Goal: Communication & Community: Connect with others

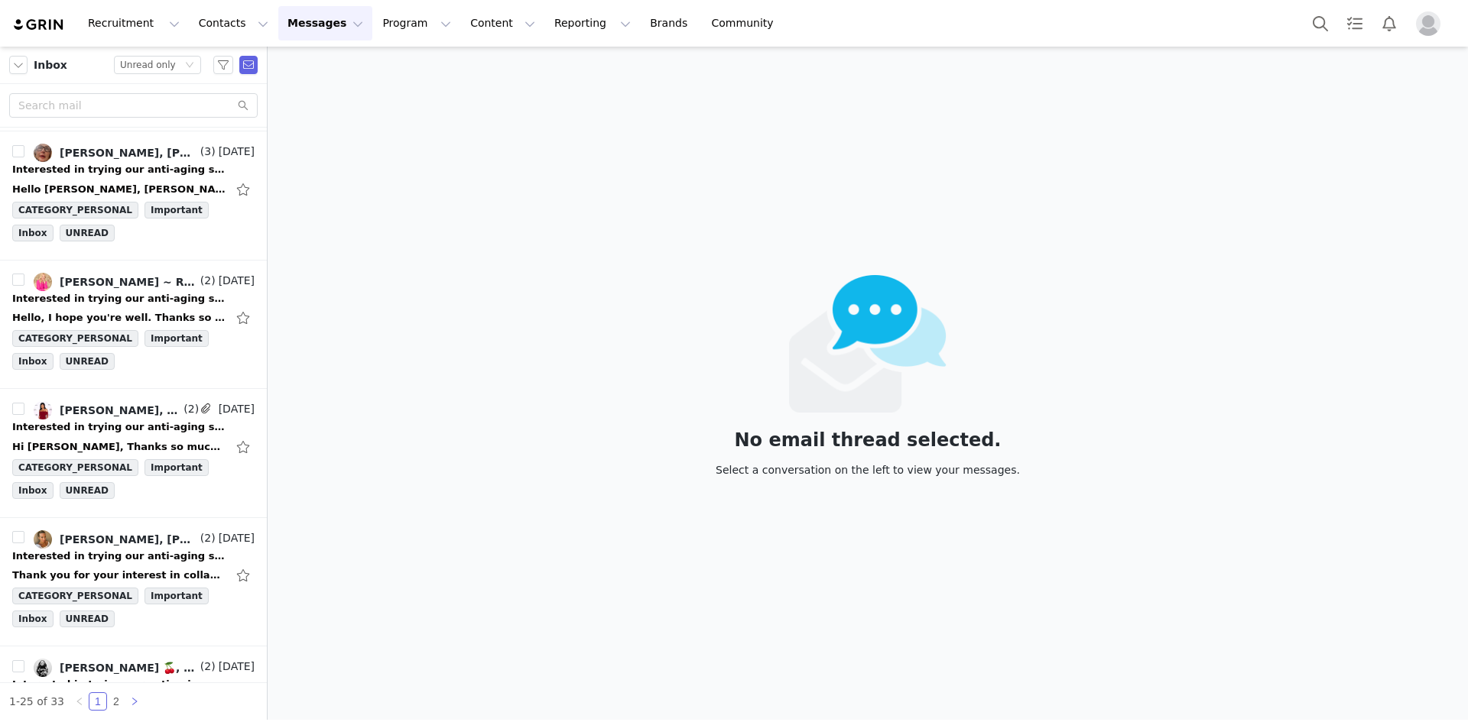
scroll to position [1299, 0]
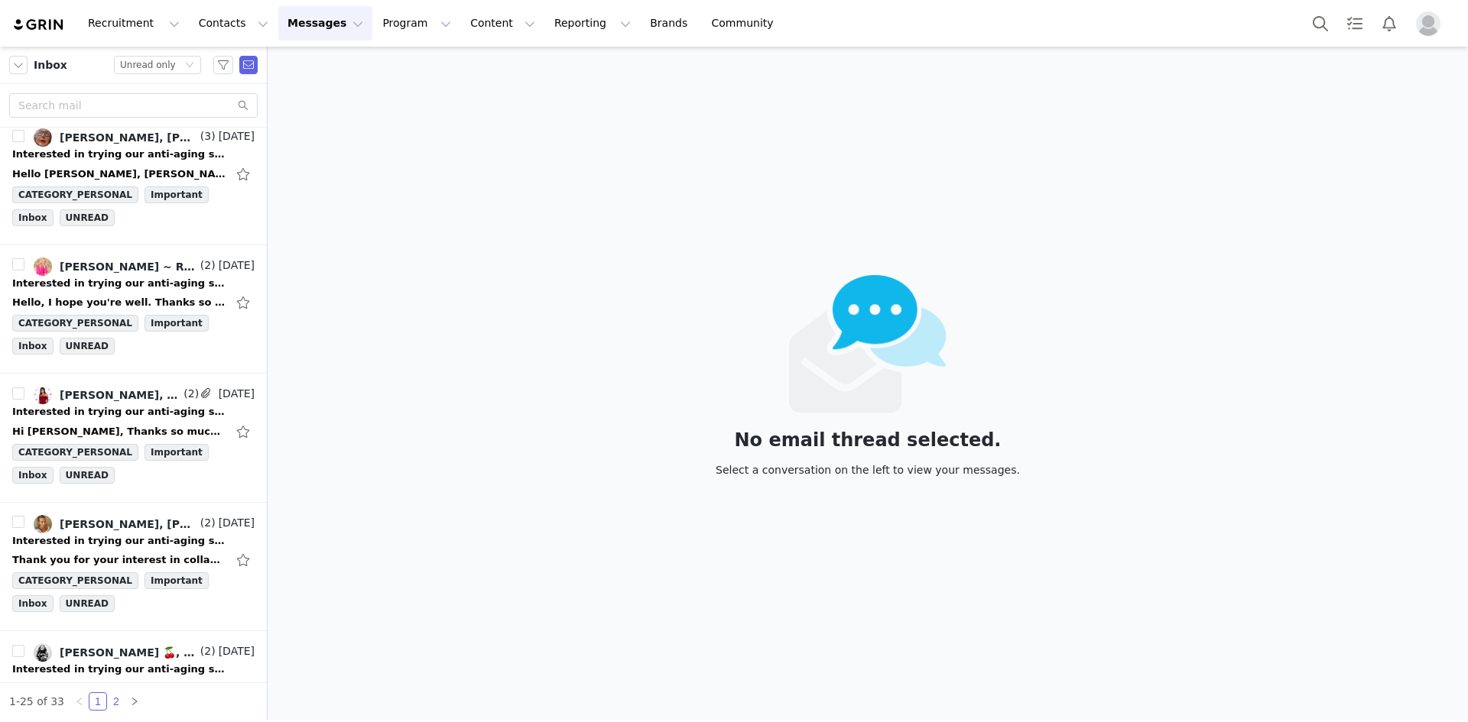
click at [111, 700] on link "2" at bounding box center [116, 701] width 17 height 17
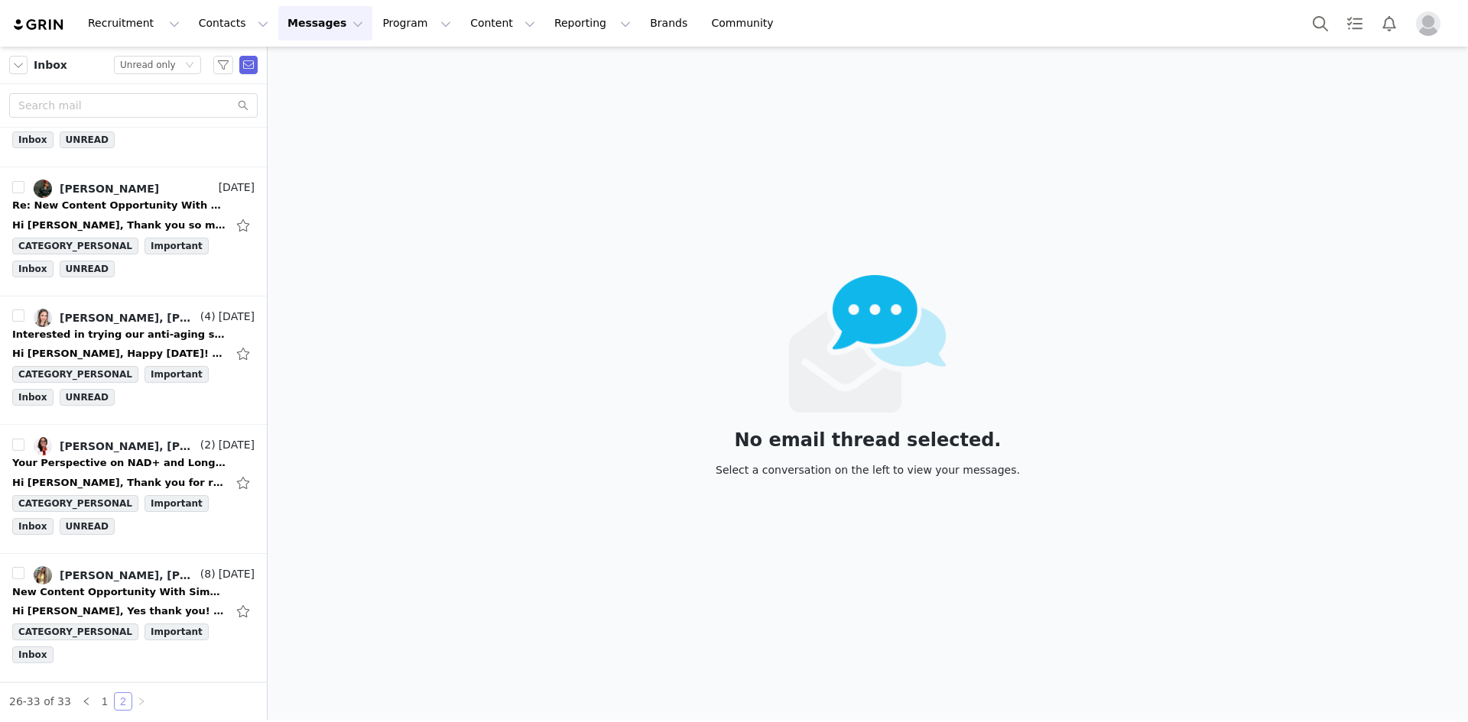
scroll to position [384, 0]
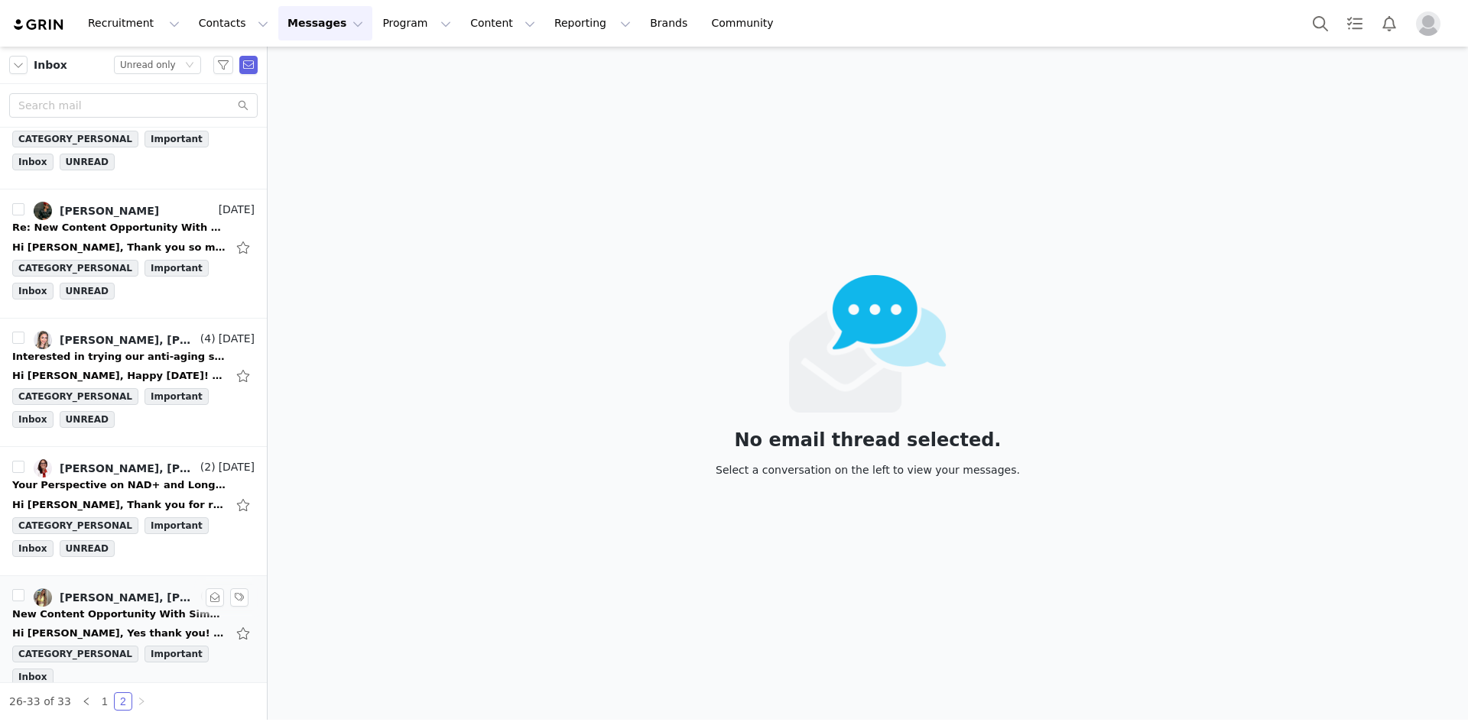
click at [127, 608] on div "New Content Opportunity With Simply Nootropics" at bounding box center [119, 614] width 214 height 15
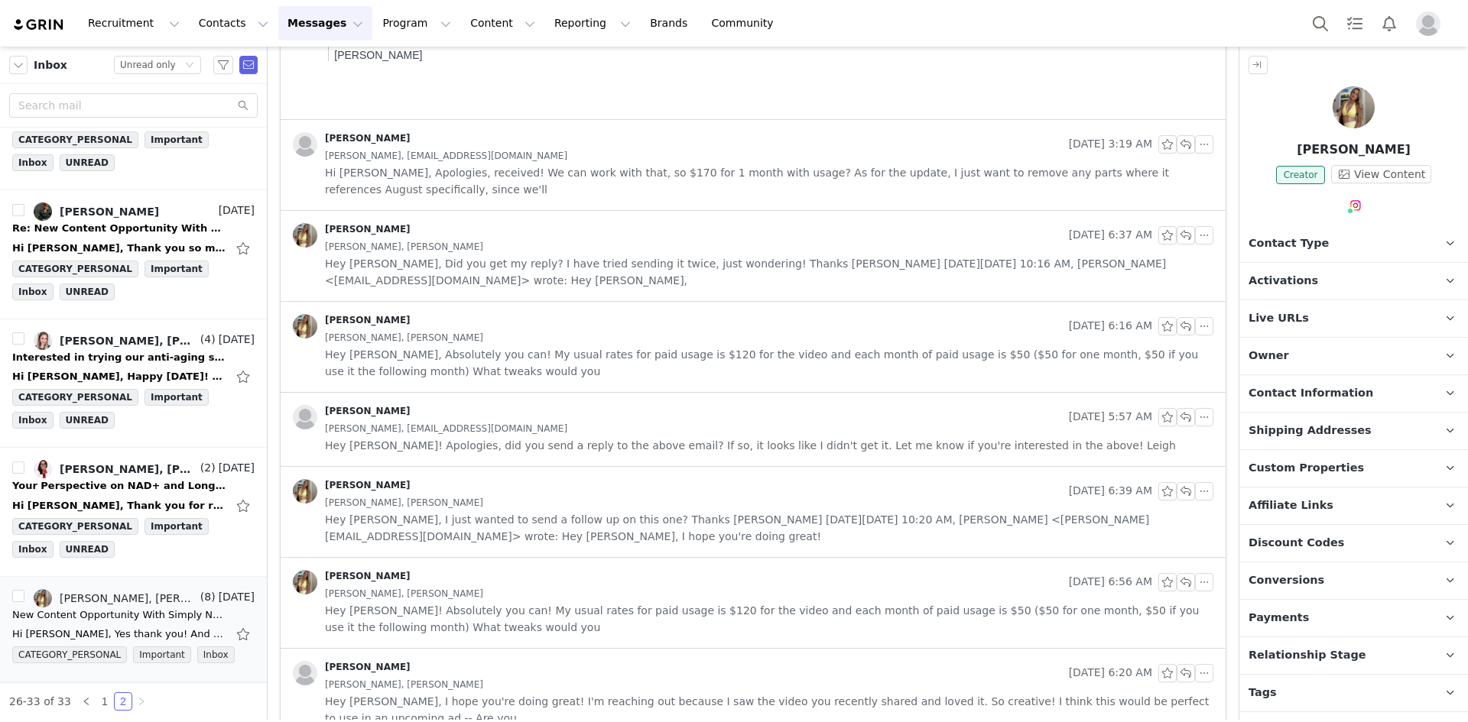
scroll to position [483, 0]
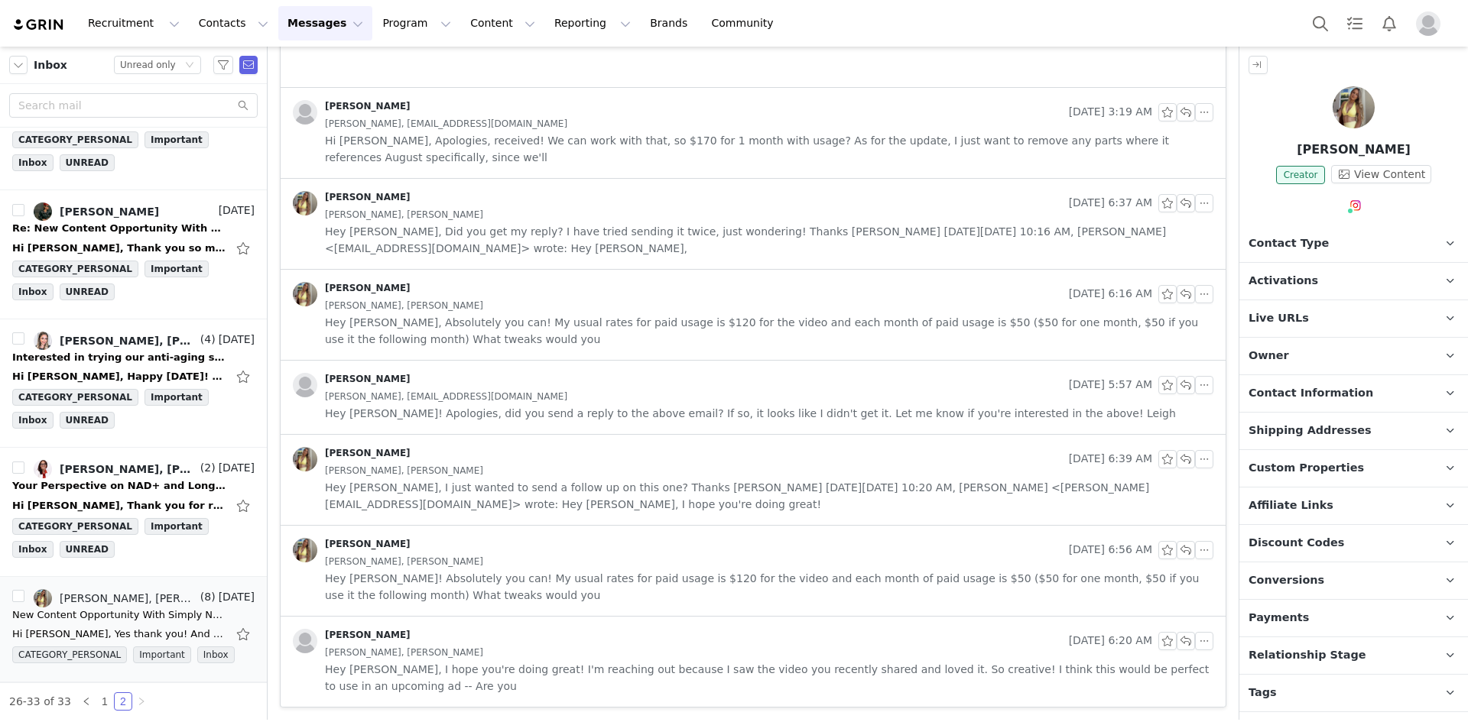
click at [559, 634] on div "[PERSON_NAME]" at bounding box center [678, 641] width 770 height 24
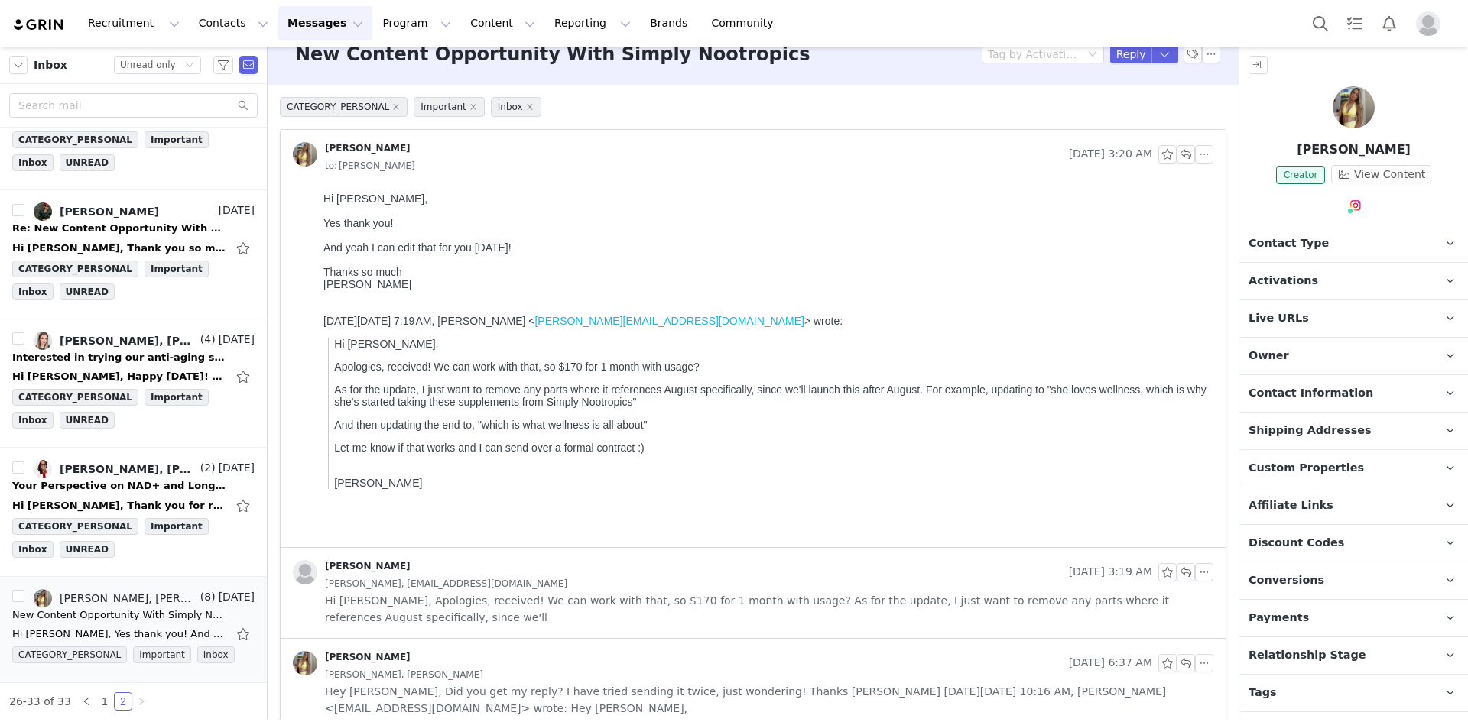
scroll to position [0, 0]
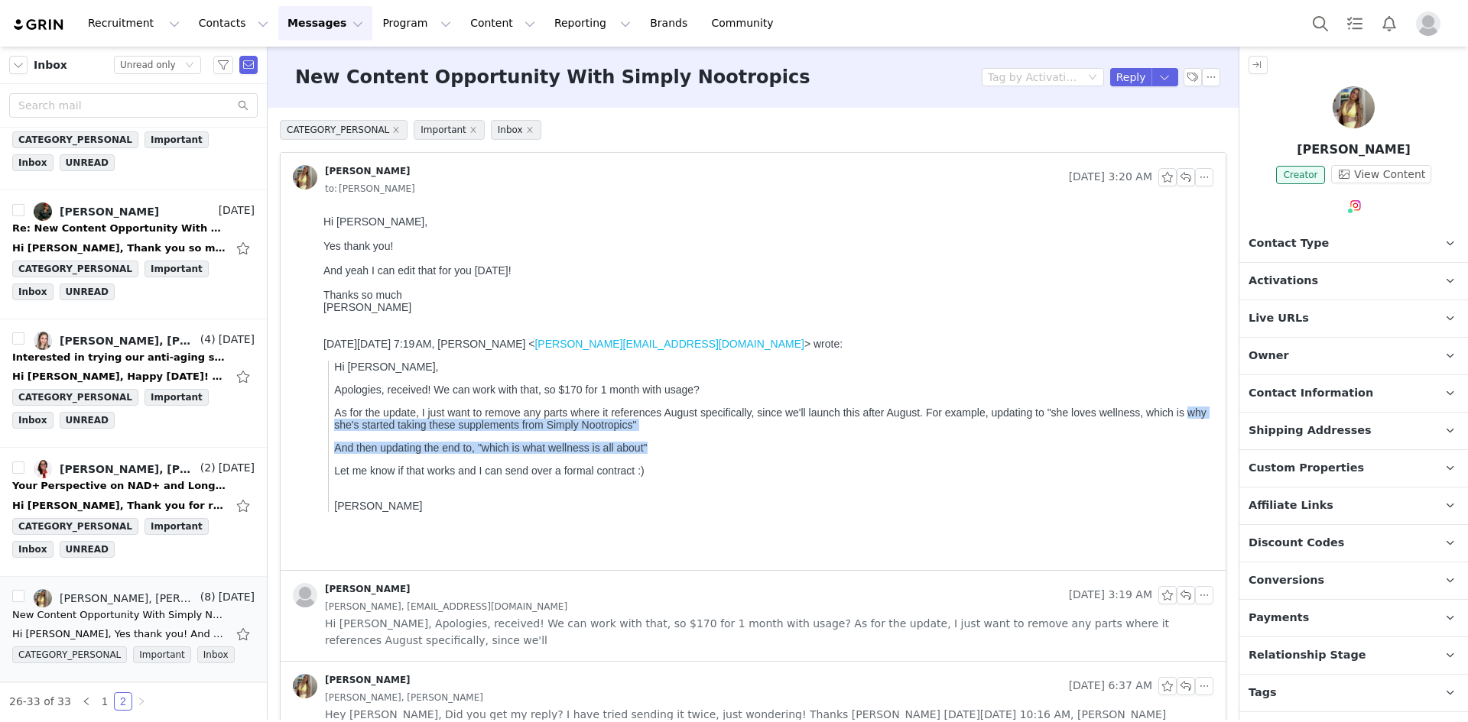
drag, startPoint x: 330, startPoint y: 430, endPoint x: 1190, endPoint y: 446, distance: 860.0
click at [1190, 446] on blockquote "Hi Jessica, Apologies, received! We can work with that, so $170 for 1 month wit…" at bounding box center [767, 436] width 879 height 151
click at [746, 483] on p "Let me know if that works and I can send over a formal contract :)" at bounding box center [770, 477] width 873 height 24
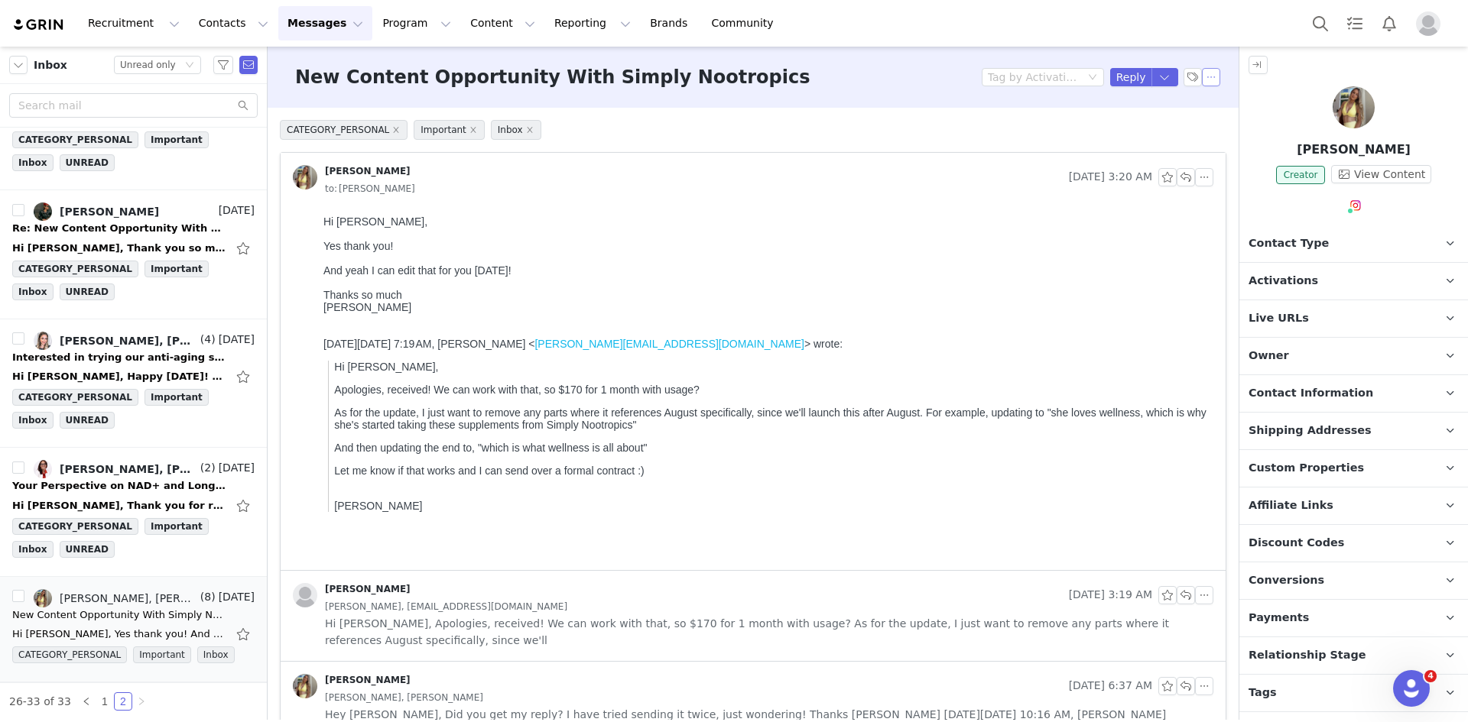
click at [1202, 81] on button "button" at bounding box center [1211, 77] width 18 height 18
click at [1206, 109] on li "Mark as unread" at bounding box center [1241, 104] width 102 height 24
click at [85, 484] on div "Your Perspective on NAD+ and Longevity Research" at bounding box center [119, 485] width 214 height 15
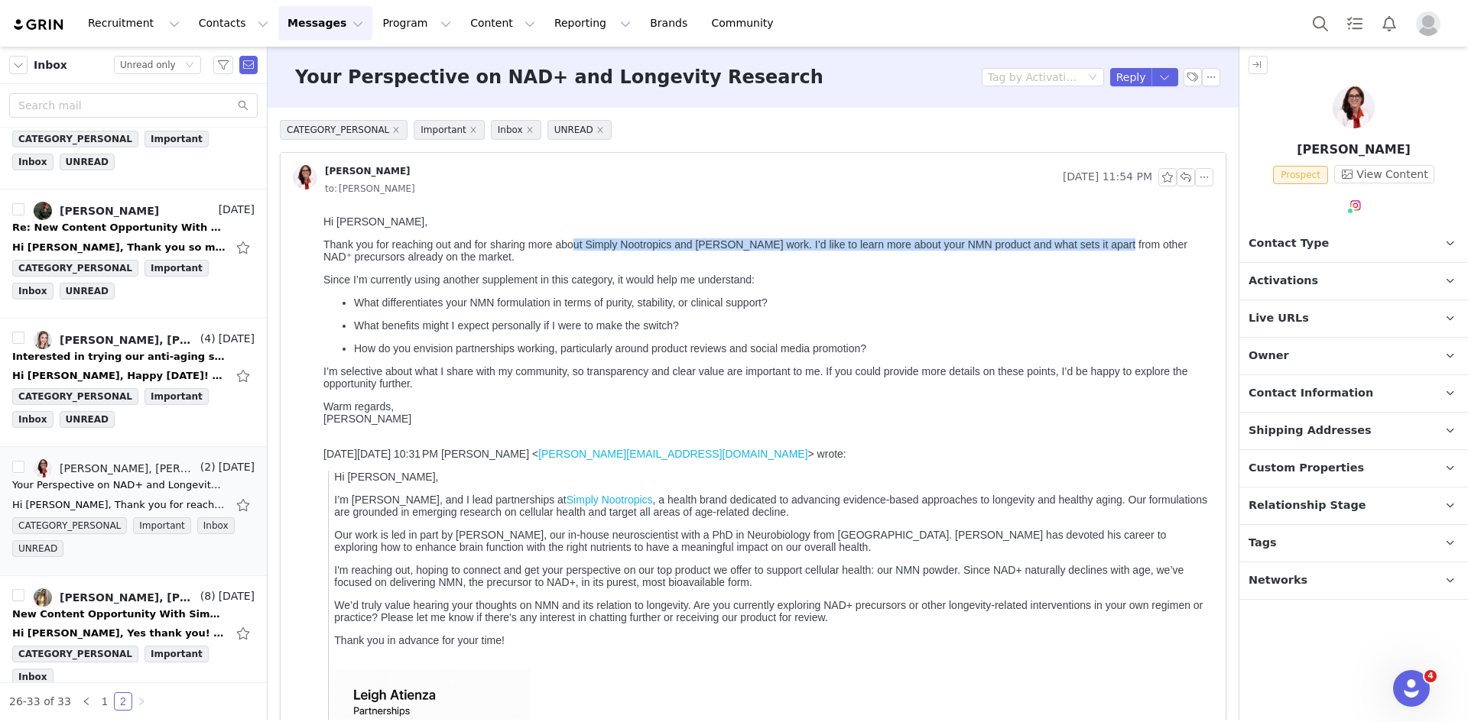
drag, startPoint x: 572, startPoint y: 245, endPoint x: 1111, endPoint y: 239, distance: 538.9
click at [1111, 239] on p "Thank you for reaching out and for sharing more about Simply Nootropics and Dr.…" at bounding box center [765, 250] width 884 height 24
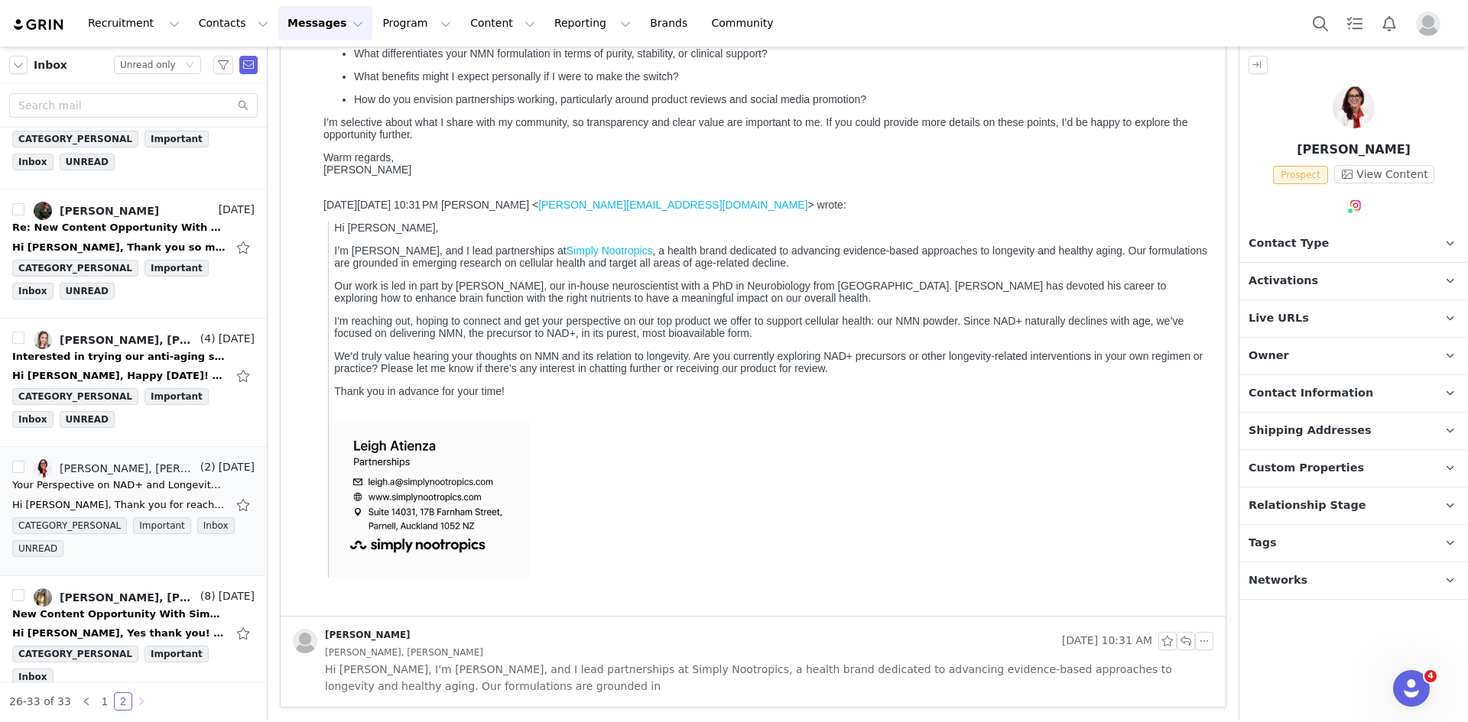
click at [640, 630] on div "[PERSON_NAME]" at bounding box center [674, 641] width 763 height 24
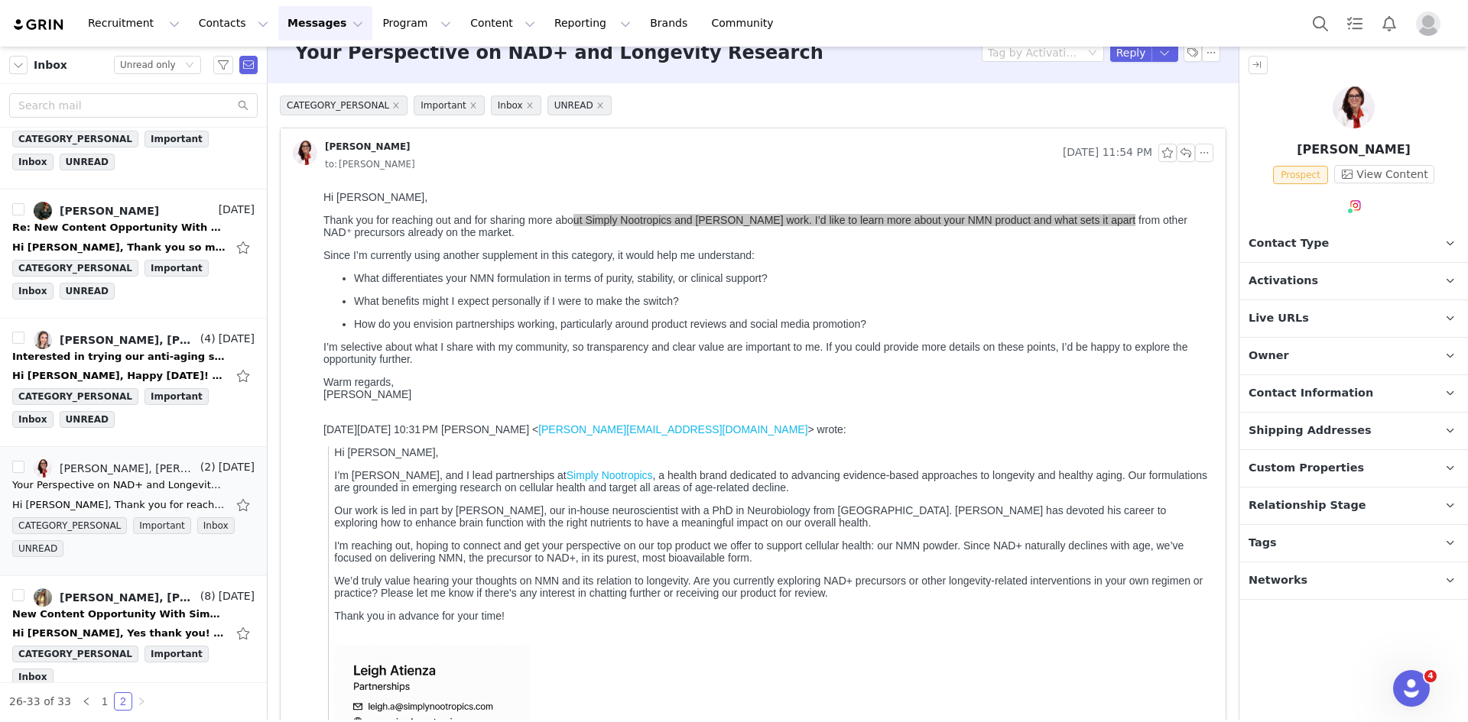
scroll to position [0, 0]
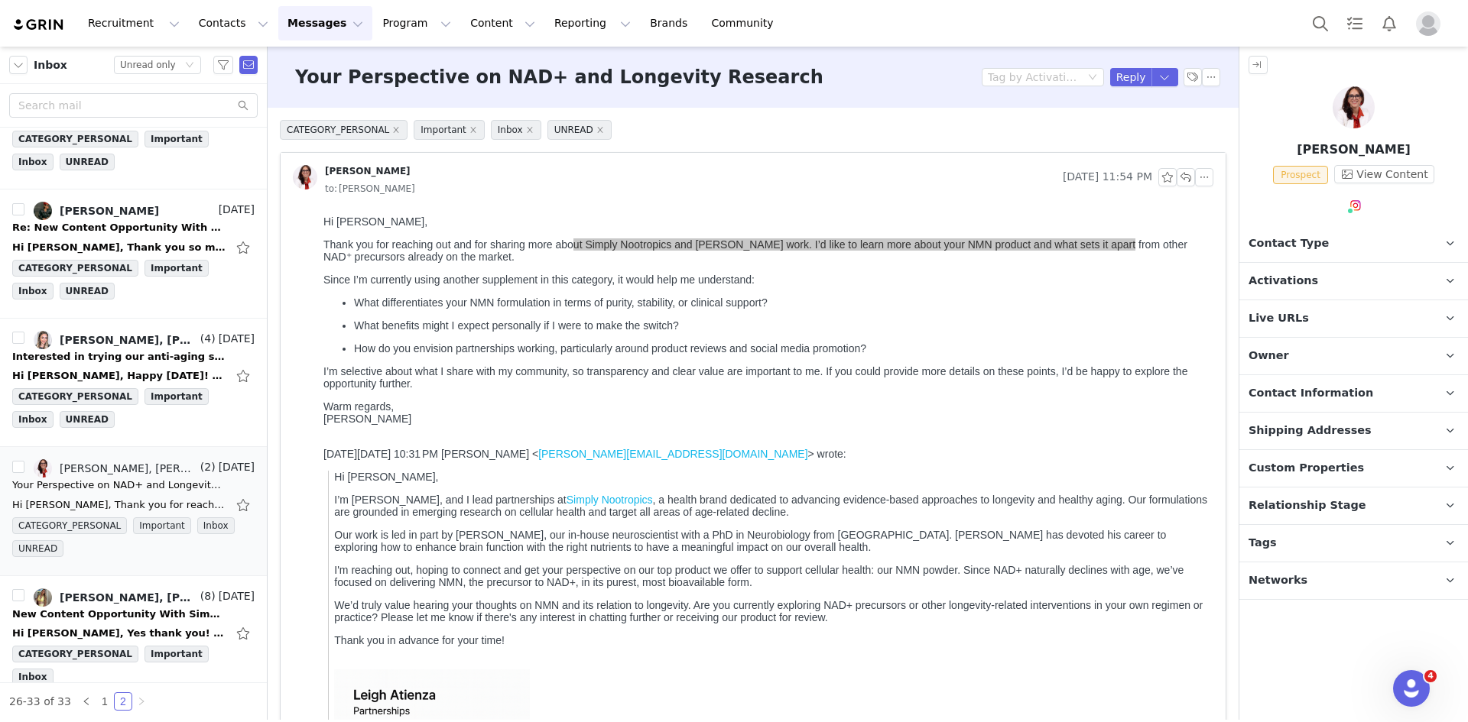
click at [1316, 539] on p "Tags Keep track of your contacts by assigning them tags. You can then filter yo…" at bounding box center [1335, 543] width 192 height 37
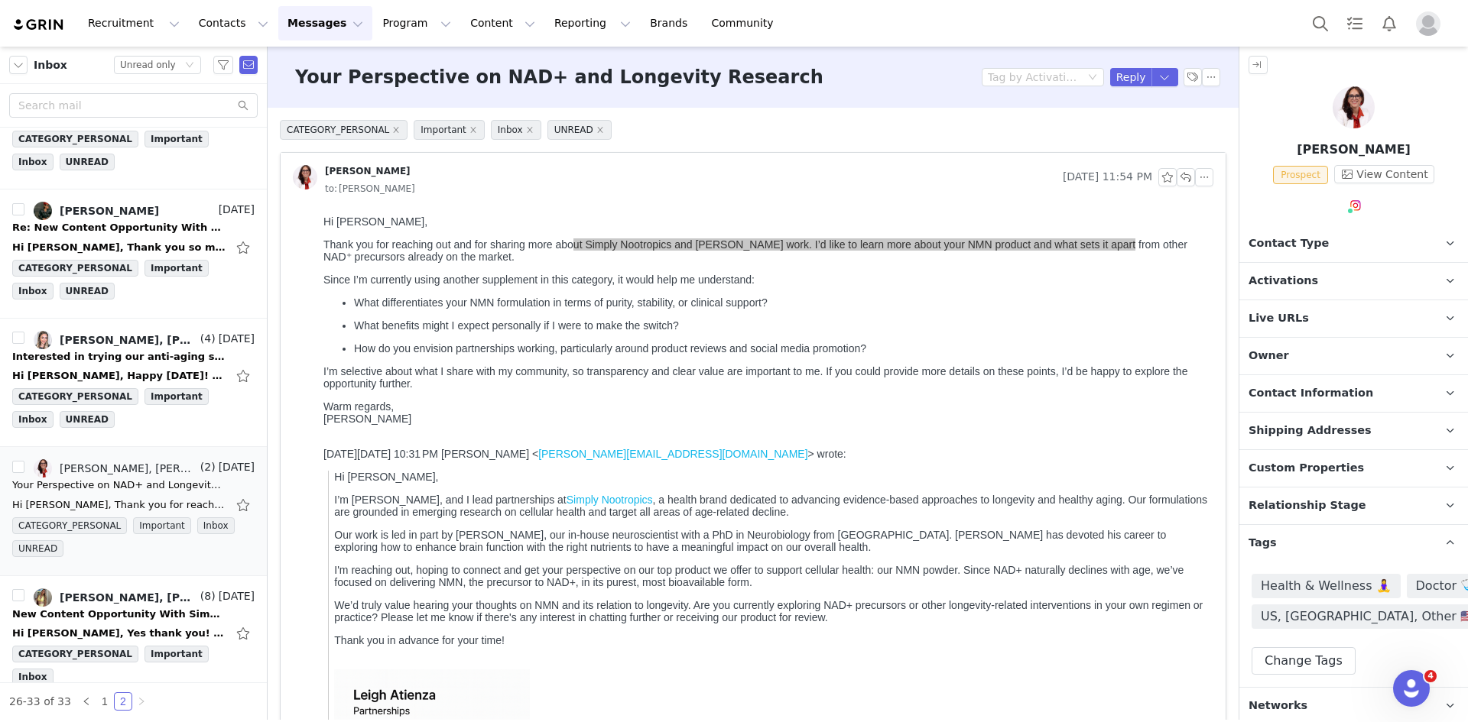
drag, startPoint x: 1295, startPoint y: 146, endPoint x: 1411, endPoint y: 151, distance: 116.3
click at [1411, 151] on p "Rosa L. Antonini" at bounding box center [1353, 150] width 229 height 18
copy p "Rosa L. Antonini"
click at [1204, 82] on button "button" at bounding box center [1211, 77] width 18 height 18
click at [1211, 106] on li "Mark as unread" at bounding box center [1241, 104] width 102 height 24
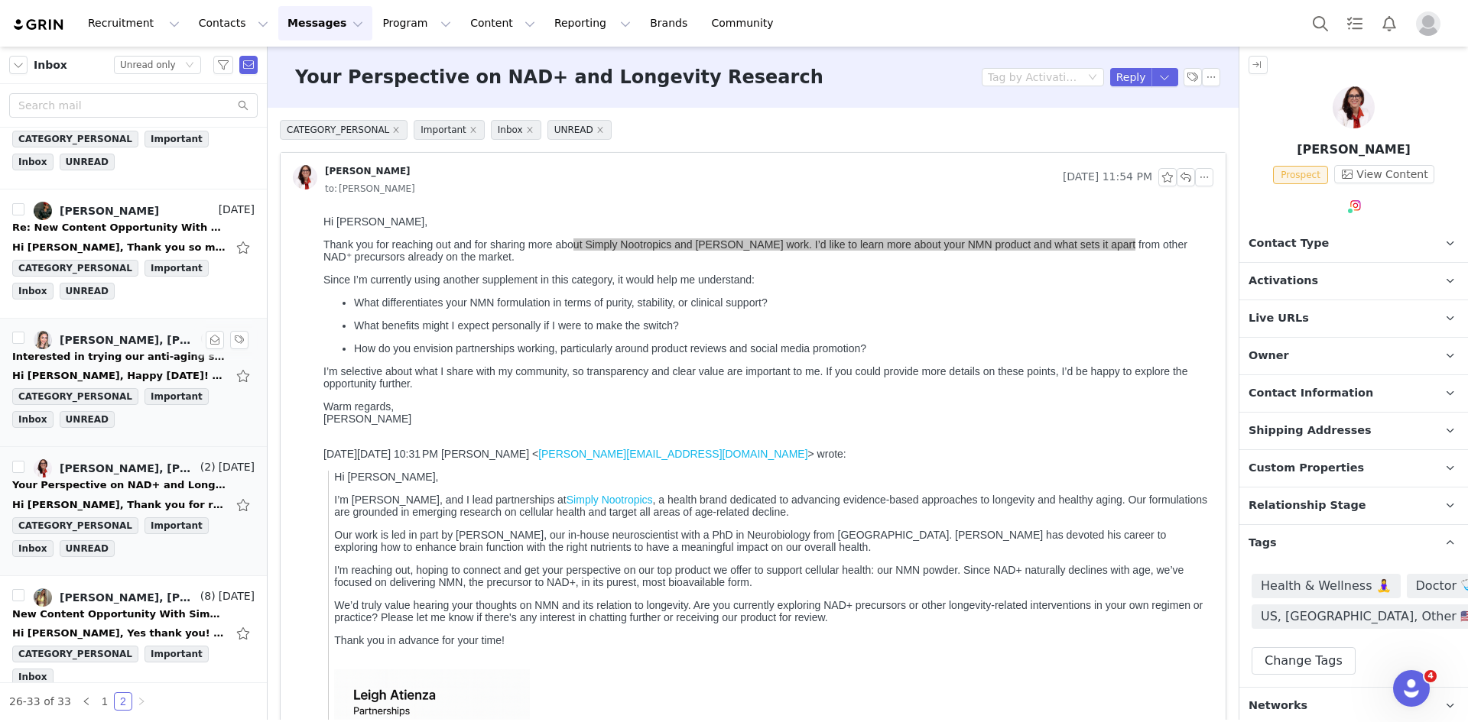
click at [135, 342] on div "Leigh Atienza, Maria Luke, Thy Nguyen" at bounding box center [129, 340] width 138 height 12
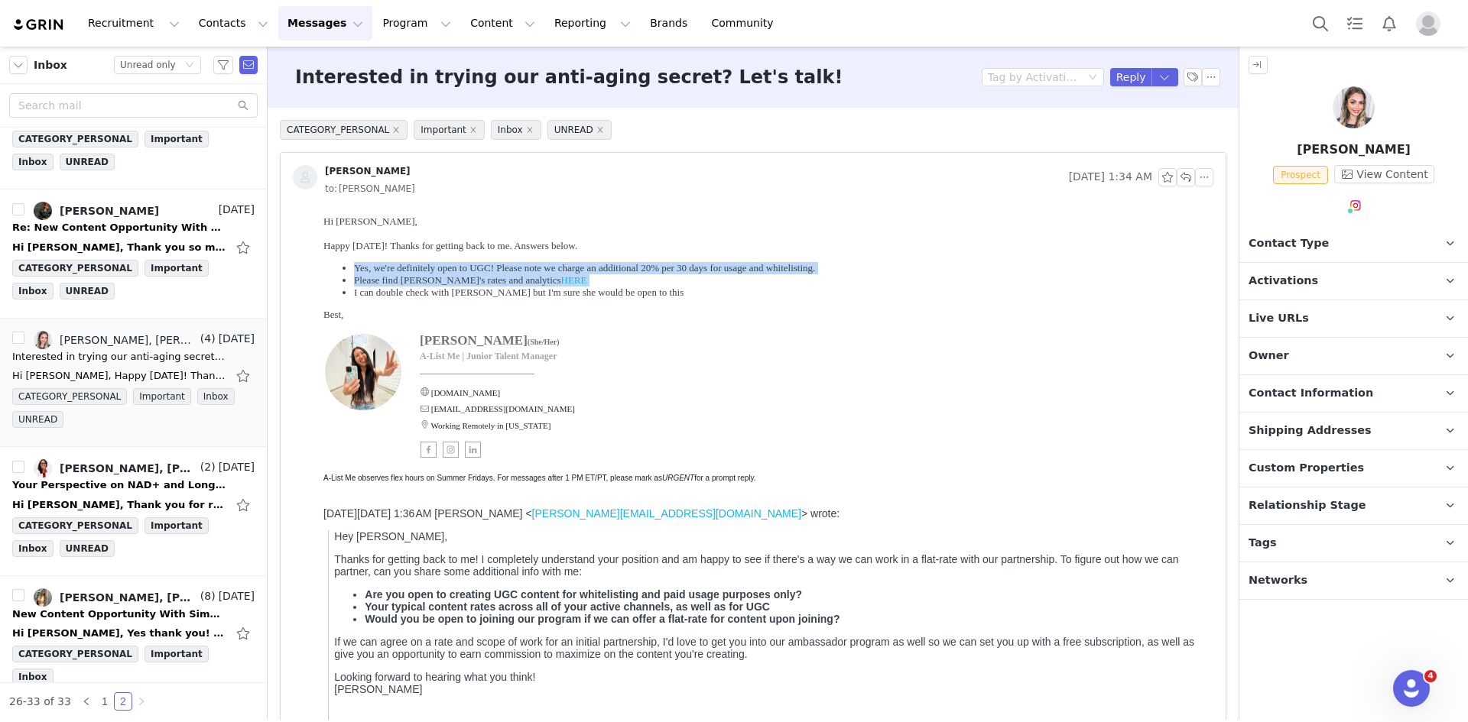
drag, startPoint x: 347, startPoint y: 261, endPoint x: 614, endPoint y: 282, distance: 267.5
click at [614, 282] on ul "Yes, we're definitely open to UGC! Please note we charge an additional 20% per …" at bounding box center [765, 280] width 884 height 37
click at [661, 270] on li "Yes, we're definitely open to UGC! Please note we charge an additional 20% per …" at bounding box center [780, 268] width 853 height 12
click at [1134, 127] on li "Reply All" at bounding box center [1140, 129] width 65 height 24
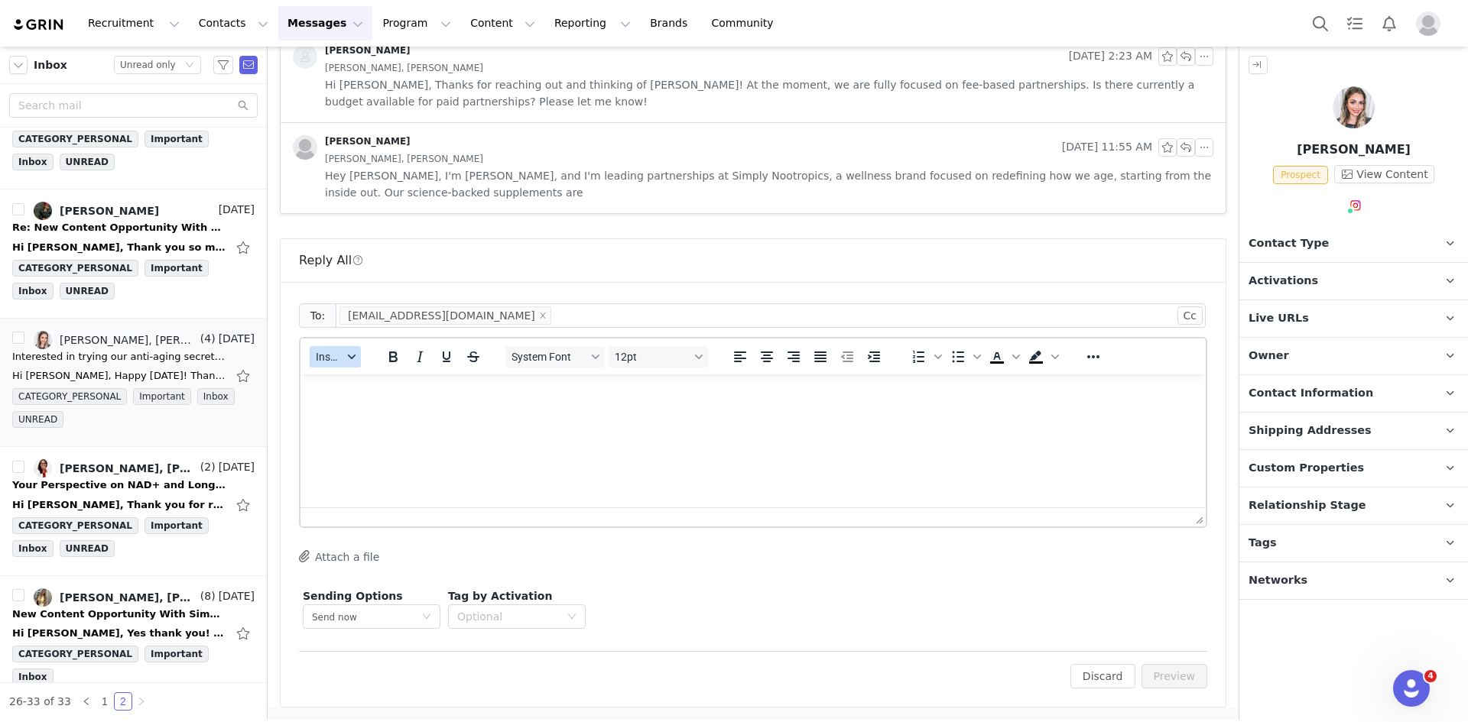
click at [333, 363] on span "Insert" at bounding box center [329, 357] width 27 height 12
click at [358, 385] on div "Insert Template" at bounding box center [392, 384] width 138 height 18
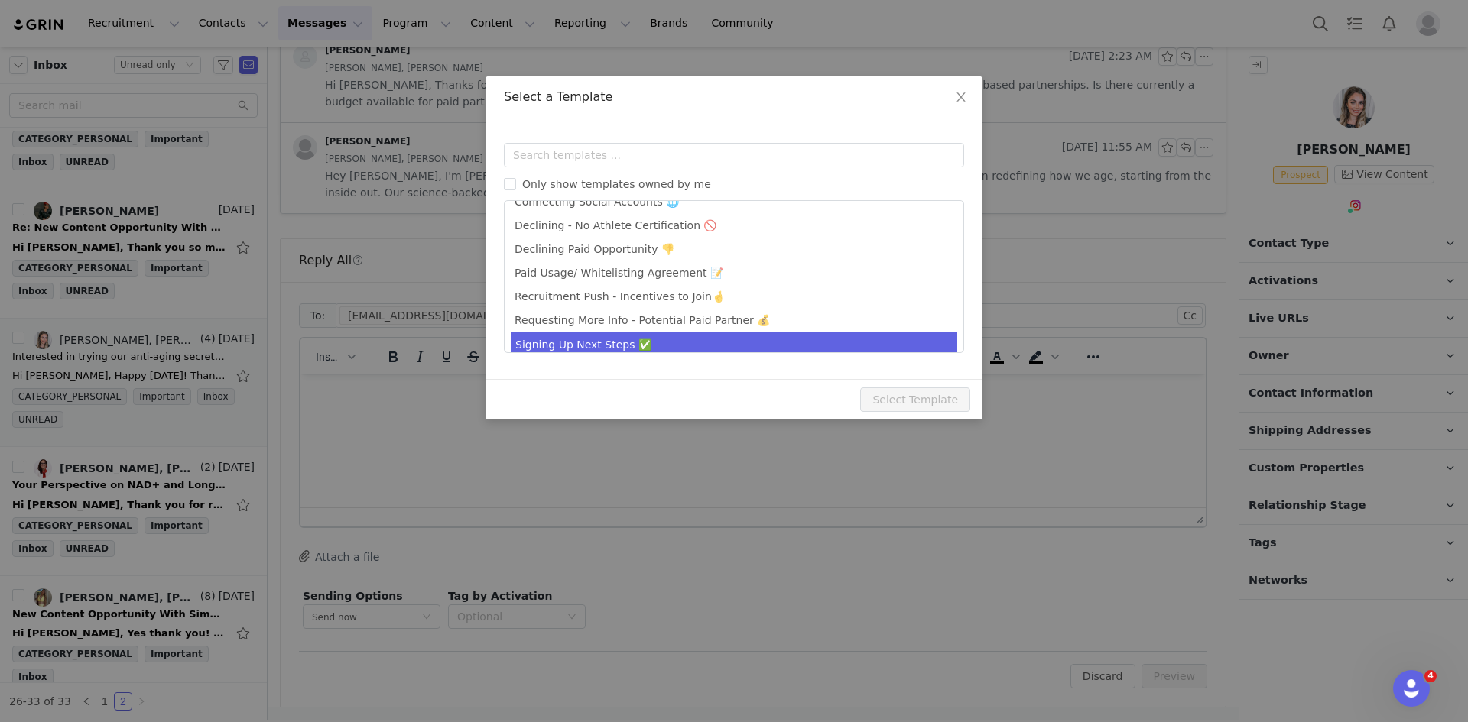
scroll to position [123, 0]
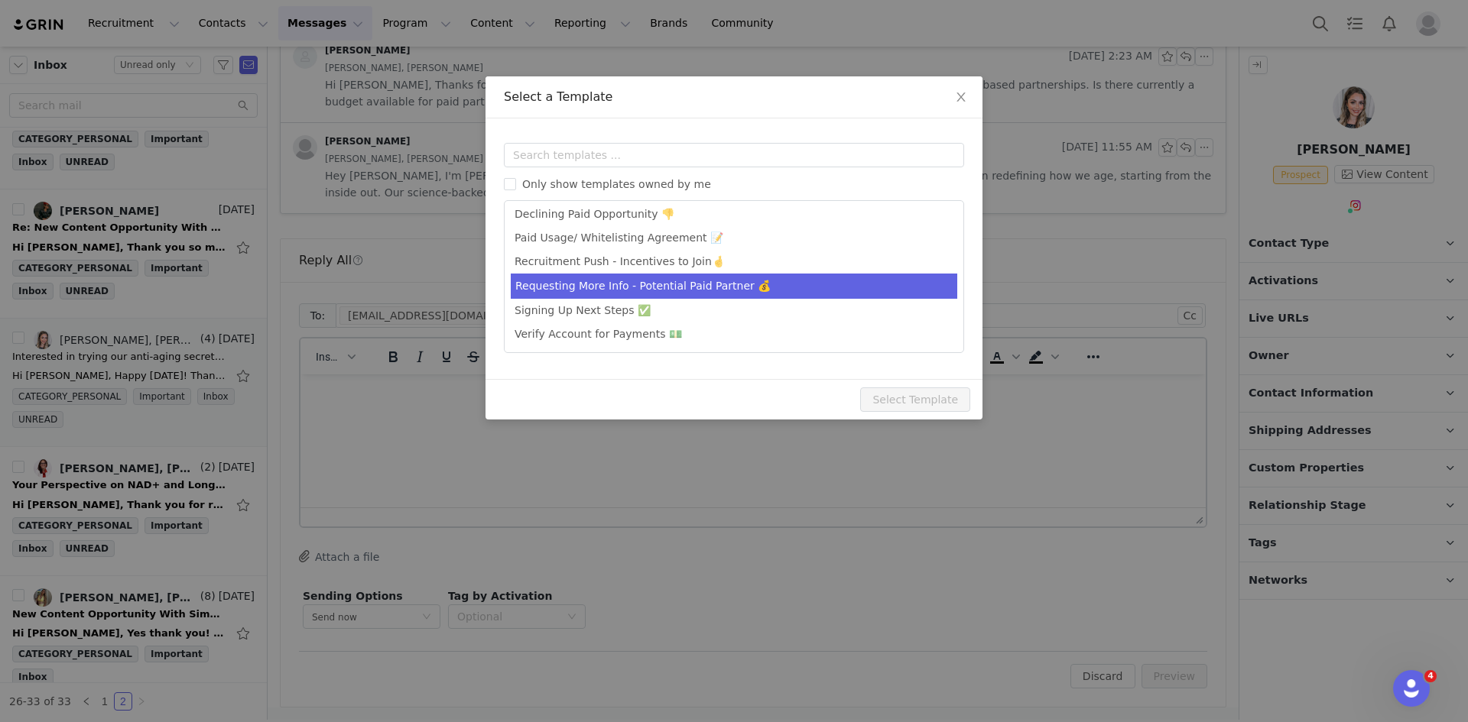
click at [606, 279] on li "Requesting More Info - Potential Paid Partner 💰" at bounding box center [734, 286] width 446 height 25
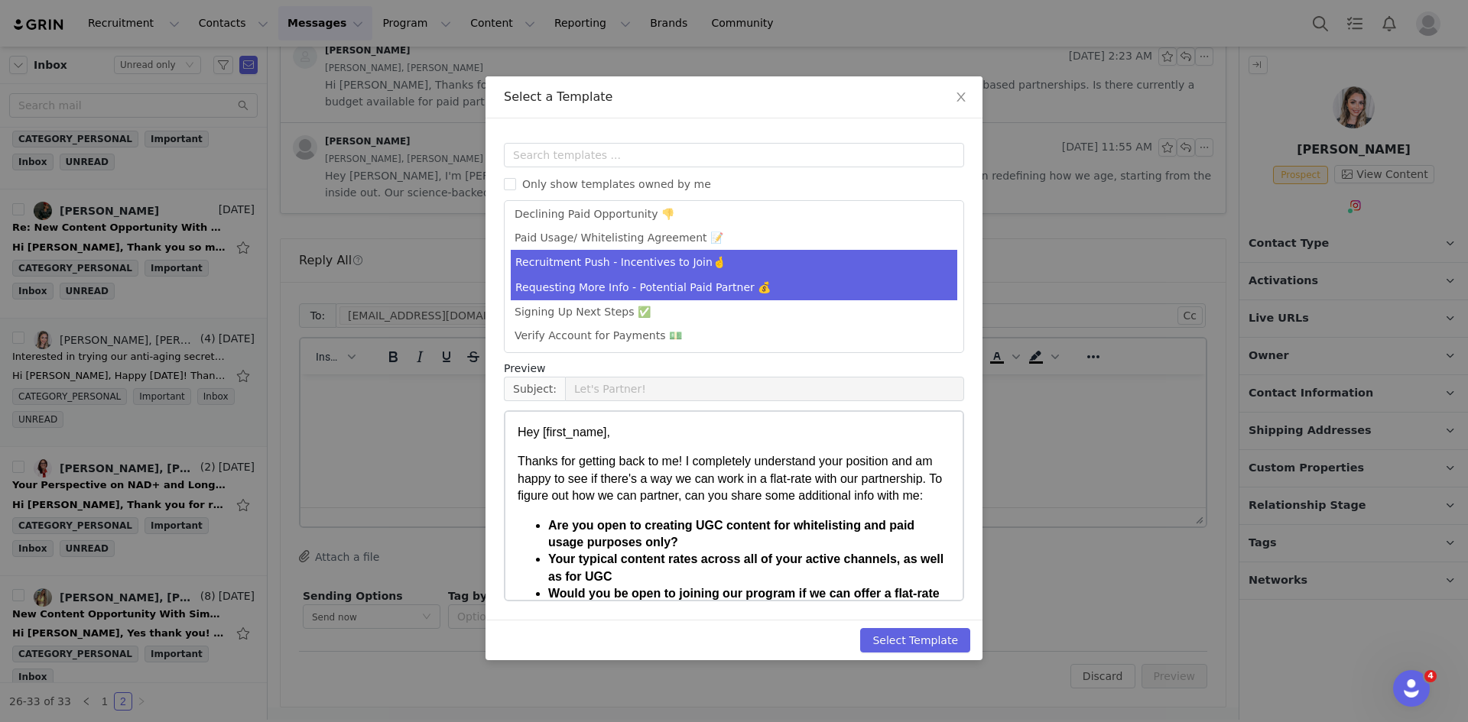
click at [627, 252] on li "Recruitment Push - Incentives to Join🤞" at bounding box center [734, 262] width 446 height 25
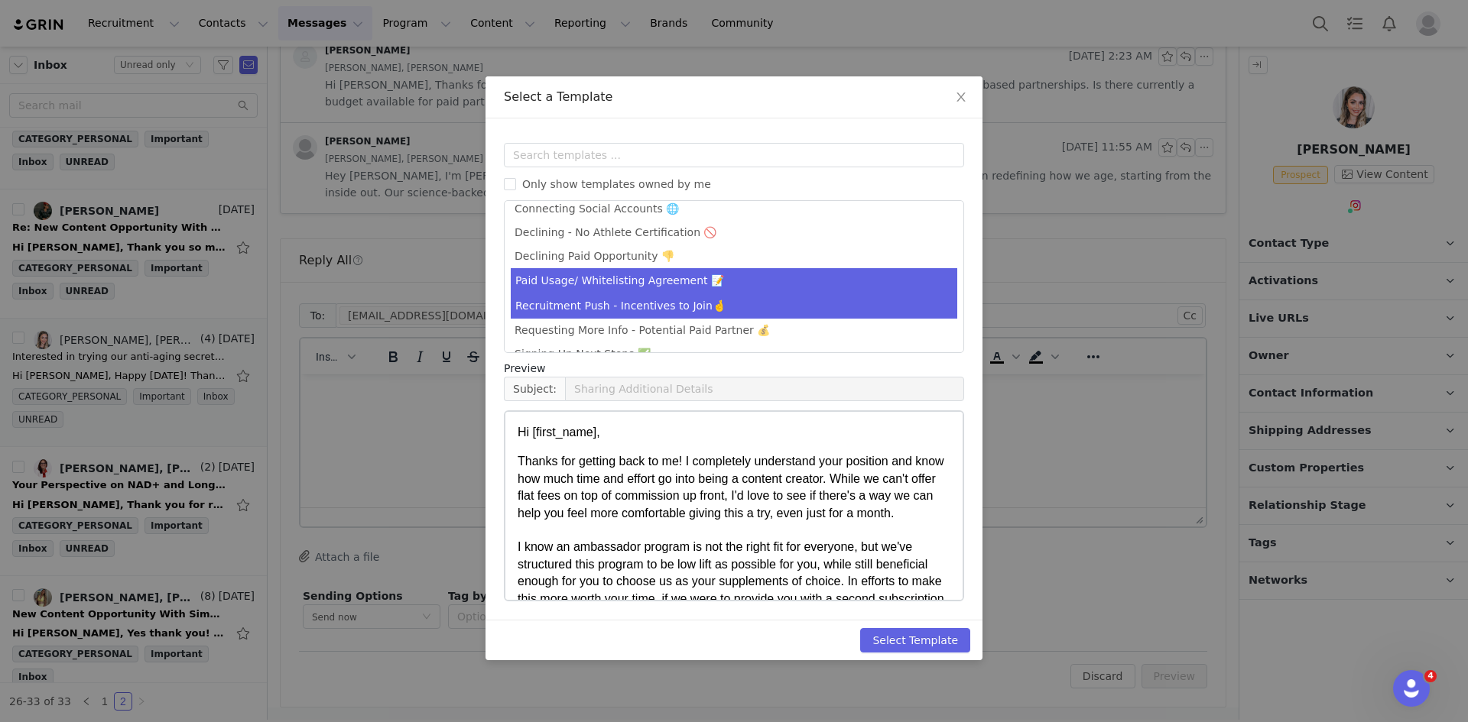
scroll to position [47, 0]
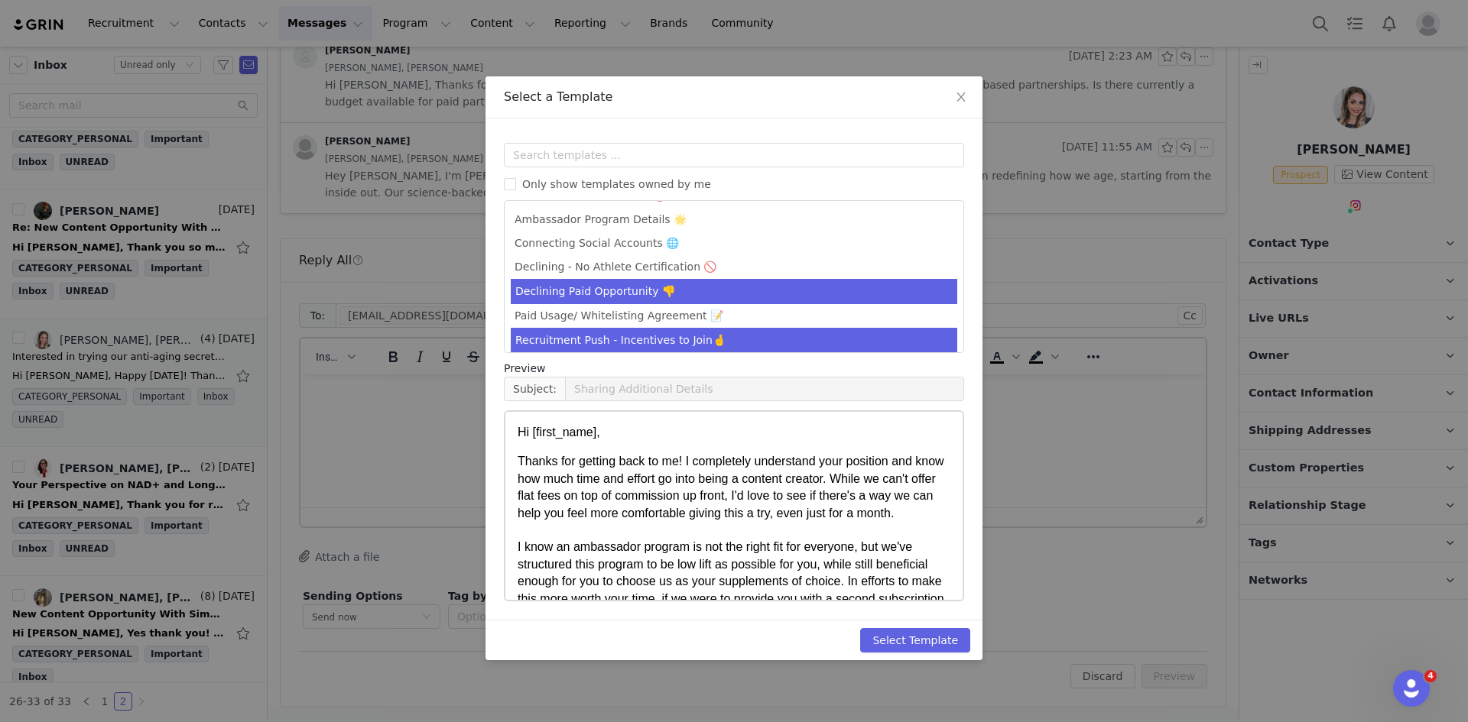
click at [612, 286] on li "Declining Paid Opportunity 👎" at bounding box center [734, 291] width 446 height 25
type input "Let's Revisit Soon!"
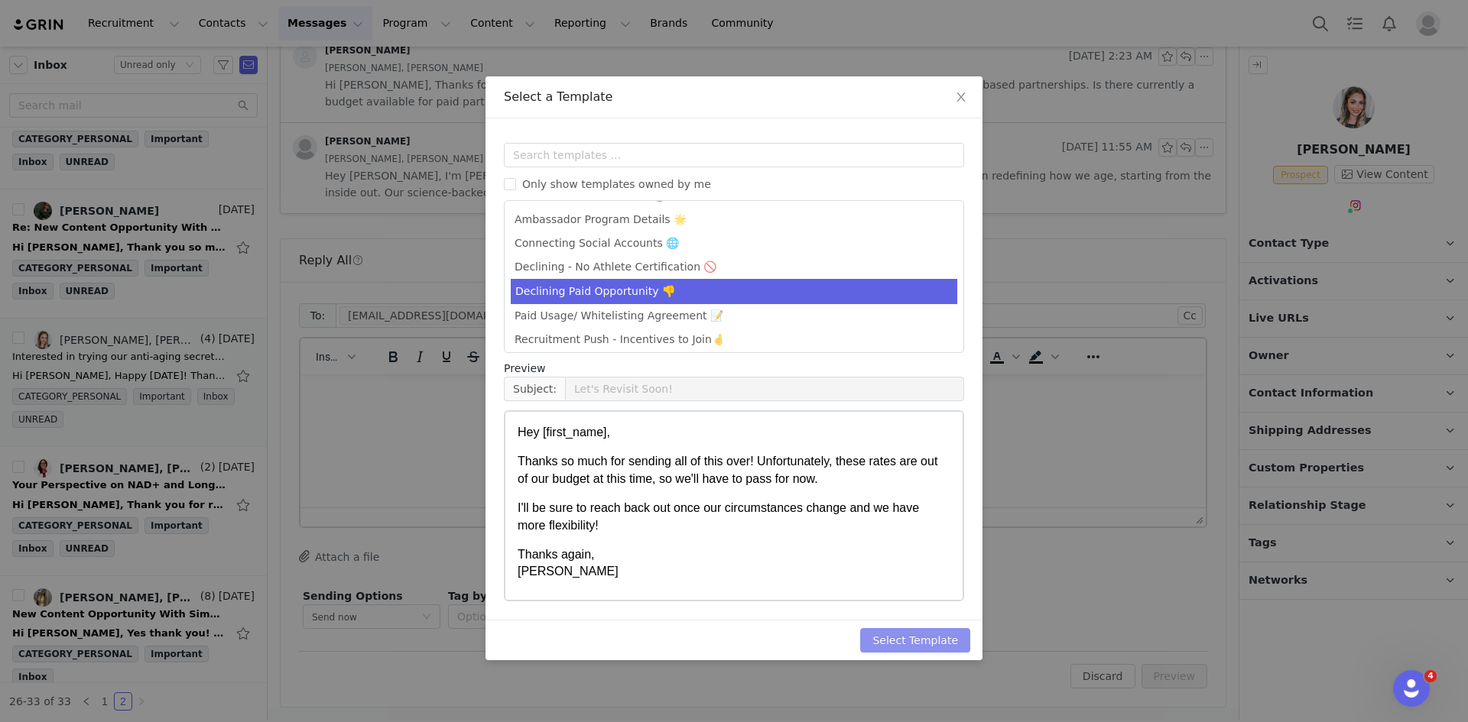
drag, startPoint x: 899, startPoint y: 634, endPoint x: 892, endPoint y: 622, distance: 13.4
click at [898, 634] on button "Select Template" at bounding box center [915, 640] width 110 height 24
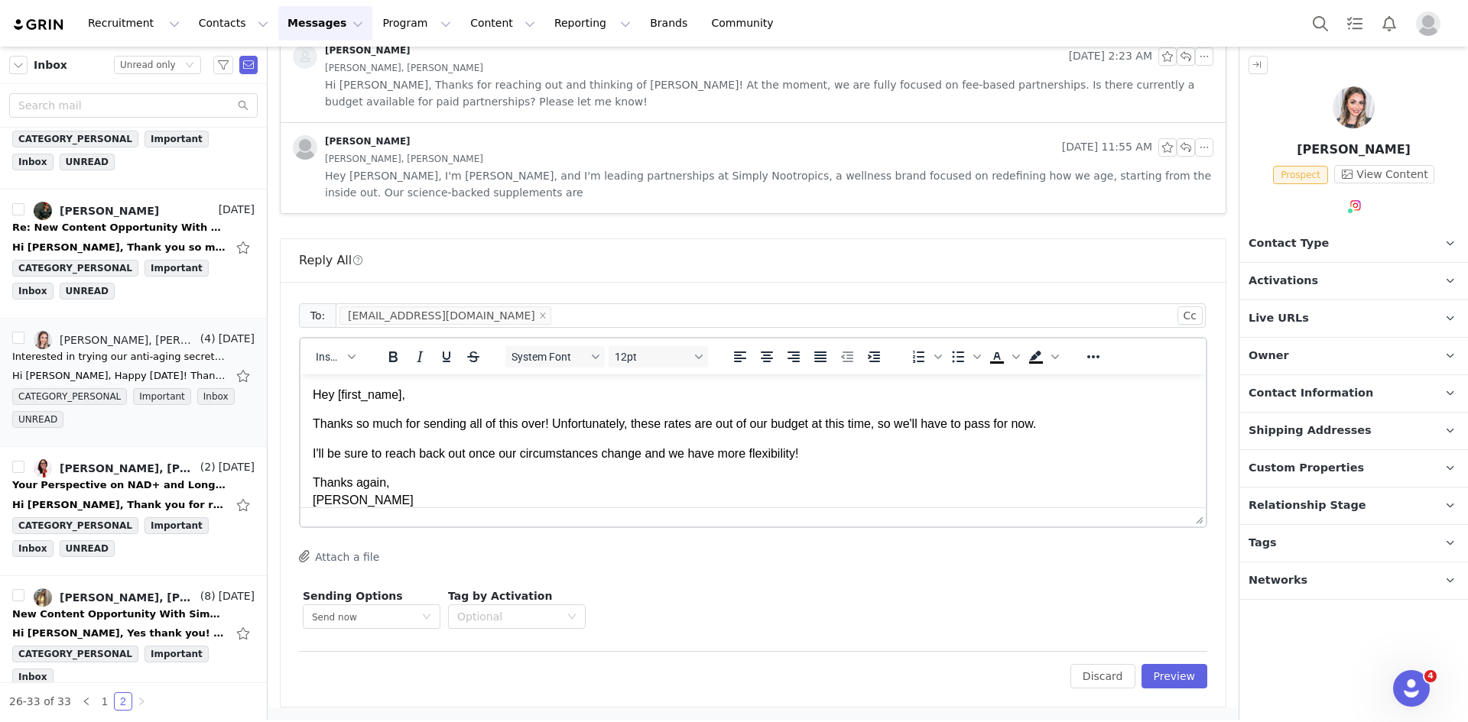
scroll to position [0, 0]
click at [1172, 689] on div "To: thy@a-listme.com Cc Cc: Insert System Font 12pt To open the popup, press Sh…" at bounding box center [753, 494] width 945 height 425
click at [1172, 665] on div "Edit Discard Preview" at bounding box center [753, 669] width 908 height 37
click at [1168, 685] on button "Preview" at bounding box center [1174, 676] width 66 height 24
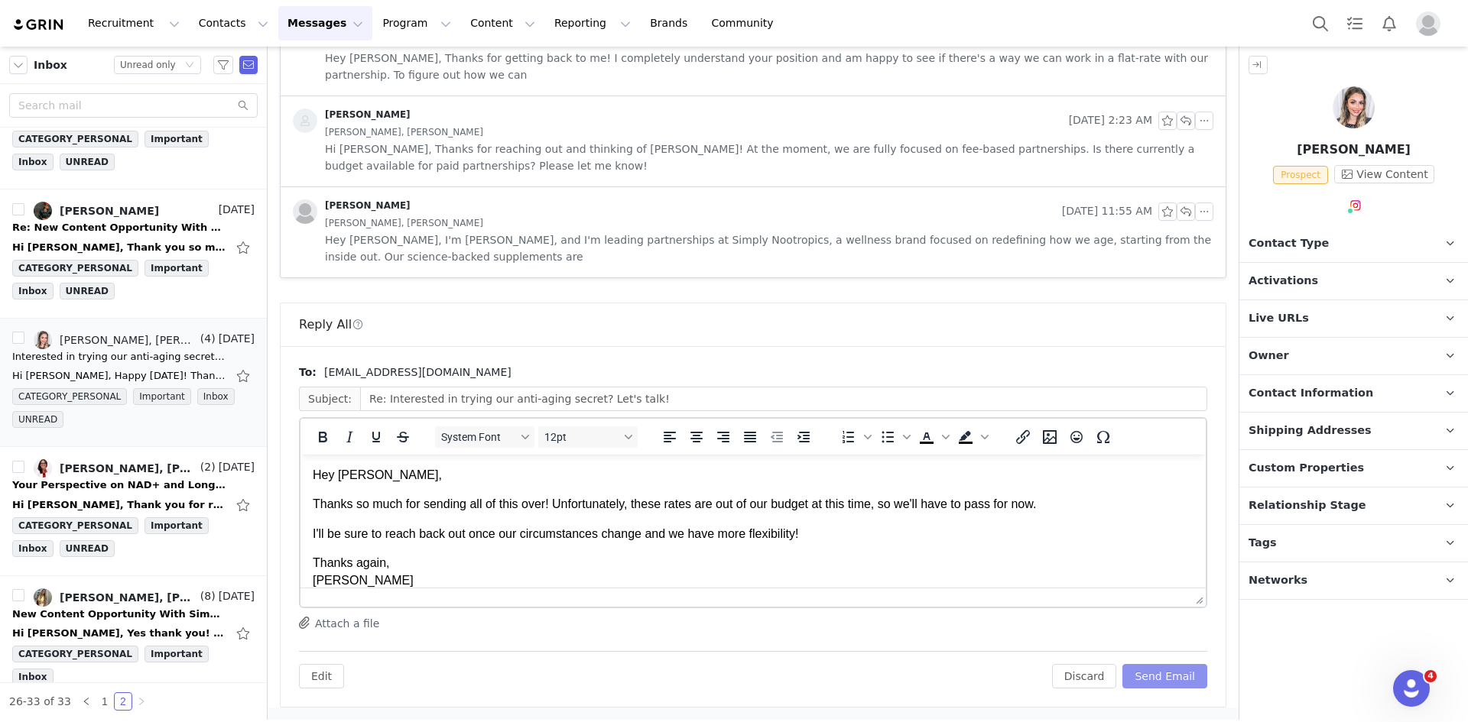
click at [1166, 679] on button "Send Email" at bounding box center [1164, 676] width 85 height 24
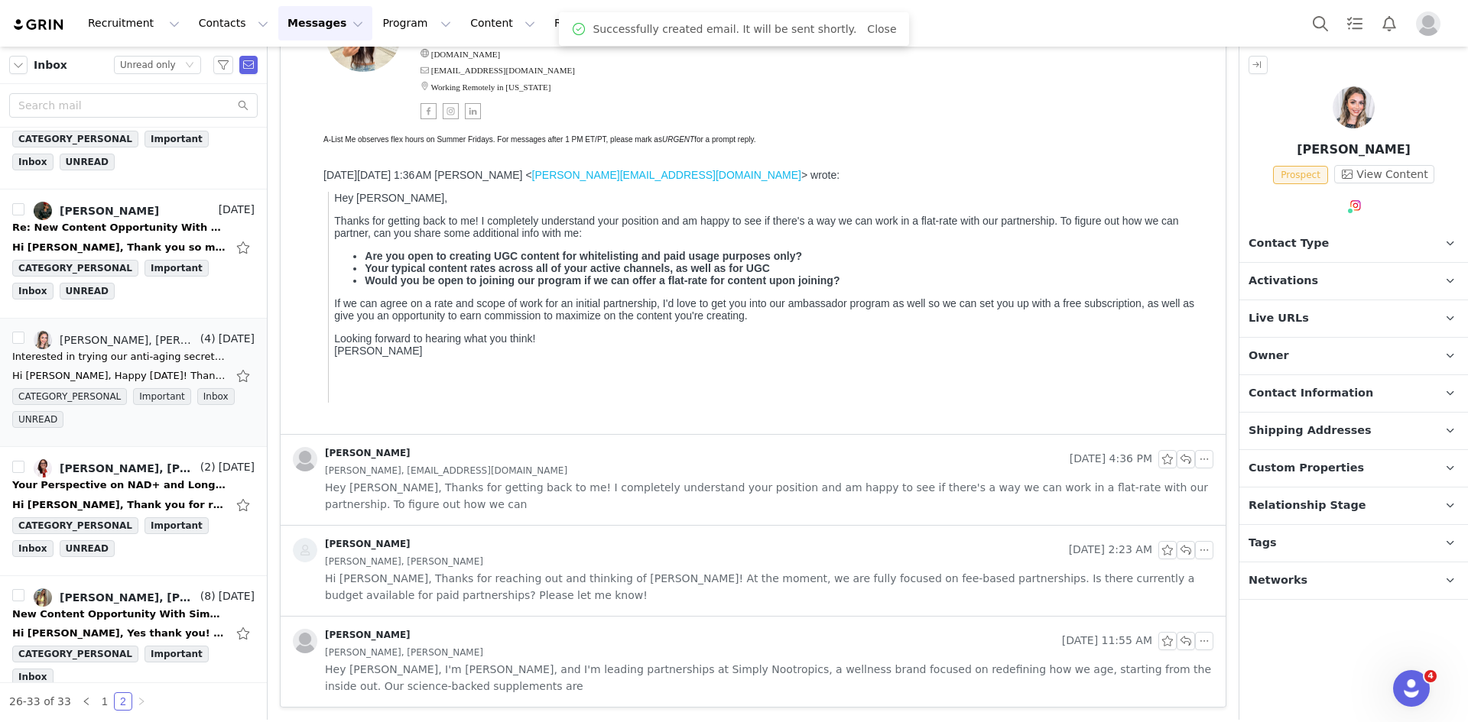
scroll to position [339, 0]
click at [1315, 245] on span "Contact Type" at bounding box center [1288, 243] width 80 height 17
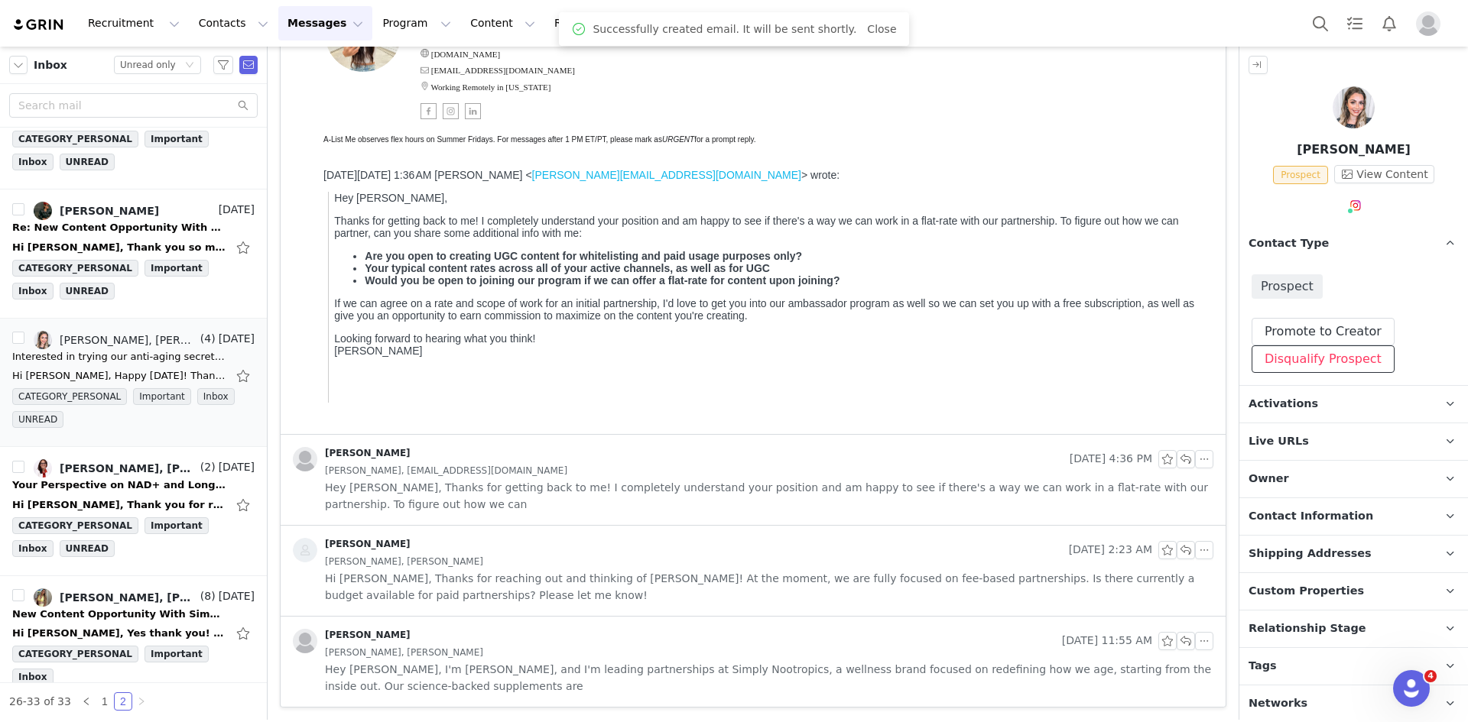
click at [1320, 360] on button "Disqualify Prospect" at bounding box center [1322, 359] width 143 height 28
click at [1309, 423] on div at bounding box center [1310, 430] width 158 height 23
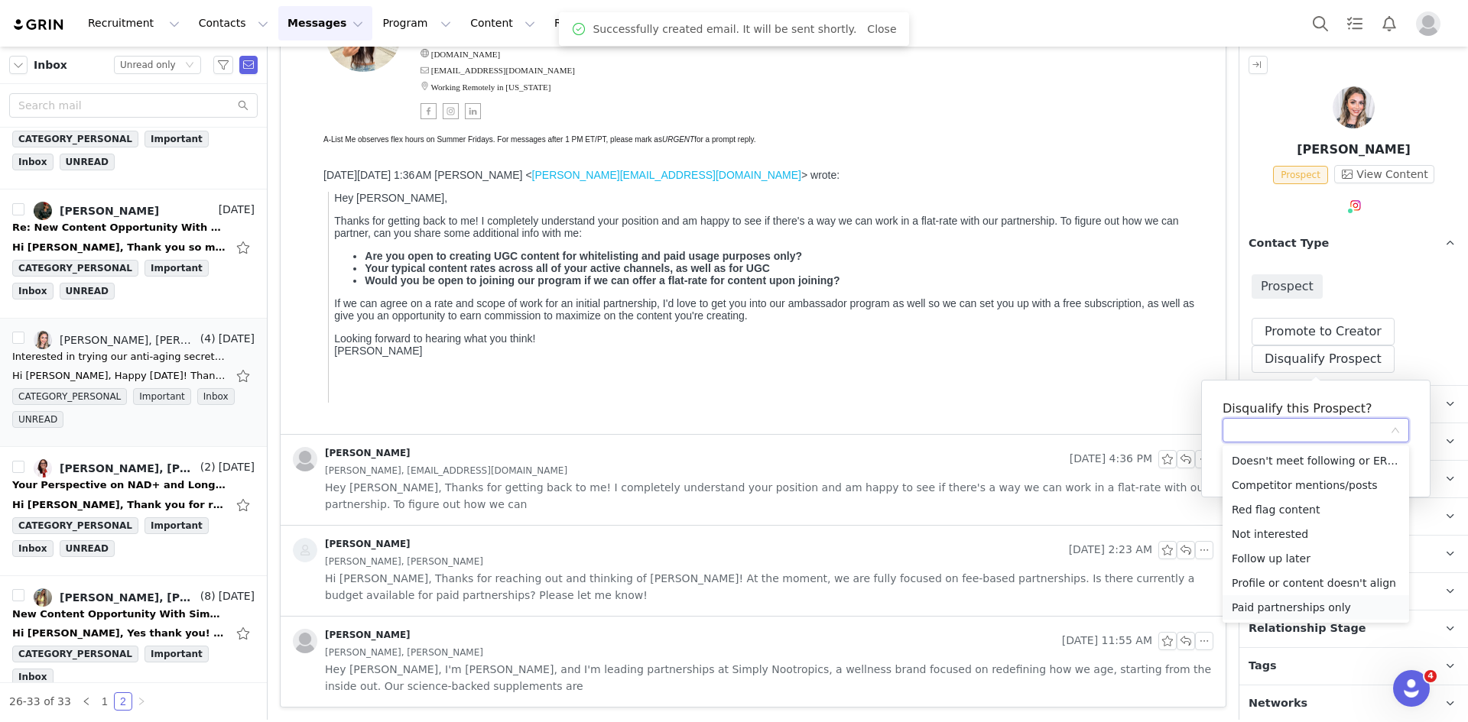
click at [1283, 608] on li "Paid partnerships only" at bounding box center [1315, 607] width 186 height 24
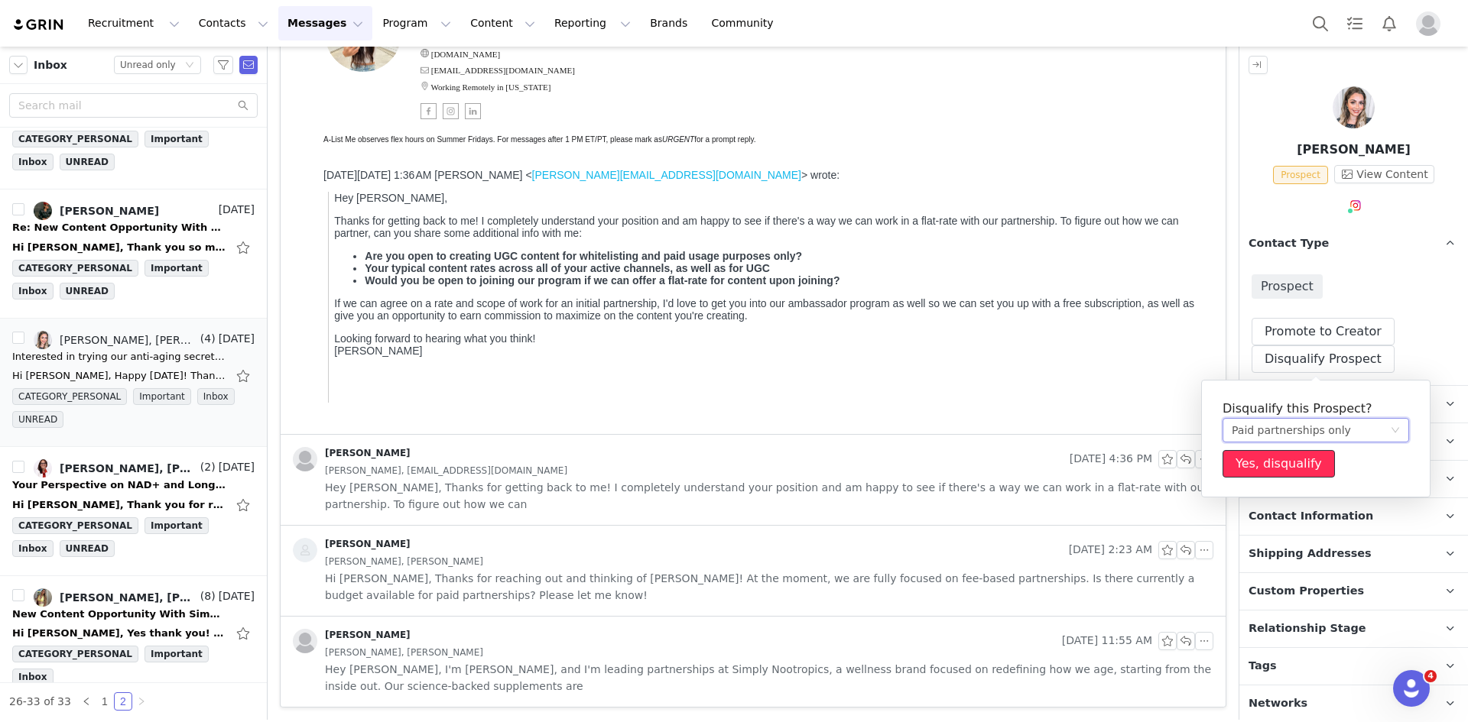
click at [1266, 456] on button "Yes, disqualify" at bounding box center [1278, 464] width 112 height 28
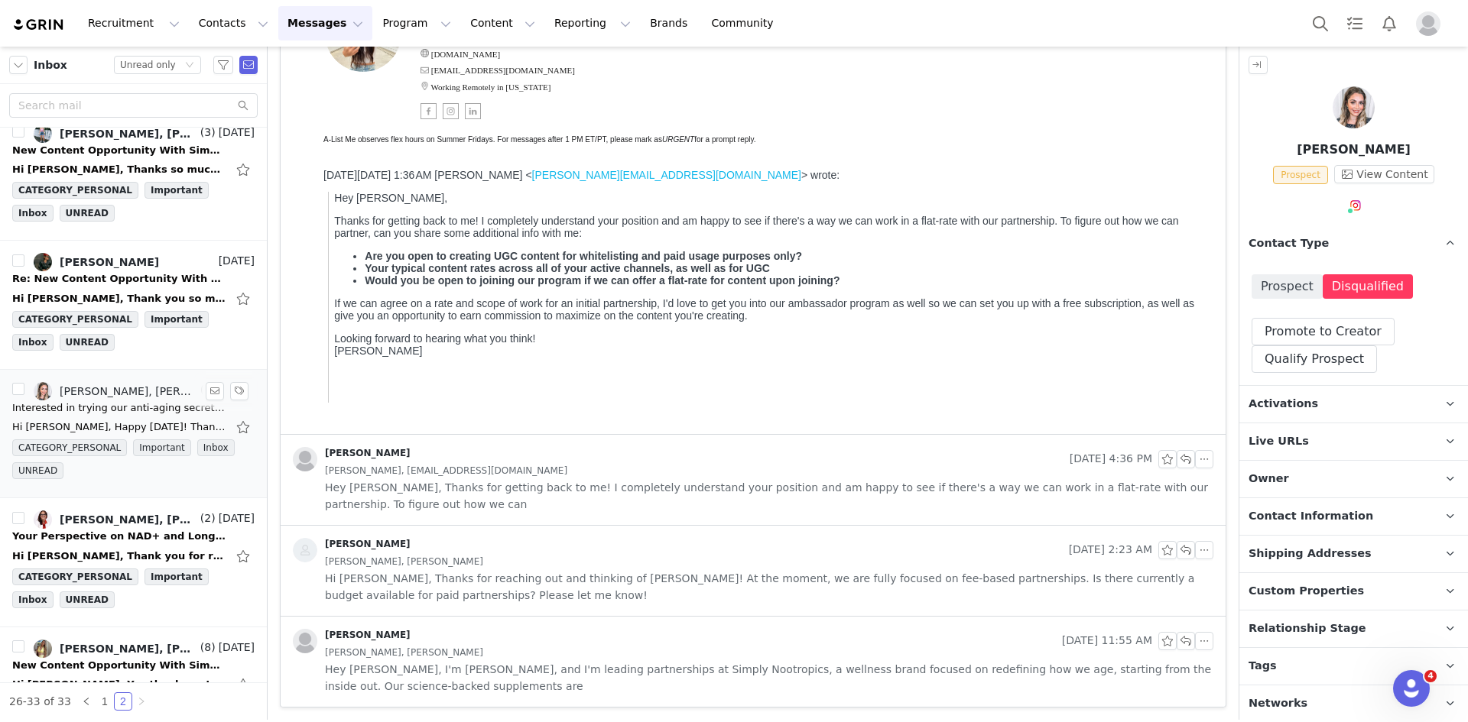
scroll to position [308, 0]
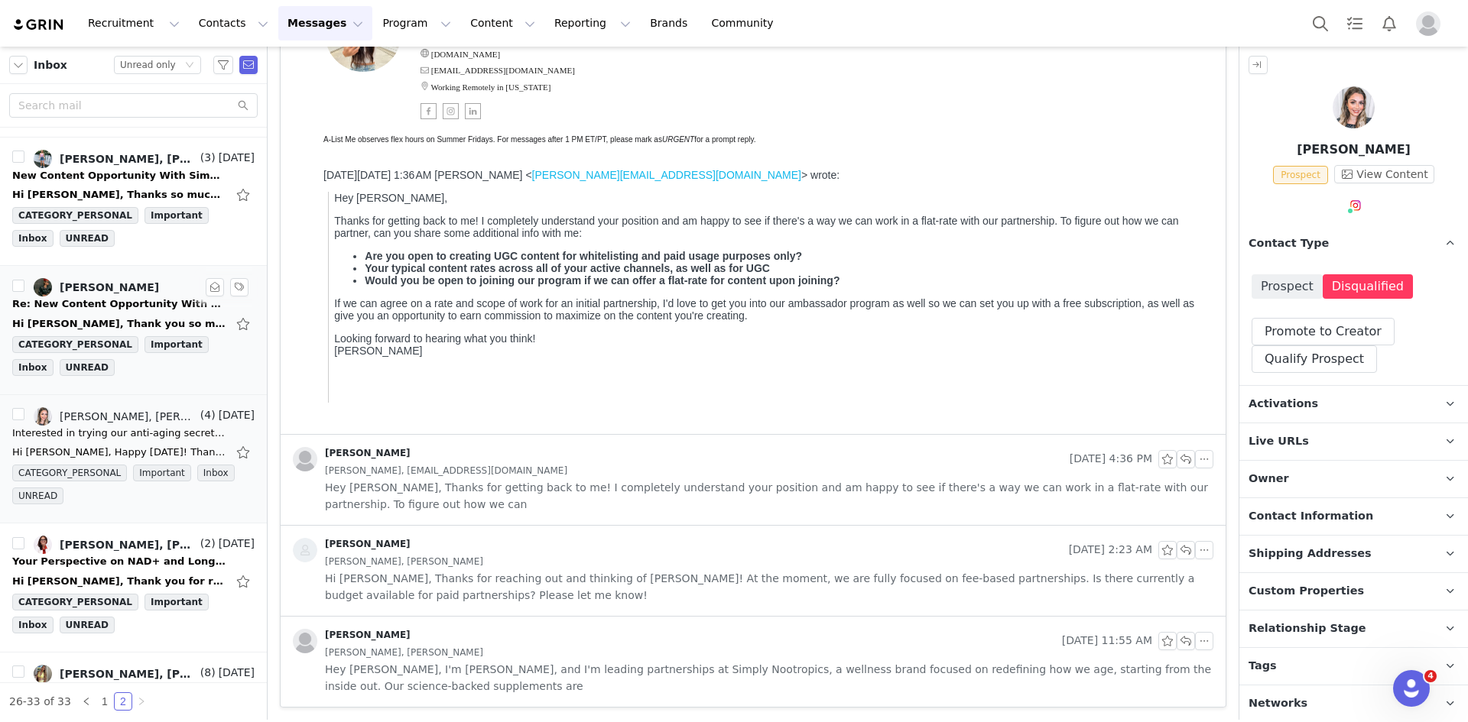
click at [117, 295] on div "Liz Andor" at bounding box center [113, 287] width 203 height 18
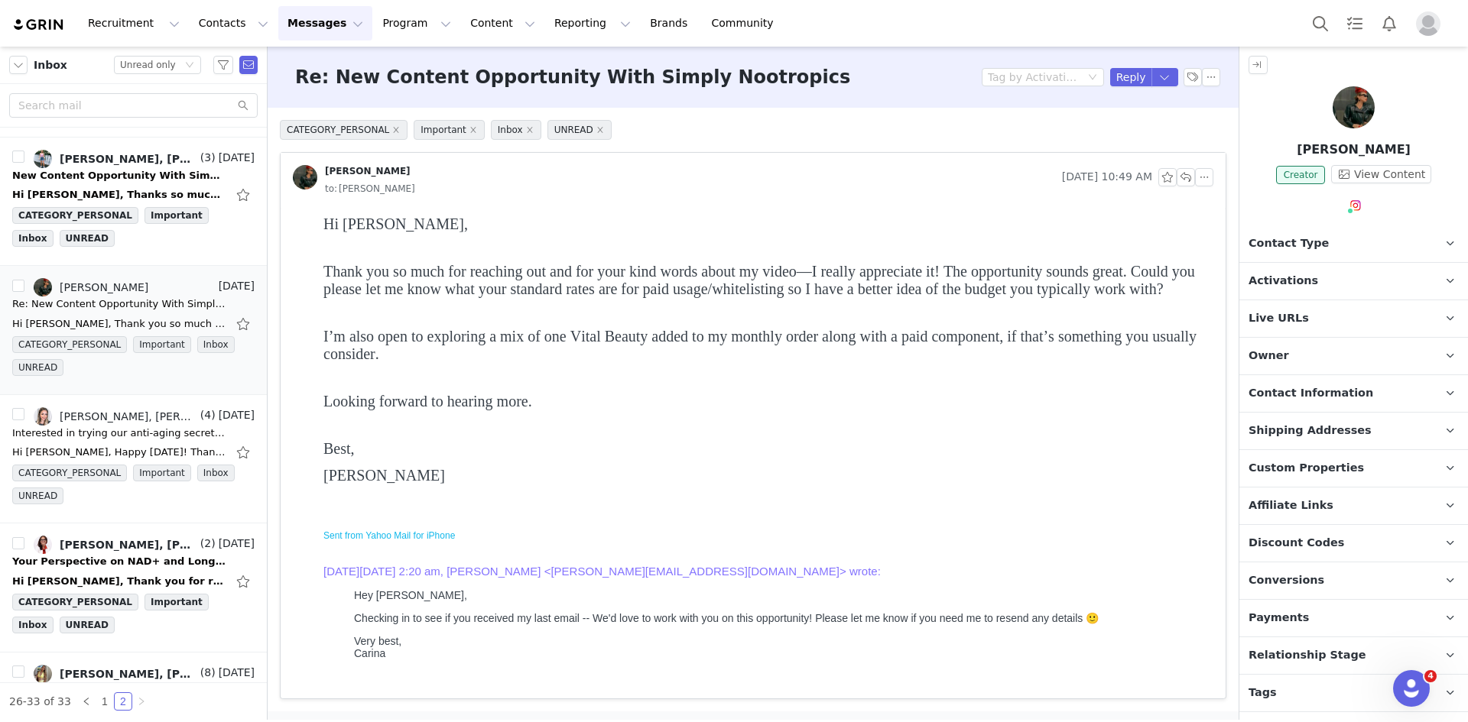
scroll to position [0, 0]
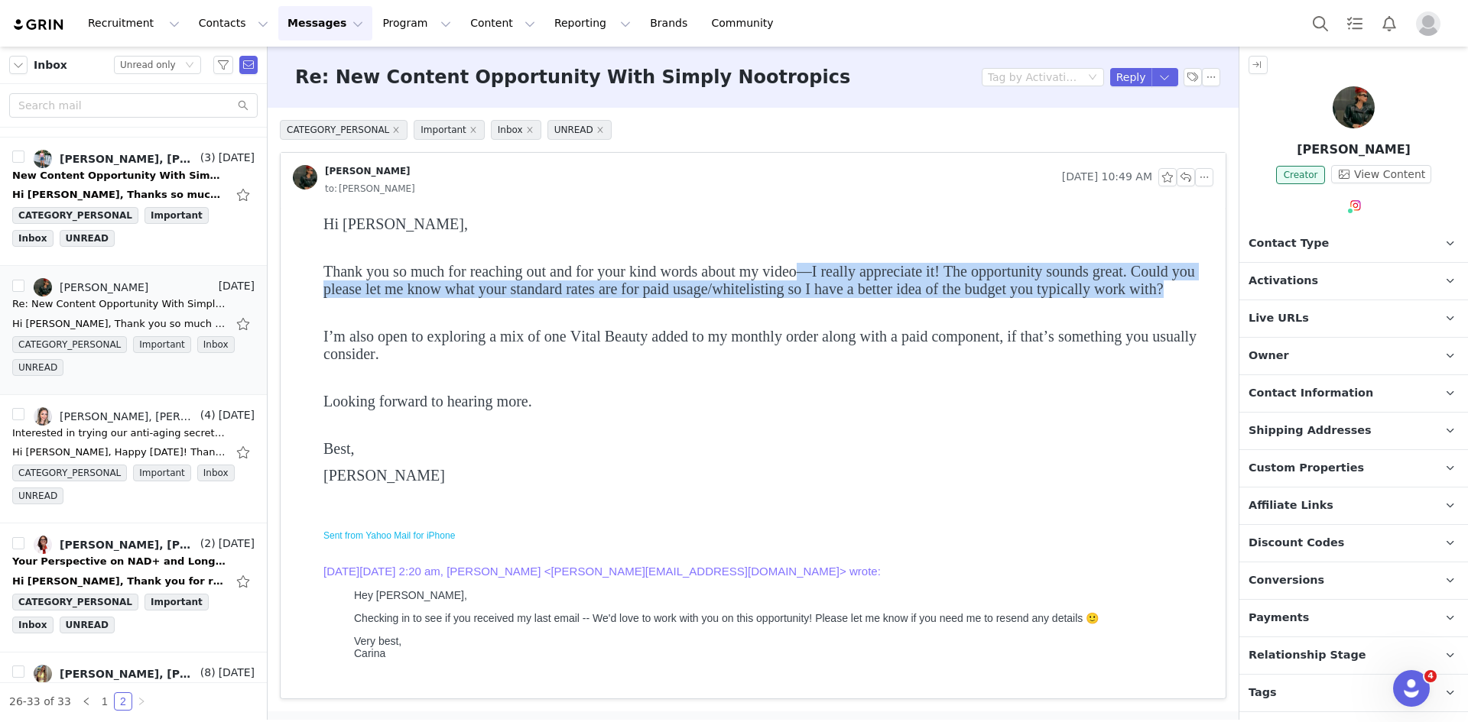
drag, startPoint x: 796, startPoint y: 271, endPoint x: 1139, endPoint y: 313, distance: 345.0
click at [1139, 313] on body "Hi Leigh, Thank you so much for reaching out and for your kind words about my v…" at bounding box center [765, 452] width 884 height 472
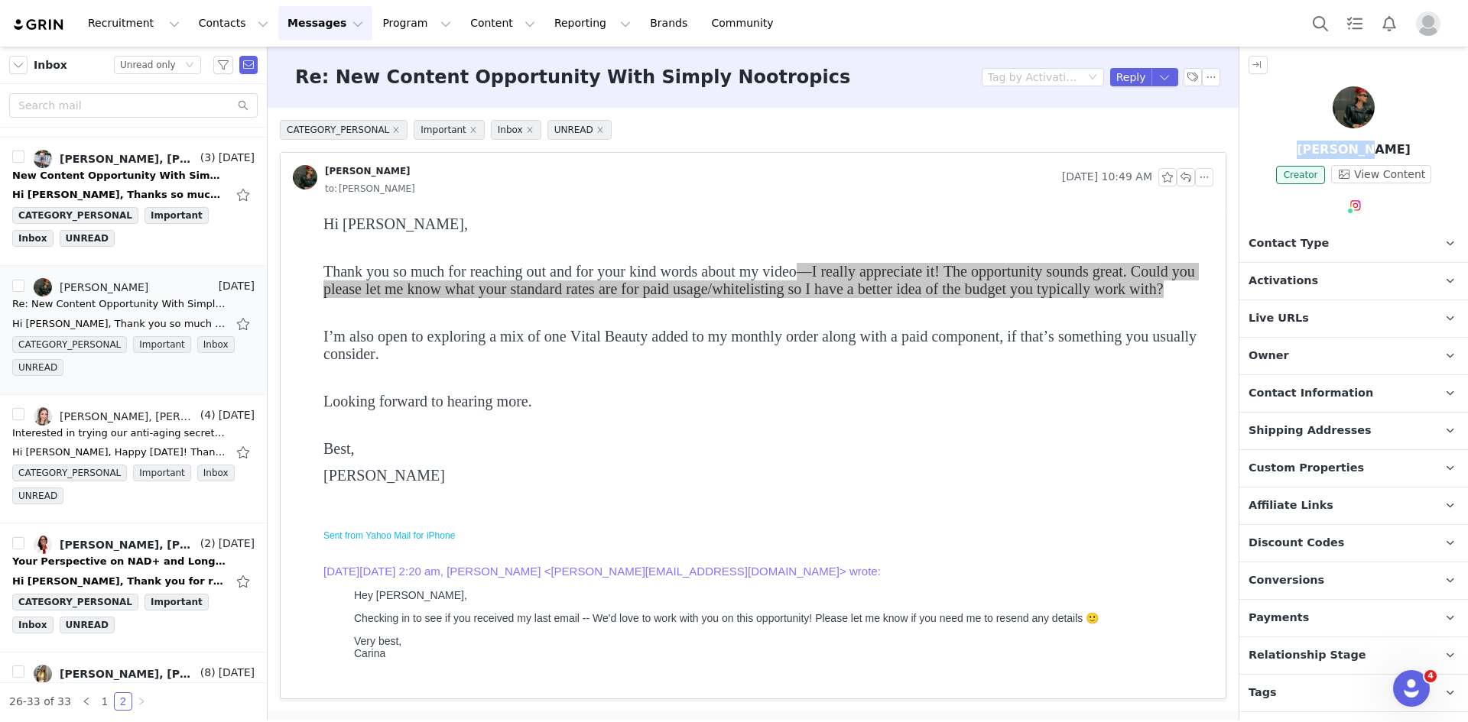
drag, startPoint x: 1379, startPoint y: 150, endPoint x: 1323, endPoint y: 156, distance: 56.1
click at [1323, 156] on p "Liz Andor" at bounding box center [1353, 150] width 229 height 18
copy p "Liz Andor"
click at [1208, 78] on button "button" at bounding box center [1211, 77] width 18 height 18
click at [1225, 108] on li "Mark as unread" at bounding box center [1253, 104] width 102 height 24
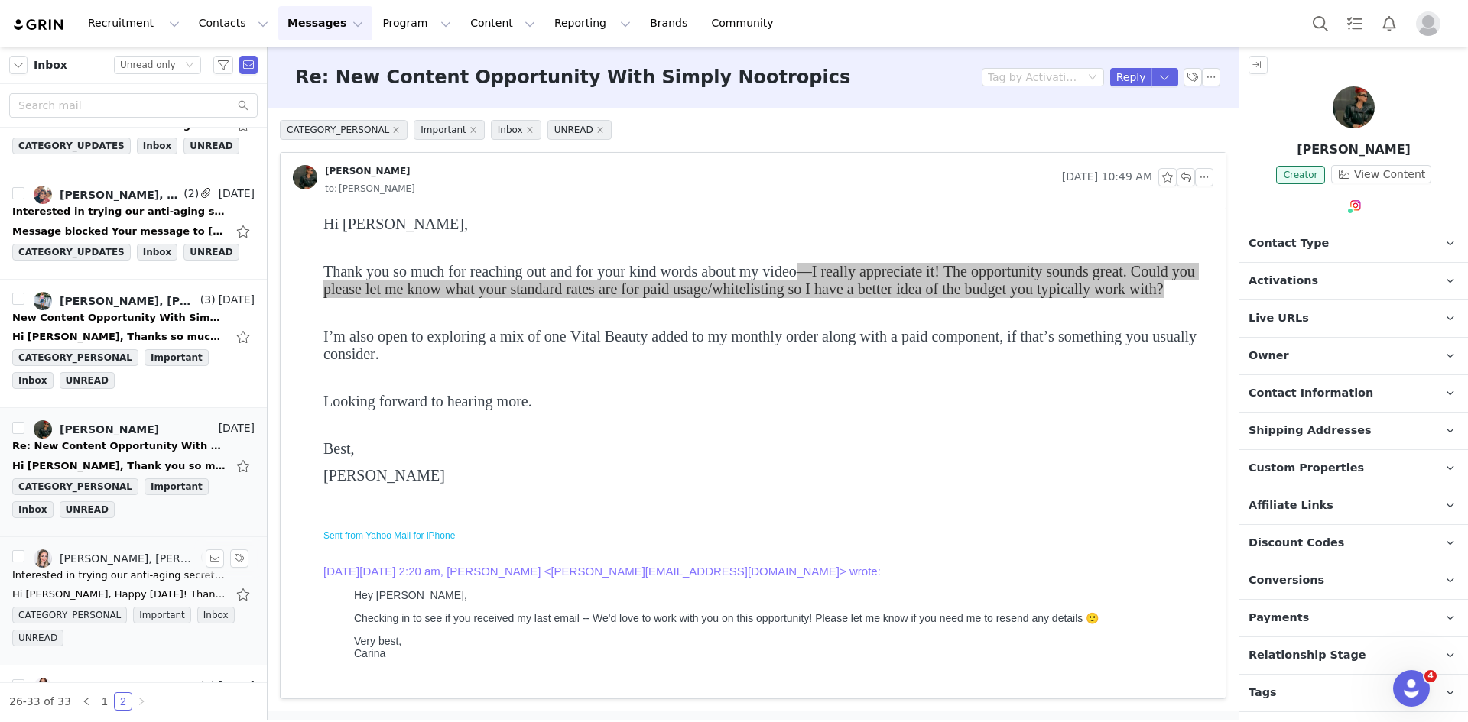
scroll to position [155, 0]
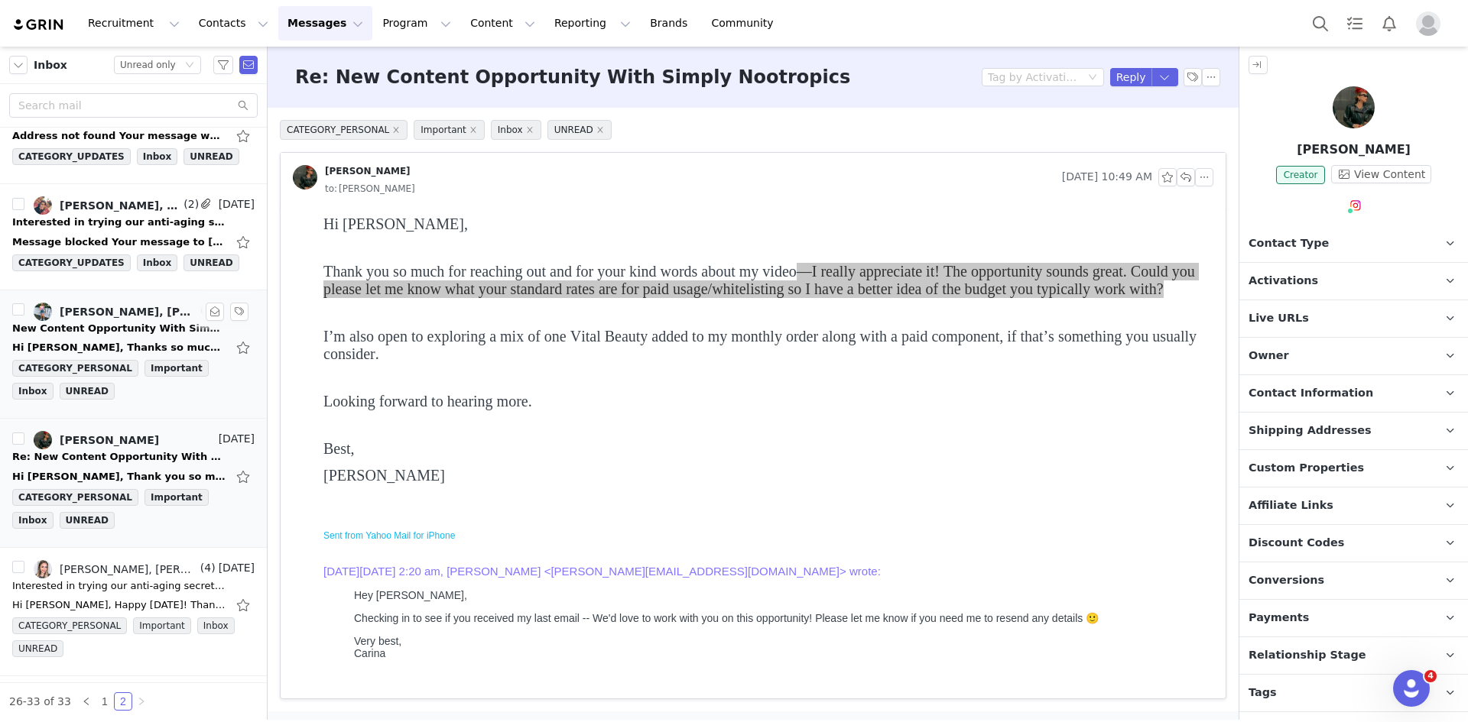
click at [126, 338] on div "Hi Leigh, Thanks so much for reaching out and my apologies for missing this ema…" at bounding box center [133, 348] width 242 height 24
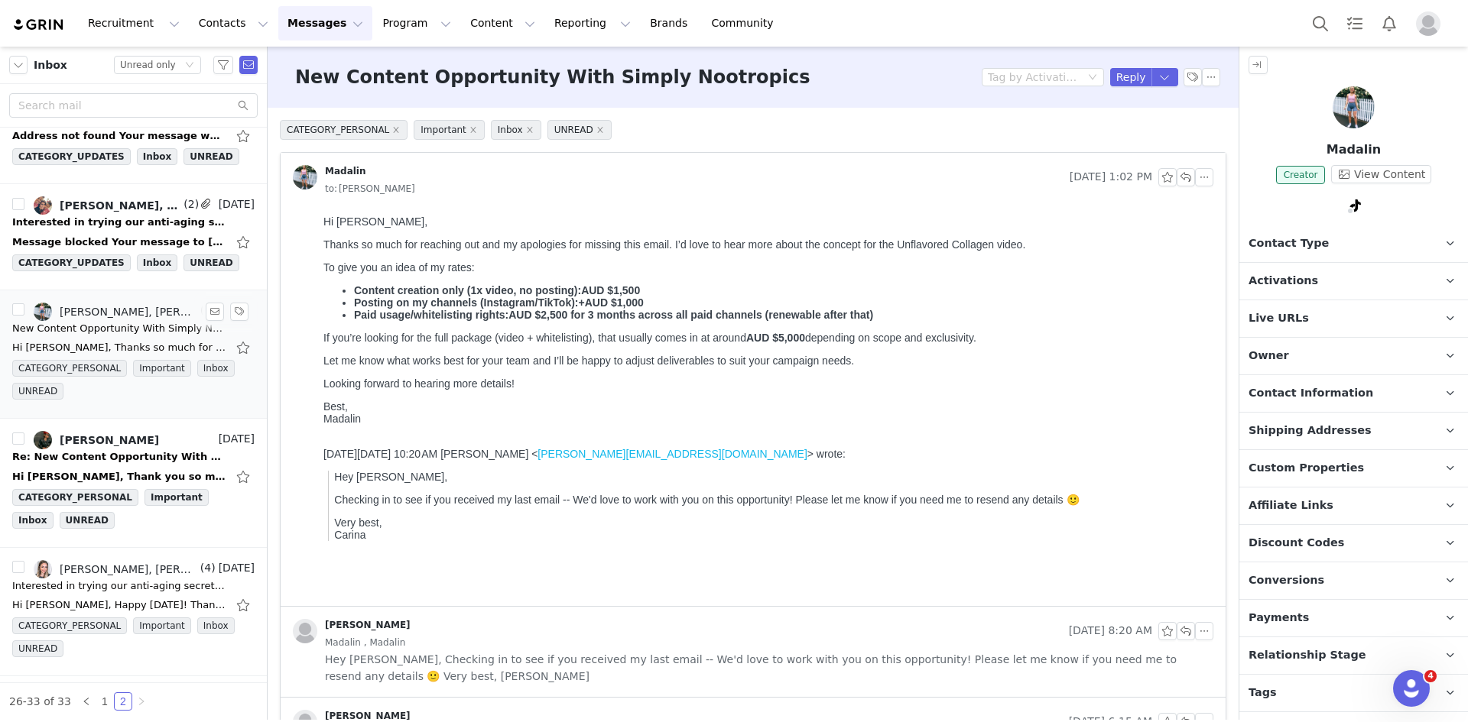
scroll to position [0, 0]
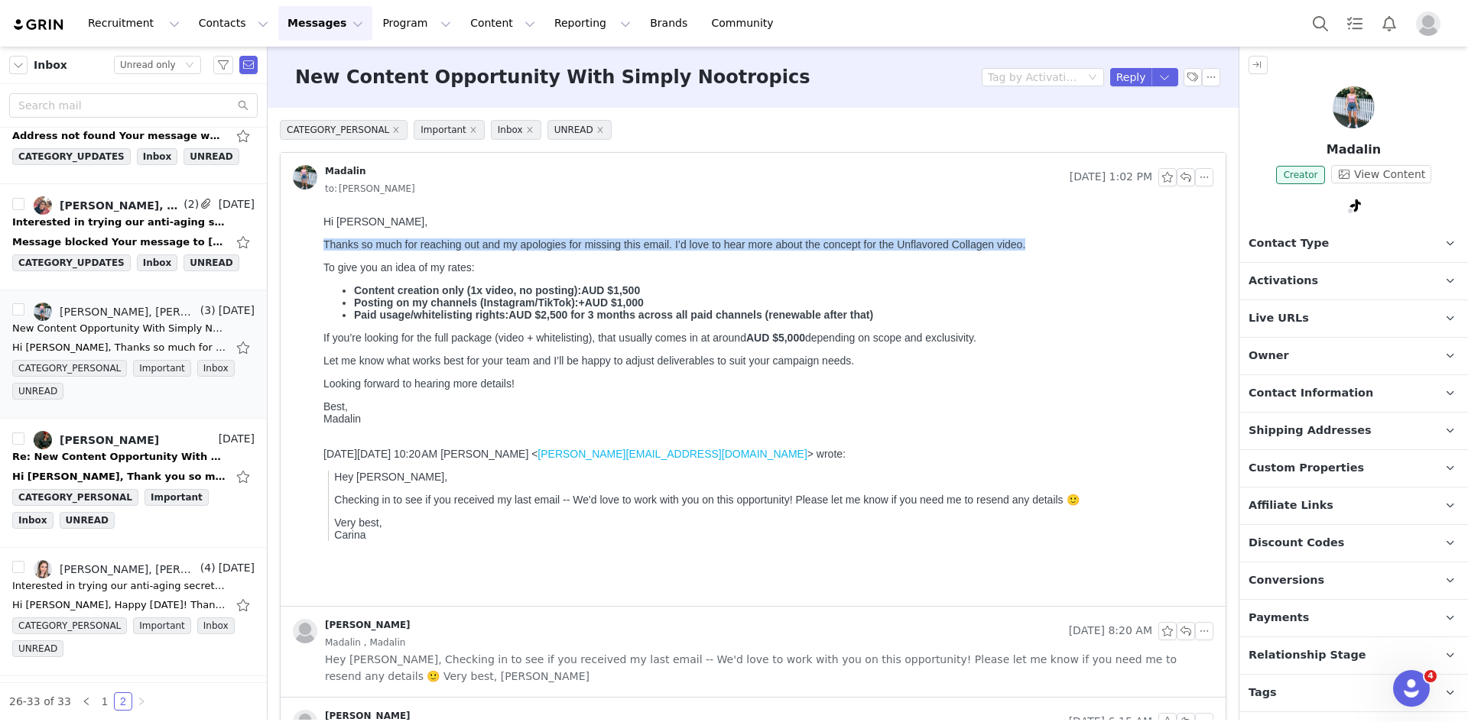
drag, startPoint x: 322, startPoint y: 241, endPoint x: 1047, endPoint y: 247, distance: 725.4
click at [1047, 244] on html "Hi Leigh, Thanks so much for reaching out and my apologies for missing this ema…" at bounding box center [765, 407] width 896 height 397
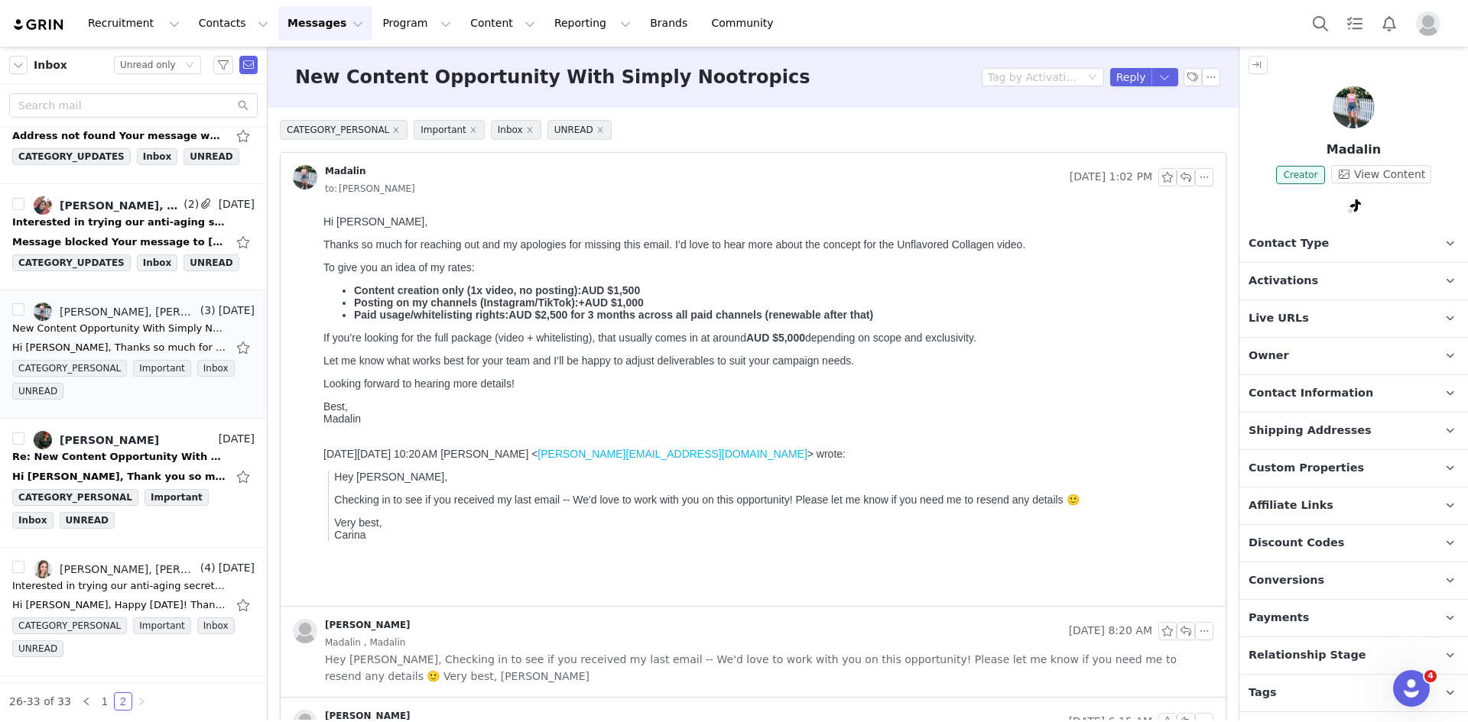
click at [555, 287] on strong "Content creation only (1x video, no posting):" at bounding box center [467, 290] width 227 height 12
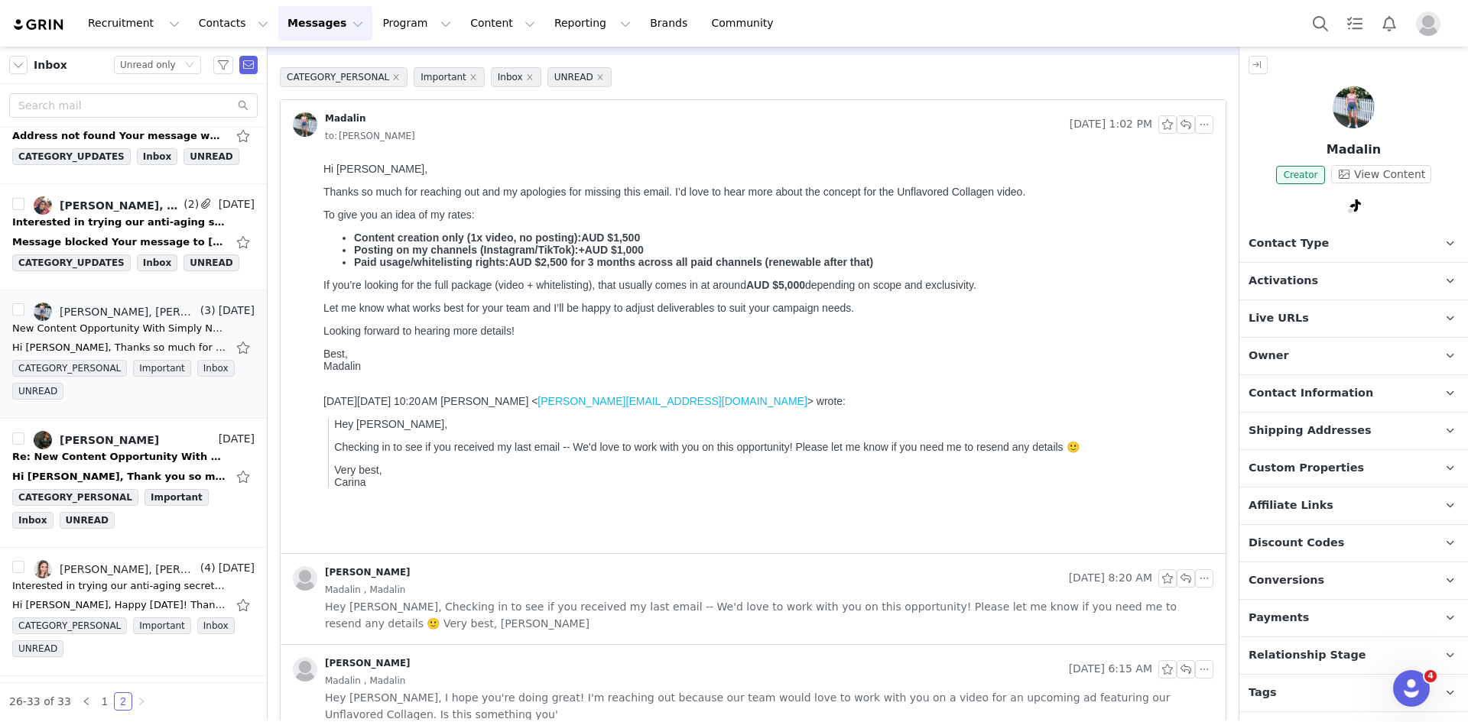
scroll to position [81, 0]
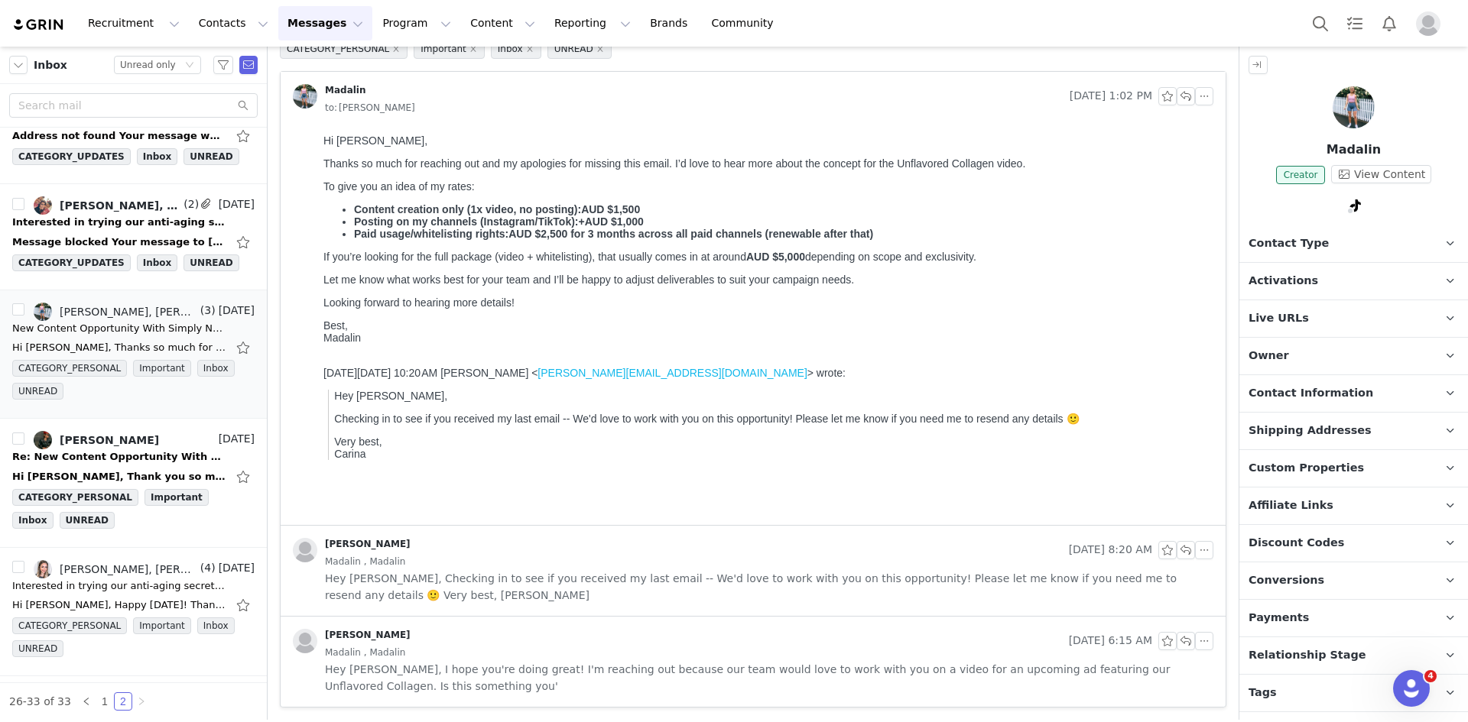
drag, startPoint x: 468, startPoint y: 566, endPoint x: 273, endPoint y: 394, distance: 259.9
click at [468, 566] on div "Madalin , Madalin" at bounding box center [769, 561] width 888 height 17
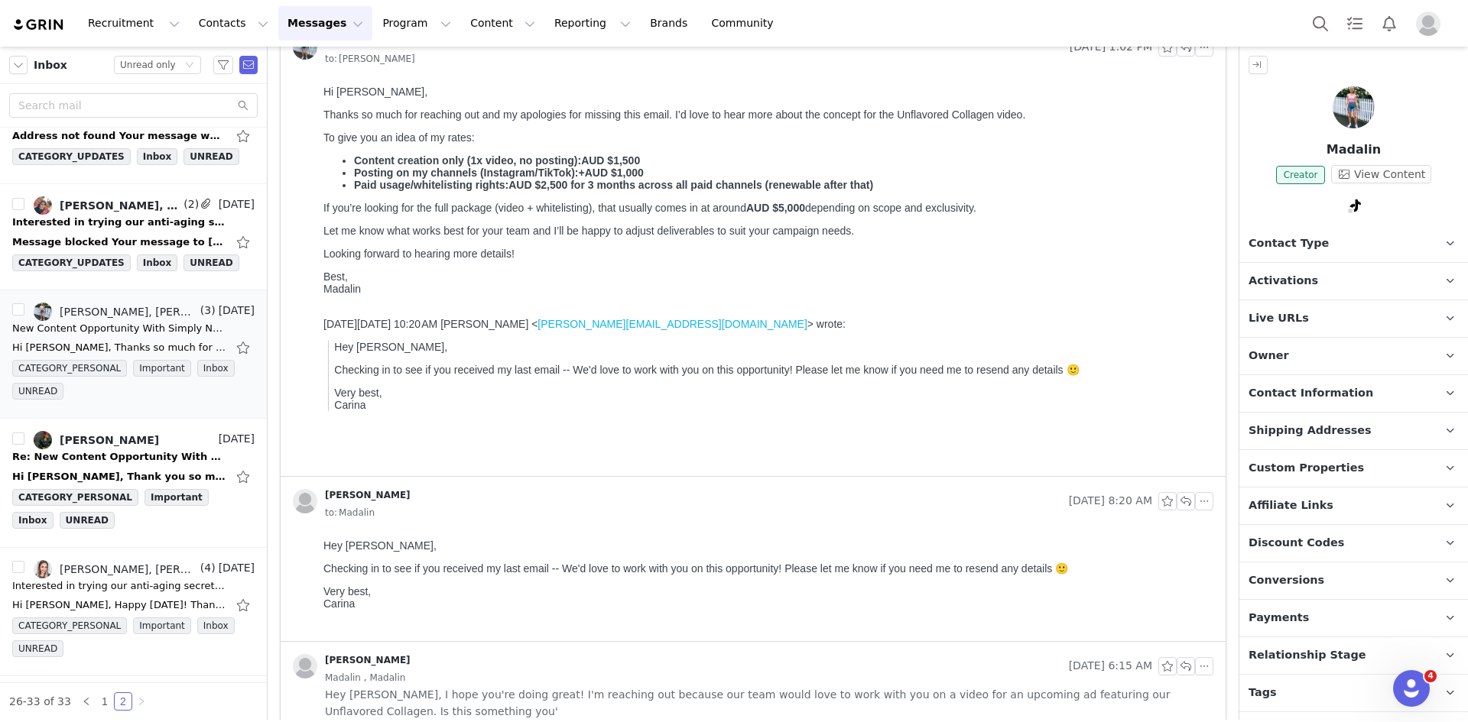
scroll to position [155, 0]
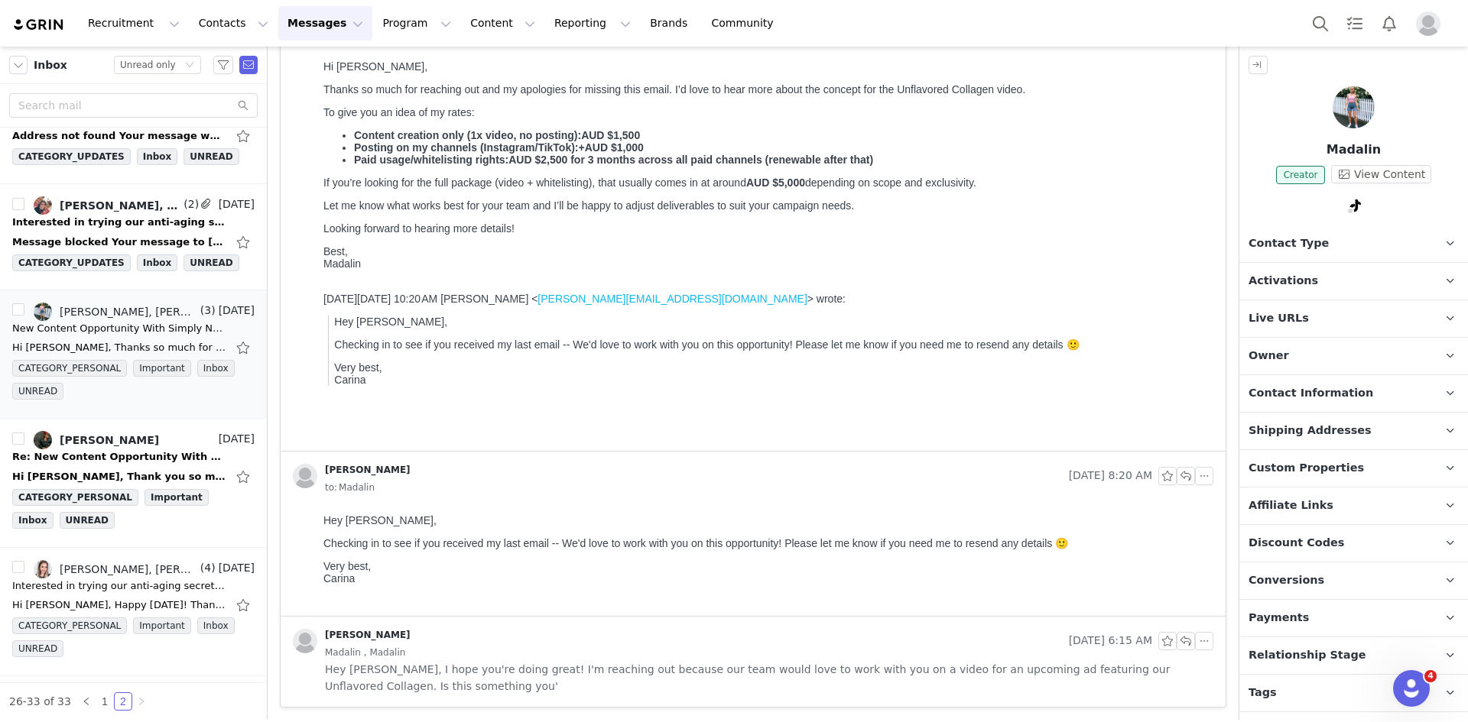
click at [713, 657] on div "Madalin , Madalin" at bounding box center [769, 652] width 888 height 17
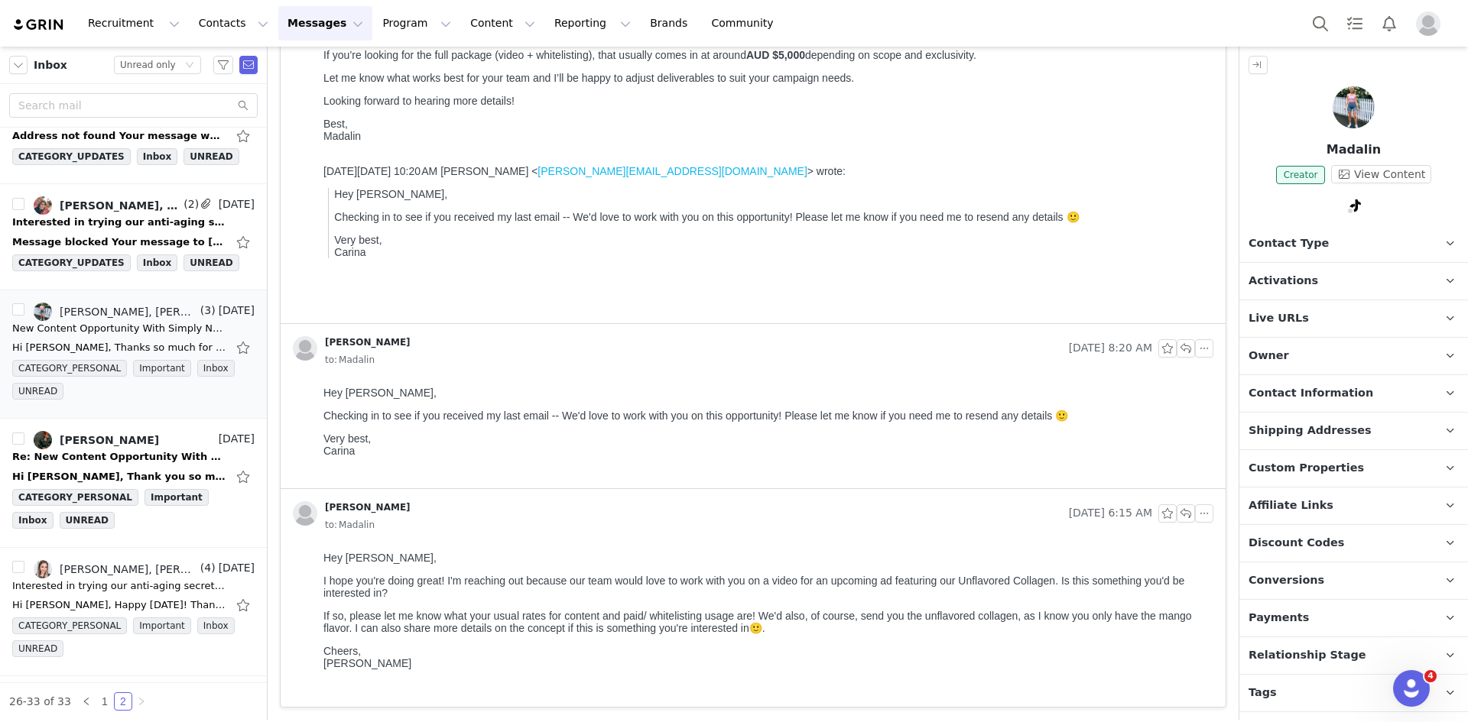
scroll to position [0, 0]
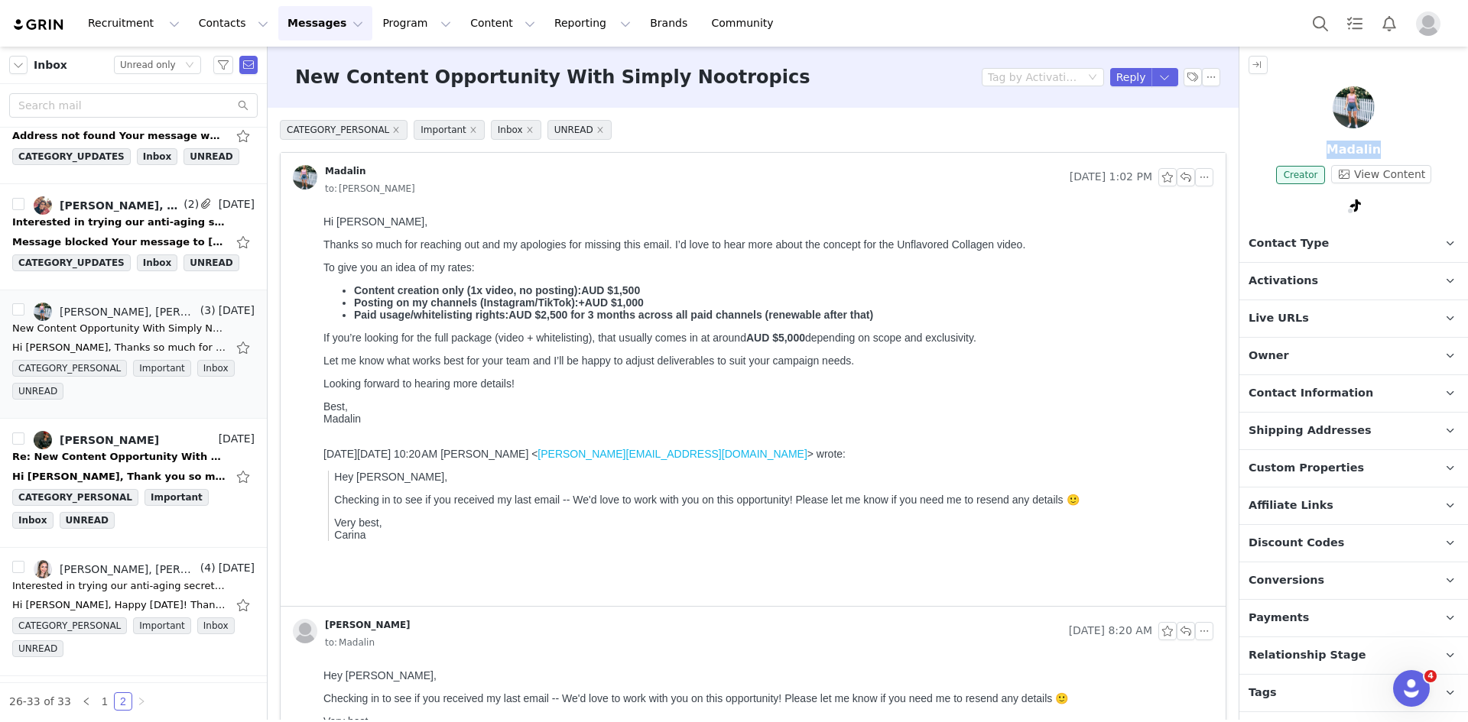
drag, startPoint x: 1386, startPoint y: 147, endPoint x: 1321, endPoint y: 144, distance: 65.0
click at [1321, 144] on p "Madalin" at bounding box center [1353, 150] width 229 height 18
copy p "Madalin"
click at [1202, 74] on button "button" at bounding box center [1211, 77] width 18 height 18
click at [1211, 109] on li "Mark as unread" at bounding box center [1241, 104] width 102 height 24
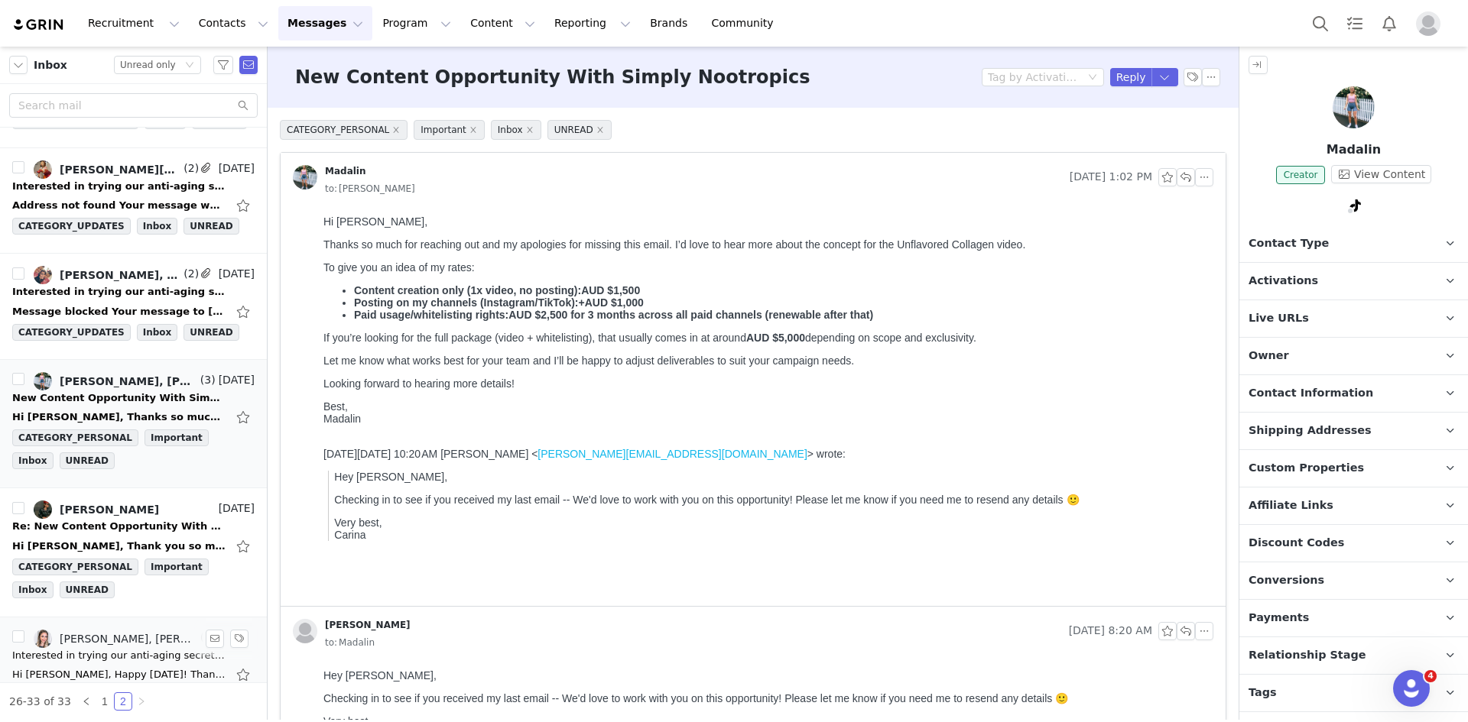
scroll to position [2, 0]
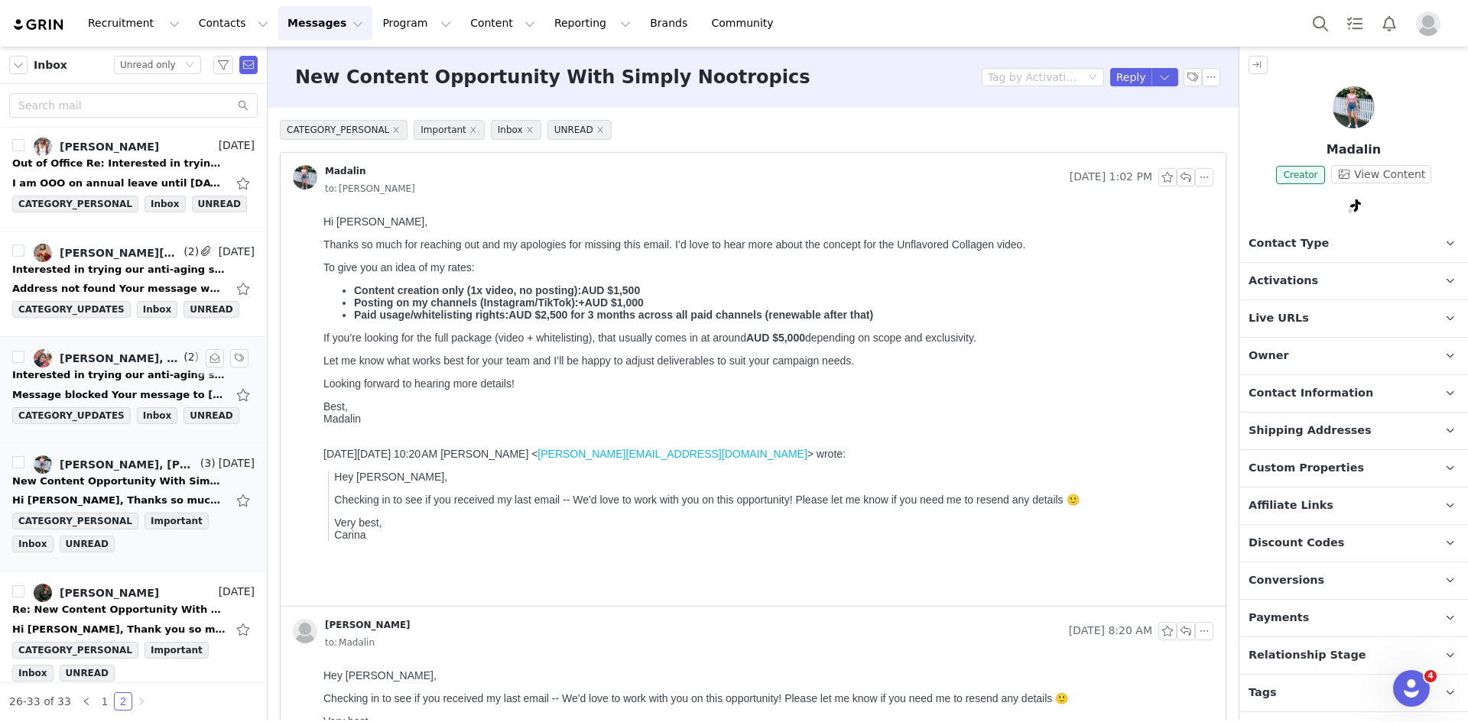
click at [105, 376] on div "Interested in trying our anti-aging secret? Let's talk!" at bounding box center [119, 375] width 214 height 15
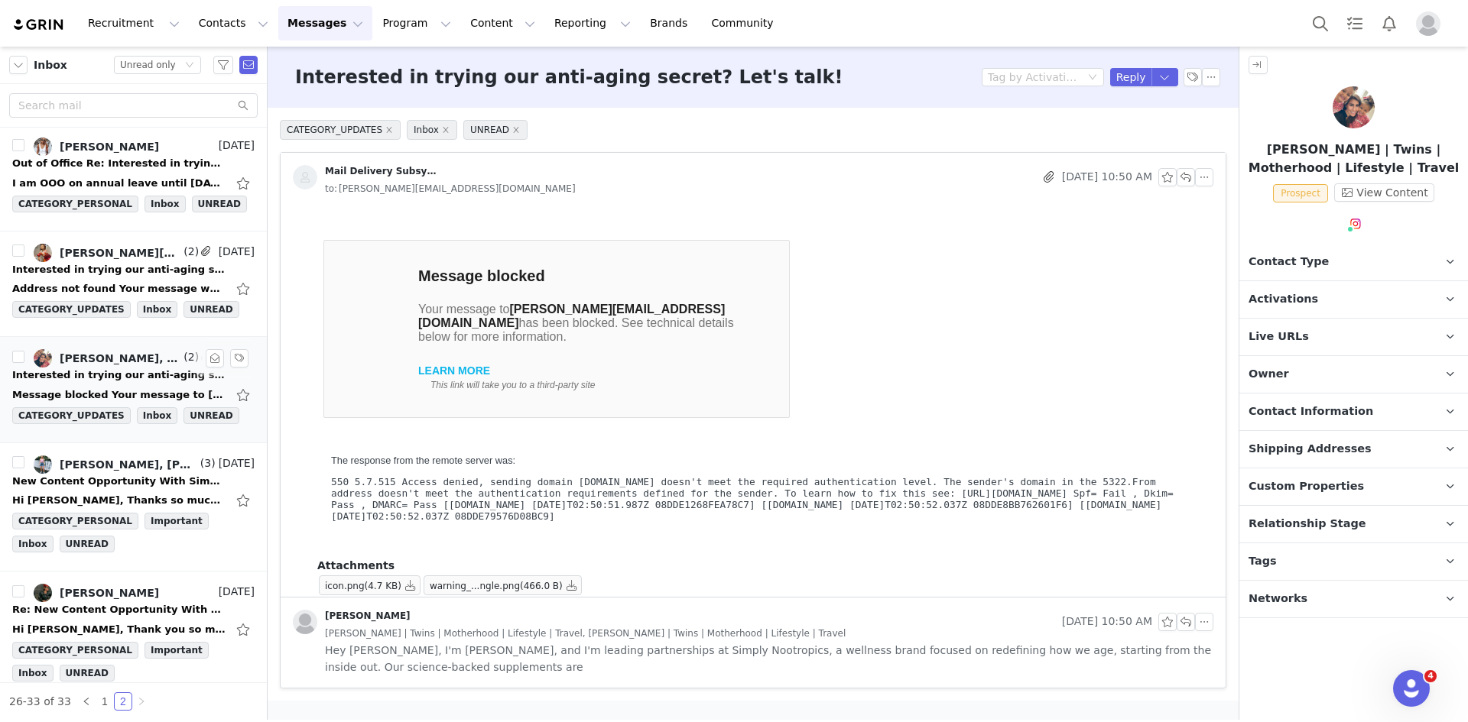
scroll to position [0, 0]
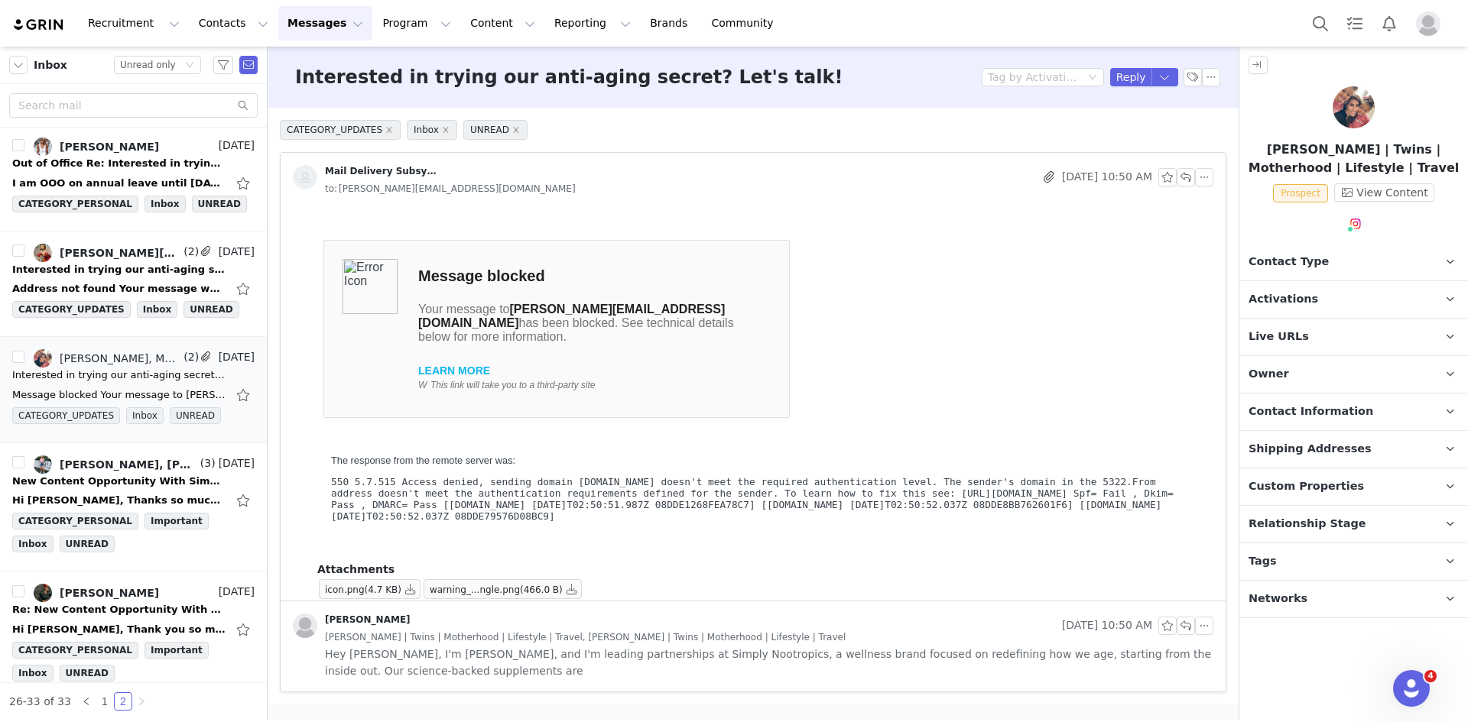
click at [1307, 561] on p "Tags Keep track of your contacts by assigning them tags. You can then filter yo…" at bounding box center [1335, 561] width 192 height 37
click at [1338, 677] on button "Change Tags" at bounding box center [1303, 680] width 104 height 28
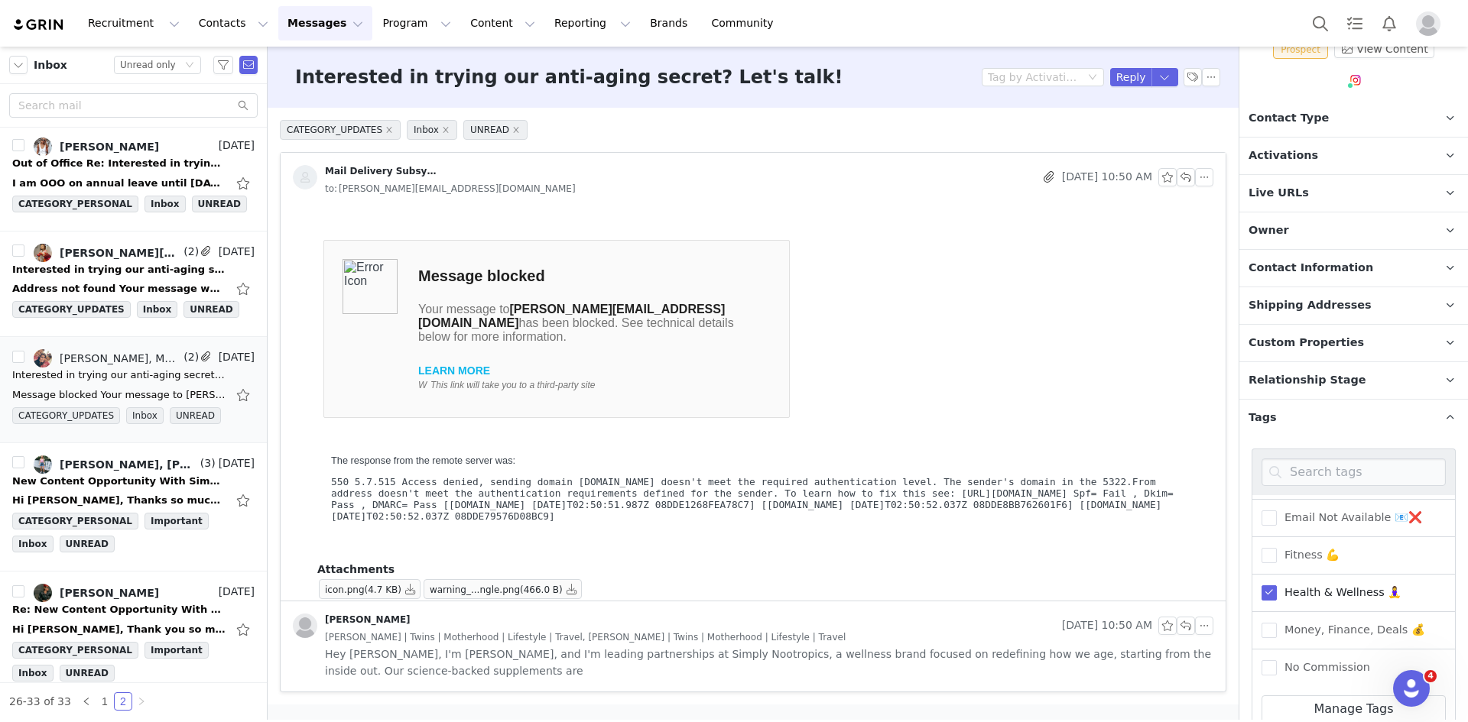
scroll to position [459, 0]
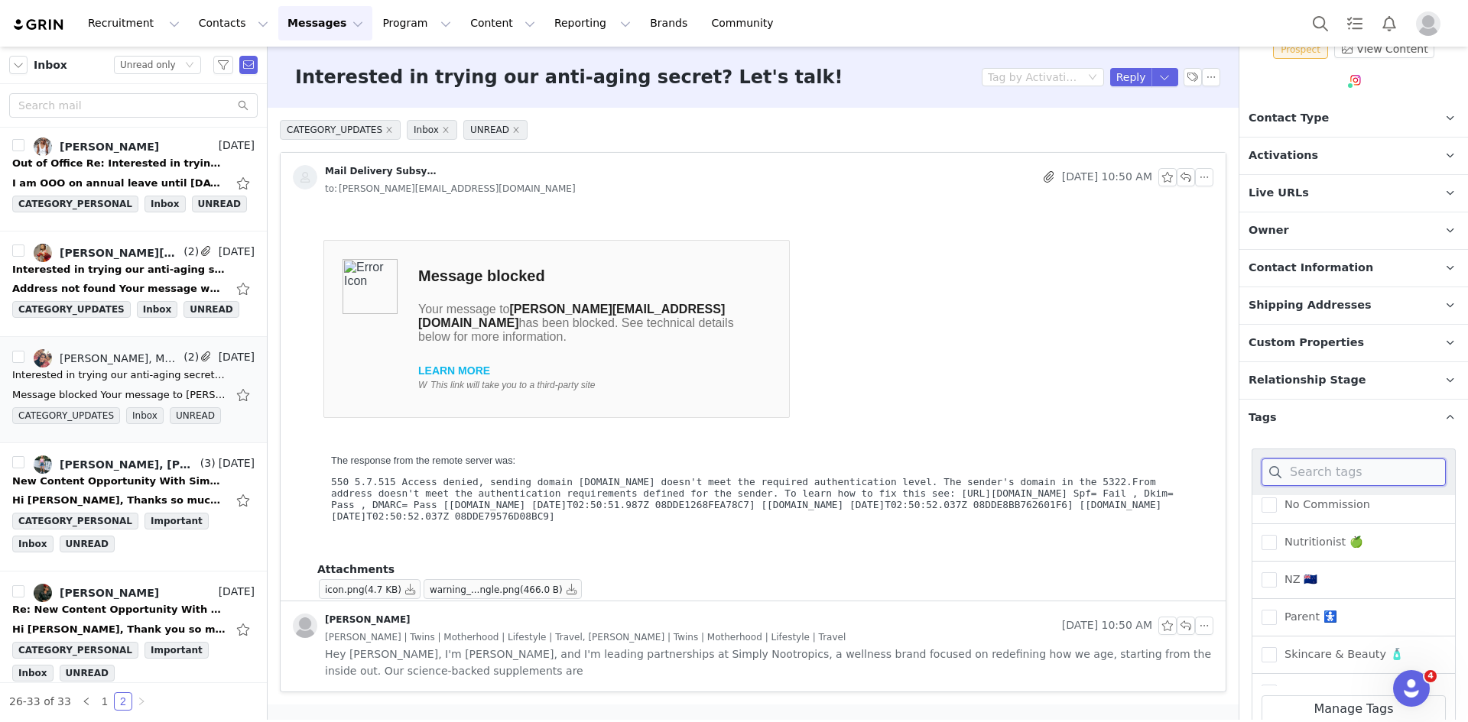
click at [1335, 477] on input at bounding box center [1353, 473] width 184 height 28
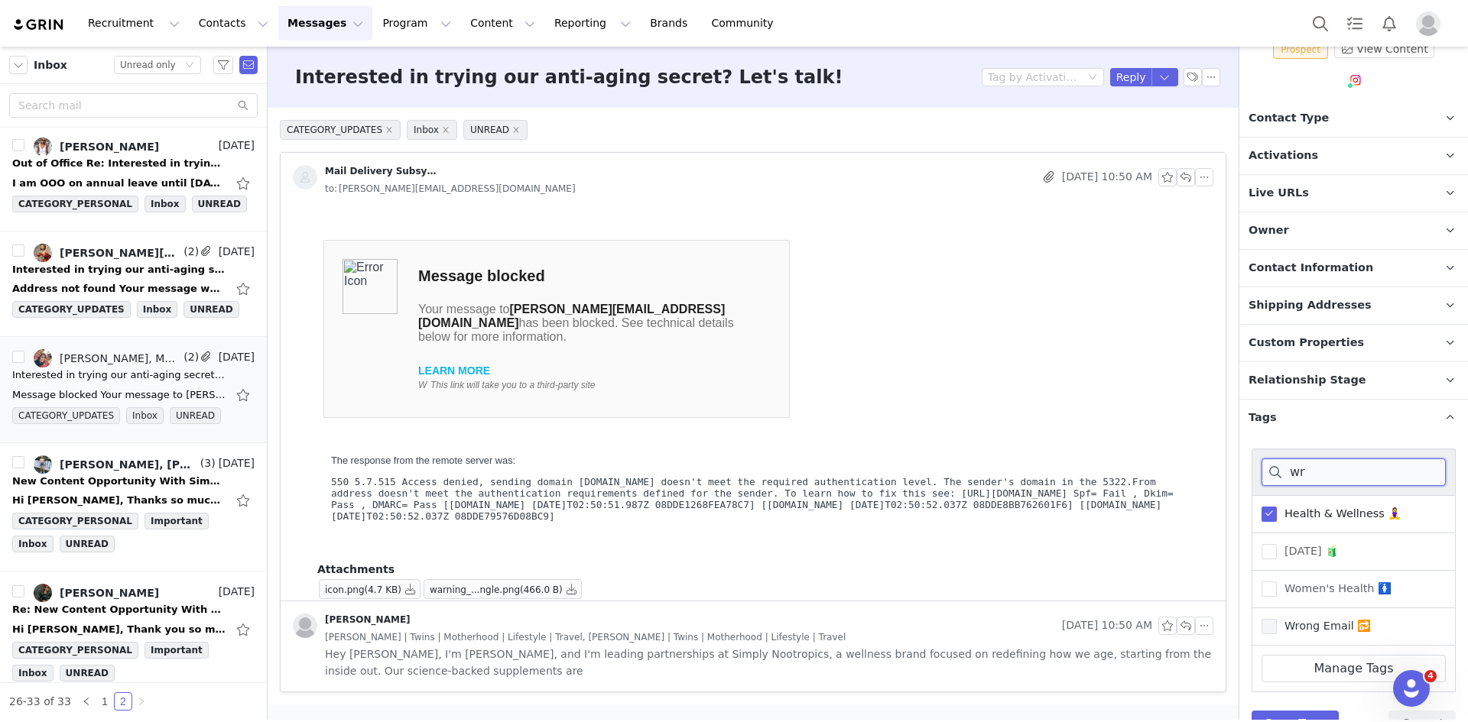
scroll to position [99, 0]
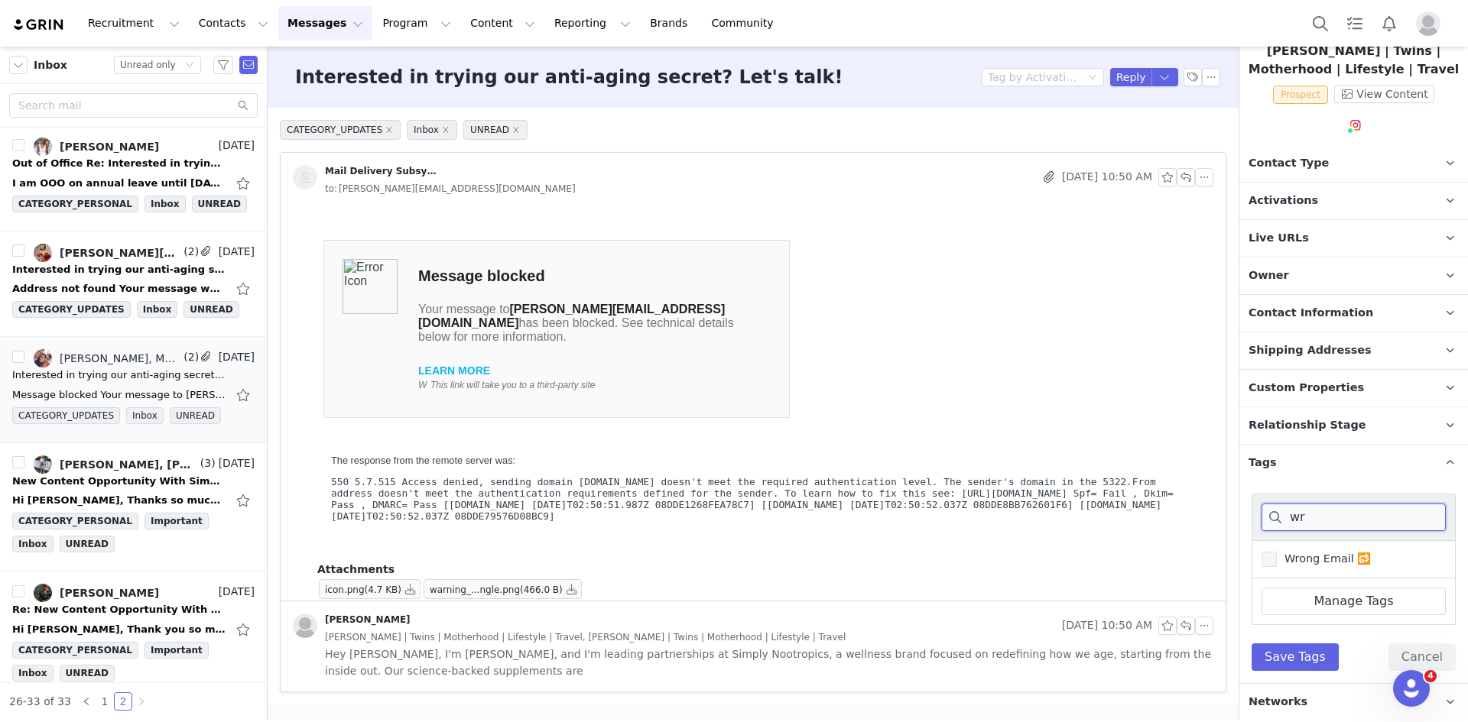
type input "wr"
click at [1302, 555] on span "Wrong Email 🔂" at bounding box center [1323, 559] width 94 height 15
click at [1276, 552] on input "Wrong Email 🔂" at bounding box center [1276, 552] width 0 height 0
drag, startPoint x: 1308, startPoint y: 644, endPoint x: 1309, endPoint y: 613, distance: 31.3
click at [1307, 644] on button "Save Tags" at bounding box center [1294, 658] width 87 height 28
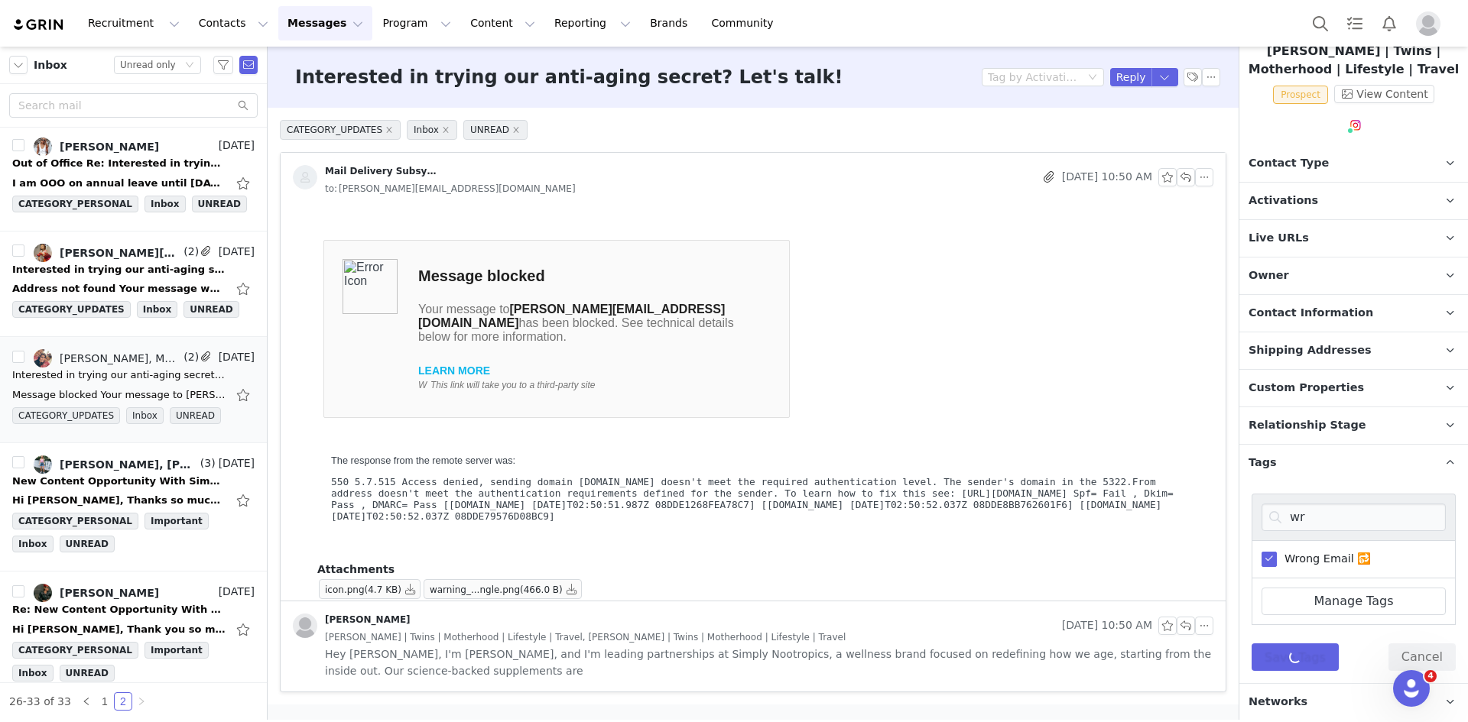
scroll to position [0, 0]
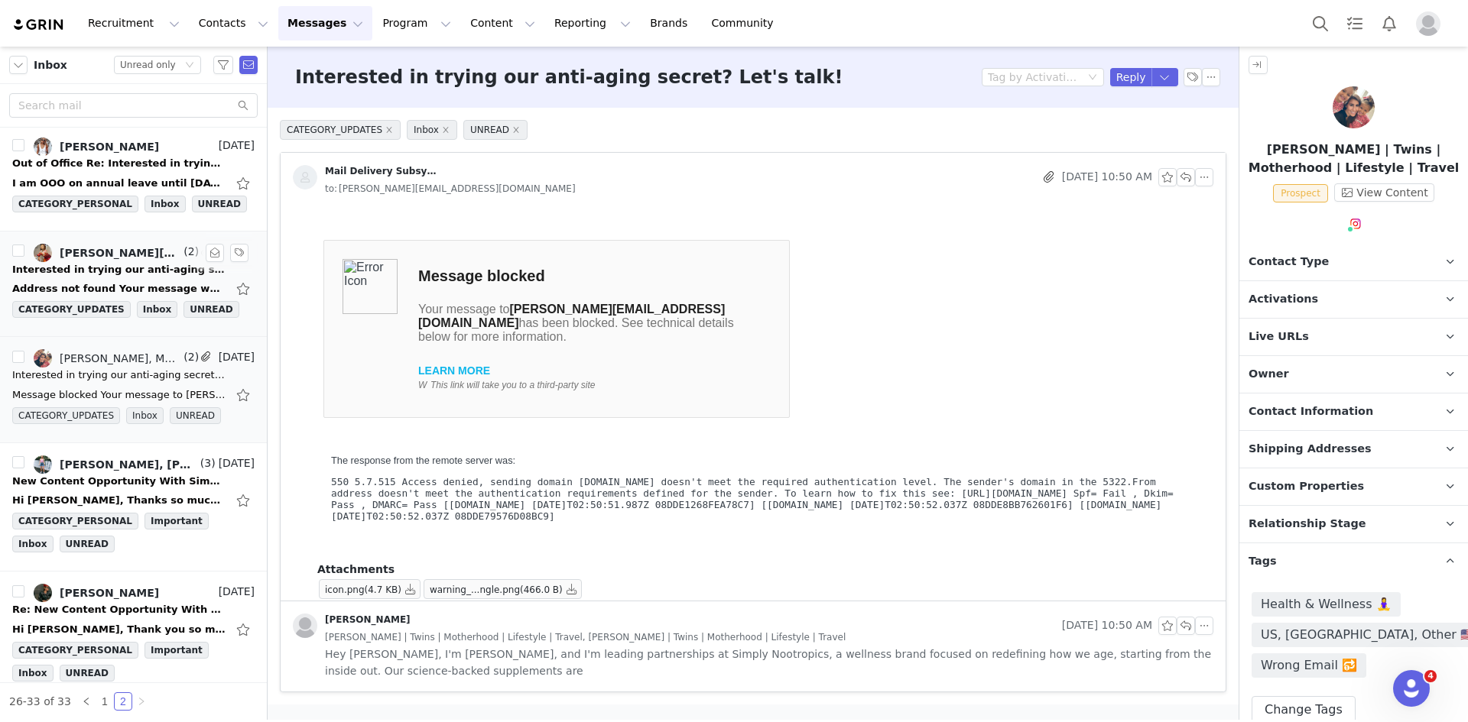
click at [95, 258] on link "Omotolani Areola, Leigh Atienza, Mail Delivery Subsystem" at bounding box center [107, 253] width 147 height 18
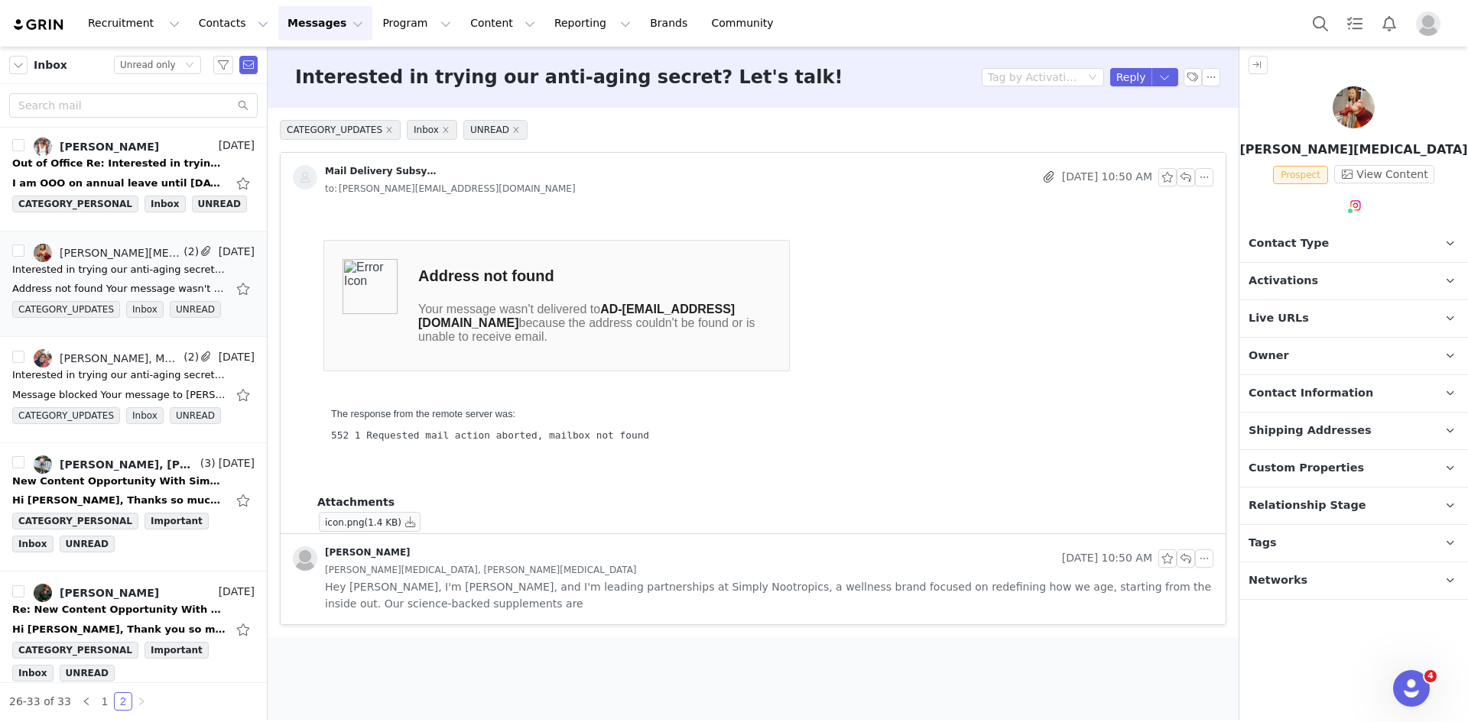
click at [1322, 534] on p "Tags Keep track of your contacts by assigning them tags. You can then filter yo…" at bounding box center [1335, 543] width 192 height 37
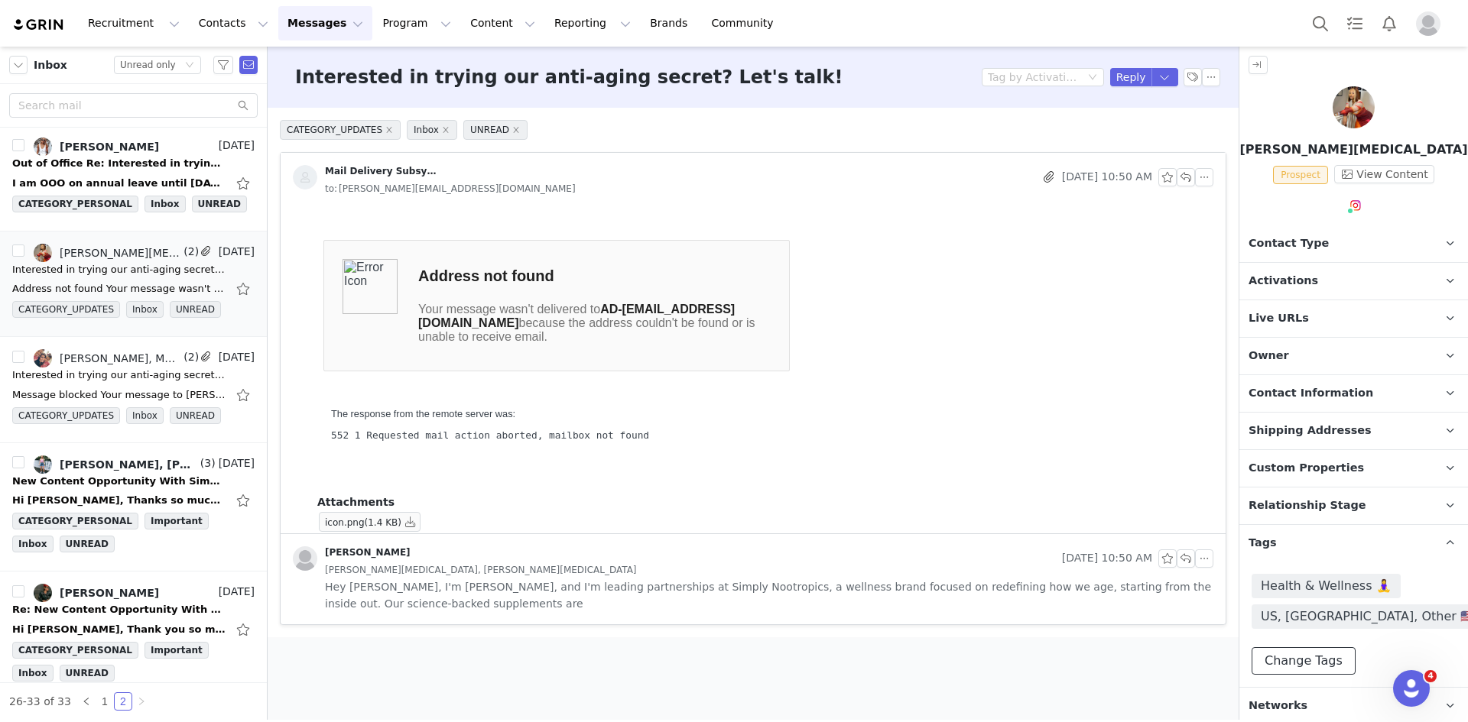
click at [1325, 653] on button "Change Tags" at bounding box center [1303, 661] width 104 height 28
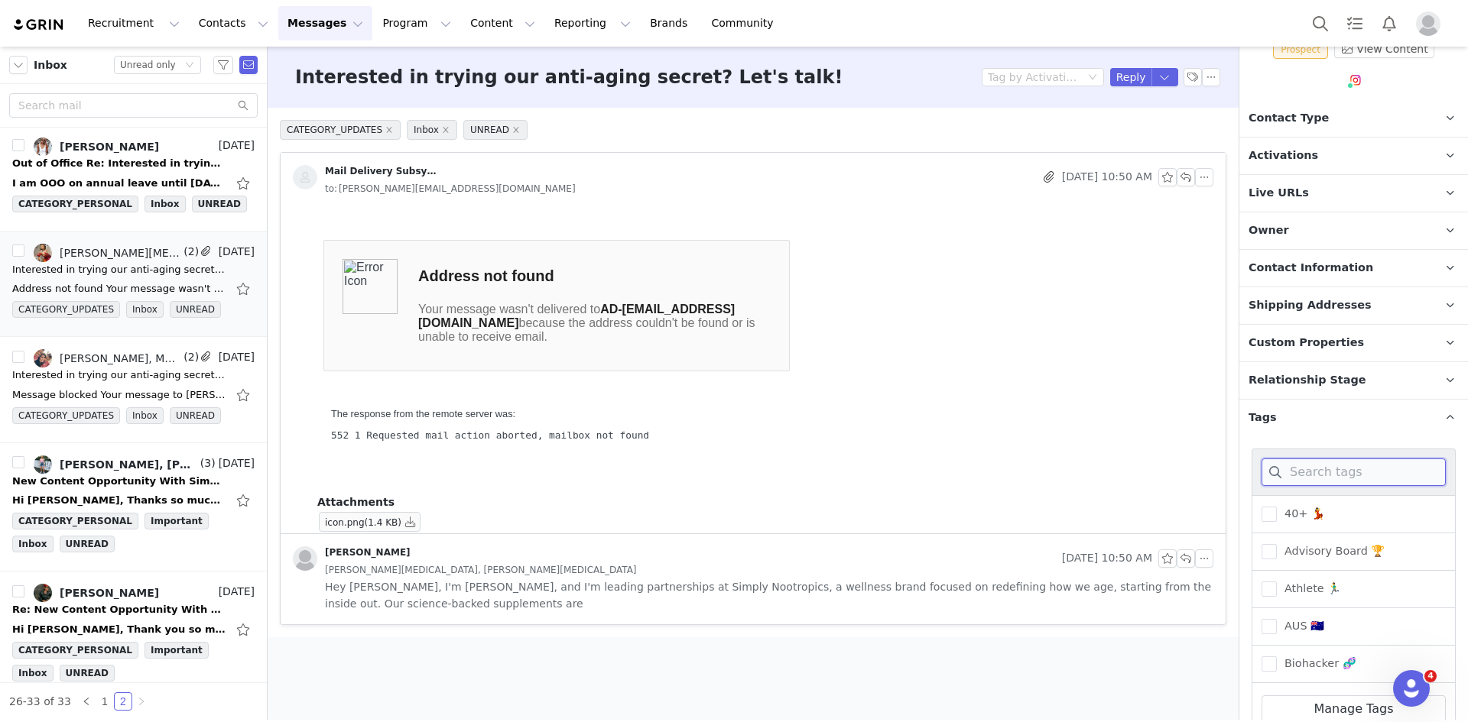
click at [1307, 475] on input at bounding box center [1353, 473] width 184 height 28
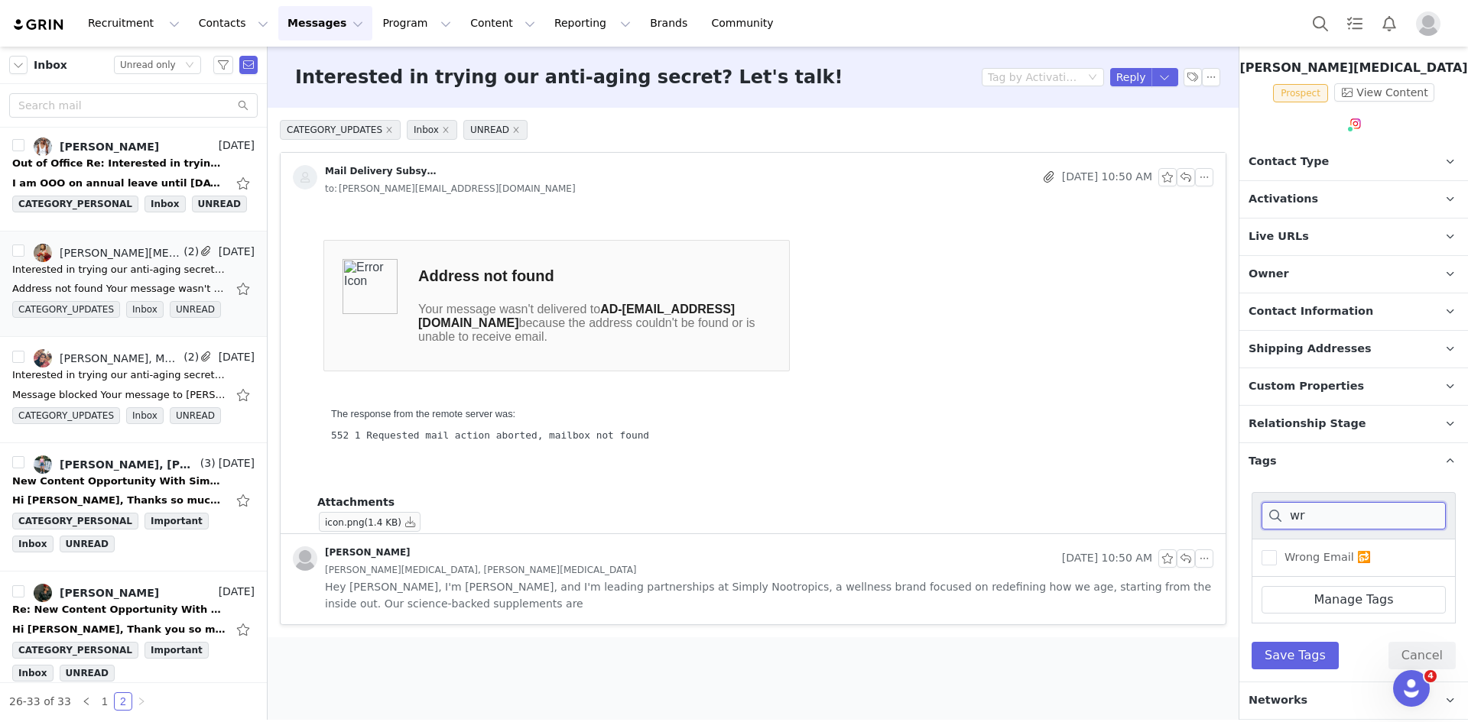
scroll to position [80, 0]
type input "wr"
drag, startPoint x: 1324, startPoint y: 569, endPoint x: 1322, endPoint y: 560, distance: 9.3
click at [1322, 563] on div "Wrong Email 🔂" at bounding box center [1353, 559] width 204 height 38
click at [1322, 560] on span "Wrong Email 🔂" at bounding box center [1323, 559] width 94 height 15
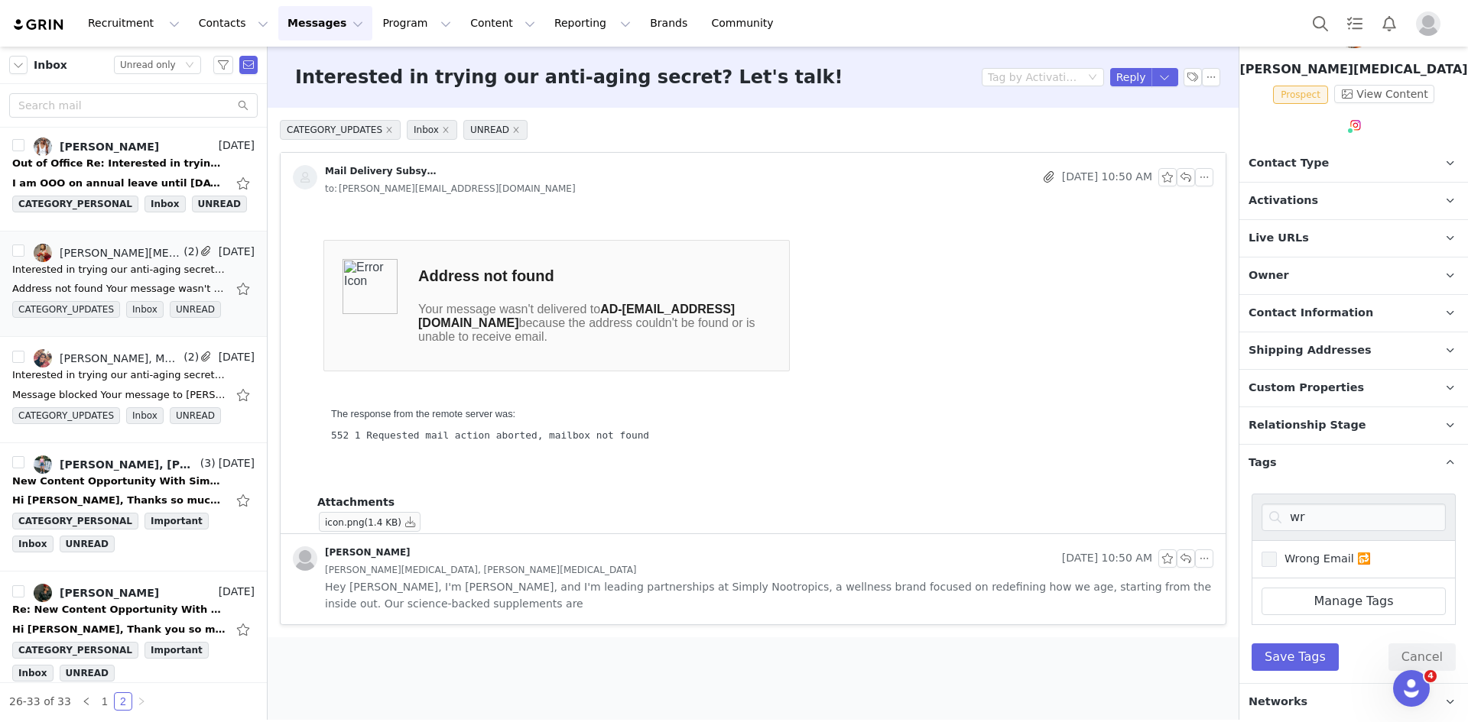
click at [1276, 552] on input "Wrong Email 🔂" at bounding box center [1276, 552] width 0 height 0
click at [1314, 649] on button "Save Tags" at bounding box center [1294, 658] width 87 height 28
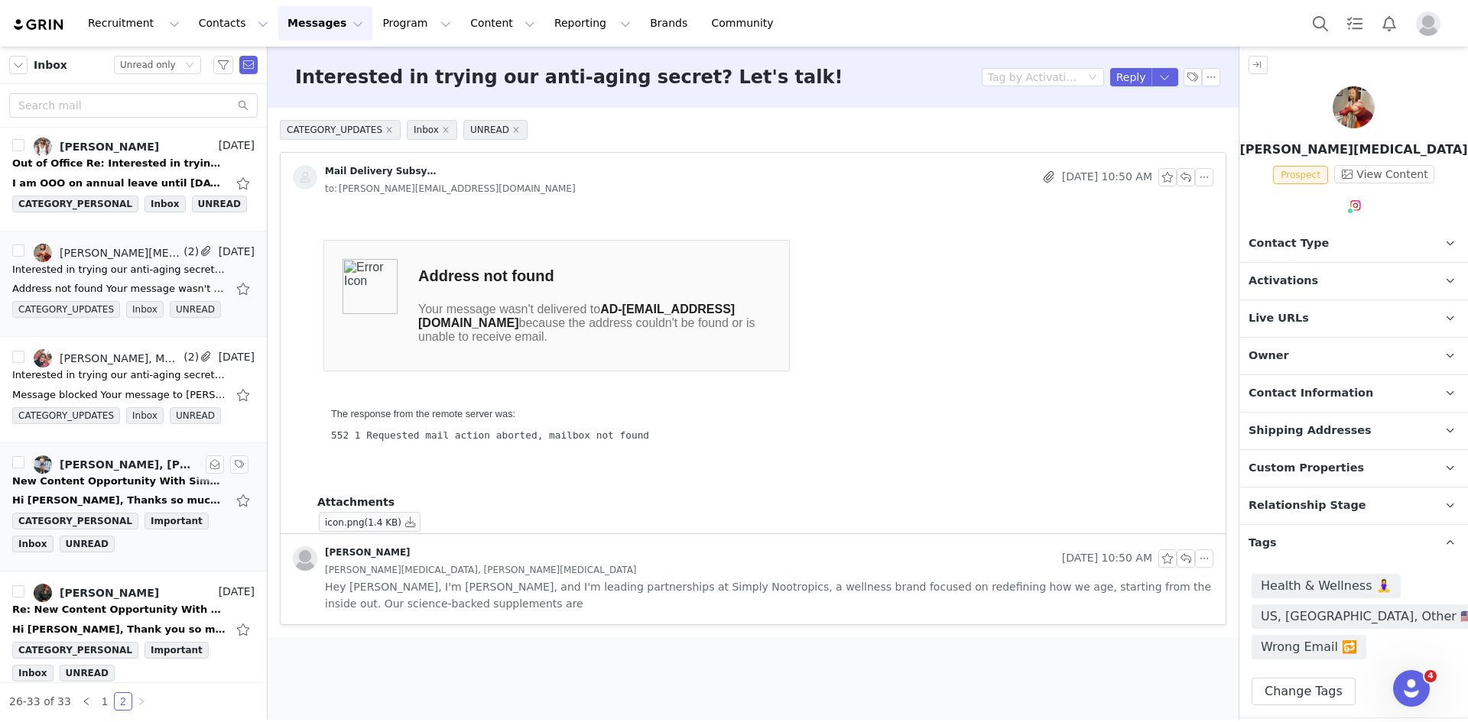
scroll to position [0, 0]
click at [117, 166] on div "Out of Office Re: Interested in trying our anti-aging secret? Let's talk!" at bounding box center [119, 165] width 214 height 15
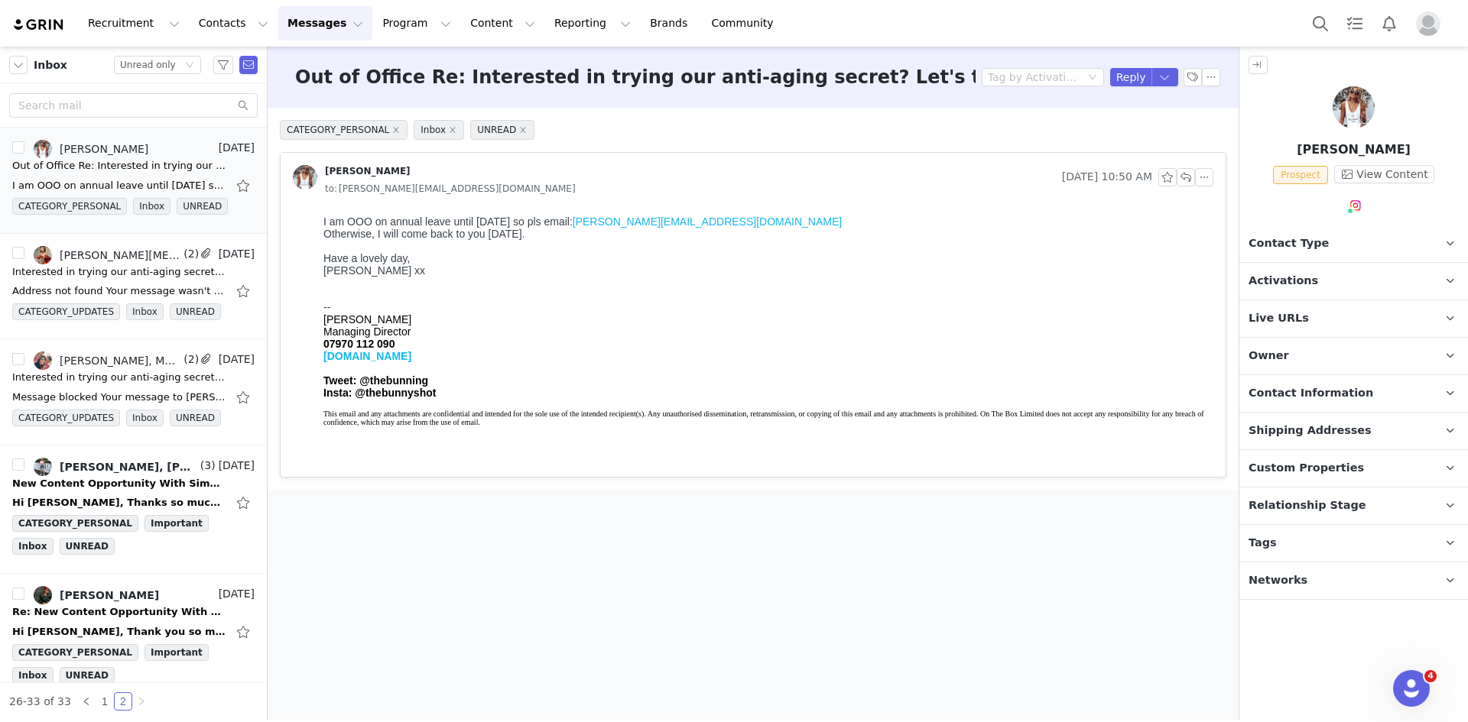
click at [1353, 207] on span at bounding box center [1350, 211] width 8 height 8
click at [1361, 244] on link "@oliviacoxlondon" at bounding box center [1365, 238] width 94 height 12
click at [1317, 547] on p "Tags Keep track of your contacts by assigning them tags. You can then filter yo…" at bounding box center [1335, 543] width 192 height 37
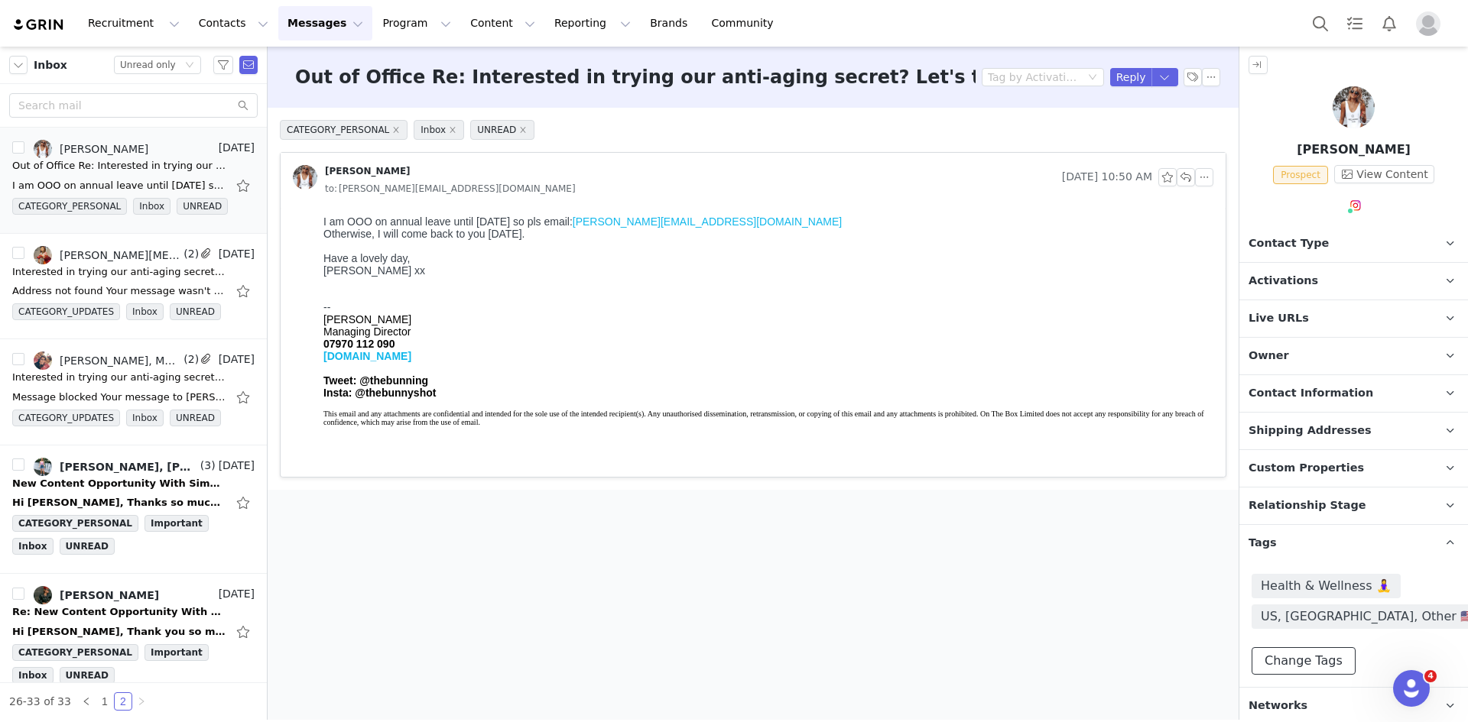
click at [1308, 670] on button "Change Tags" at bounding box center [1303, 661] width 104 height 28
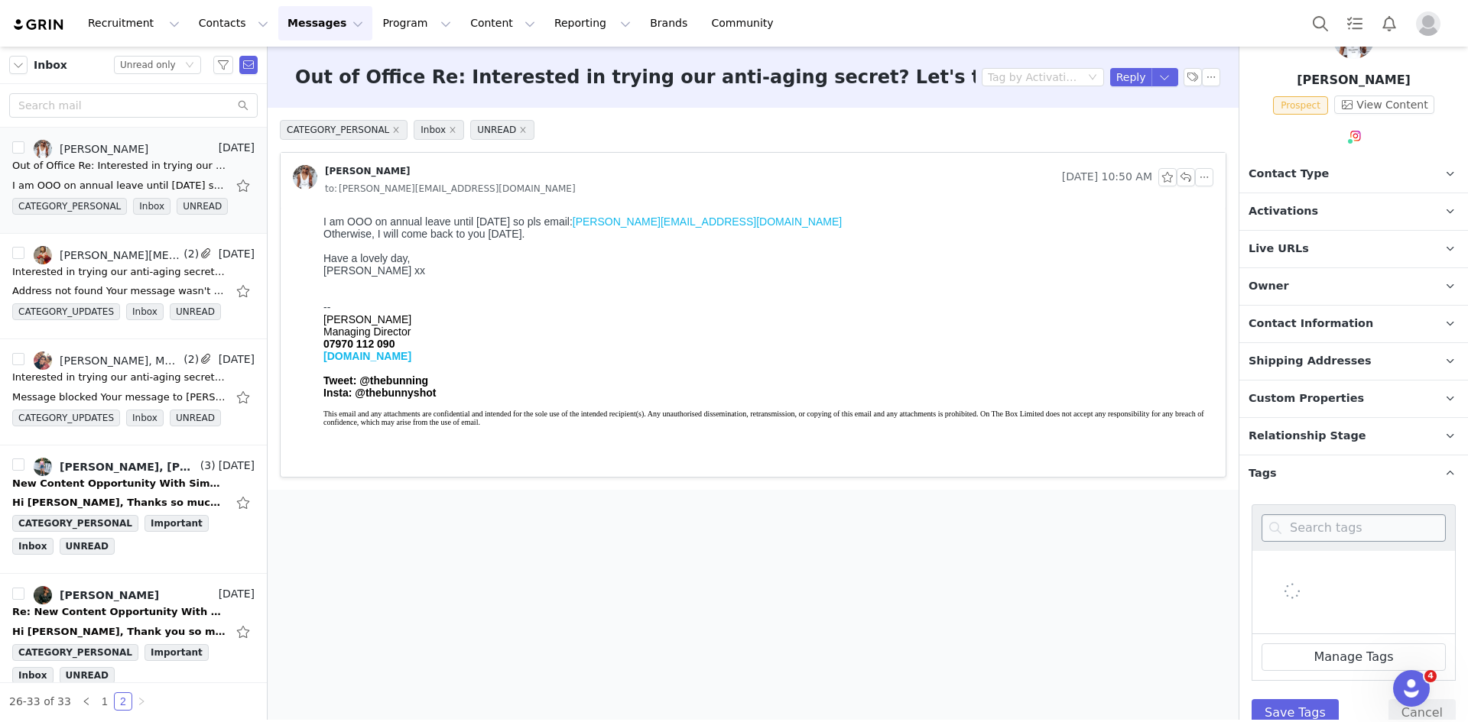
scroll to position [125, 0]
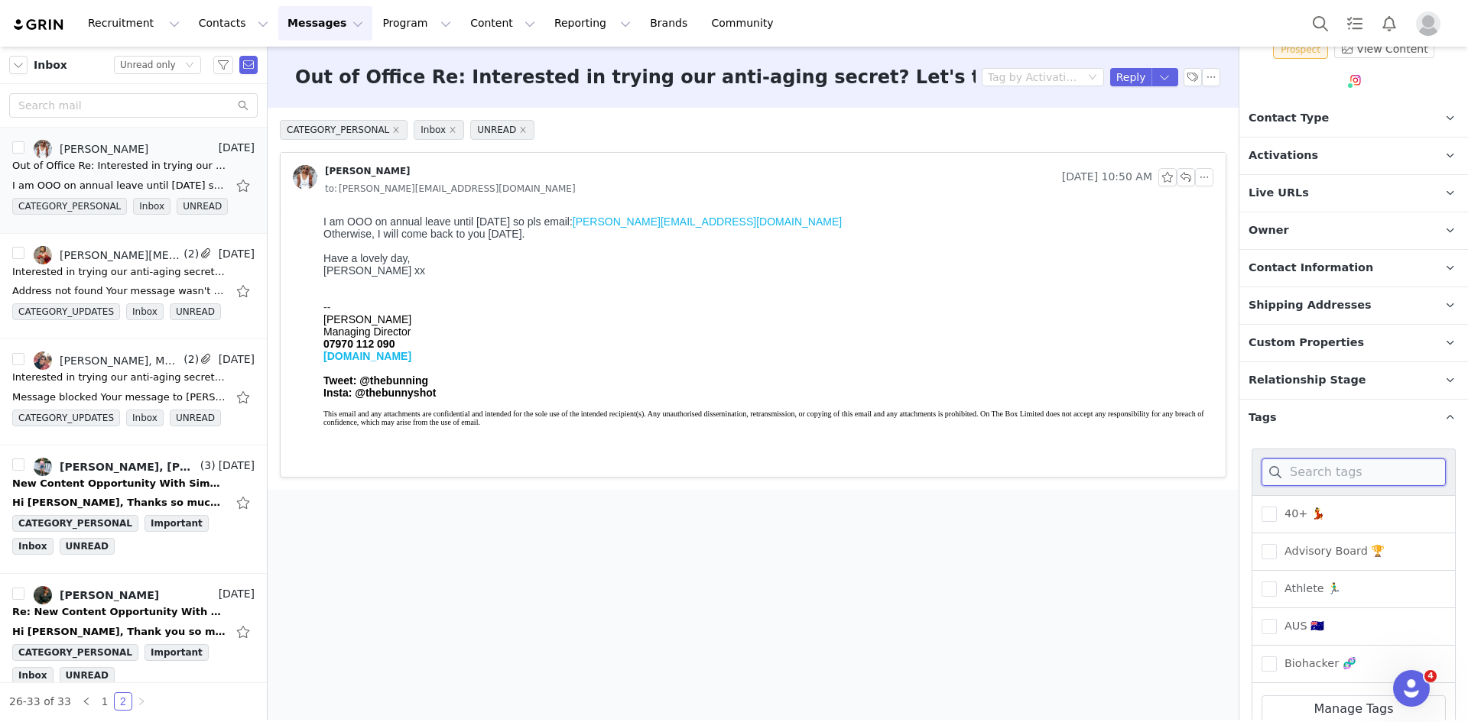
click at [1349, 462] on input at bounding box center [1353, 473] width 184 height 28
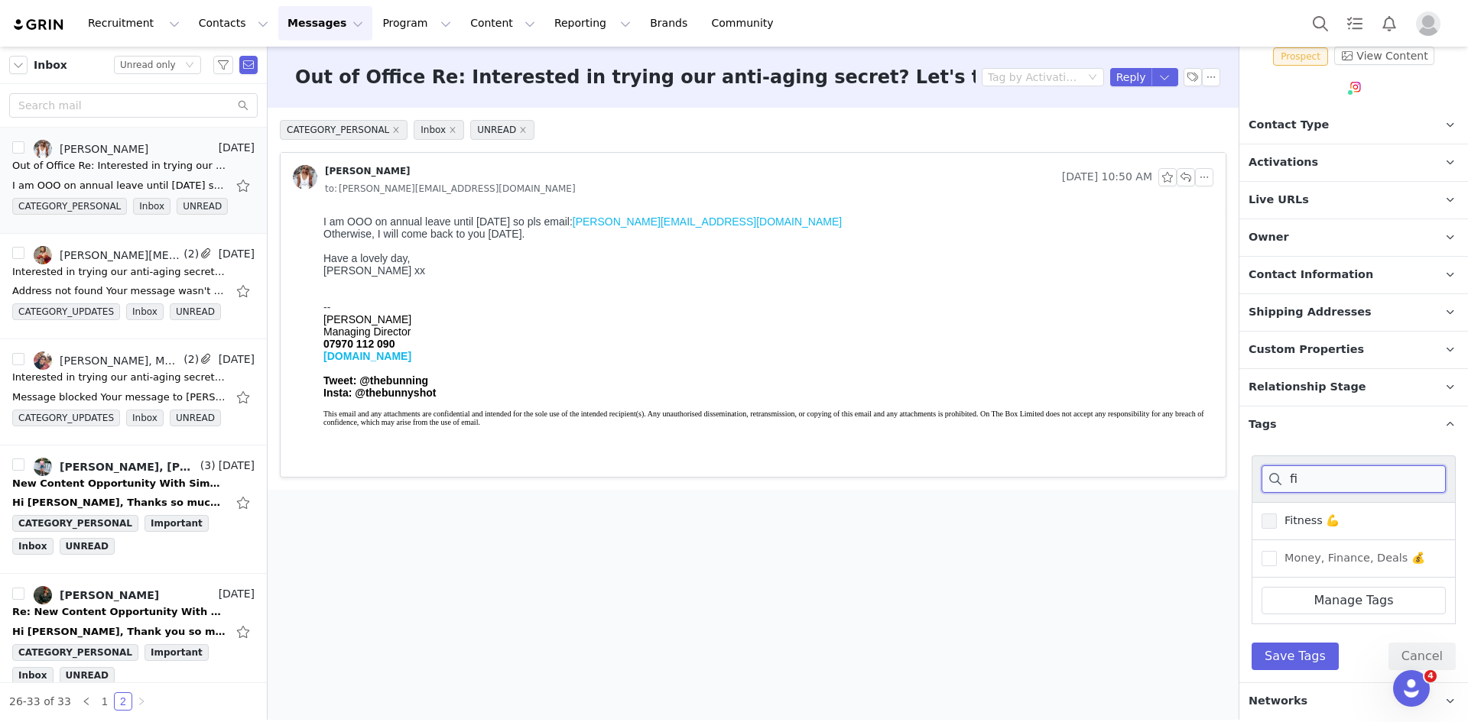
type input "fi"
click at [1312, 521] on span "Fitness 💪" at bounding box center [1307, 521] width 63 height 15
click at [1276, 514] on input "Fitness 💪" at bounding box center [1276, 514] width 0 height 0
click at [1299, 663] on button "Save Tags" at bounding box center [1294, 657] width 87 height 28
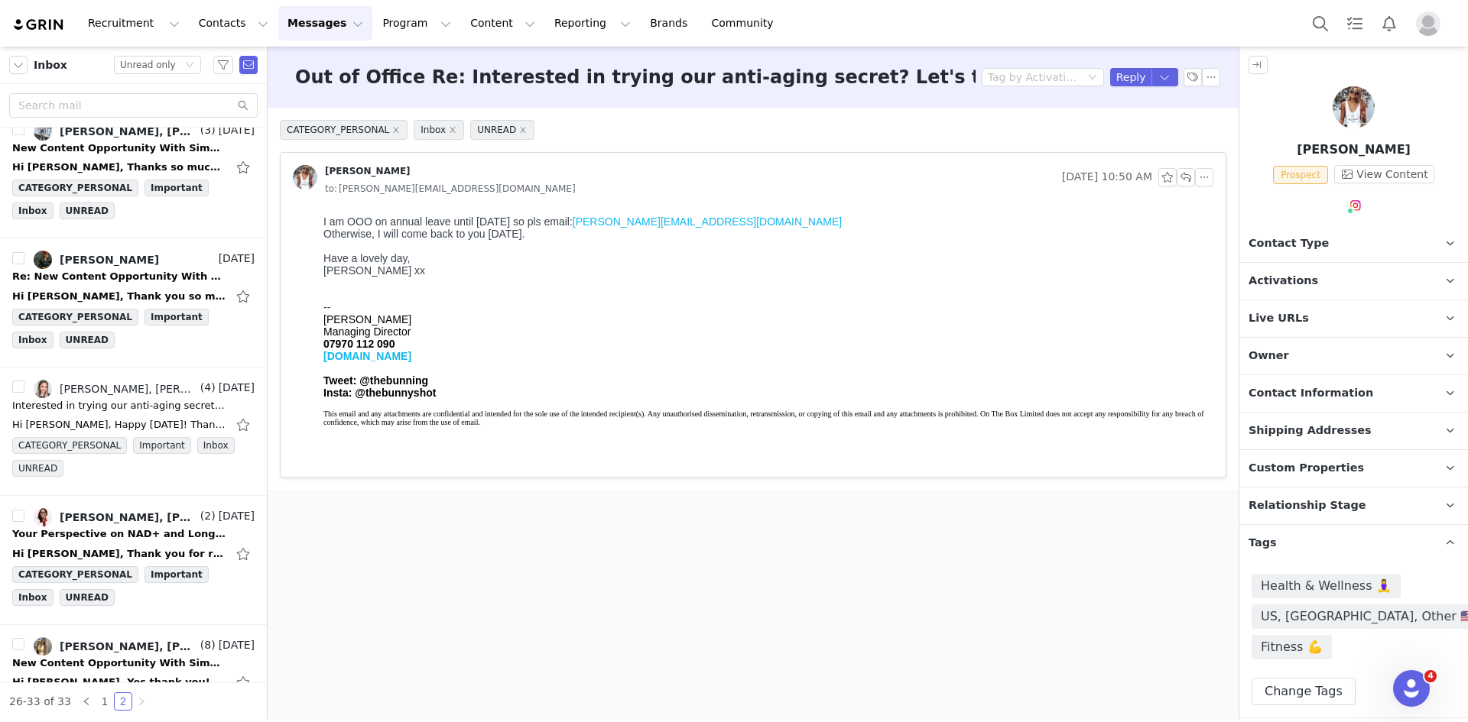
scroll to position [384, 0]
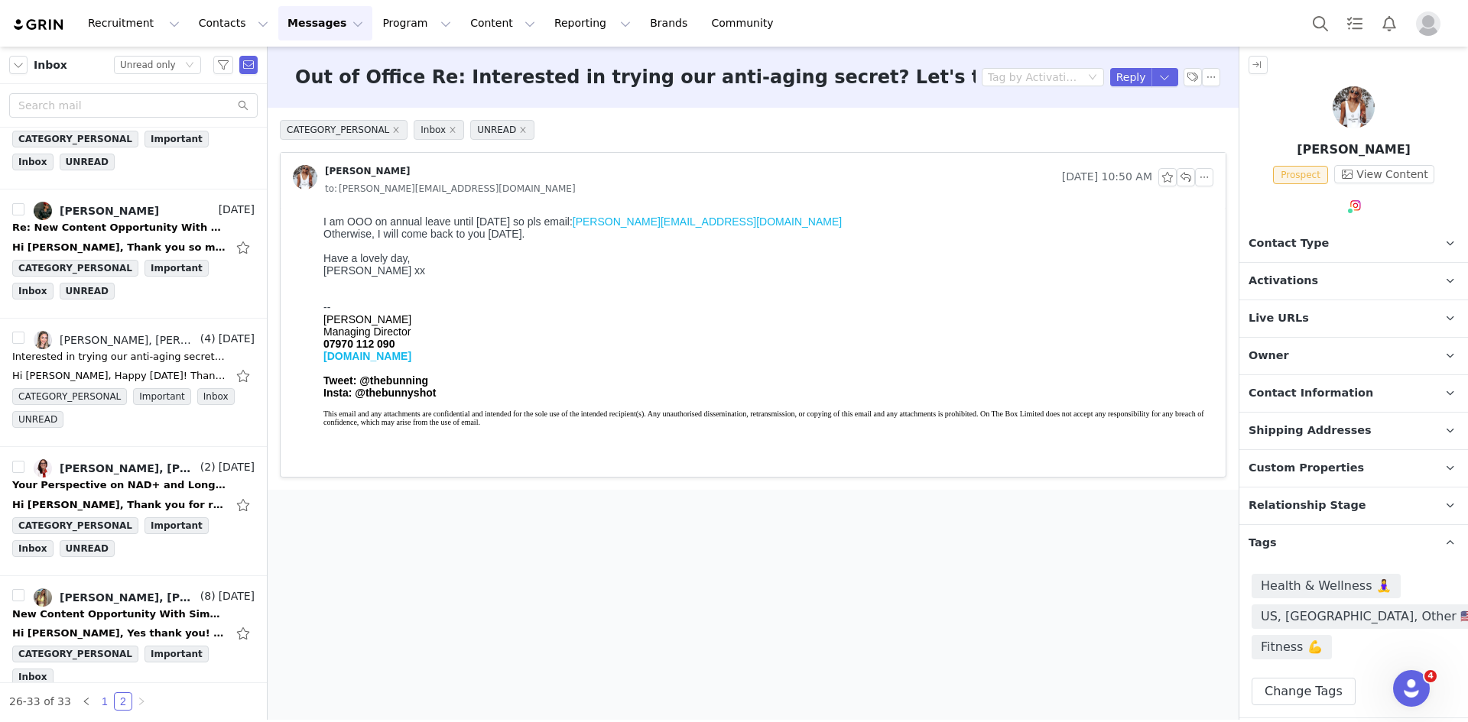
click at [99, 704] on link "1" at bounding box center [104, 701] width 17 height 17
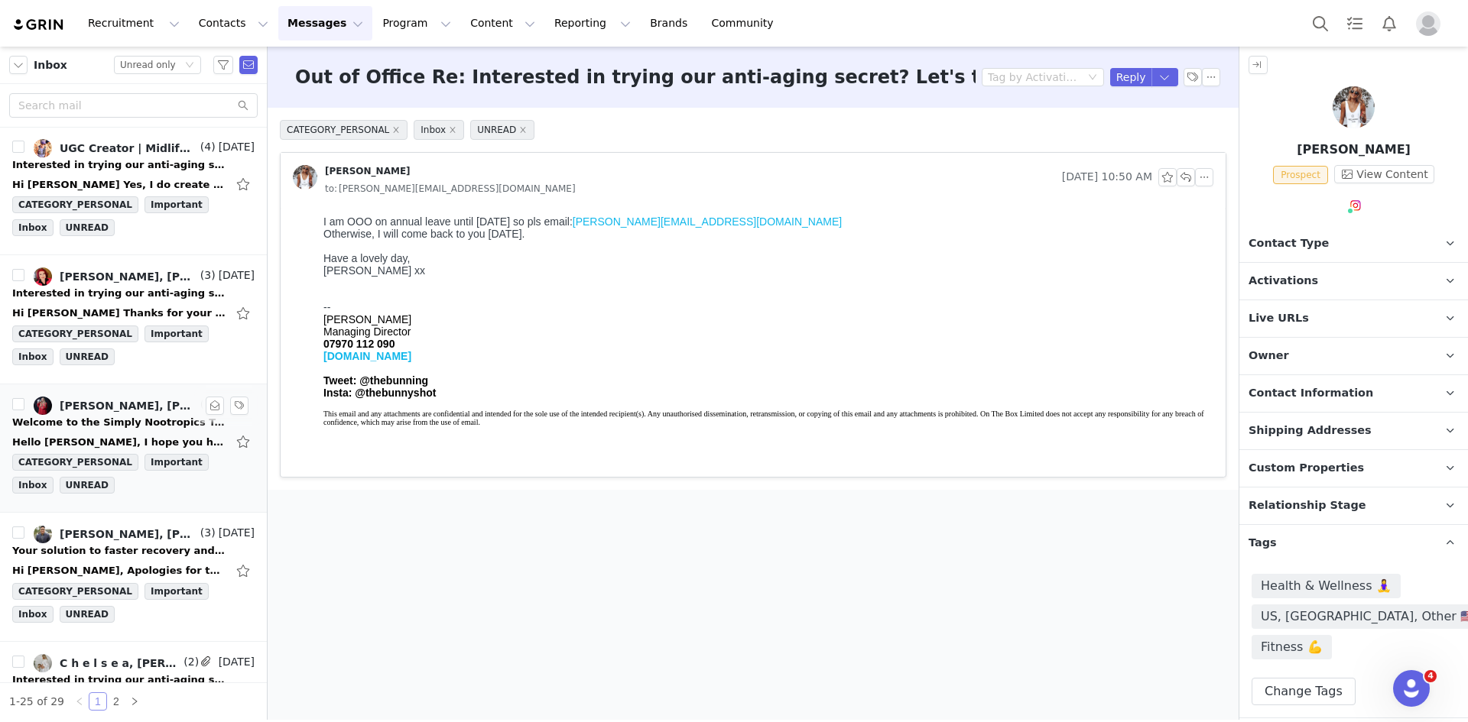
scroll to position [2620, 0]
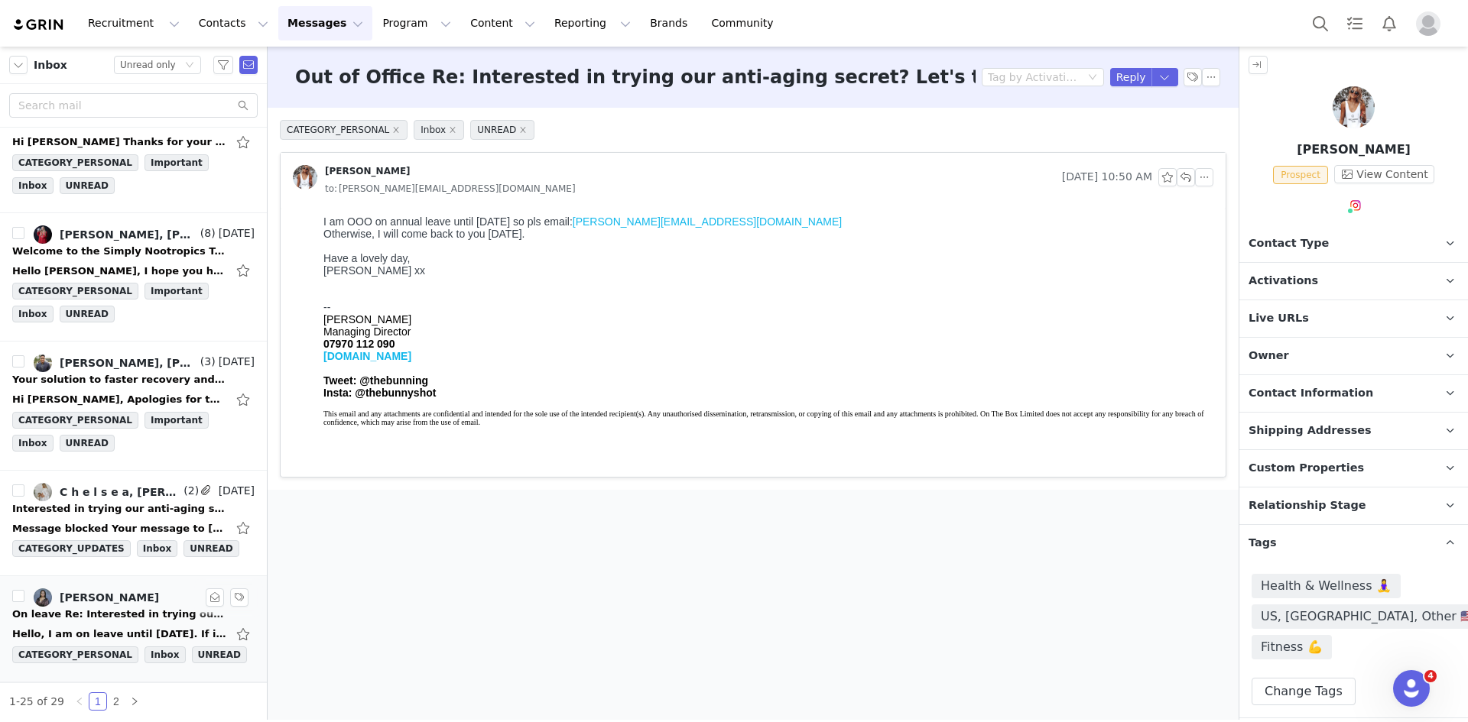
click at [138, 632] on div "Hello, I am on leave until 8 September. If it's an emergency, please don't hesi…" at bounding box center [119, 634] width 214 height 15
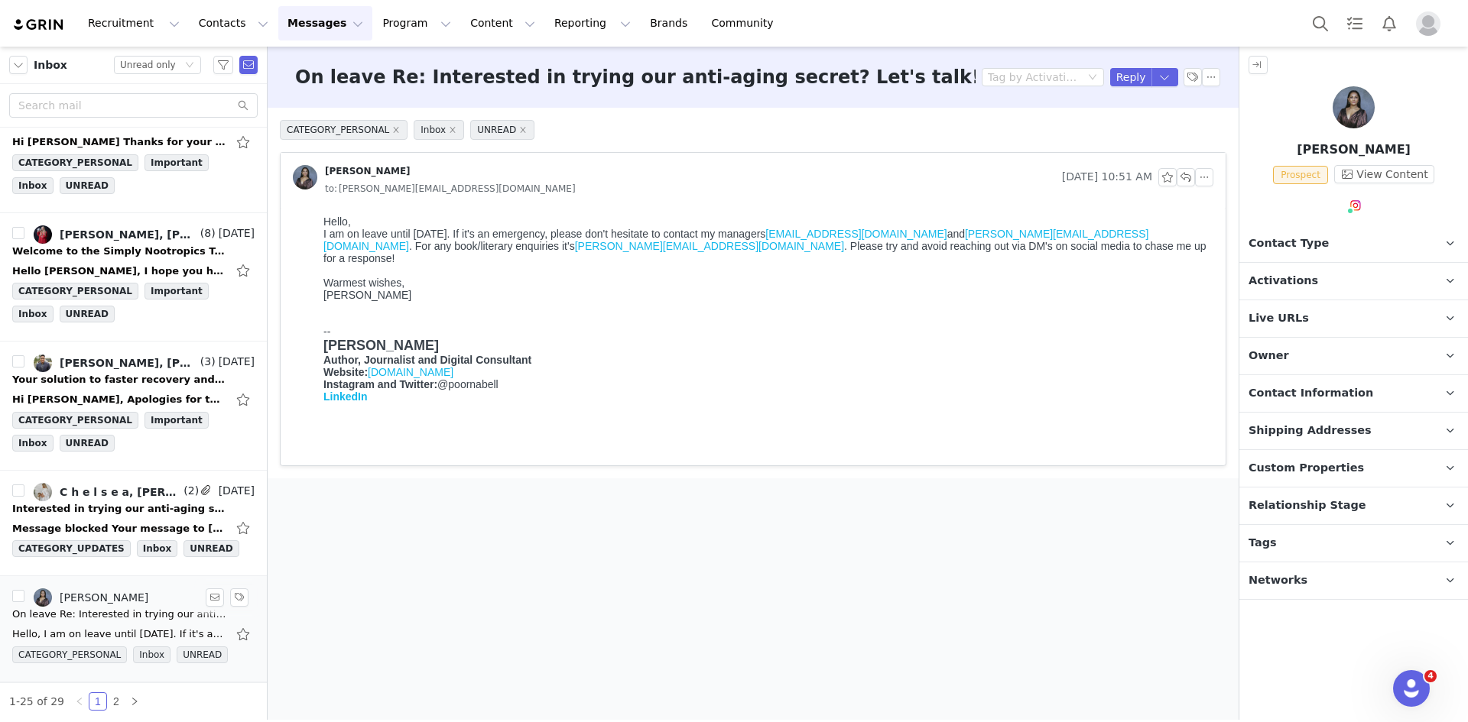
scroll to position [0, 0]
click at [1355, 234] on link "@poornabell" at bounding box center [1355, 238] width 67 height 12
drag, startPoint x: 1329, startPoint y: 547, endPoint x: 1345, endPoint y: 631, distance: 85.6
click at [1329, 546] on p "Tags Keep track of your contacts by assigning them tags. You can then filter yo…" at bounding box center [1335, 543] width 192 height 37
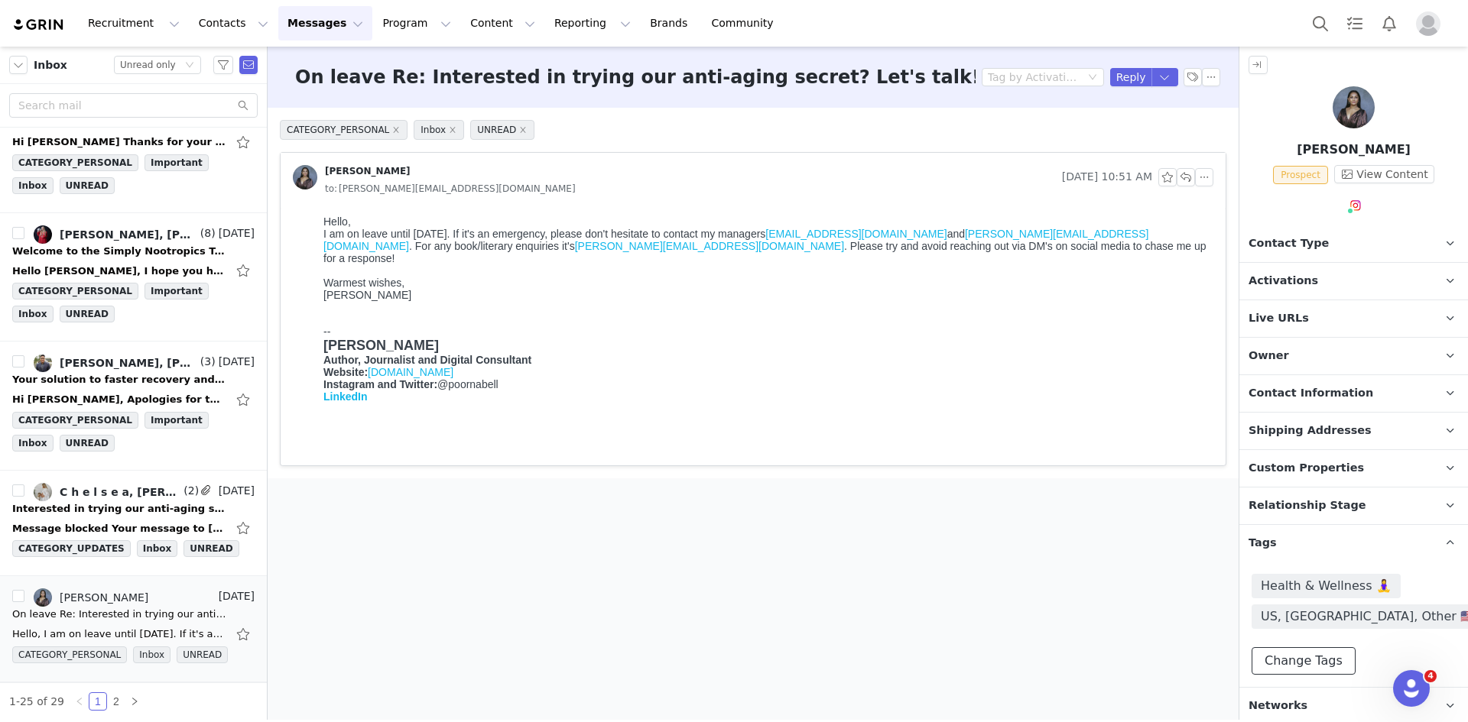
click at [1310, 654] on button "Change Tags" at bounding box center [1303, 661] width 104 height 28
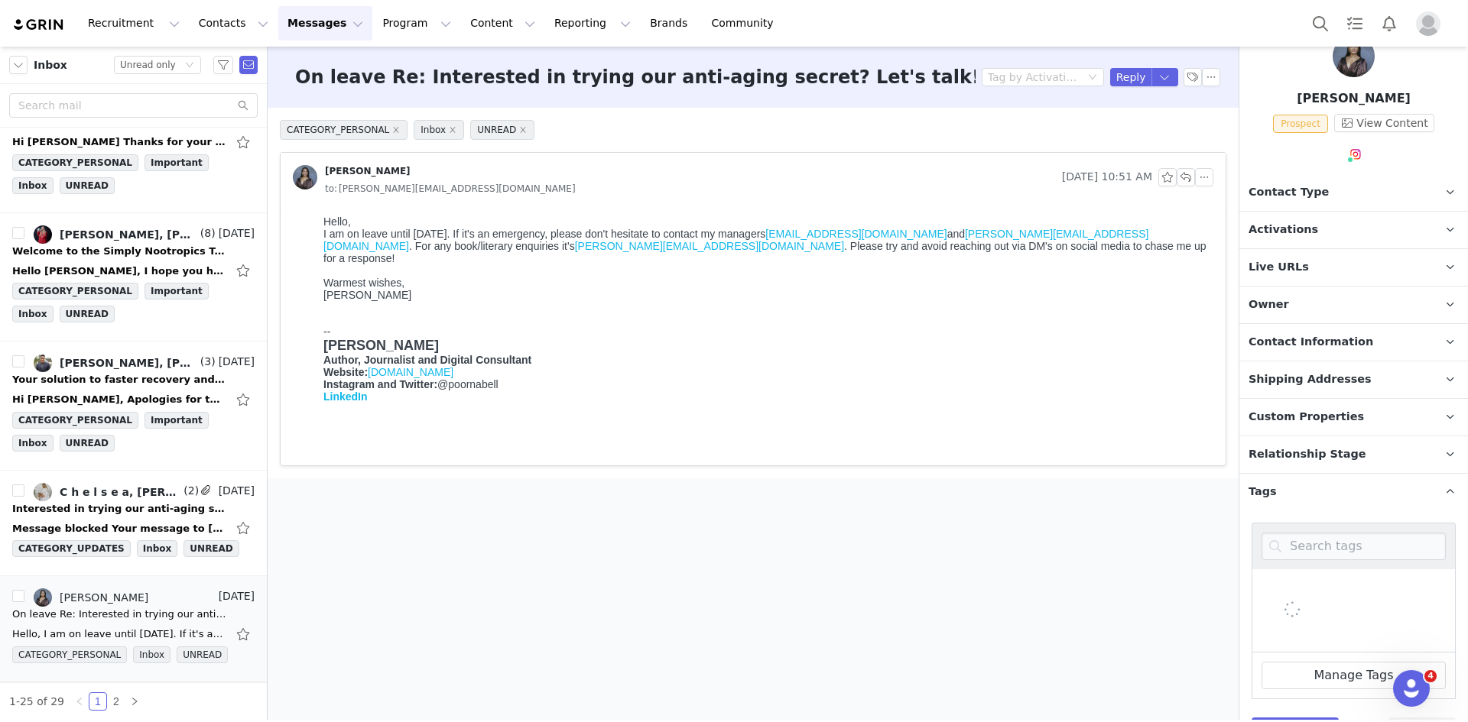
scroll to position [125, 0]
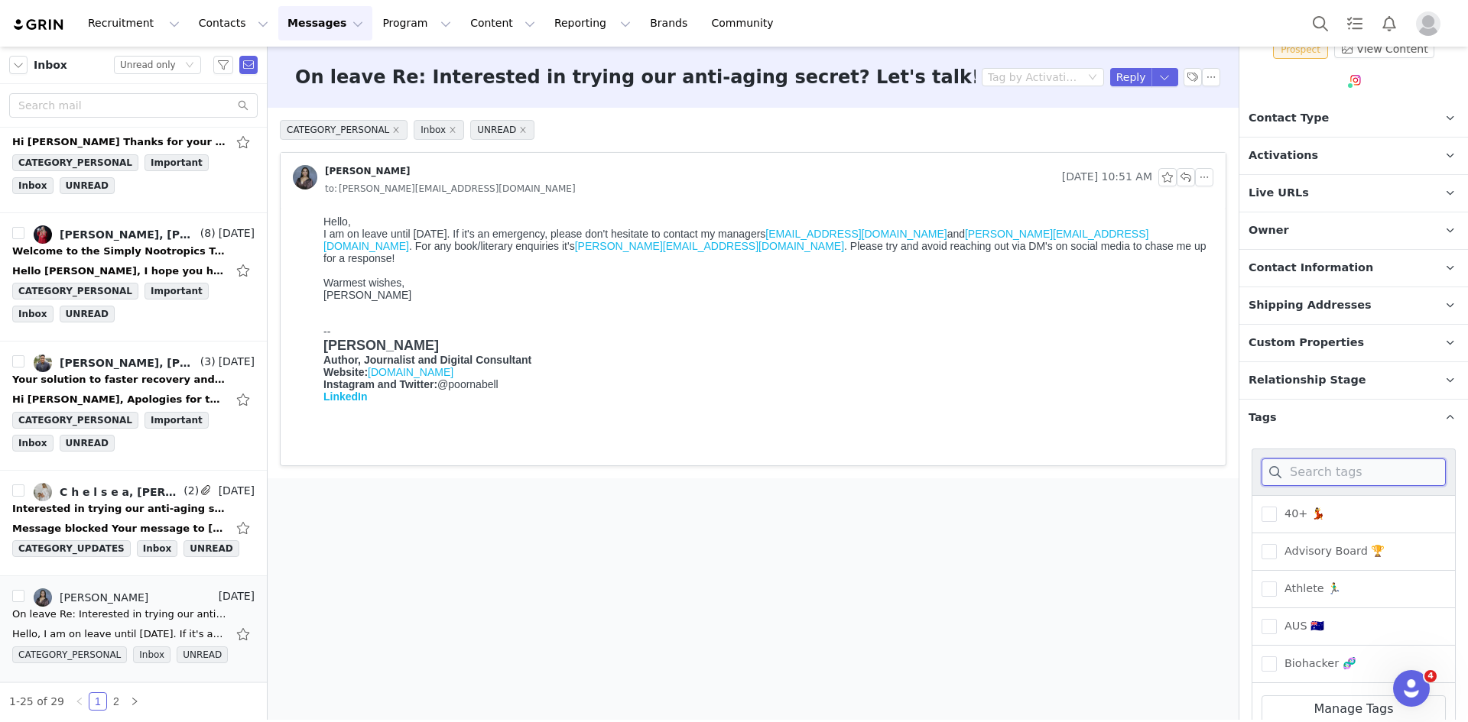
click at [1325, 476] on input at bounding box center [1353, 473] width 184 height 28
click at [1321, 508] on span "40+ 💃" at bounding box center [1300, 514] width 48 height 15
click at [1276, 507] on input "40+ 💃" at bounding box center [1276, 507] width 0 height 0
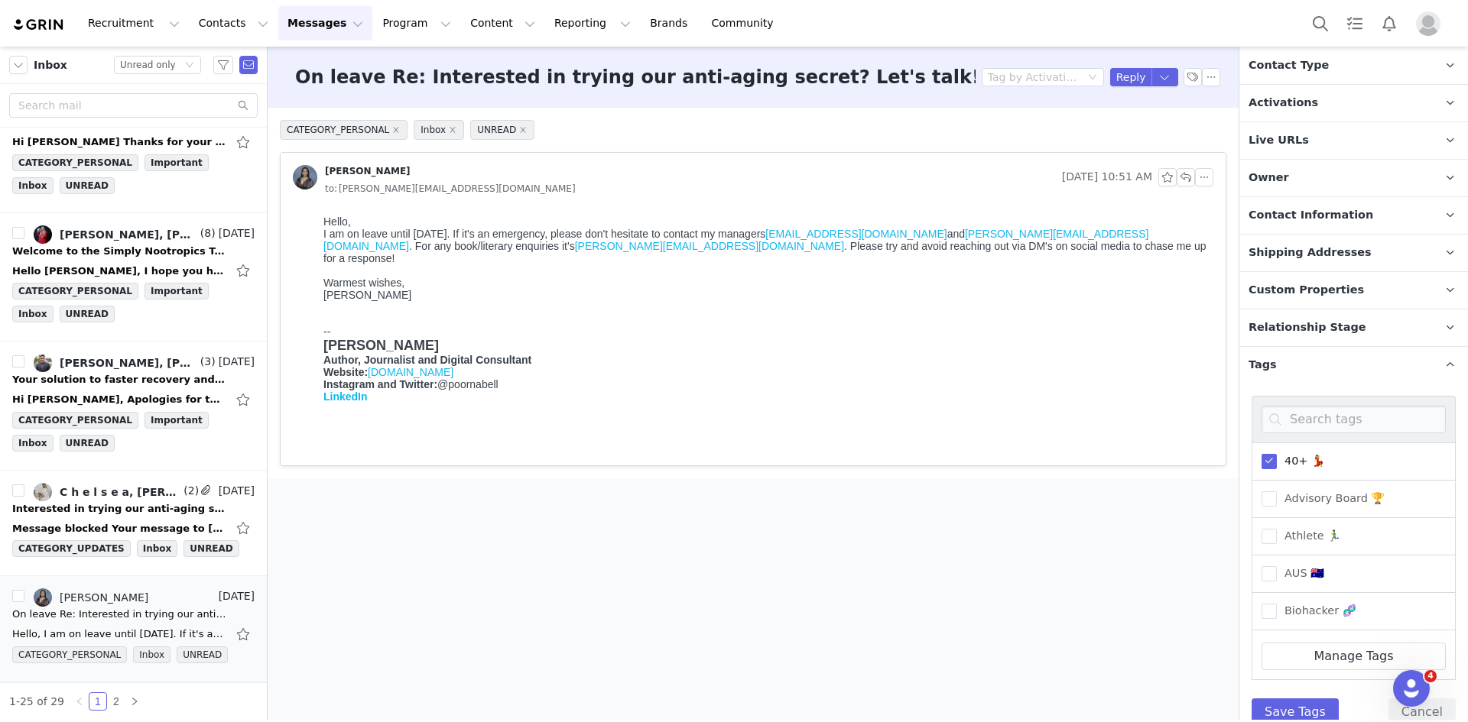
scroll to position [233, 0]
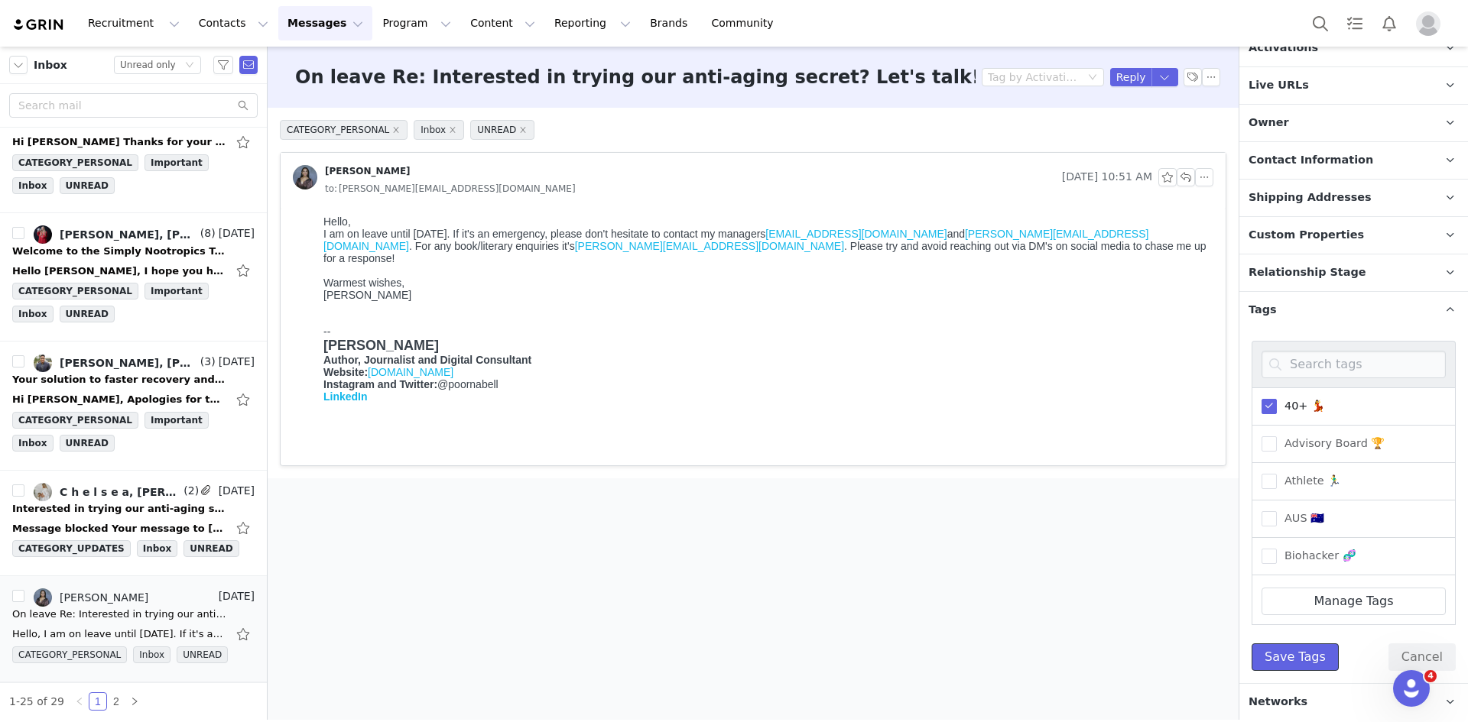
click at [1287, 650] on button "Save Tags" at bounding box center [1294, 658] width 87 height 28
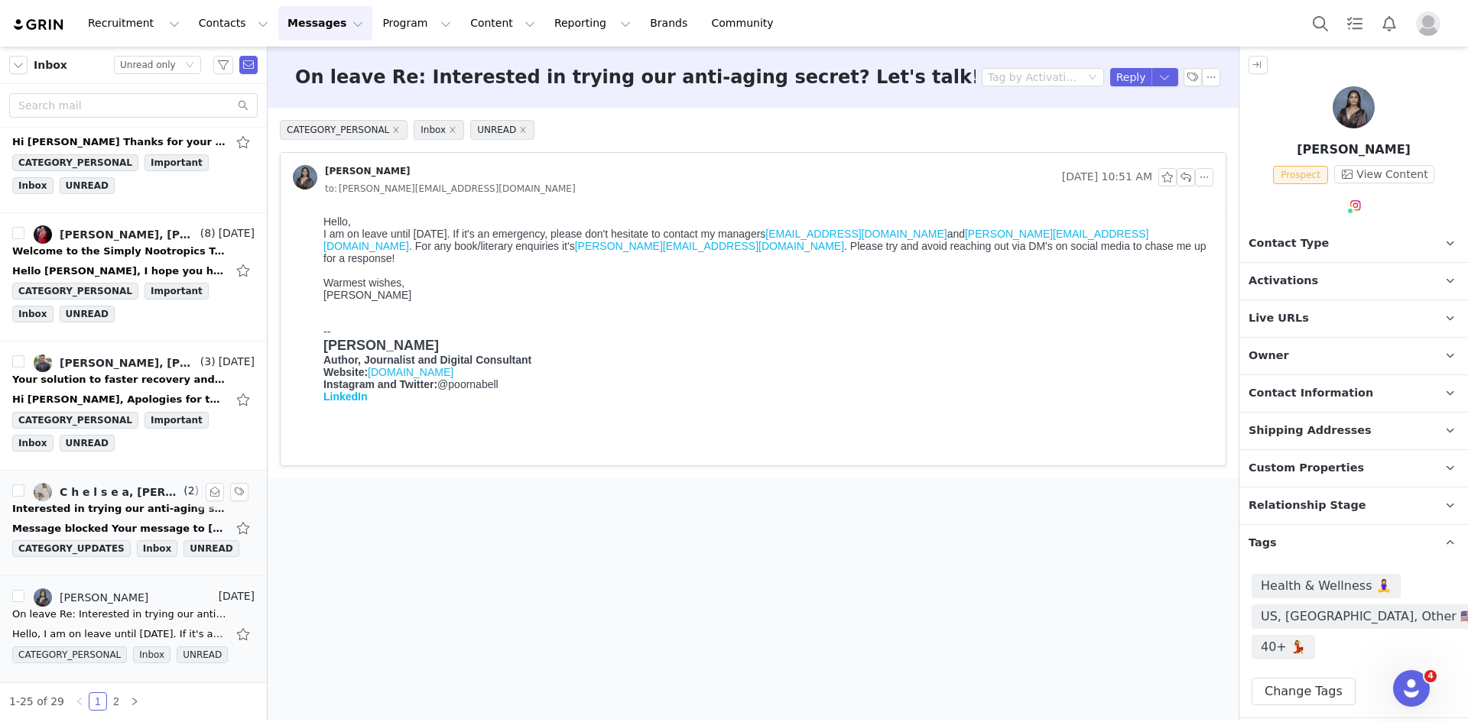
click at [65, 498] on link "C h e l s e a, Leigh Atienza, Mail Delivery Subsystem" at bounding box center [107, 492] width 147 height 18
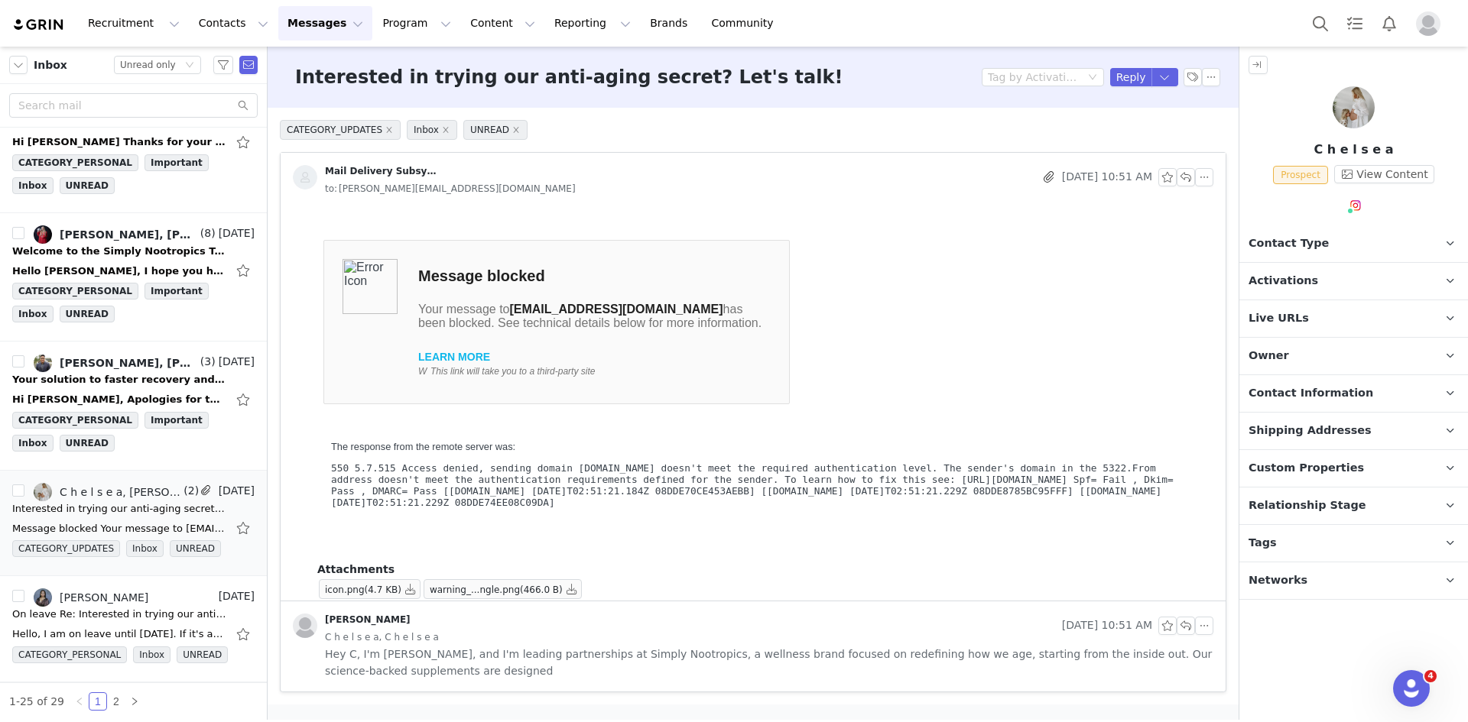
click at [1346, 530] on p "Tags Keep track of your contacts by assigning them tags. You can then filter yo…" at bounding box center [1335, 543] width 192 height 37
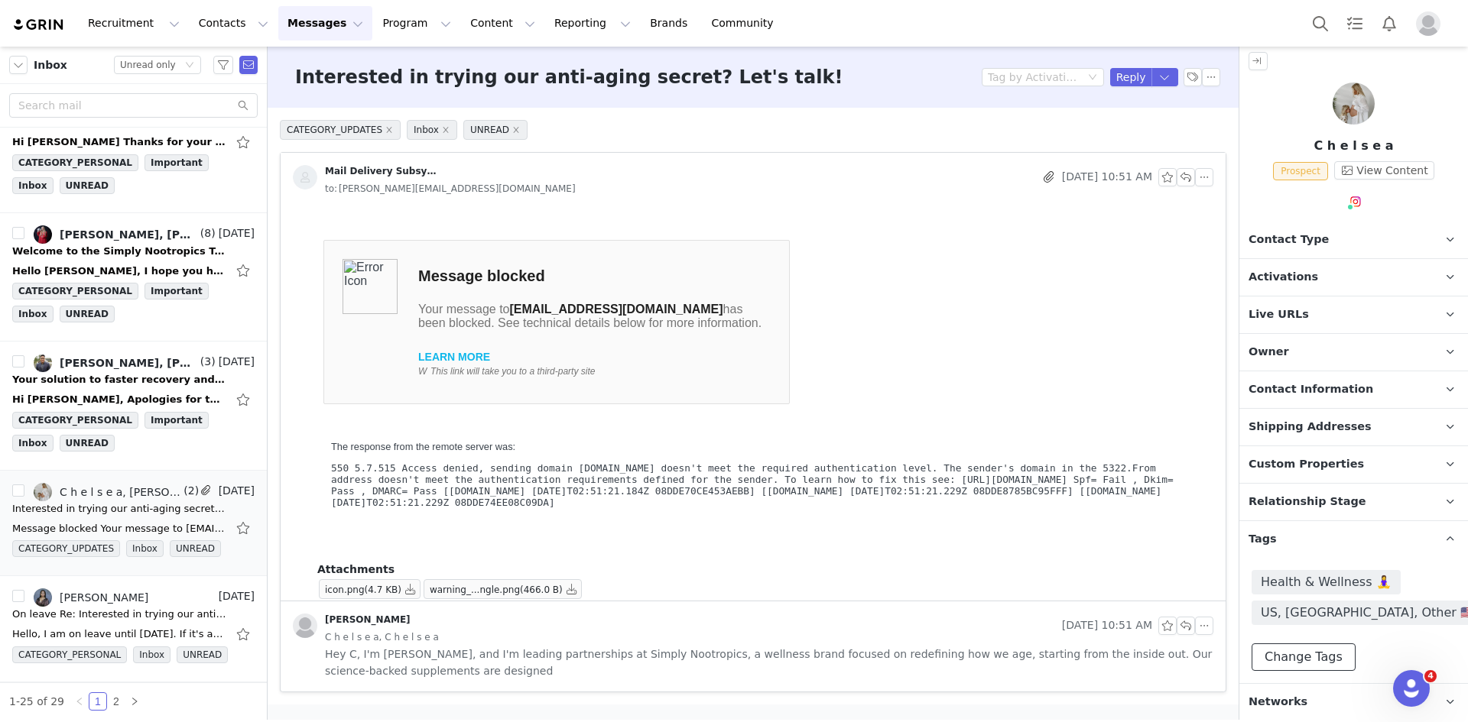
drag, startPoint x: 1287, startPoint y: 650, endPoint x: 1309, endPoint y: 371, distance: 280.6
click at [1286, 650] on button "Change Tags" at bounding box center [1303, 658] width 104 height 28
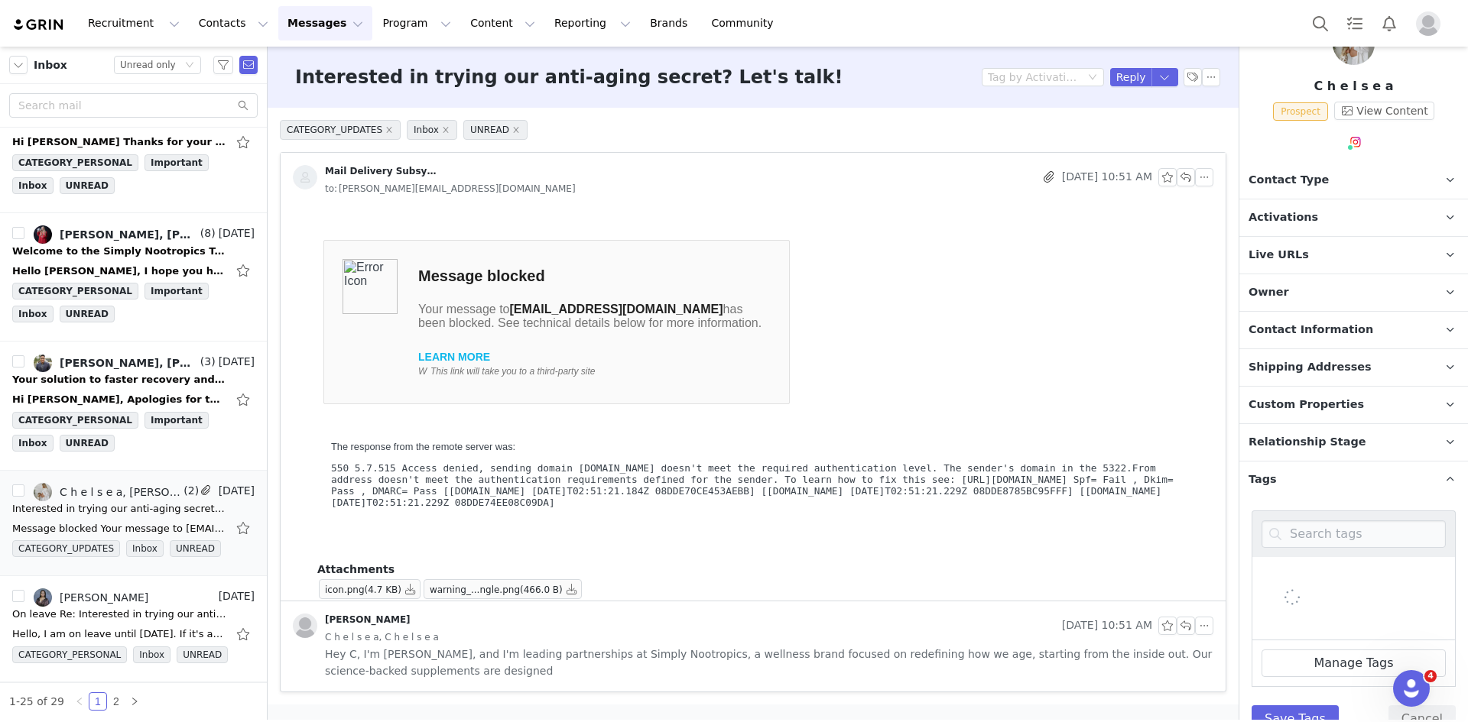
scroll to position [125, 0]
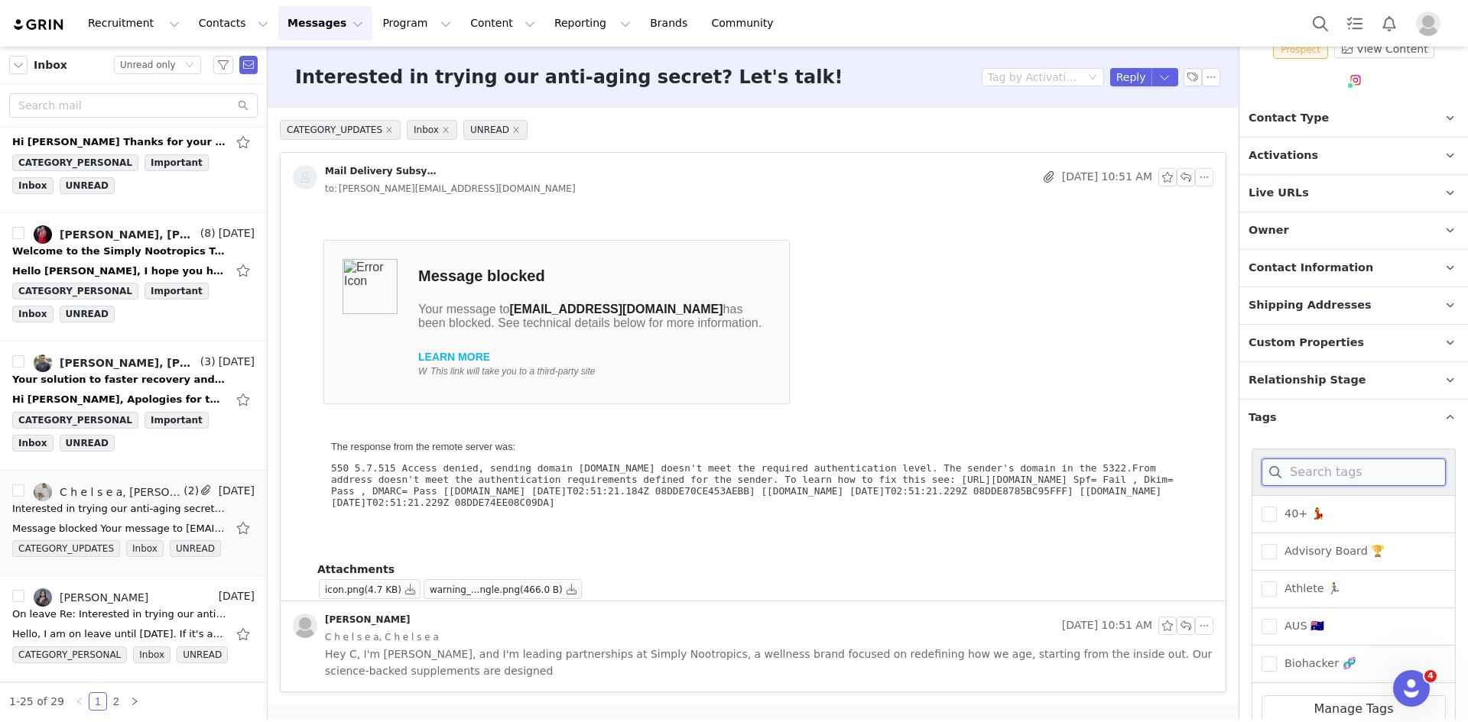
click at [1328, 474] on input at bounding box center [1353, 473] width 184 height 28
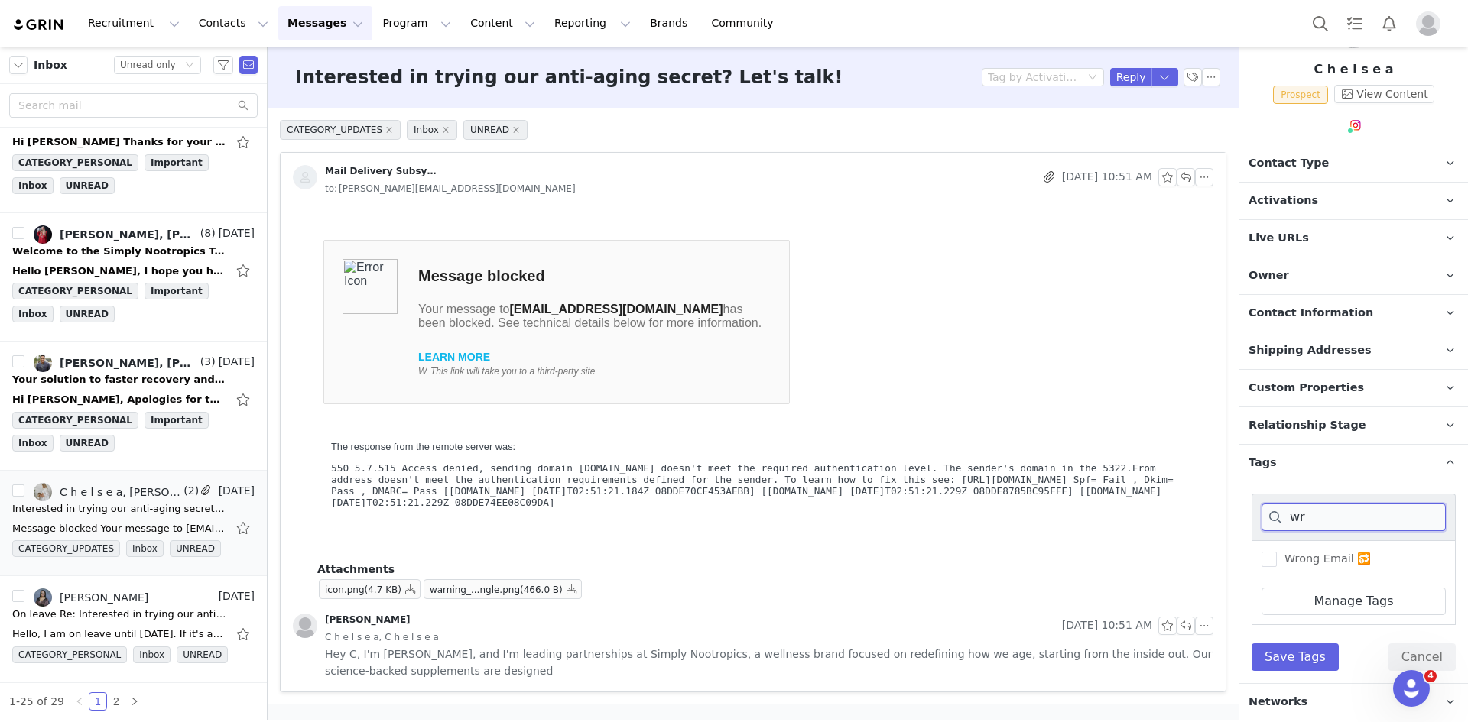
type input "wr"
click at [1295, 572] on div "Wrong Email 🔂" at bounding box center [1353, 559] width 204 height 38
click at [1296, 556] on span "Wrong Email 🔂" at bounding box center [1323, 559] width 94 height 15
click at [1276, 552] on input "Wrong Email 🔂" at bounding box center [1276, 552] width 0 height 0
click at [1301, 652] on button "Save Tags" at bounding box center [1294, 658] width 87 height 28
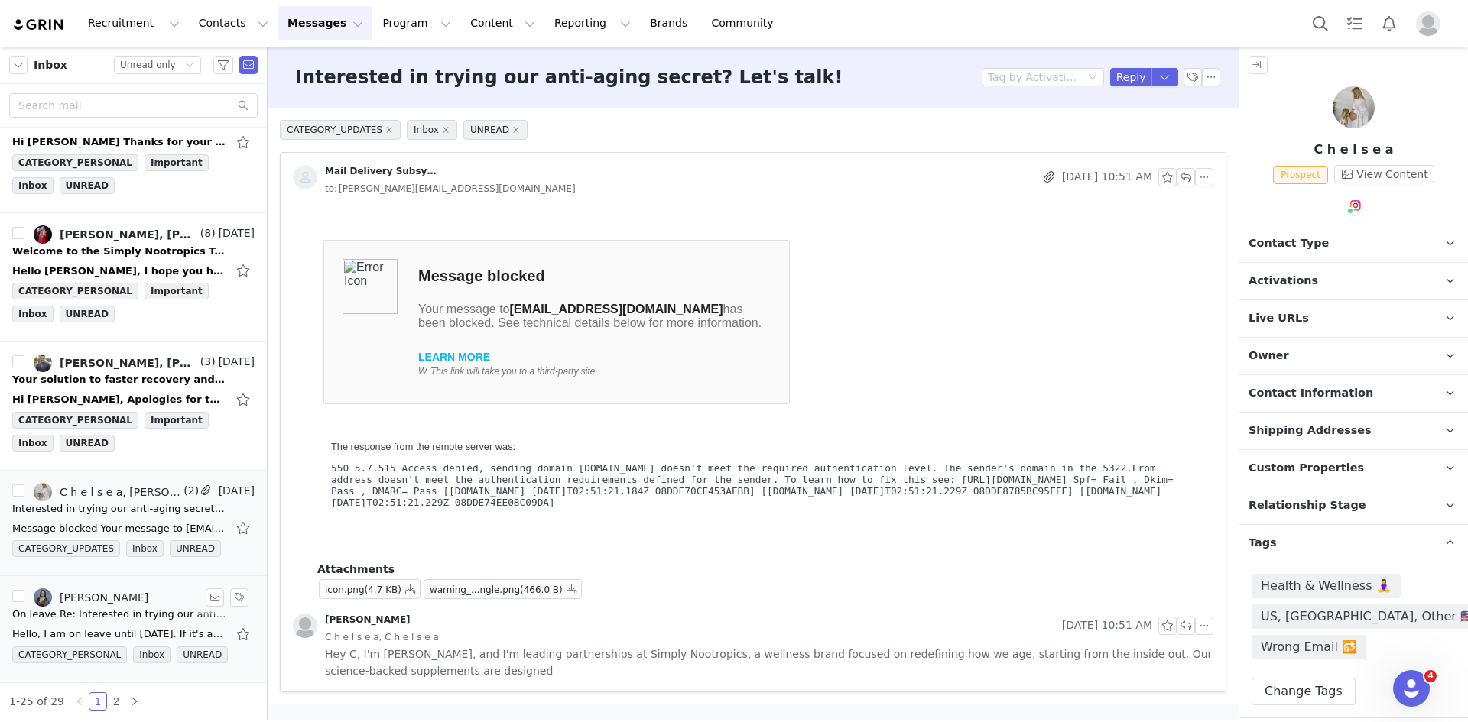
scroll to position [2544, 0]
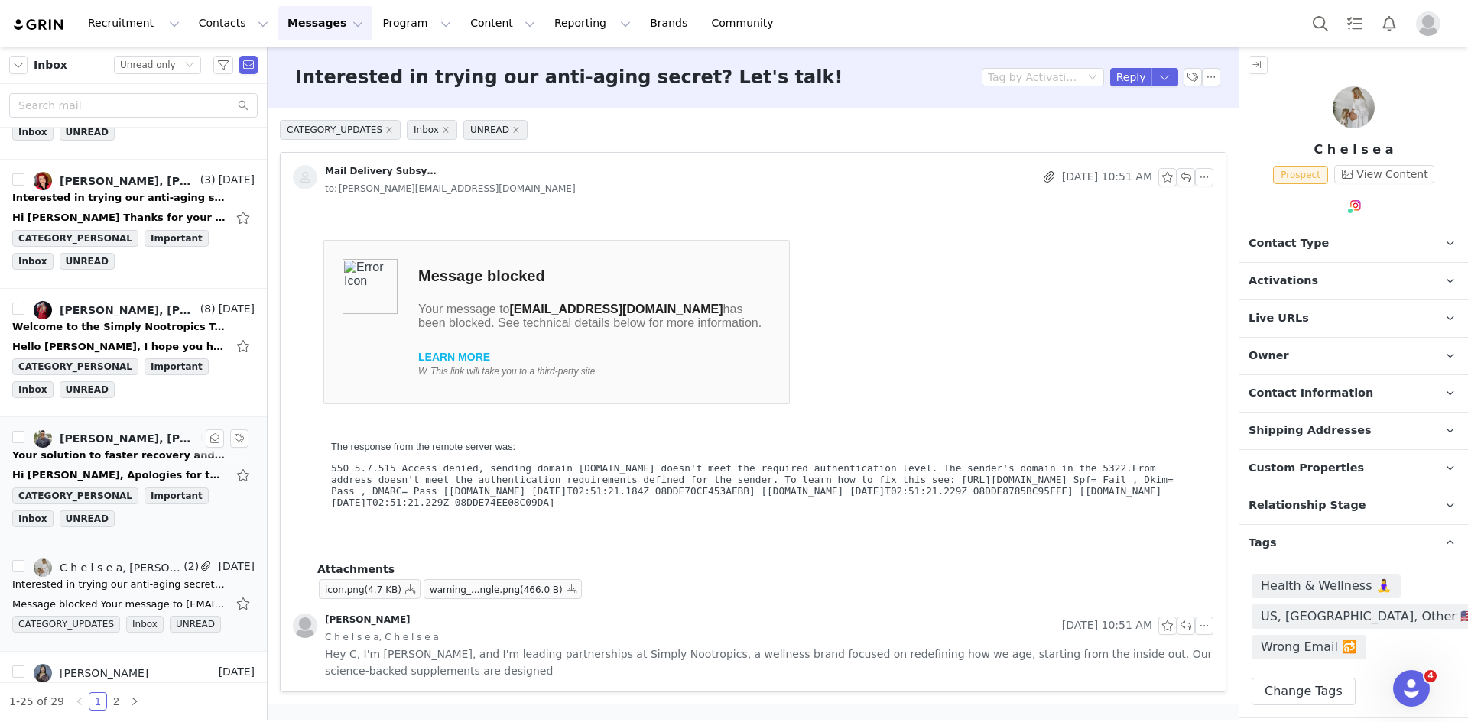
click at [125, 451] on div "Your solution to faster recovery and improved performance -- Let's Talk!" at bounding box center [119, 455] width 214 height 15
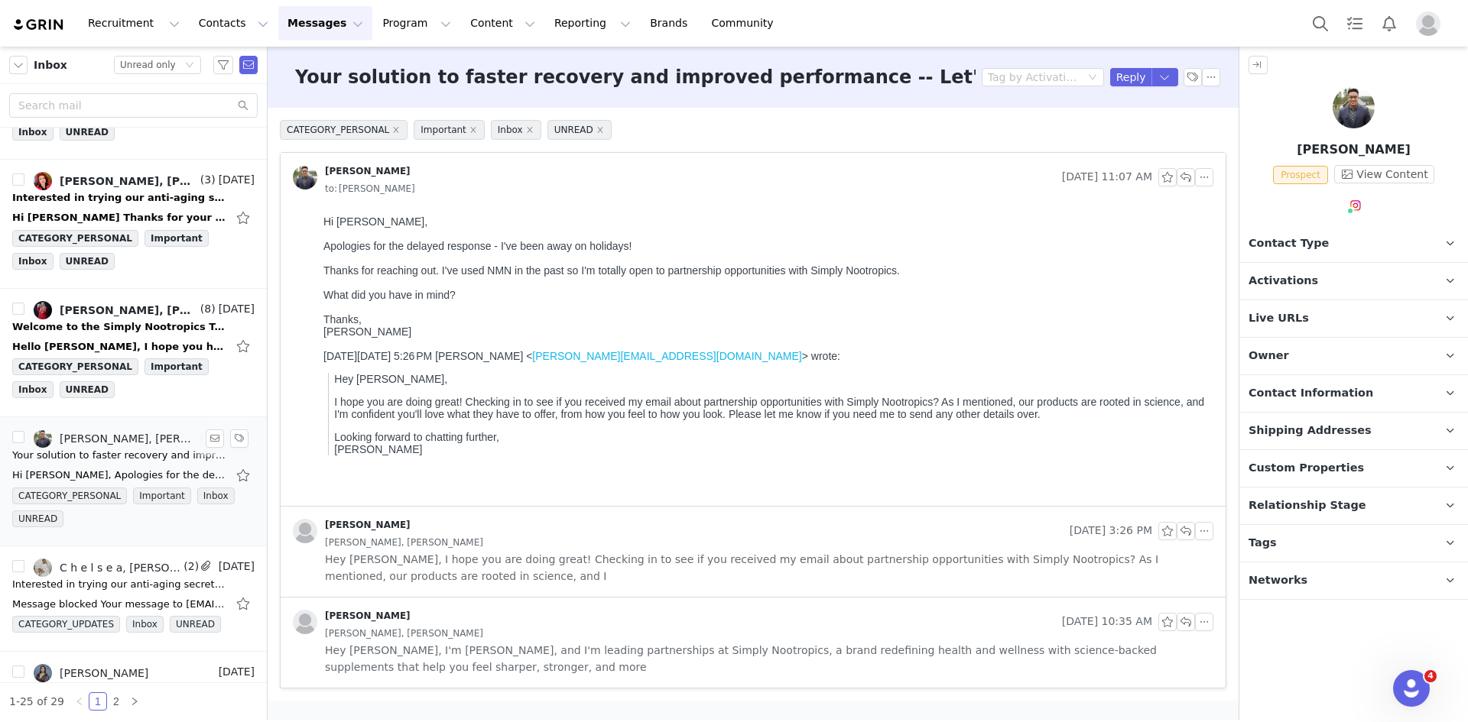
scroll to position [0, 0]
click at [624, 650] on span "Hey Delwin, I'm Leigh, and I'm leading partnerships at Simply Nootropics, a bra…" at bounding box center [769, 659] width 888 height 34
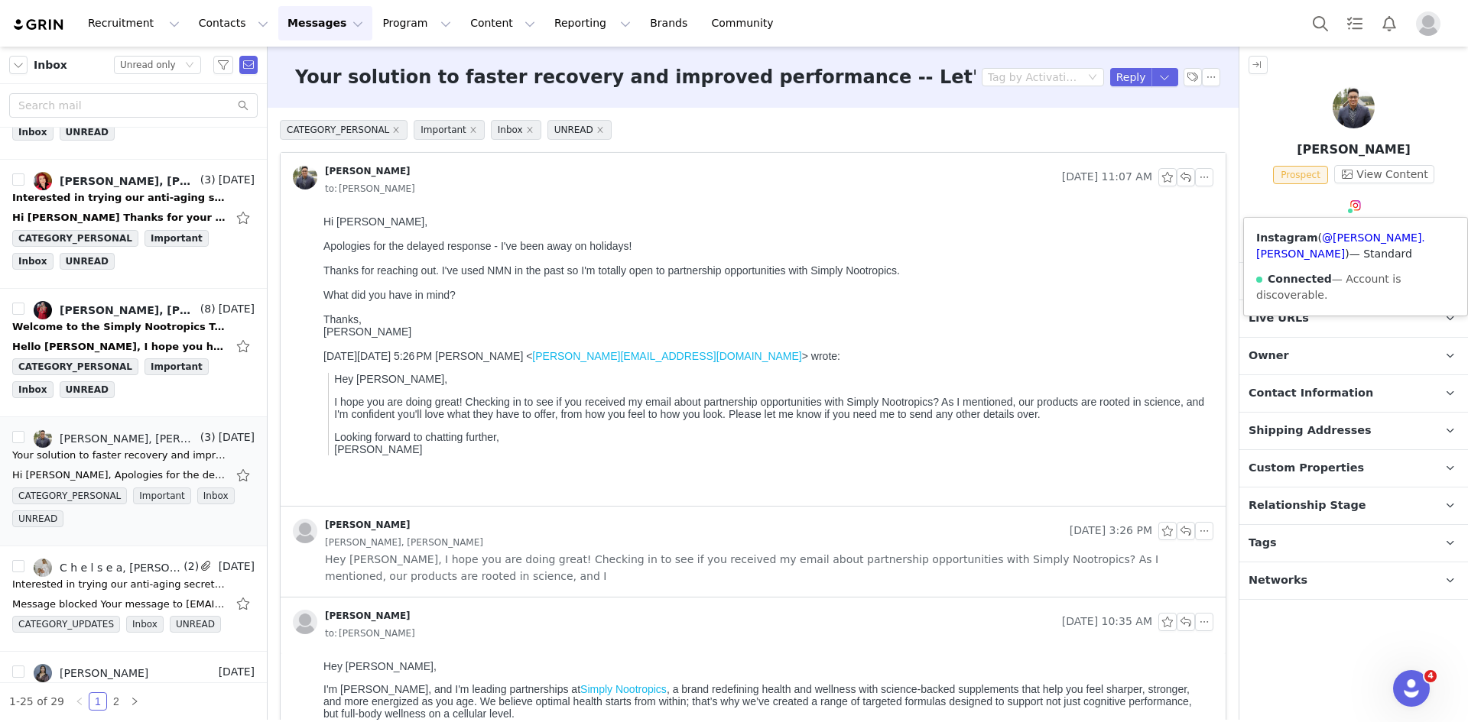
drag, startPoint x: 1357, startPoint y: 204, endPoint x: 1357, endPoint y: 216, distance: 11.5
click at [1357, 203] on img at bounding box center [1355, 205] width 12 height 12
click at [1363, 235] on link "@delwin.lim" at bounding box center [1340, 246] width 169 height 28
click at [1321, 522] on p "Relationship Stage Use relationship stages to move contacts through a logical s…" at bounding box center [1335, 506] width 192 height 37
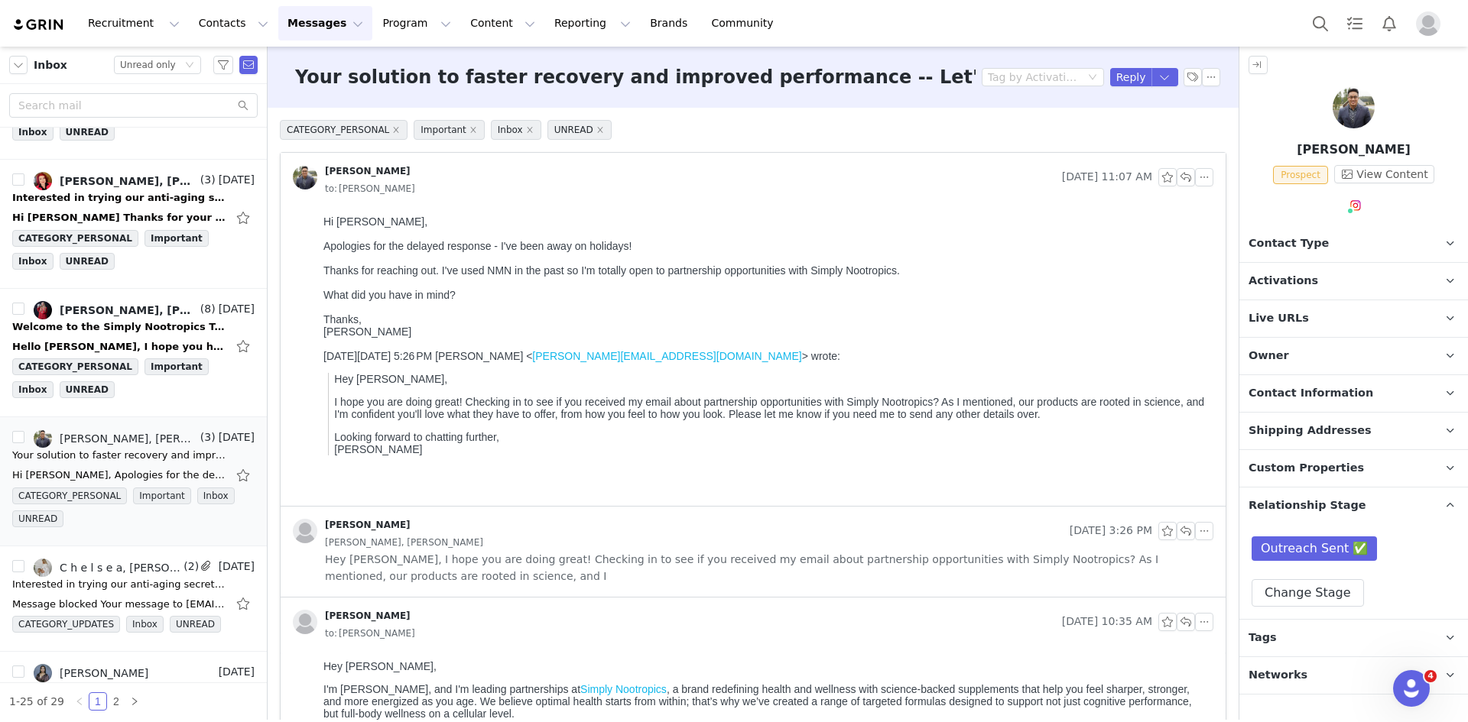
drag, startPoint x: 1393, startPoint y: 512, endPoint x: 1386, endPoint y: 592, distance: 80.6
click at [1393, 511] on p "Relationship Stage Use relationship stages to move contacts through a logical s…" at bounding box center [1335, 506] width 192 height 37
click at [1328, 550] on p "Tags Keep track of your contacts by assigning them tags. You can then filter yo…" at bounding box center [1335, 543] width 192 height 37
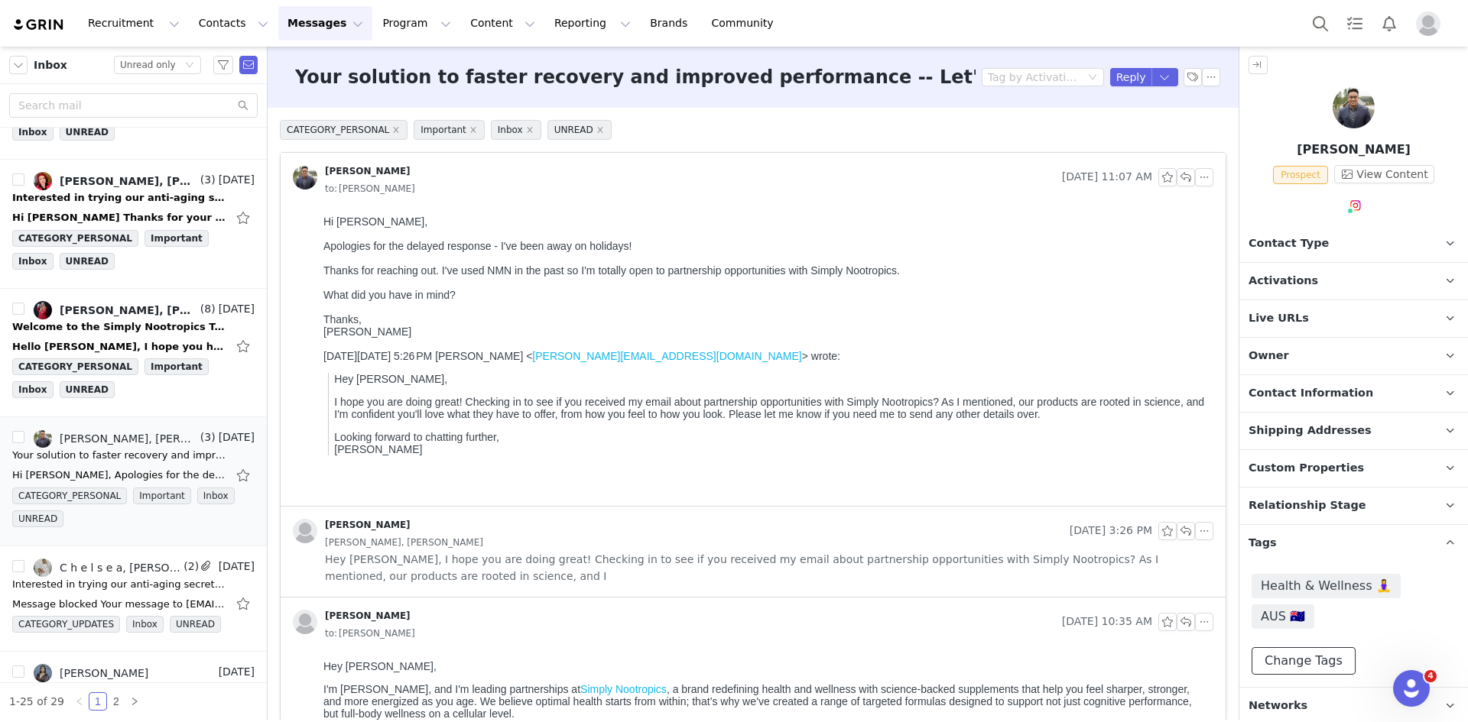
click at [1316, 647] on button "Change Tags" at bounding box center [1303, 661] width 104 height 28
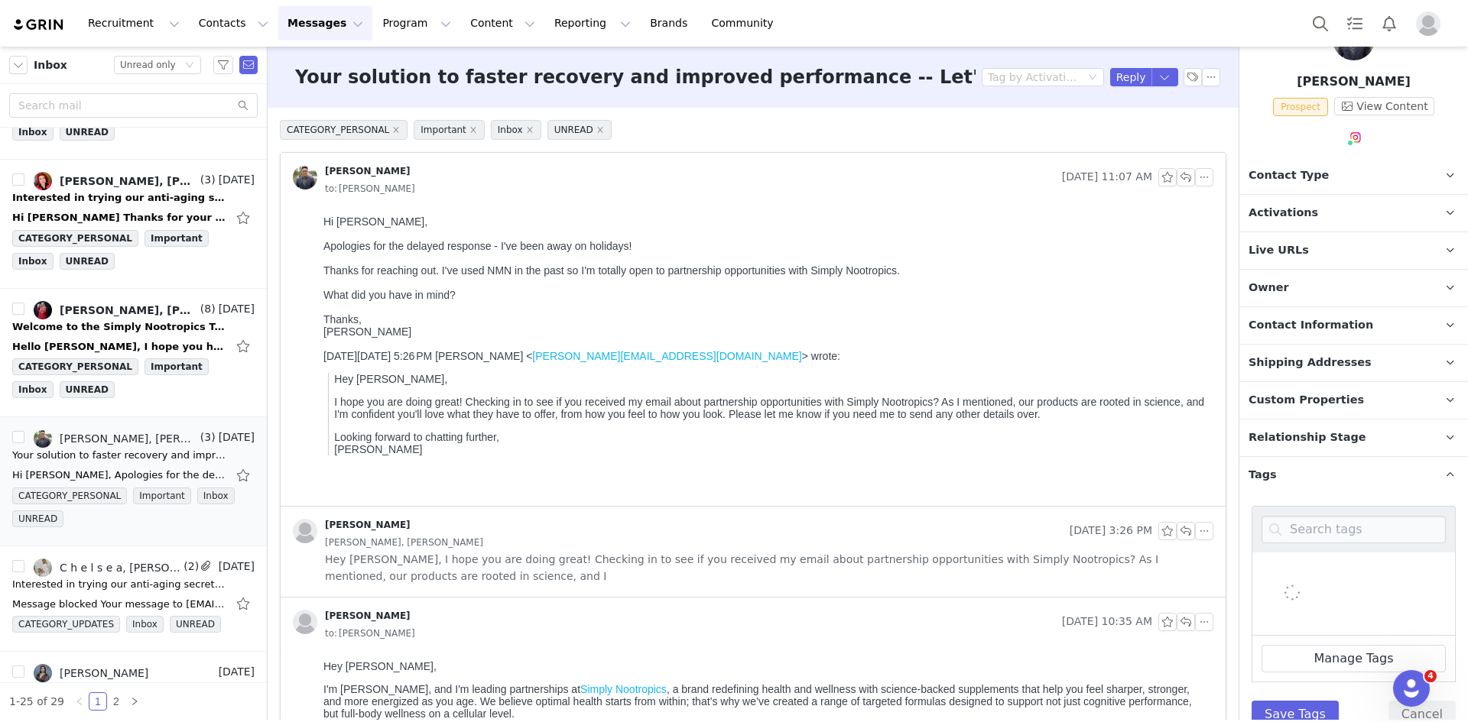
scroll to position [125, 0]
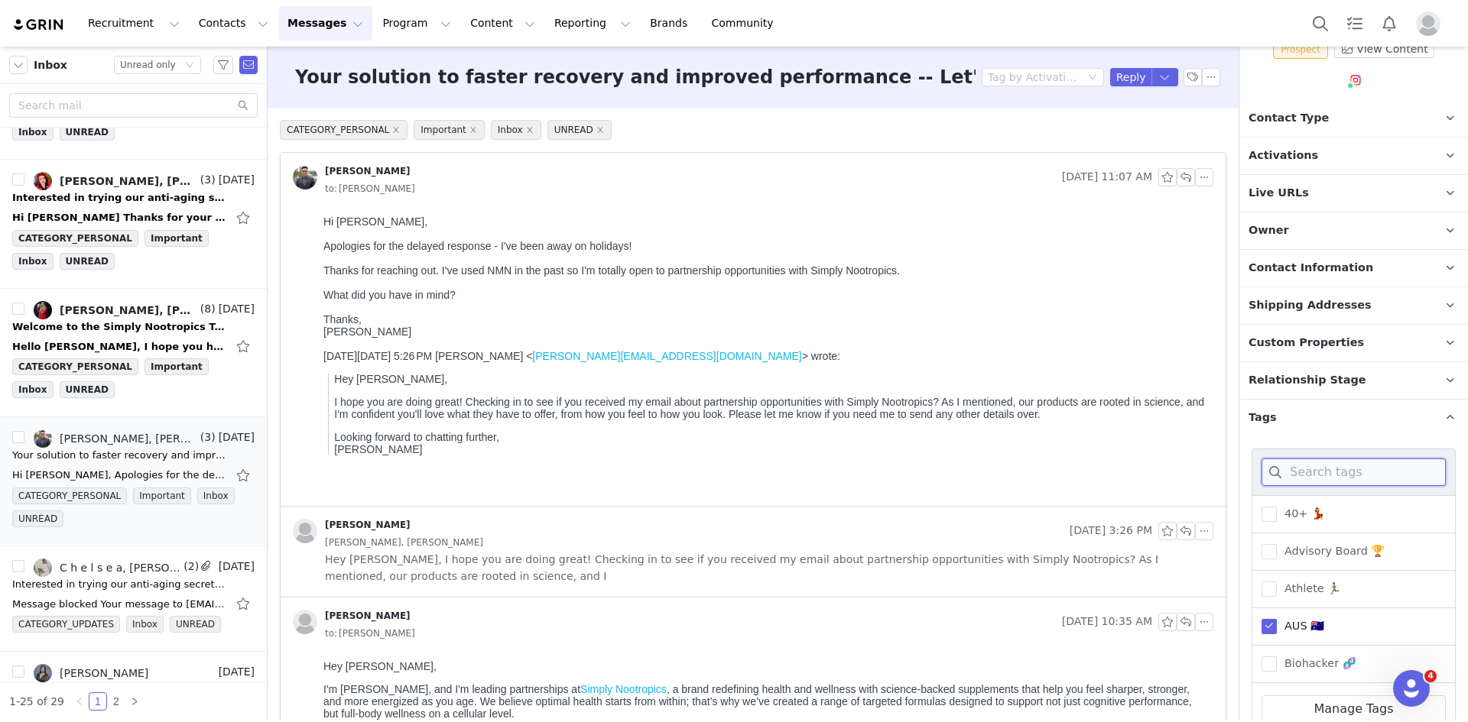
click at [1342, 474] on input at bounding box center [1353, 473] width 184 height 28
type input "f"
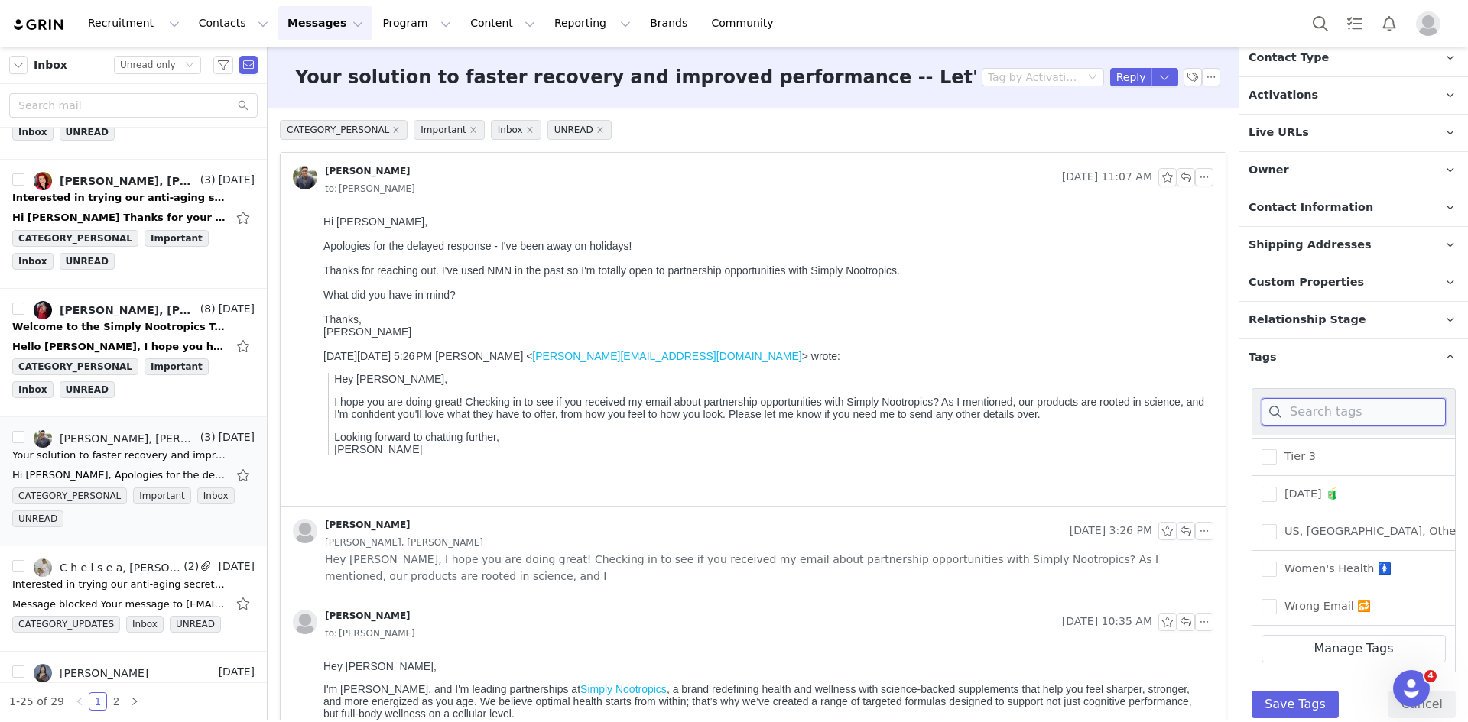
scroll to position [233, 0]
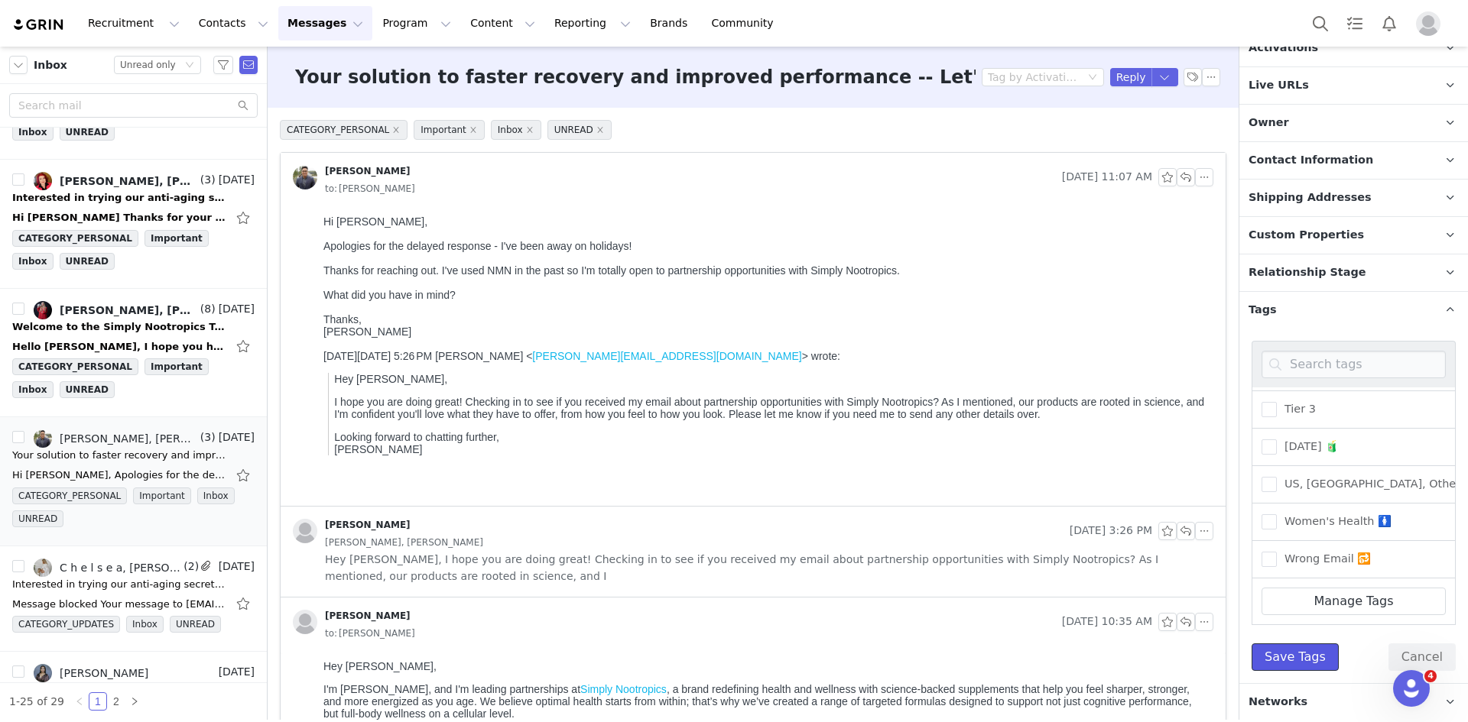
click at [1305, 655] on button "Save Tags" at bounding box center [1294, 658] width 87 height 28
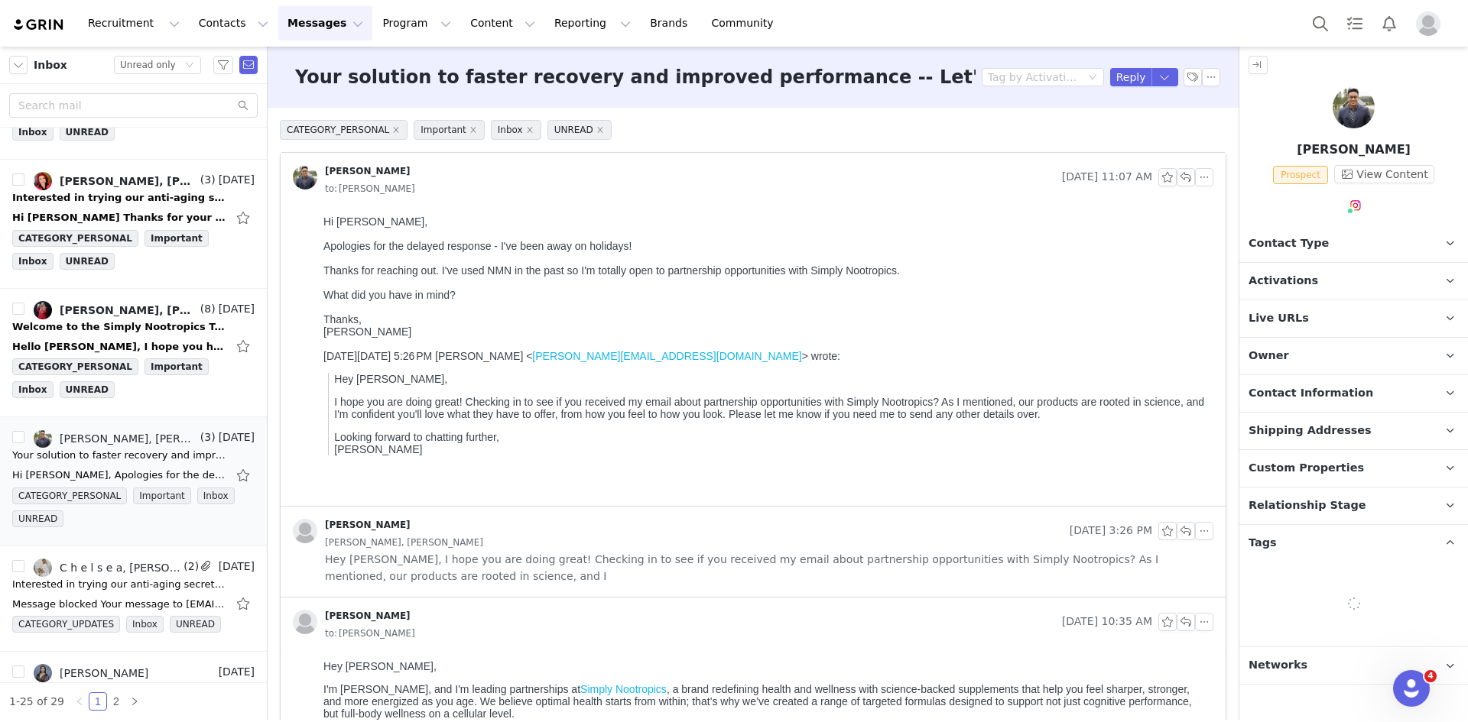
scroll to position [0, 0]
click at [1154, 76] on button "button" at bounding box center [1165, 77] width 28 height 18
click at [1136, 125] on li "Reply All" at bounding box center [1140, 129] width 65 height 24
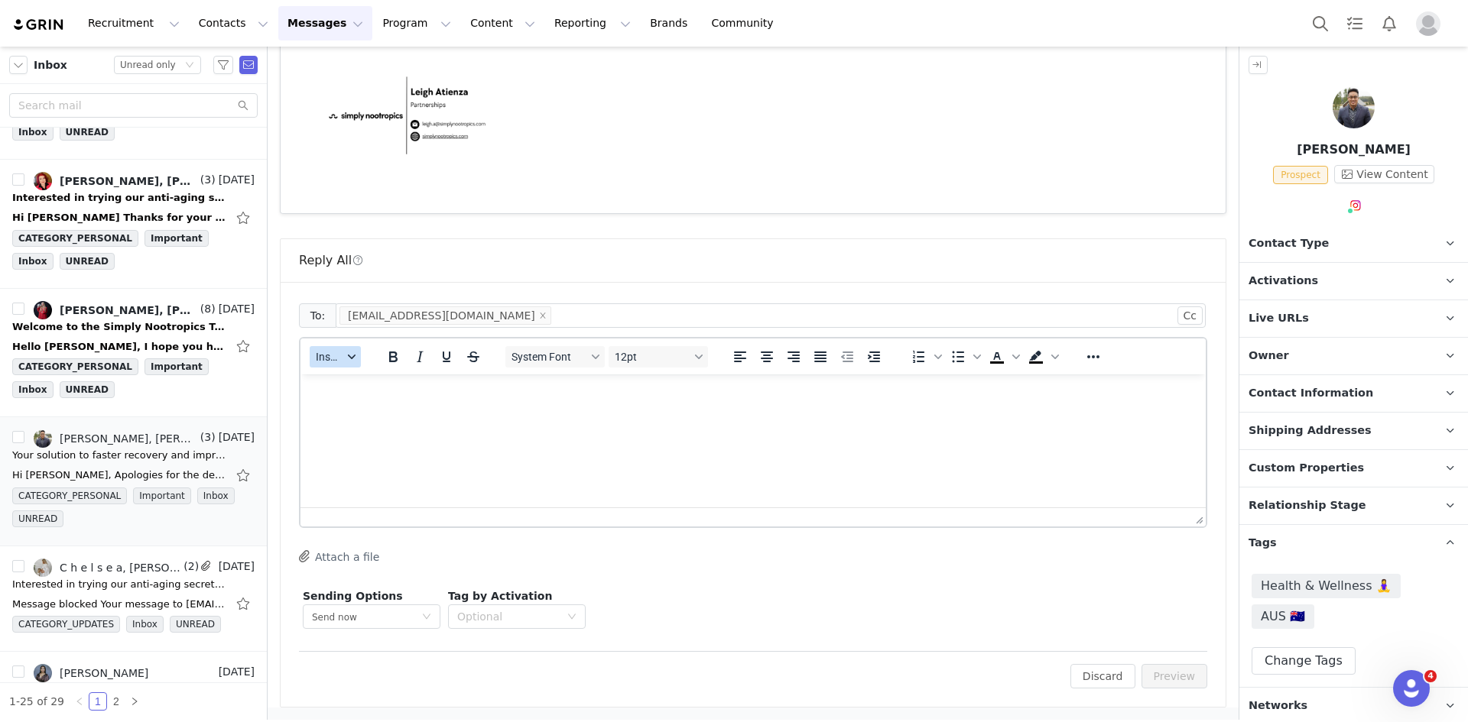
click at [338, 359] on span "Insert" at bounding box center [329, 357] width 27 height 12
click at [373, 381] on div "Insert Template" at bounding box center [392, 384] width 138 height 18
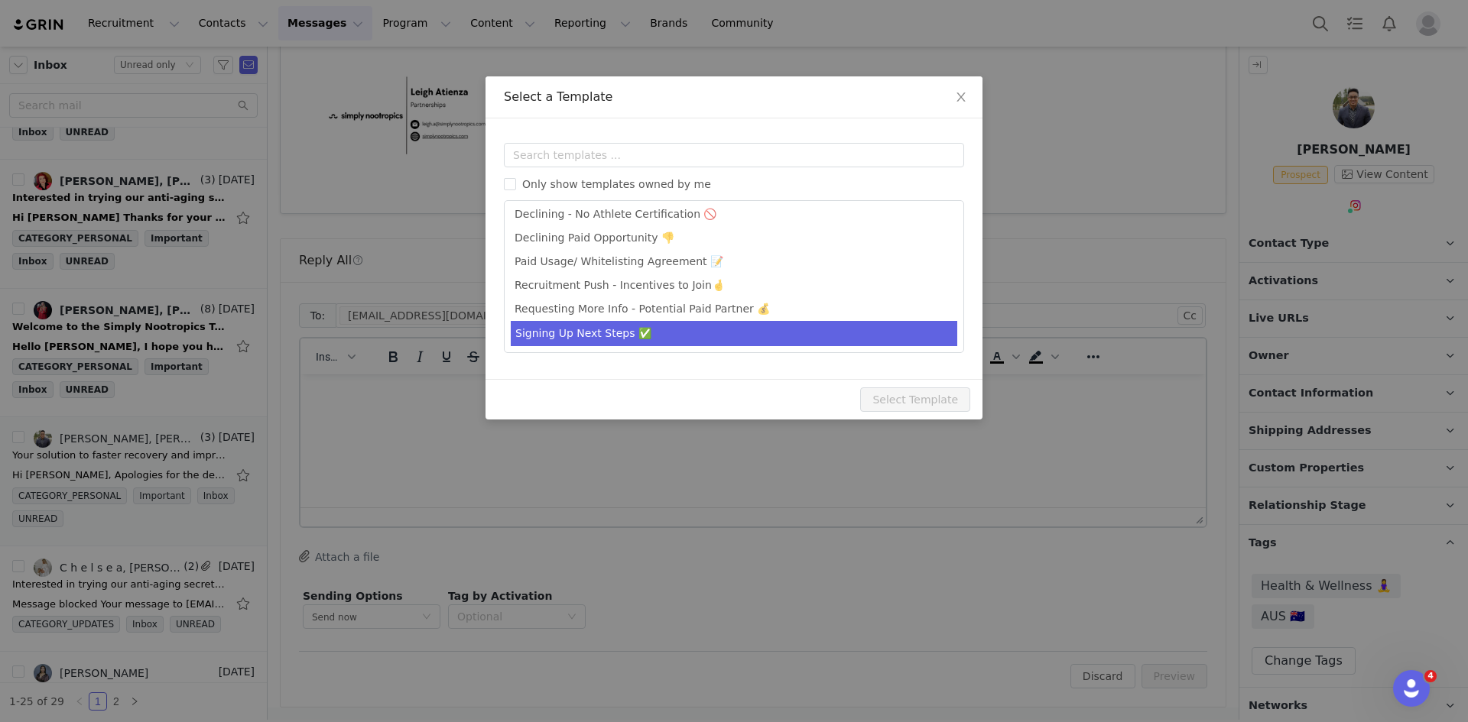
click at [606, 329] on li "Signing Up Next Steps ✅" at bounding box center [734, 333] width 446 height 25
type input "Hey from Simply Nootropics -- Let's Partner!"
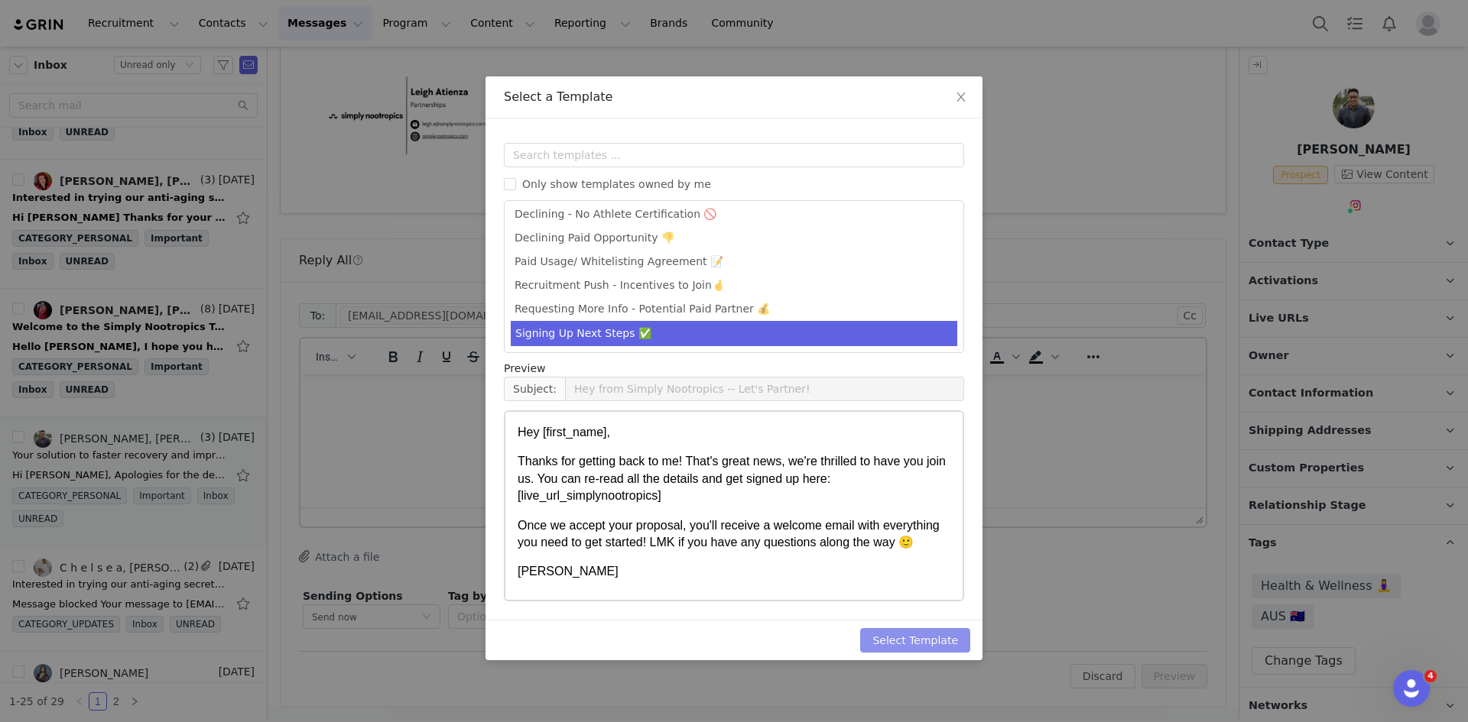
click at [929, 640] on button "Select Template" at bounding box center [915, 640] width 110 height 24
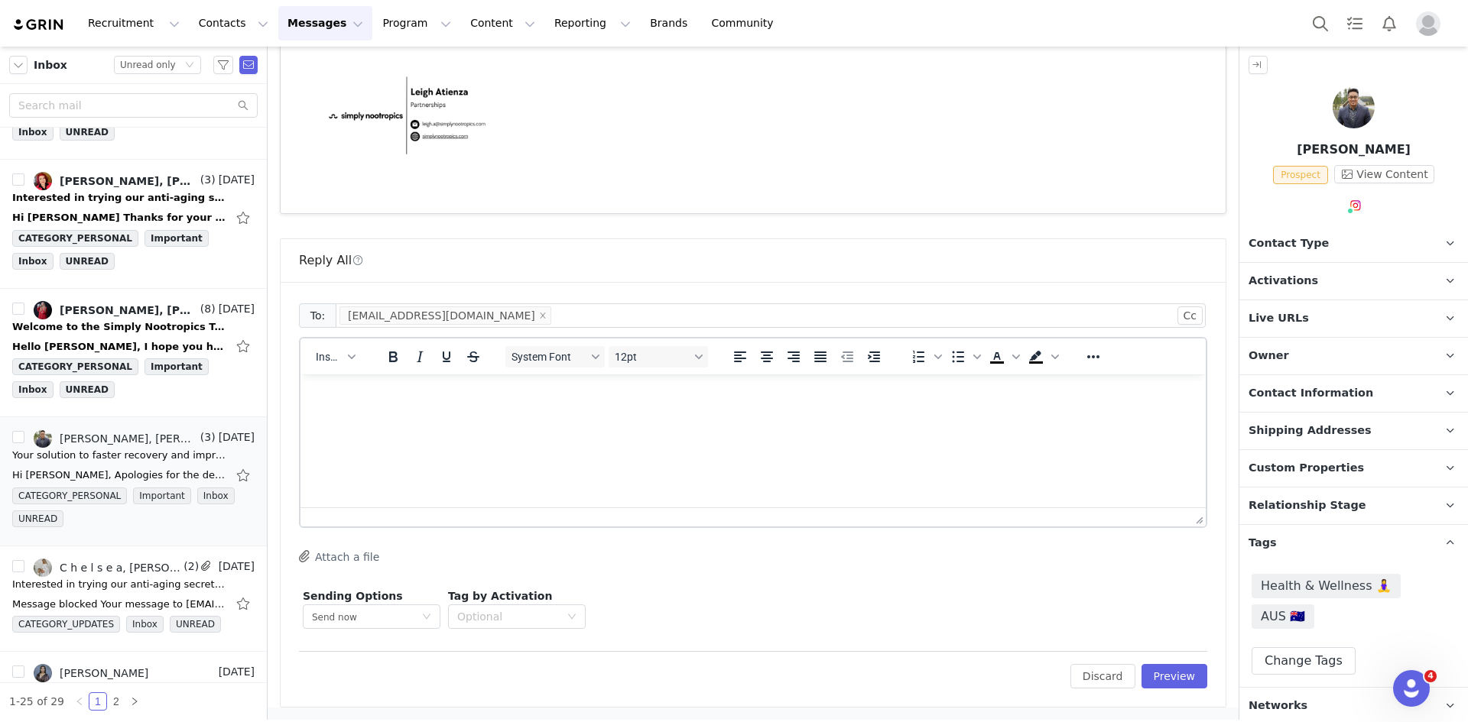
scroll to position [0, 0]
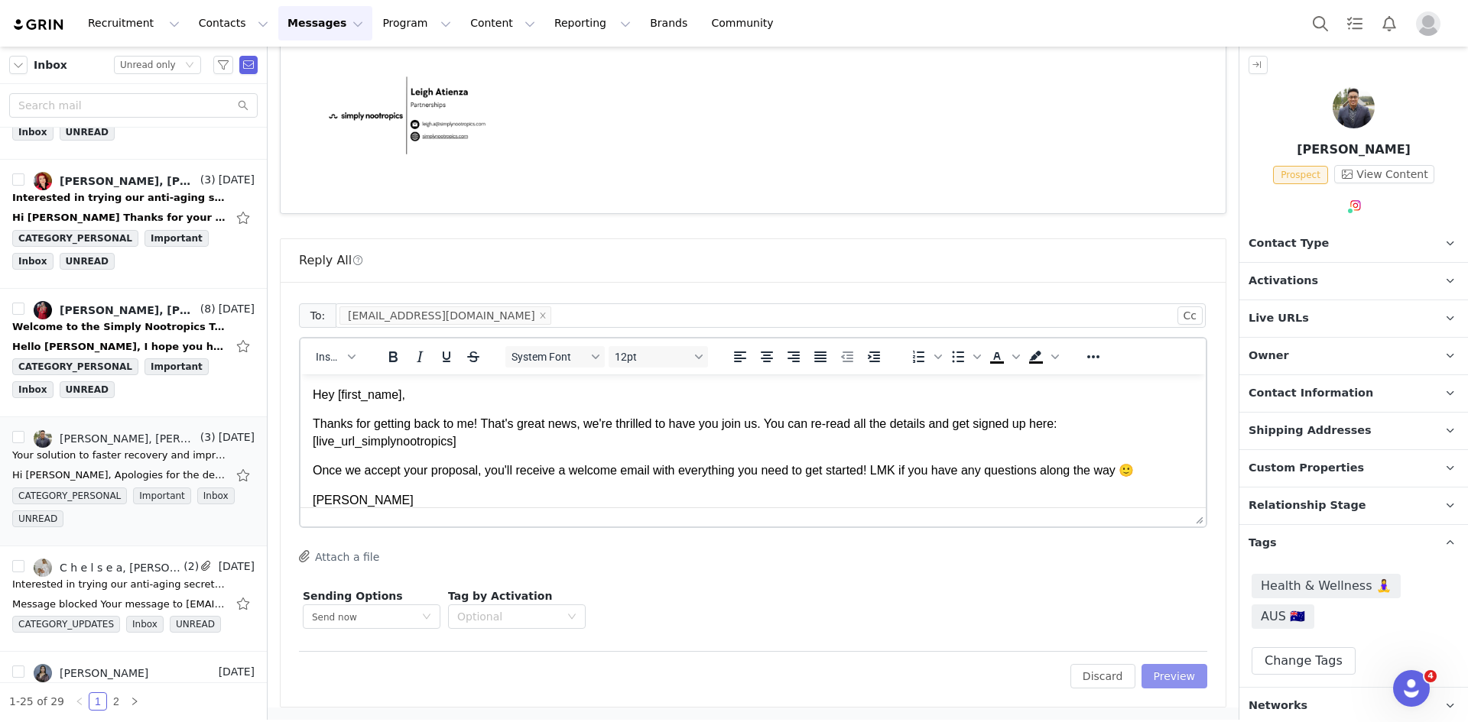
click at [1141, 687] on button "Preview" at bounding box center [1174, 676] width 66 height 24
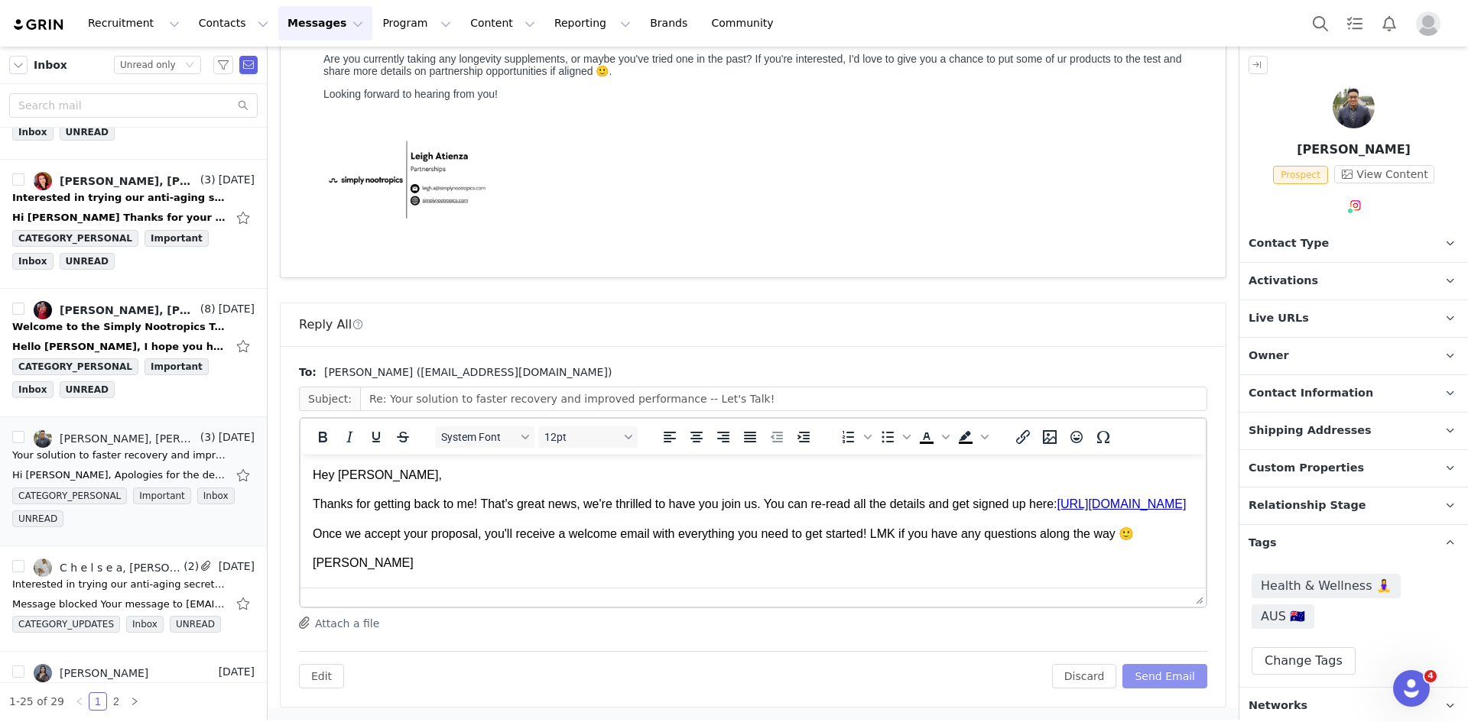
click at [1153, 676] on button "Send Email" at bounding box center [1164, 676] width 85 height 24
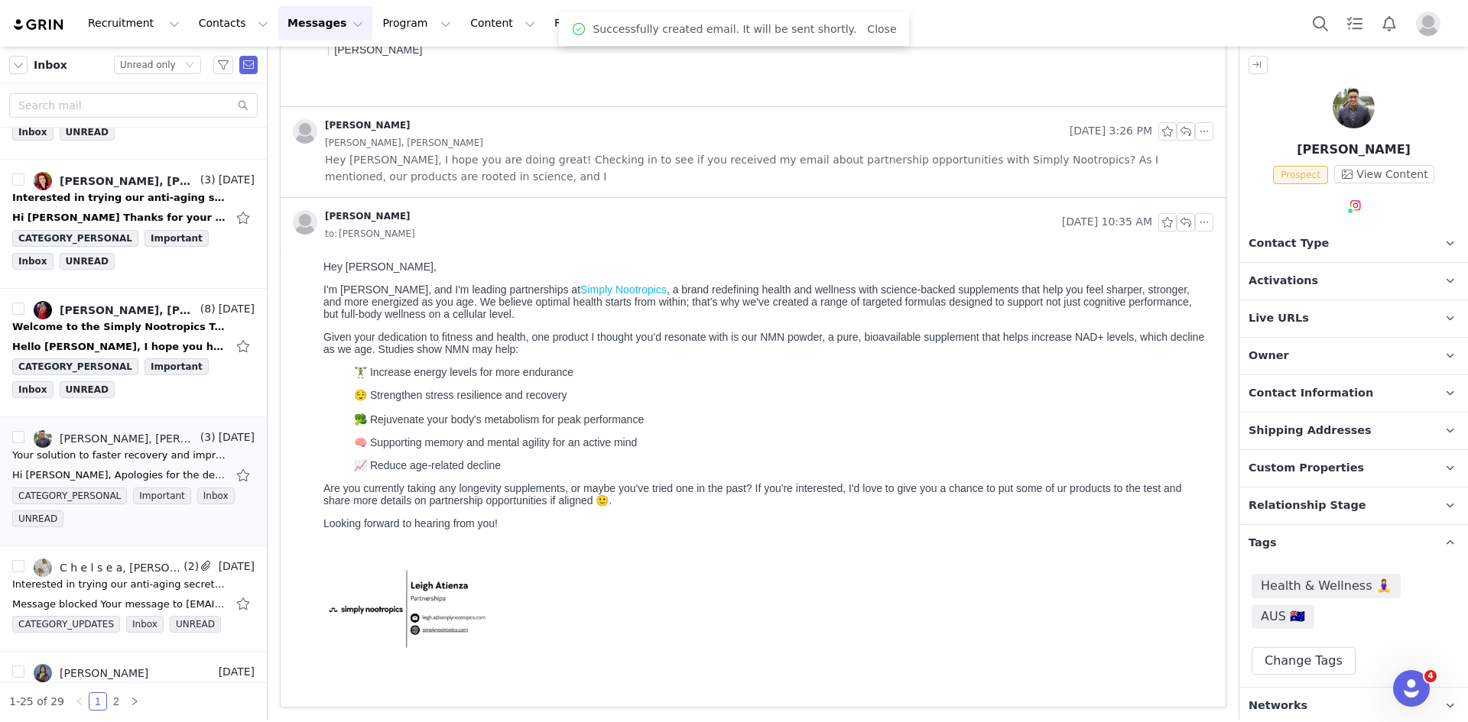
scroll to position [400, 0]
click at [102, 318] on link "Leigh Atienza, Rebekah Jade" at bounding box center [116, 310] width 164 height 18
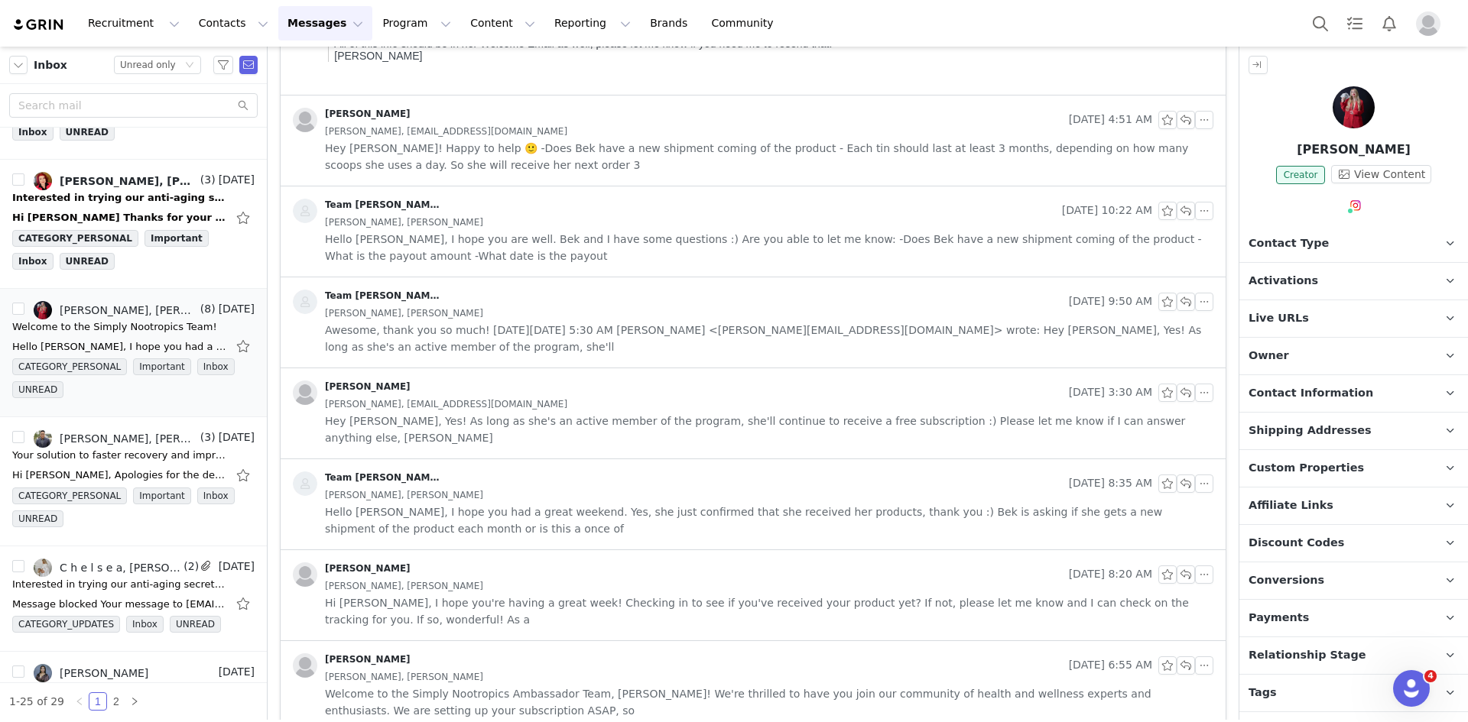
scroll to position [635, 0]
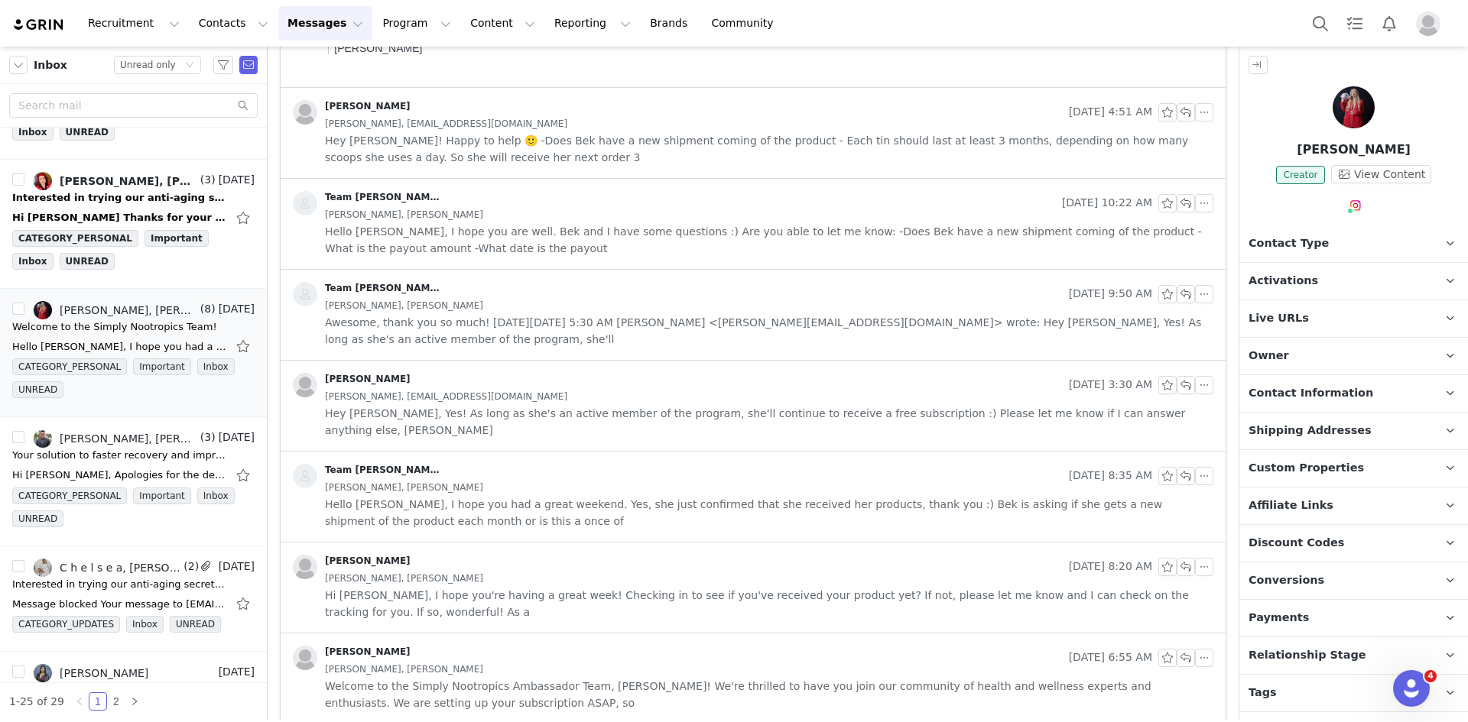
click at [540, 661] on div "Rebekah Jade, Rebekah Jade" at bounding box center [769, 669] width 888 height 17
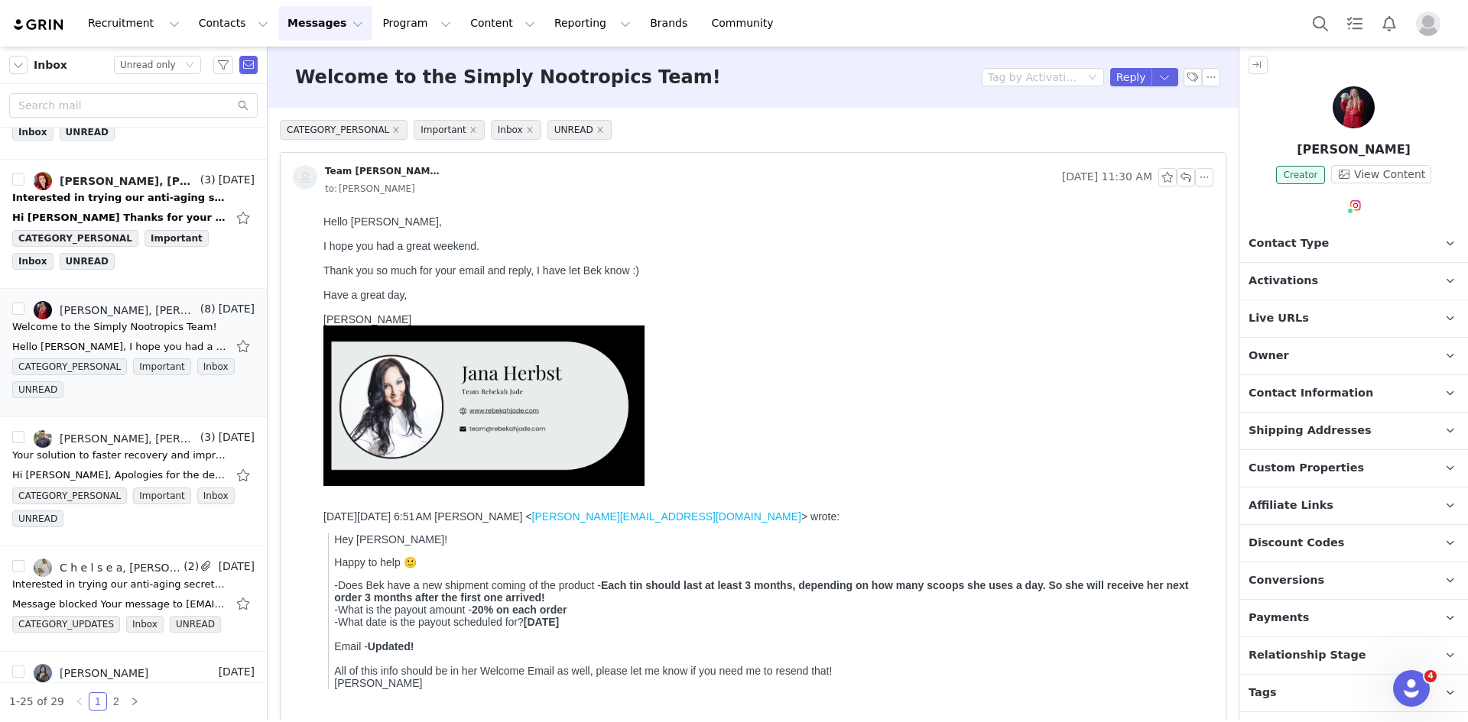
scroll to position [306, 0]
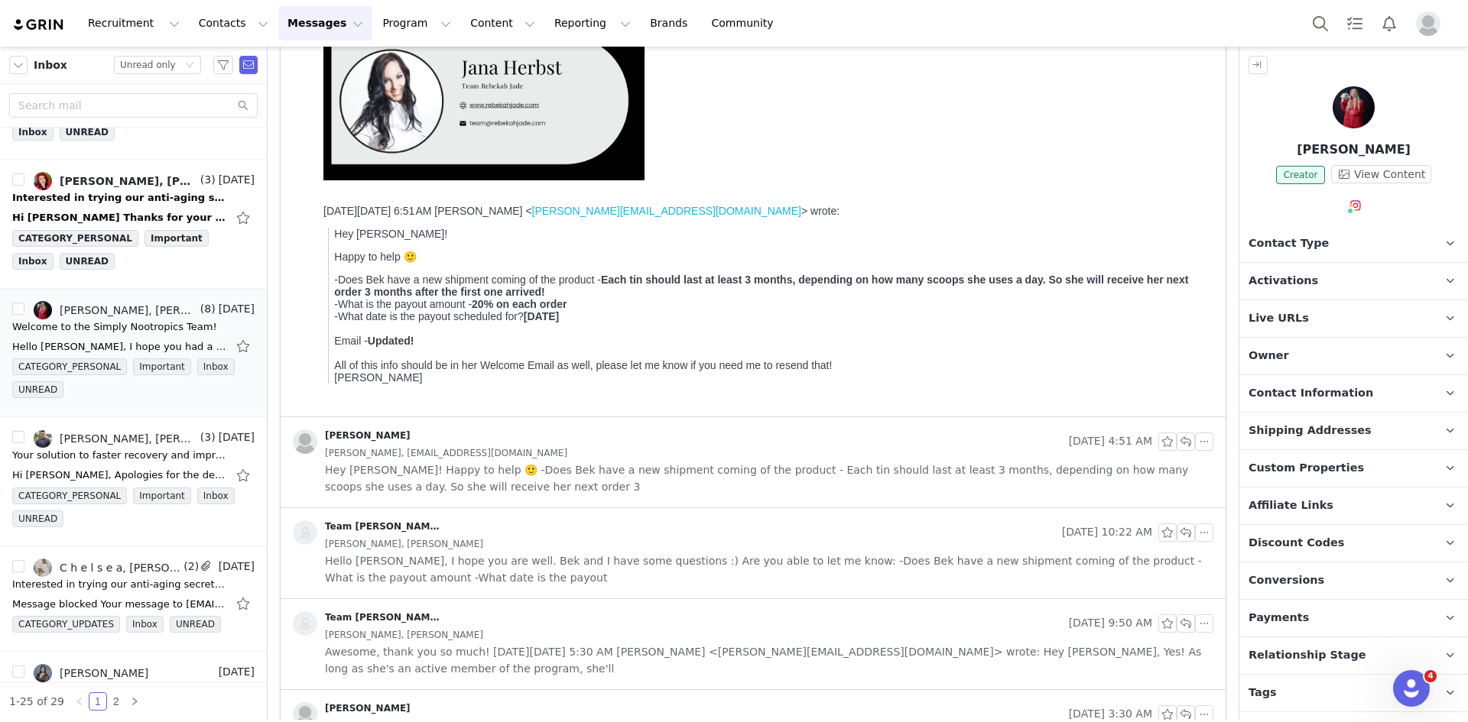
click at [566, 456] on div "Rebekah Jade, team@rebekahjade.com" at bounding box center [769, 453] width 888 height 17
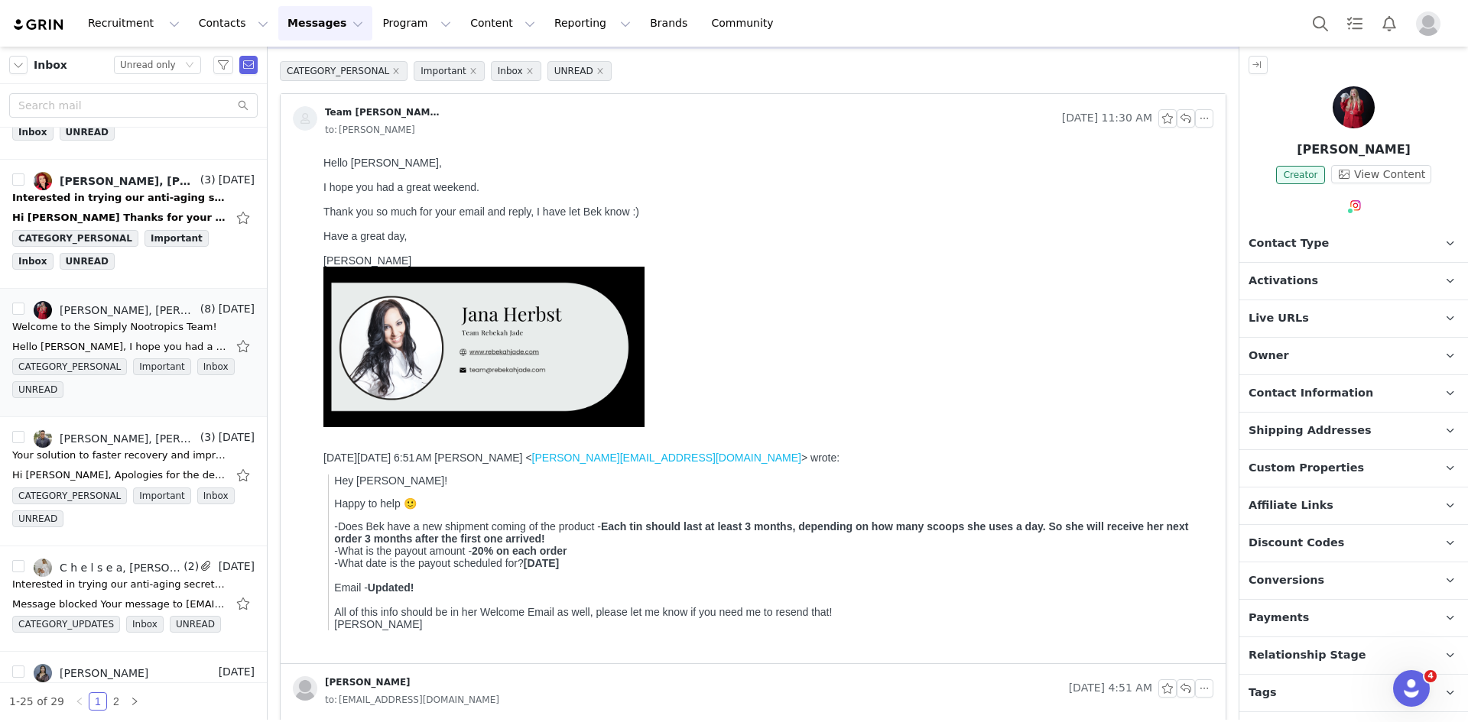
scroll to position [0, 0]
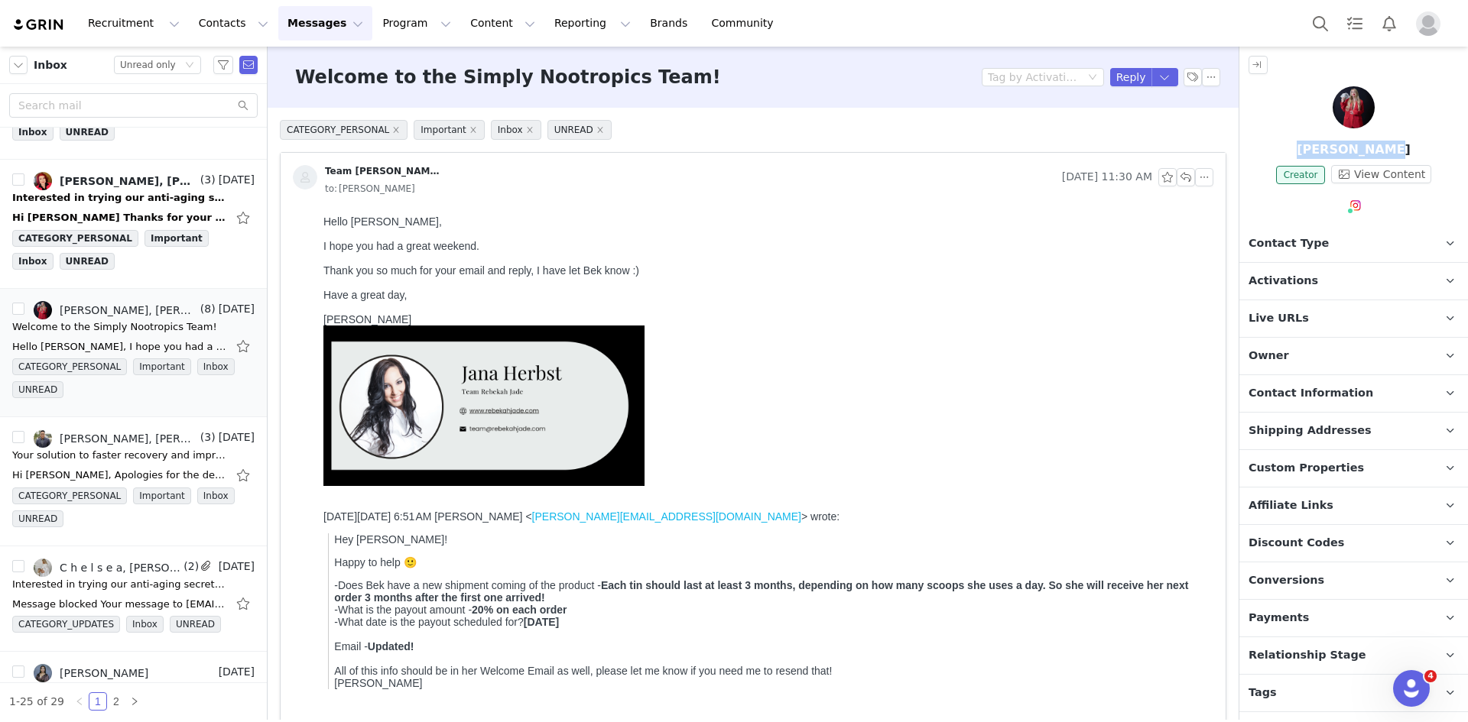
drag, startPoint x: 1390, startPoint y: 158, endPoint x: 1305, endPoint y: 154, distance: 85.7
click at [1305, 154] on p "Rebekah Jade" at bounding box center [1353, 150] width 229 height 18
copy p "Rebekah Jade"
click at [1202, 73] on button "button" at bounding box center [1211, 77] width 18 height 18
click at [1208, 102] on li "Mark as unread" at bounding box center [1241, 104] width 102 height 24
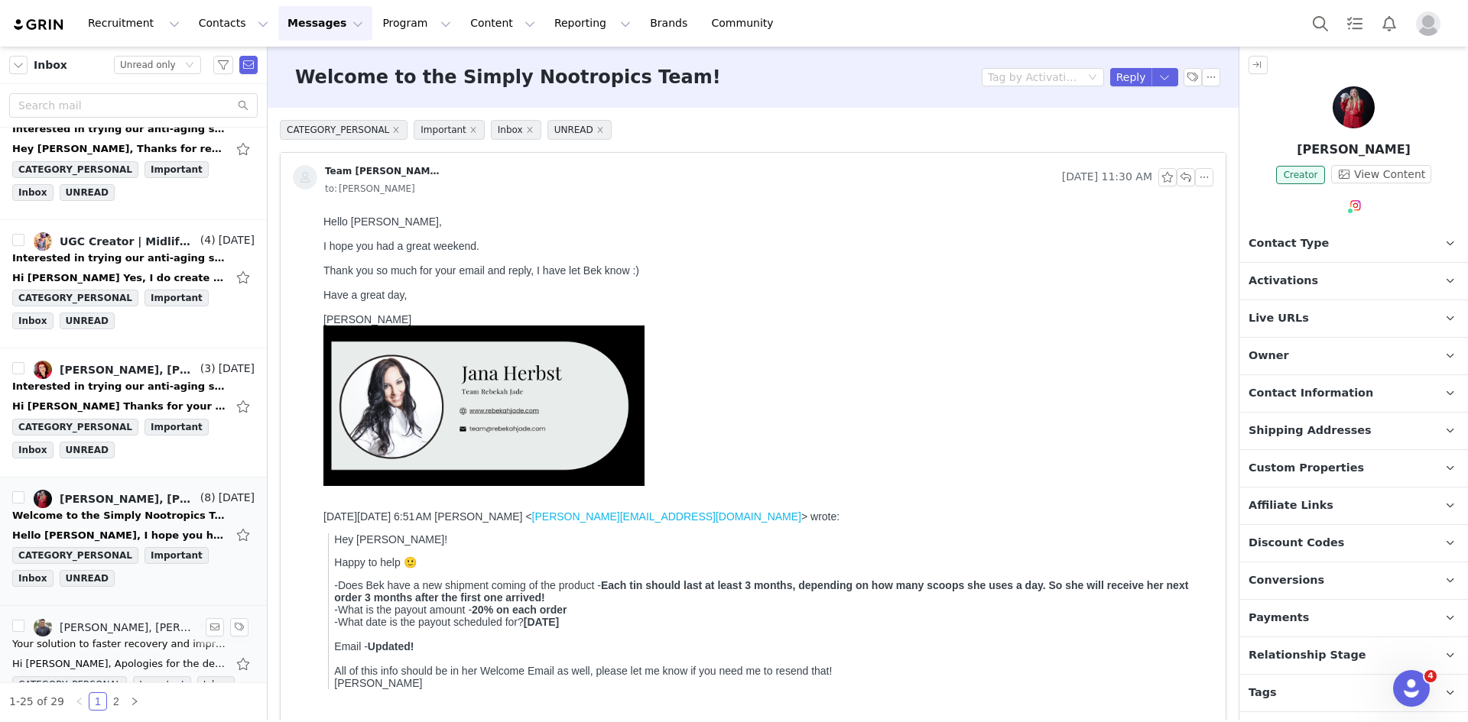
scroll to position [2314, 0]
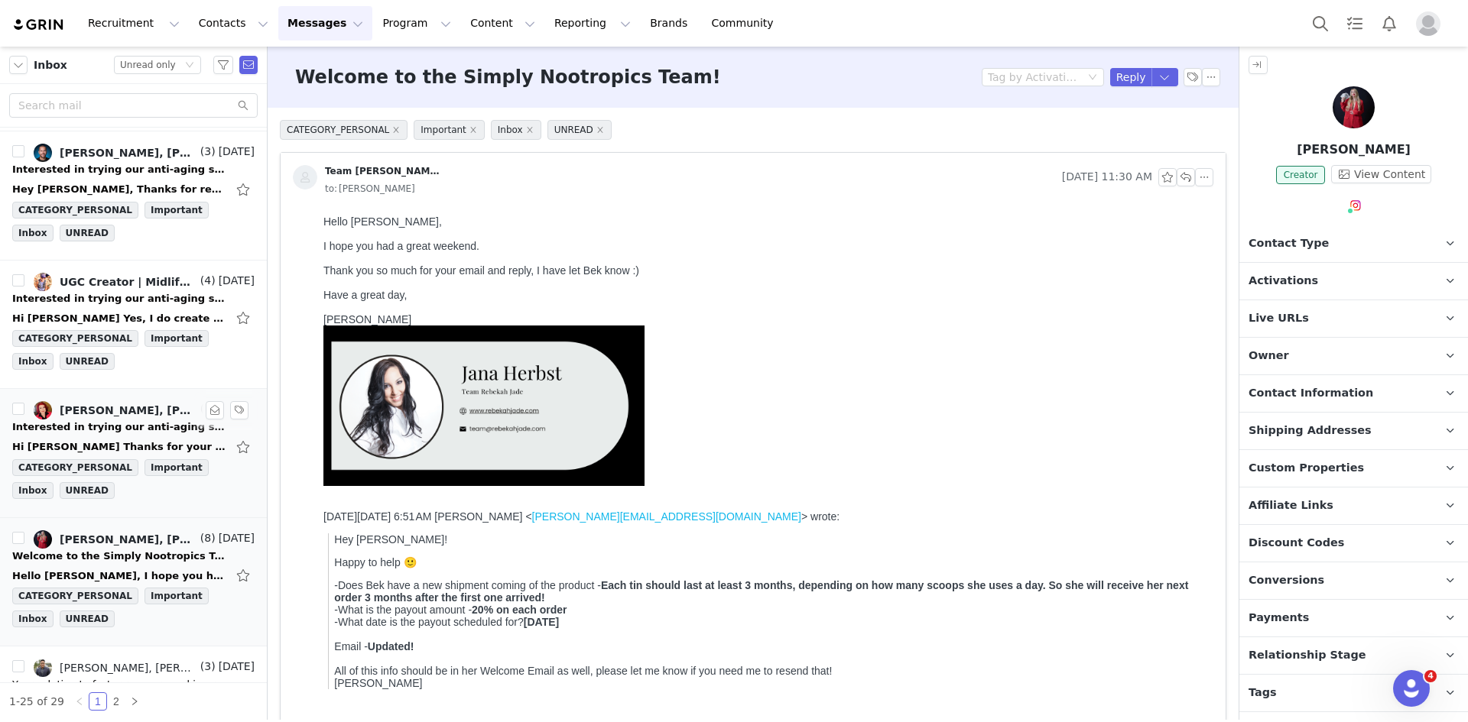
click at [131, 441] on div "Hi Leigh Thanks for your email. I am not sure what a partnership would look lik…" at bounding box center [119, 446] width 214 height 15
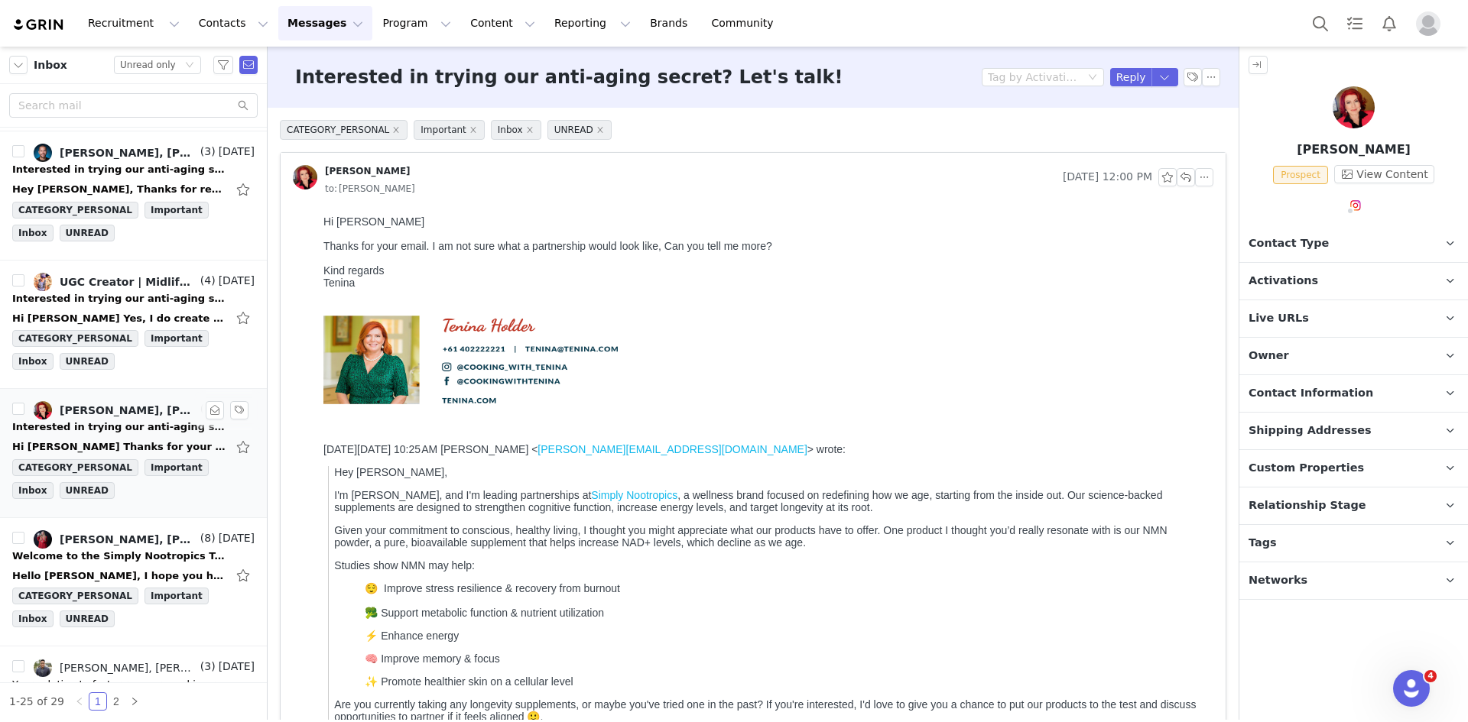
scroll to position [0, 0]
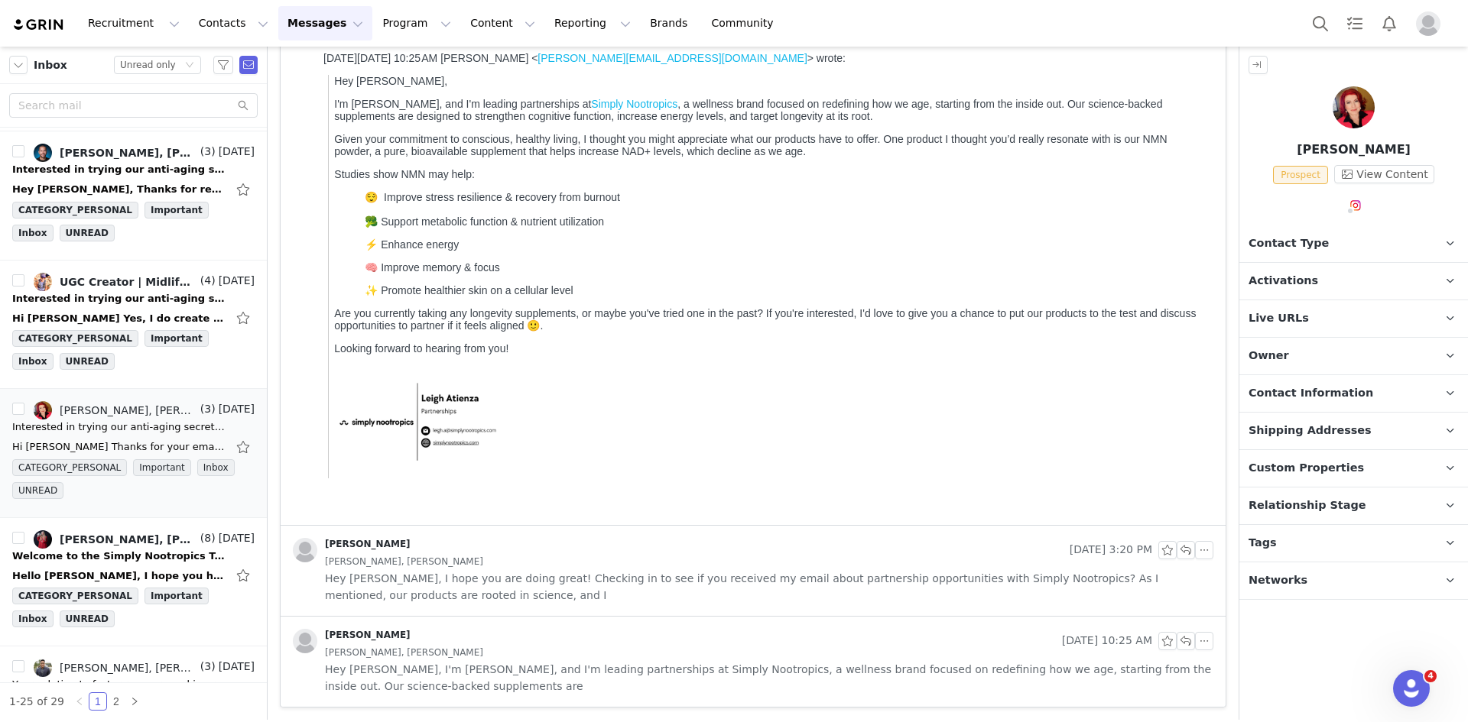
click at [558, 670] on span "Hey Tenina, I'm Leigh, and I'm leading partnerships at Simply Nootropics, a wel…" at bounding box center [769, 678] width 888 height 34
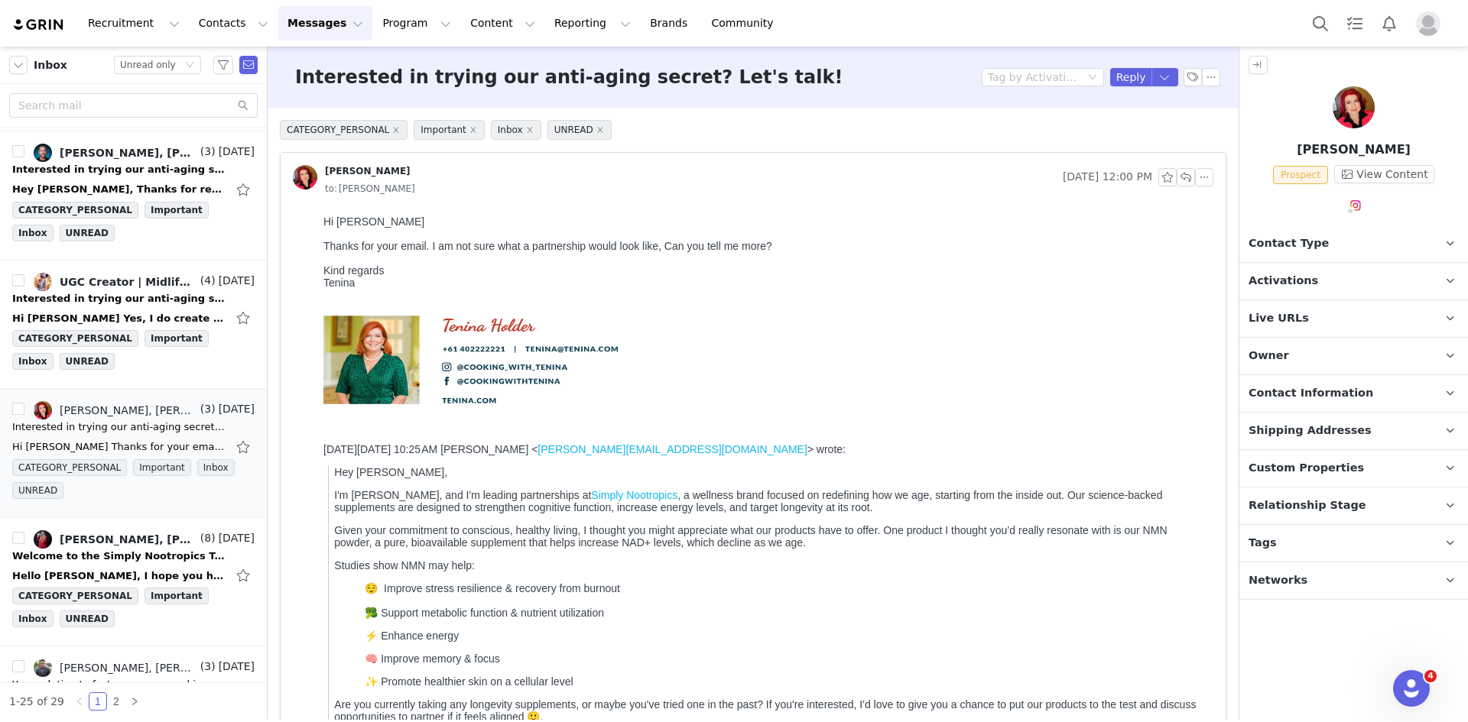
click at [1377, 539] on p "Tags Keep track of your contacts by assigning them tags. You can then filter yo…" at bounding box center [1335, 543] width 192 height 37
click at [1354, 537] on p "Tags Keep track of your contacts by assigning them tags. You can then filter yo…" at bounding box center [1335, 543] width 192 height 37
click at [1318, 271] on p "Activations" at bounding box center [1335, 281] width 192 height 37
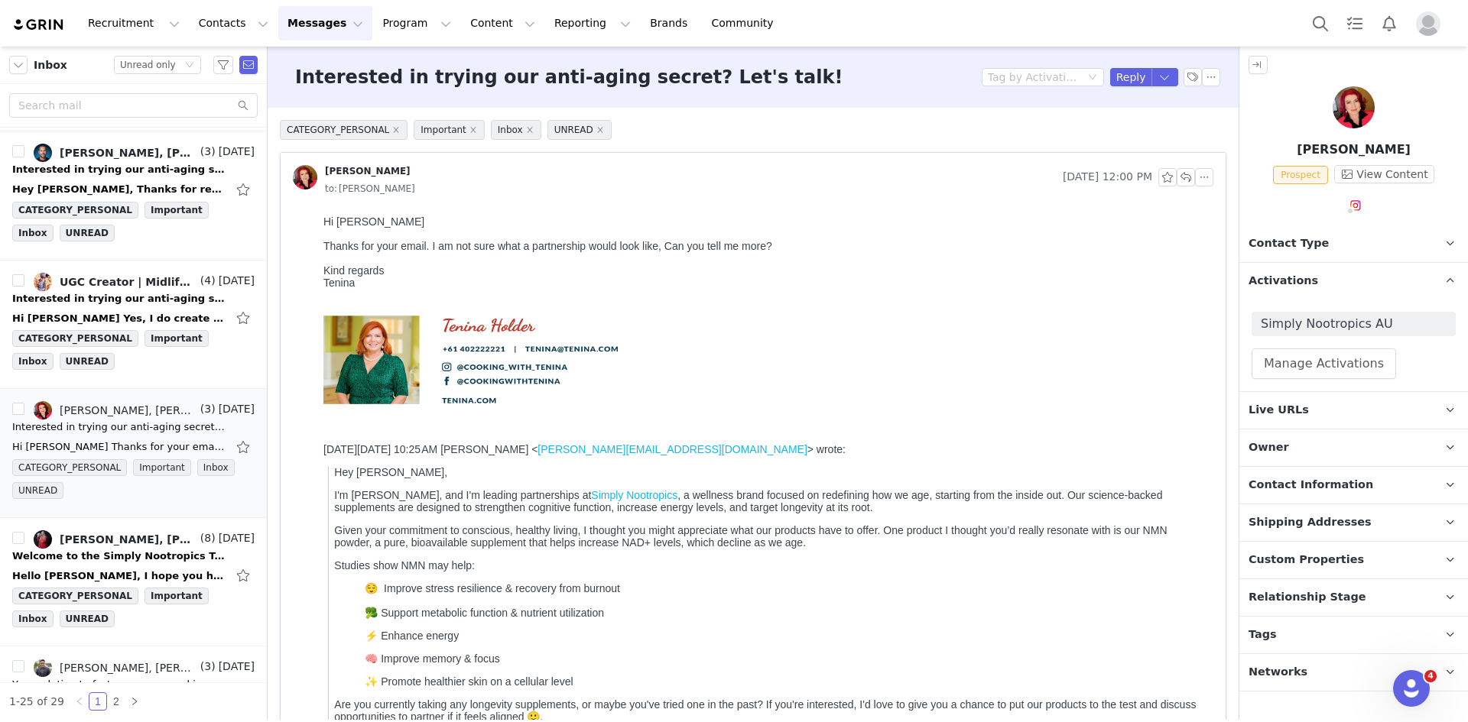
click at [1318, 271] on p "Activations" at bounding box center [1335, 281] width 192 height 37
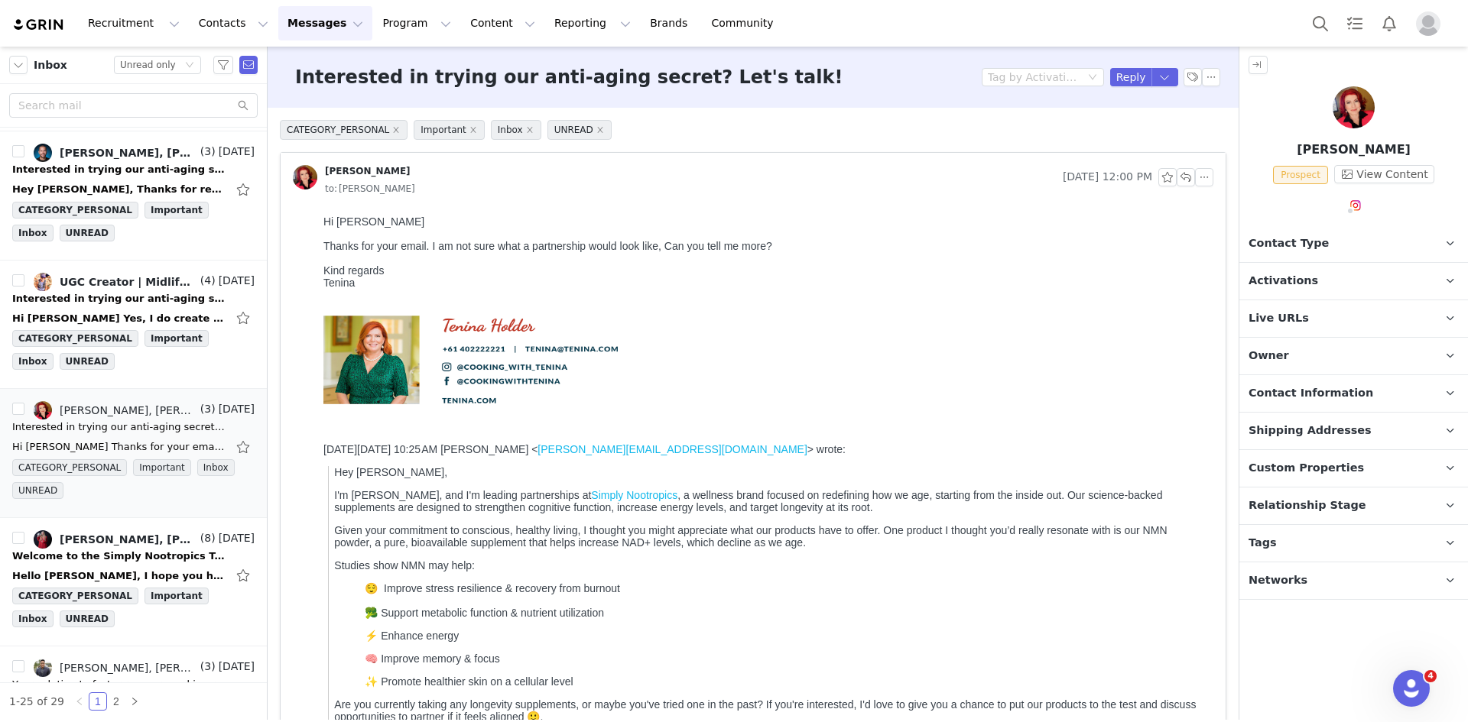
click at [1334, 244] on p "Contact Type Contact type can be Creator, Prospect, Application, or Manager." at bounding box center [1335, 243] width 192 height 37
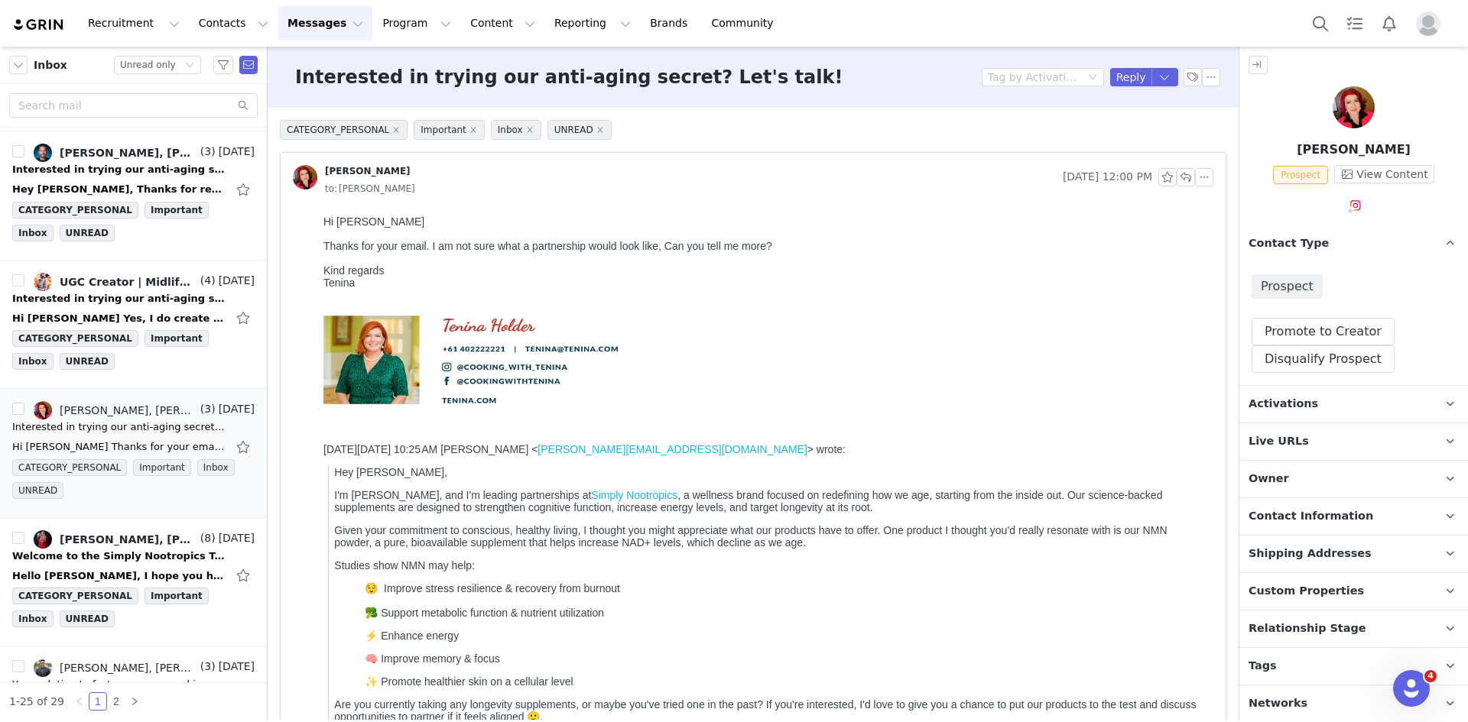
click at [1334, 244] on p "Contact Type Contact type can be Creator, Prospect, Application, or Manager." at bounding box center [1335, 243] width 192 height 37
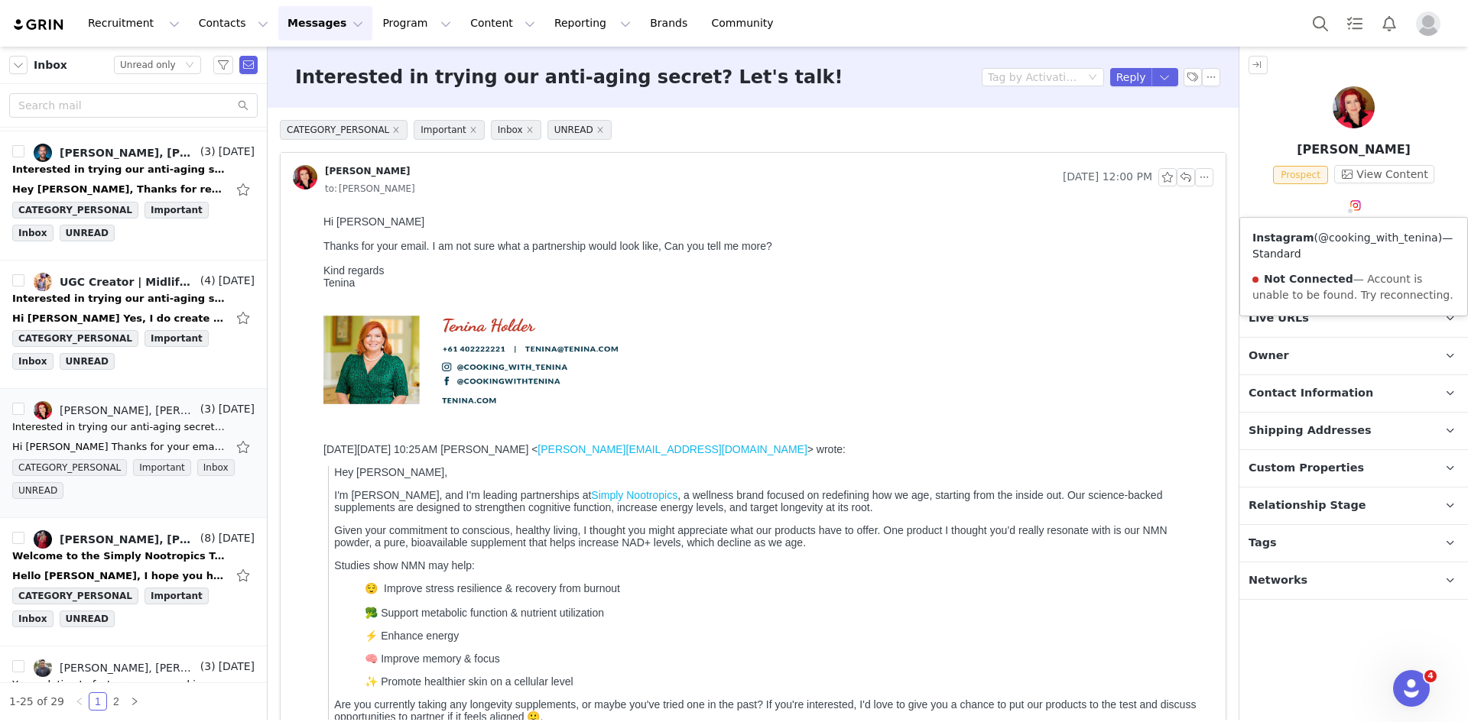
click at [1356, 232] on link "@cooking_with_tenina" at bounding box center [1378, 238] width 120 height 12
click at [1287, 533] on p "Tags Keep track of your contacts by assigning them tags. You can then filter yo…" at bounding box center [1335, 543] width 192 height 37
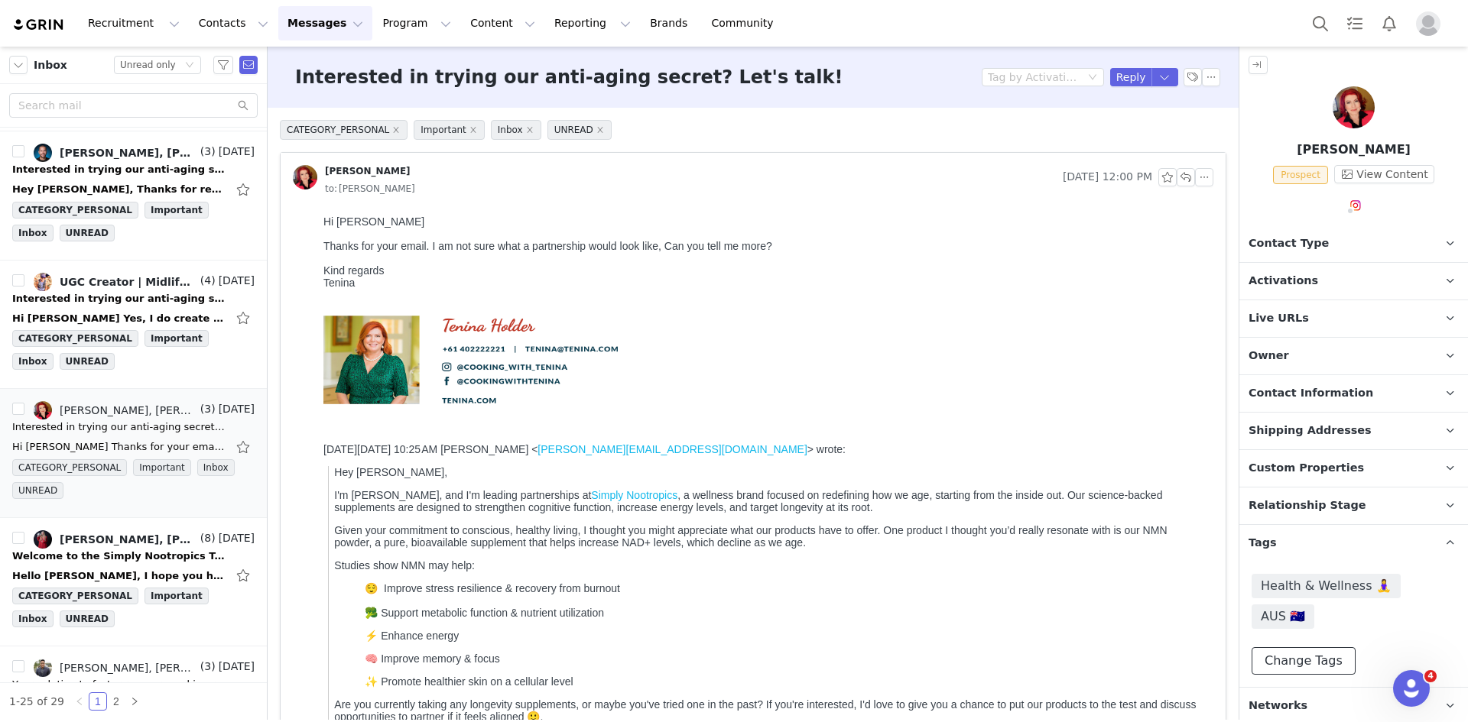
click at [1312, 647] on button "Change Tags" at bounding box center [1303, 661] width 104 height 28
click at [1328, 598] on input at bounding box center [1353, 598] width 184 height 28
click at [1318, 638] on span "40+ 💃" at bounding box center [1300, 639] width 48 height 15
click at [1276, 632] on input "40+ 💃" at bounding box center [1276, 632] width 0 height 0
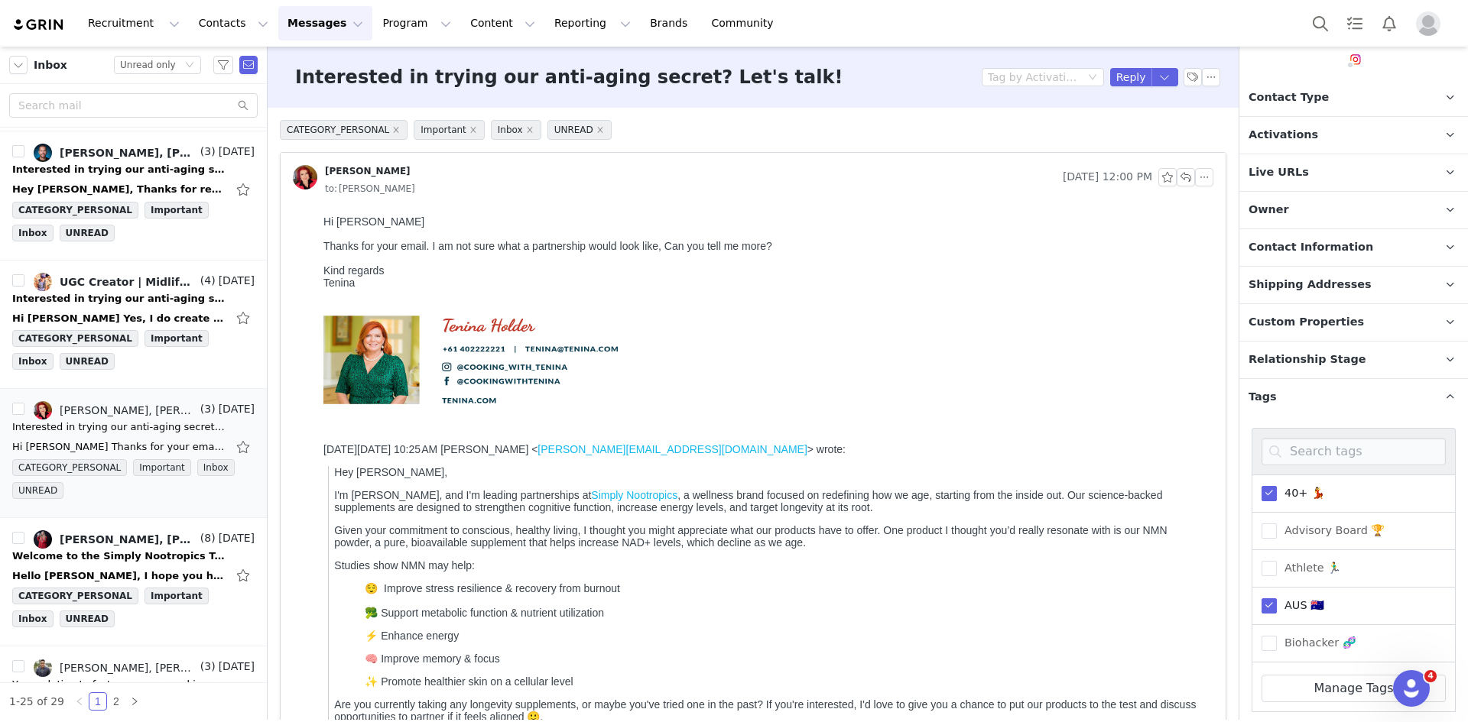
scroll to position [233, 0]
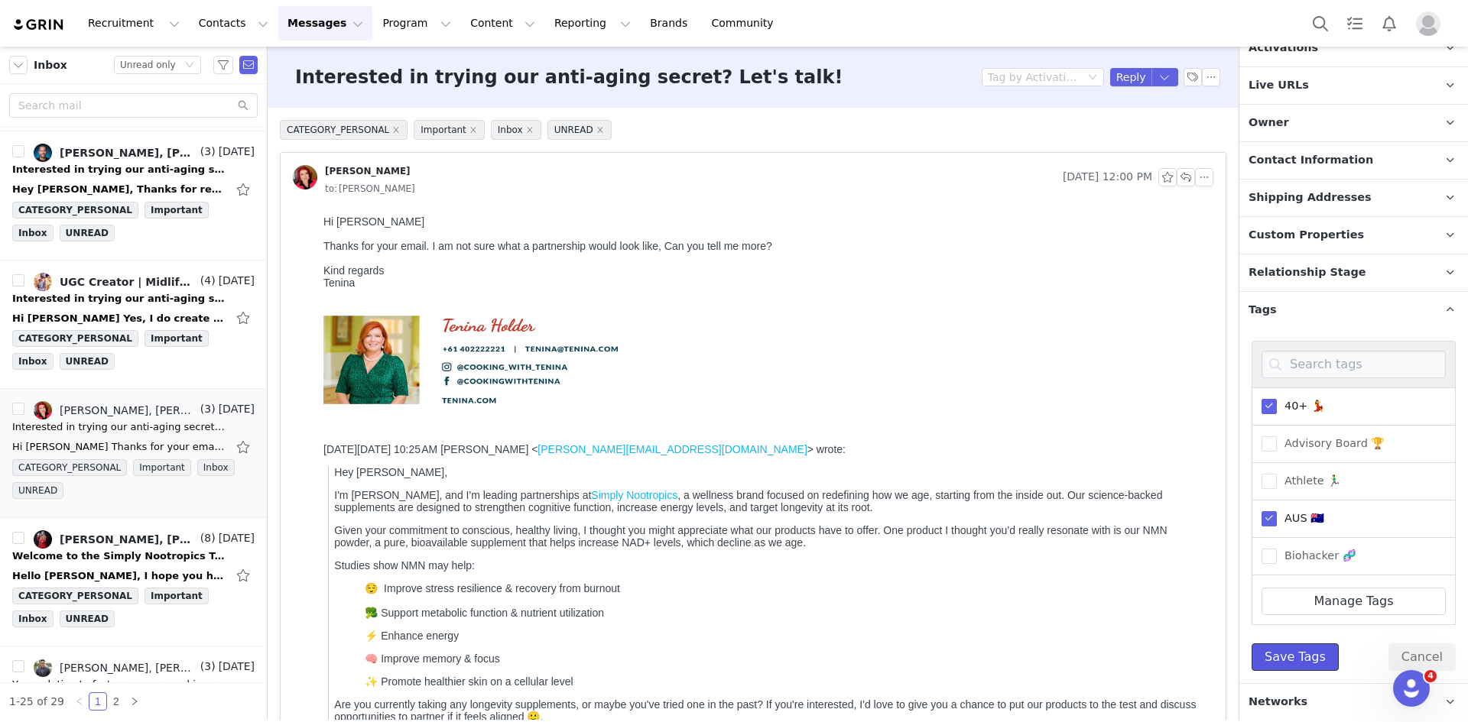
click at [1314, 660] on button "Save Tags" at bounding box center [1294, 658] width 87 height 28
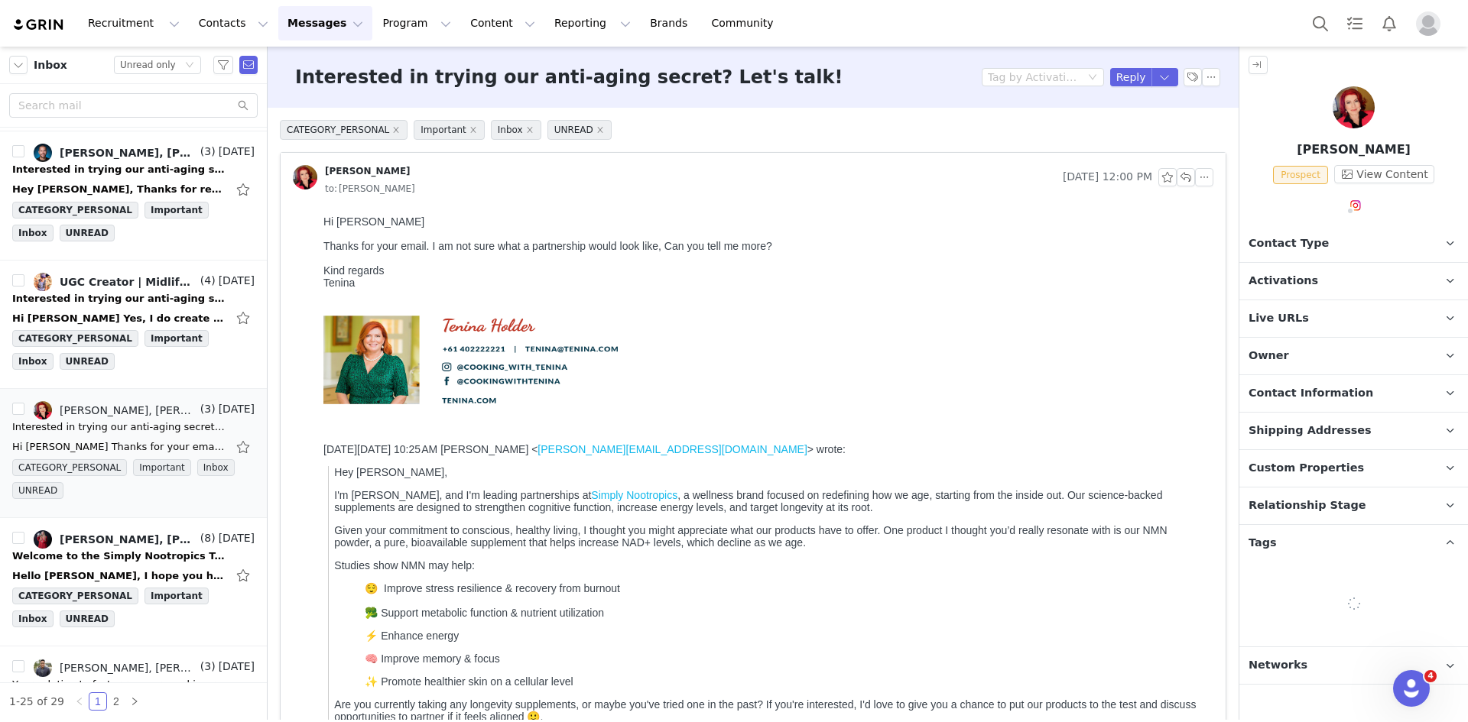
scroll to position [0, 0]
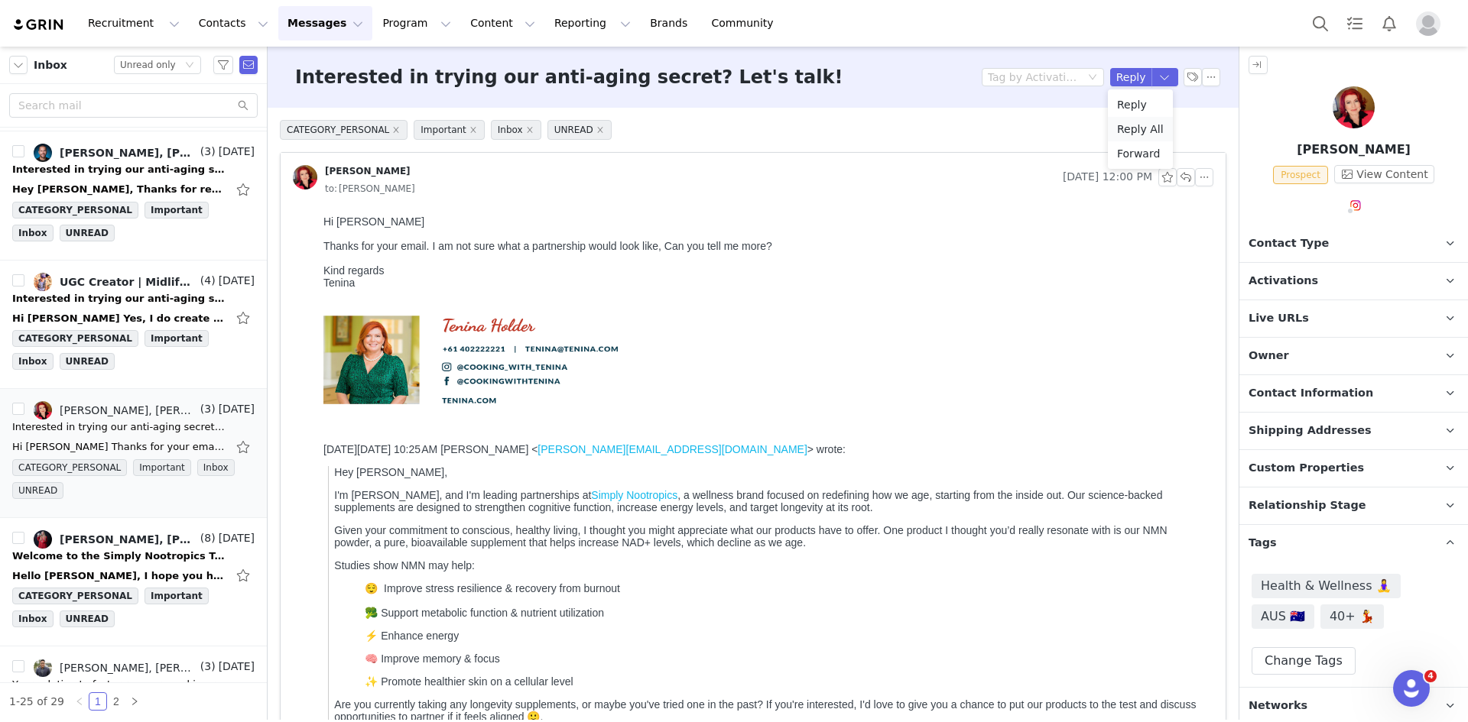
click at [1143, 122] on li "Reply All" at bounding box center [1140, 129] width 65 height 24
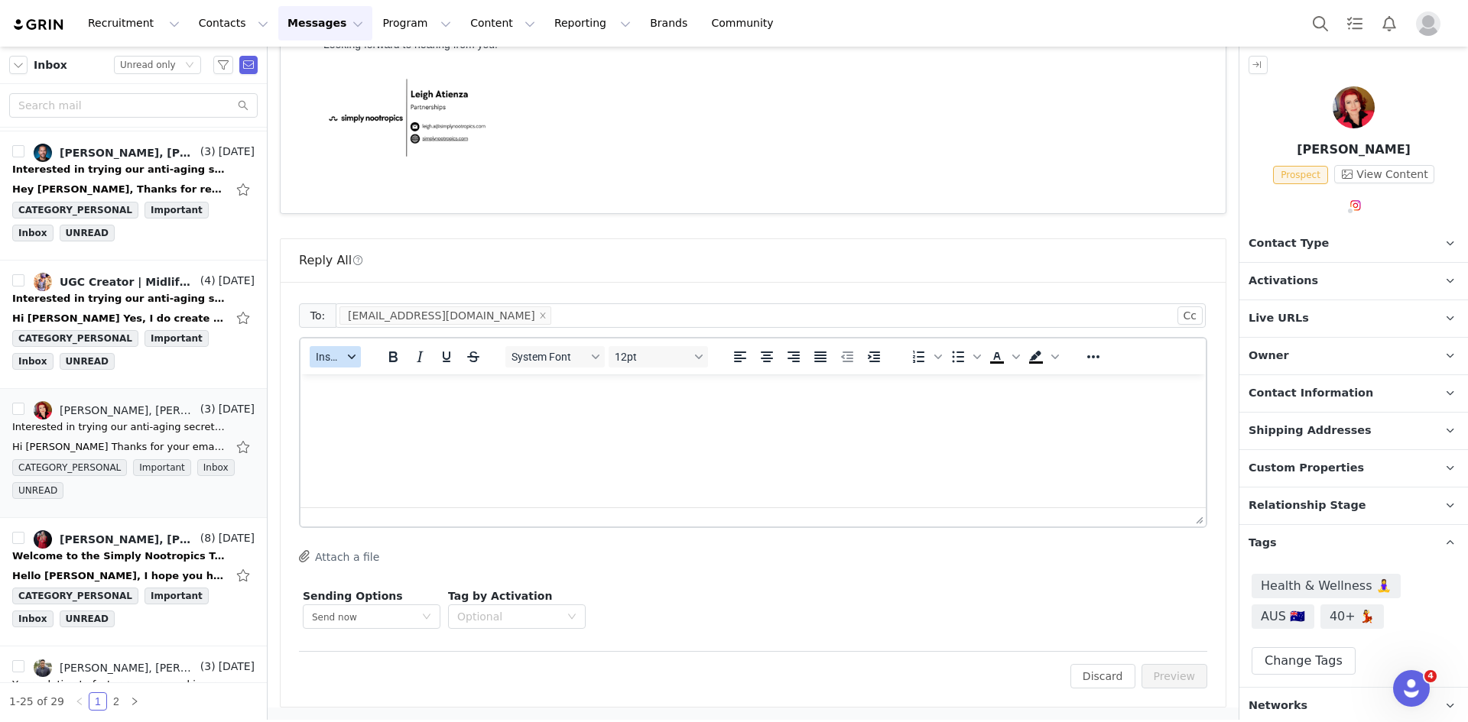
click at [345, 346] on button "Insert" at bounding box center [335, 356] width 51 height 21
click at [370, 372] on div "Insert Template" at bounding box center [389, 383] width 153 height 24
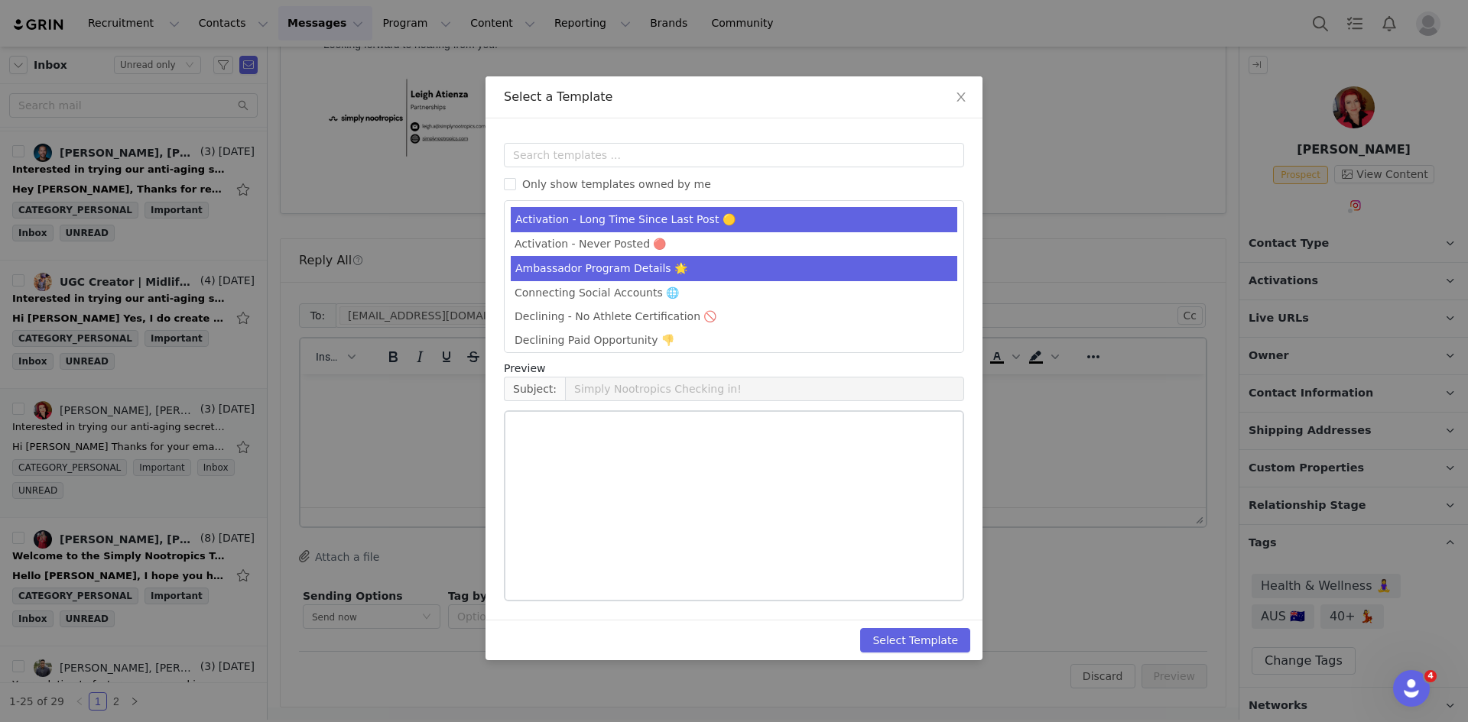
click at [640, 264] on li "Ambassador Program Details 🌟" at bounding box center [734, 268] width 446 height 25
type input "Simply Nootropics x [instagram_username] - Let's Partner!"
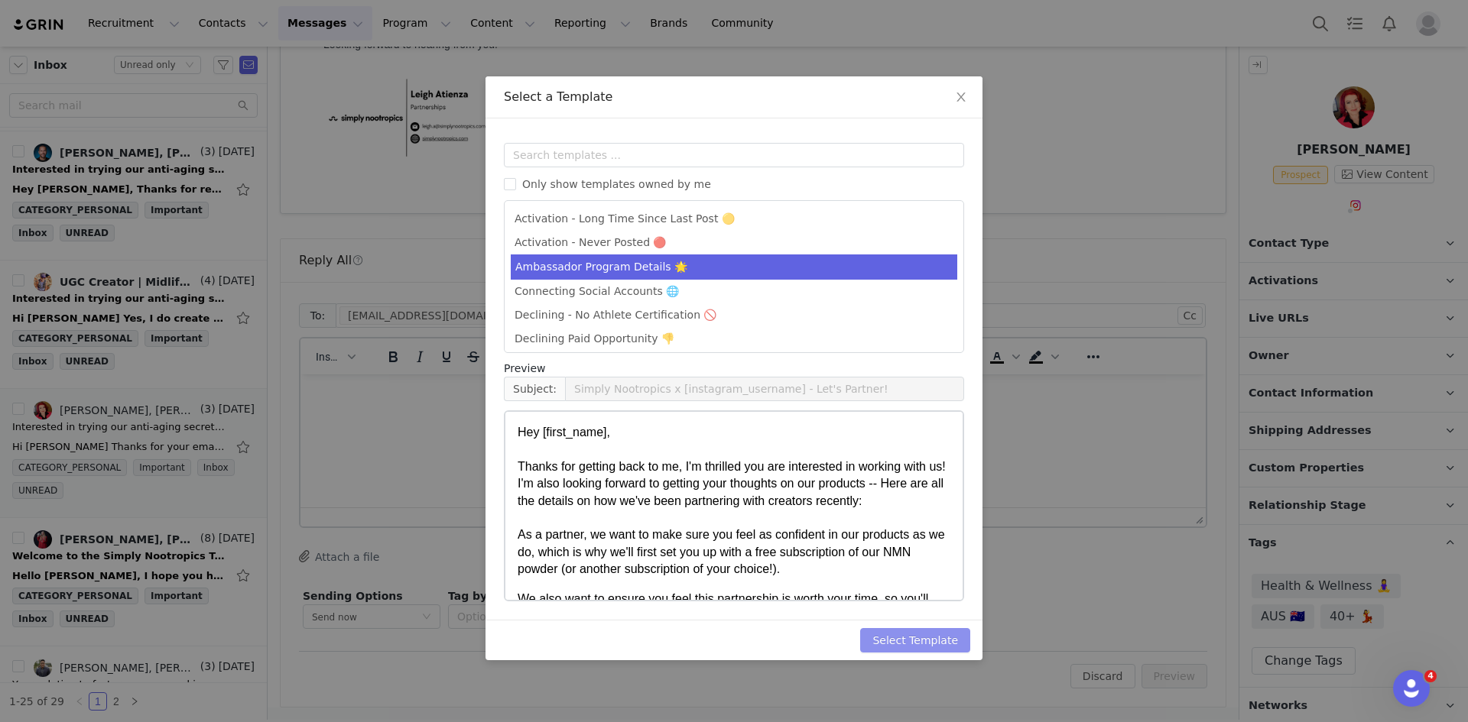
click at [923, 633] on button "Select Template" at bounding box center [915, 640] width 110 height 24
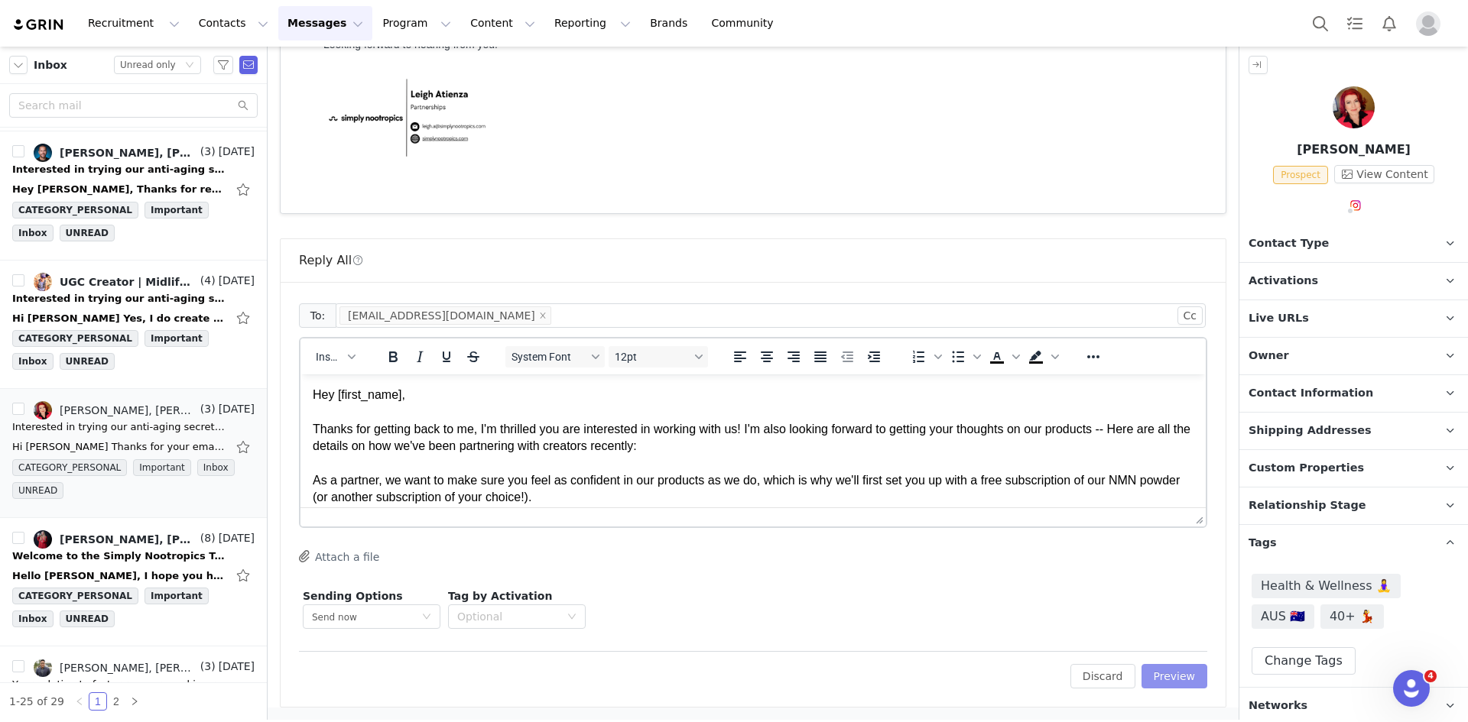
click at [1168, 684] on button "Preview" at bounding box center [1174, 676] width 66 height 24
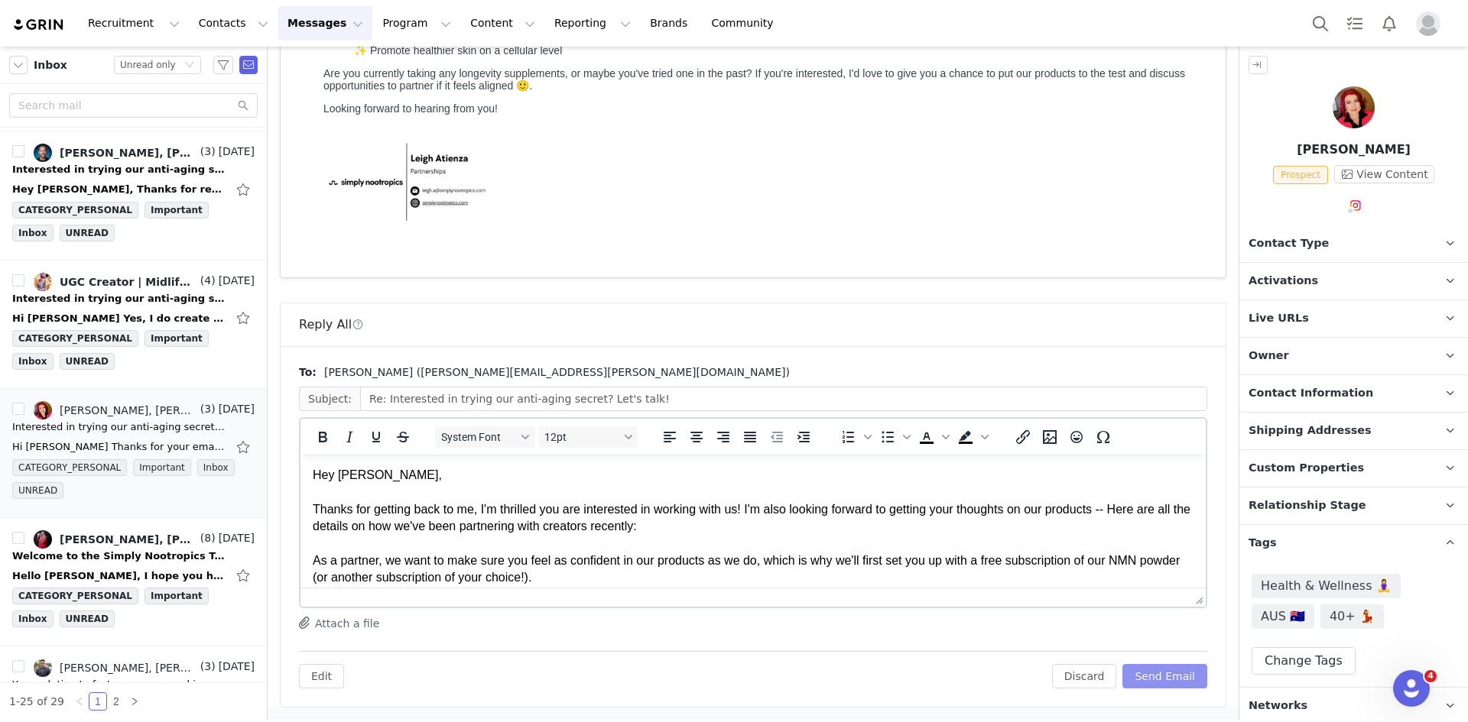
click at [1167, 675] on button "Send Email" at bounding box center [1164, 676] width 85 height 24
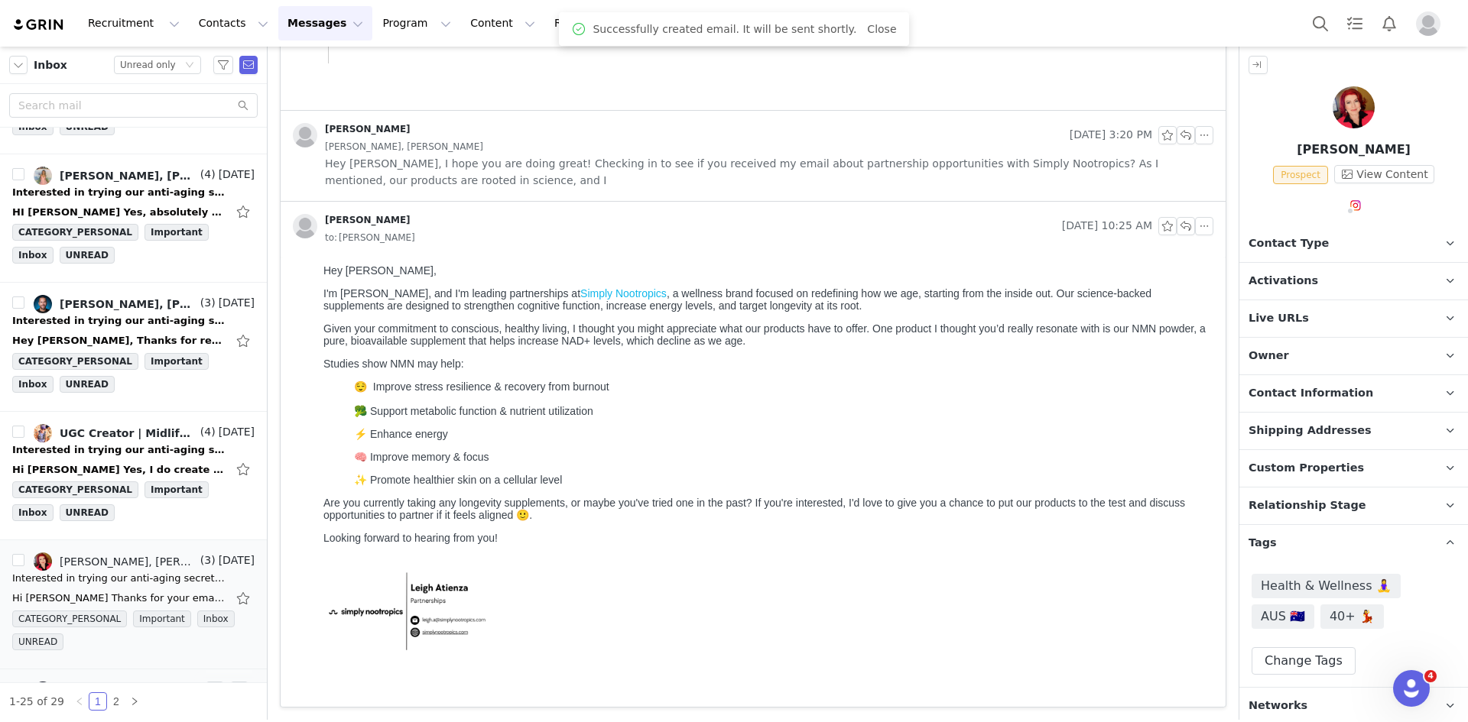
scroll to position [2162, 0]
click at [139, 443] on link "UGC Creator | Midlife Runner, Leigh Atienza" at bounding box center [116, 435] width 164 height 18
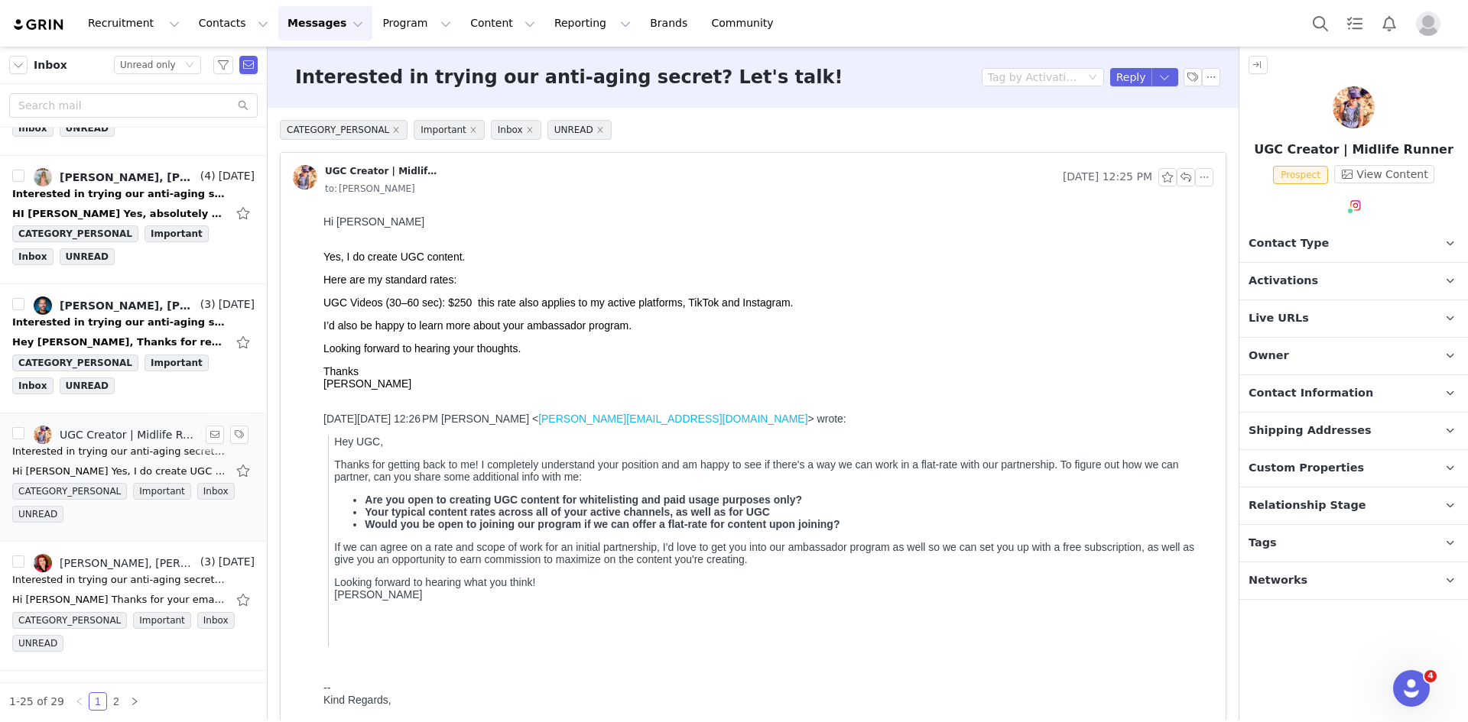
scroll to position [0, 0]
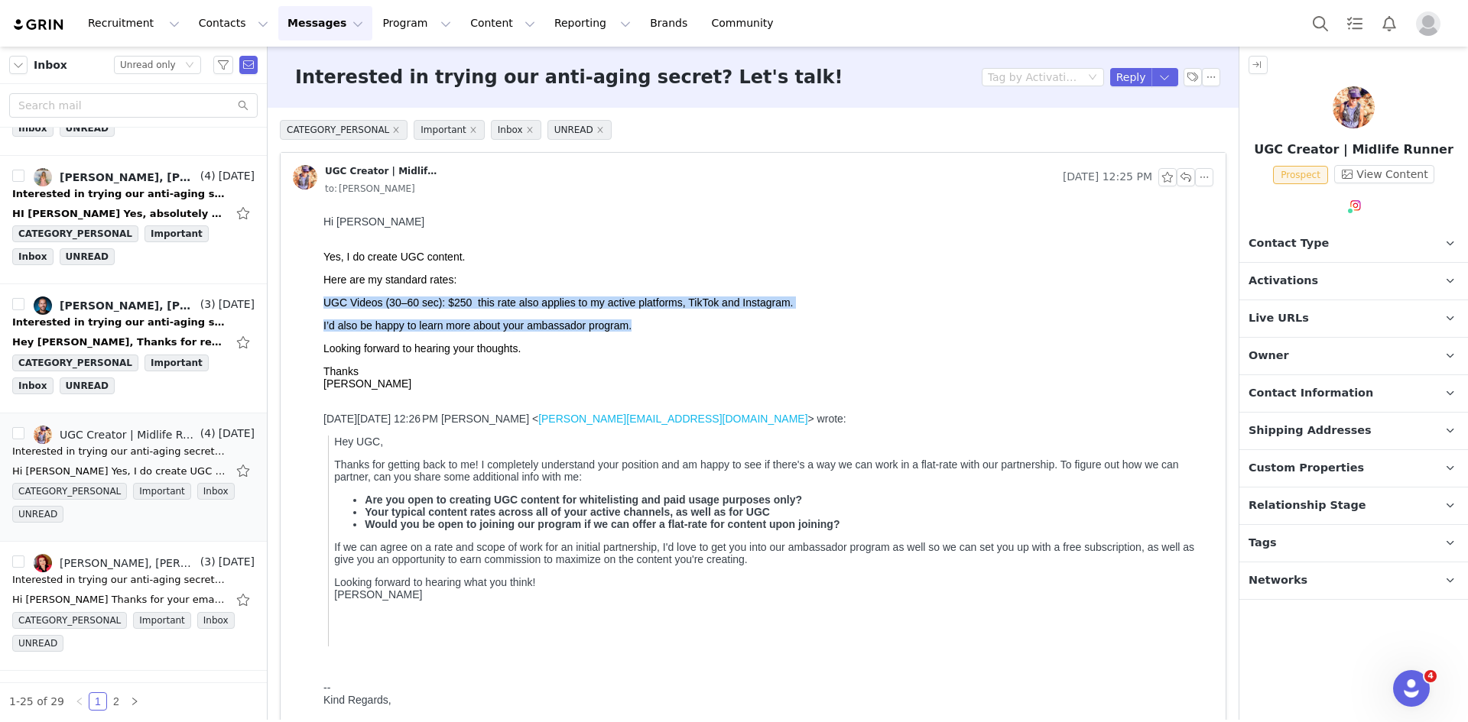
drag, startPoint x: 318, startPoint y: 305, endPoint x: 838, endPoint y: 326, distance: 520.9
click at [831, 317] on html "Hi Leigh Yes, I do create UGC content. Here are my standard rates: UGC Videos (…" at bounding box center [765, 516] width 896 height 615
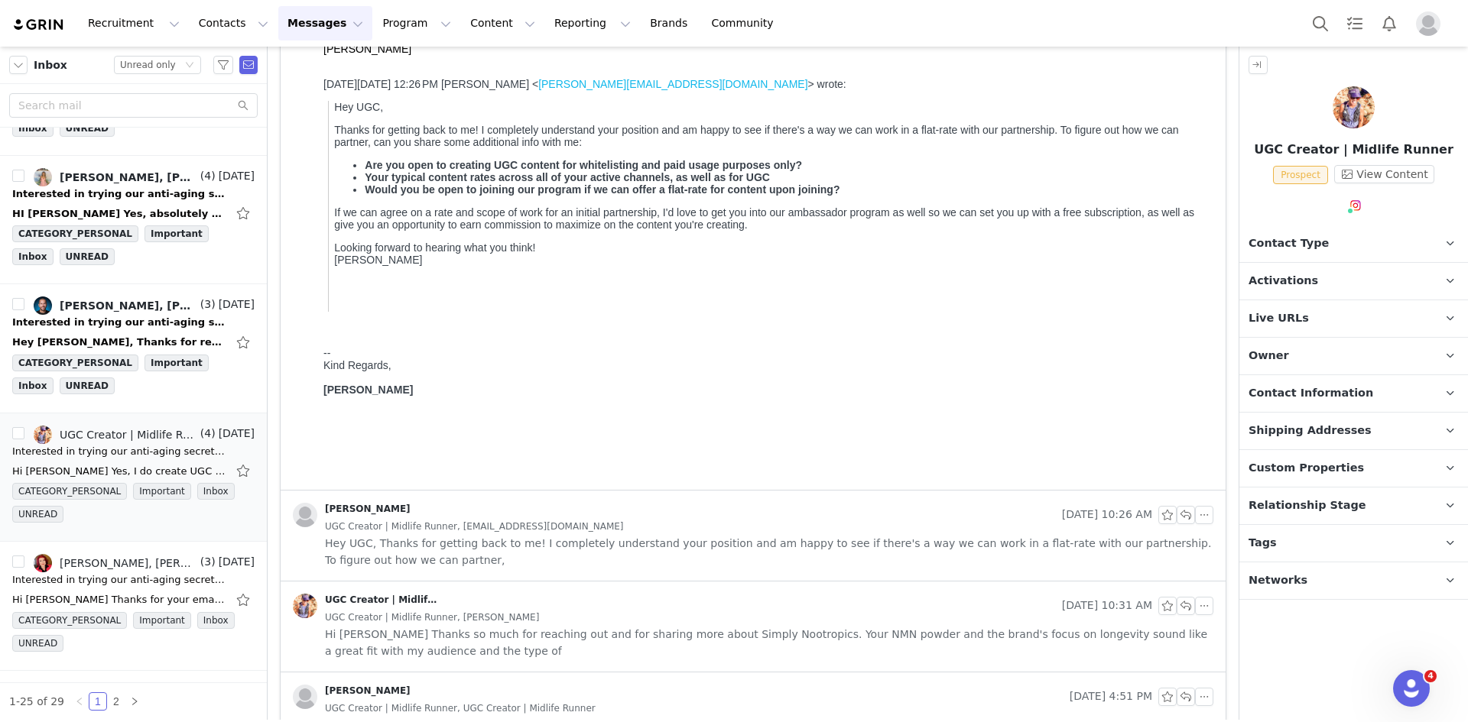
scroll to position [391, 0]
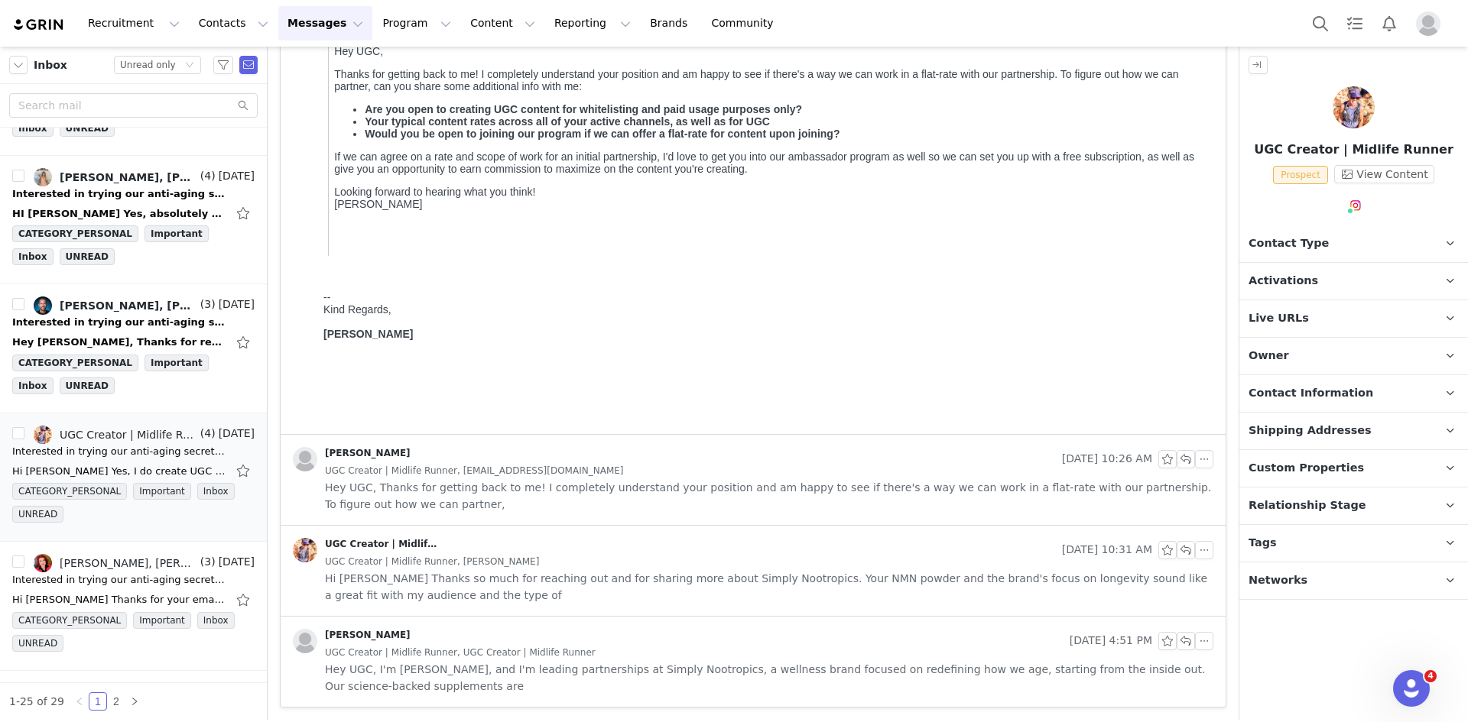
click at [804, 472] on div "UGC Creator | Midlife Runner, helenrunsforfun@gmail.com" at bounding box center [769, 470] width 888 height 17
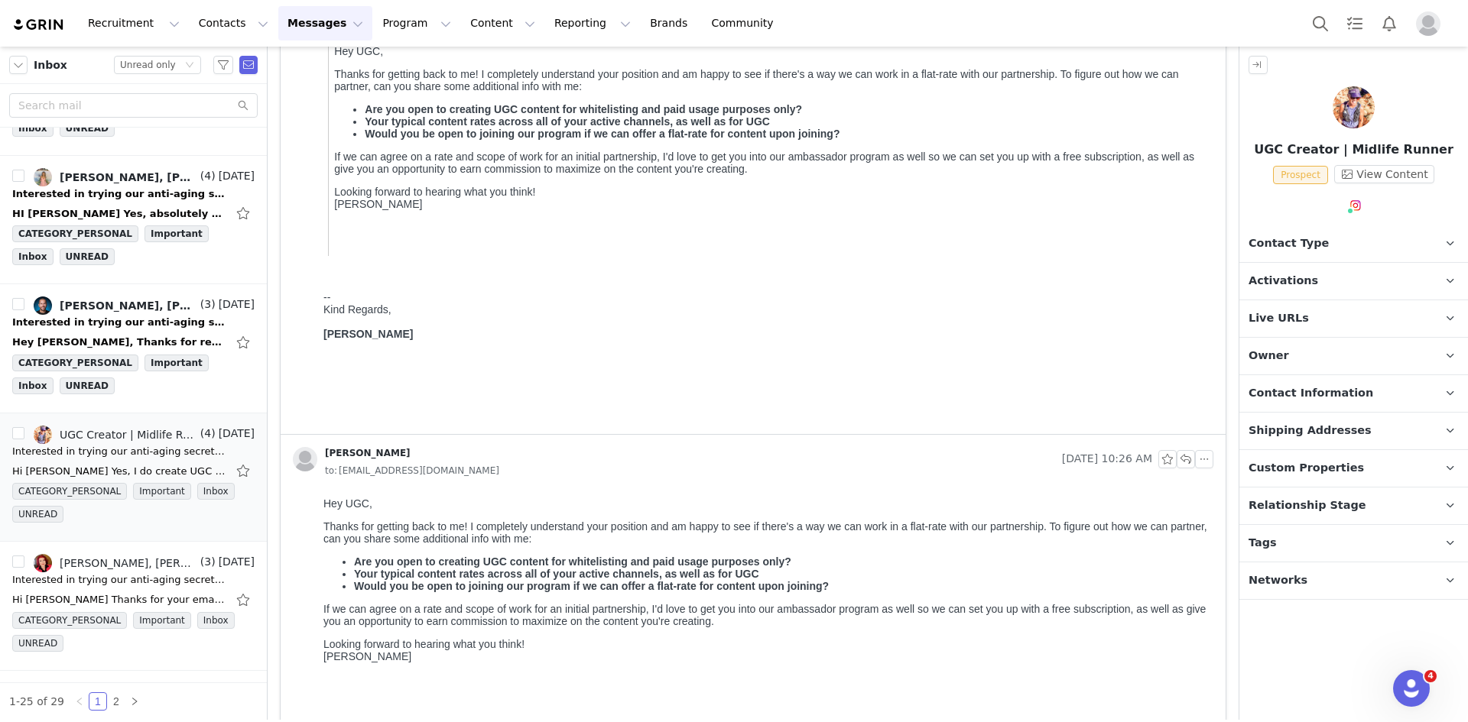
scroll to position [0, 0]
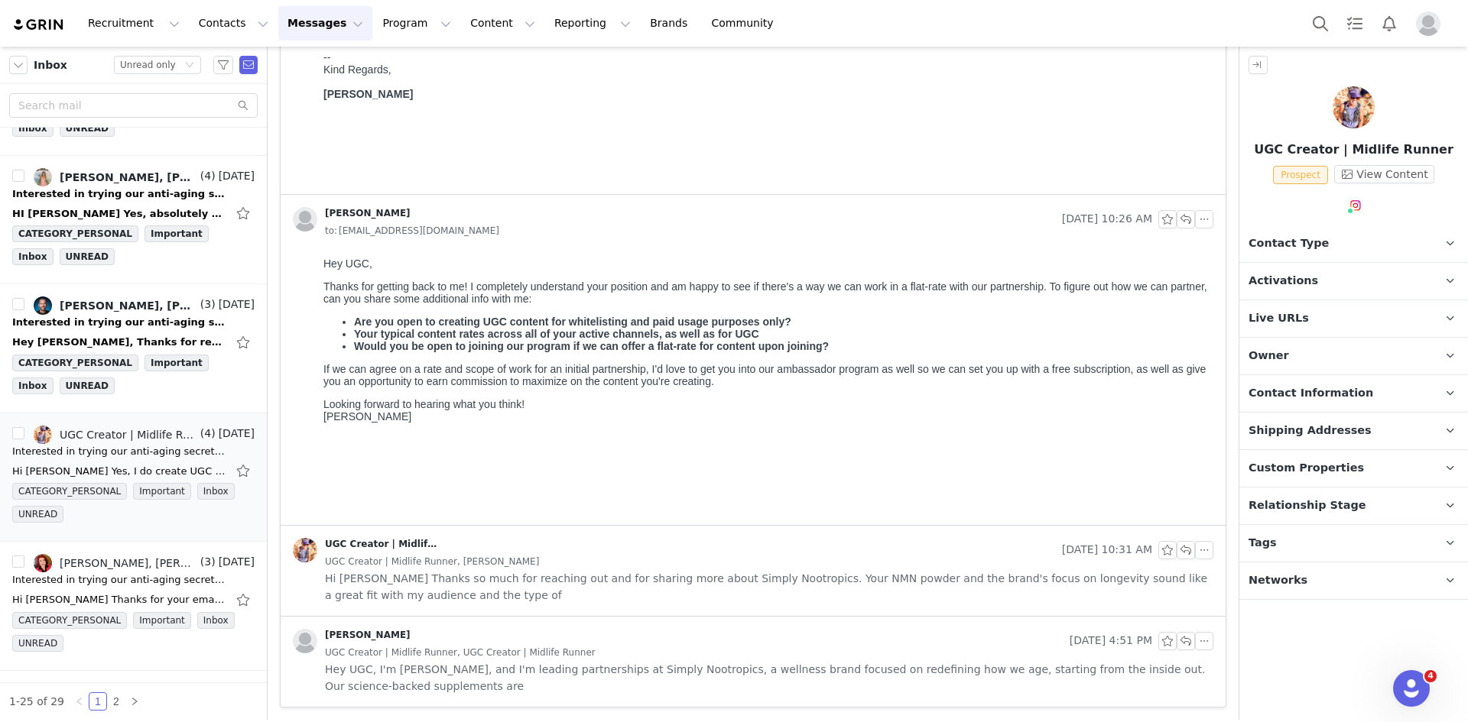
click at [701, 545] on div "UGC Creator | Midlife Runner" at bounding box center [674, 550] width 763 height 24
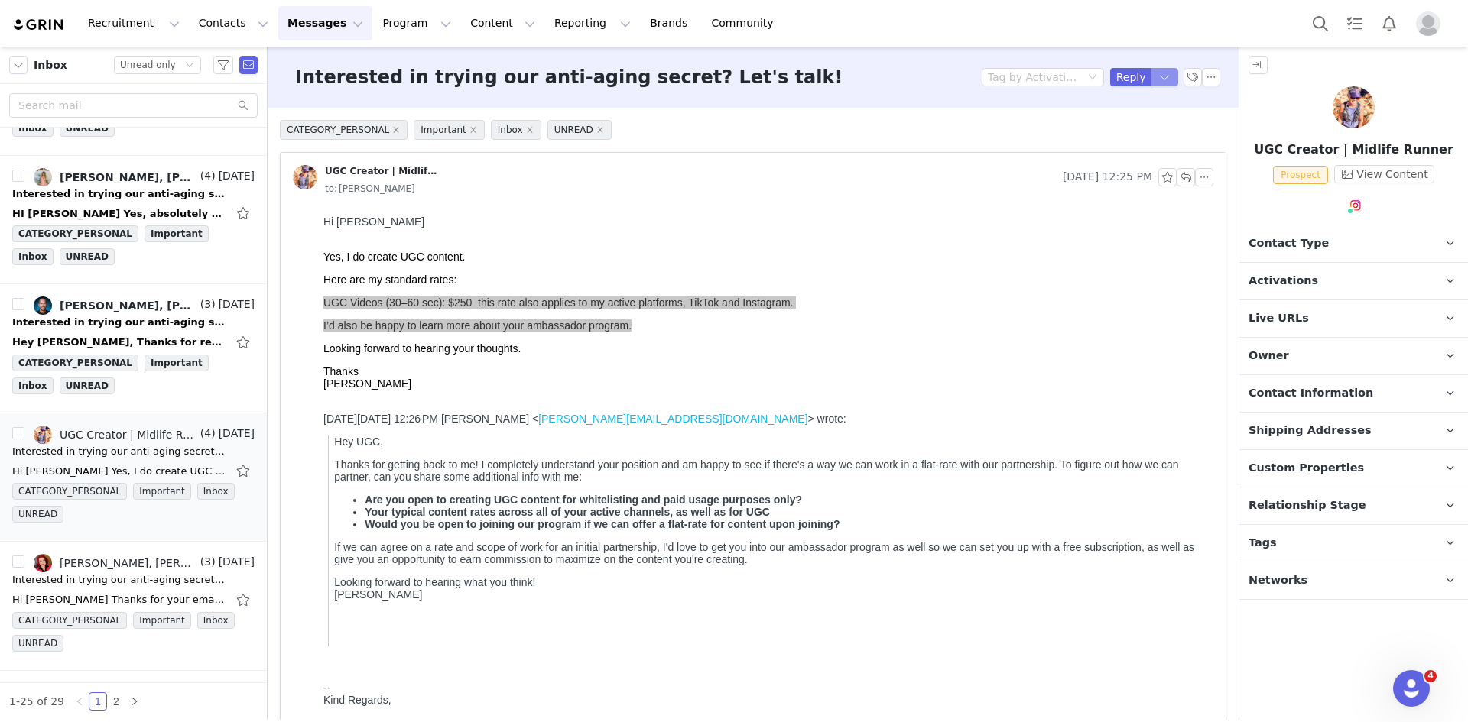
click at [1160, 75] on button "button" at bounding box center [1165, 77] width 28 height 18
click at [1136, 125] on li "Reply All" at bounding box center [1140, 129] width 65 height 24
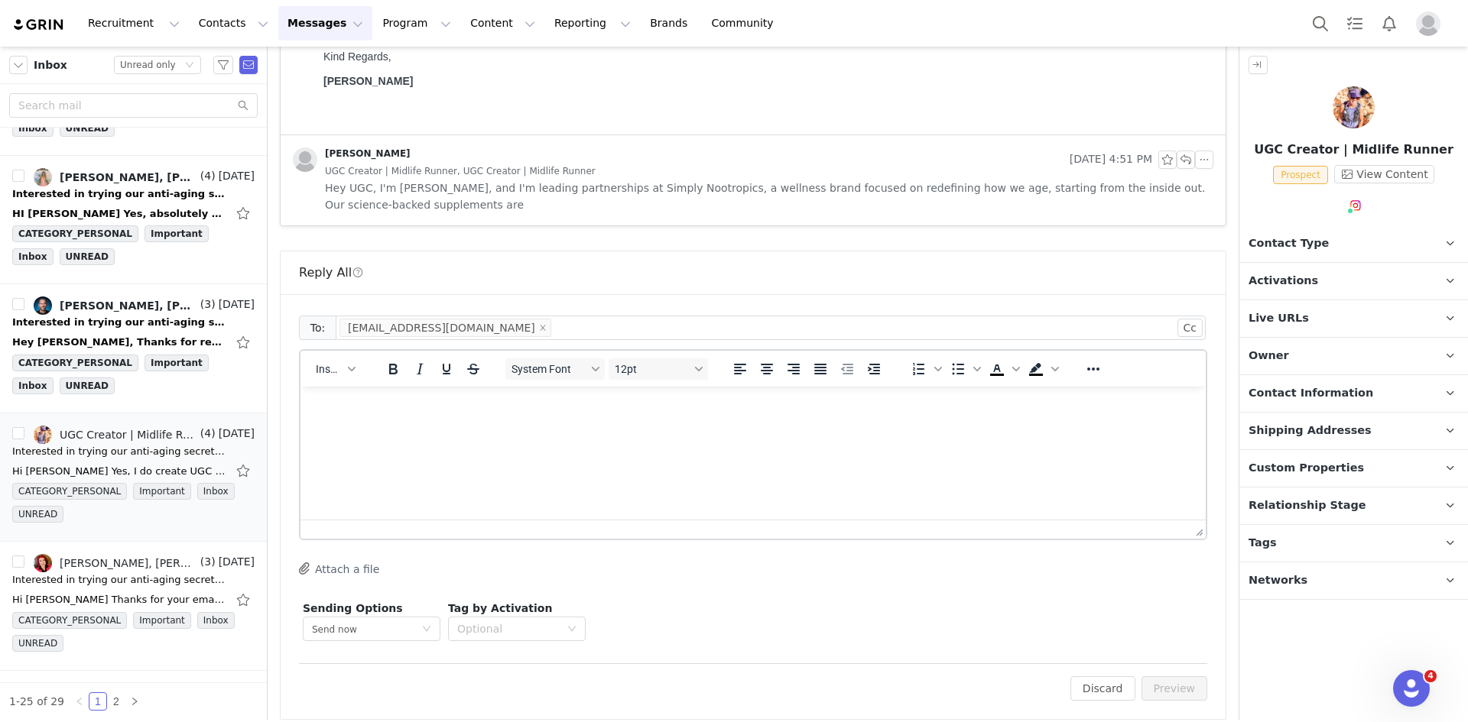
scroll to position [1806, 0]
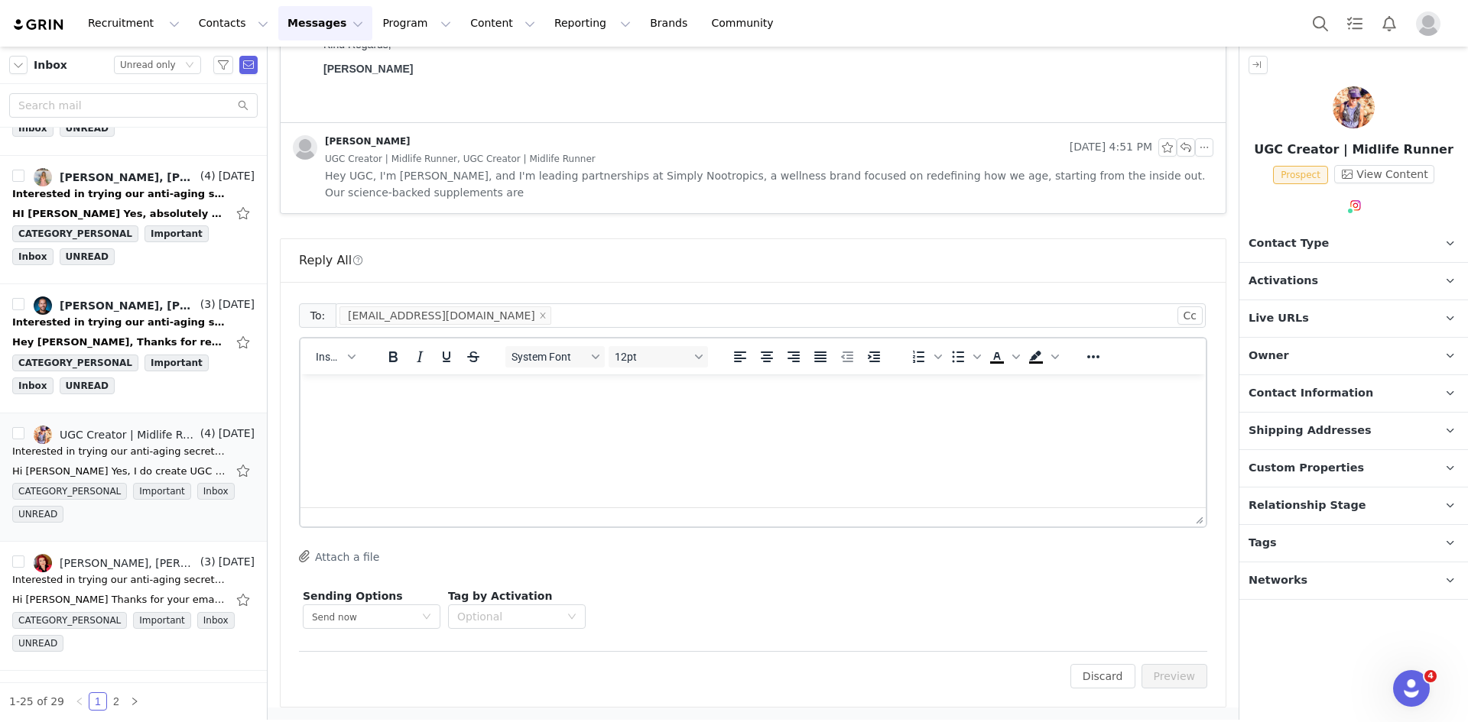
click at [343, 345] on div "Insert" at bounding box center [335, 357] width 70 height 30
click at [339, 353] on span "Insert" at bounding box center [329, 357] width 27 height 12
click at [365, 381] on div "Insert Template" at bounding box center [392, 384] width 138 height 18
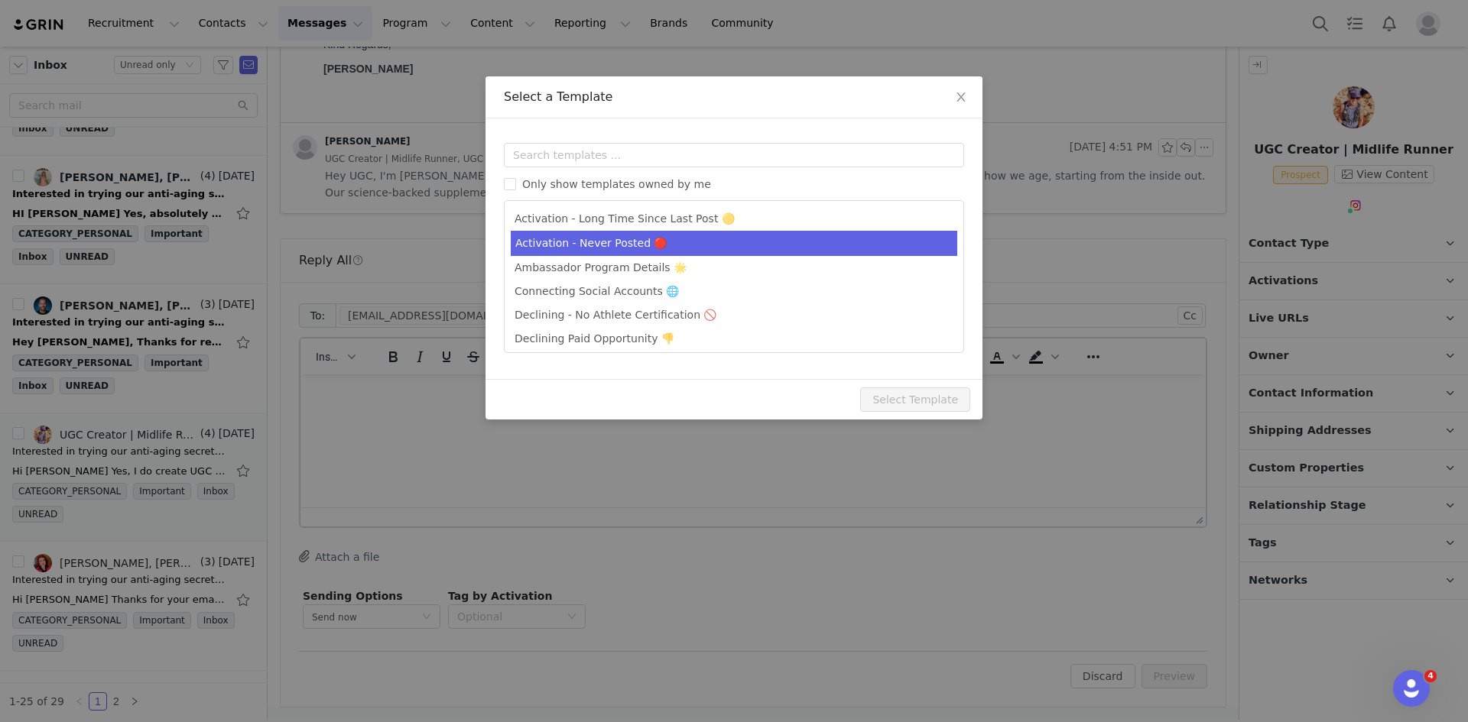
scroll to position [0, 0]
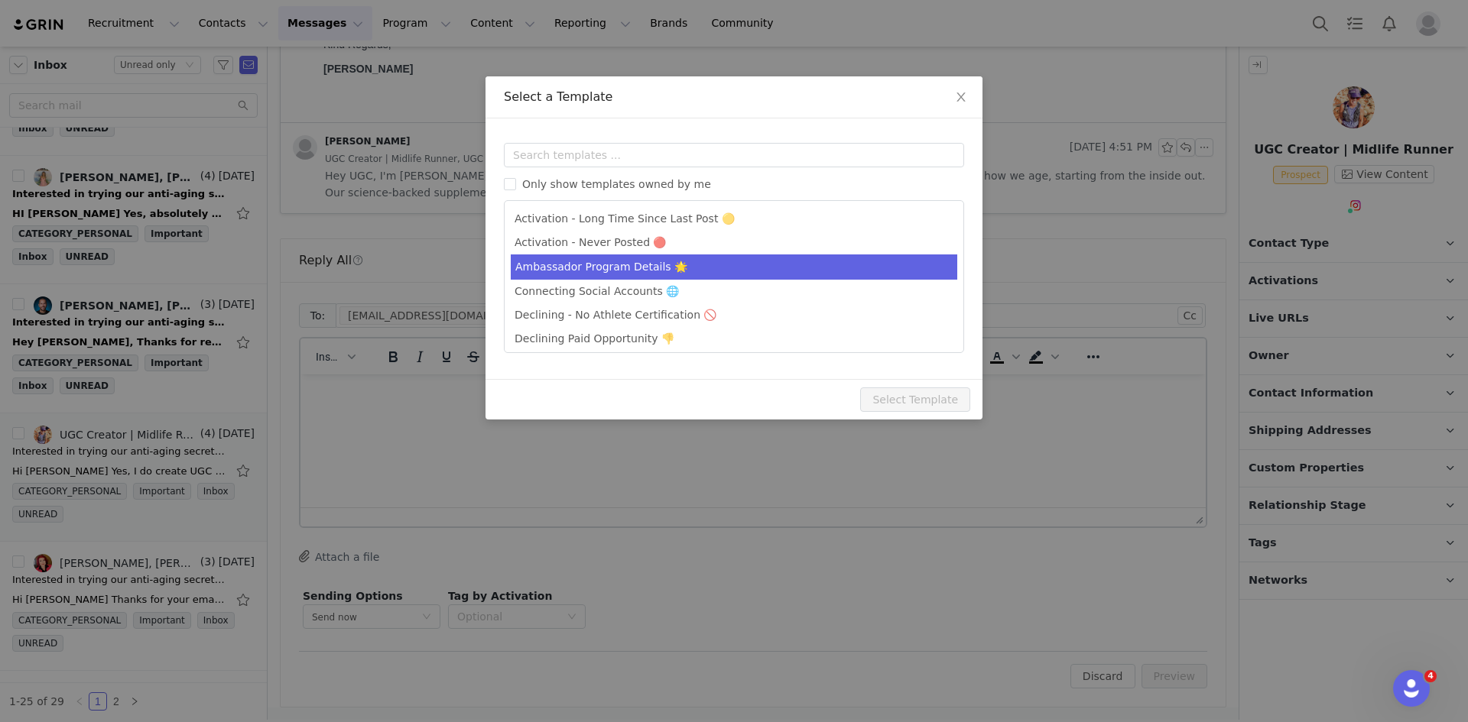
click at [619, 276] on li "Ambassador Program Details 🌟" at bounding box center [734, 267] width 446 height 25
type input "Simply Nootropics x [instagram_username] - Let's Partner!"
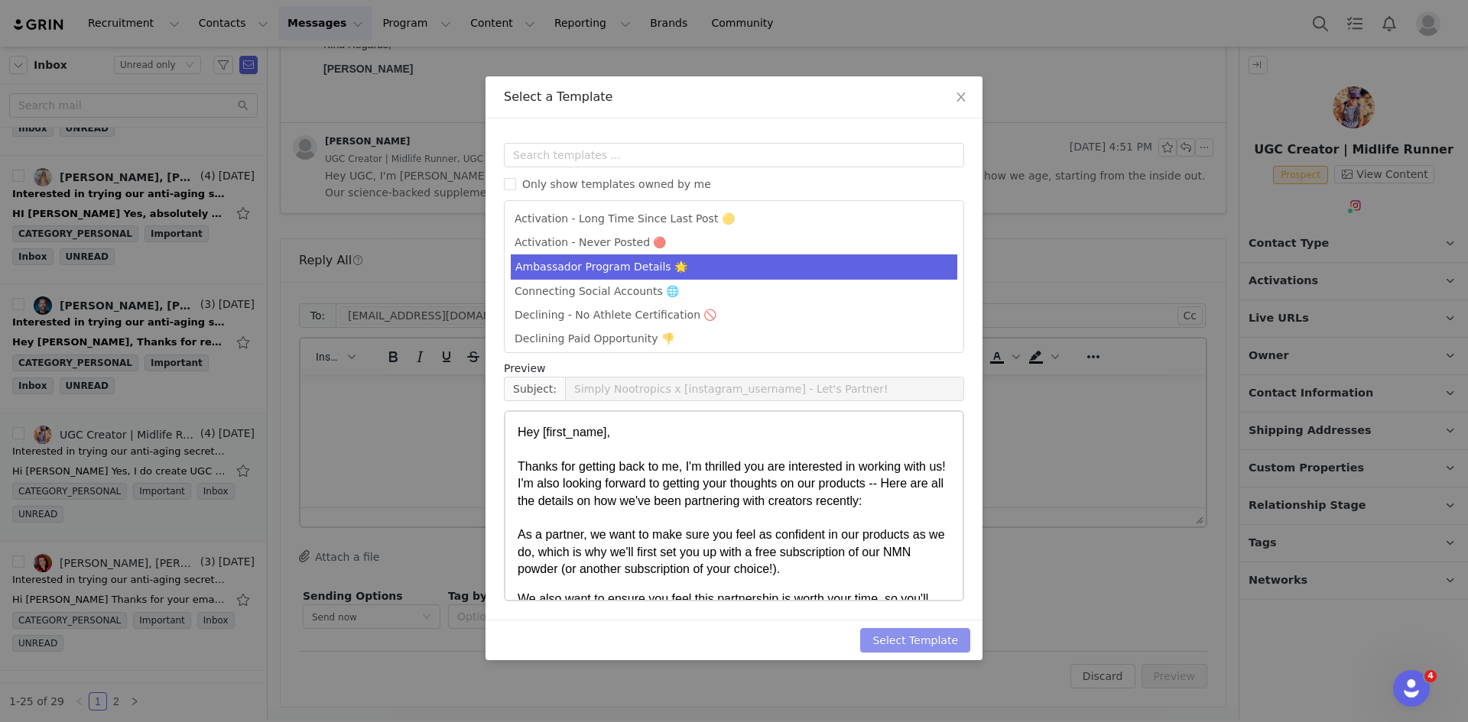
click at [906, 631] on button "Select Template" at bounding box center [915, 640] width 110 height 24
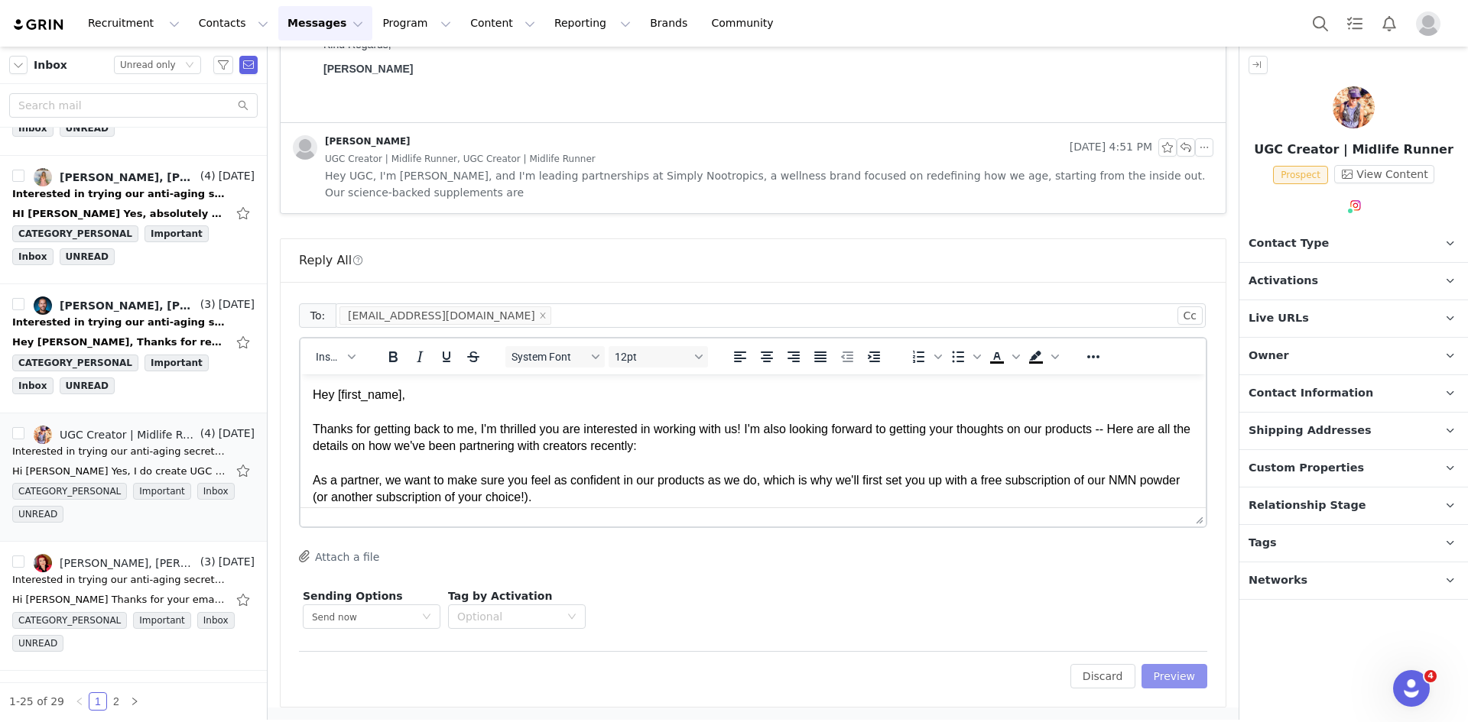
click at [1163, 672] on button "Preview" at bounding box center [1174, 676] width 66 height 24
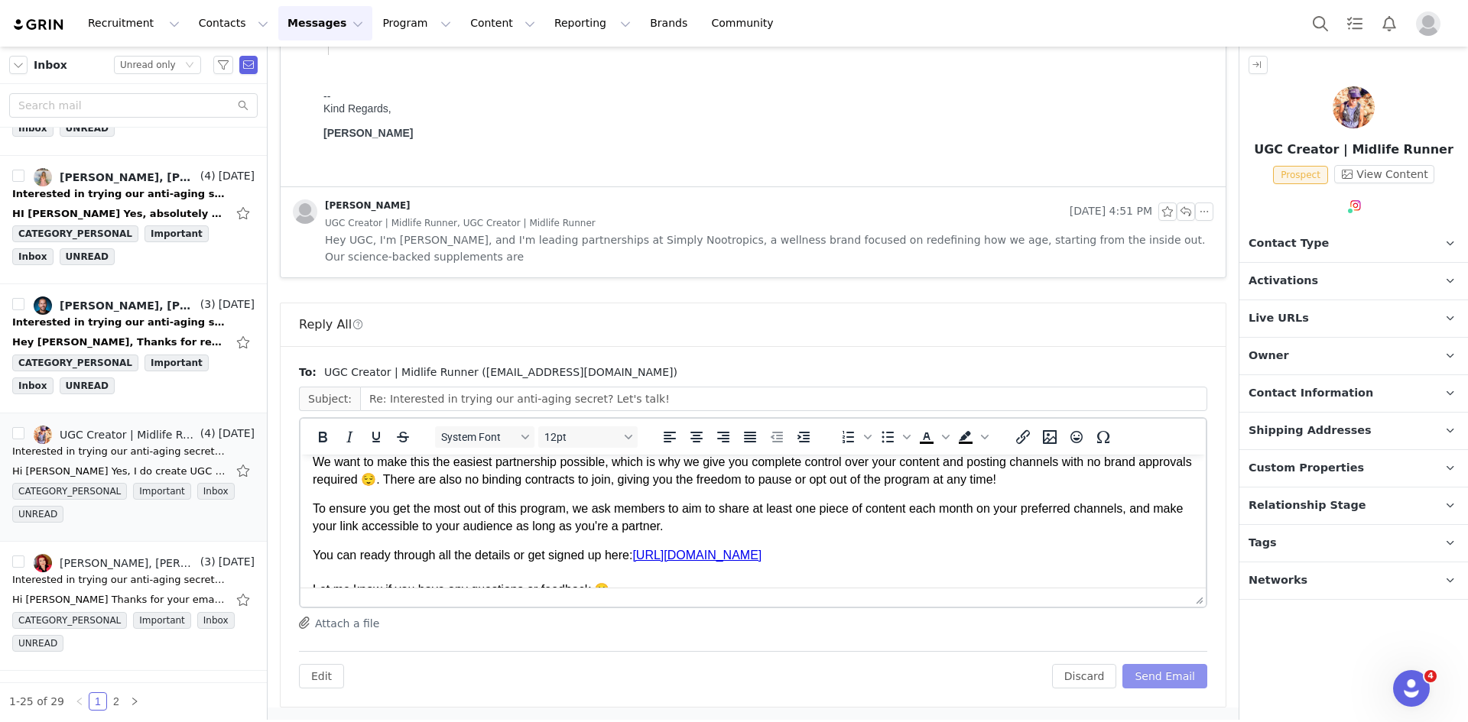
scroll to position [412, 0]
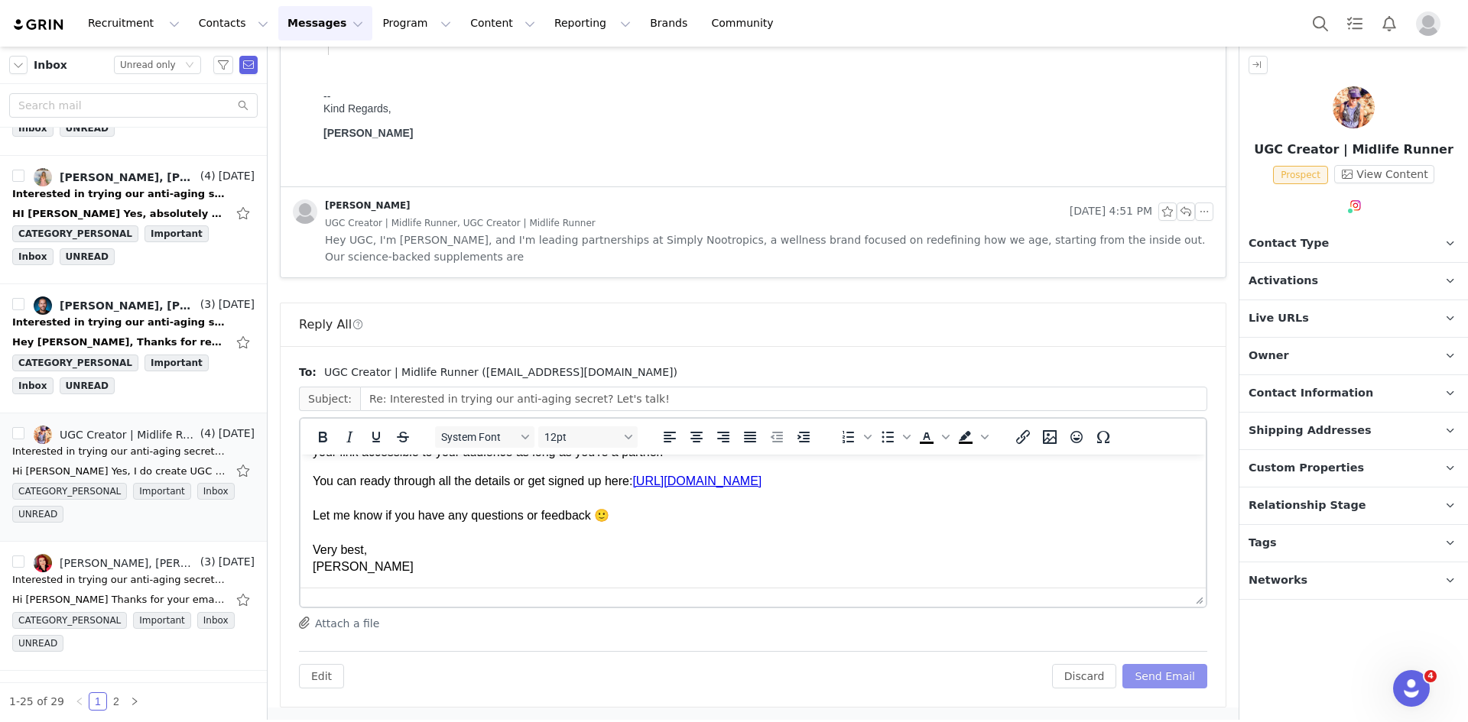
click at [1150, 673] on button "Send Email" at bounding box center [1164, 676] width 85 height 24
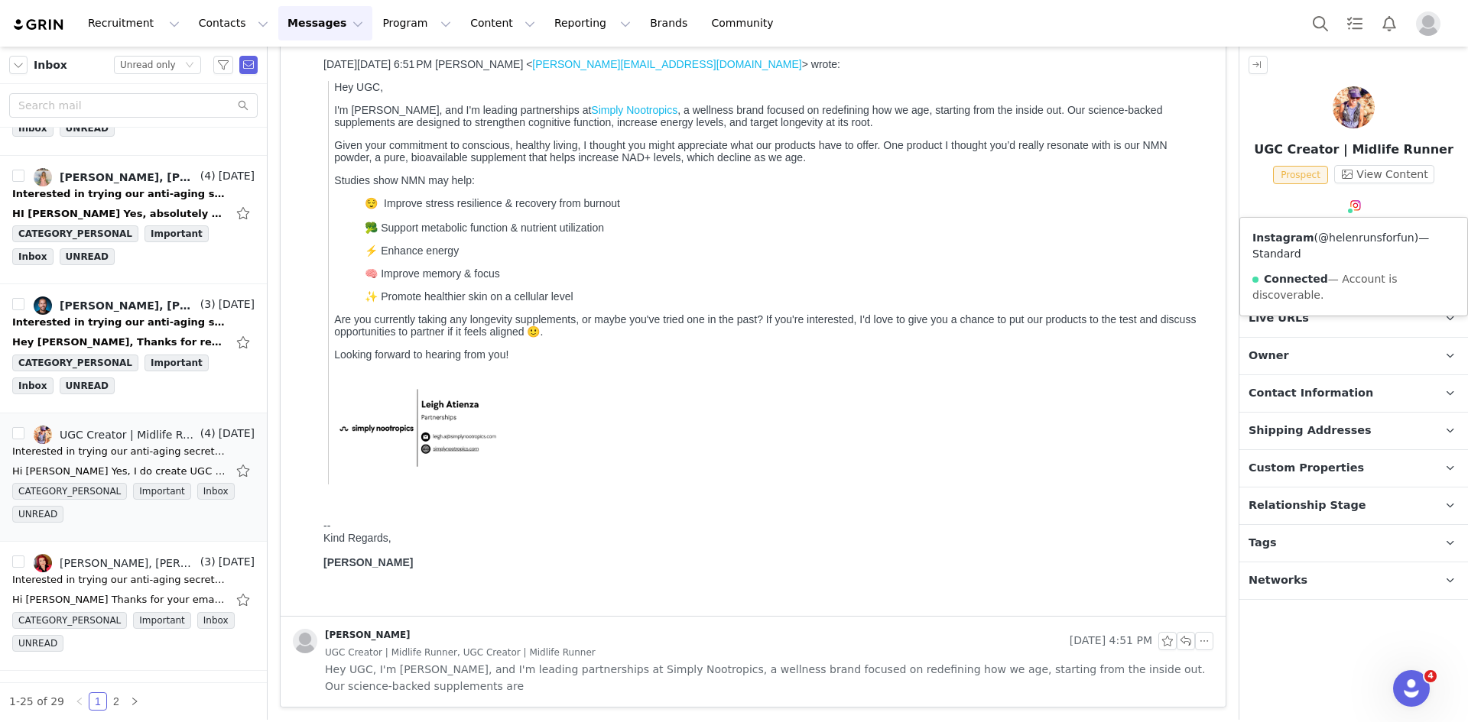
click at [1368, 237] on link "@helenrunsforfun" at bounding box center [1366, 238] width 96 height 12
click at [1319, 535] on p "Tags Keep track of your contacts by assigning them tags. You can then filter yo…" at bounding box center [1335, 543] width 192 height 37
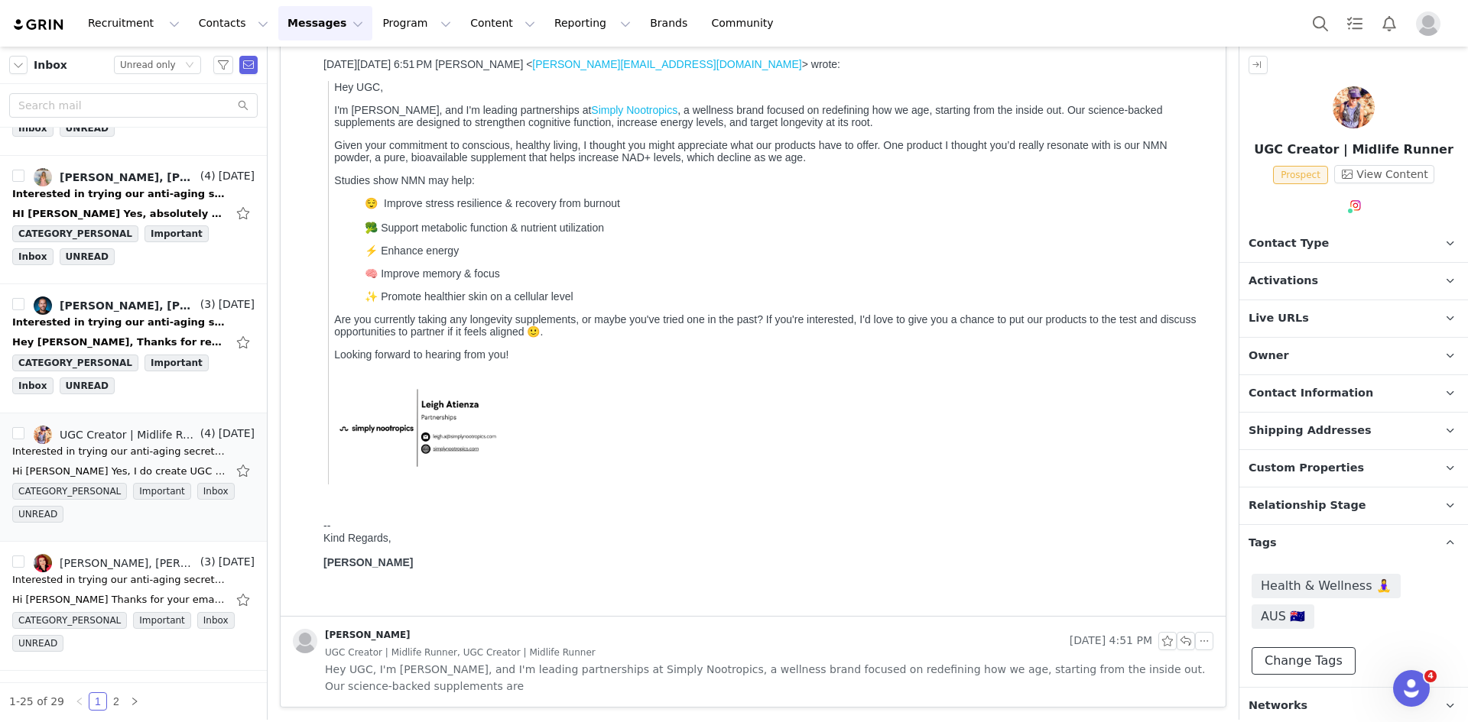
click at [1339, 647] on button "Change Tags" at bounding box center [1303, 661] width 104 height 28
click at [1286, 645] on label "40+ 💃" at bounding box center [1292, 640] width 63 height 18
click at [1276, 632] on input "40+ 💃" at bounding box center [1276, 632] width 0 height 0
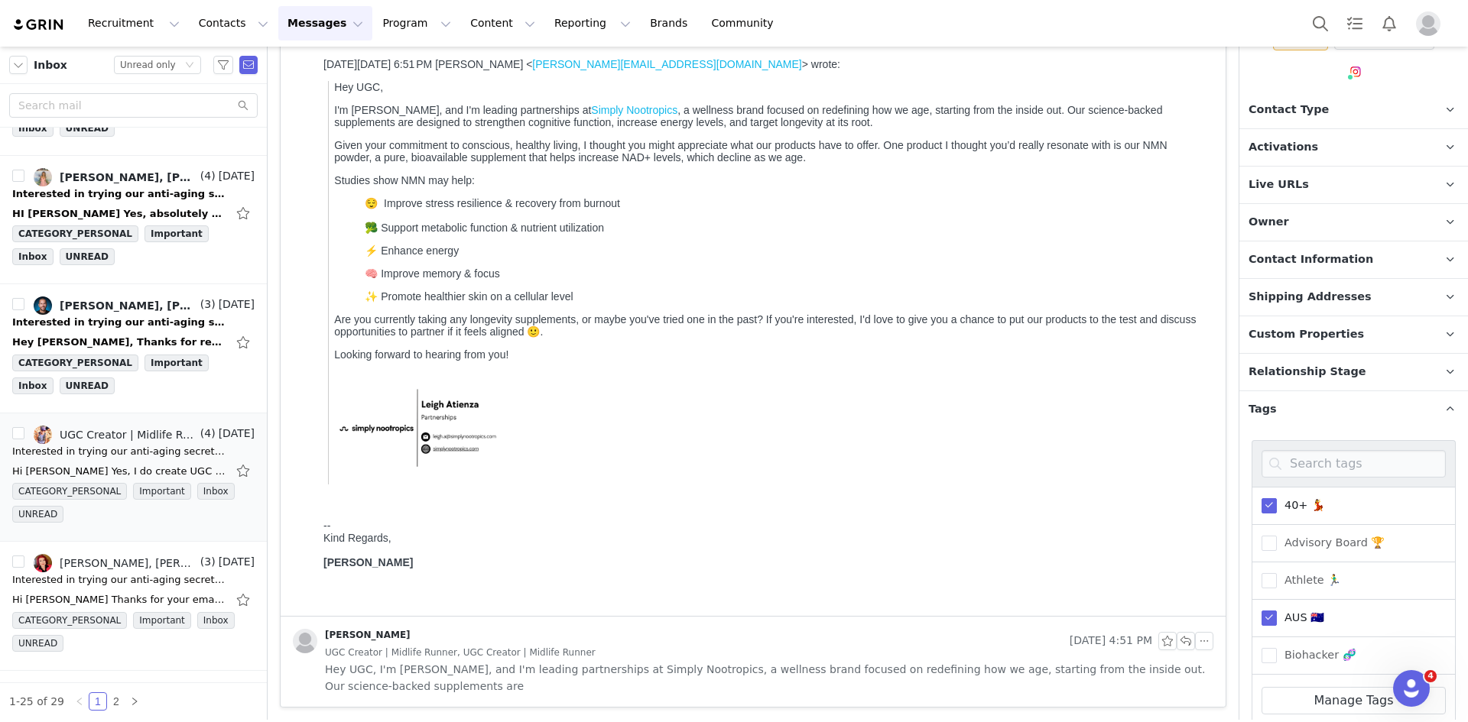
scroll to position [233, 0]
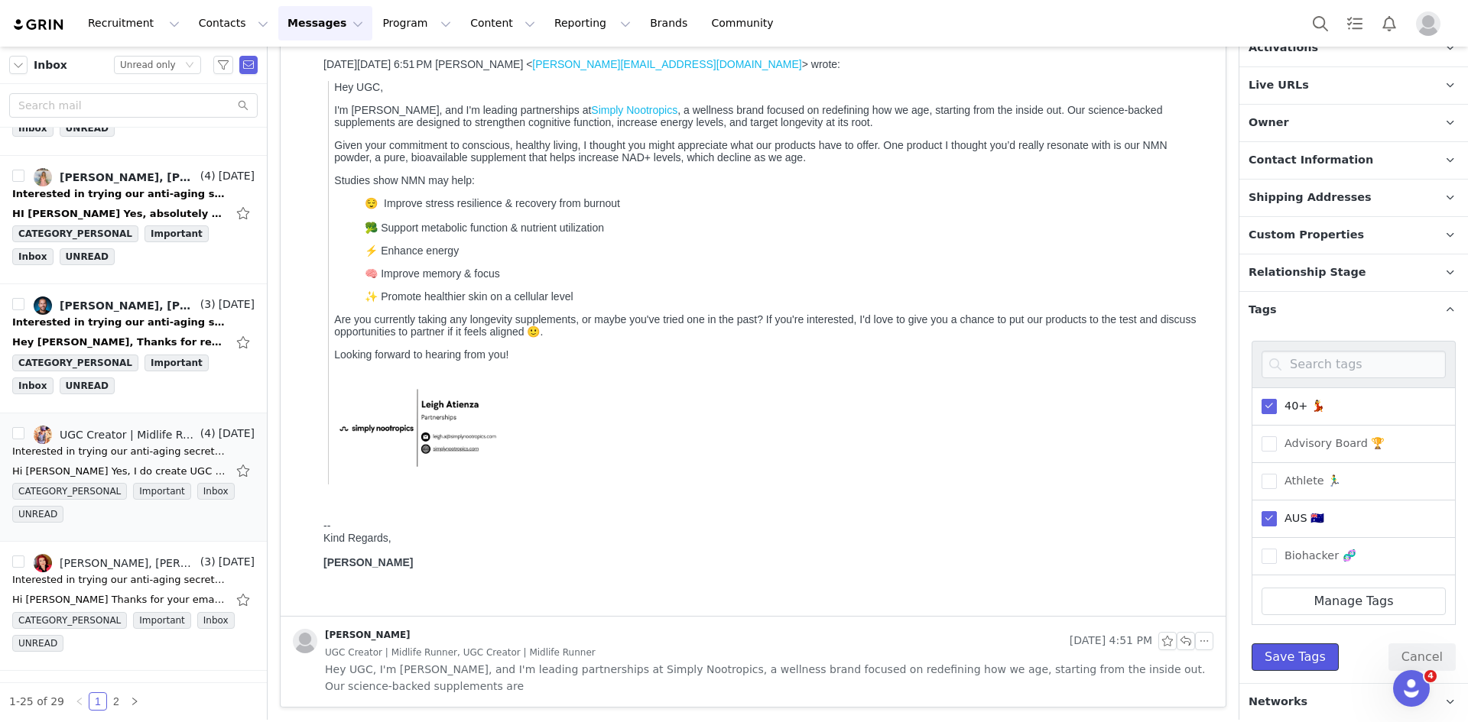
click at [1299, 669] on button "Save Tags" at bounding box center [1294, 658] width 87 height 28
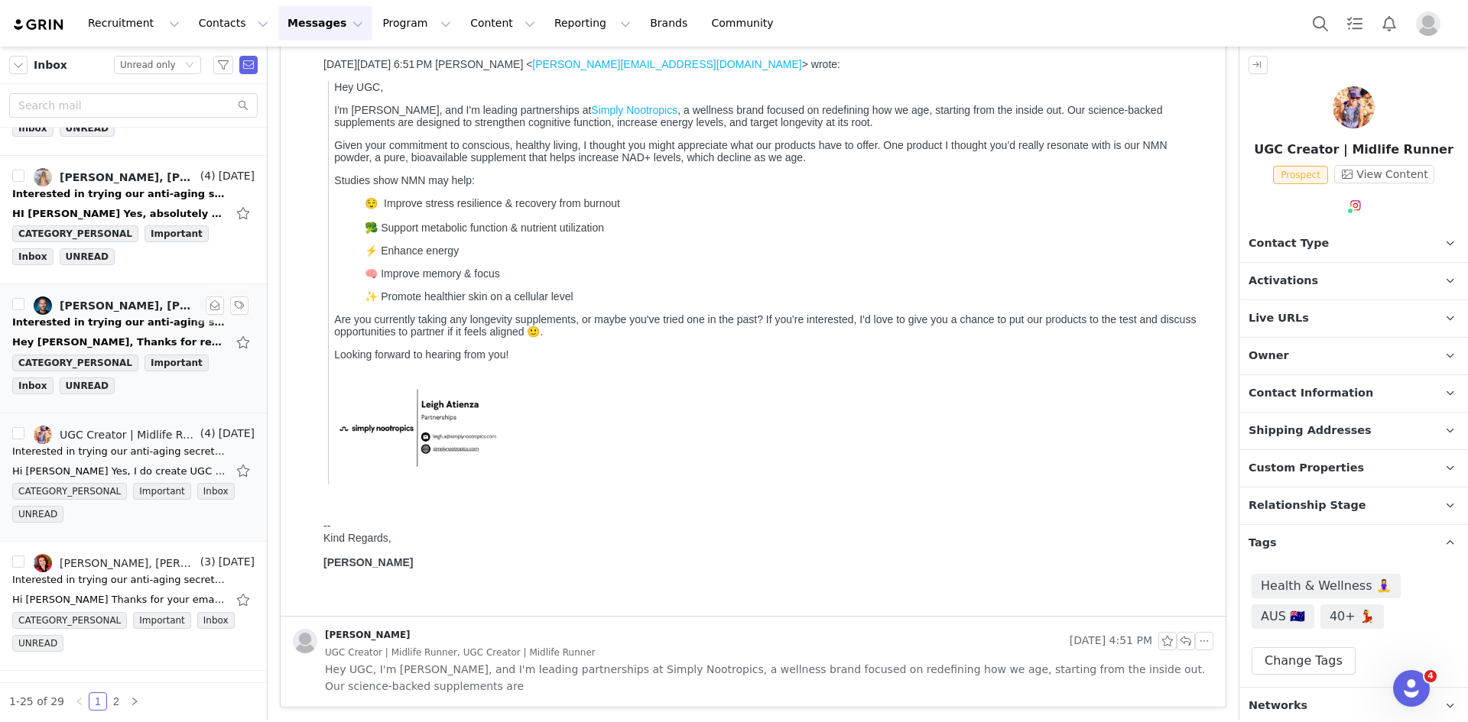
click at [118, 311] on link "Emma Collie, Leigh Atienza, Nick Bell l Entrepreneur l Shark Tank" at bounding box center [116, 306] width 164 height 18
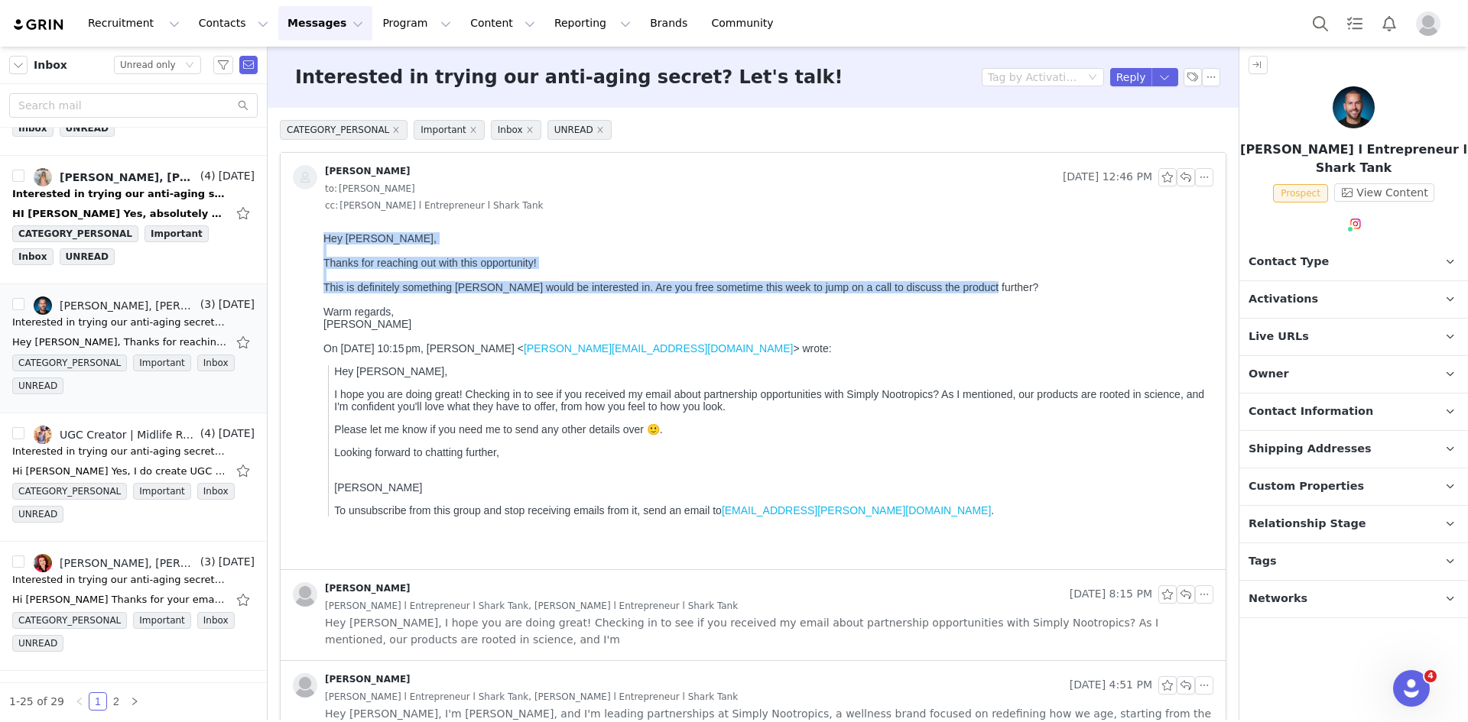
drag, startPoint x: 326, startPoint y: 235, endPoint x: 1004, endPoint y: 287, distance: 680.0
click at [1004, 287] on body "Hey Leigh, Thanks for reaching out with this opportunity! This is definitely so…" at bounding box center [765, 397] width 884 height 331
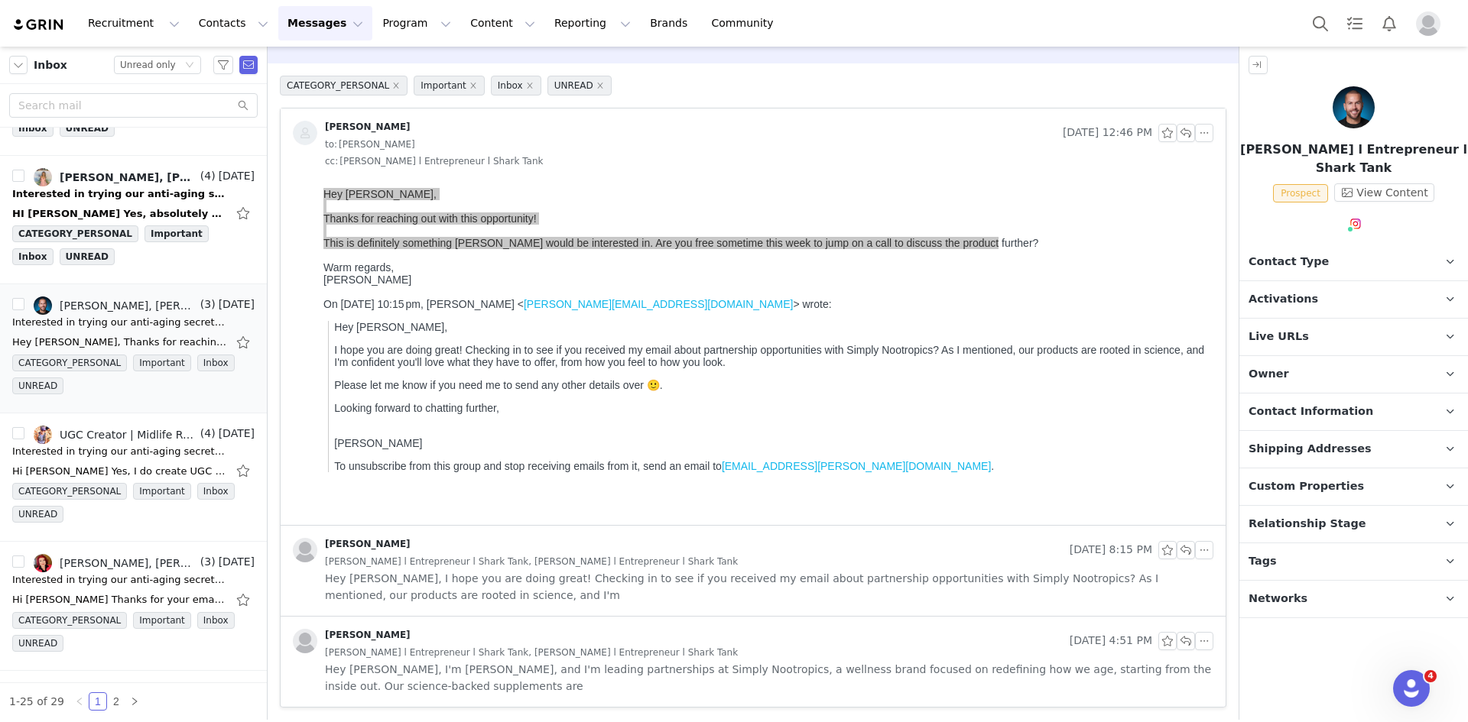
click at [690, 574] on span "Hey Nick, I hope you are doing great! Checking in to see if you received my ema…" at bounding box center [769, 587] width 888 height 34
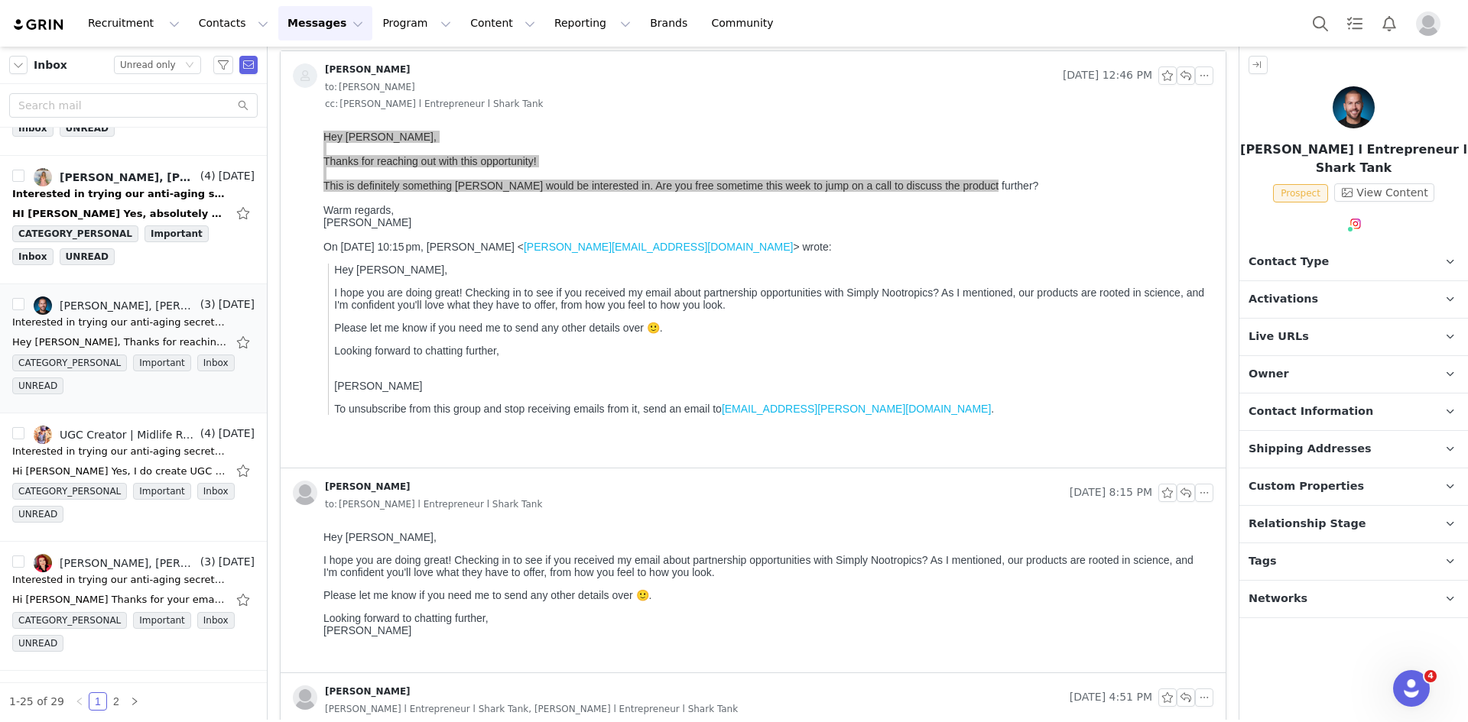
scroll to position [158, 0]
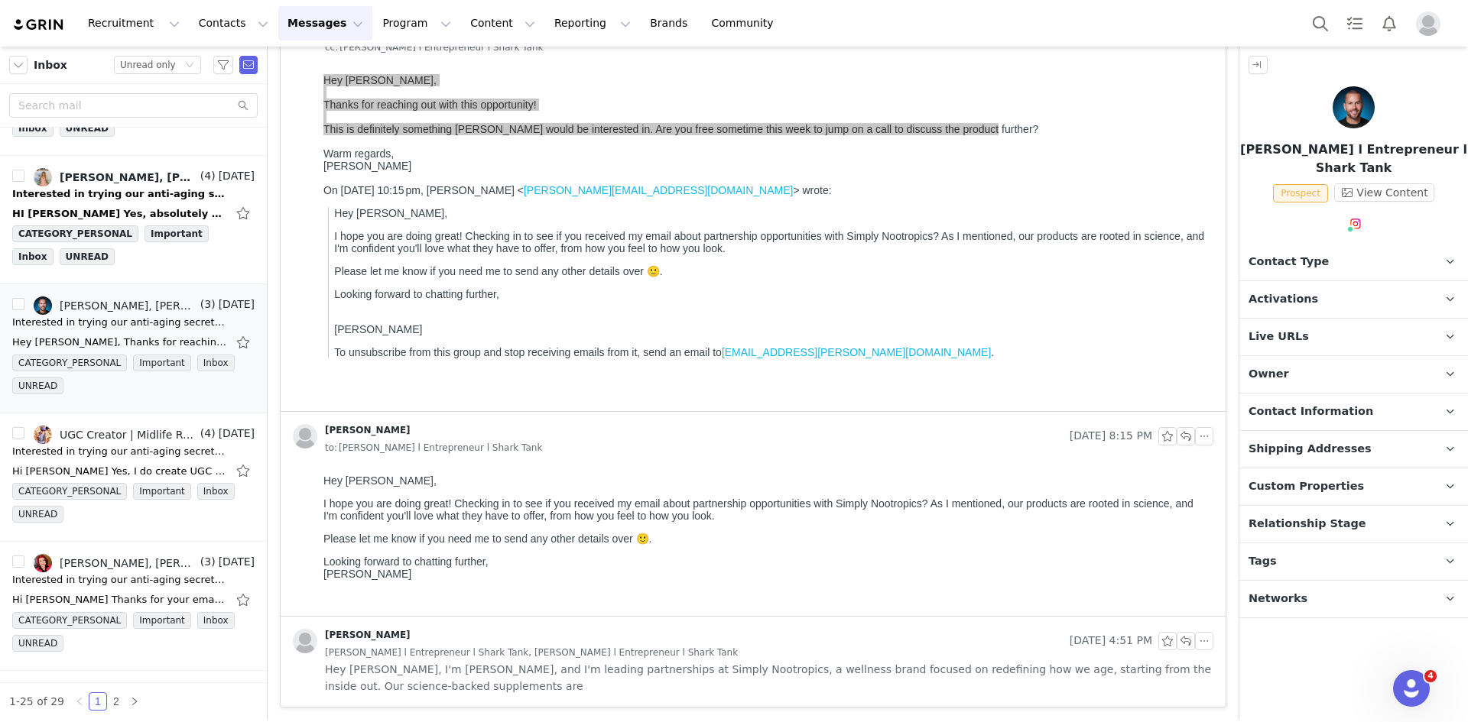
click at [624, 625] on div "Leigh Atienza Aug 28, 2025 4:51 PM Nick Bell l Entrepreneur l Shark Tank, Nick …" at bounding box center [753, 662] width 945 height 90
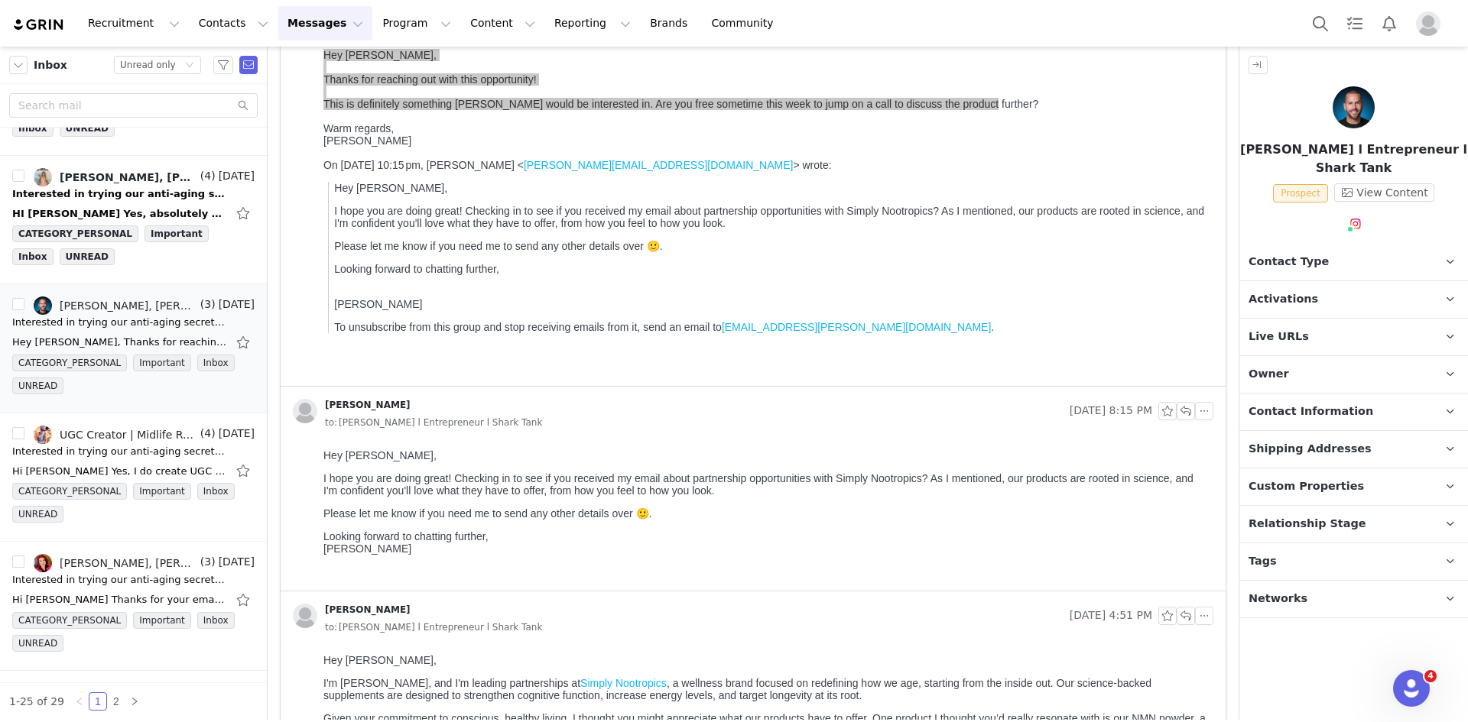
scroll to position [0, 0]
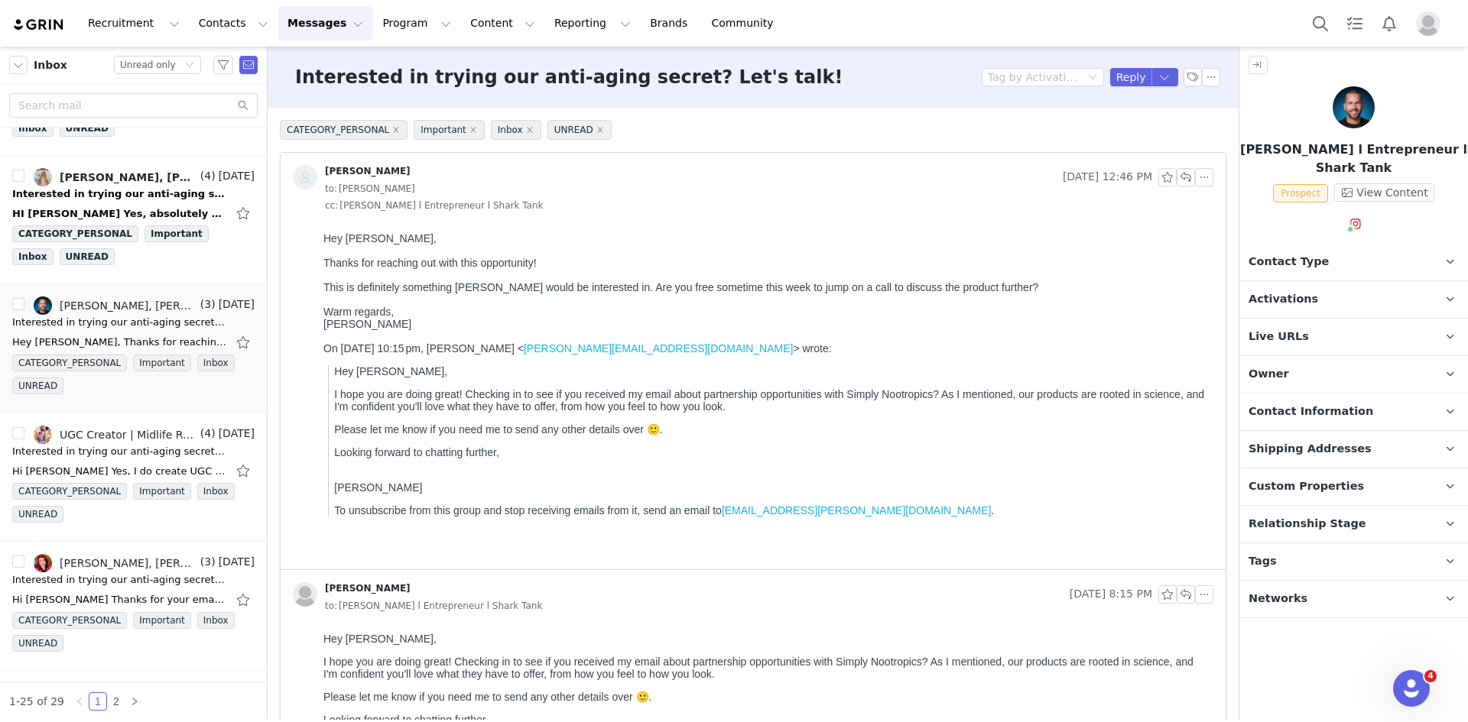
click at [432, 317] on div "Warm regards," at bounding box center [765, 312] width 884 height 12
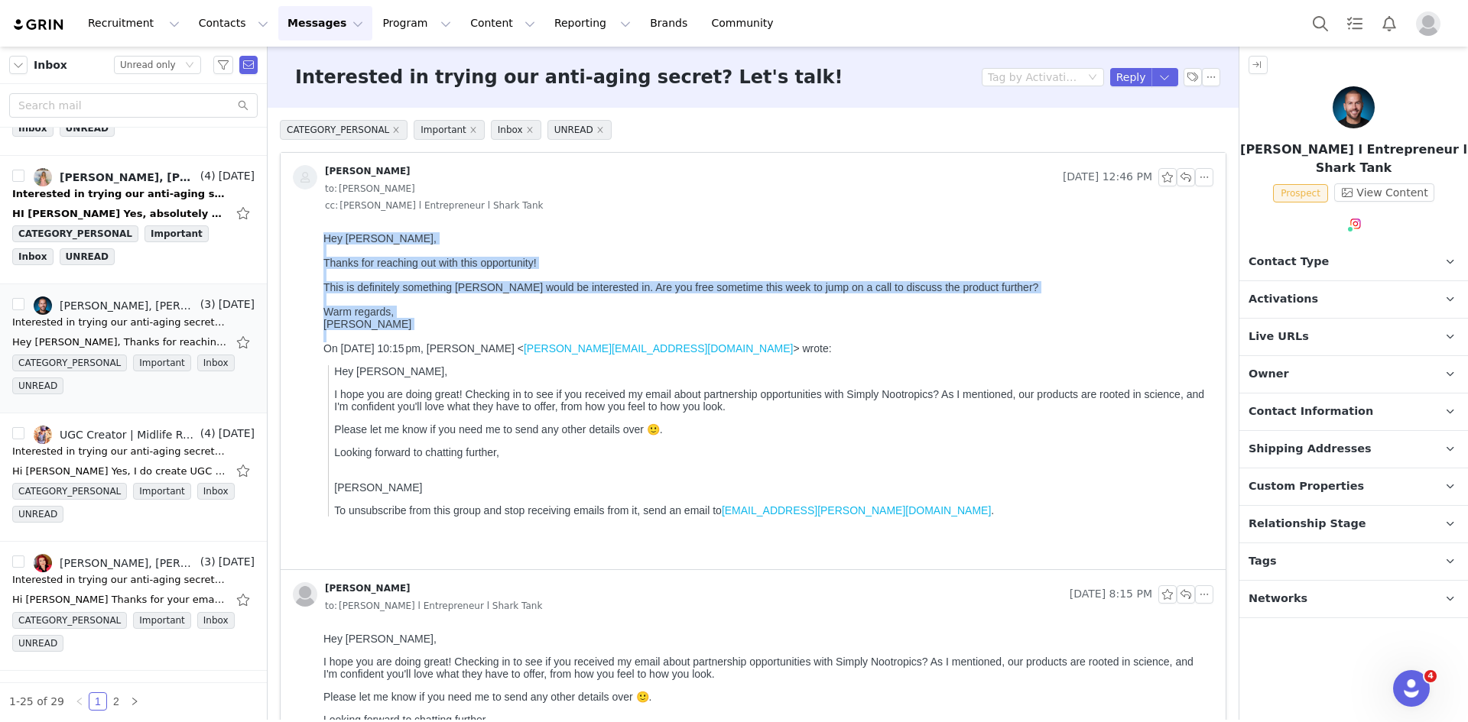
drag, startPoint x: 325, startPoint y: 234, endPoint x: 386, endPoint y: 347, distance: 128.6
click at [386, 347] on body "Hey Leigh, Thanks for reaching out with this opportunity! This is definitely so…" at bounding box center [765, 397] width 884 height 331
copy body "Hey Leigh, Thanks for reaching out with this opportunity! This is definitely so…"
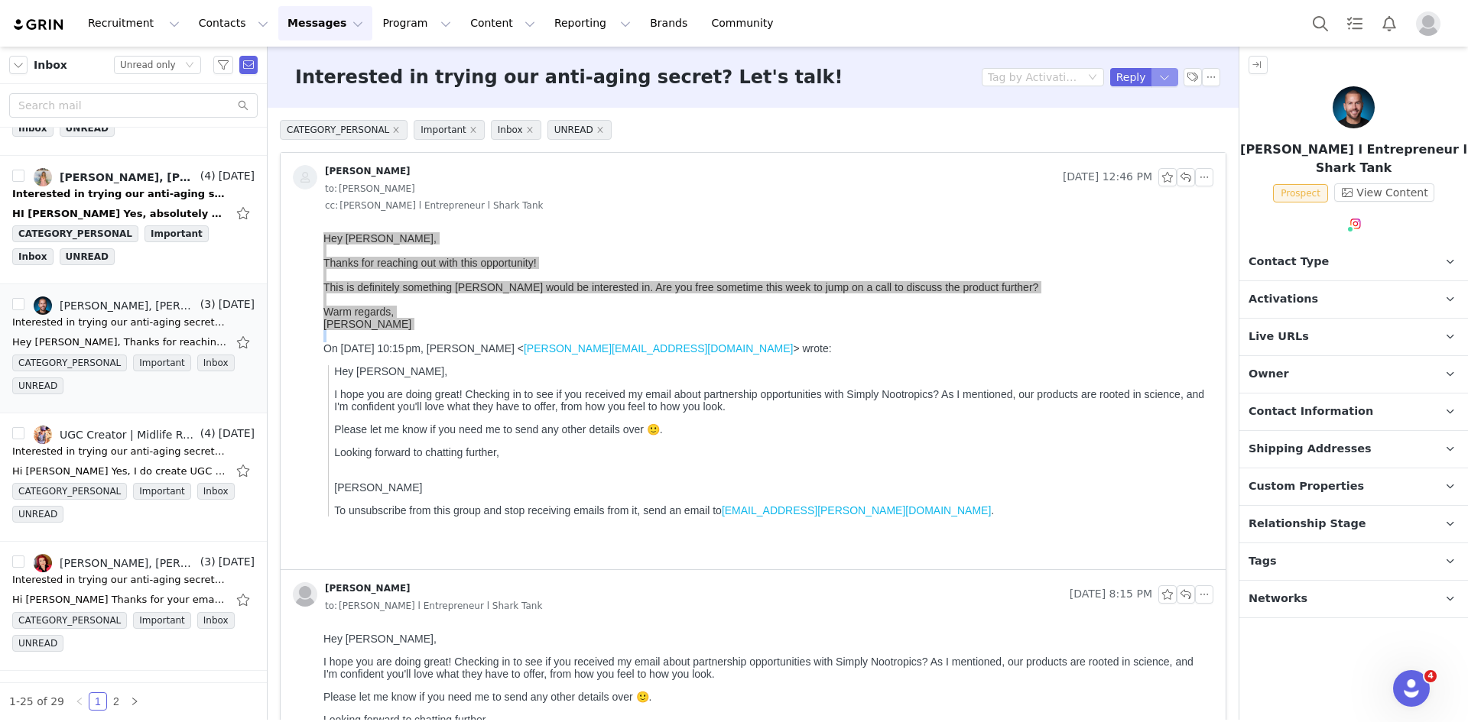
click at [1153, 85] on button "button" at bounding box center [1165, 77] width 28 height 18
click at [1144, 125] on li "Reply All" at bounding box center [1140, 129] width 65 height 24
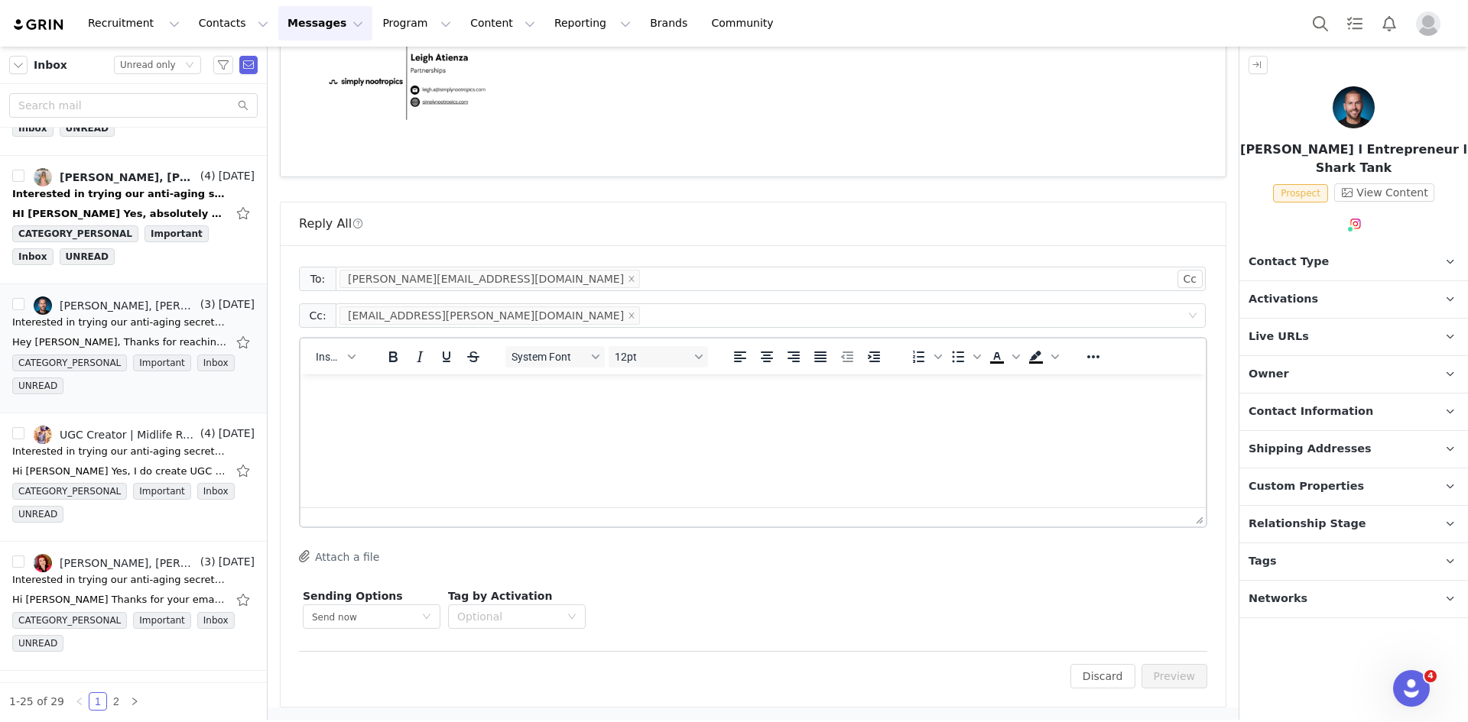
click at [404, 416] on html at bounding box center [752, 395] width 905 height 41
paste body "Rich Text Area. Press ALT-0 for help."
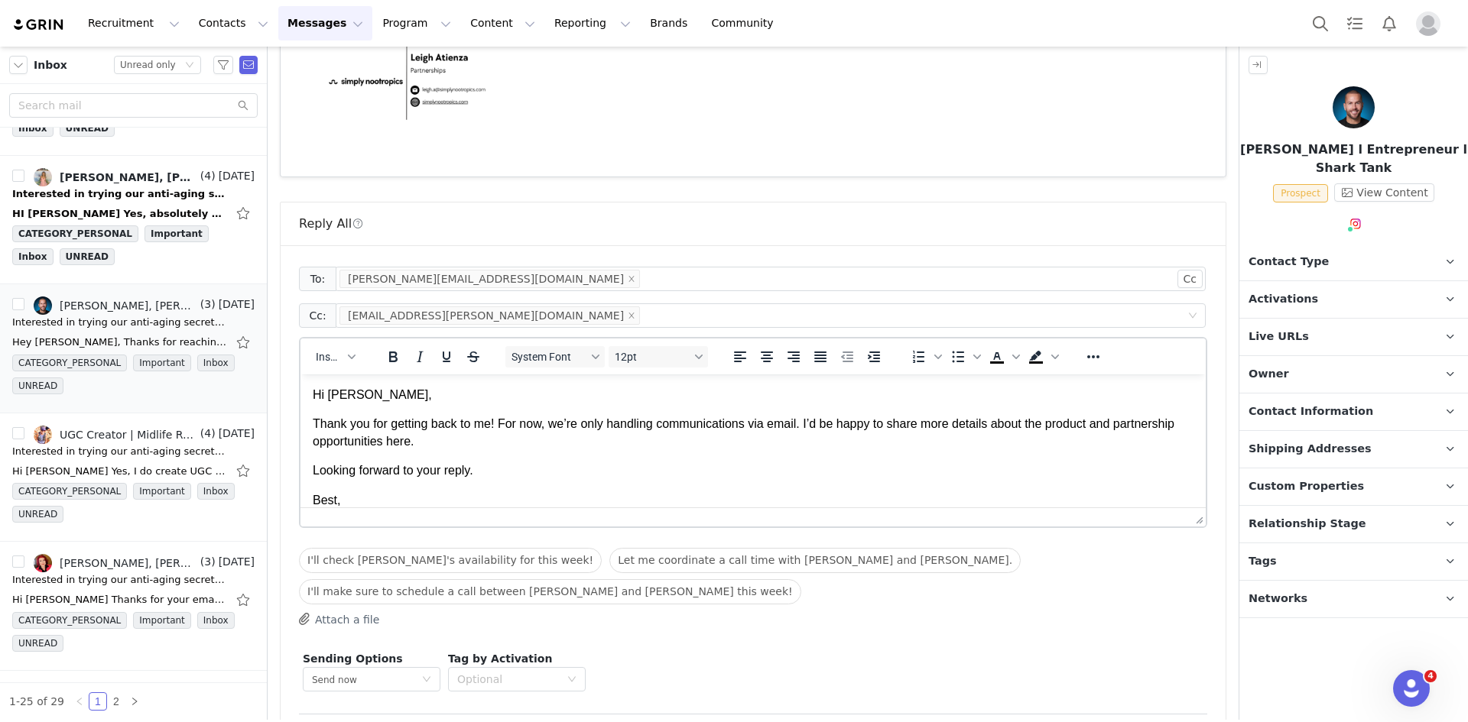
scroll to position [18, 0]
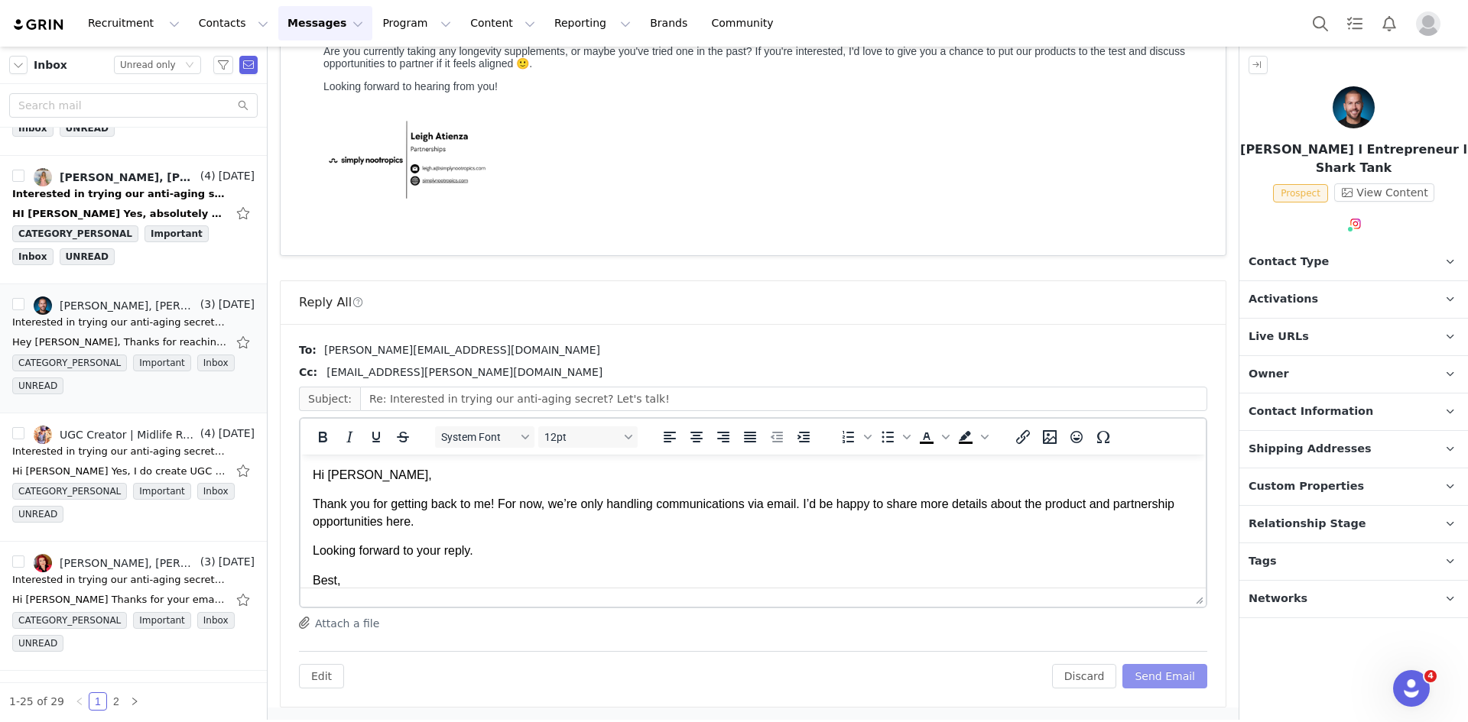
scroll to position [0, 0]
click at [1165, 679] on button "Send Email" at bounding box center [1164, 676] width 85 height 24
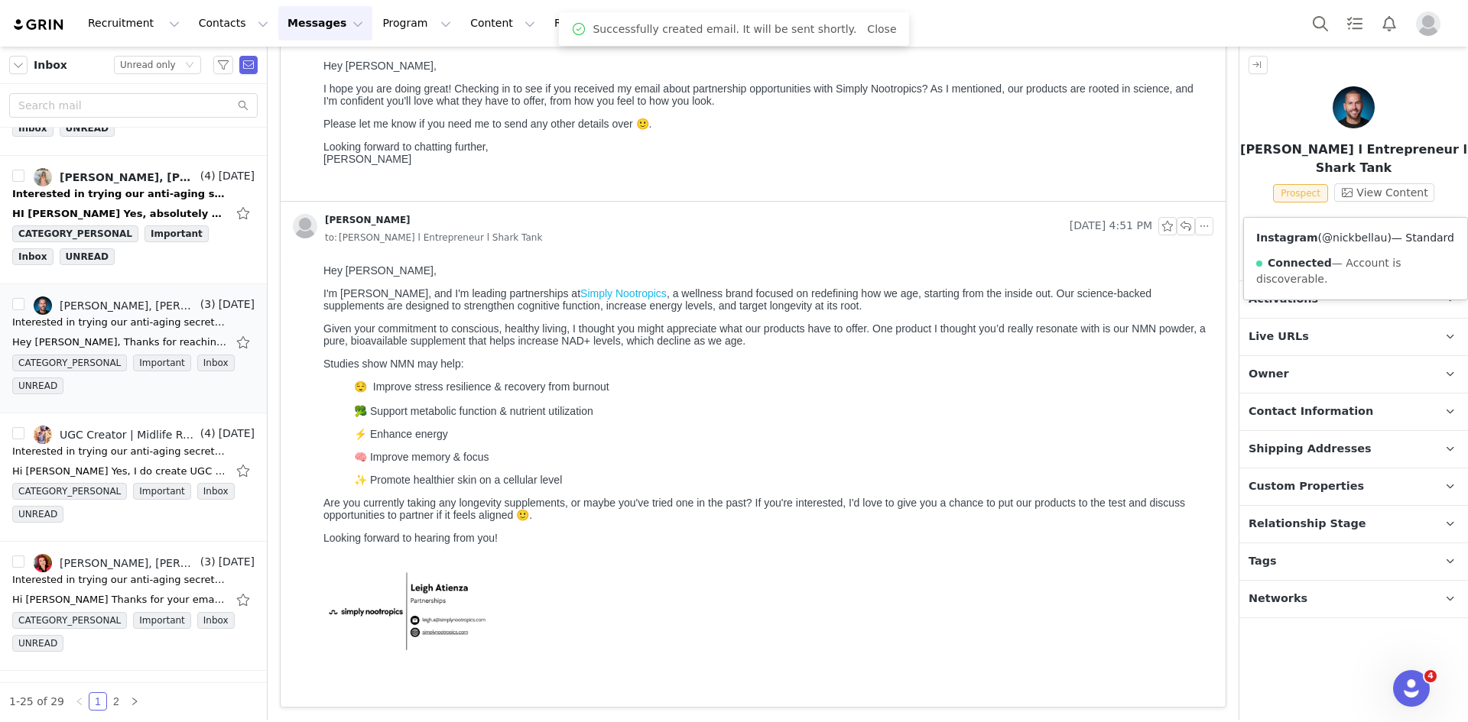
click at [1354, 242] on link "@nickbellau" at bounding box center [1354, 238] width 65 height 12
click at [1310, 543] on p "Tags Keep track of your contacts by assigning them tags. You can then filter yo…" at bounding box center [1335, 561] width 192 height 37
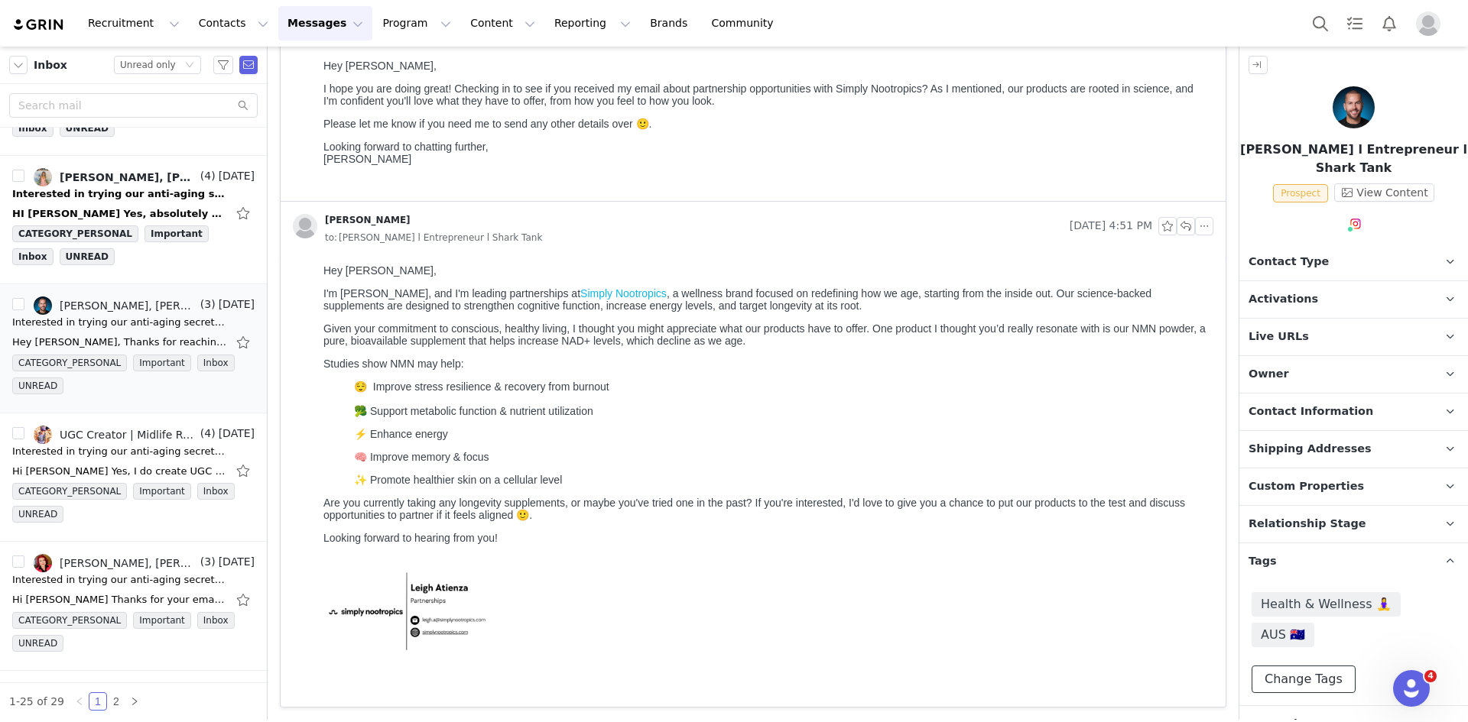
click at [1296, 666] on button "Change Tags" at bounding box center [1303, 680] width 104 height 28
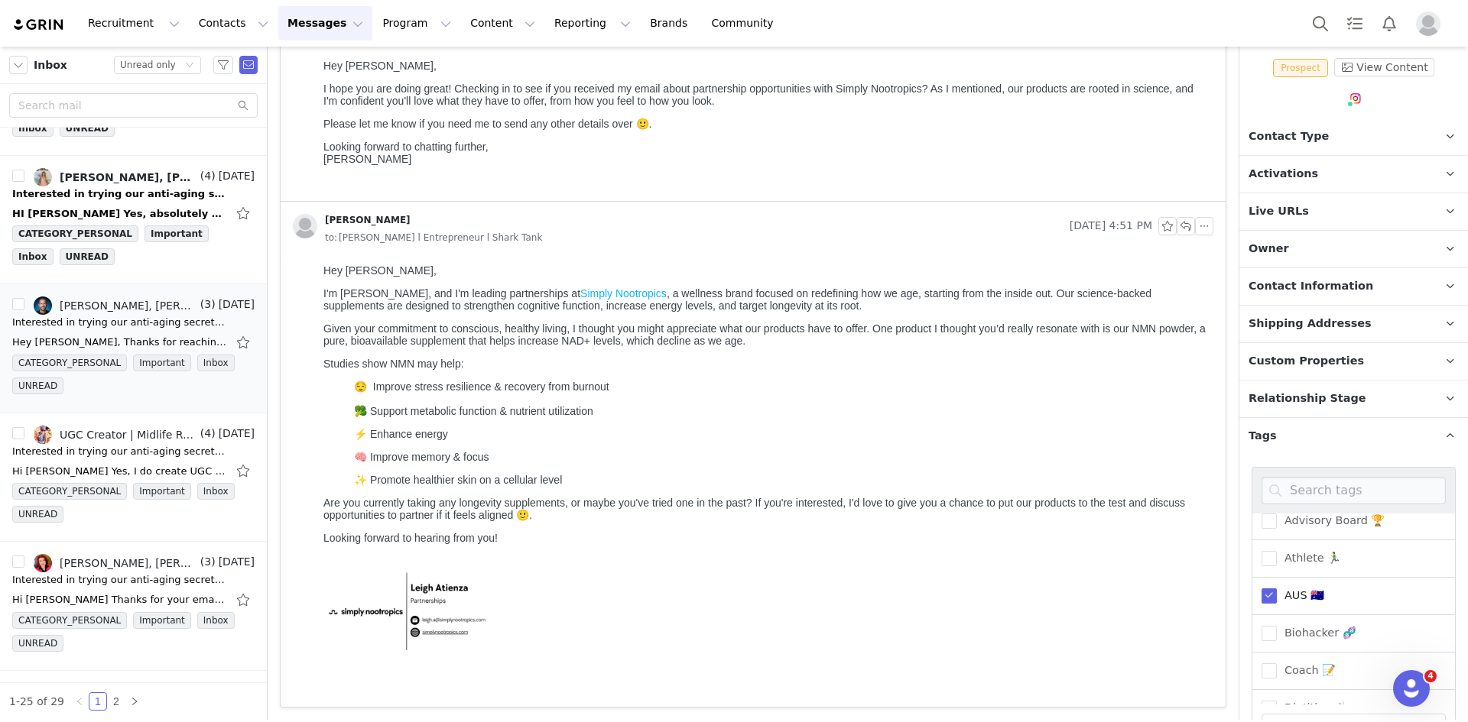
scroll to position [76, 0]
click at [1311, 597] on label "Biohacker 🧬" at bounding box center [1308, 606] width 95 height 18
click at [1276, 598] on input "Biohacker 🧬" at bounding box center [1276, 598] width 0 height 0
click at [1305, 636] on span "Coach 📝" at bounding box center [1305, 643] width 59 height 15
click at [1276, 636] on input "Coach 📝" at bounding box center [1276, 636] width 0 height 0
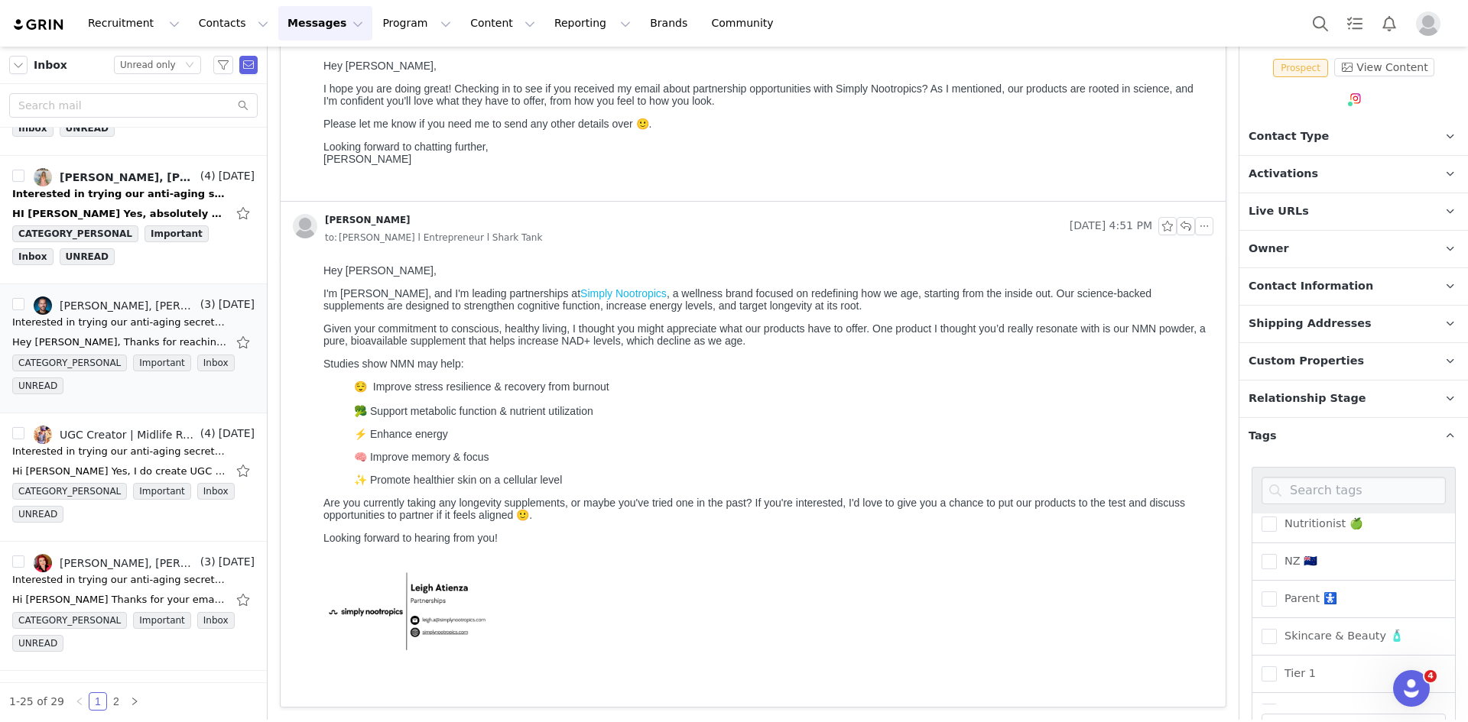
scroll to position [459, 0]
click at [1292, 598] on span "Biohacker 🧬" at bounding box center [1315, 605] width 79 height 15
click at [1276, 598] on input "Biohacker 🧬" at bounding box center [1276, 598] width 0 height 0
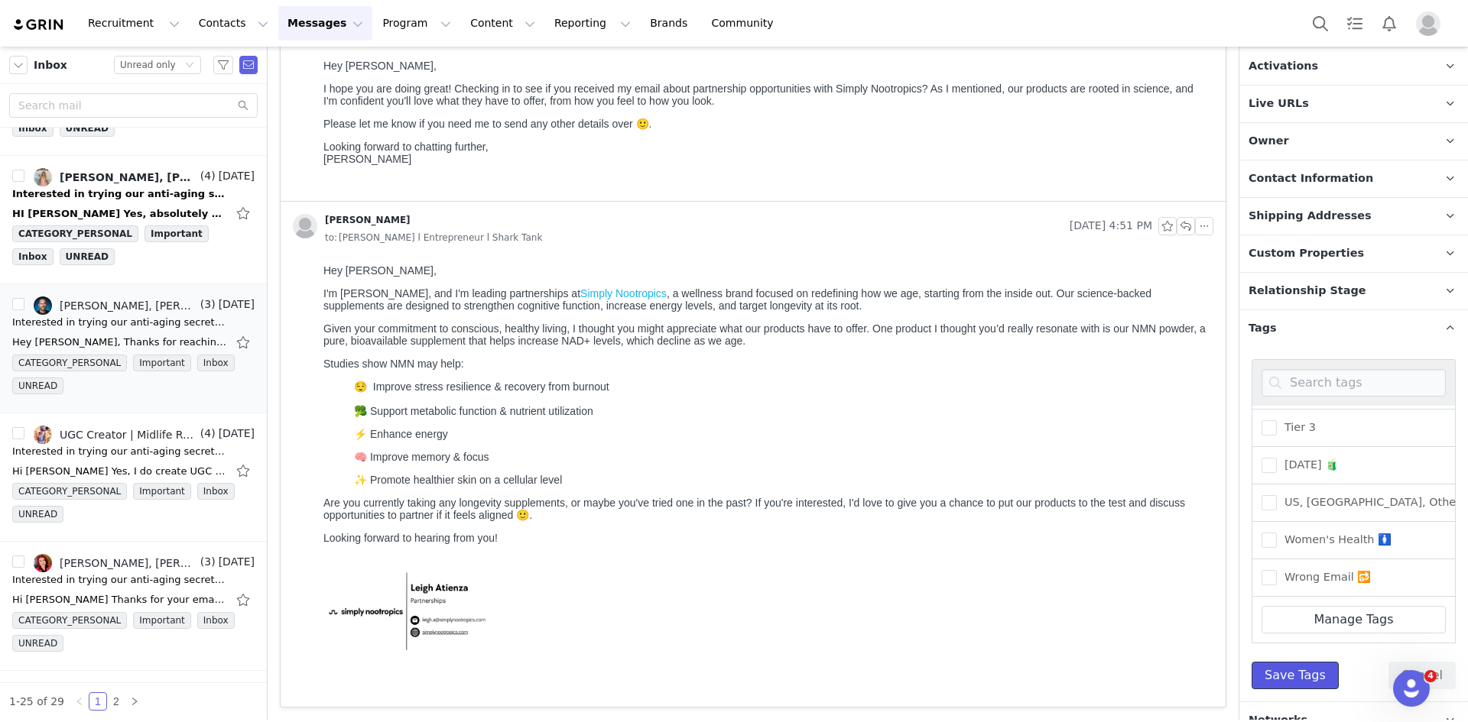
click at [1310, 667] on button "Save Tags" at bounding box center [1294, 676] width 87 height 28
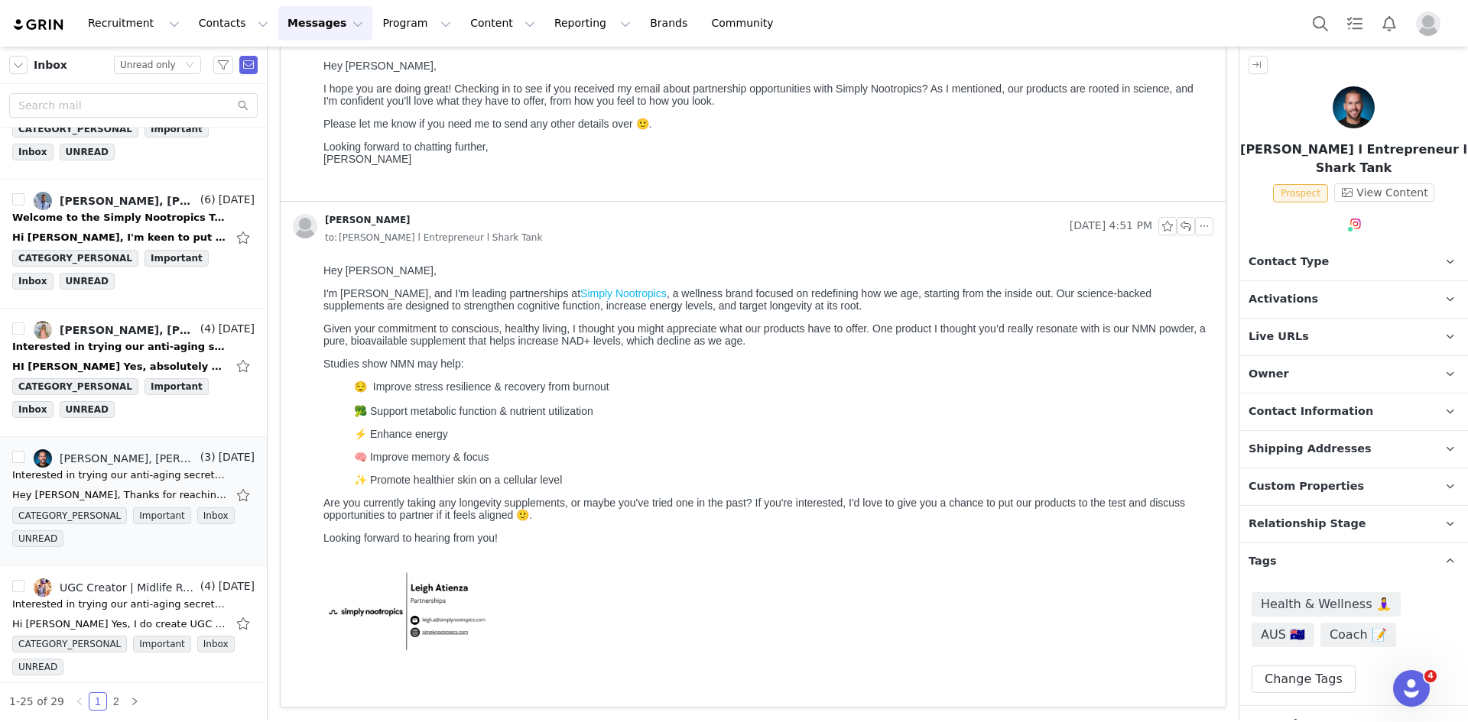
scroll to position [1932, 0]
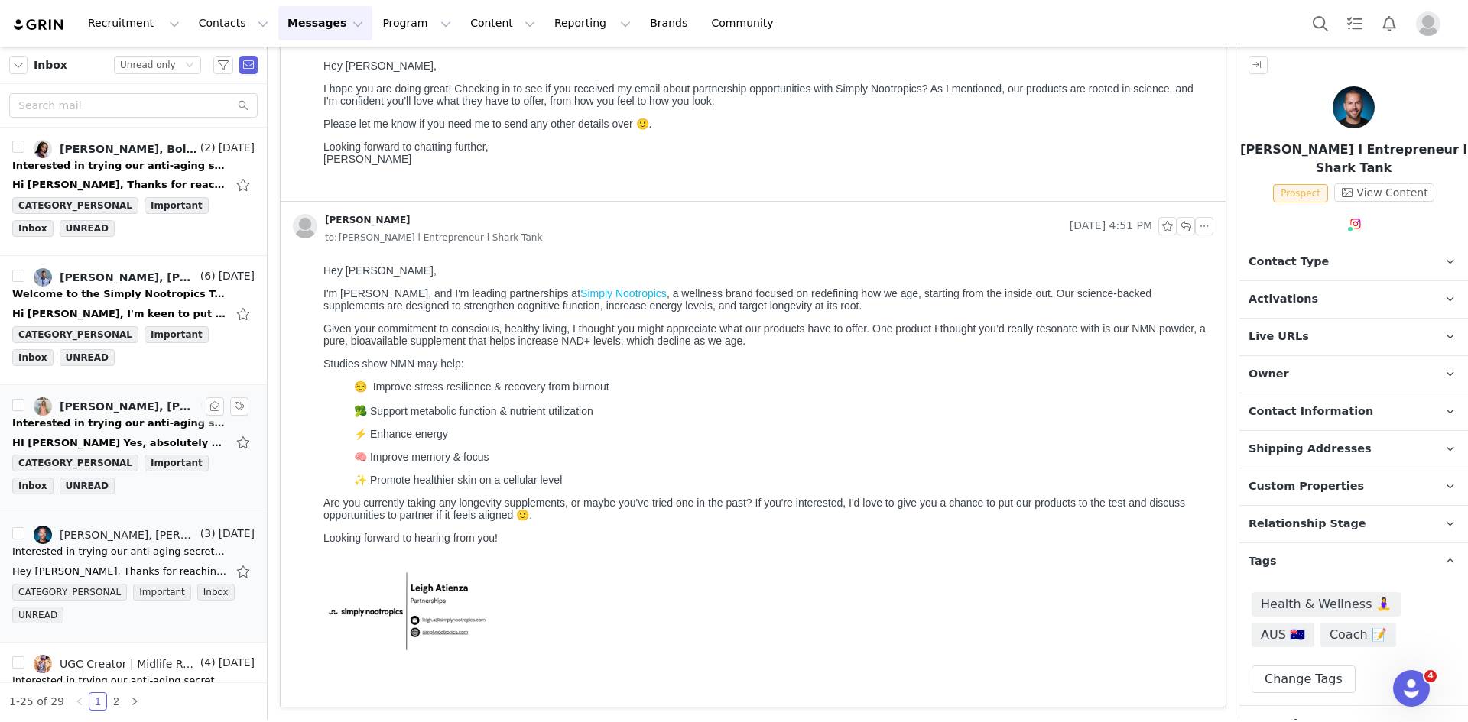
click at [123, 445] on div "HI Leigh Yes, absolutely open to all of that! Could you let me know which talen…" at bounding box center [119, 443] width 214 height 15
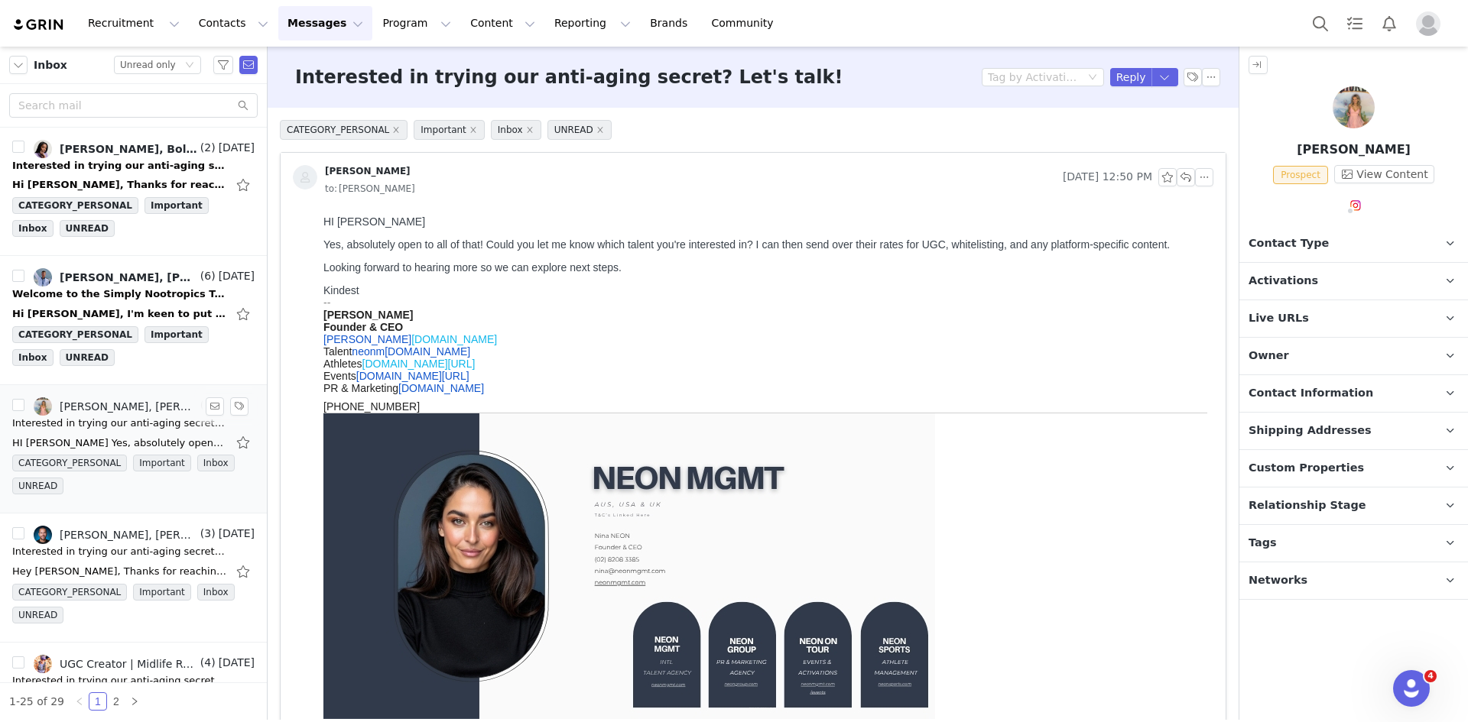
scroll to position [0, 0]
drag, startPoint x: 472, startPoint y: 241, endPoint x: 787, endPoint y: 235, distance: 315.7
click at [787, 235] on div "HI Leigh Yes, absolutely open to all of that! Could you let me know which talen…" at bounding box center [765, 501] width 884 height 570
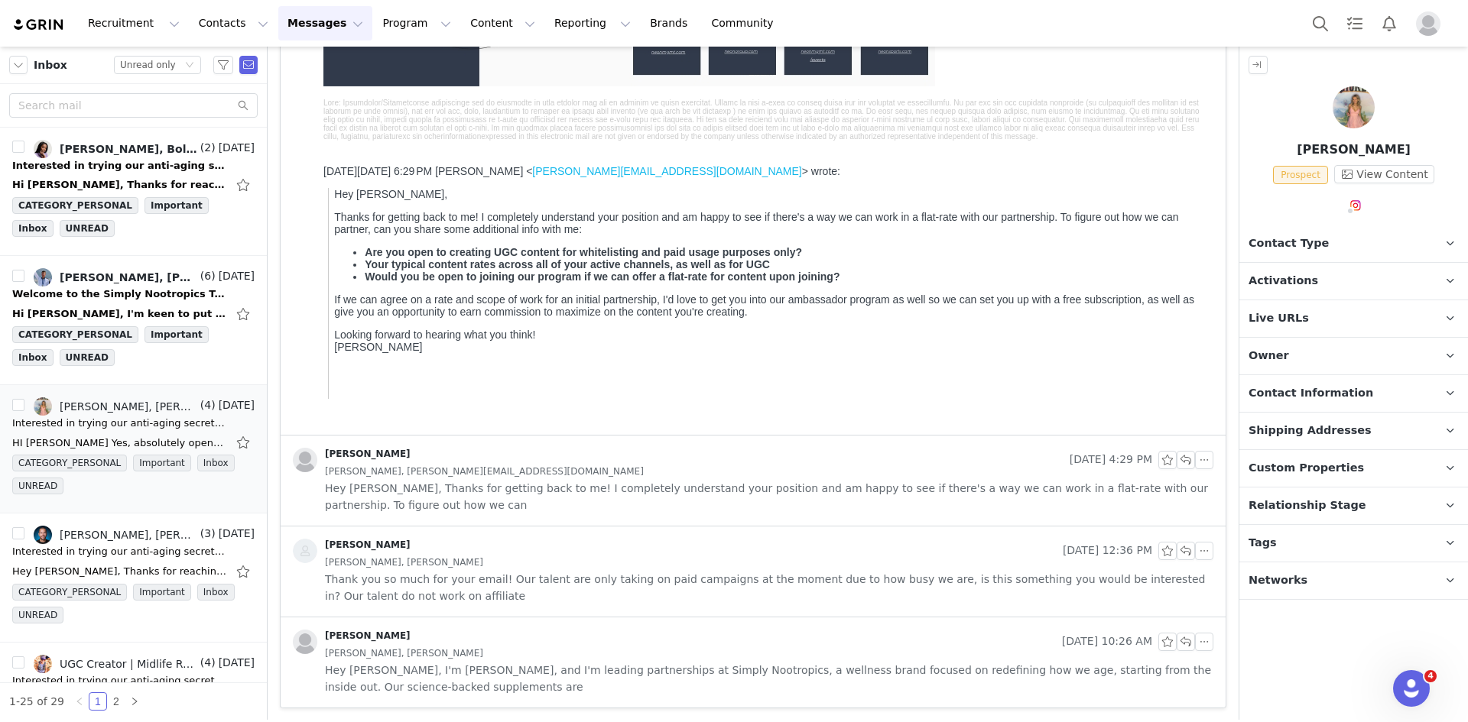
scroll to position [634, 0]
click at [566, 474] on div "Annalise Wood, nina@neonmgmt.com" at bounding box center [769, 470] width 888 height 17
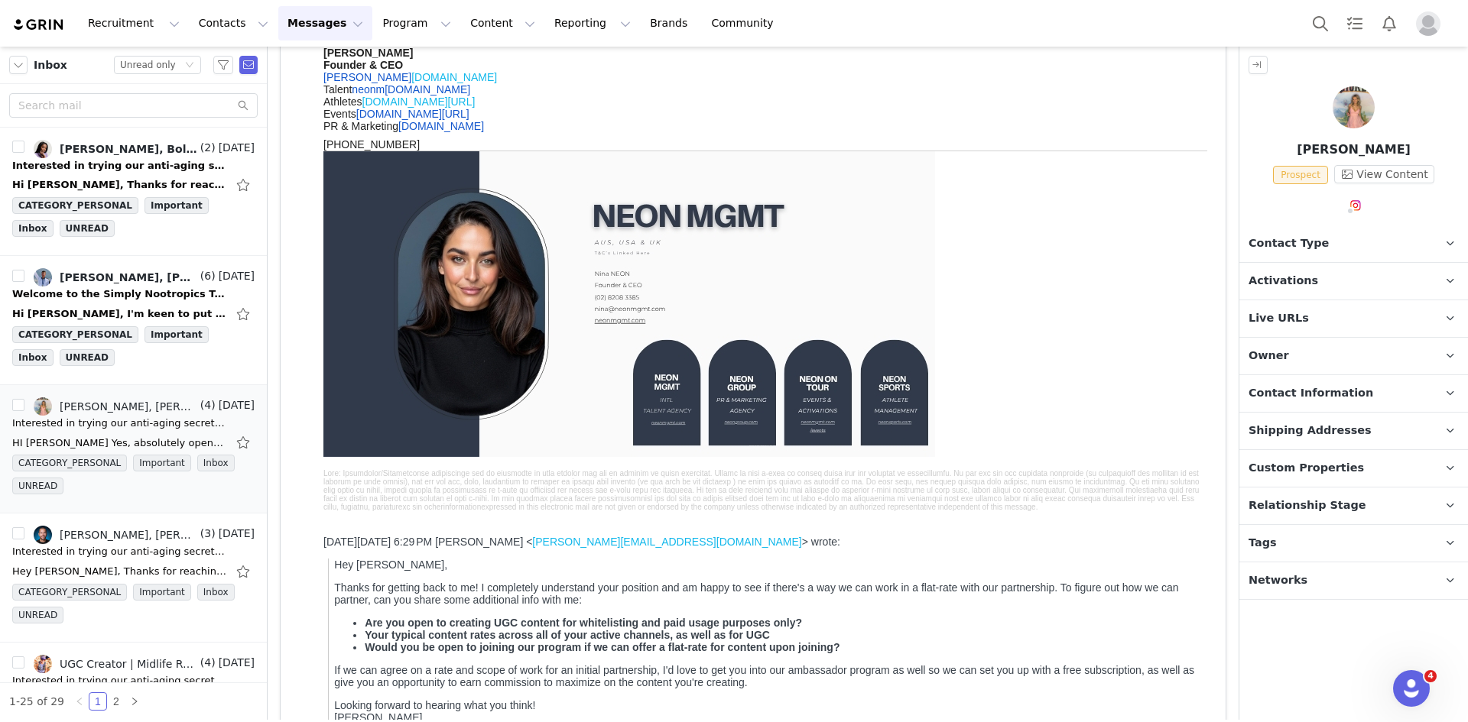
scroll to position [0, 0]
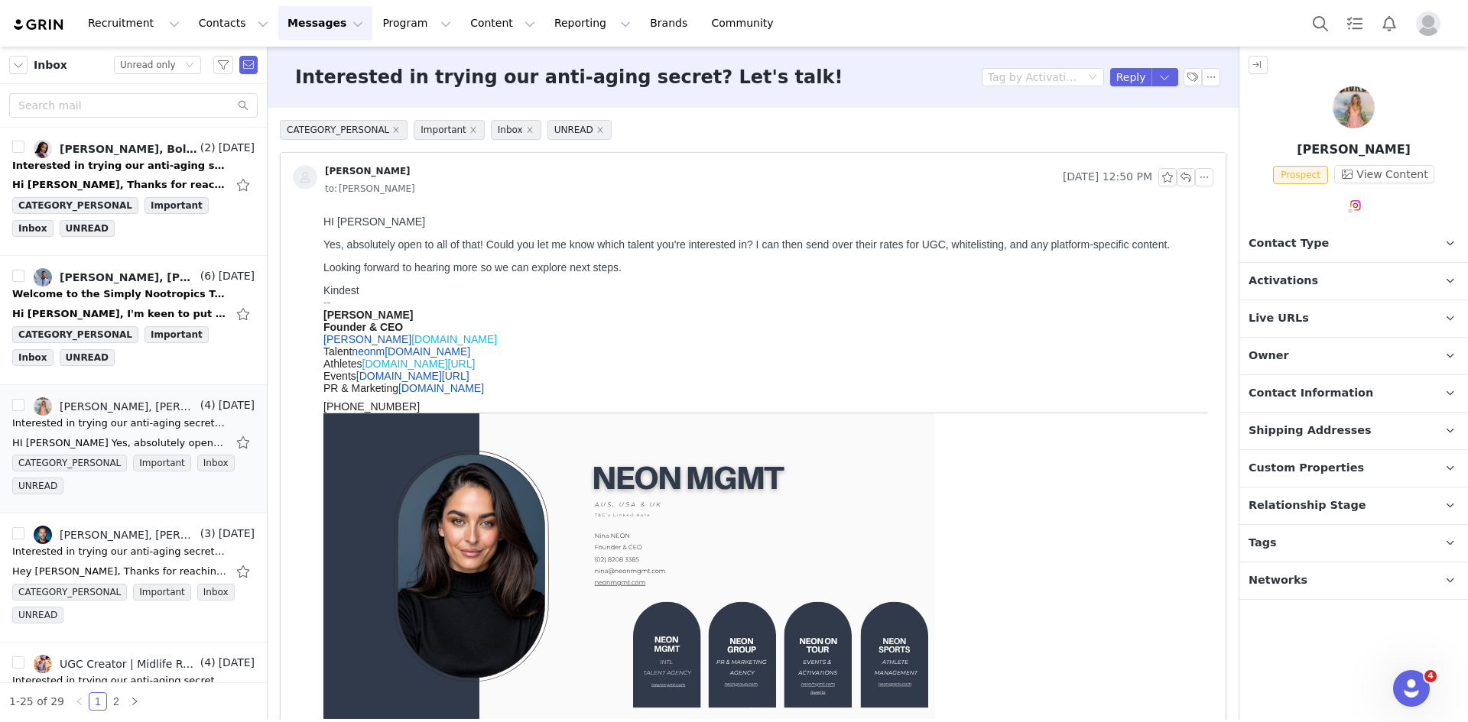
click at [329, 212] on html "HI Leigh Yes, absolutely open to all of that! Could you let me know which talen…" at bounding box center [765, 638] width 896 height 858
drag, startPoint x: 321, startPoint y: 221, endPoint x: 509, endPoint y: 389, distance: 252.2
click at [509, 389] on html "HI Leigh Yes, absolutely open to all of that! Could you let me know which talen…" at bounding box center [765, 638] width 896 height 858
copy div "HI Leigh Yes, absolutely open to all of that! Could you let me know which talen…"
click at [1151, 124] on li "Reply All" at bounding box center [1140, 129] width 65 height 24
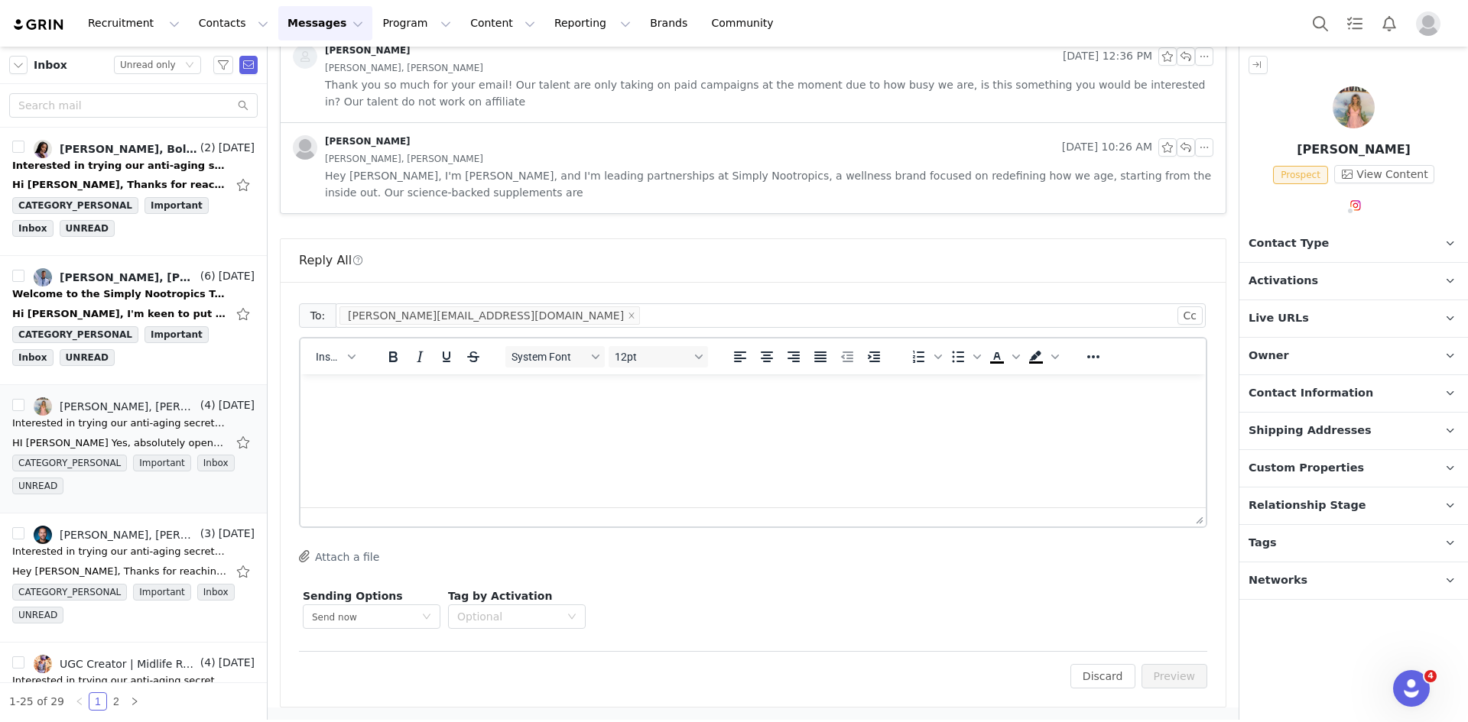
click at [482, 401] on p "Rich Text Area. Press ALT-0 for help." at bounding box center [753, 395] width 881 height 17
paste body "Rich Text Area. Press ALT-0 for help."
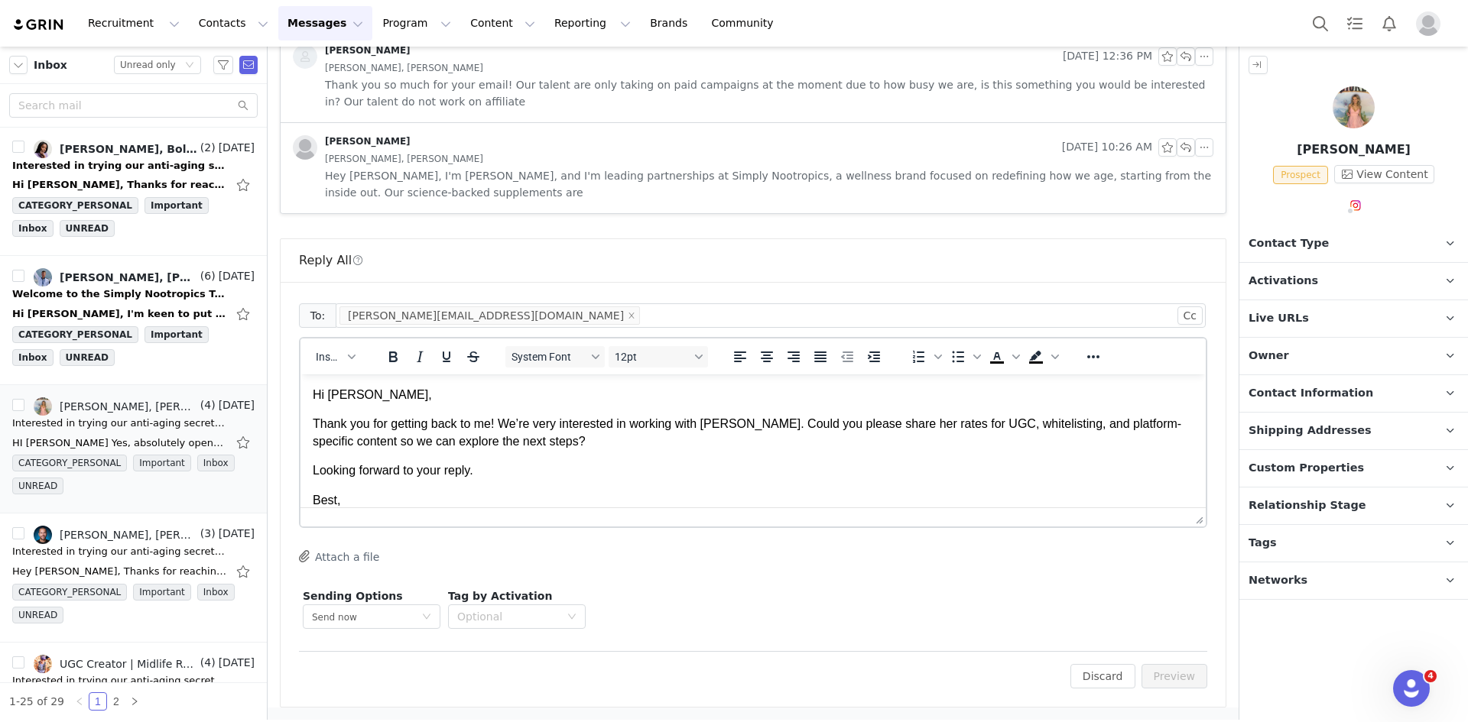
scroll to position [18, 0]
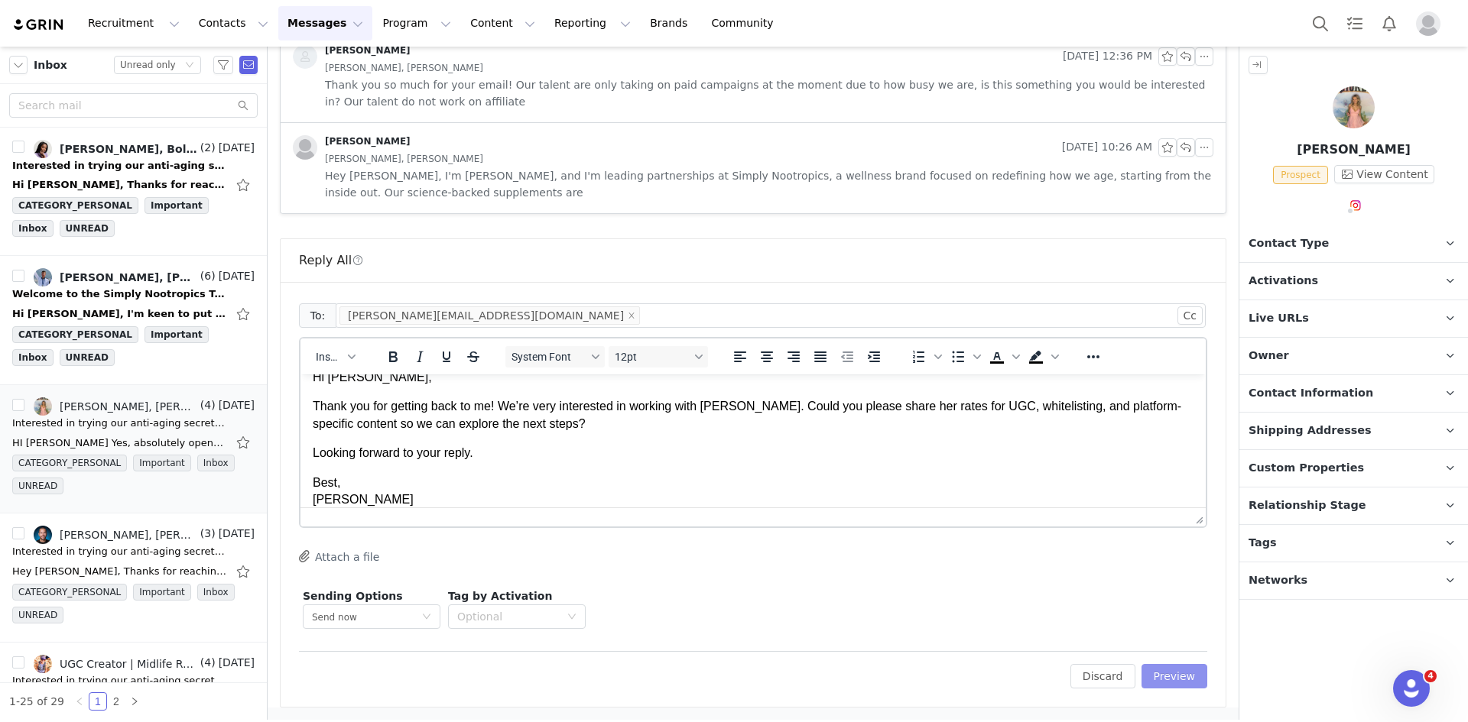
click at [1153, 677] on button "Preview" at bounding box center [1174, 676] width 66 height 24
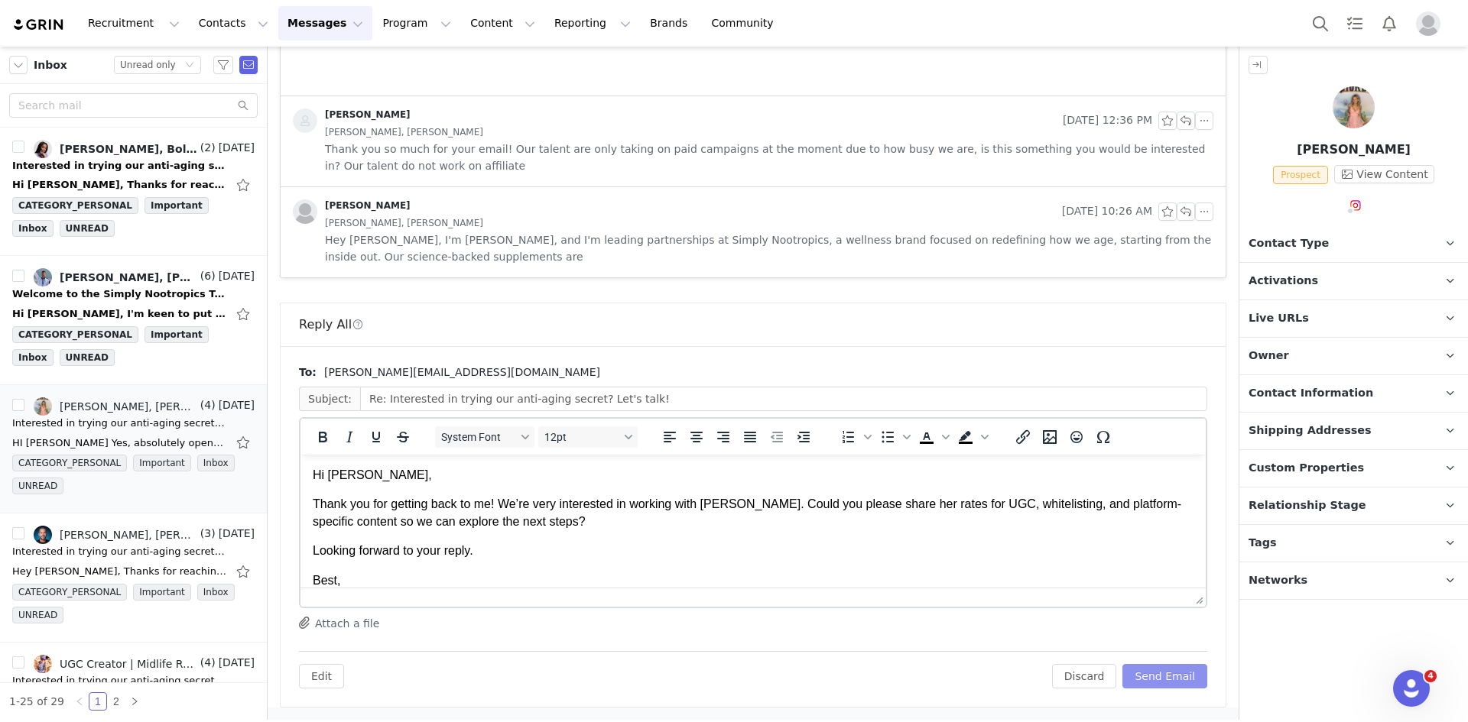
scroll to position [0, 0]
click at [1153, 677] on button "Send Email" at bounding box center [1164, 676] width 85 height 24
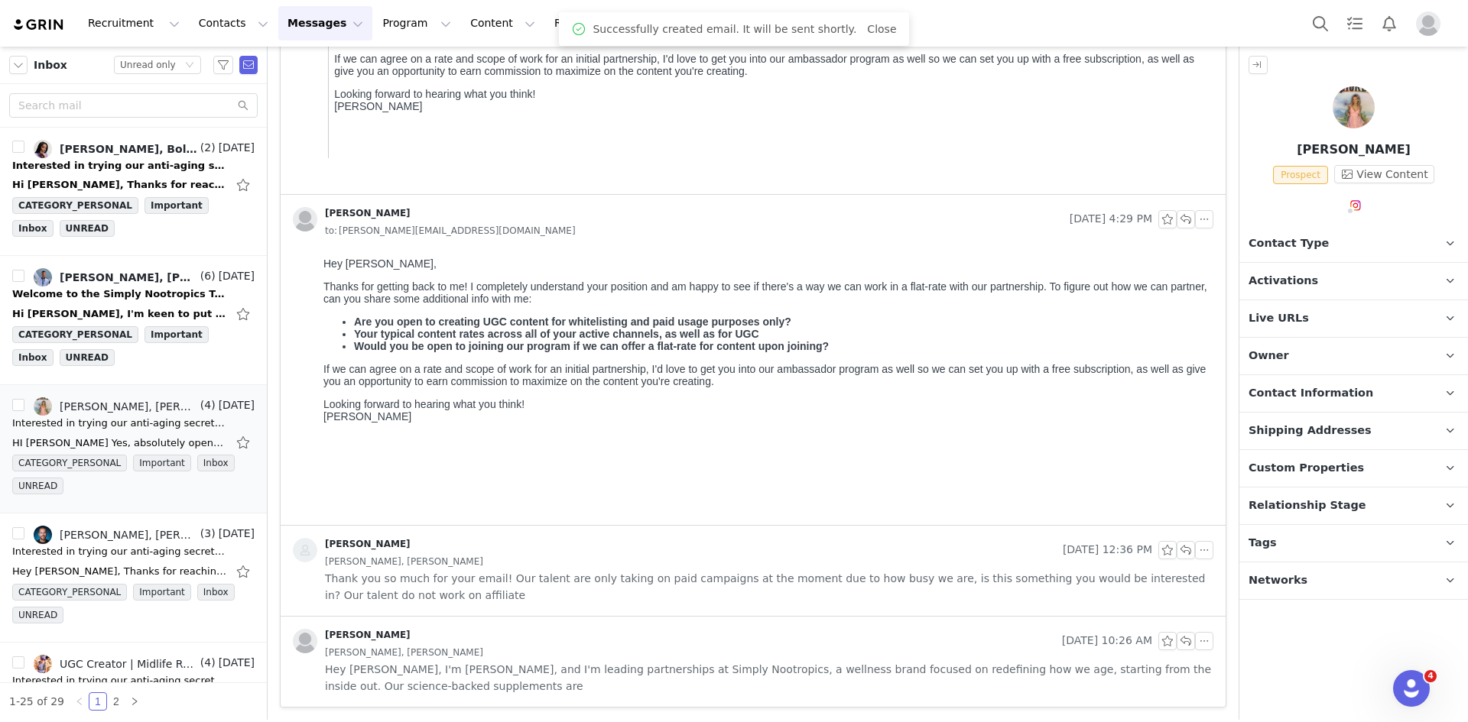
click at [1309, 548] on p "Tags Keep track of your contacts by assigning them tags. You can then filter yo…" at bounding box center [1335, 543] width 192 height 37
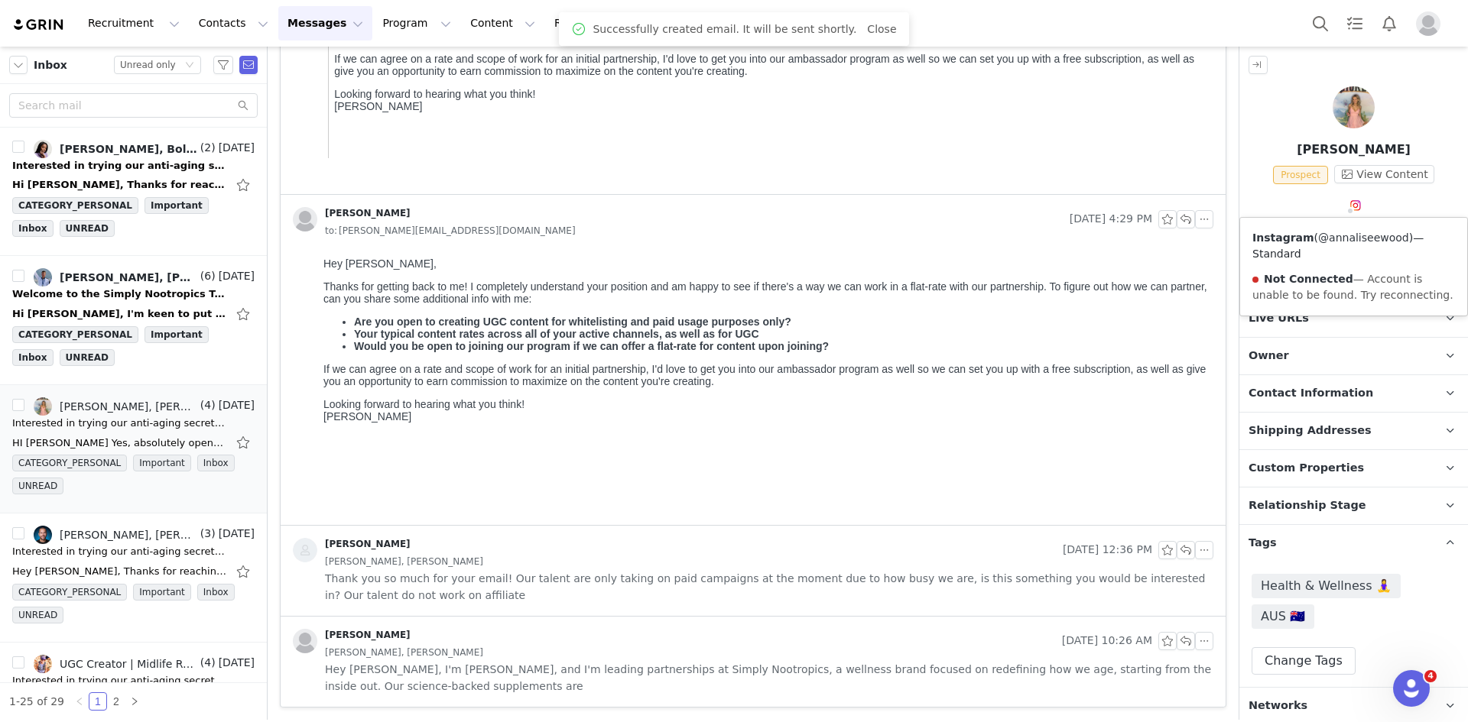
click at [1360, 242] on link "@annaliseewood" at bounding box center [1363, 238] width 91 height 12
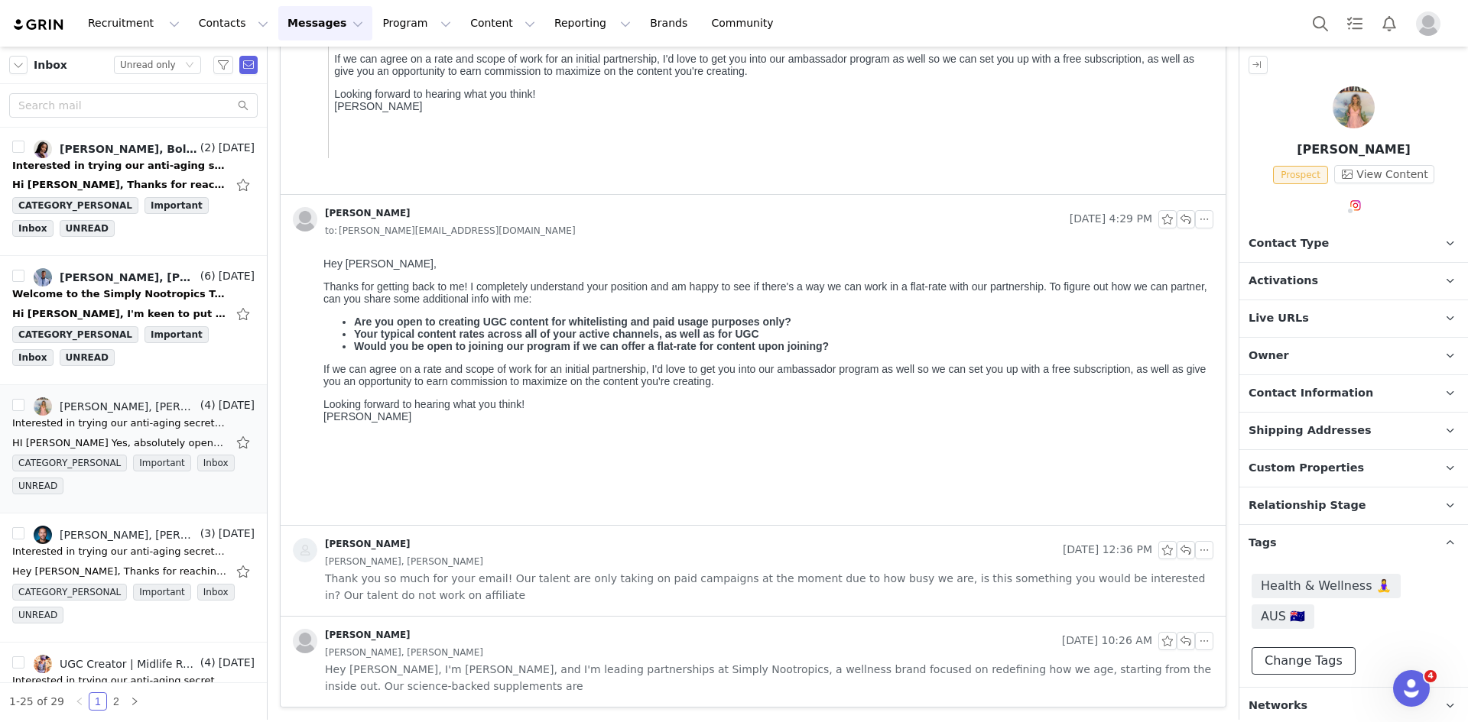
click at [1309, 647] on button "Change Tags" at bounding box center [1303, 661] width 104 height 28
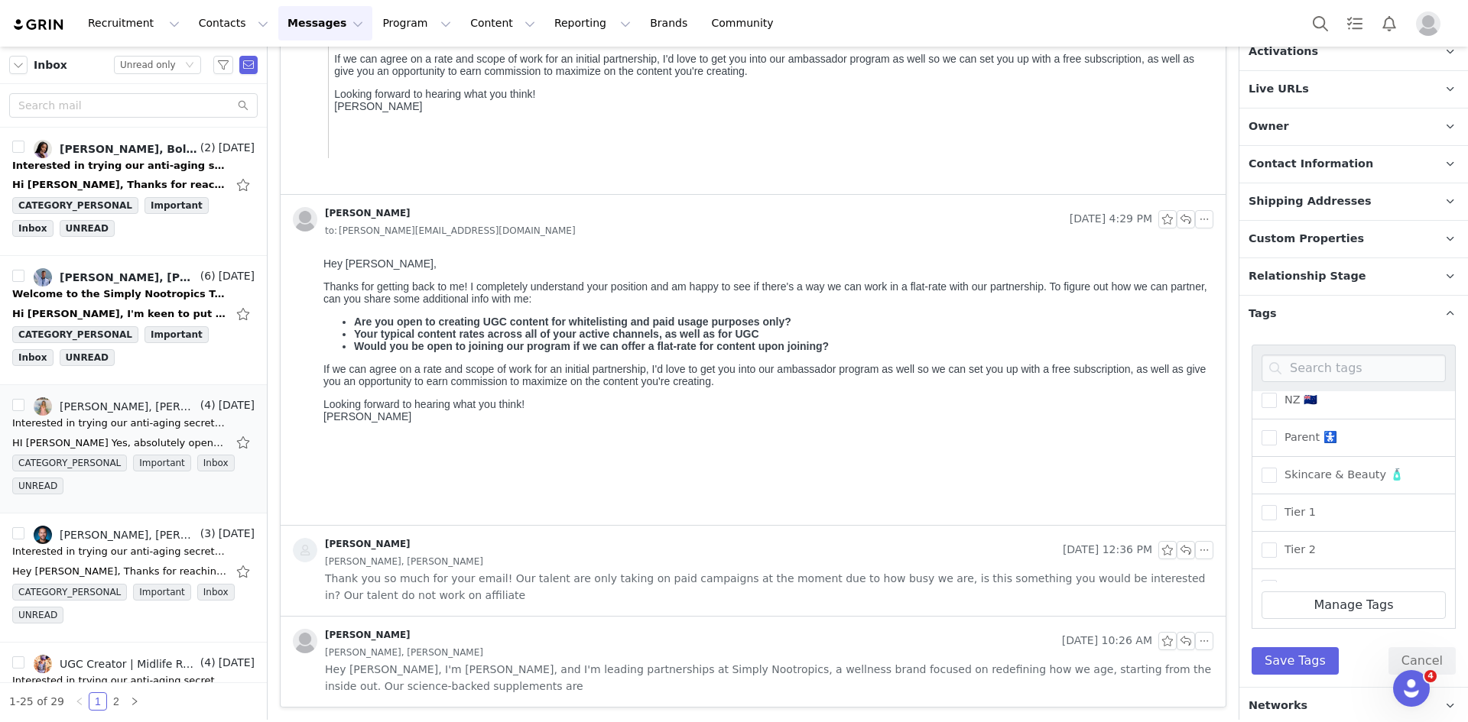
scroll to position [535, 0]
click at [1374, 476] on span "Skincare & Beauty 🧴" at bounding box center [1339, 474] width 127 height 15
click at [1276, 467] on input "Skincare & Beauty 🧴" at bounding box center [1276, 467] width 0 height 0
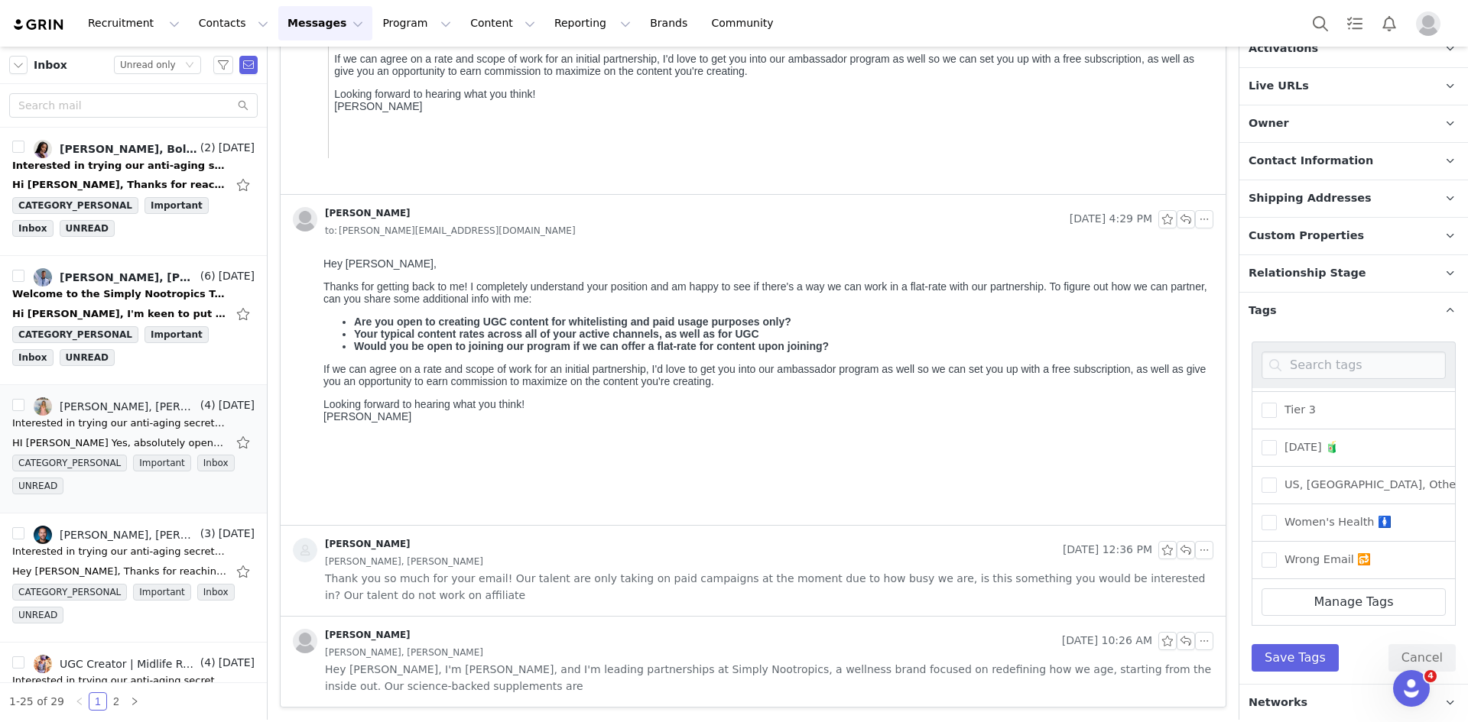
scroll to position [233, 0]
click at [1299, 660] on button "Save Tags" at bounding box center [1294, 658] width 87 height 28
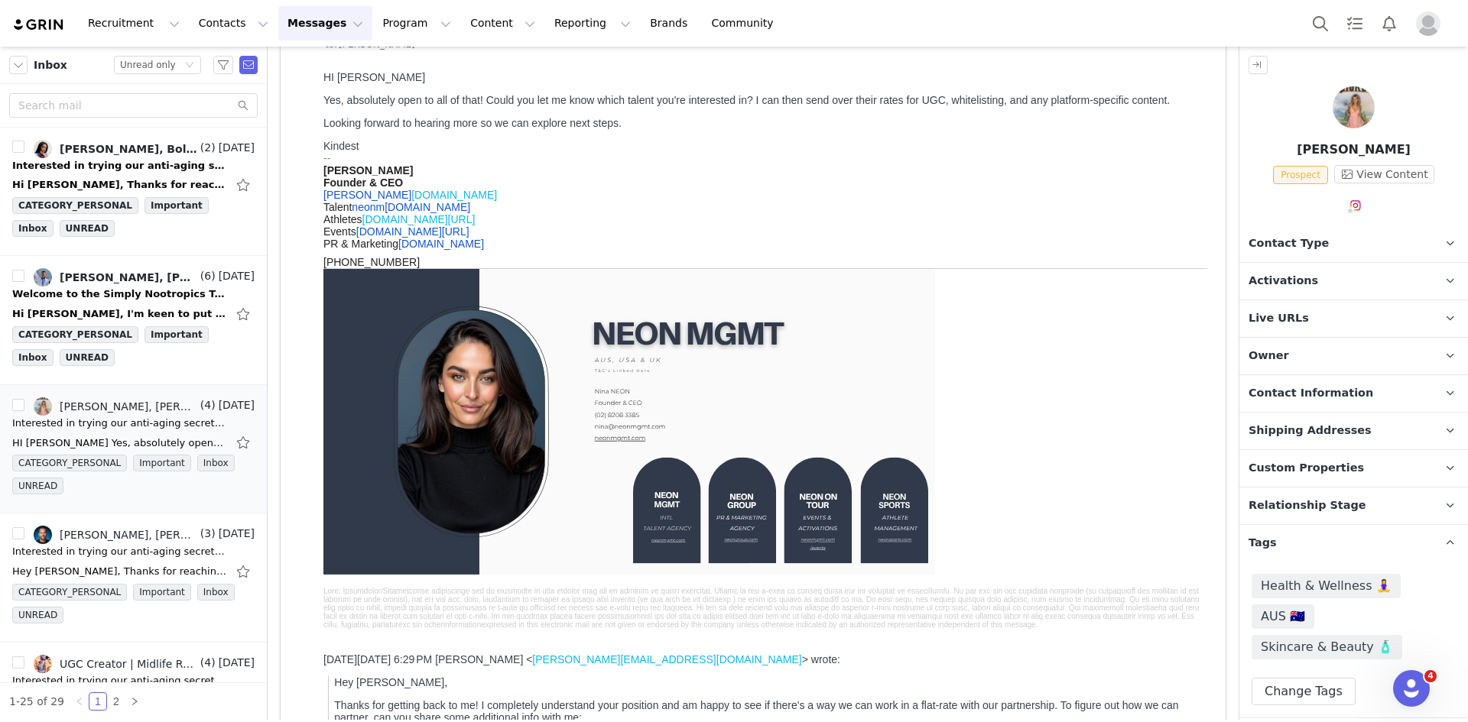
scroll to position [0, 0]
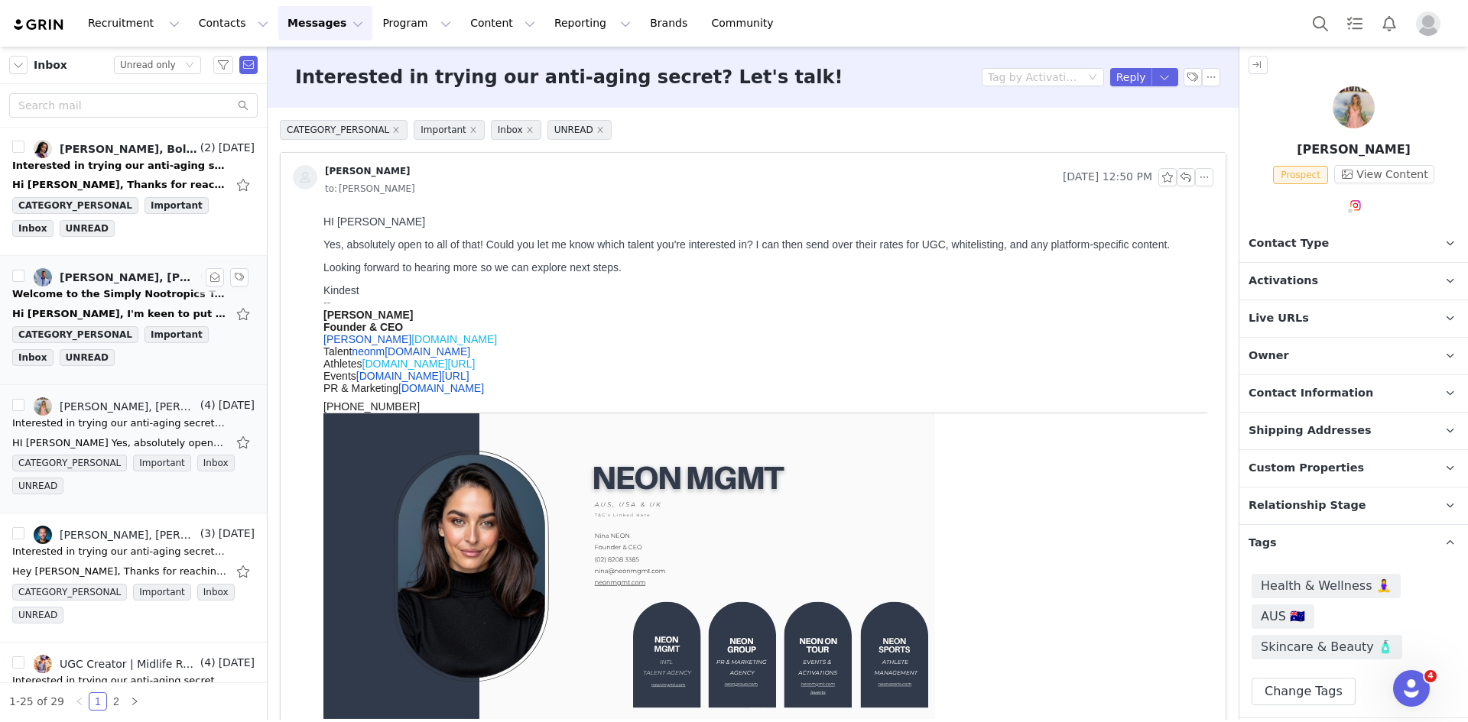
click at [98, 269] on link "Isaac Mchardie, Leigh Atienza, Isaac McHardie" at bounding box center [116, 277] width 164 height 18
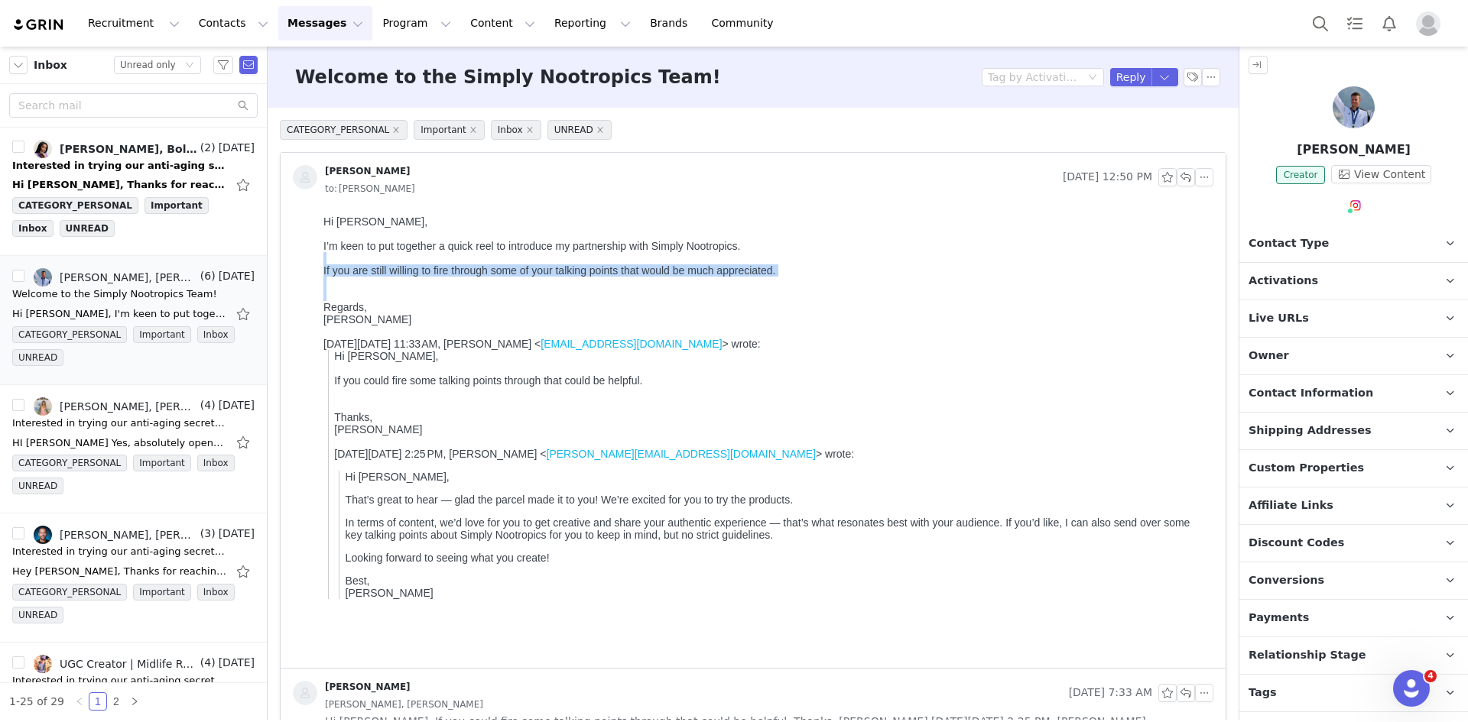
drag, startPoint x: 331, startPoint y: 266, endPoint x: 782, endPoint y: 298, distance: 452.1
click at [782, 298] on body "Hi Leigh, I’m keen to put together a quick reel to introduce my partnership wit…" at bounding box center [765, 437] width 884 height 442
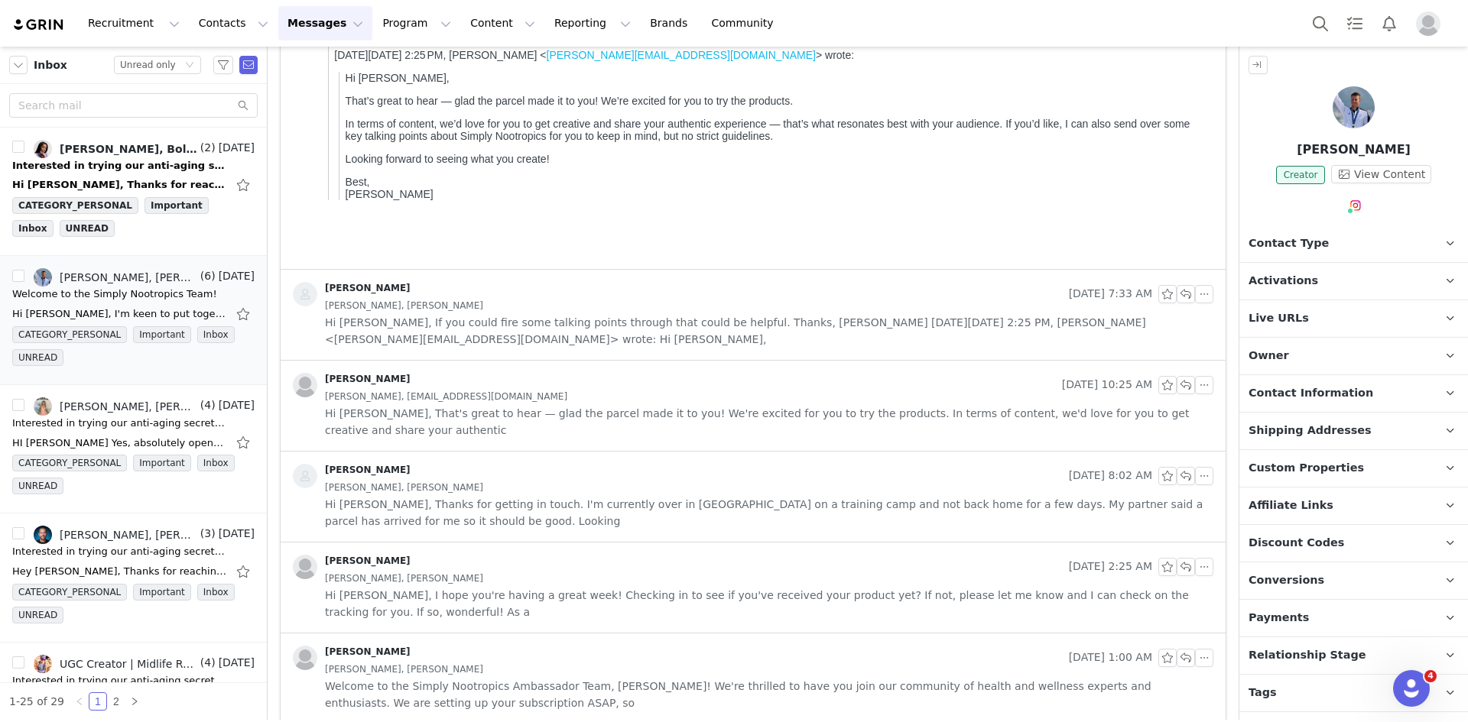
click at [627, 661] on div "Isaac Mchardie, Isaac Mchardie" at bounding box center [769, 669] width 888 height 17
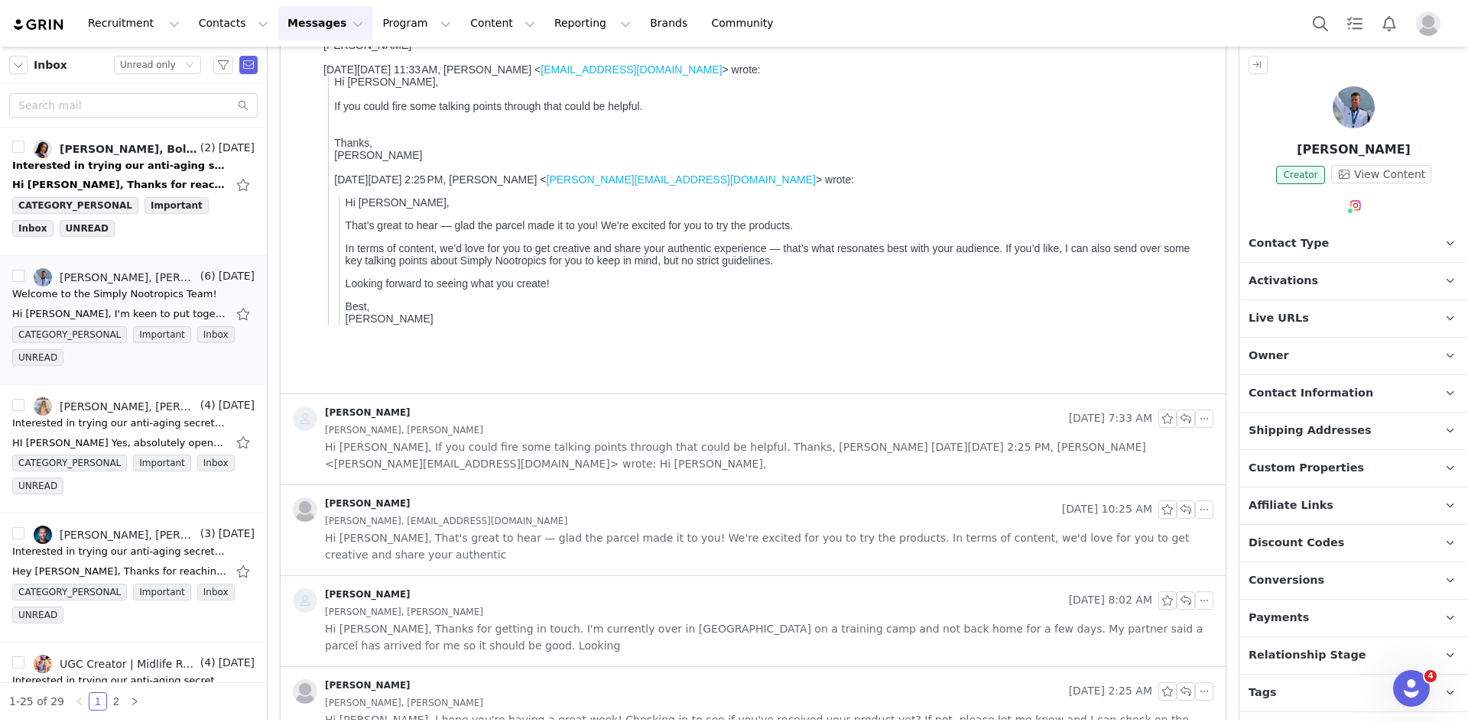
scroll to position [0, 0]
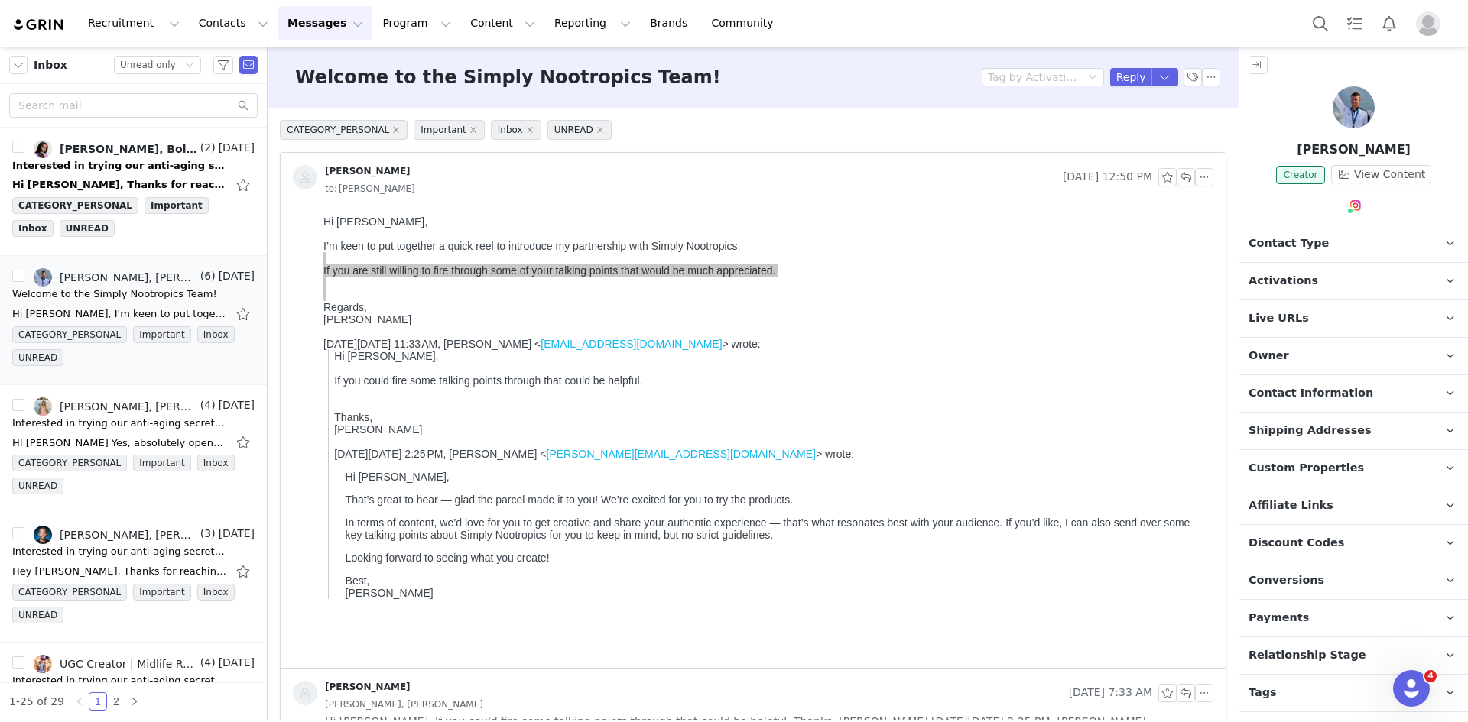
drag, startPoint x: 1302, startPoint y: 144, endPoint x: 1390, endPoint y: 154, distance: 88.5
click at [1390, 154] on p "Isaac Mchardie" at bounding box center [1353, 150] width 229 height 18
copy p "Isaac Mchardie"
click at [1203, 76] on button "button" at bounding box center [1211, 77] width 18 height 18
click at [1214, 108] on li "Mark as unread" at bounding box center [1241, 104] width 102 height 24
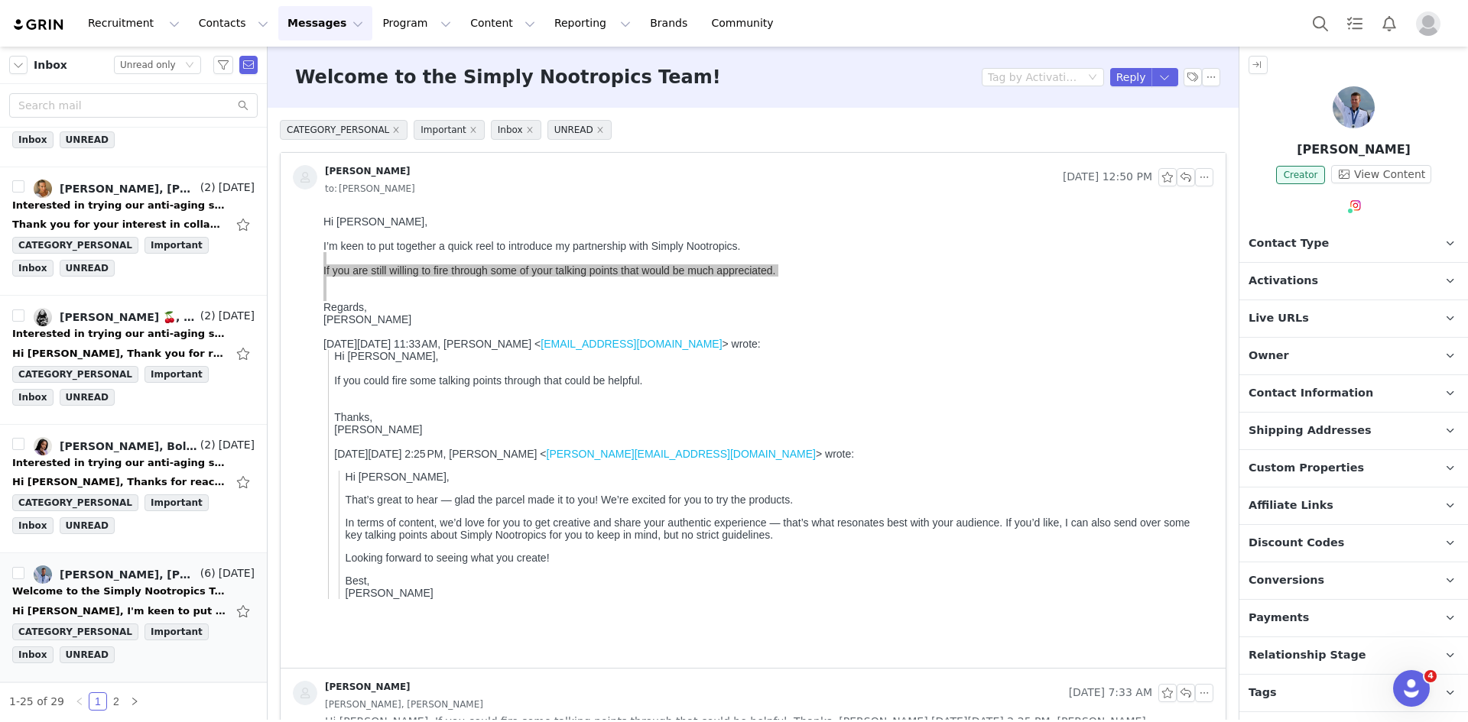
scroll to position [1626, 0]
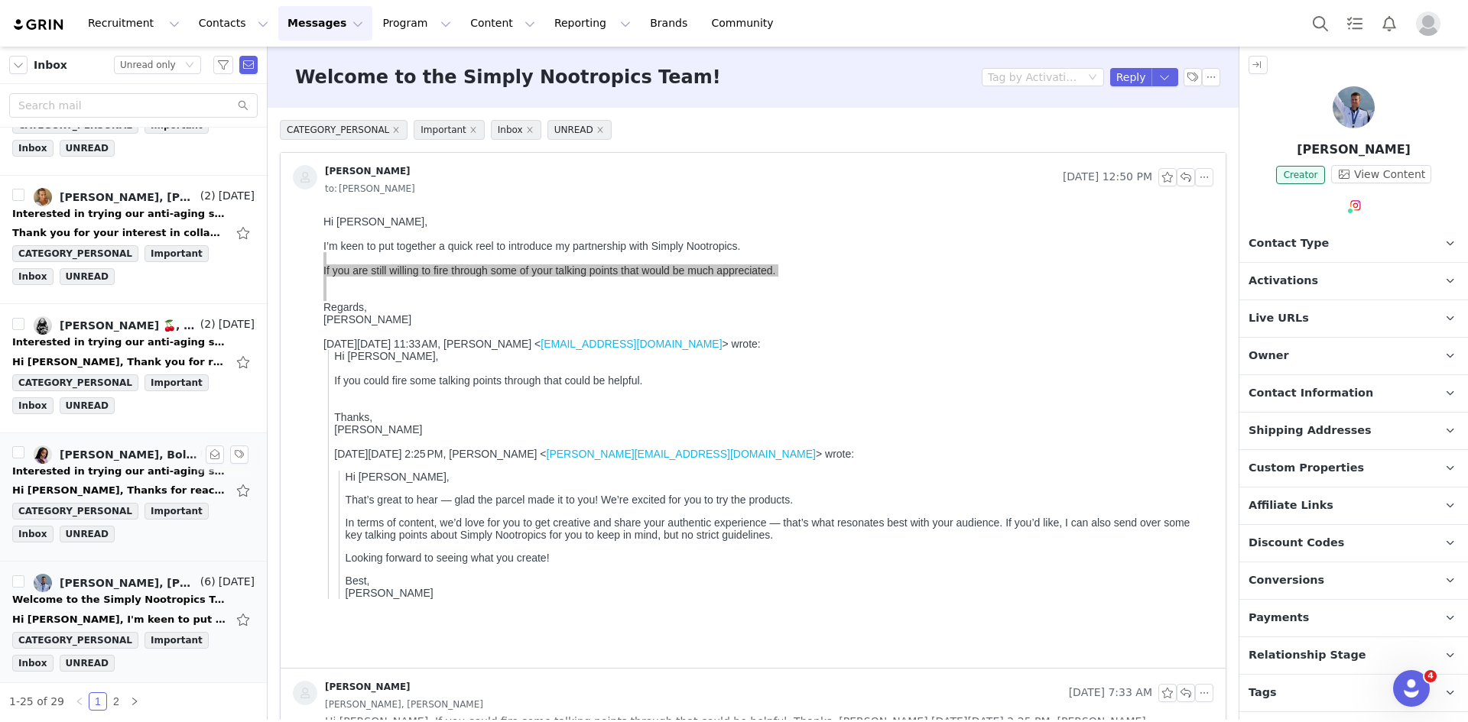
click at [148, 473] on div "Interested in trying our anti-aging secret? Let's talk!" at bounding box center [119, 471] width 214 height 15
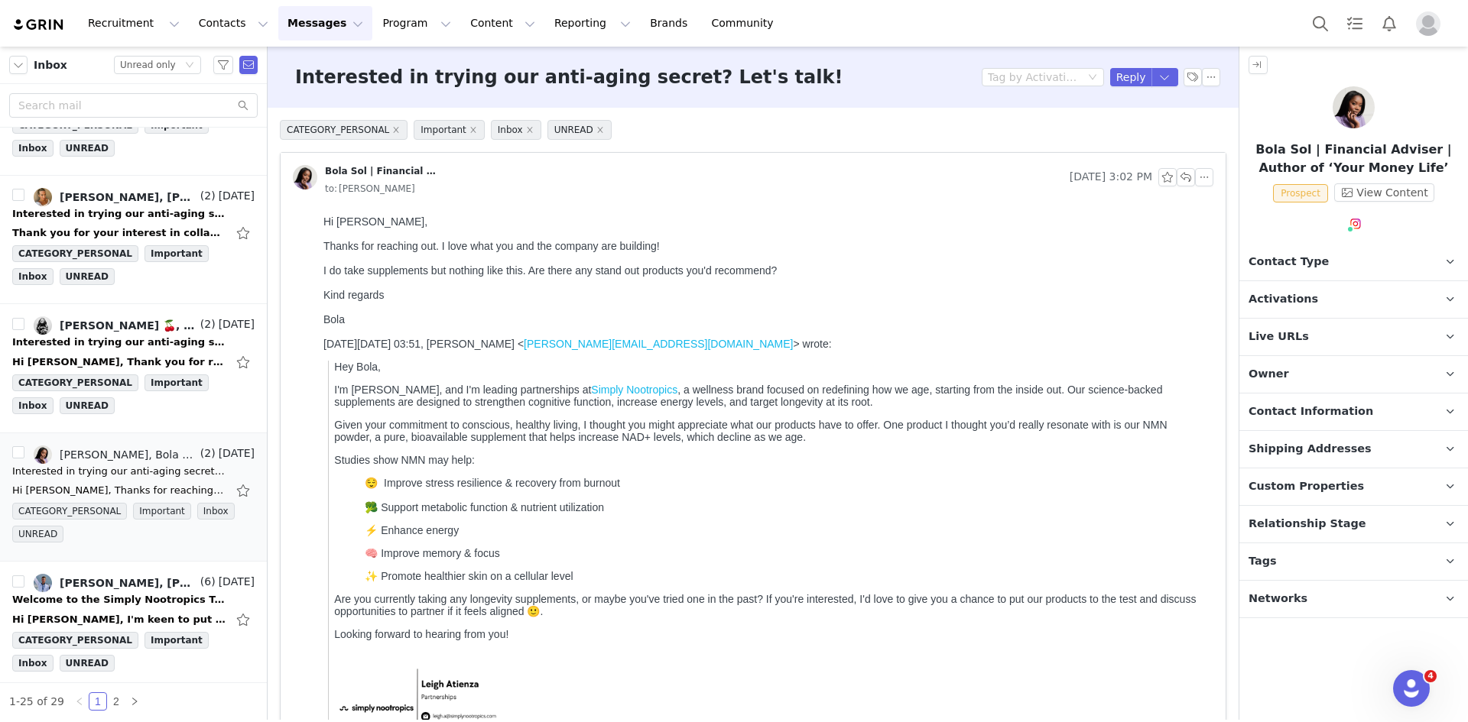
scroll to position [0, 0]
drag, startPoint x: 480, startPoint y: 252, endPoint x: 727, endPoint y: 255, distance: 246.9
click at [727, 255] on div "Hi Leigh, Thanks for reaching out. I love what you and the company are building…" at bounding box center [765, 271] width 884 height 110
click at [446, 277] on div "I do take supplements but nothing like this. Are there any stand out products y…" at bounding box center [765, 270] width 884 height 12
drag, startPoint x: 631, startPoint y: 478, endPoint x: 657, endPoint y: 283, distance: 196.5
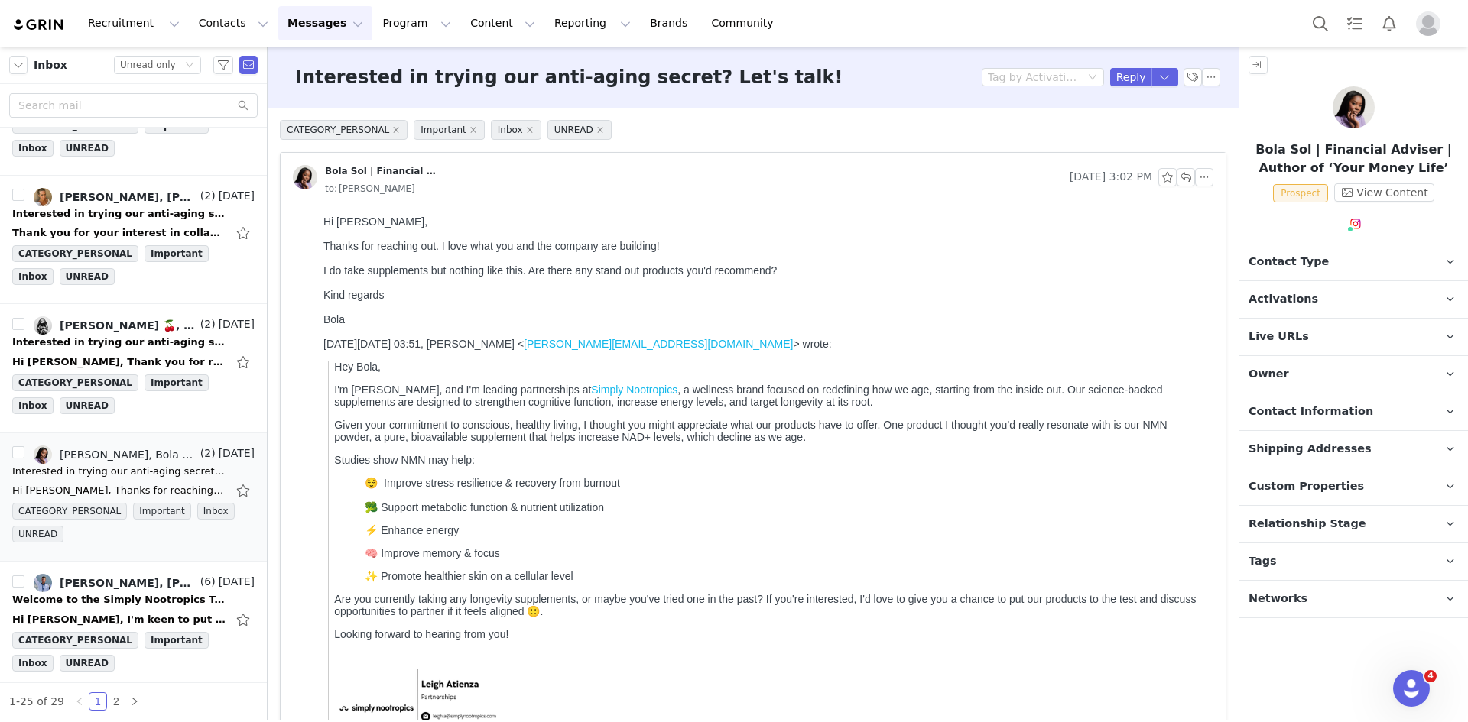
click at [618, 268] on div "I do take supplements but nothing like this. Are there any stand out products y…" at bounding box center [765, 270] width 884 height 12
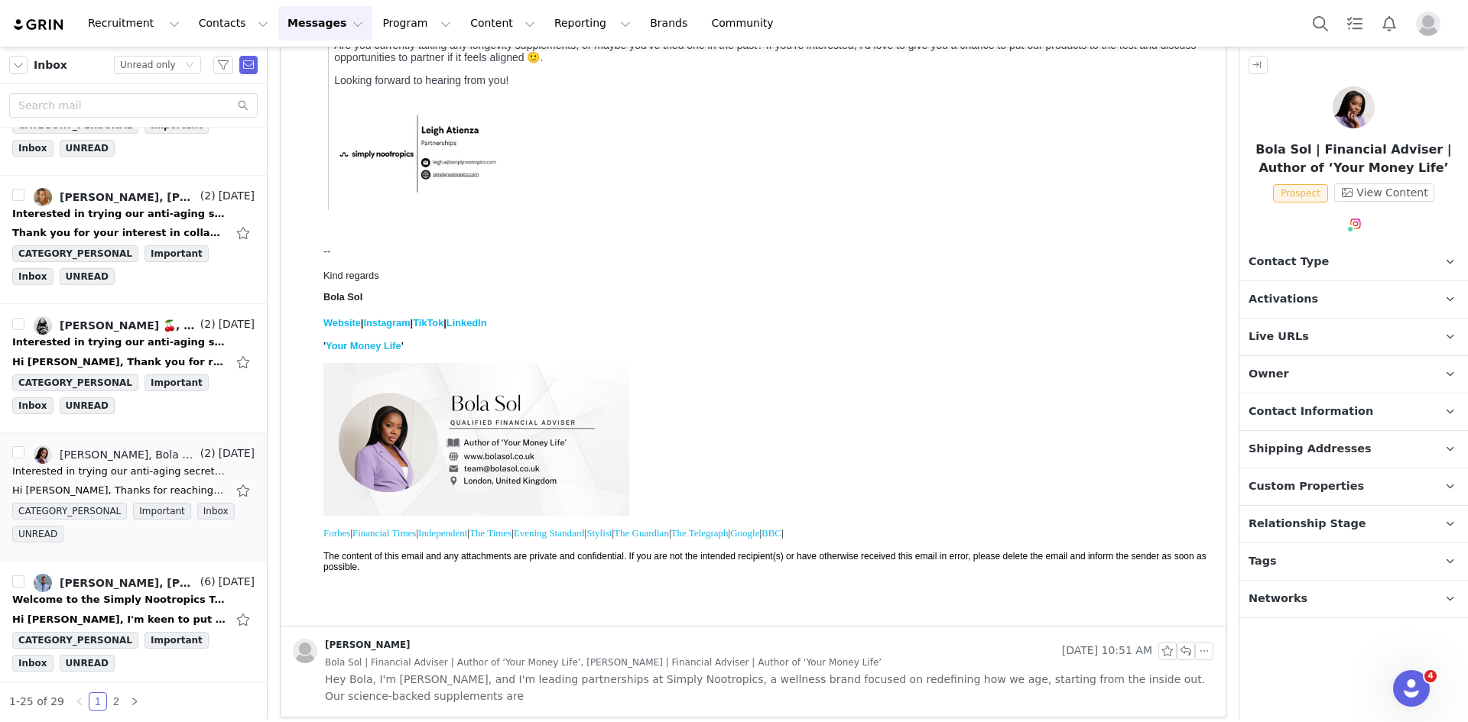
scroll to position [564, 0]
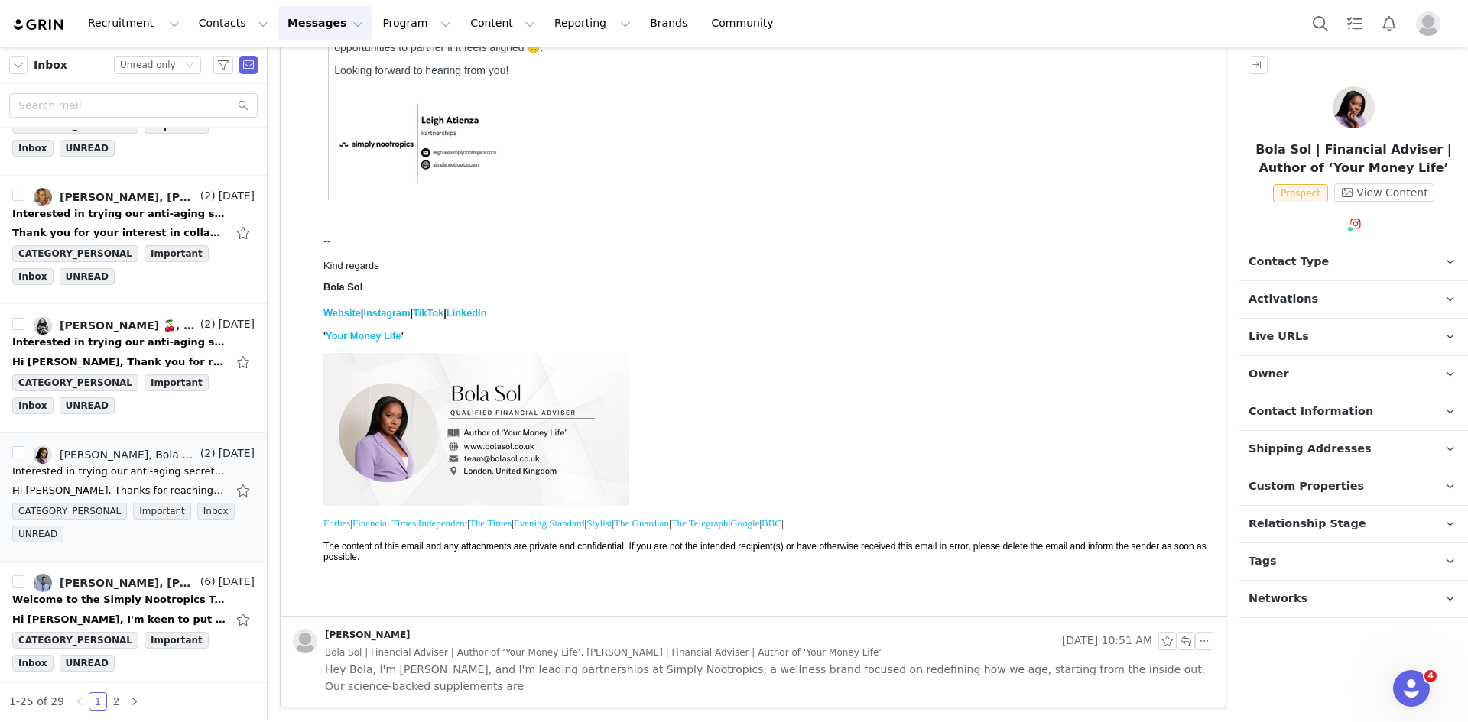
click at [404, 634] on div "[PERSON_NAME]" at bounding box center [674, 641] width 763 height 24
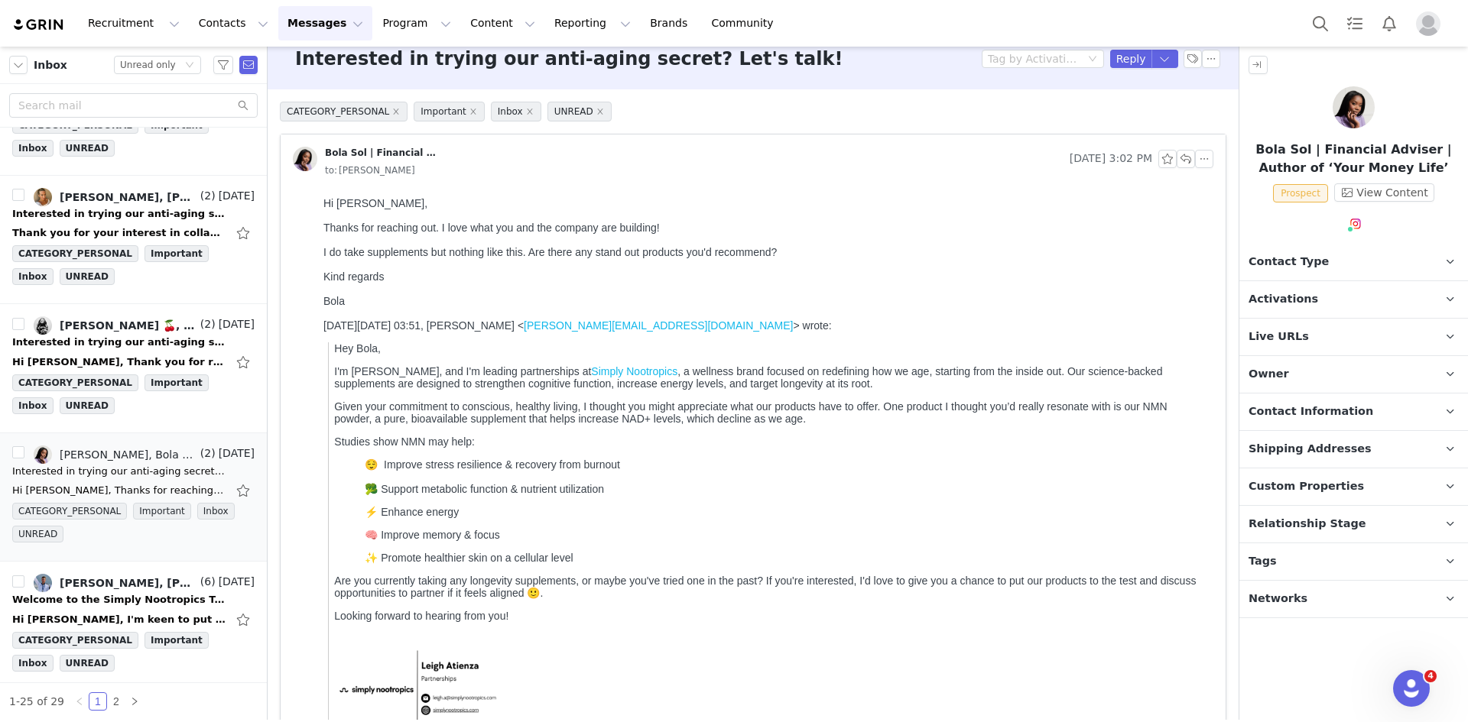
scroll to position [0, 0]
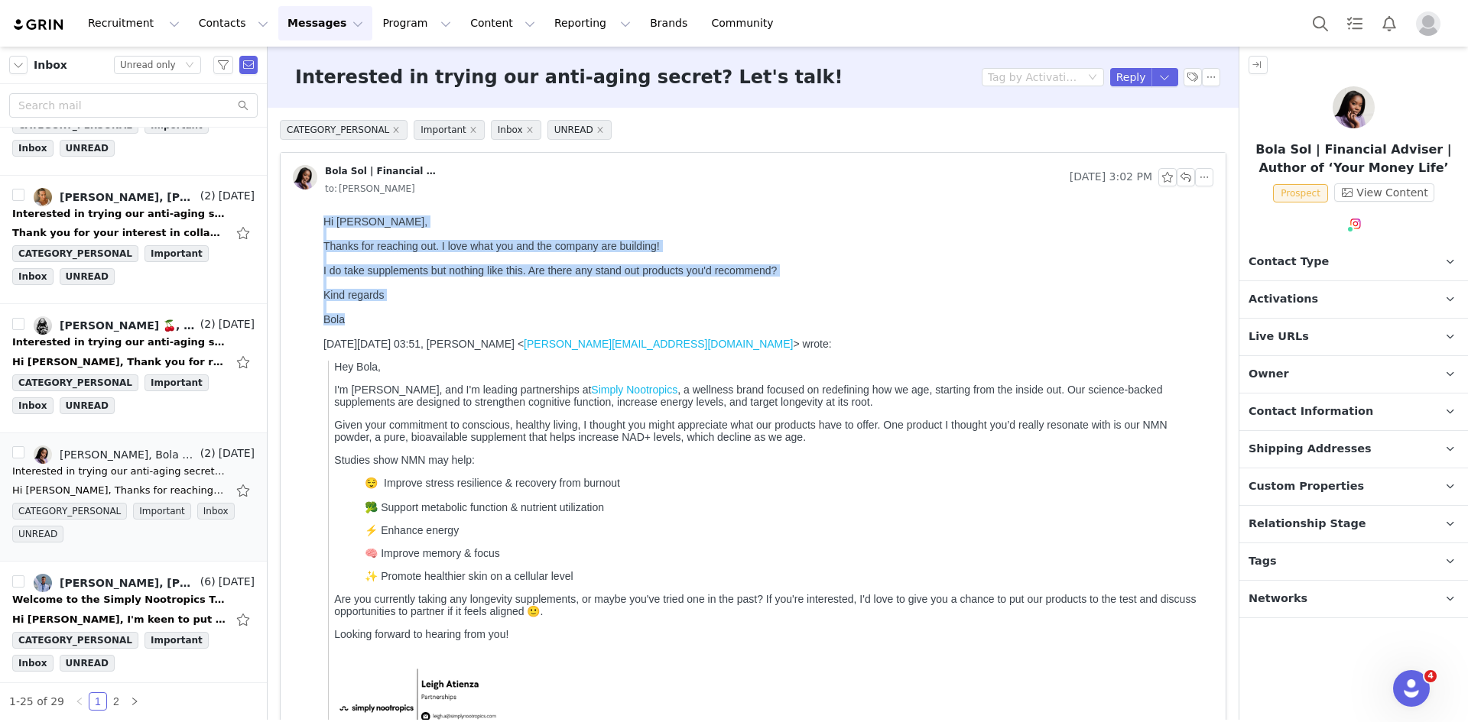
drag, startPoint x: 323, startPoint y: 221, endPoint x: 375, endPoint y: 323, distance: 114.9
click at [375, 323] on div "Hi Leigh, Thanks for reaching out. I love what you and the company are building…" at bounding box center [765, 271] width 884 height 110
copy div "Hi Leigh, Thanks for reaching out. I love what you and the company are building…"
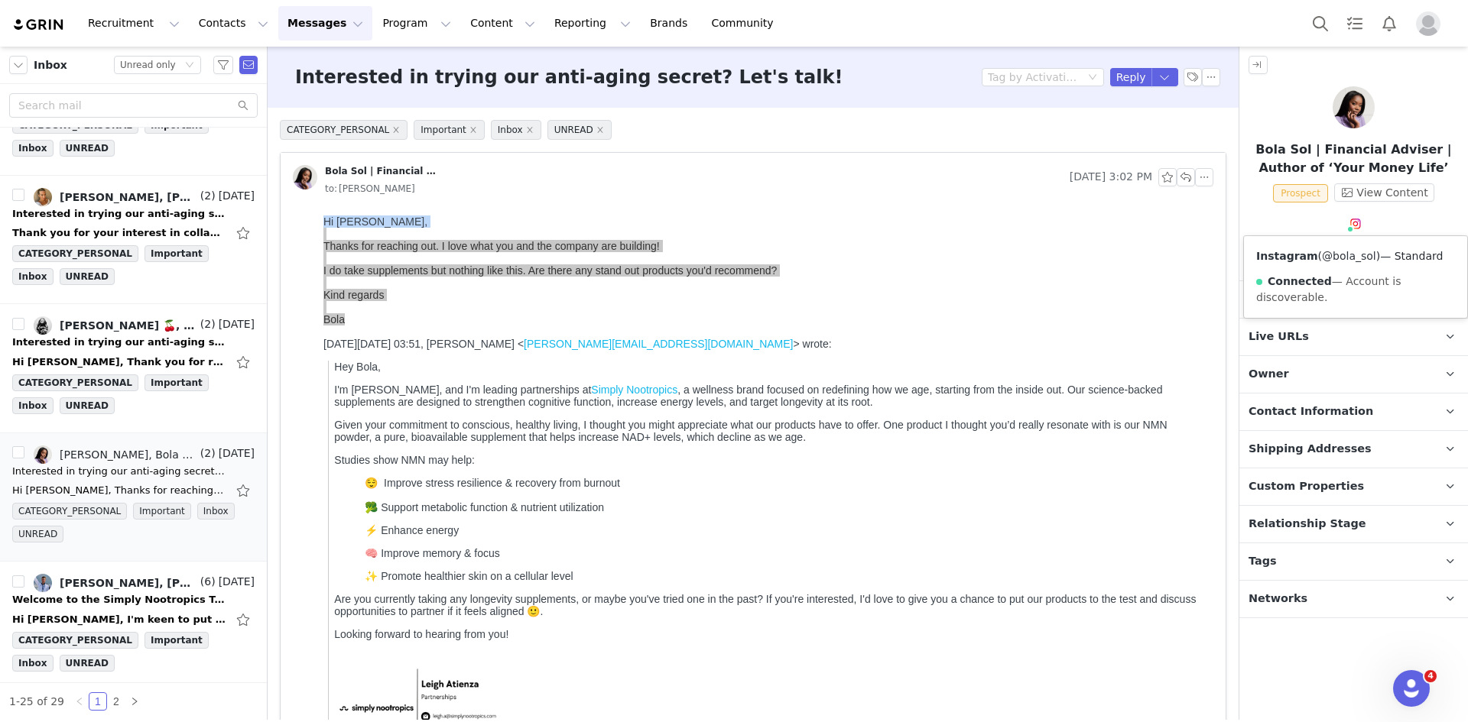
click at [1351, 251] on link "@bola_sol" at bounding box center [1349, 256] width 54 height 12
click at [1340, 554] on p "Tags Keep track of your contacts by assigning them tags. You can then filter yo…" at bounding box center [1335, 561] width 192 height 37
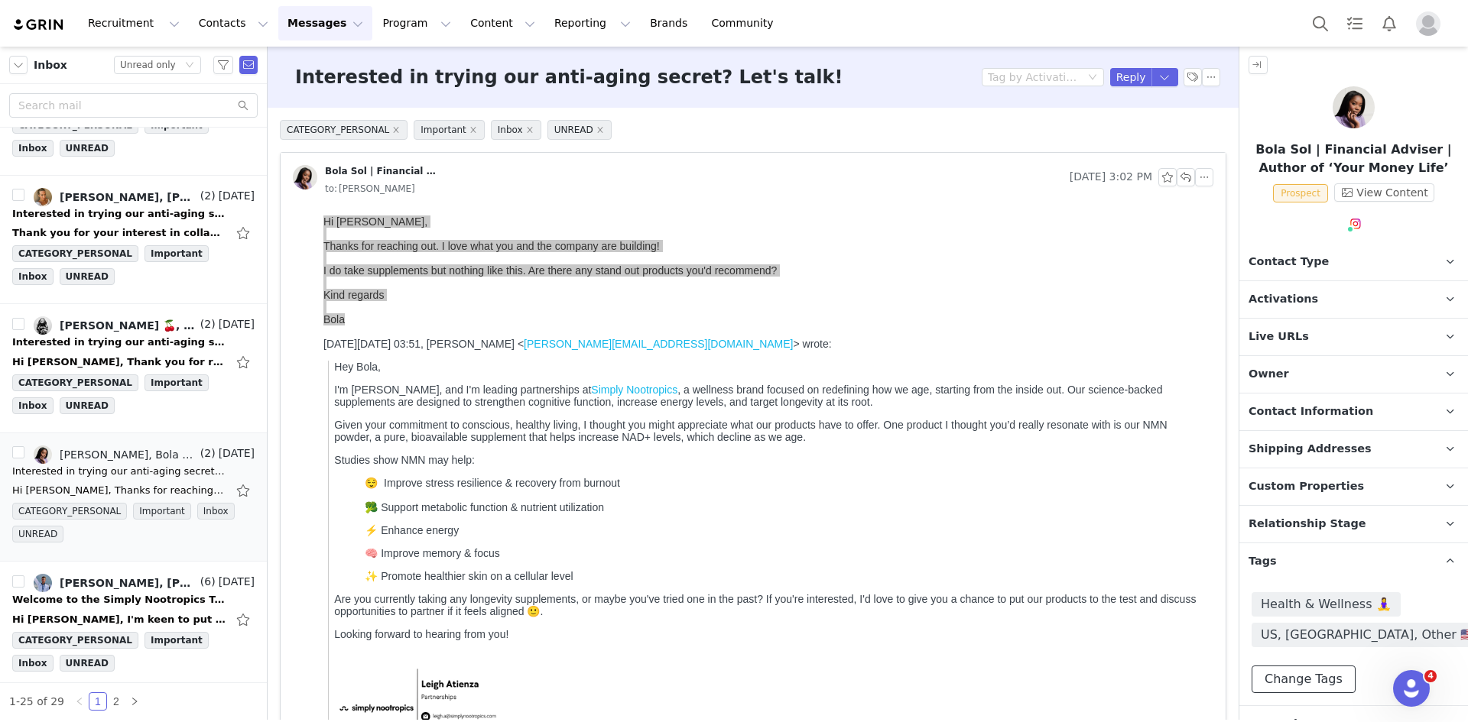
click at [1313, 678] on button "Change Tags" at bounding box center [1303, 680] width 104 height 28
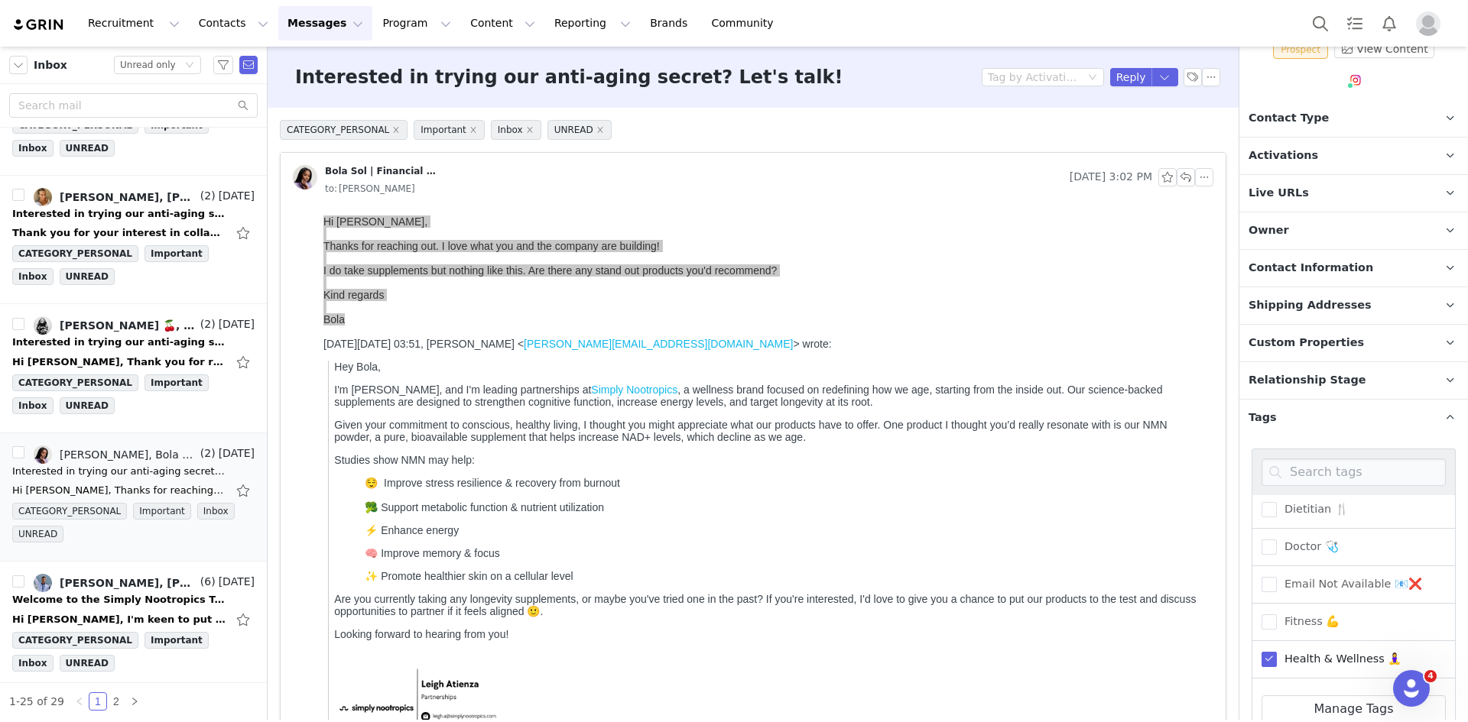
scroll to position [306, 0]
click at [1367, 628] on span "Money, Finance, Deals 💰" at bounding box center [1350, 620] width 148 height 15
click at [1276, 613] on input "Money, Finance, Deals 💰" at bounding box center [1276, 613] width 0 height 0
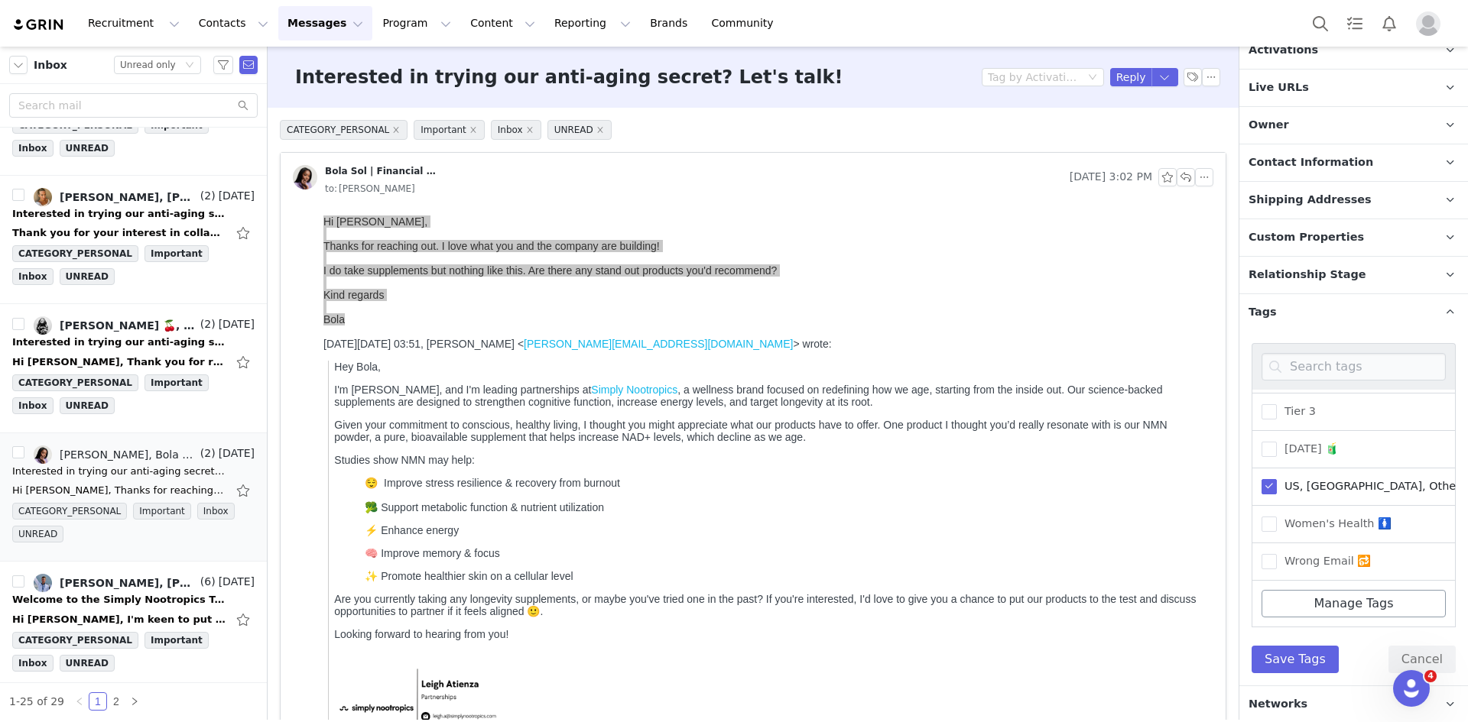
scroll to position [251, 0]
click at [1291, 670] on div "40+ 💃 Advisory Board 🏆 Athlete 🏃‍♂️ AUS 🇦🇺 Biohacker 🧬 Coach 📝 Dietitian 🍴 Doct…" at bounding box center [1353, 506] width 229 height 355
click at [1293, 654] on button "Save Tags" at bounding box center [1294, 658] width 87 height 28
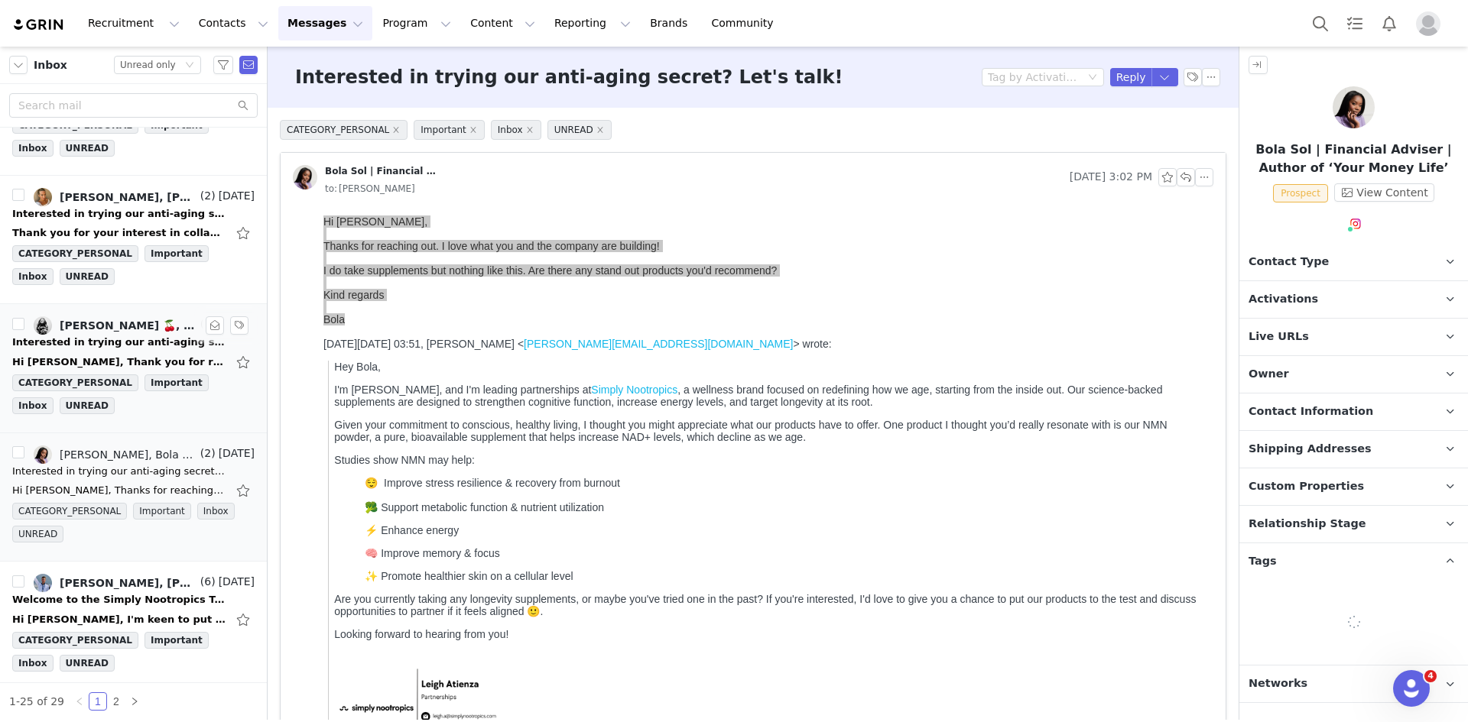
scroll to position [0, 0]
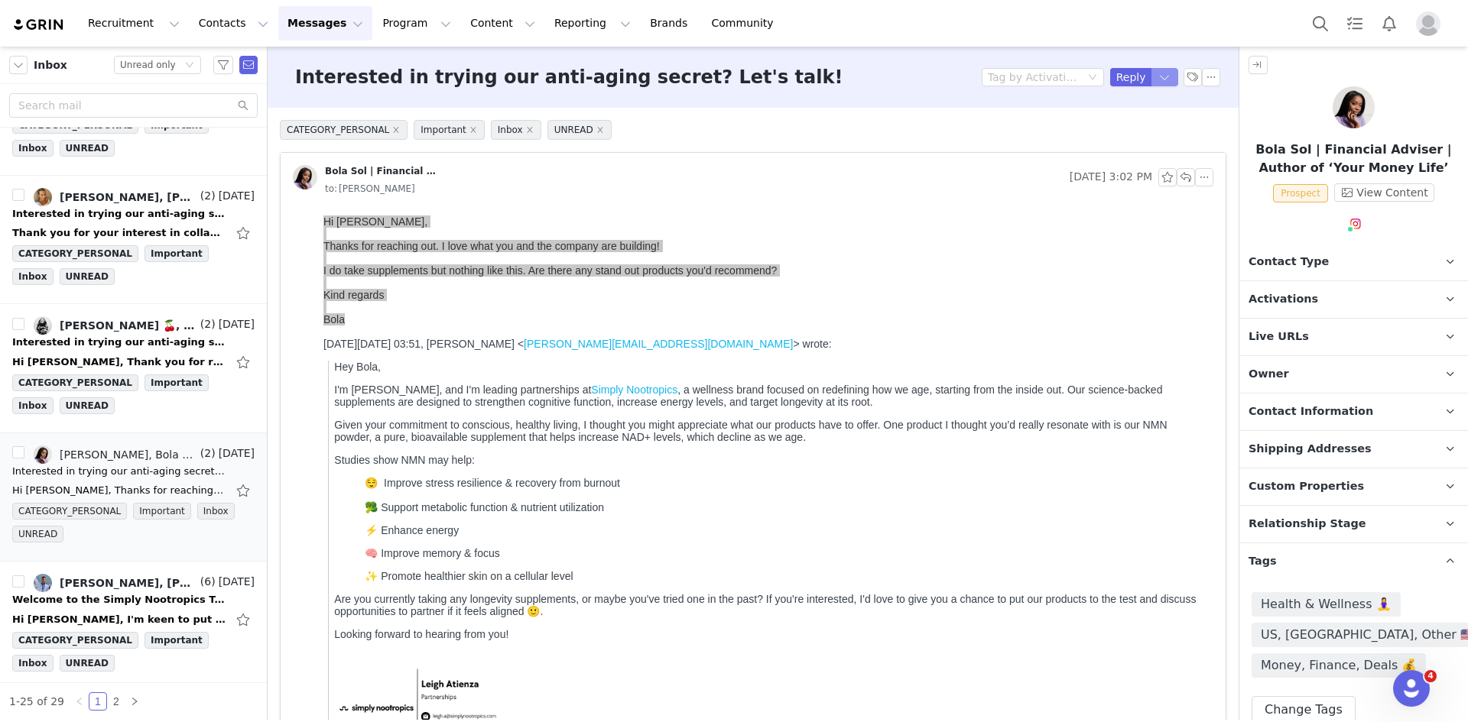
click at [1151, 78] on button "button" at bounding box center [1165, 77] width 28 height 18
click at [1152, 82] on button "button" at bounding box center [1165, 77] width 28 height 18
click at [1145, 127] on li "Reply All" at bounding box center [1140, 129] width 65 height 24
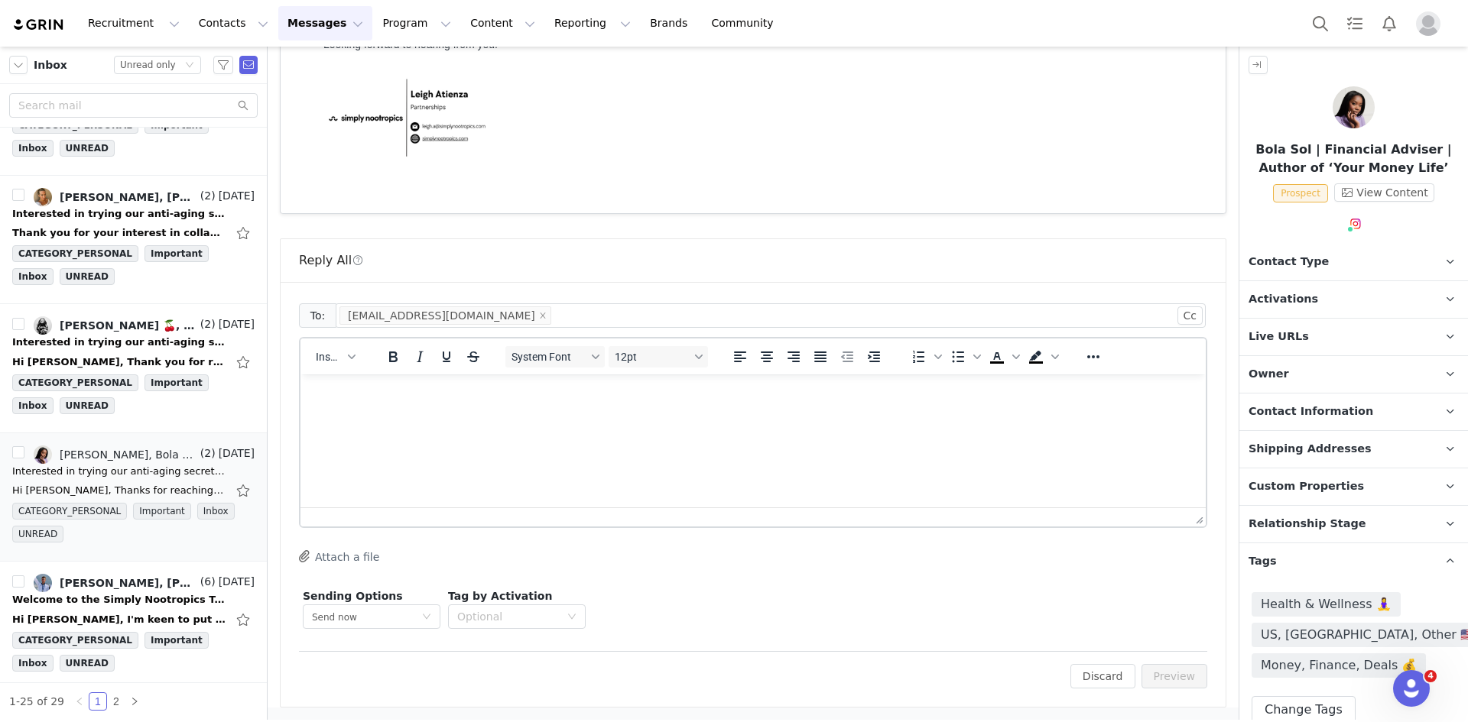
click at [423, 416] on html at bounding box center [752, 395] width 905 height 41
paste body "Rich Text Area. Press ALT-0 for help."
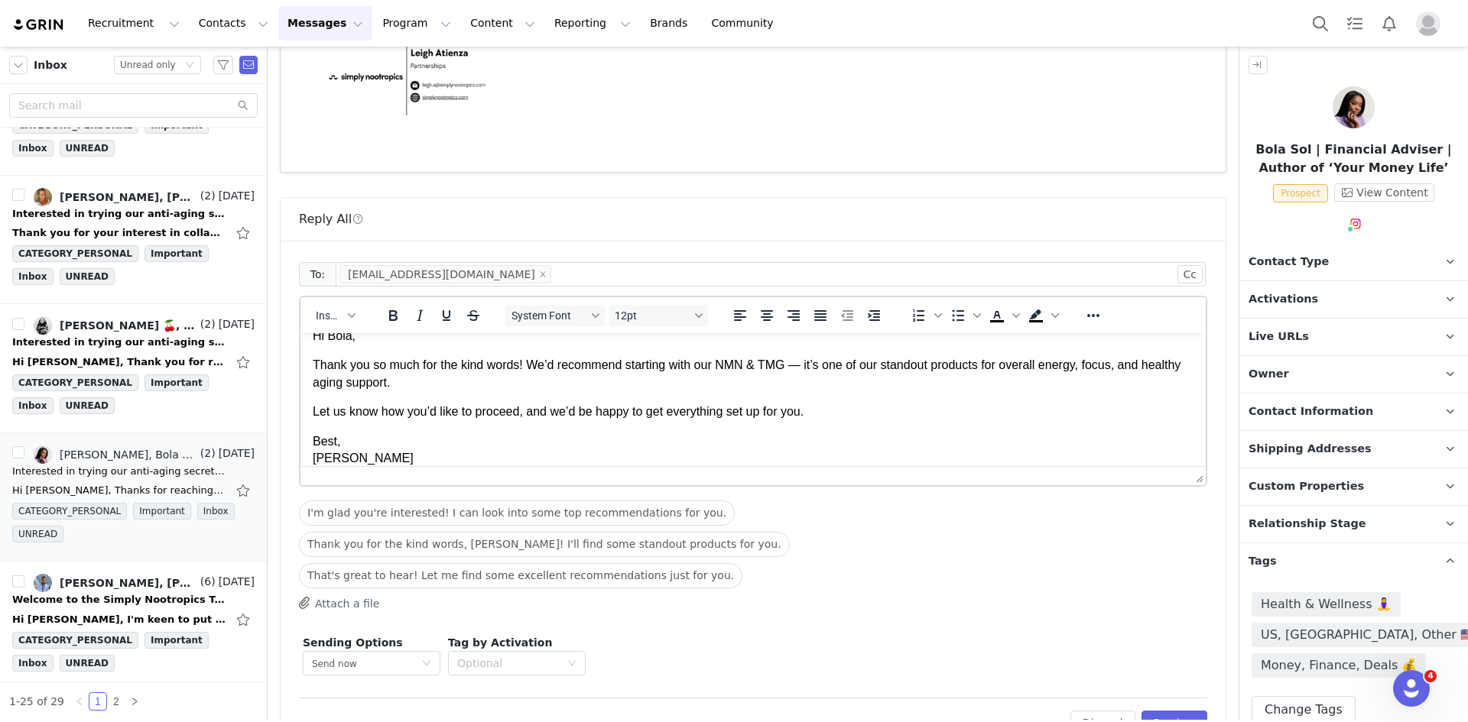
scroll to position [1536, 0]
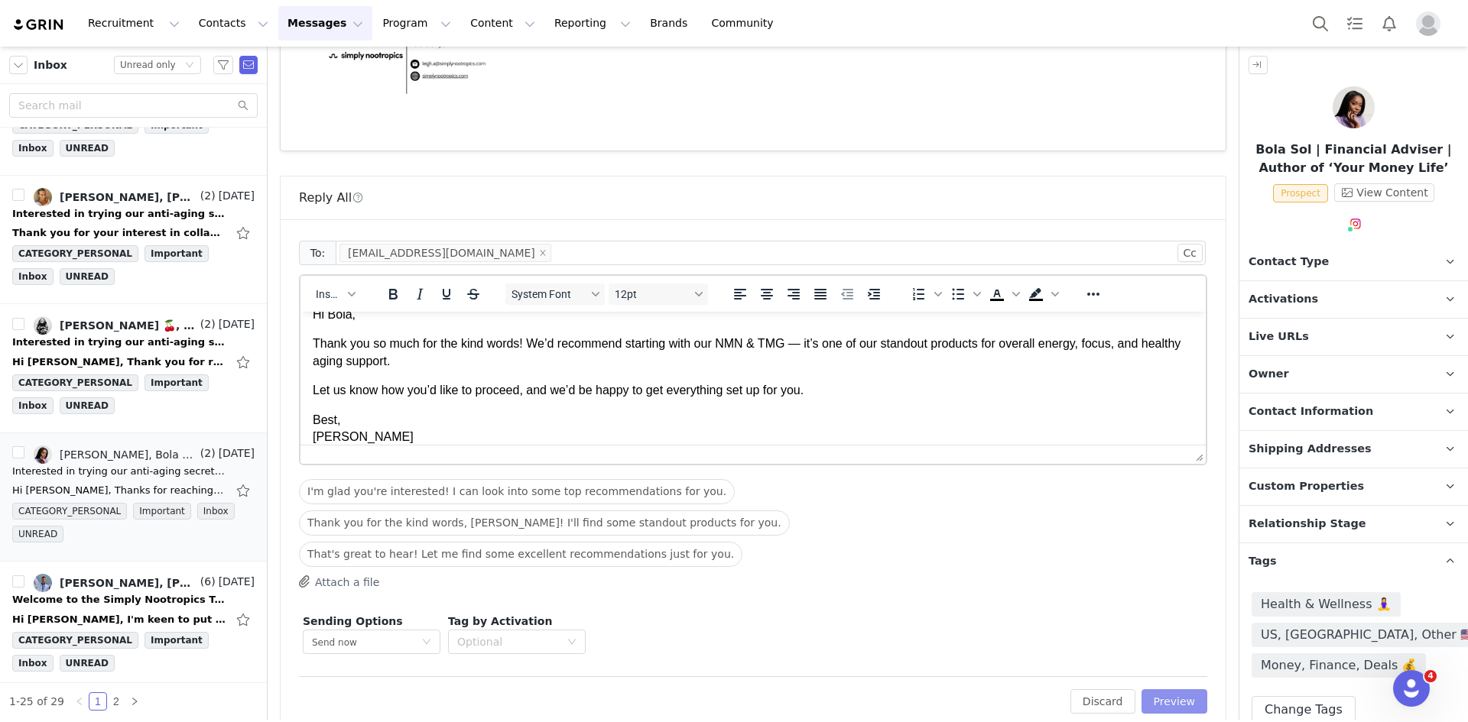
click at [1179, 689] on button "Preview" at bounding box center [1174, 701] width 66 height 24
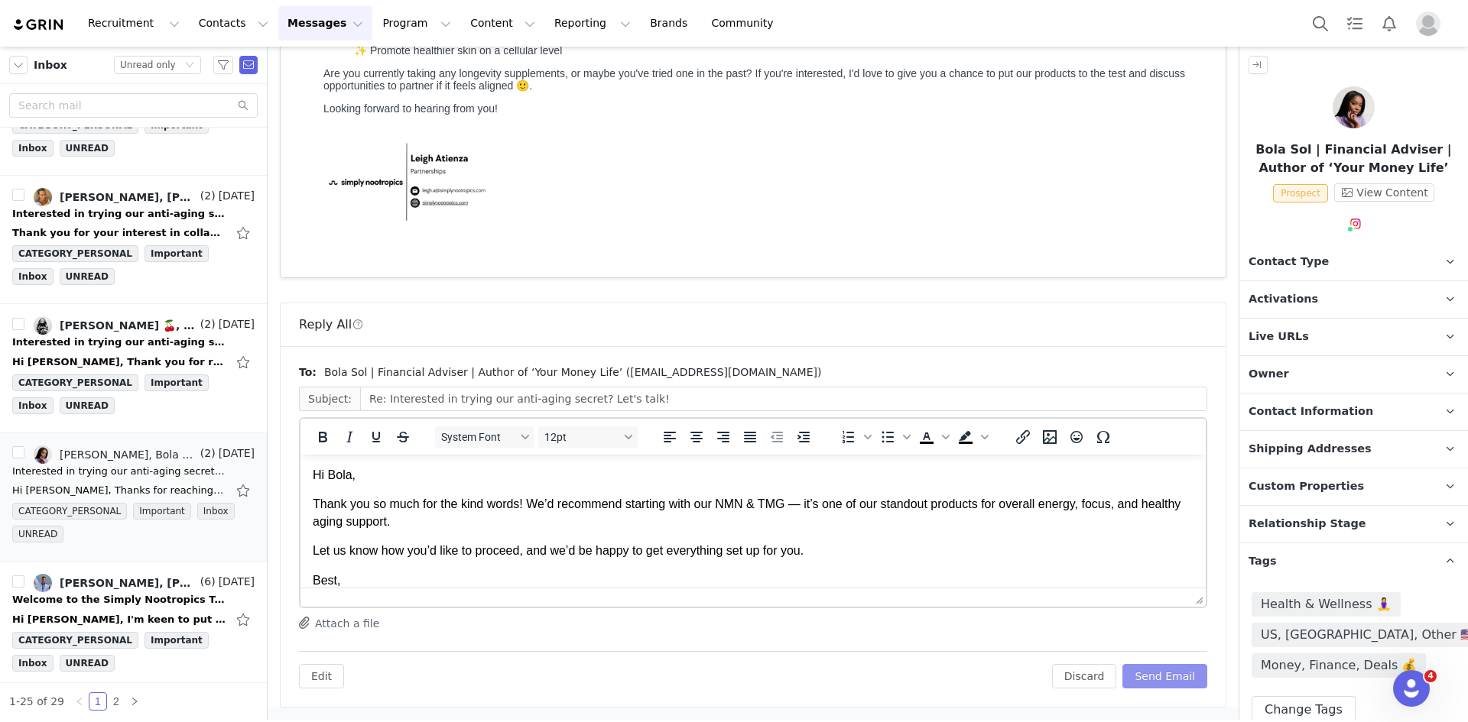
scroll to position [0, 0]
click at [1179, 670] on button "Send Email" at bounding box center [1164, 676] width 85 height 24
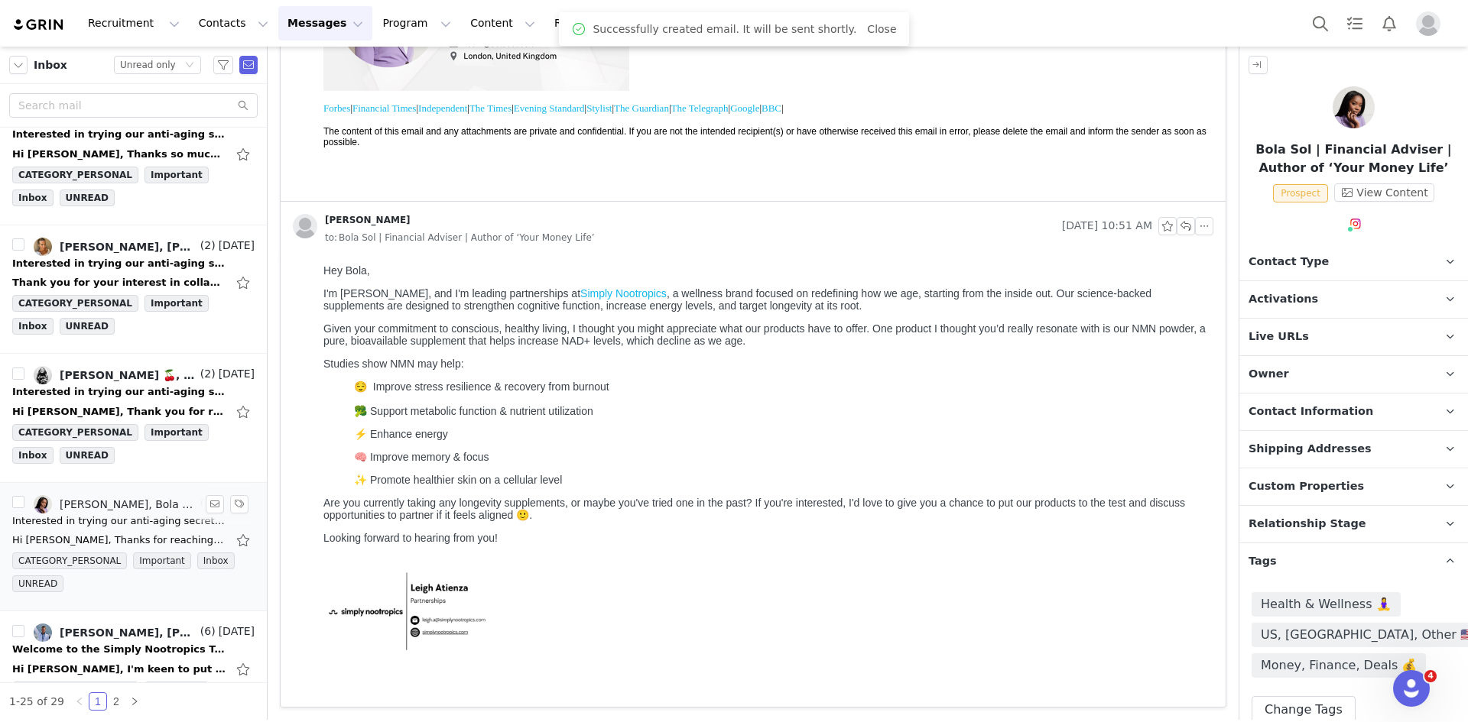
scroll to position [1550, 0]
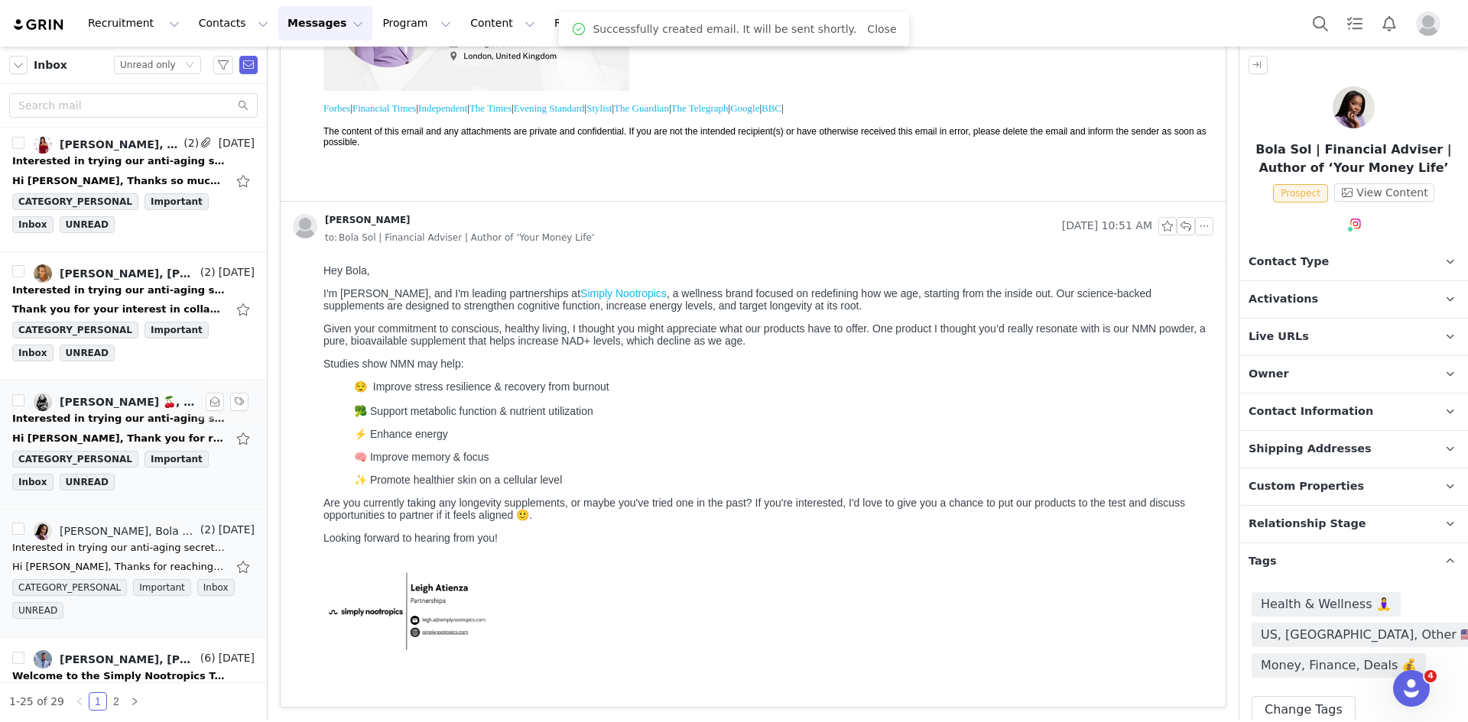
click at [120, 422] on div "Interested in trying our anti-aging secret? Let's talk!" at bounding box center [119, 418] width 214 height 15
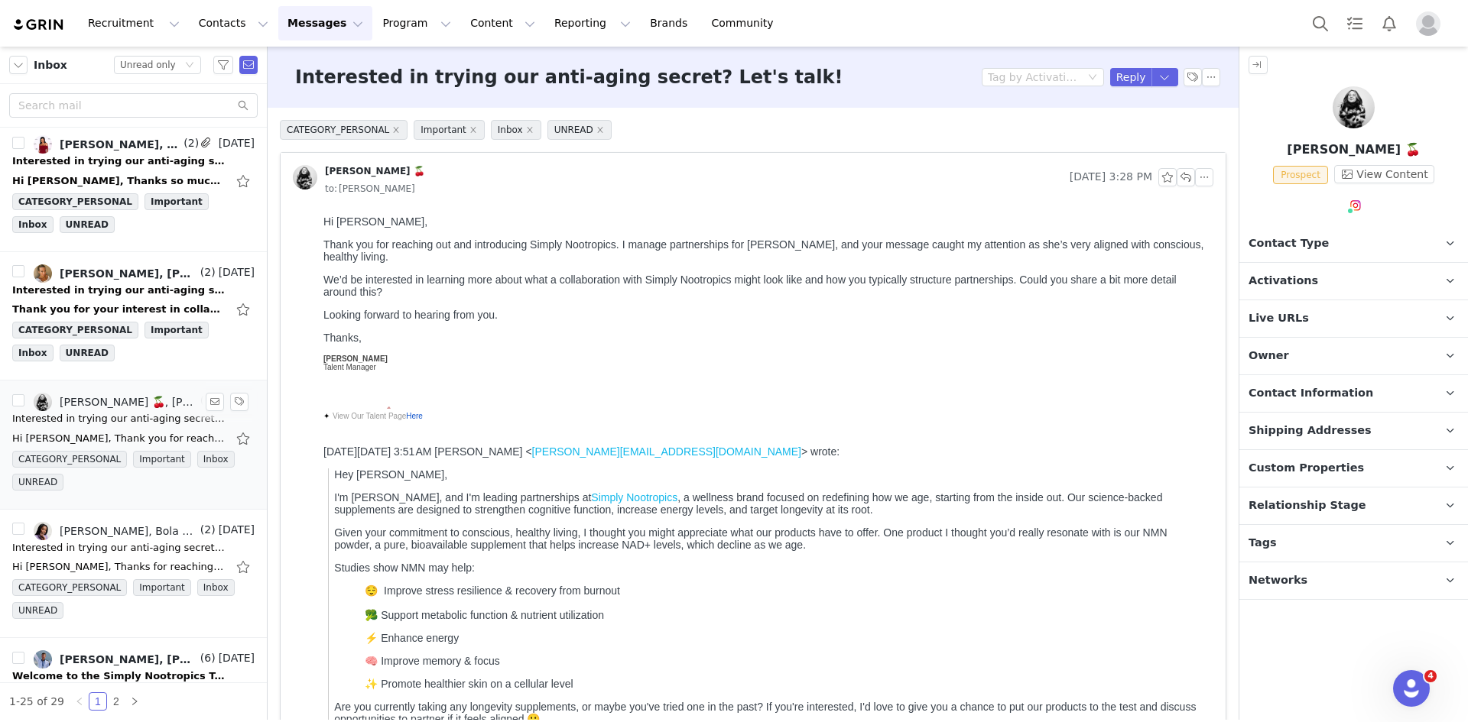
scroll to position [0, 0]
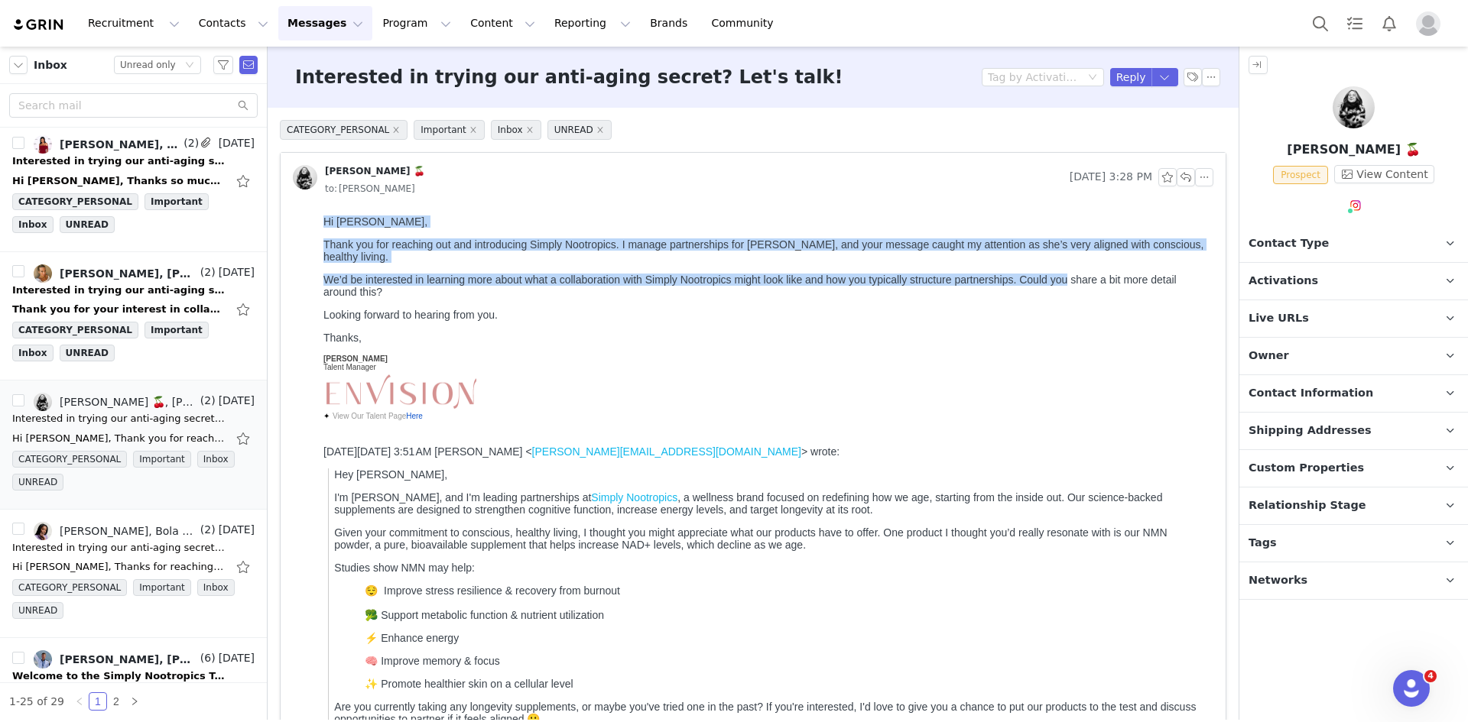
drag, startPoint x: 324, startPoint y: 228, endPoint x: 1067, endPoint y: 268, distance: 744.0
click at [1067, 268] on div "Hi Leigh, Thank you for reaching out and introducing Simply Nootropics. I manag…" at bounding box center [765, 280] width 884 height 128
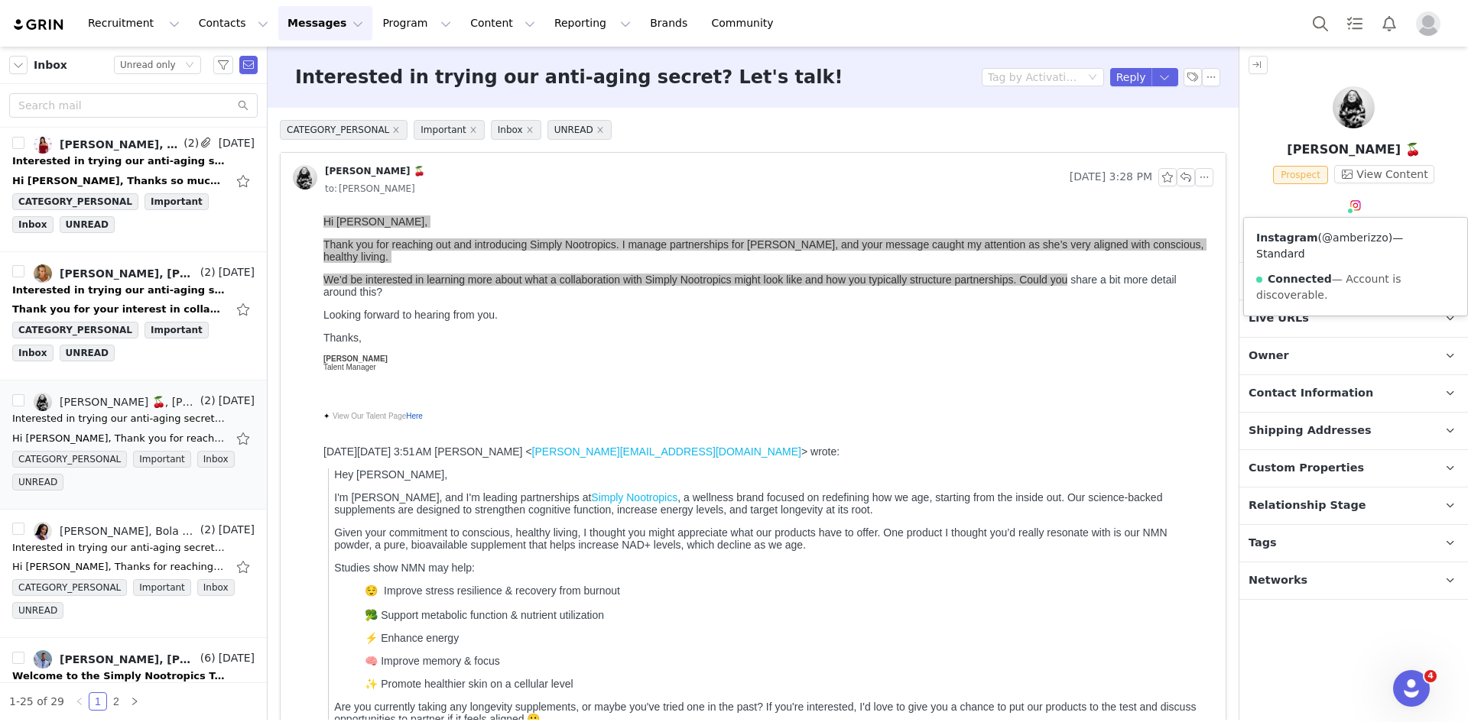
click at [1349, 233] on link "@amberizzo" at bounding box center [1355, 238] width 66 height 12
drag, startPoint x: 1358, startPoint y: 533, endPoint x: 1374, endPoint y: 593, distance: 62.3
click at [1357, 533] on p "Tags Keep track of your contacts by assigning them tags. You can then filter yo…" at bounding box center [1335, 543] width 192 height 37
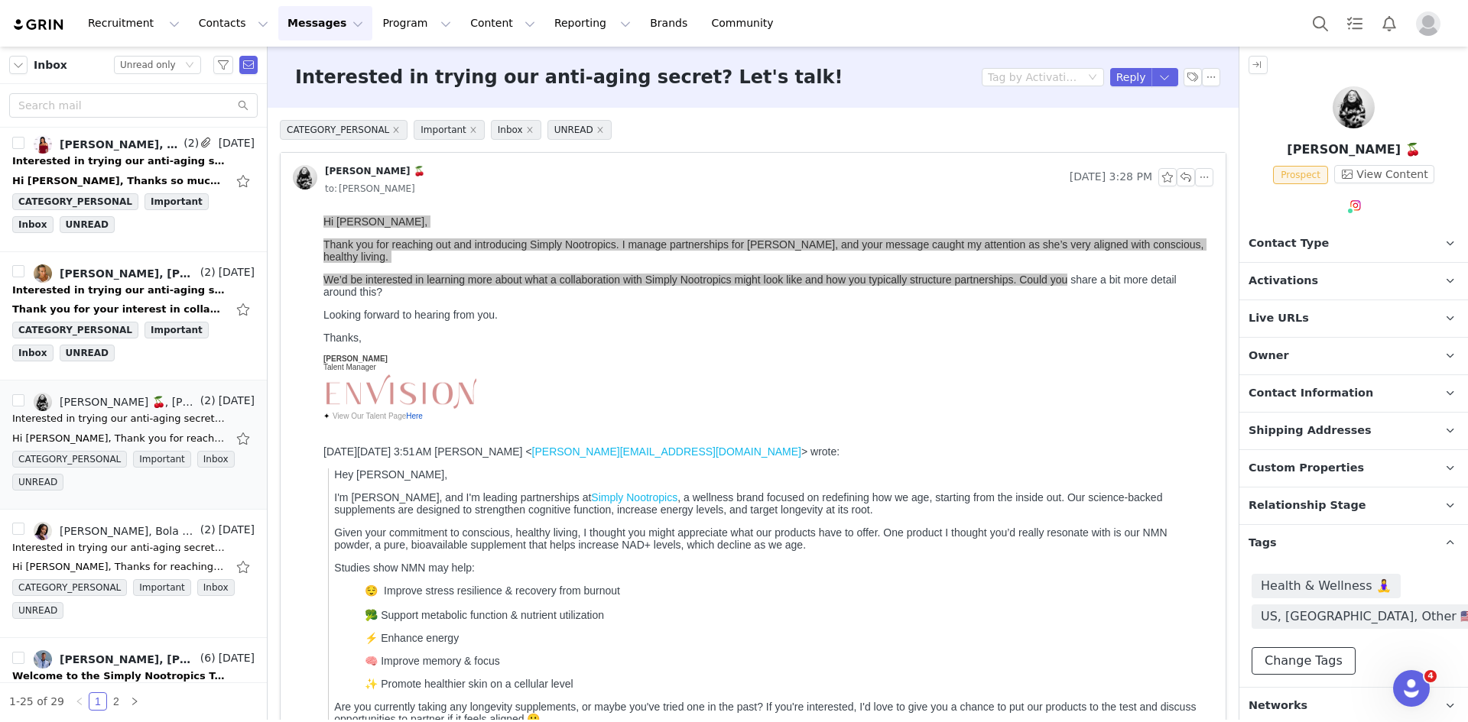
click at [1305, 657] on button "Change Tags" at bounding box center [1303, 661] width 104 height 28
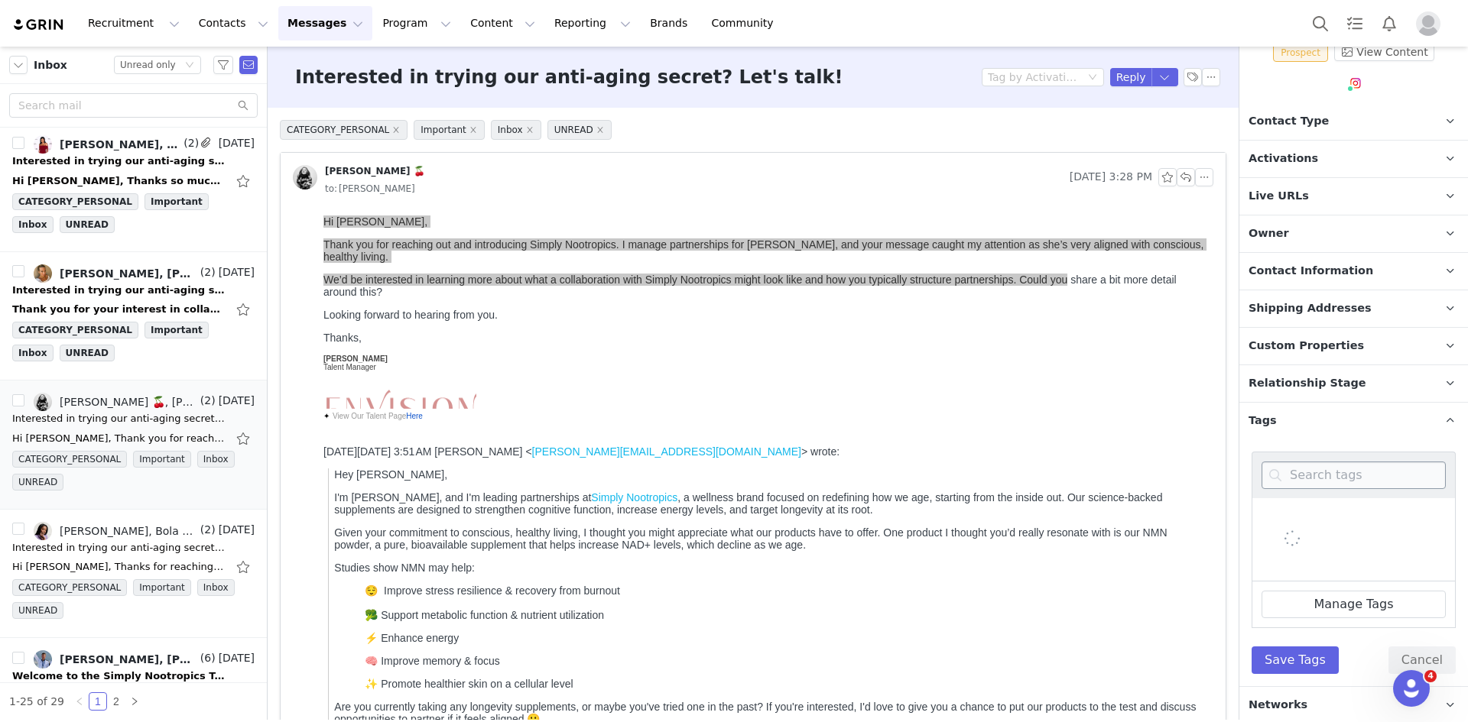
scroll to position [125, 0]
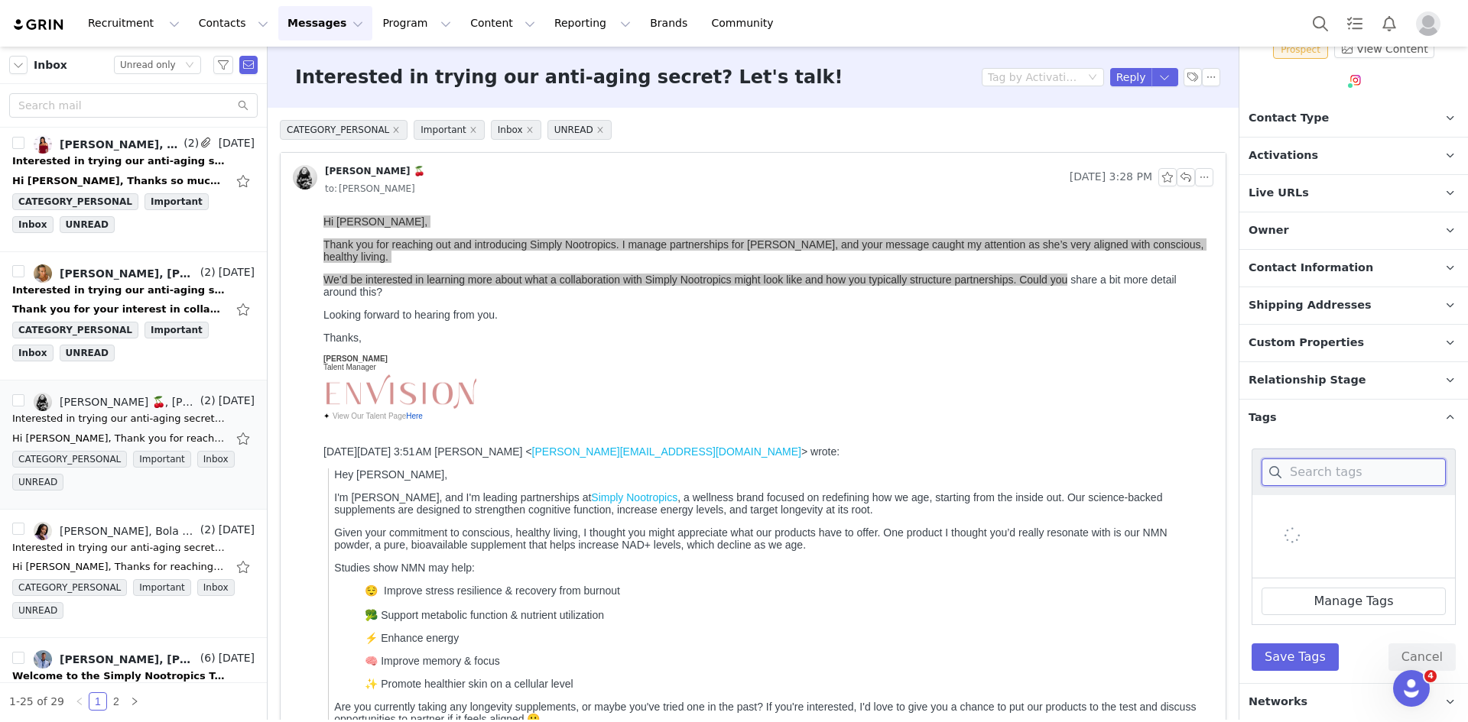
click at [1349, 465] on input at bounding box center [1353, 473] width 184 height 28
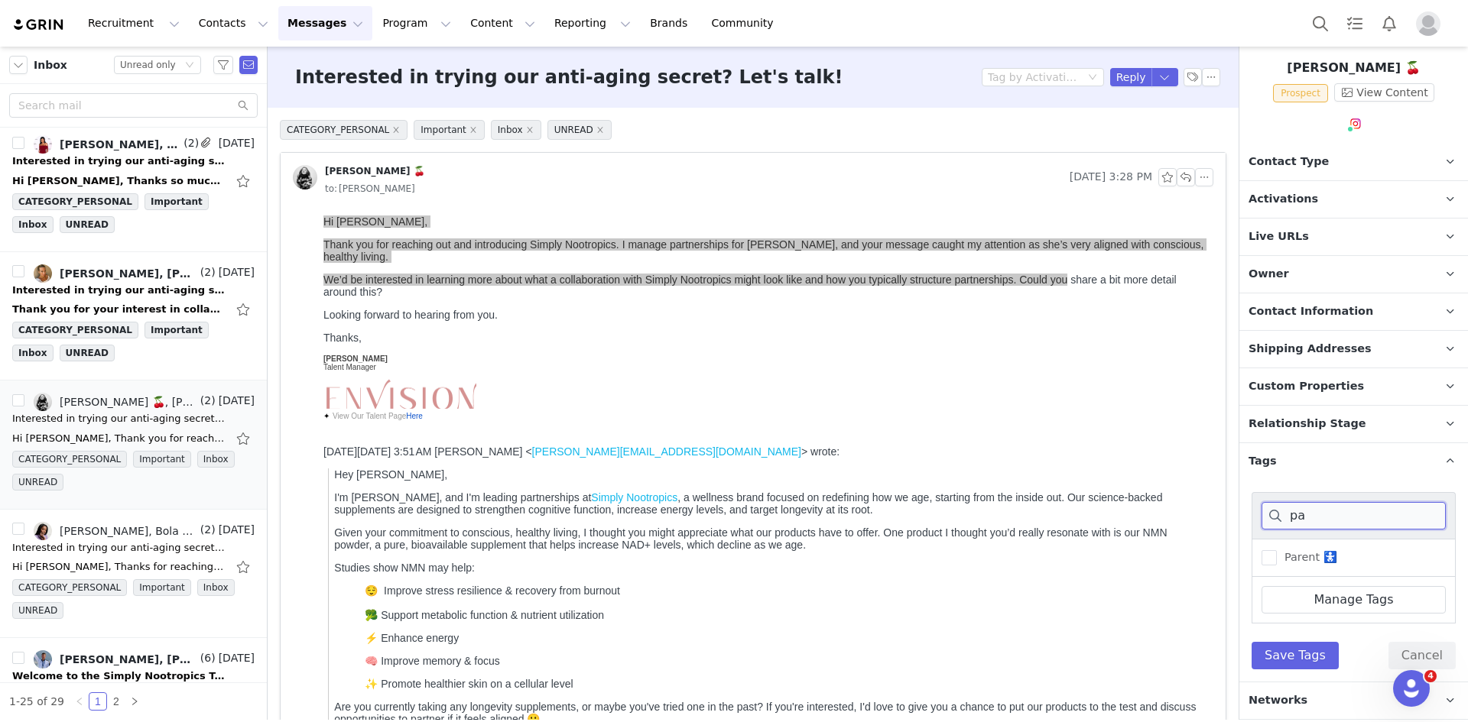
scroll to position [80, 0]
type input "pa"
click at [1265, 553] on span at bounding box center [1268, 559] width 15 height 15
click at [1276, 552] on input "Parent 🚼" at bounding box center [1276, 552] width 0 height 0
click at [1302, 658] on button "Save Tags" at bounding box center [1294, 658] width 87 height 28
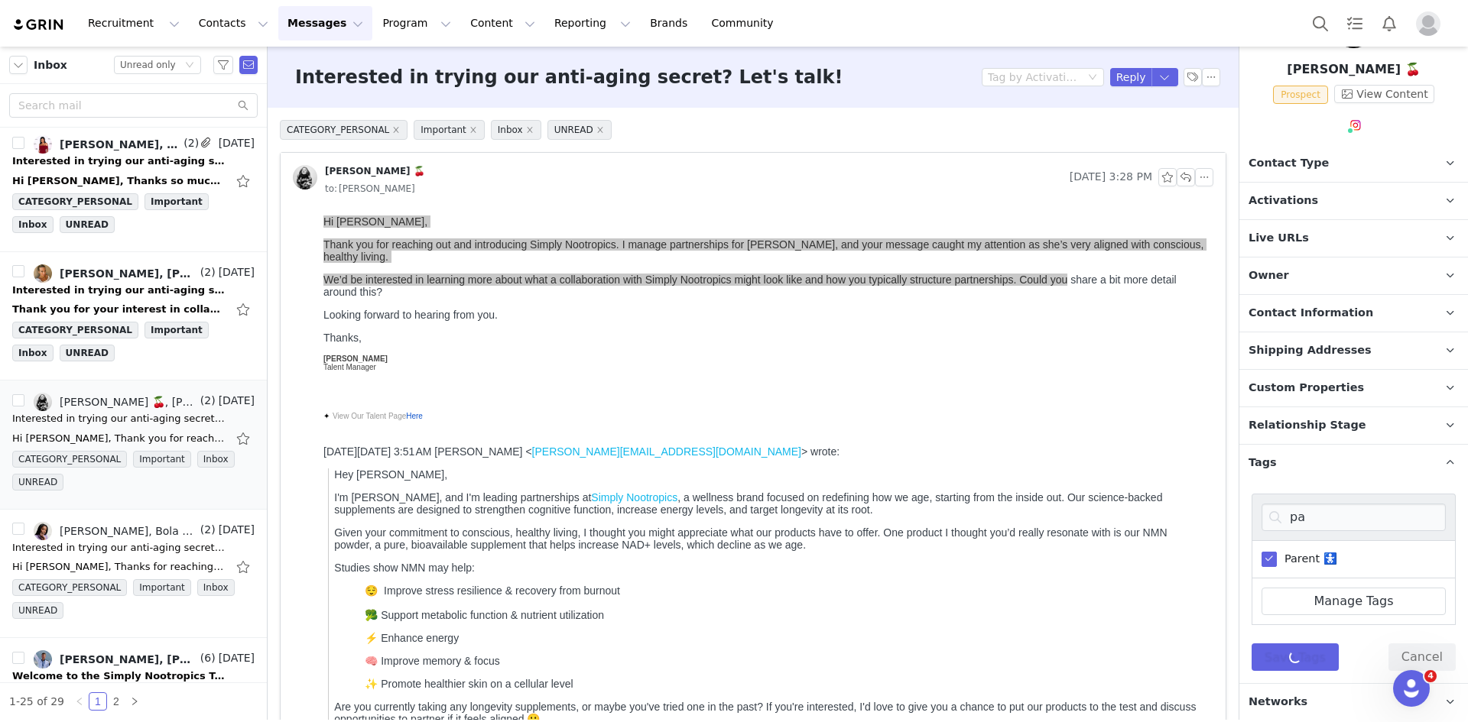
scroll to position [0, 0]
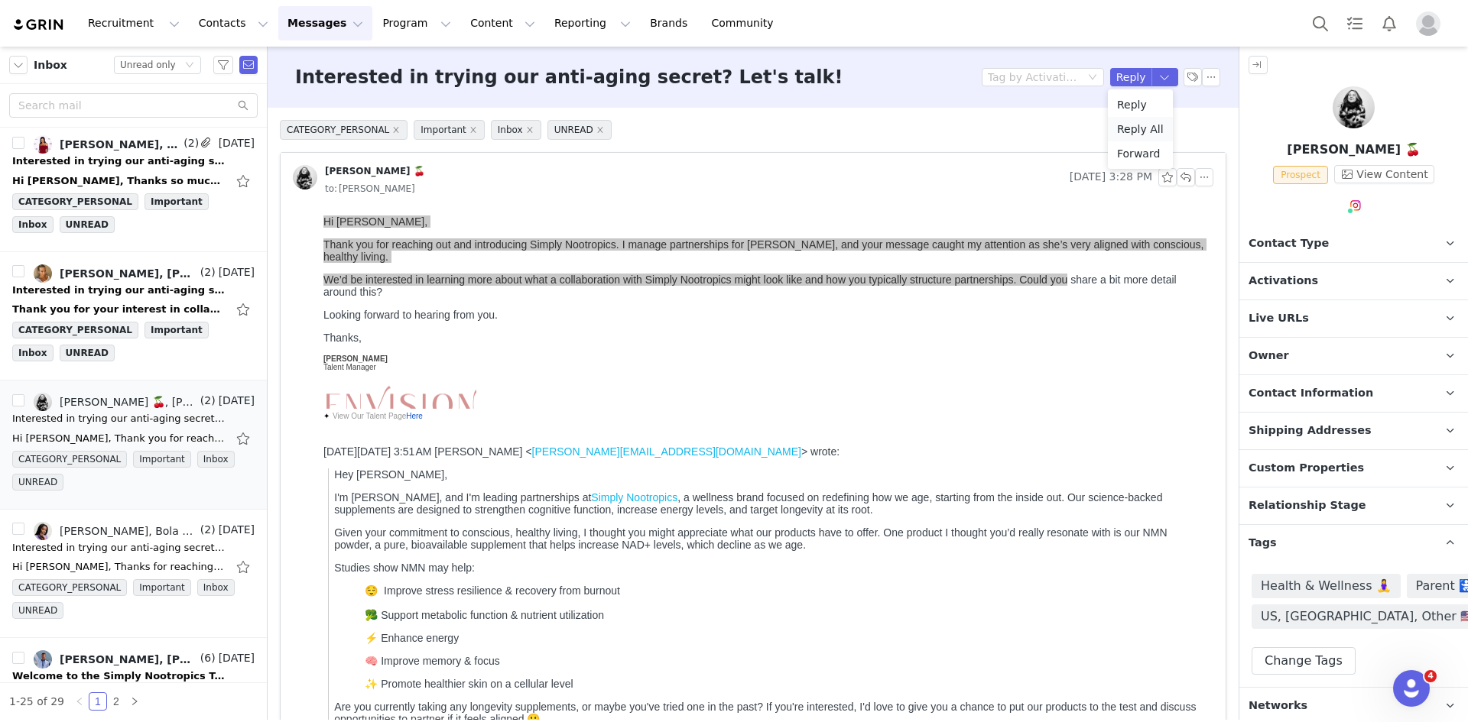
click at [1143, 128] on li "Reply All" at bounding box center [1140, 129] width 65 height 24
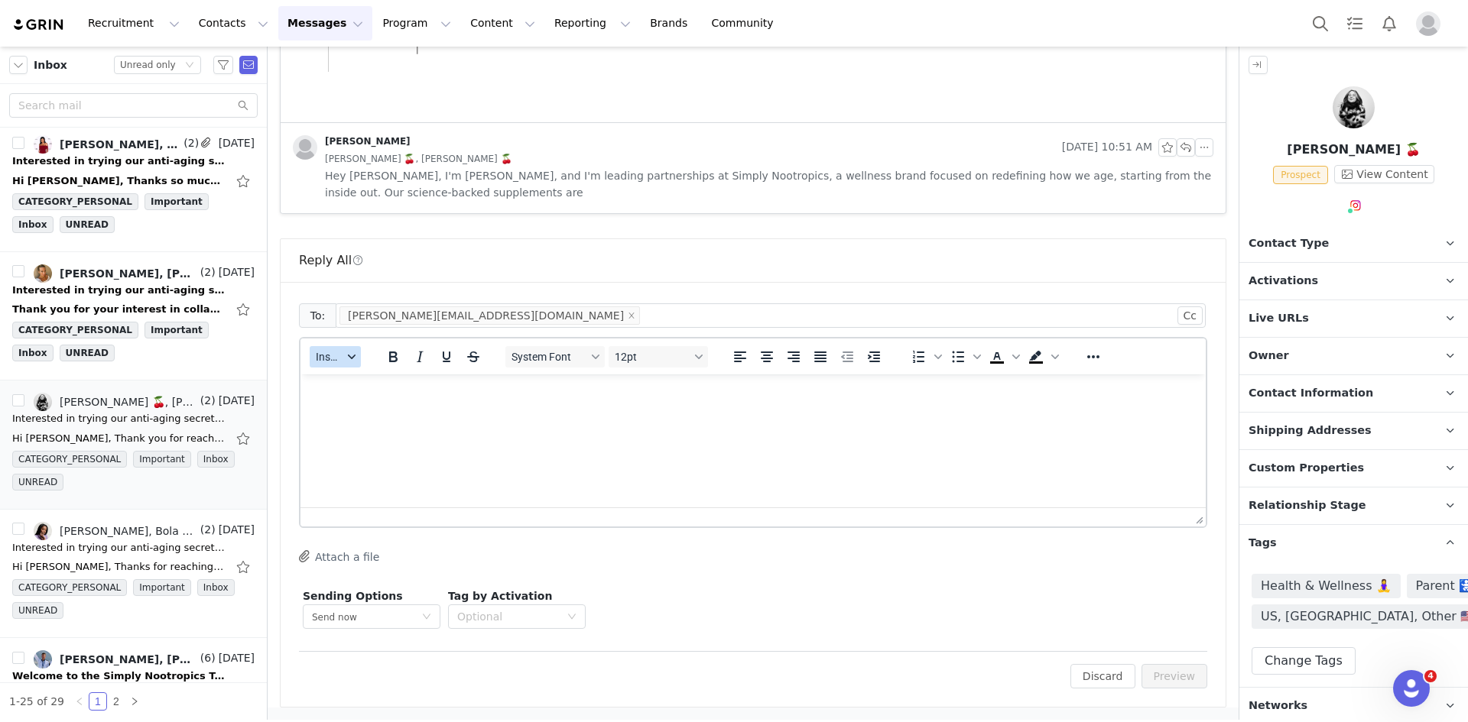
click at [328, 355] on span "Insert" at bounding box center [329, 357] width 27 height 12
click at [349, 371] on div "Insert Template" at bounding box center [389, 383] width 153 height 24
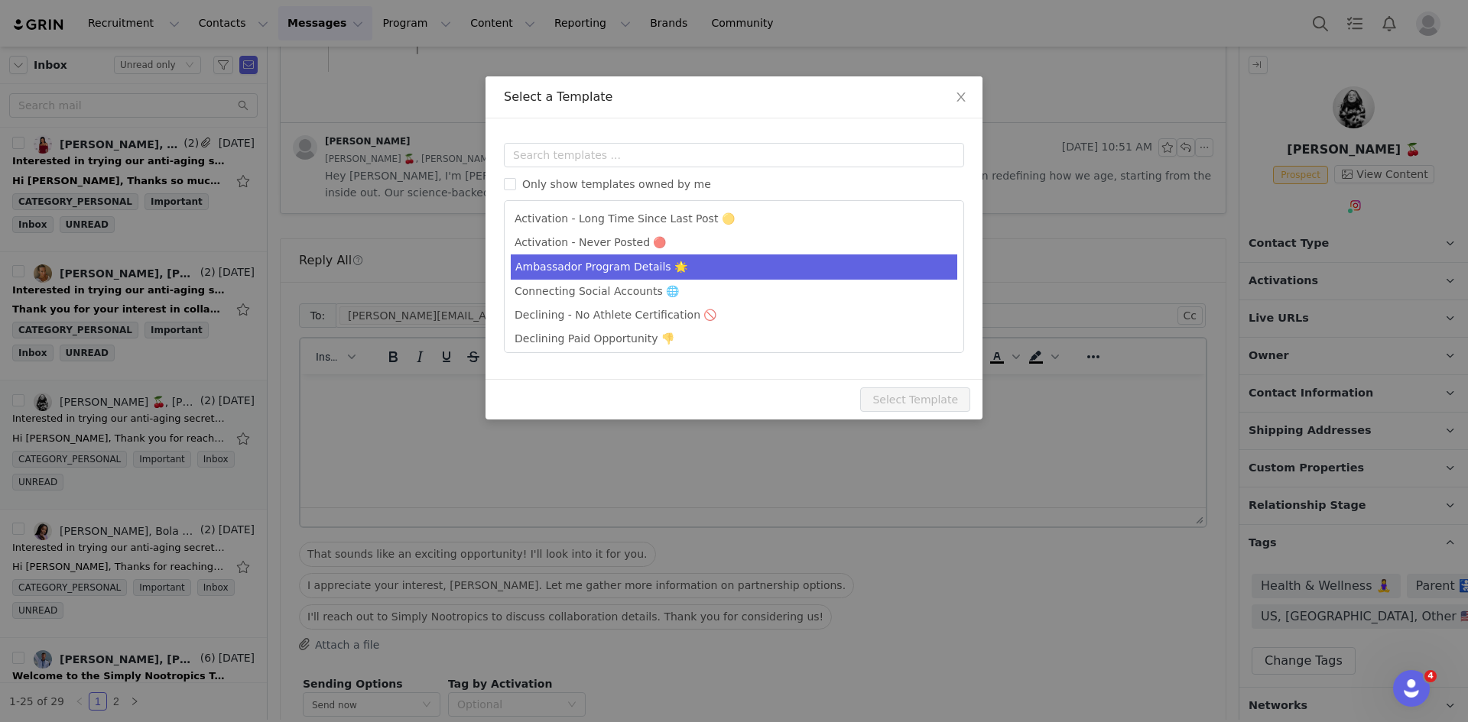
click at [585, 277] on li "Ambassador Program Details 🌟" at bounding box center [734, 267] width 446 height 25
type input "Simply Nootropics x [instagram_username] - Let's Partner!"
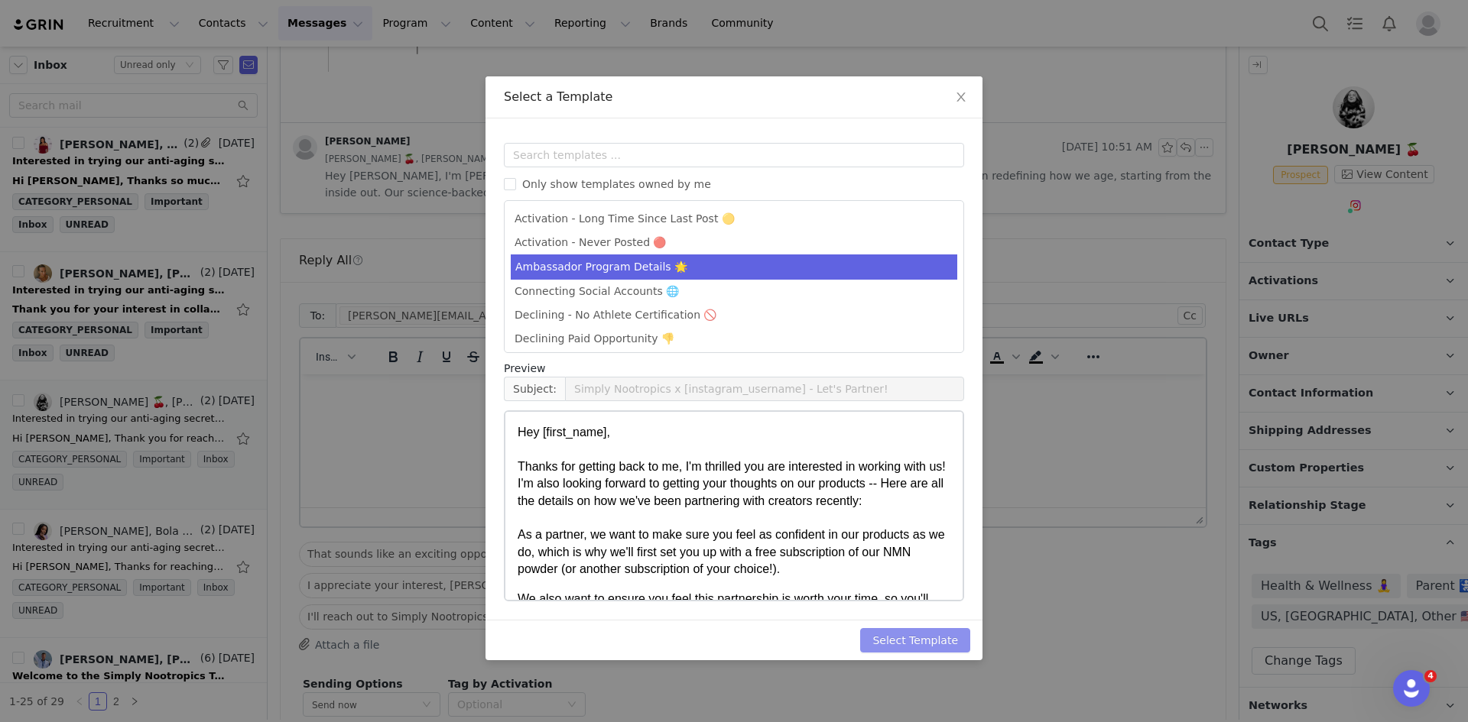
click at [941, 635] on button "Select Template" at bounding box center [915, 640] width 110 height 24
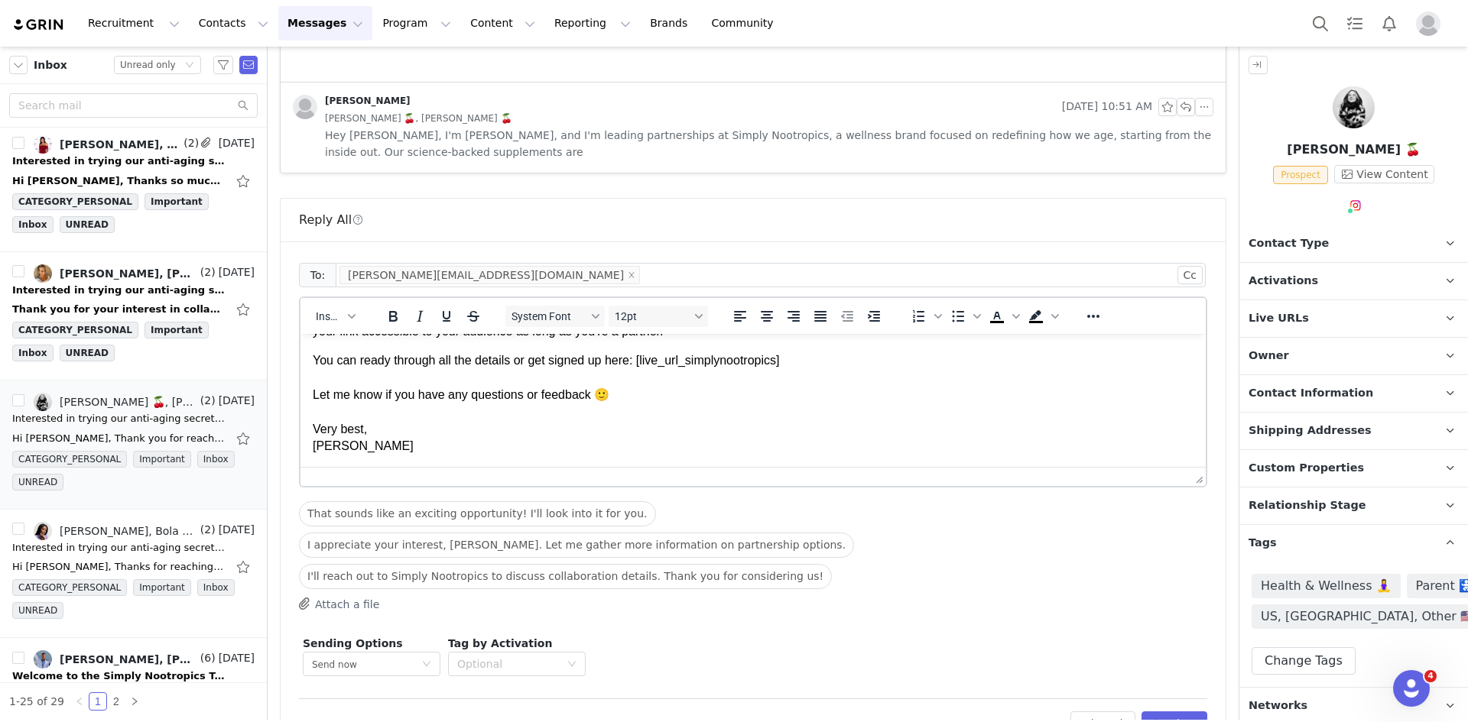
scroll to position [863, 0]
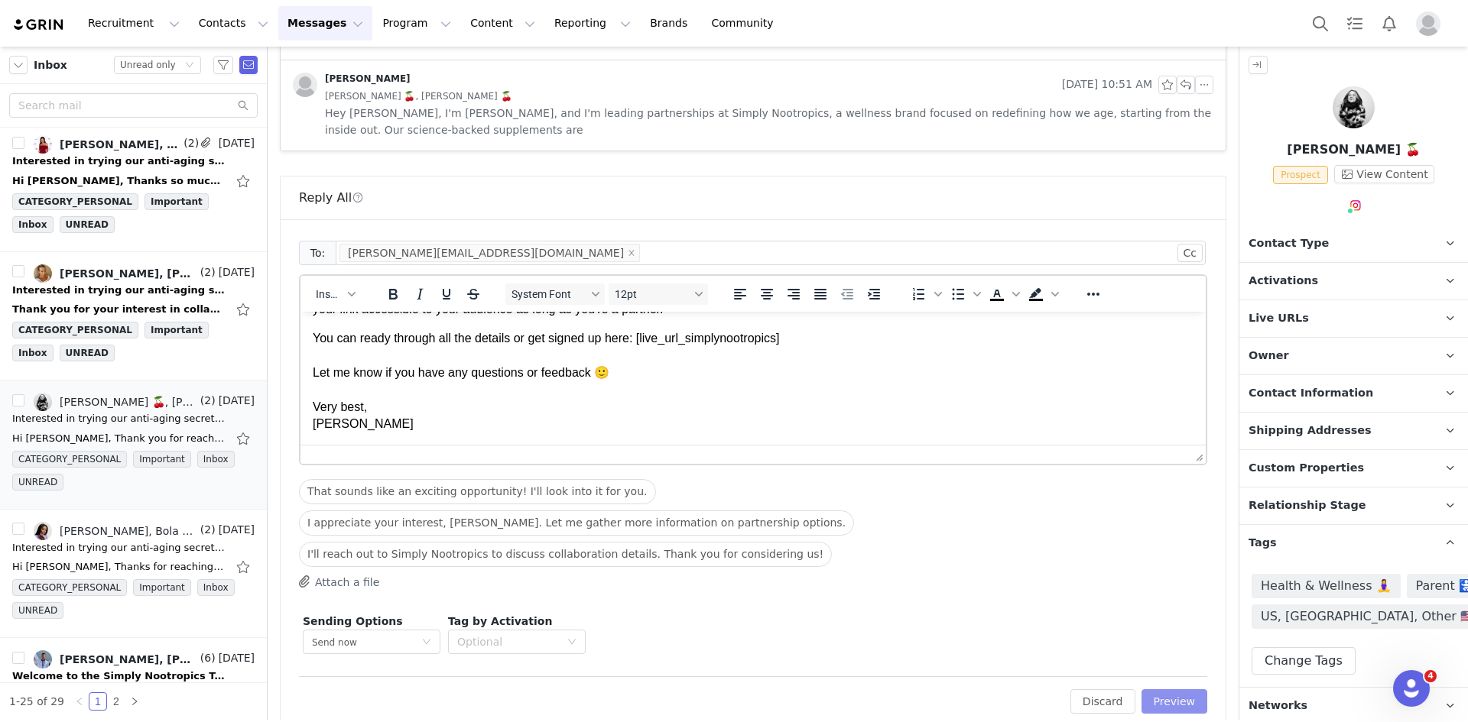
click at [1166, 689] on button "Preview" at bounding box center [1174, 701] width 66 height 24
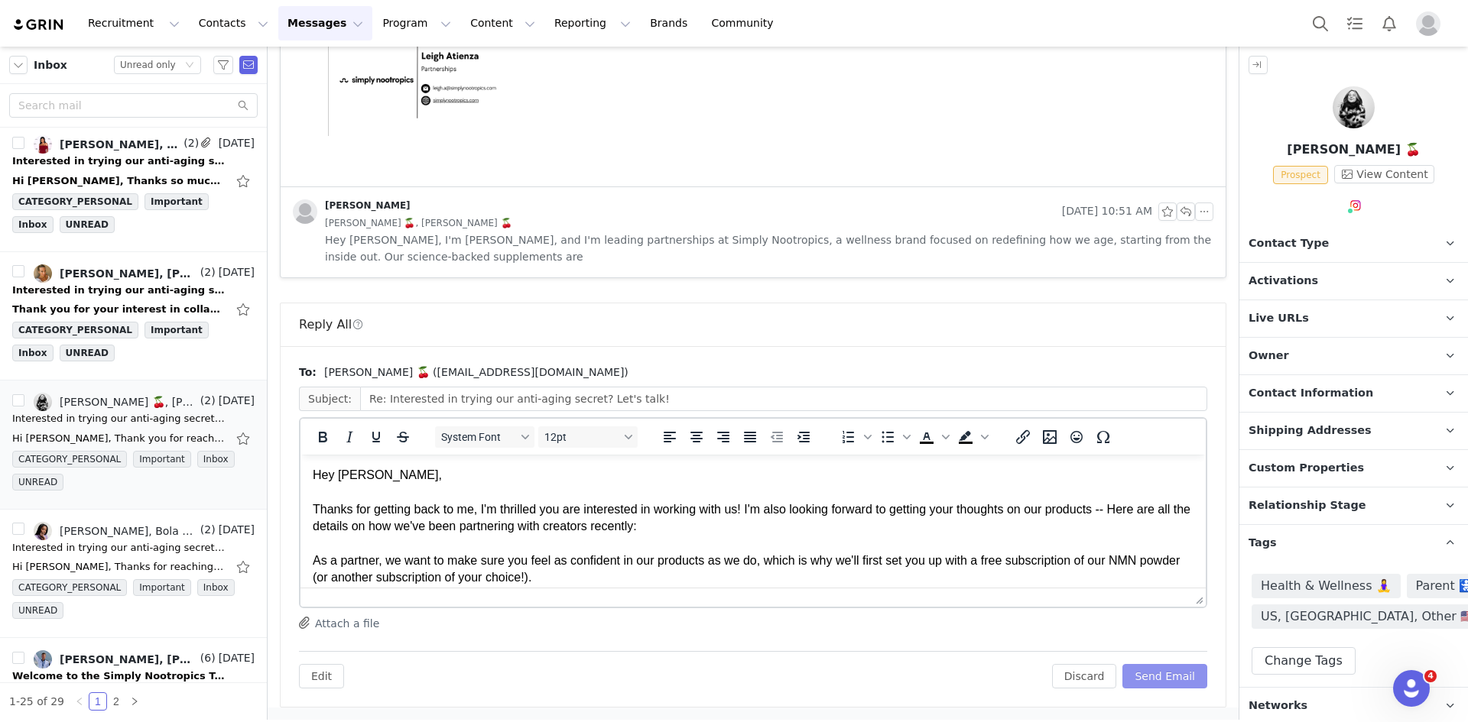
scroll to position [0, 0]
click at [1166, 676] on button "Send Email" at bounding box center [1164, 676] width 85 height 24
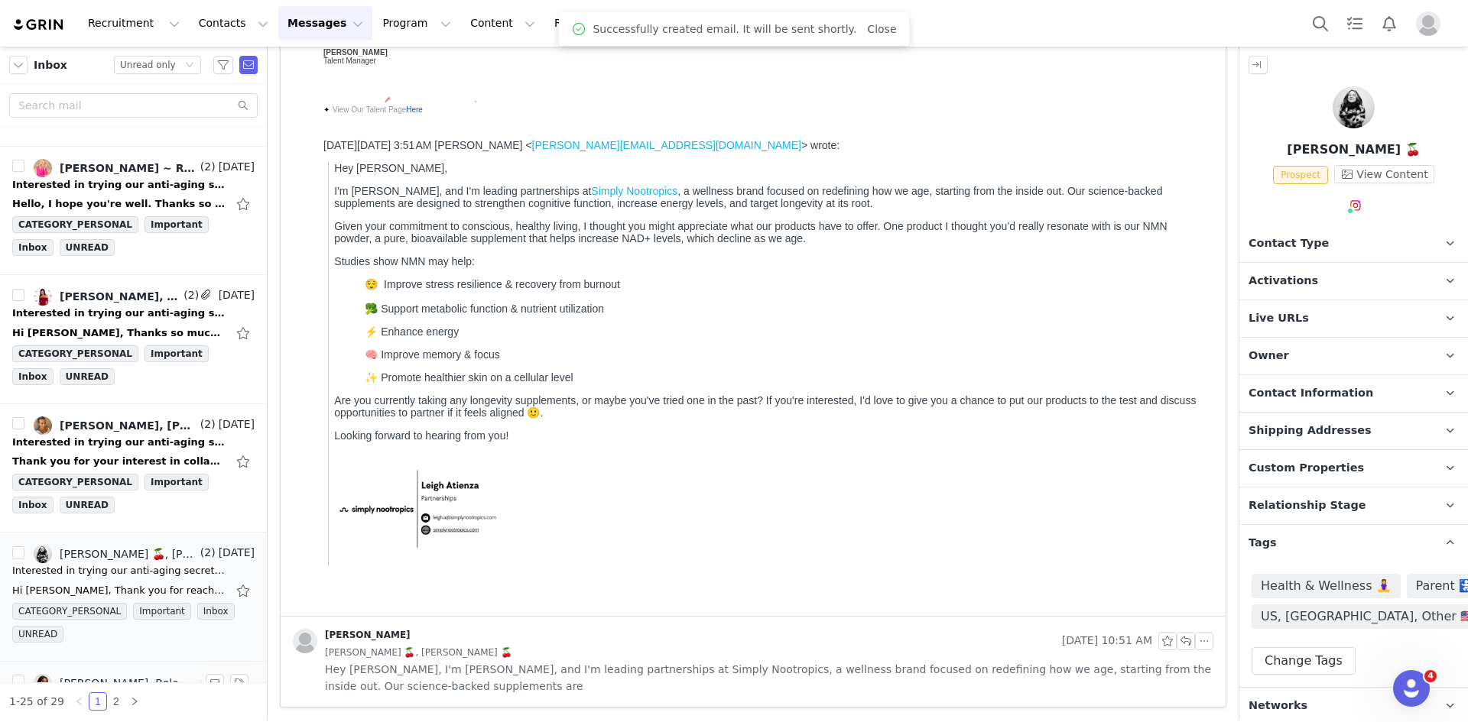
scroll to position [1397, 0]
click at [141, 421] on div "Bonnie Barry, Leigh Atienza, Harriet Maynard" at bounding box center [129, 426] width 138 height 12
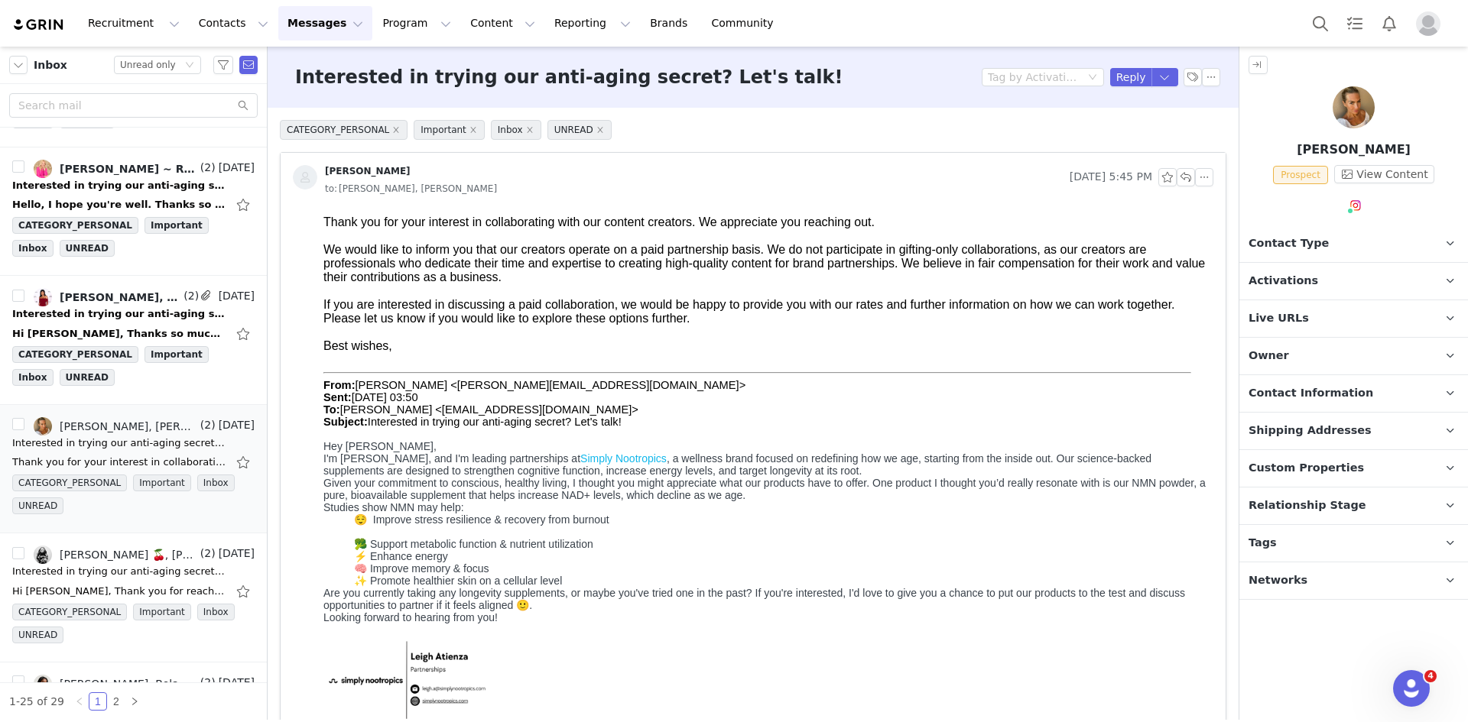
scroll to position [170, 0]
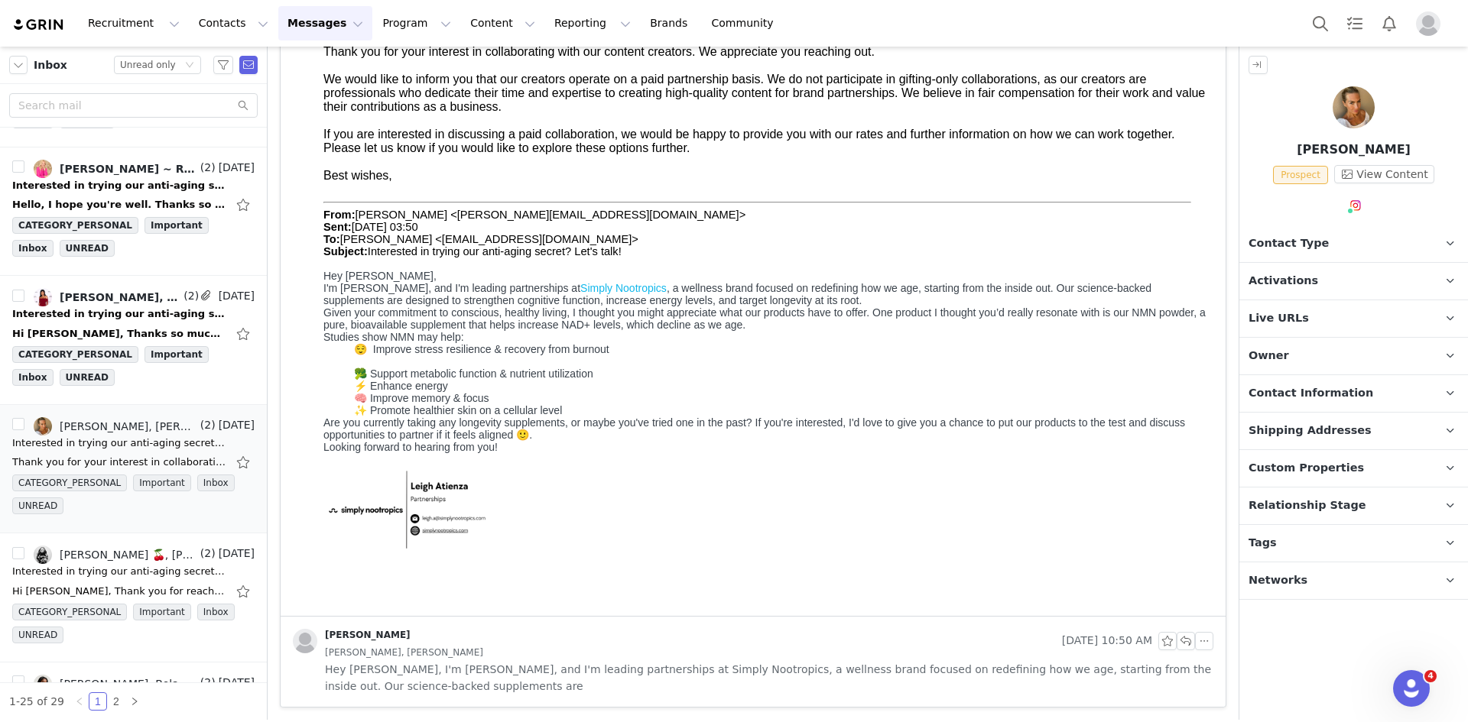
click at [509, 687] on span "Hey Harriet, I'm Leigh, and I'm leading partnerships at Simply Nootropics, a we…" at bounding box center [769, 678] width 888 height 34
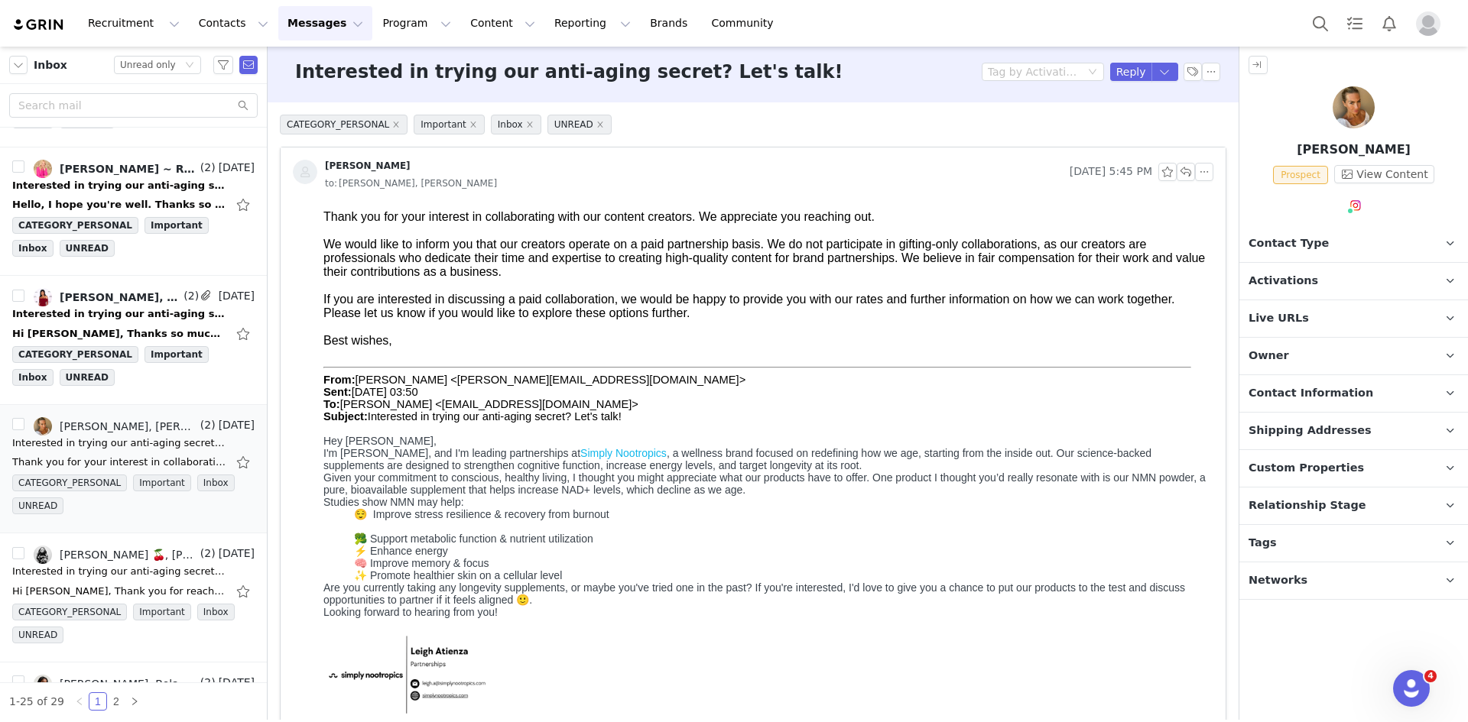
scroll to position [0, 0]
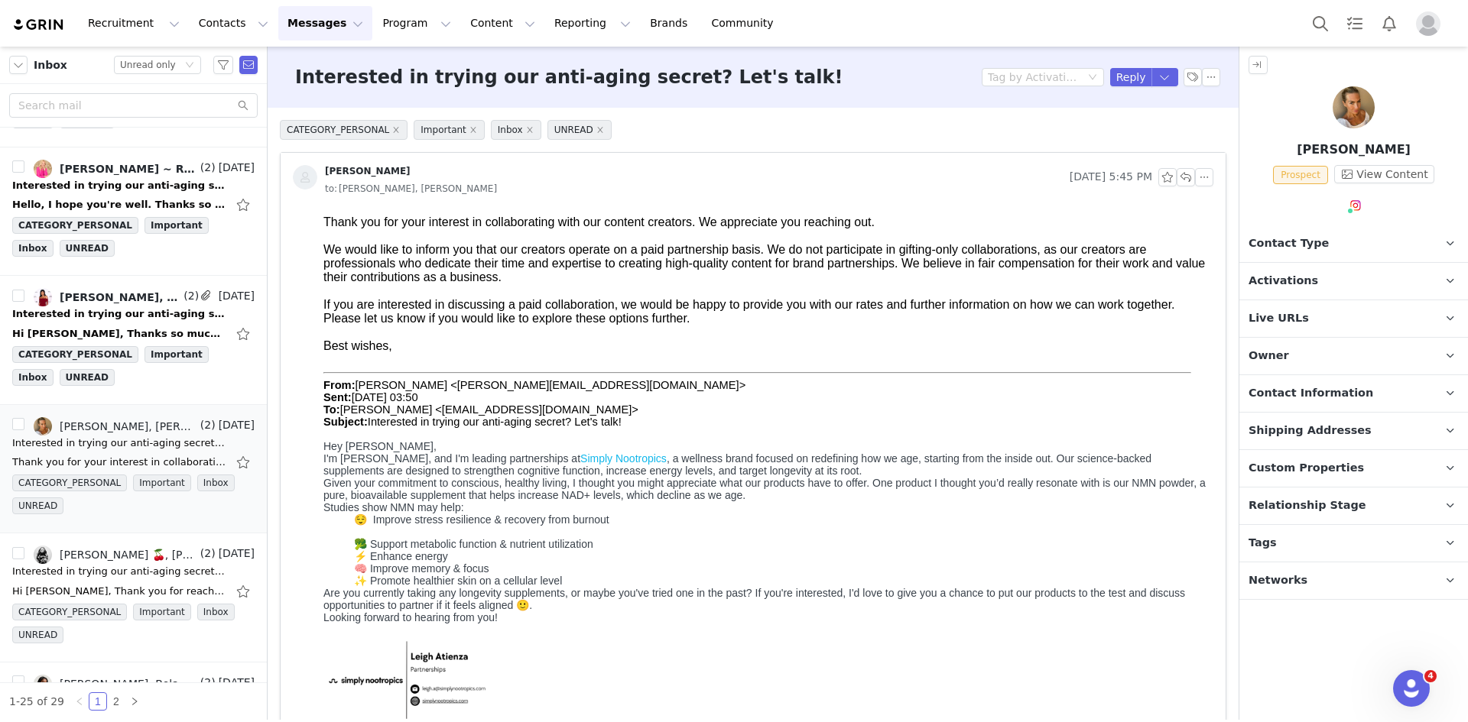
click at [1293, 540] on p "Tags Keep track of your contacts by assigning them tags. You can then filter yo…" at bounding box center [1335, 543] width 192 height 37
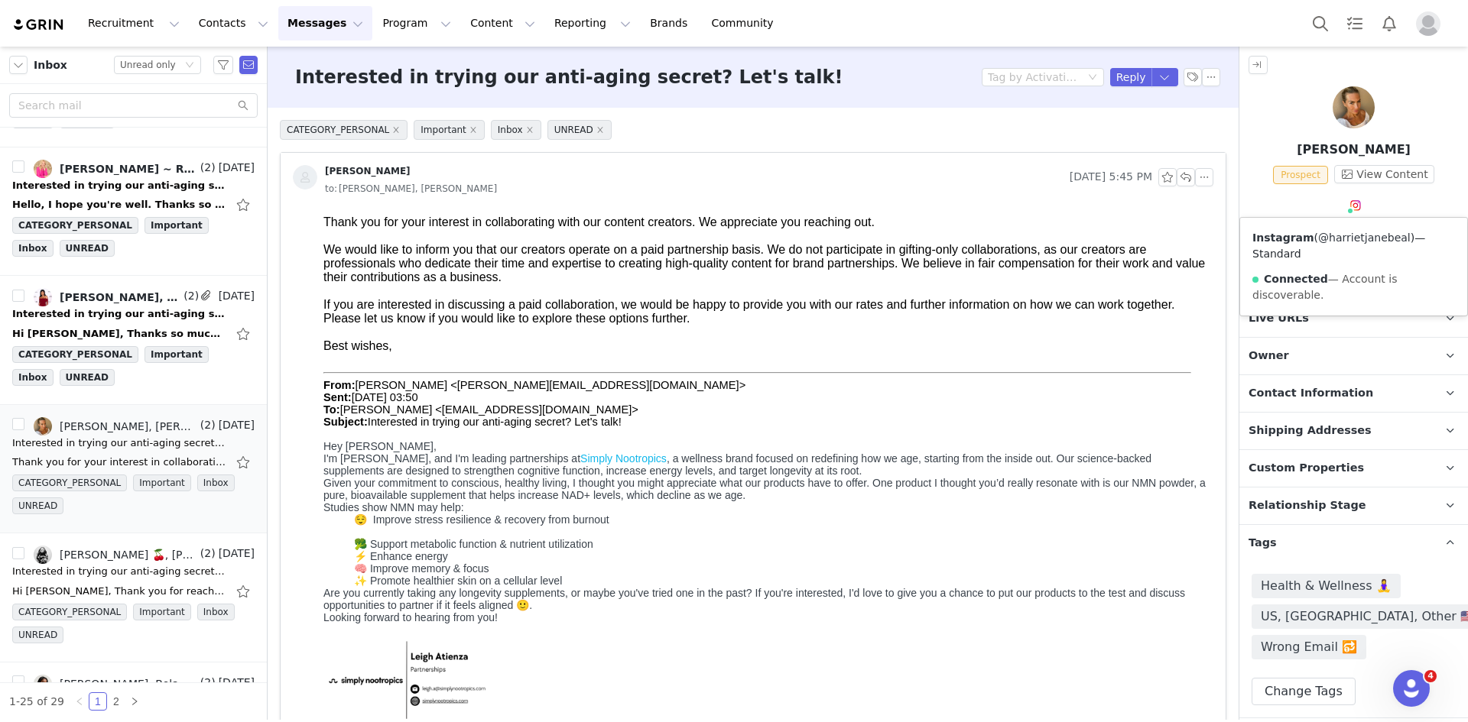
click at [1358, 239] on link "@harrietjanebeal" at bounding box center [1364, 238] width 92 height 12
click at [1306, 692] on button "Change Tags" at bounding box center [1303, 692] width 104 height 28
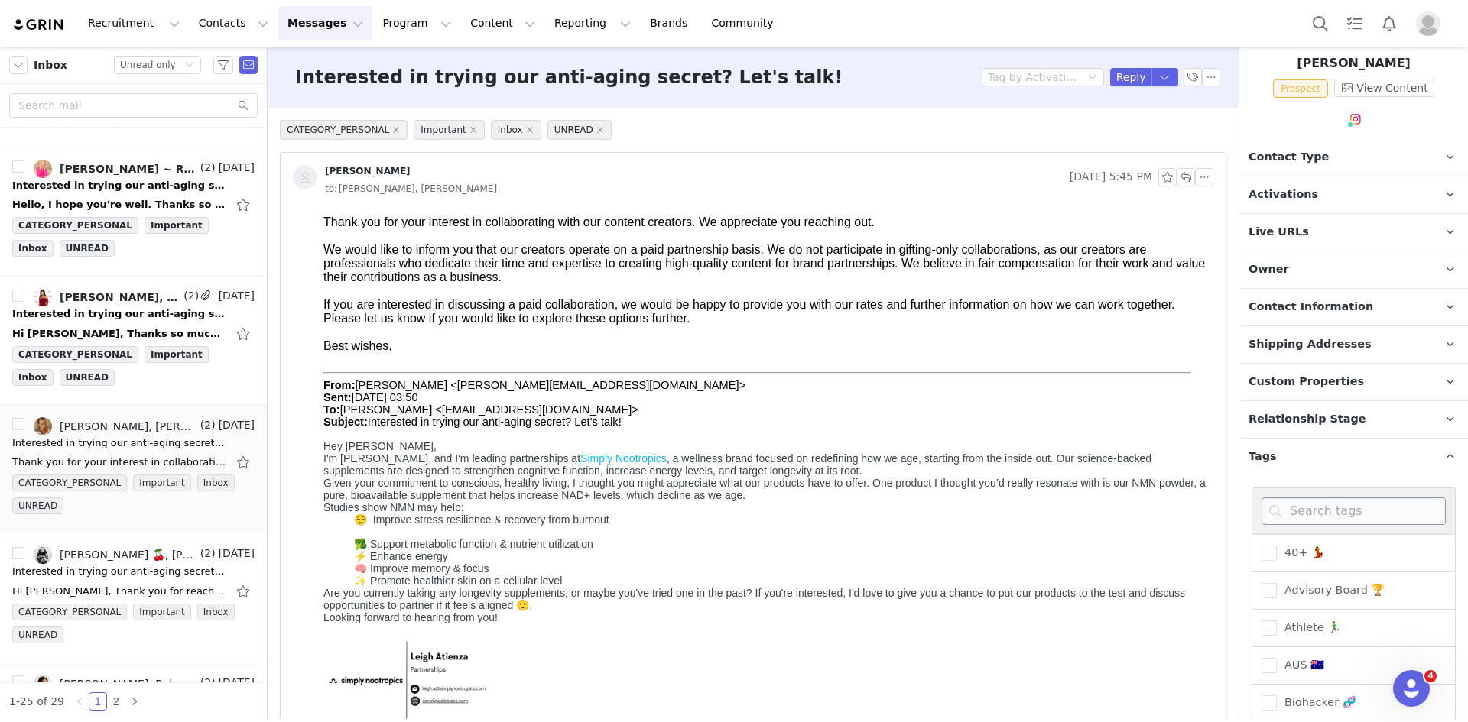
scroll to position [125, 0]
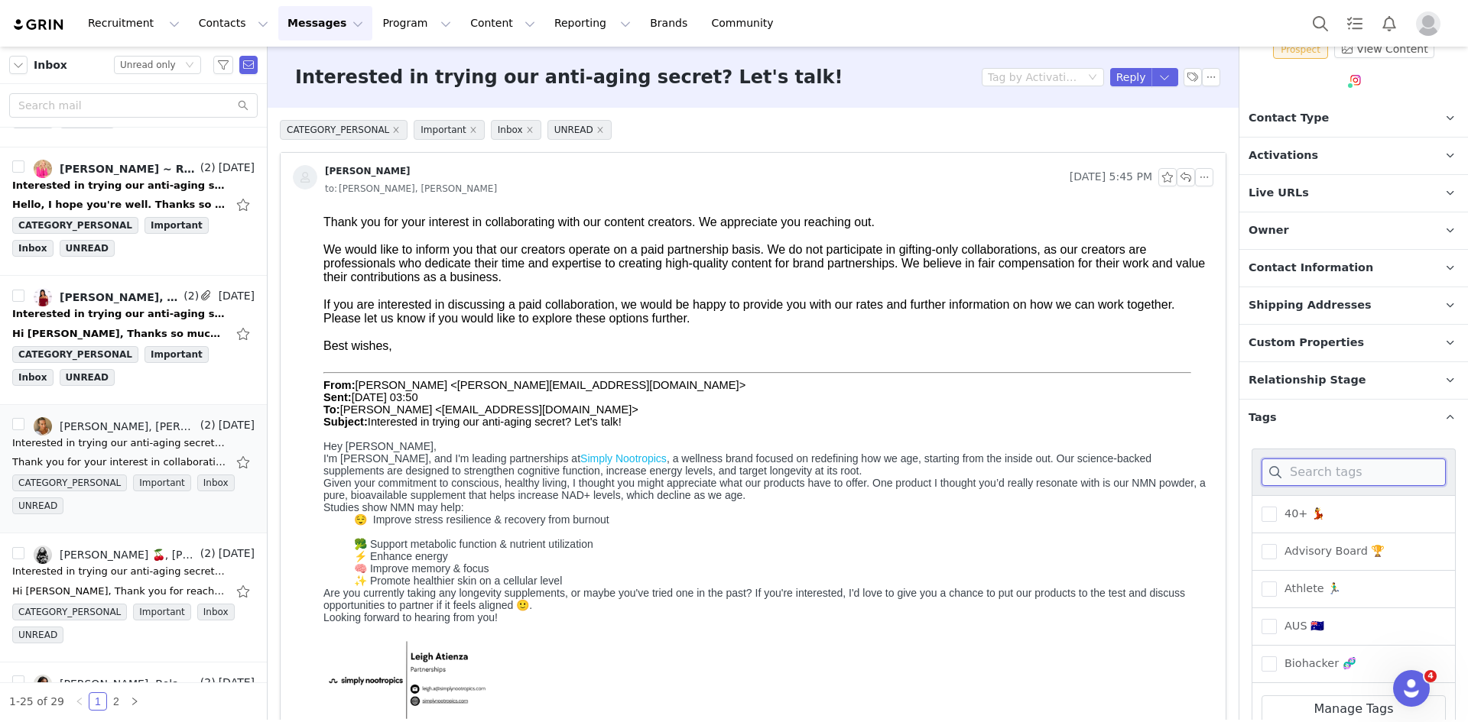
click at [1341, 472] on input at bounding box center [1353, 473] width 184 height 28
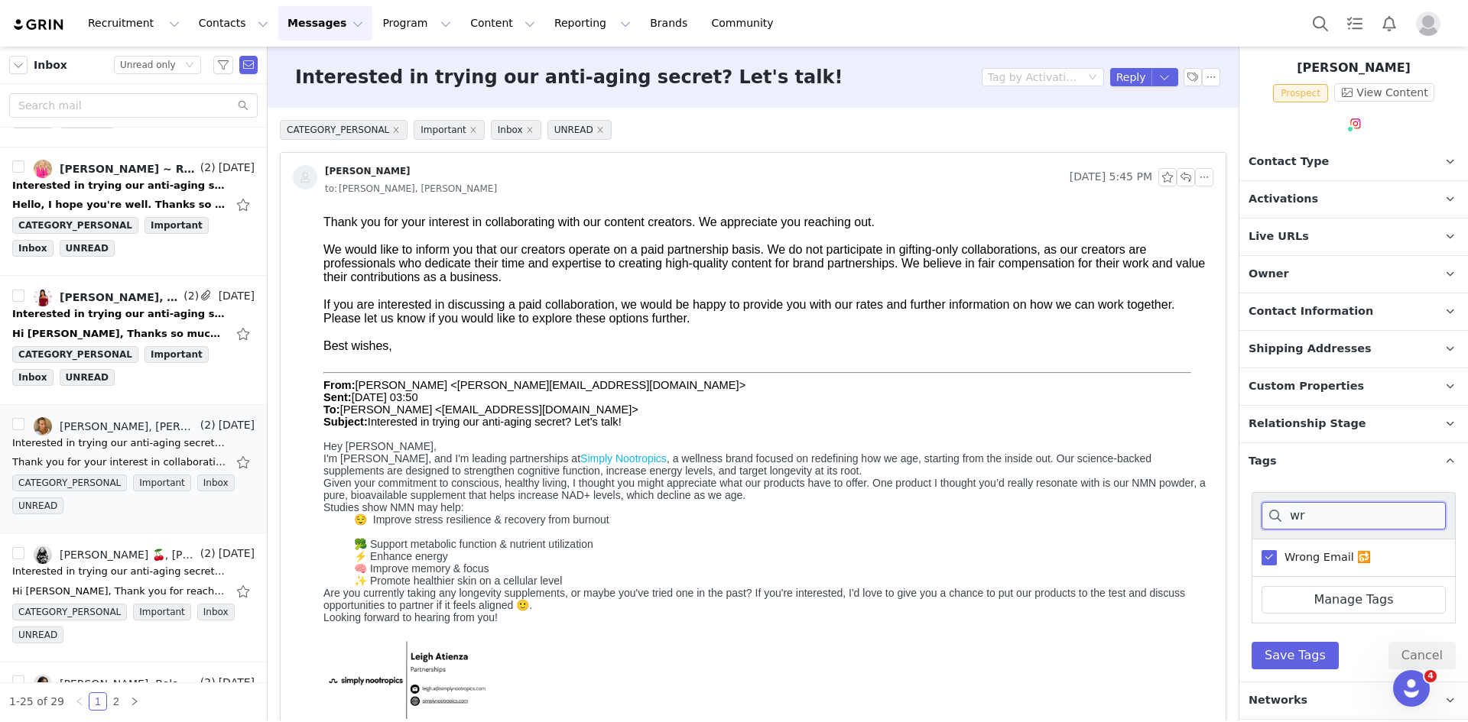
scroll to position [80, 0]
click at [1275, 553] on span at bounding box center [1268, 559] width 15 height 15
click at [1276, 552] on input "Wrong Email 🔂" at bounding box center [1276, 552] width 0 height 0
click at [1296, 520] on input "wr" at bounding box center [1353, 518] width 184 height 28
click at [1296, 519] on input "wr" at bounding box center [1353, 518] width 184 height 28
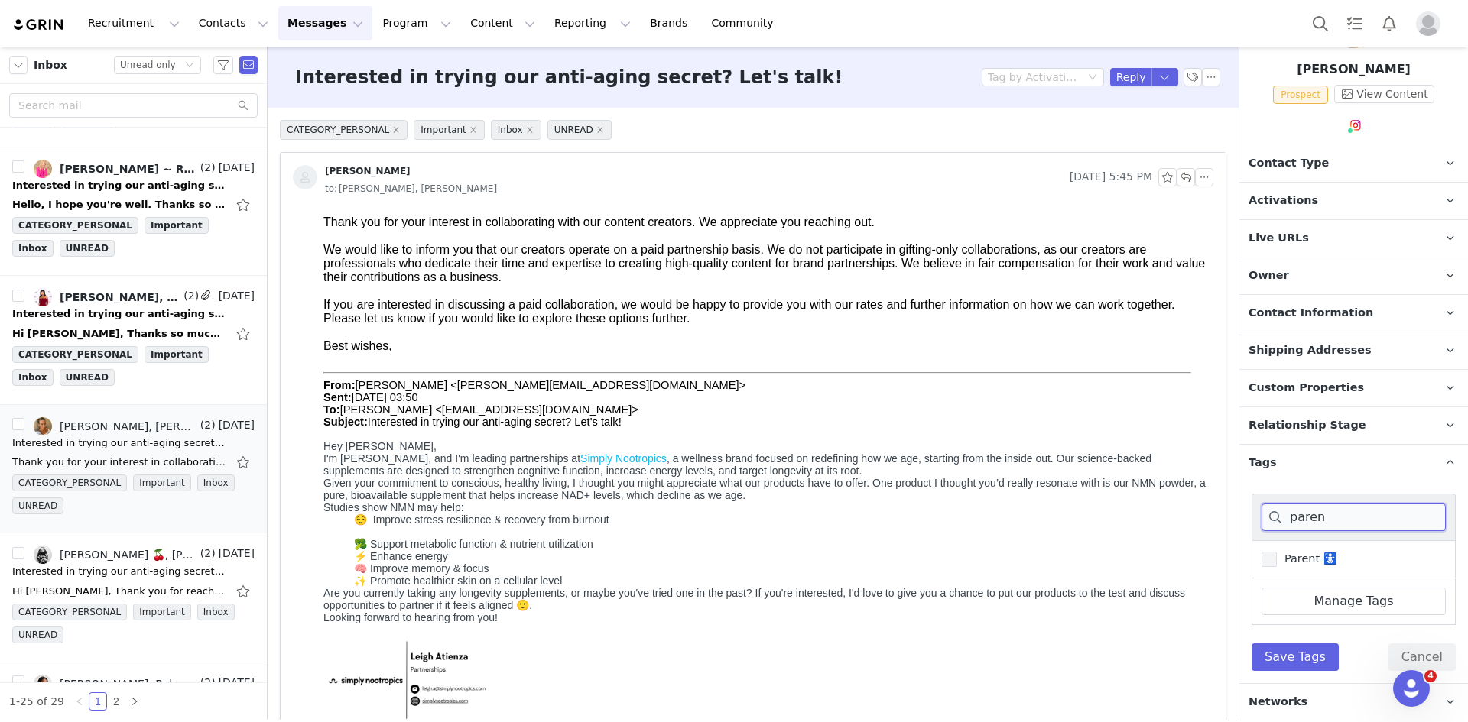
type input "paren"
click at [1295, 562] on span "Parent 🚼" at bounding box center [1306, 559] width 60 height 15
click at [1276, 552] on input "Parent 🚼" at bounding box center [1276, 552] width 0 height 0
click at [1284, 660] on button "Save Tags" at bounding box center [1294, 658] width 87 height 28
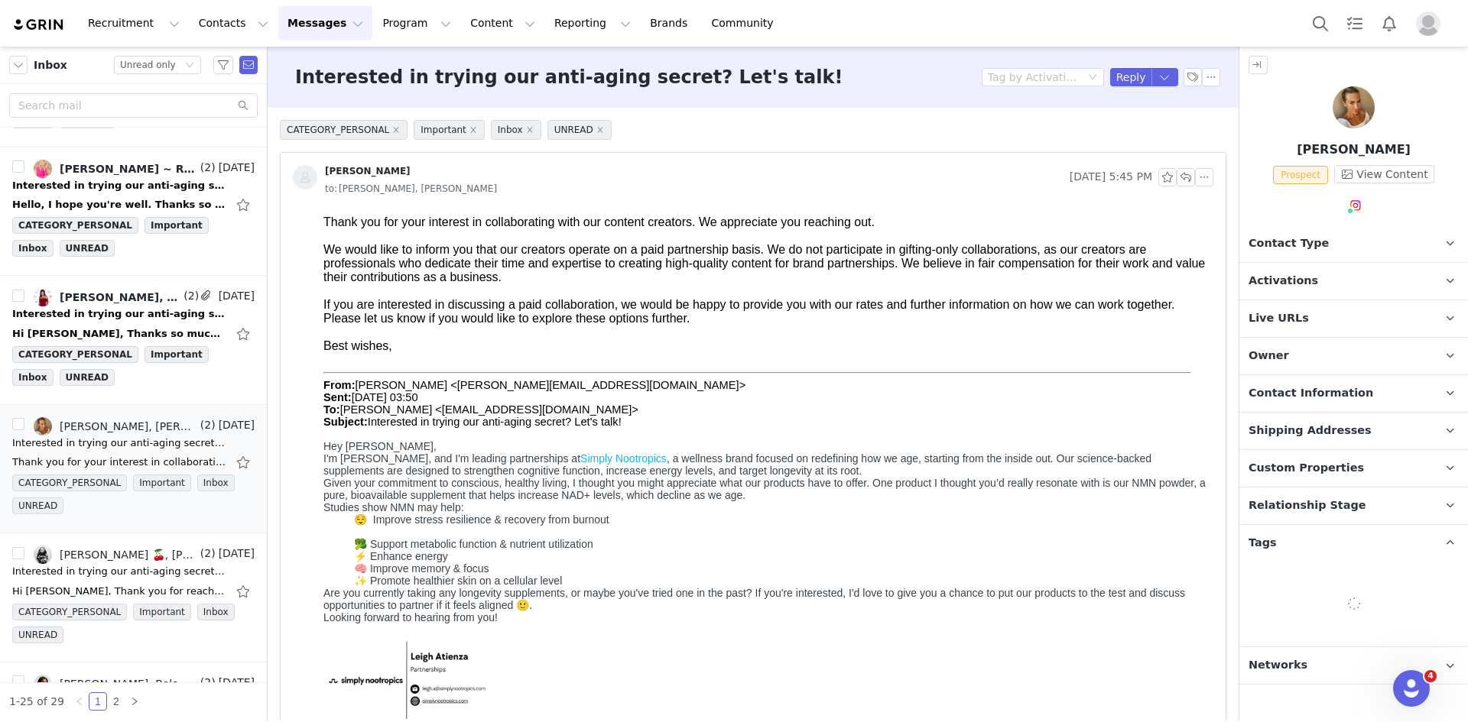
scroll to position [0, 0]
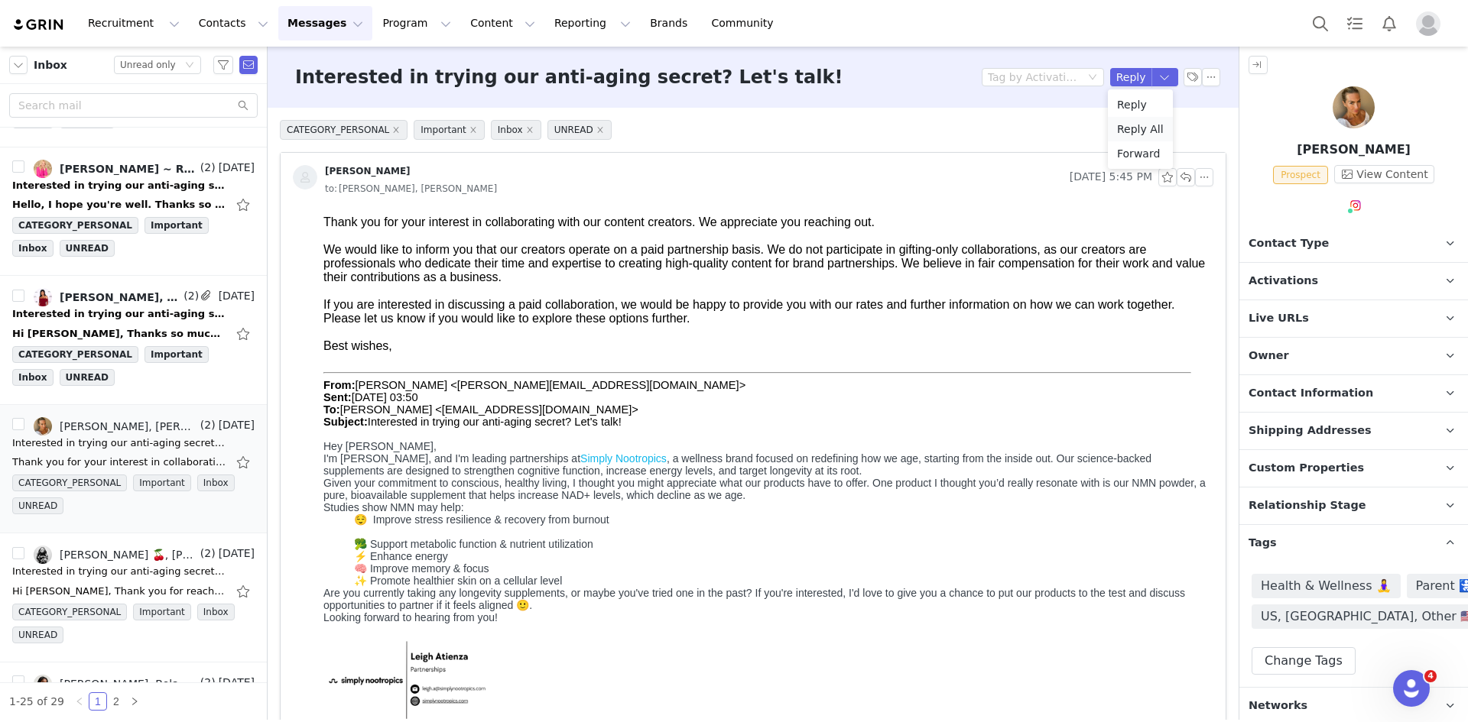
click at [1137, 125] on li "Reply All" at bounding box center [1140, 129] width 65 height 24
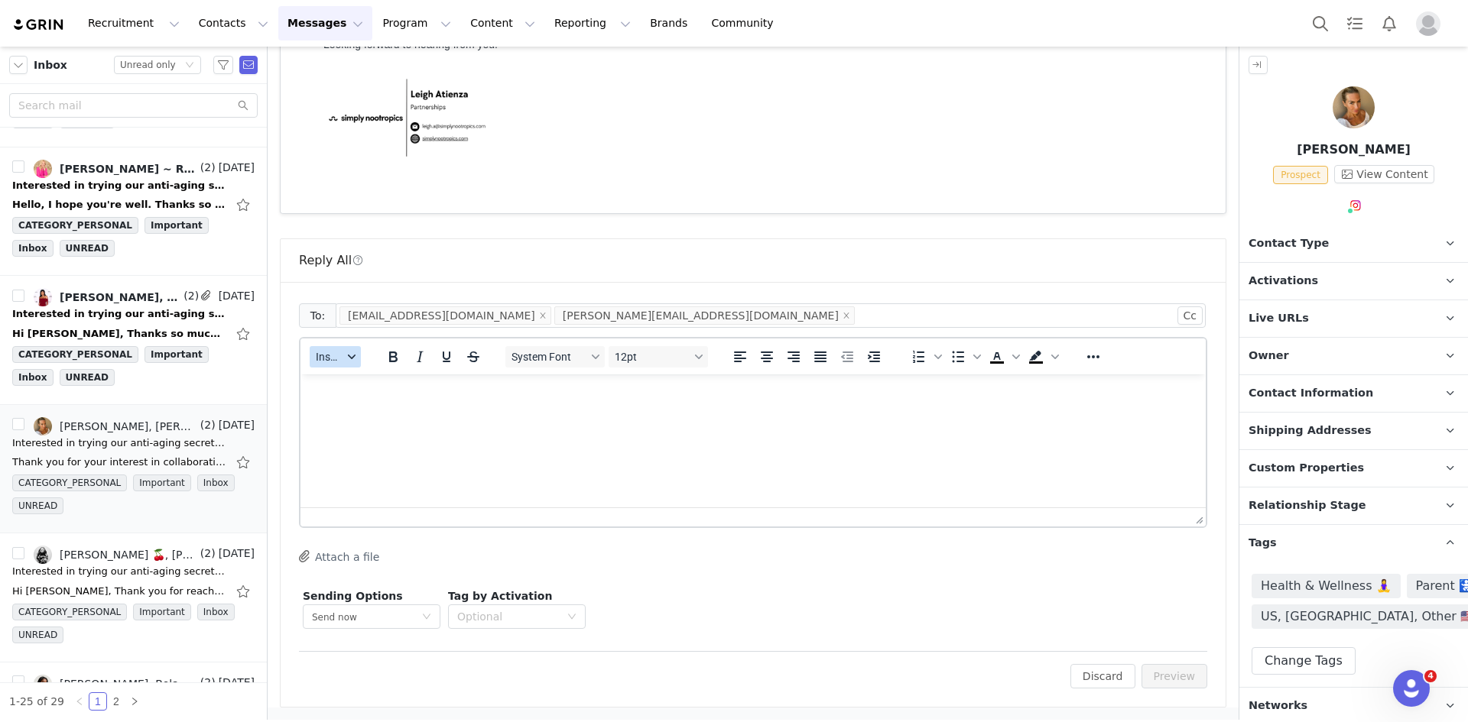
click at [348, 358] on icon "button" at bounding box center [352, 357] width 8 height 8
click at [366, 384] on div "Insert Template" at bounding box center [392, 384] width 138 height 18
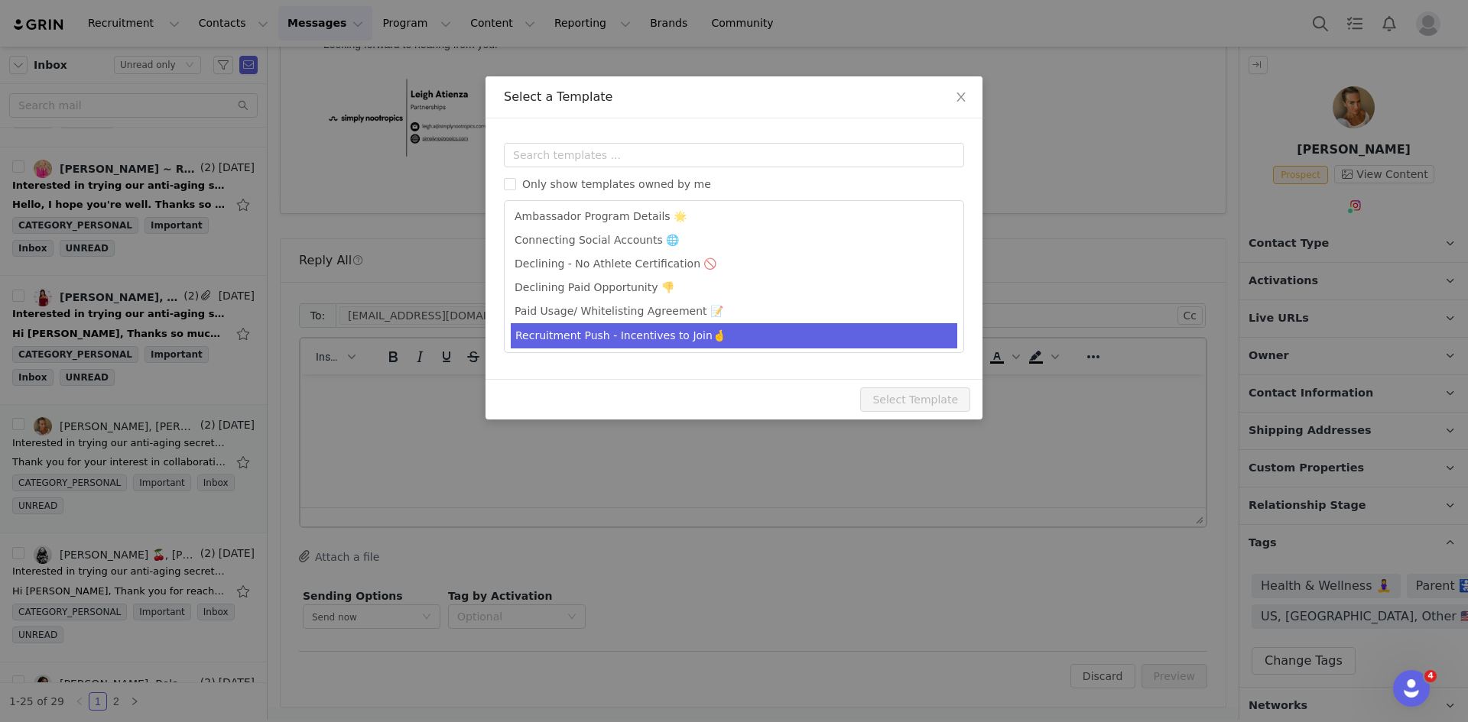
scroll to position [99, 0]
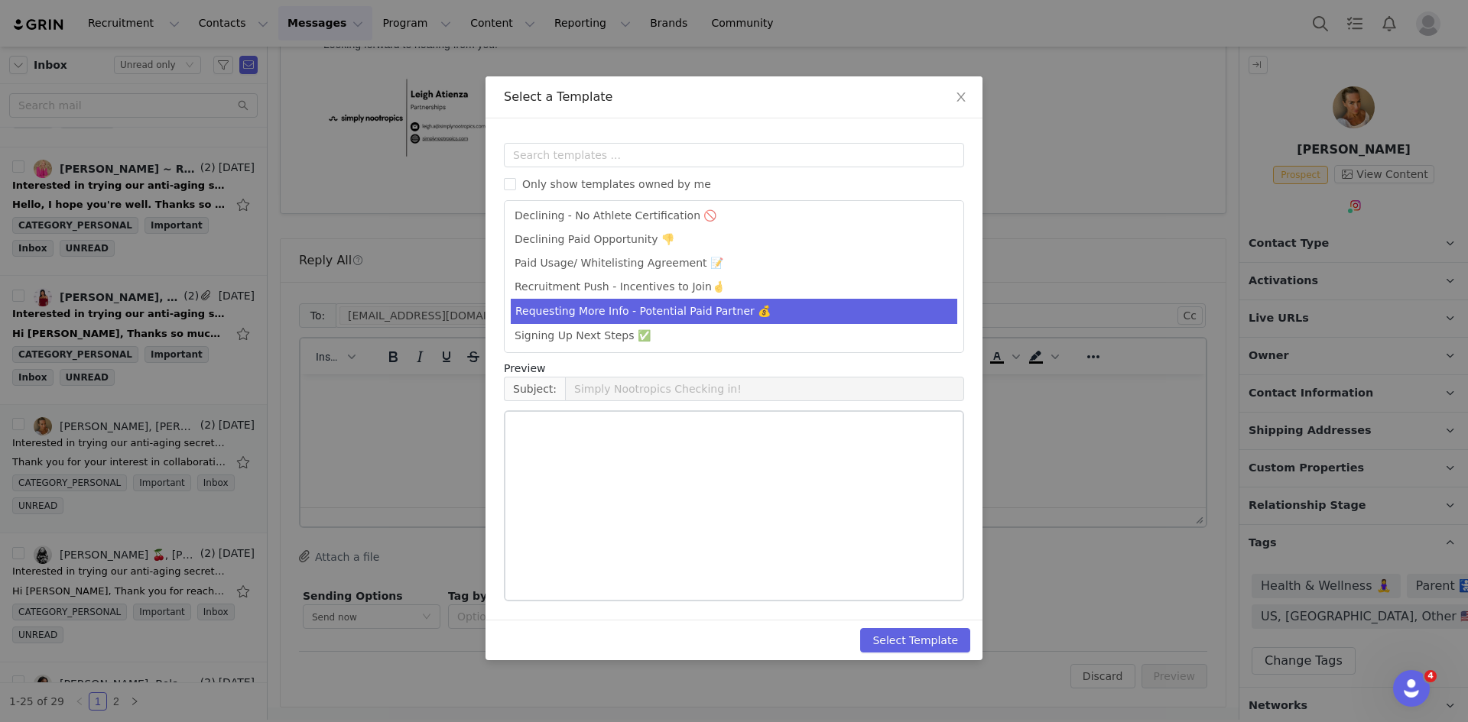
click at [641, 316] on li "Requesting More Info - Potential Paid Partner 💰" at bounding box center [734, 311] width 446 height 25
type input "Let's Partner!"
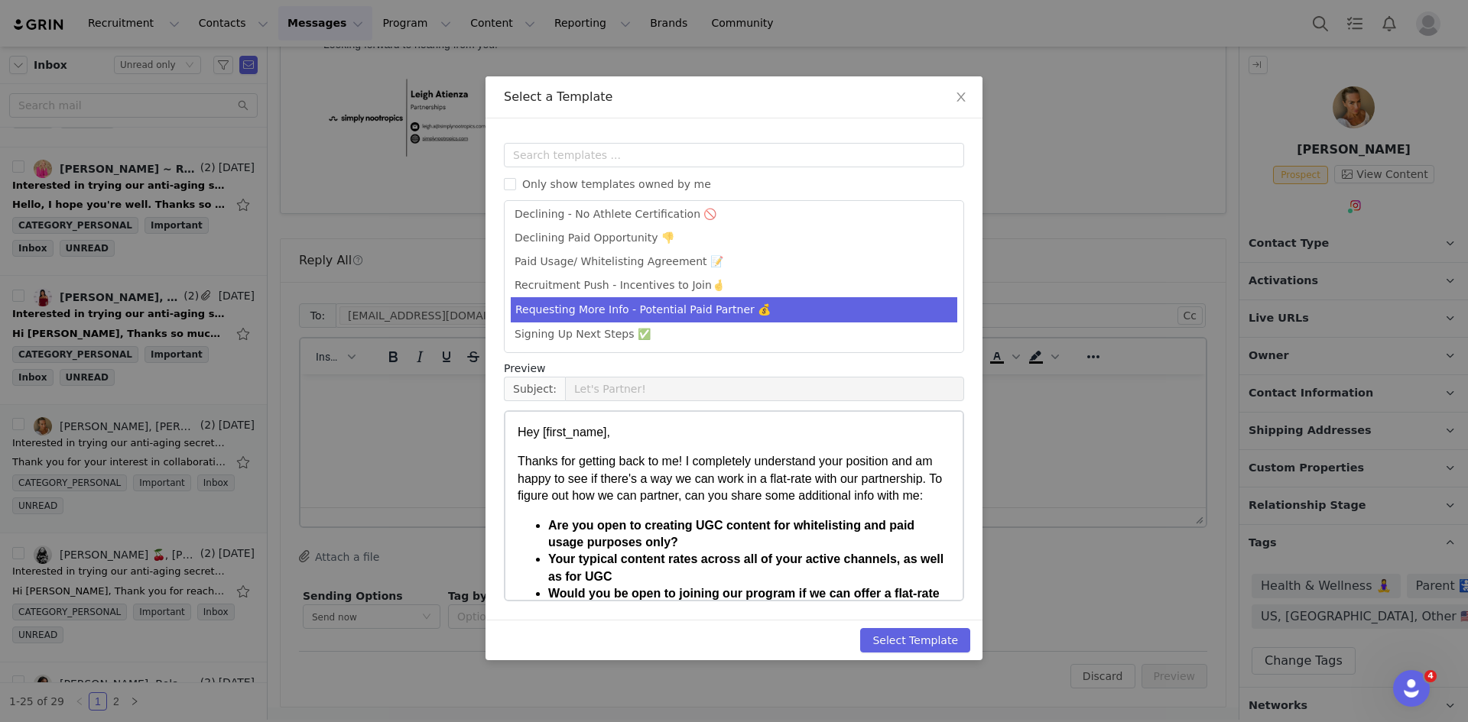
scroll to position [235, 0]
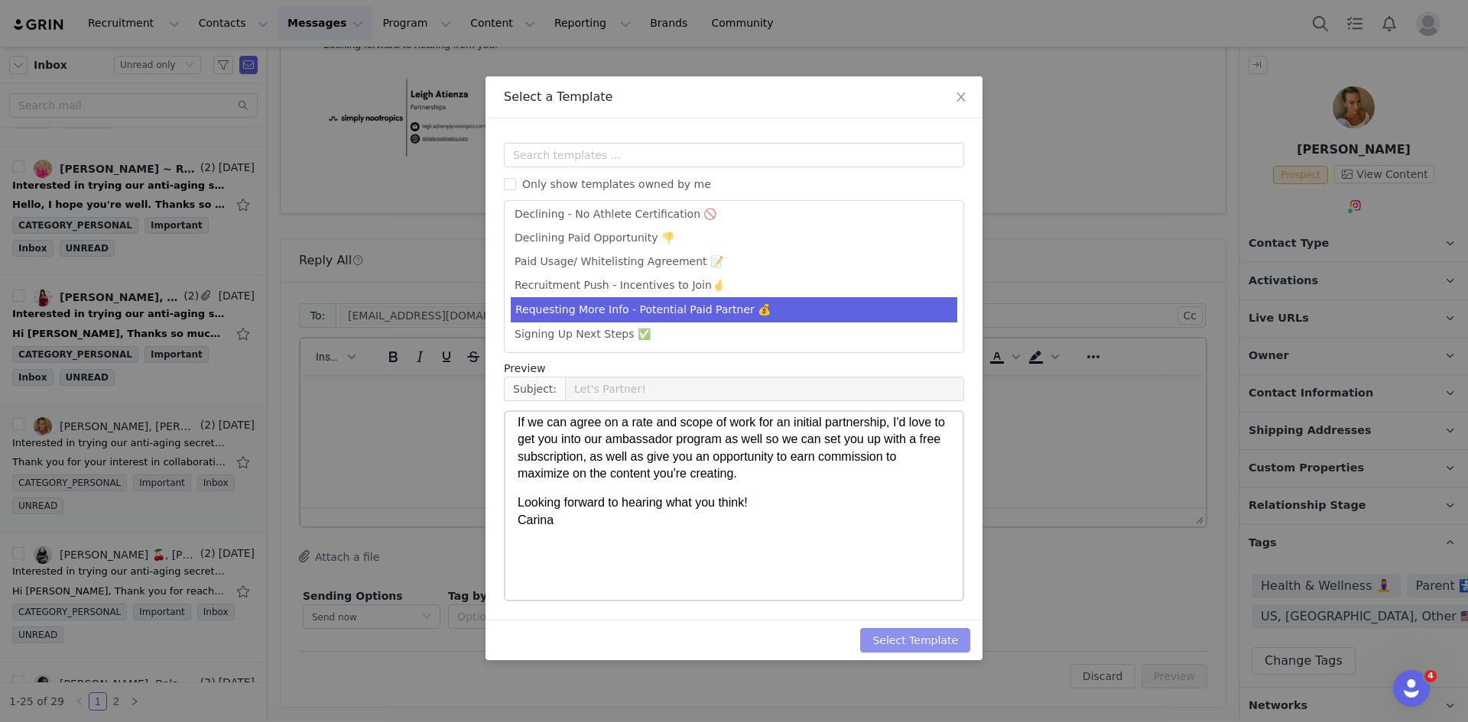
click at [895, 637] on button "Select Template" at bounding box center [915, 640] width 110 height 24
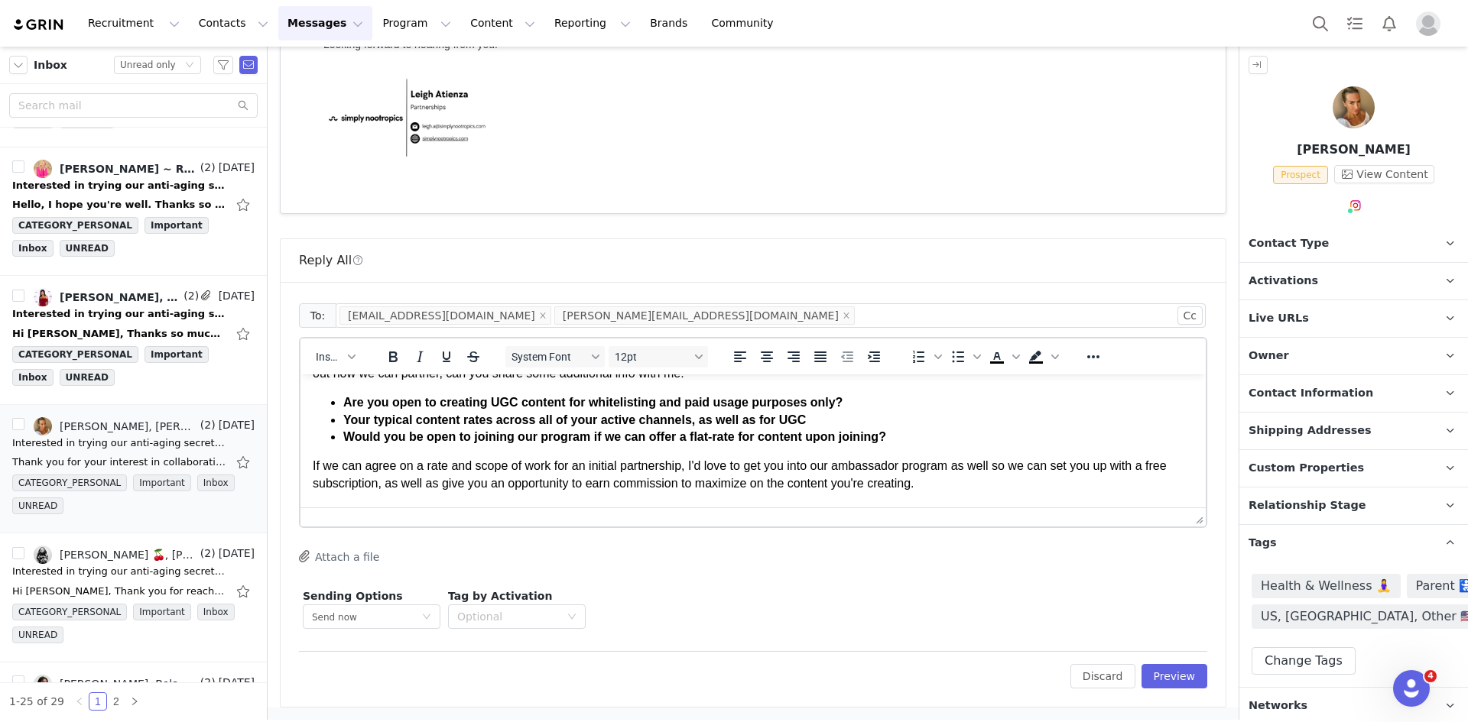
scroll to position [153, 0]
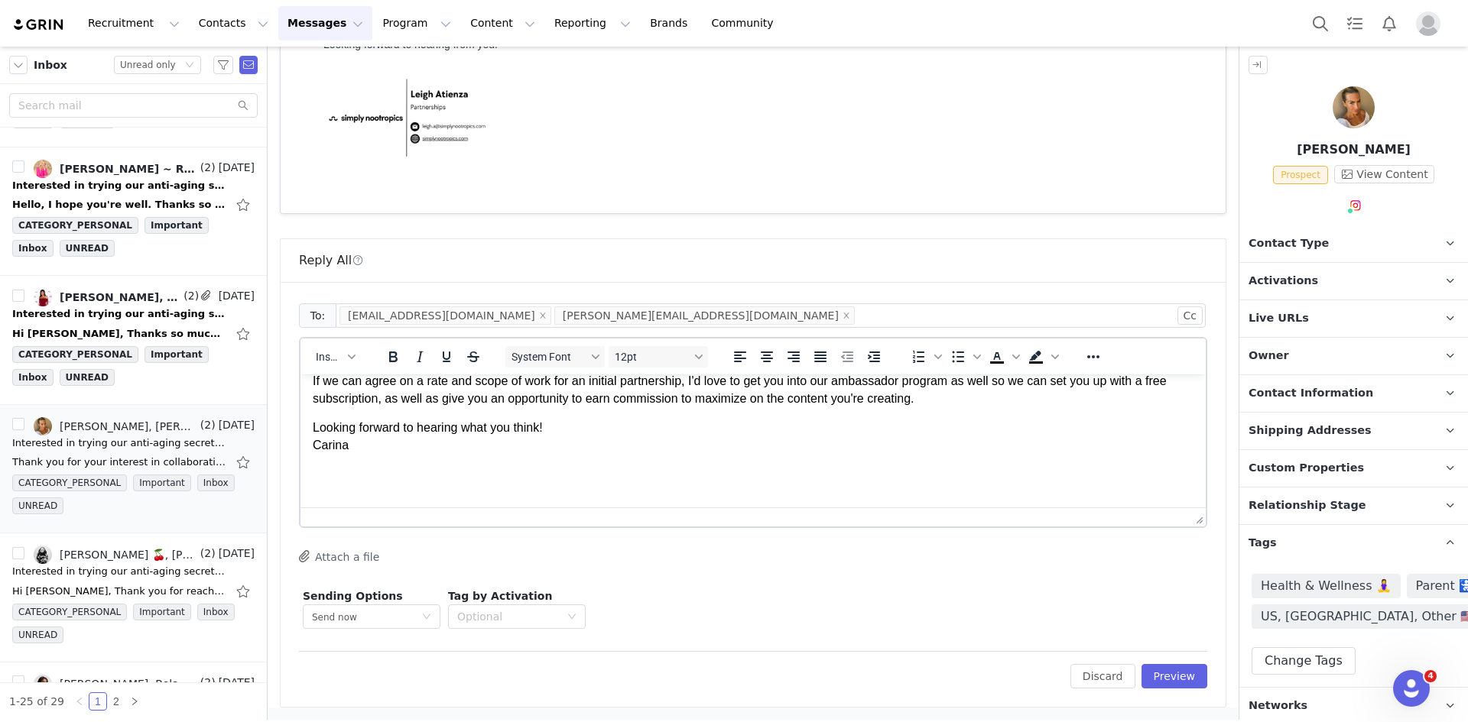
click at [328, 446] on span "Looking forward to hearing what you think! Carina" at bounding box center [428, 436] width 230 height 30
click at [328, 445] on span "Looking forward to hearing what you think! Carina" at bounding box center [428, 436] width 230 height 30
click at [1169, 676] on button "Preview" at bounding box center [1174, 676] width 66 height 24
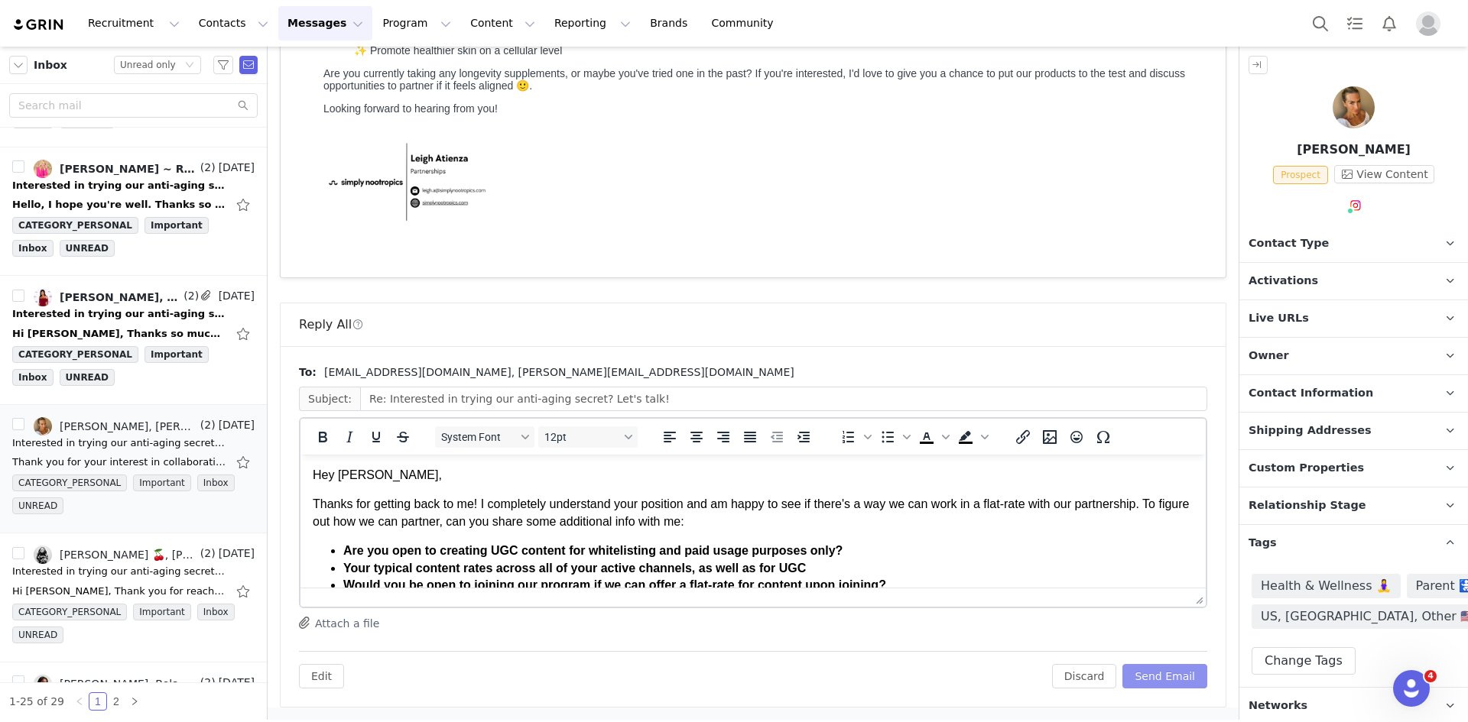
scroll to position [0, 0]
click at [1169, 676] on button "Send Email" at bounding box center [1164, 676] width 85 height 24
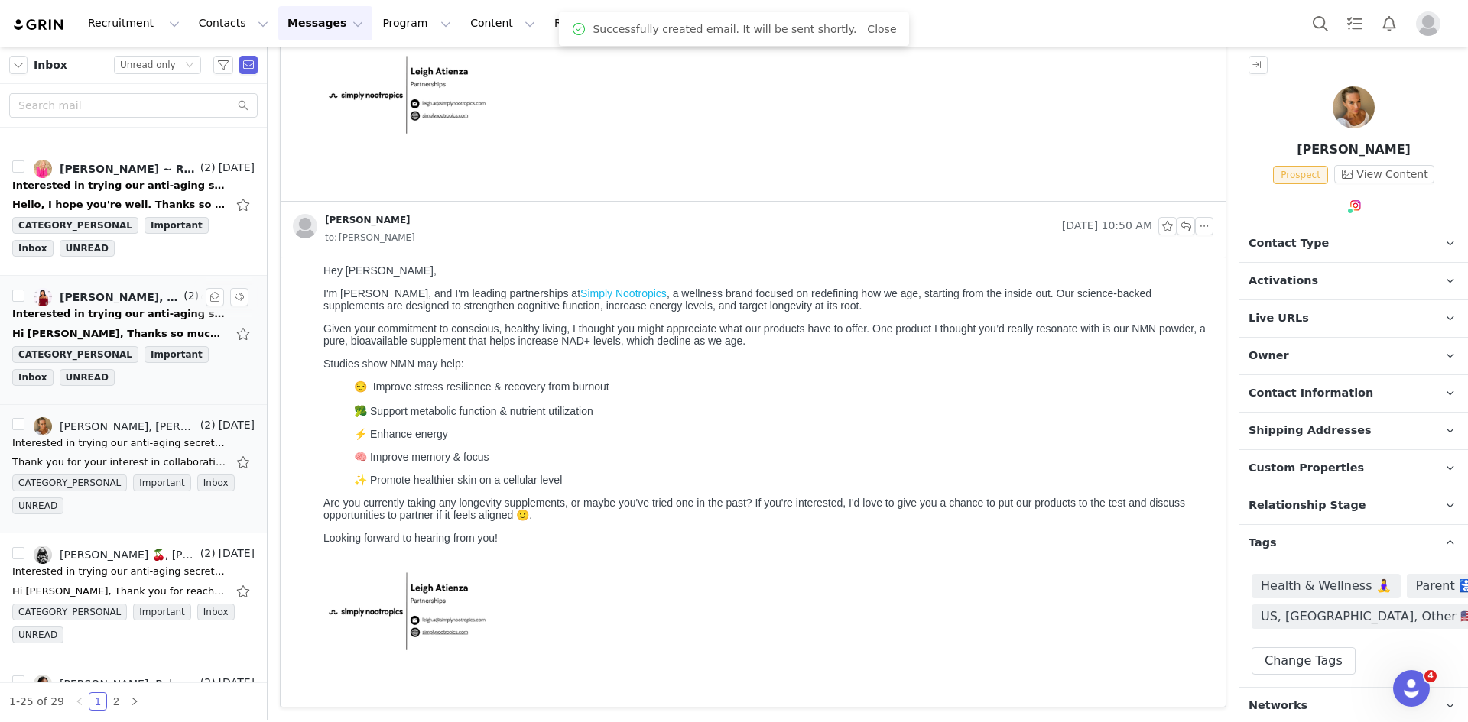
click at [75, 323] on div "Hi Leigh, Thanks so much for reaching out . I'd definitely be interested in try…" at bounding box center [133, 334] width 242 height 24
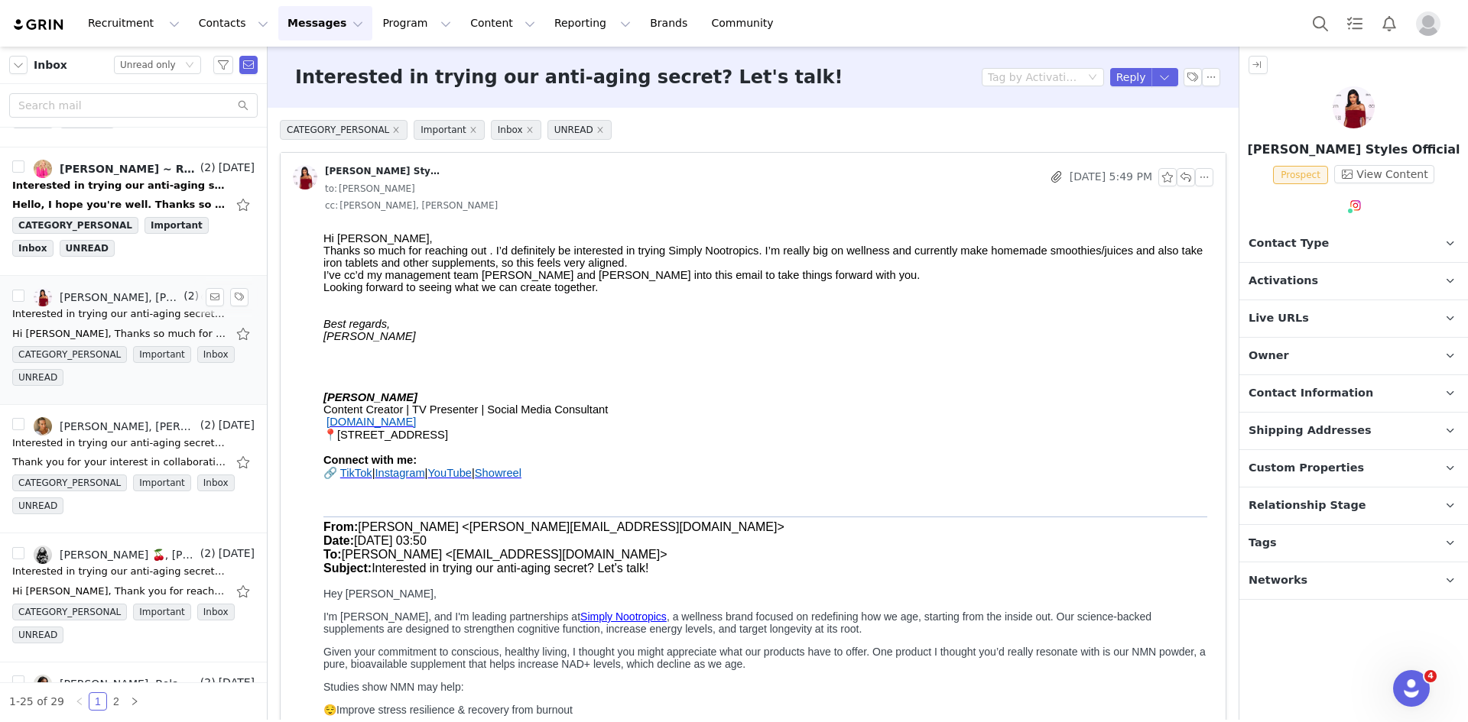
scroll to position [0, 0]
drag, startPoint x: 631, startPoint y: 502, endPoint x: 611, endPoint y: 284, distance: 219.4
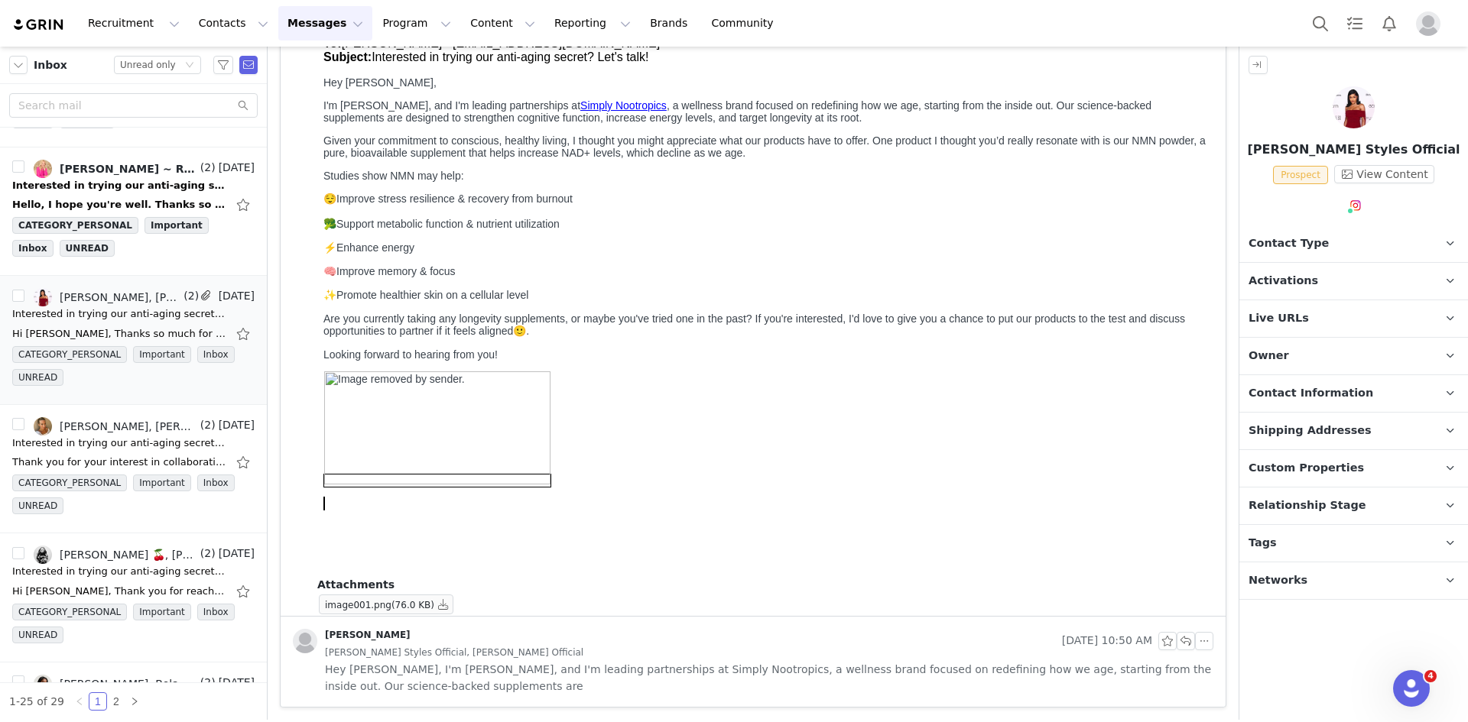
click at [630, 665] on span "Hey Èlvira, I'm Leigh, and I'm leading partnerships at Simply Nootropics, a we…" at bounding box center [769, 678] width 888 height 34
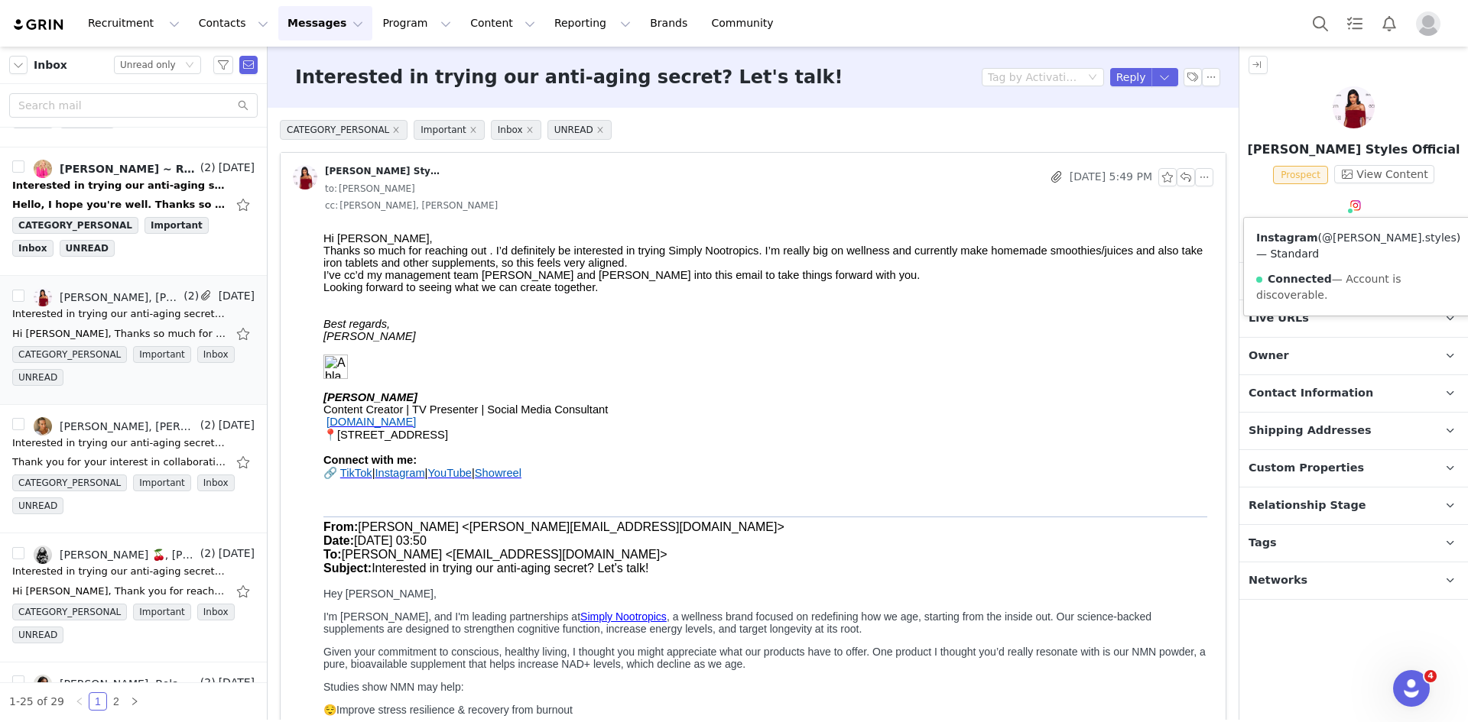
click at [1348, 232] on link "@elvira.styles" at bounding box center [1389, 238] width 135 height 12
click at [1336, 534] on p "Tags Keep track of your contacts by assigning them tags. You can then filter yo…" at bounding box center [1335, 543] width 192 height 37
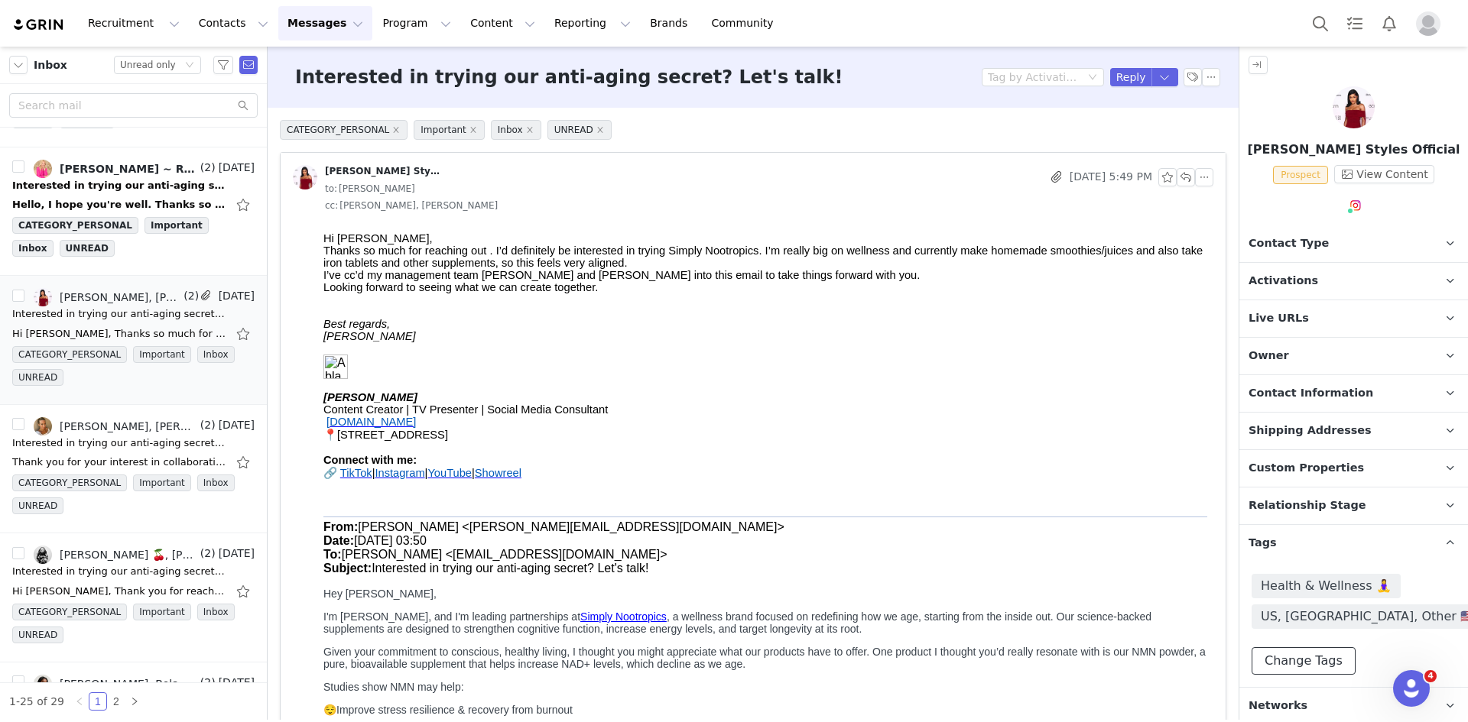
click at [1306, 655] on button "Change Tags" at bounding box center [1303, 661] width 104 height 28
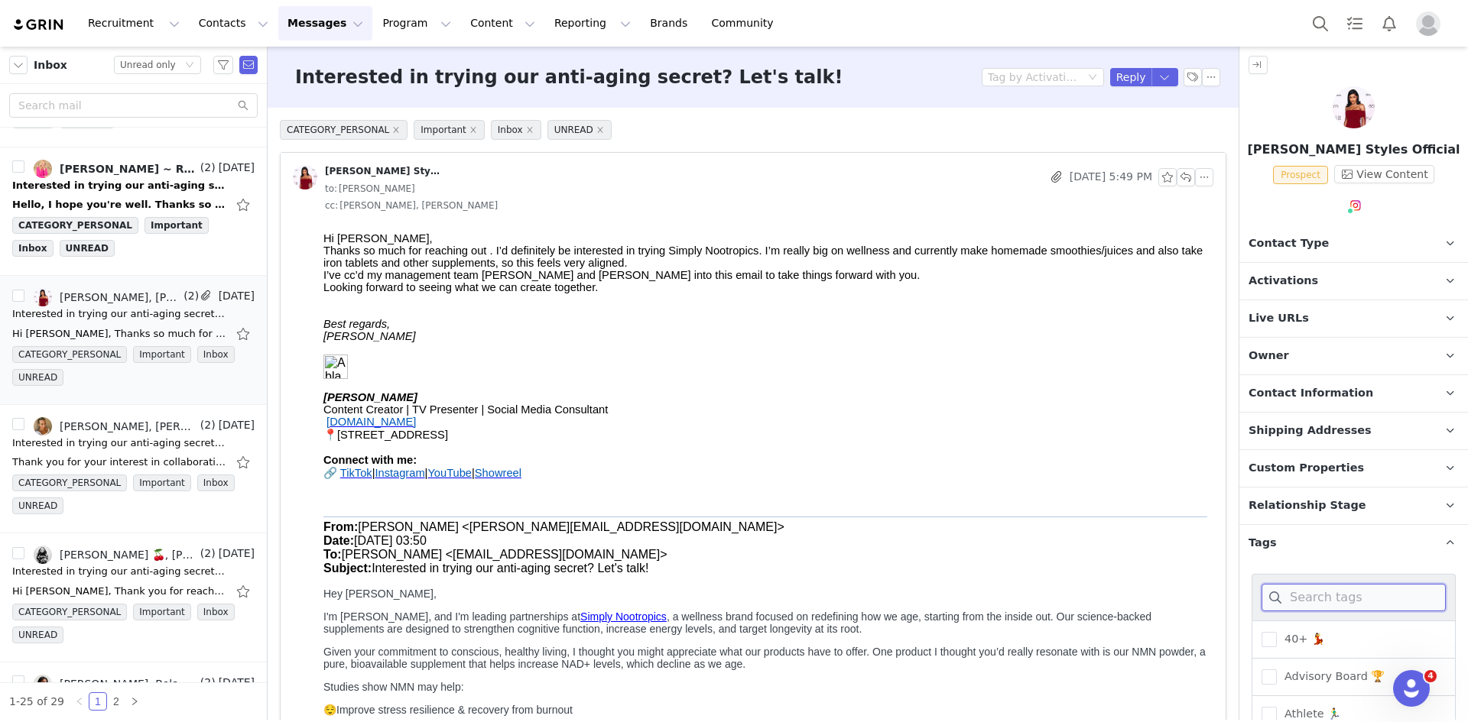
click at [1328, 593] on input at bounding box center [1353, 598] width 184 height 28
type input "life"
click at [1341, 595] on input "life" at bounding box center [1353, 598] width 184 height 28
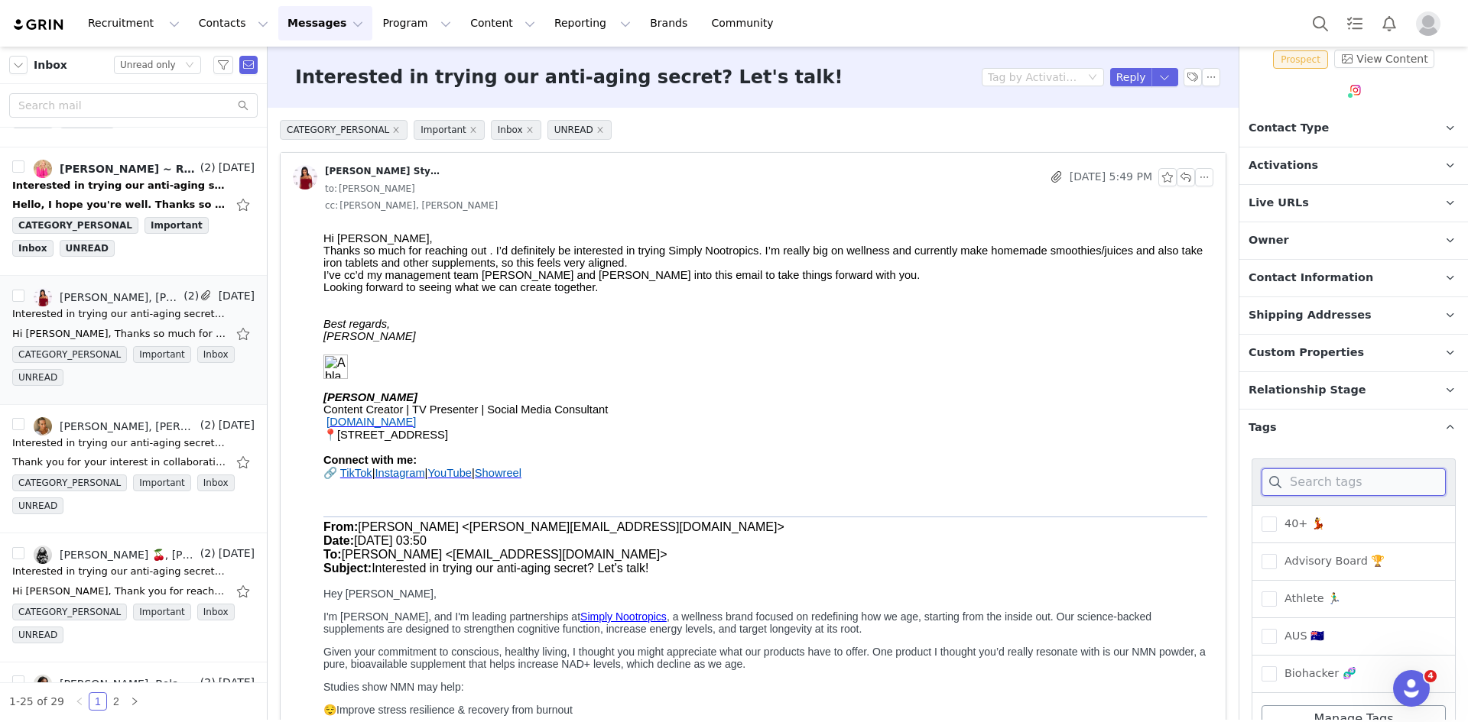
scroll to position [233, 0]
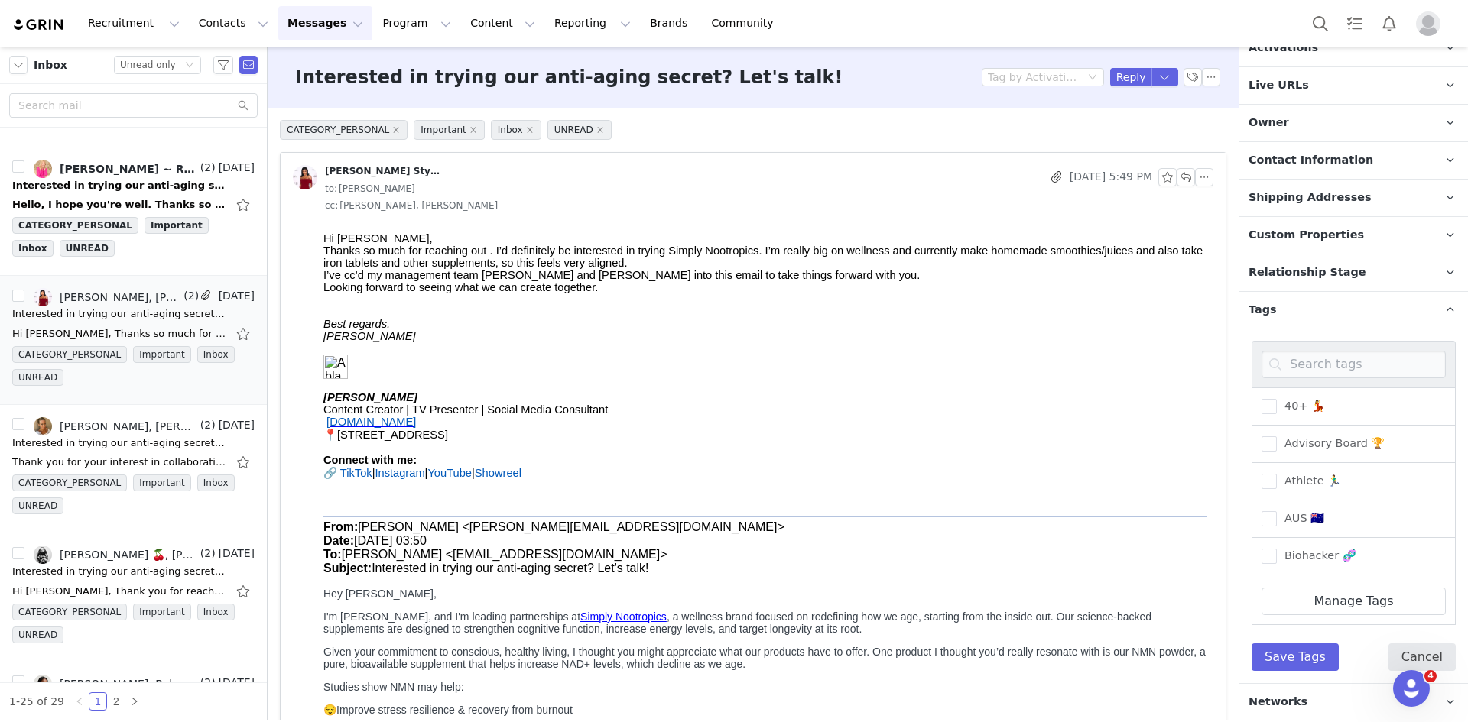
drag, startPoint x: 1379, startPoint y: 644, endPoint x: 1386, endPoint y: 656, distance: 14.4
click at [1380, 647] on div "40+ 💃 Advisory Board 🏆 Athlete 🏃‍♂️ AUS 🇦🇺 Biohacker 🧬 Coach 📝 Dietitian 🍴 Doct…" at bounding box center [1353, 506] width 204 height 330
click at [1388, 656] on button "Cancel" at bounding box center [1421, 658] width 67 height 28
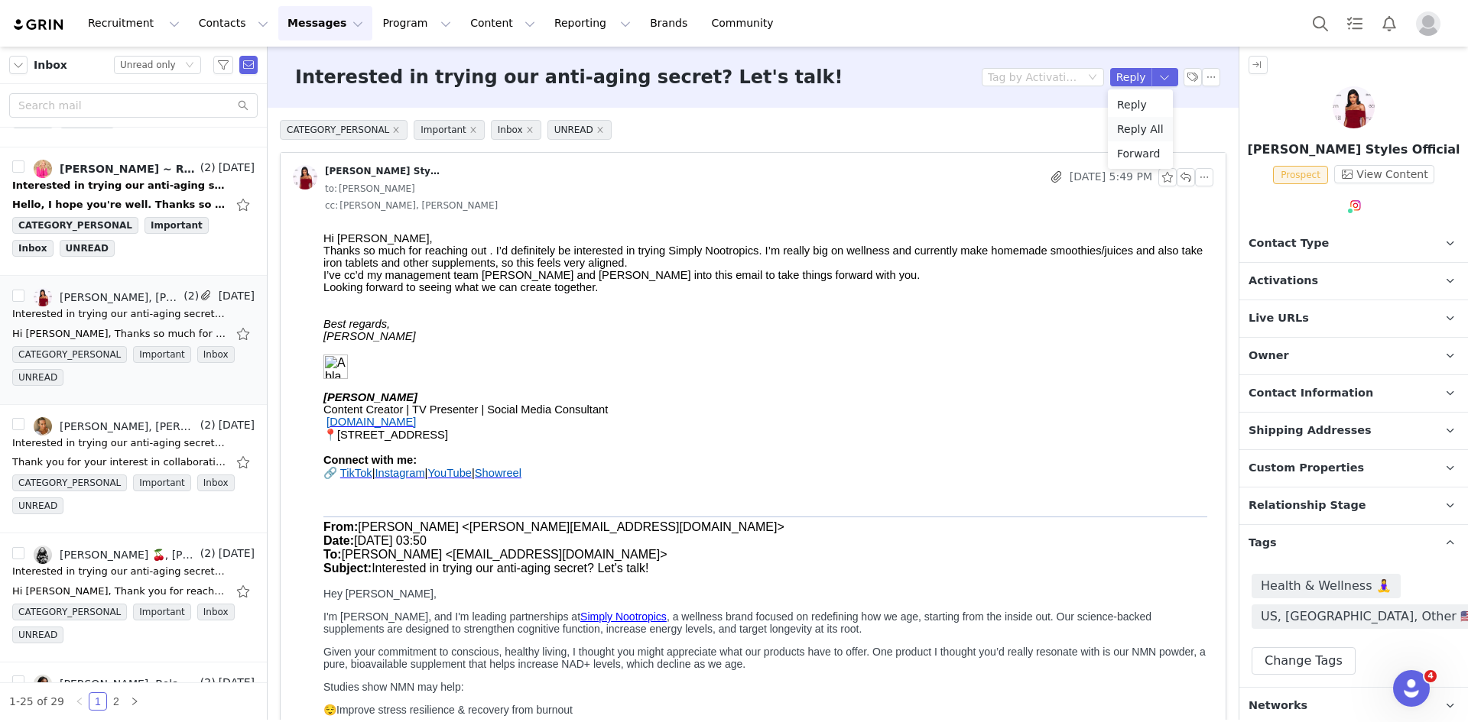
click at [1147, 125] on li "Reply All" at bounding box center [1140, 129] width 65 height 24
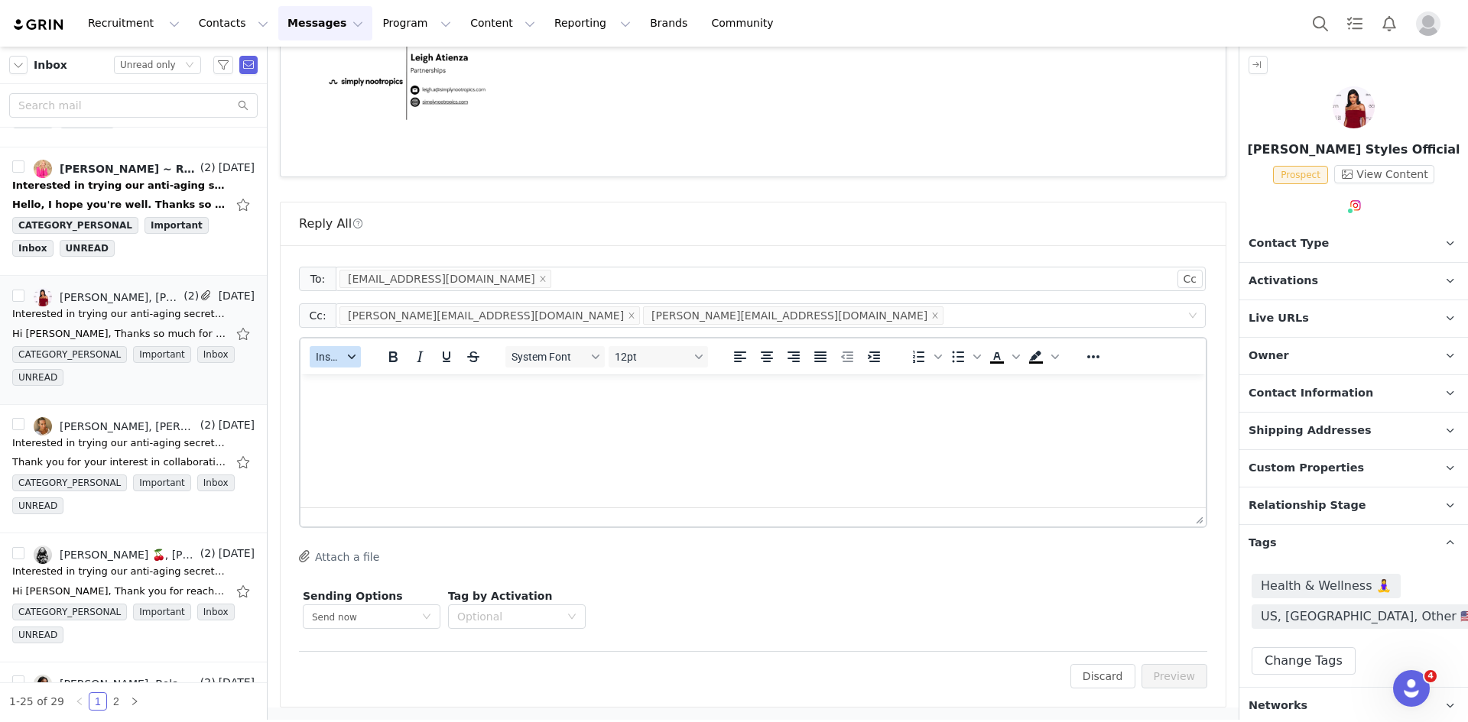
click at [340, 353] on span "Insert" at bounding box center [329, 357] width 27 height 12
click at [367, 390] on div "Insert Template" at bounding box center [392, 384] width 138 height 18
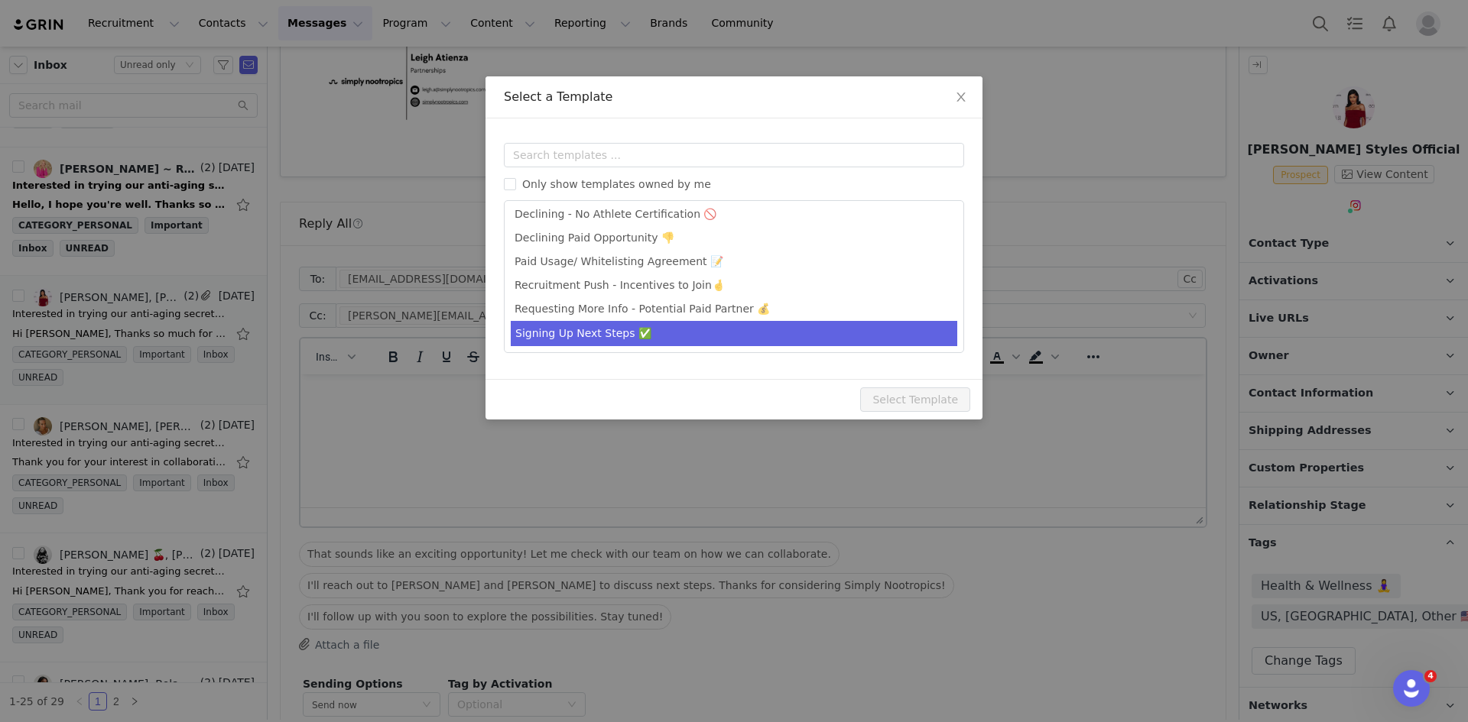
click at [603, 334] on li "Signing Up Next Steps ✅" at bounding box center [734, 333] width 446 height 25
type input "Hey from Simply Nootropics -- Let's Partner!"
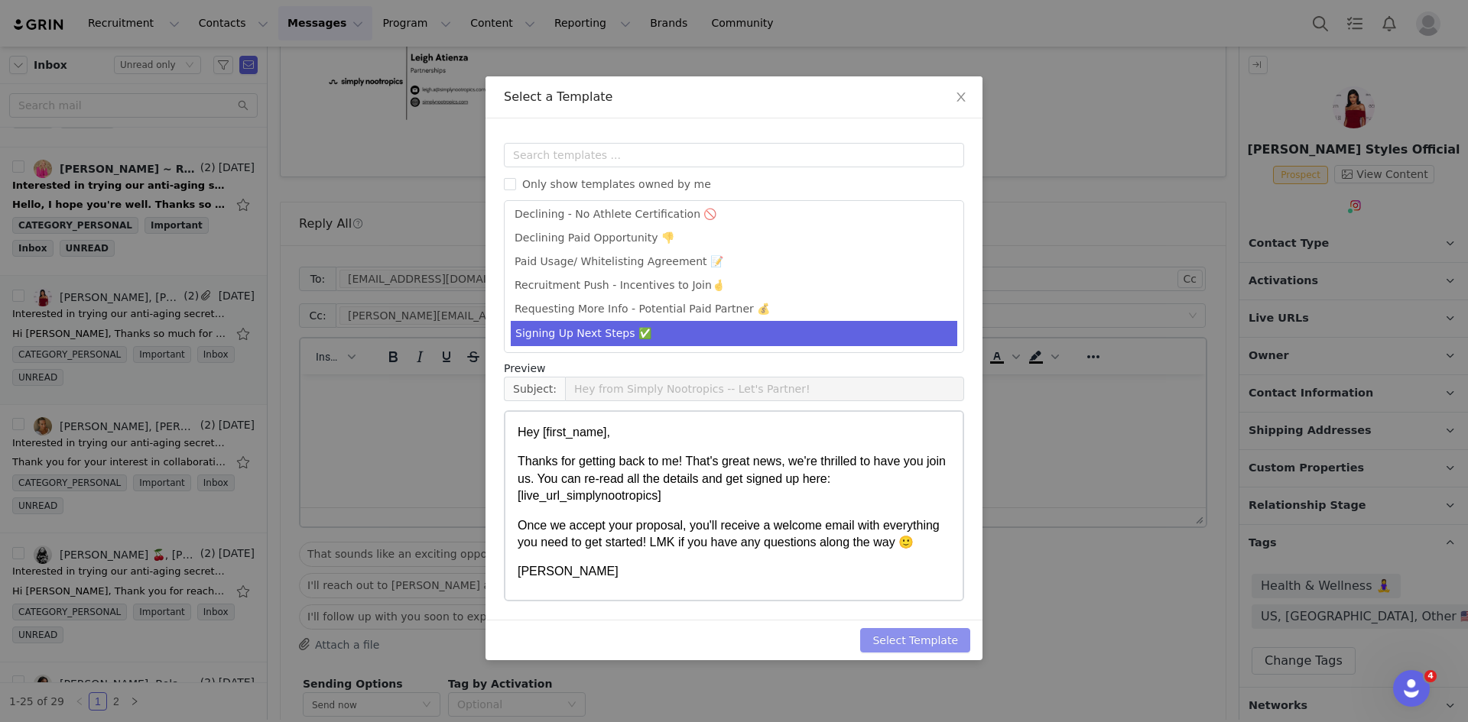
click at [910, 646] on button "Select Template" at bounding box center [915, 640] width 110 height 24
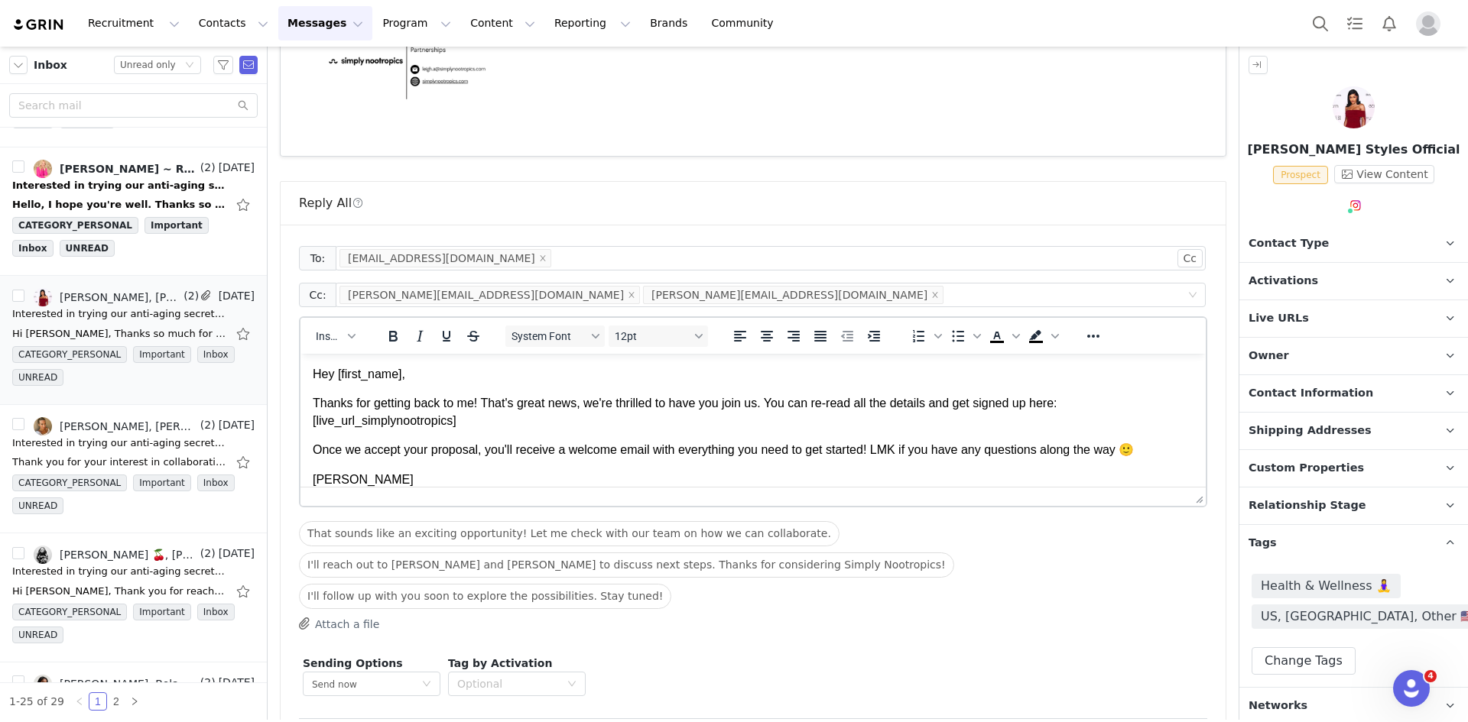
scroll to position [1513, 0]
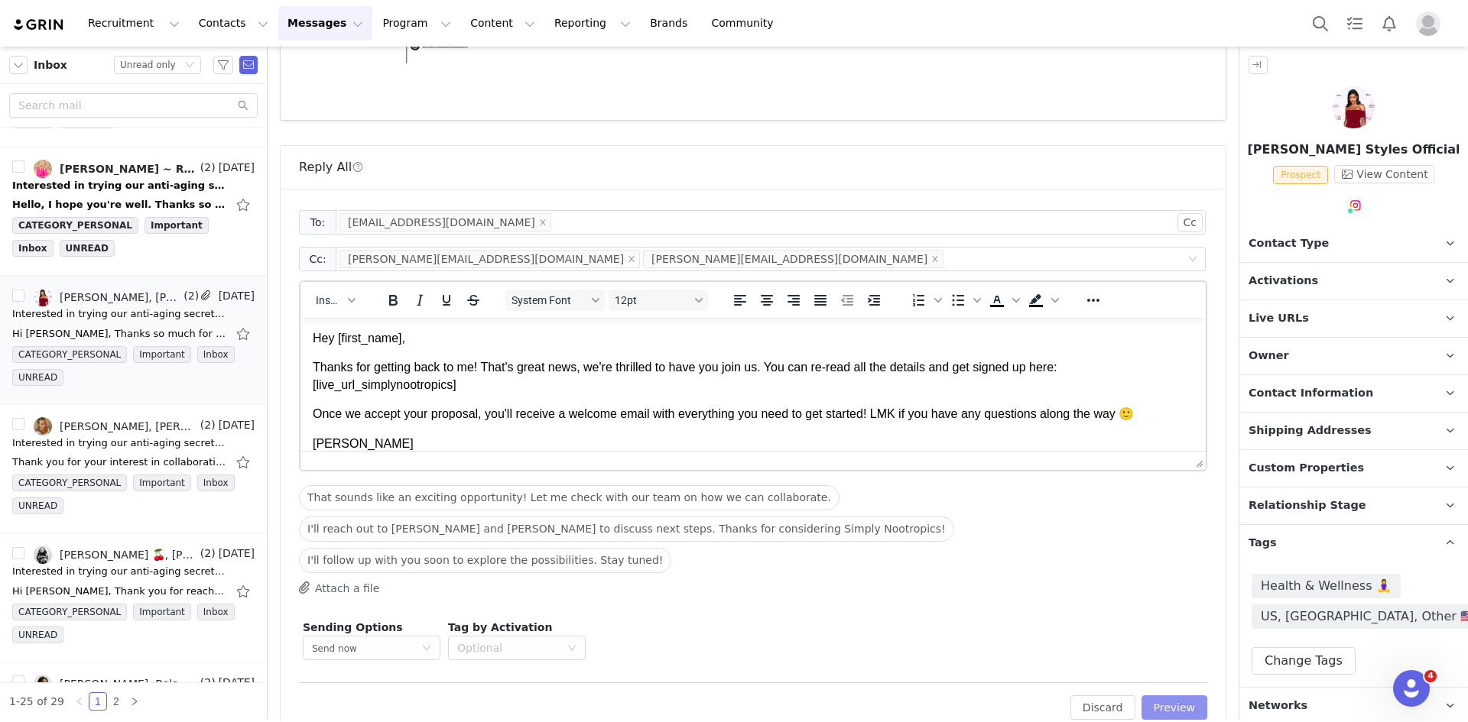
click at [1164, 696] on button "Preview" at bounding box center [1174, 708] width 66 height 24
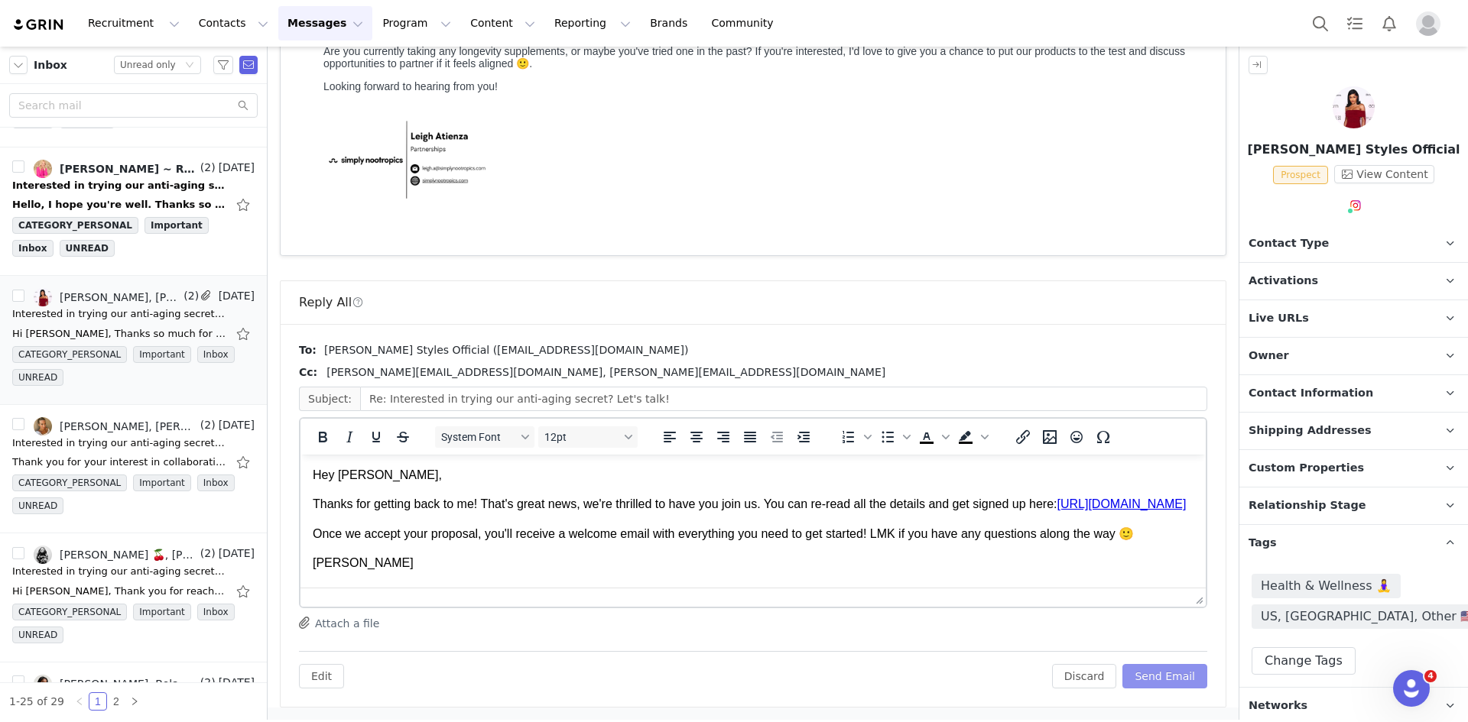
scroll to position [0, 0]
click at [1163, 675] on button "Send Email" at bounding box center [1164, 676] width 85 height 24
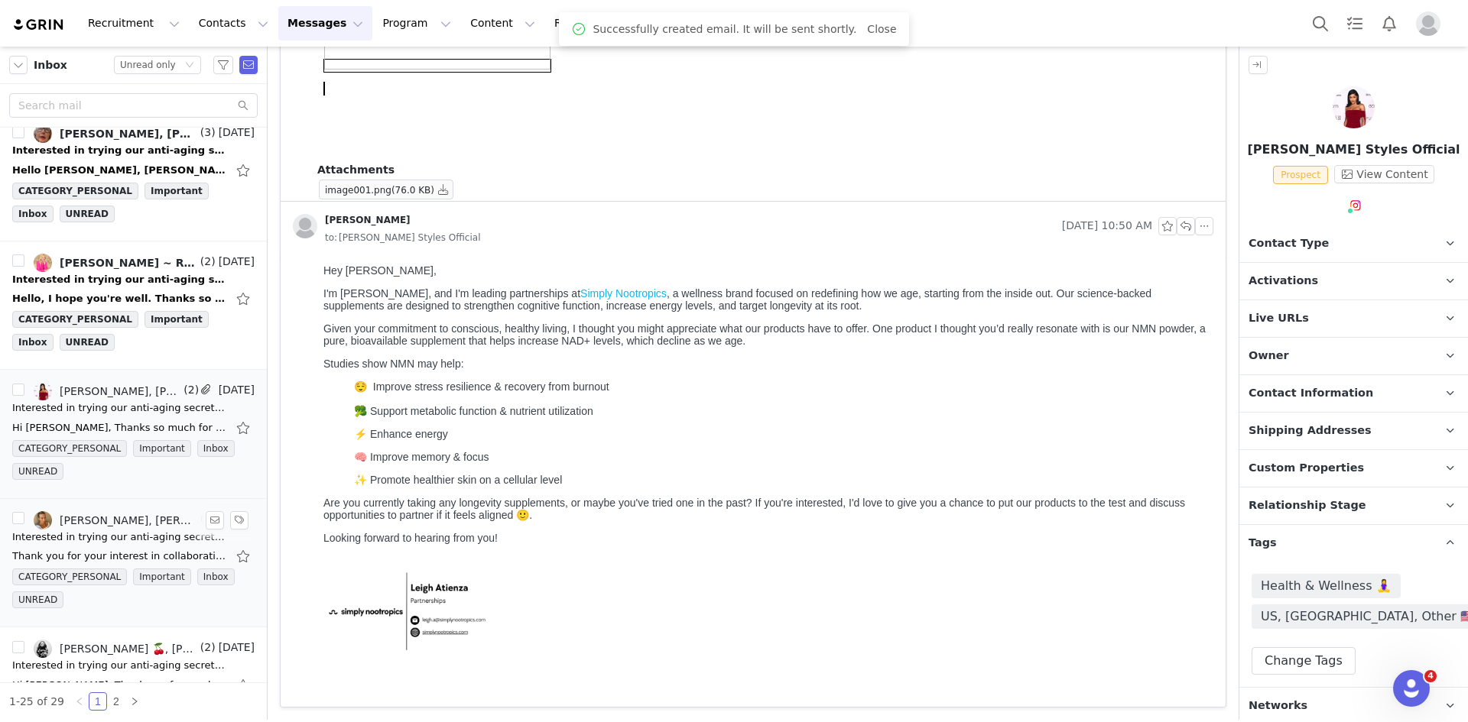
scroll to position [1168, 0]
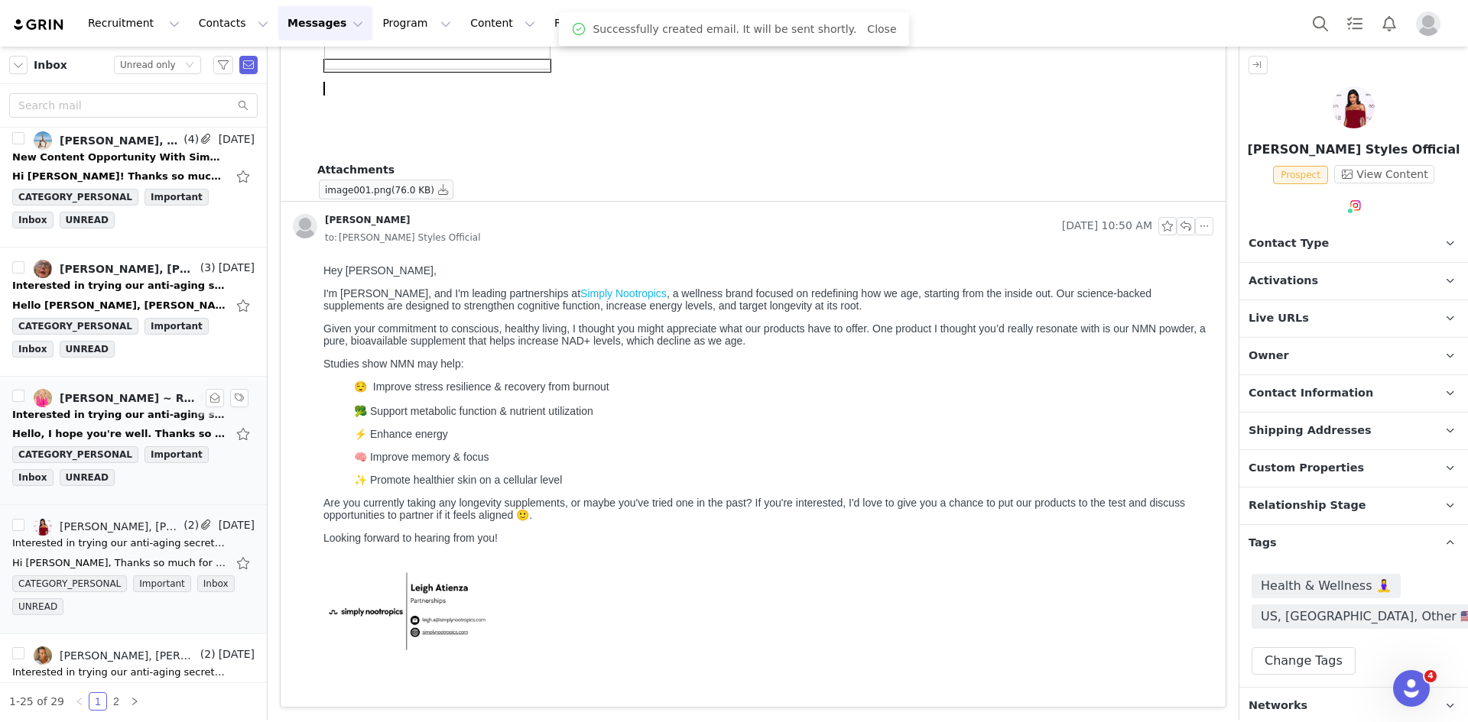
click at [98, 397] on div "Rosie Nixon ~ Reinvent midlife with me!, Leigh Atienza" at bounding box center [129, 398] width 138 height 12
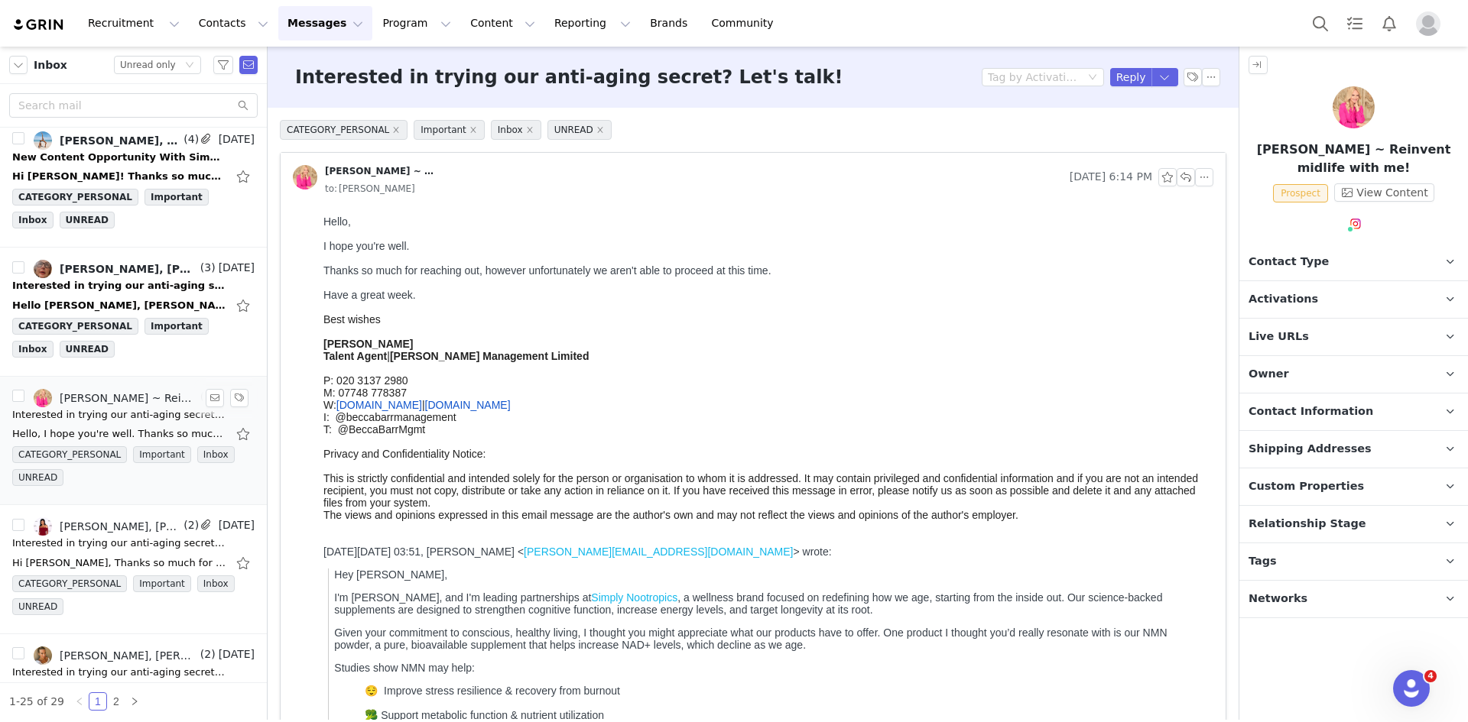
scroll to position [0, 0]
drag, startPoint x: 323, startPoint y: 212, endPoint x: 343, endPoint y: 251, distance: 43.8
click at [343, 251] on html "Hello, I hope you're well. Thanks so much for reaching out, however unfortunate…" at bounding box center [765, 620] width 896 height 823
click at [422, 262] on div at bounding box center [765, 258] width 884 height 12
drag, startPoint x: 322, startPoint y: 267, endPoint x: 809, endPoint y: 299, distance: 487.9
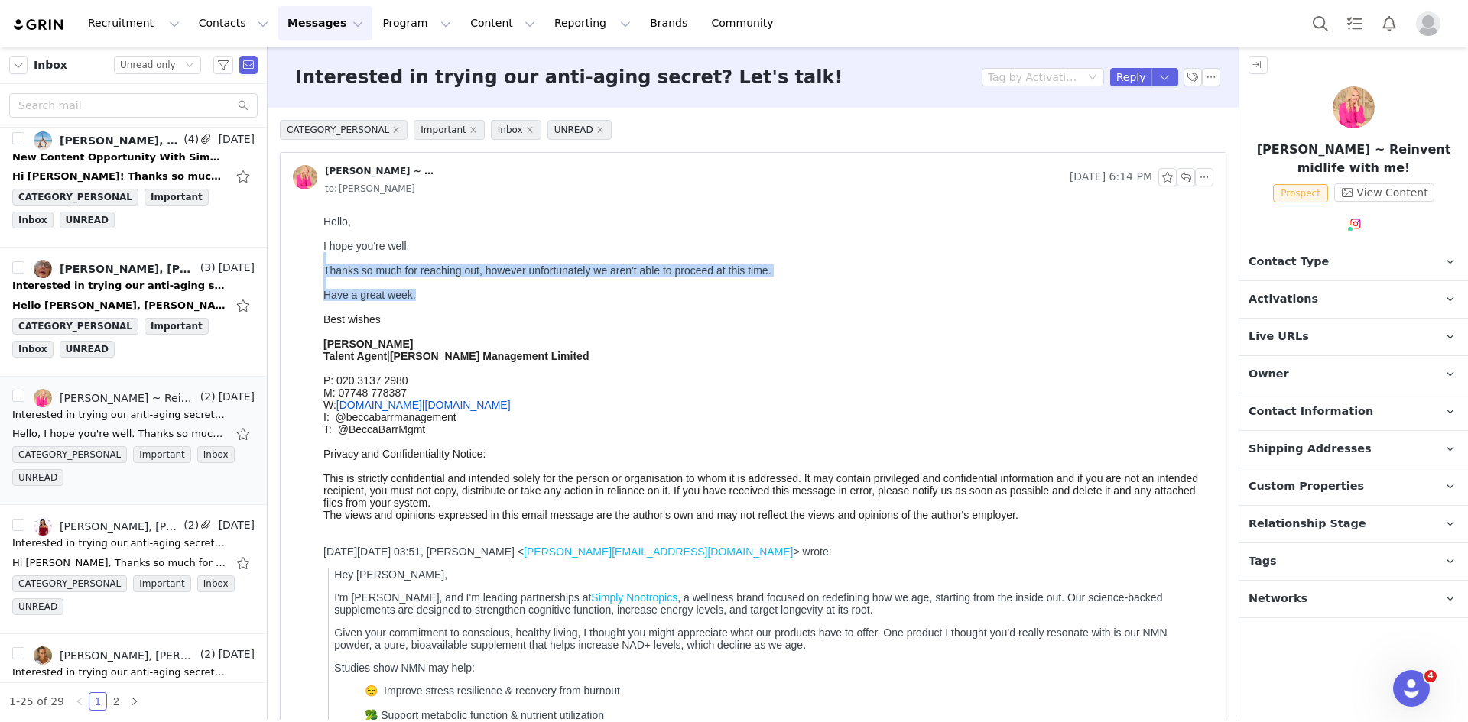
click at [809, 299] on html "Hello, I hope you're well. Thanks so much for reaching out, however unfortunate…" at bounding box center [765, 620] width 896 height 823
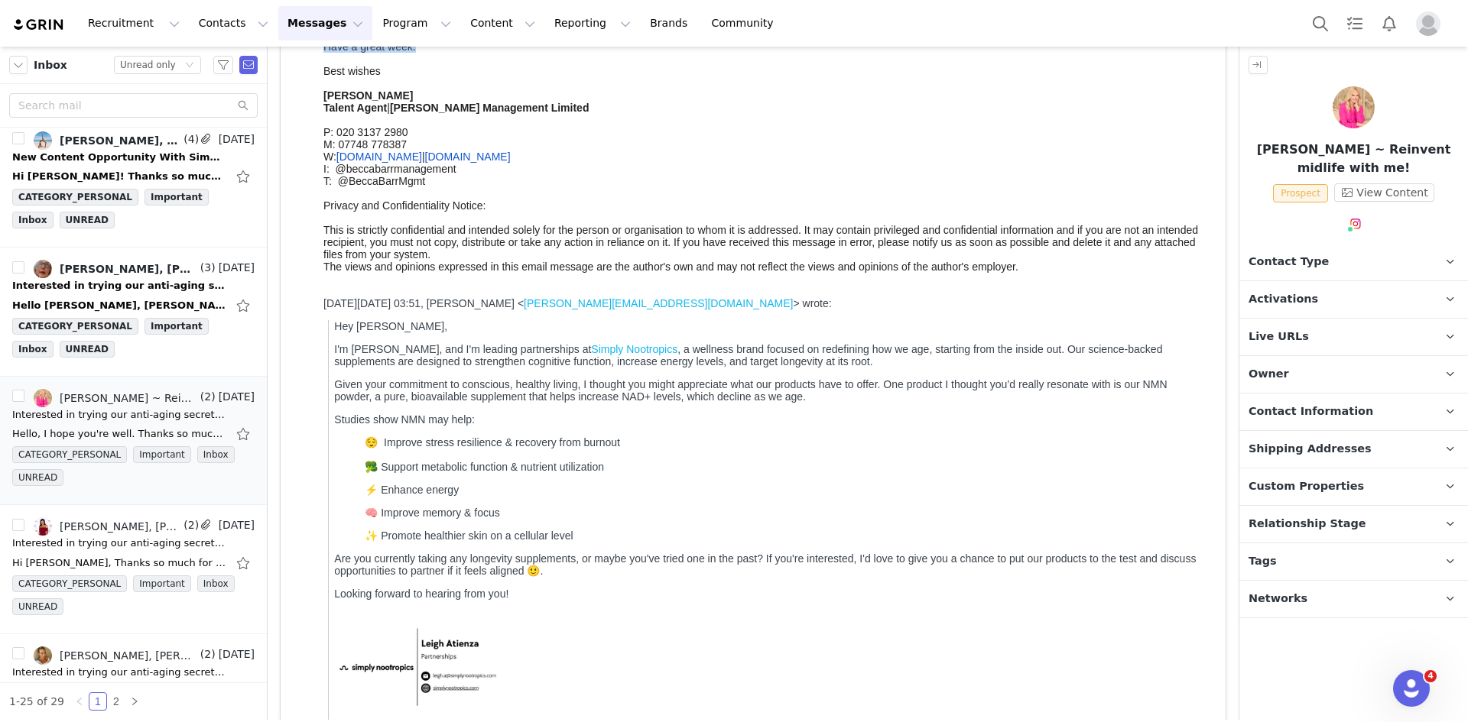
scroll to position [417, 0]
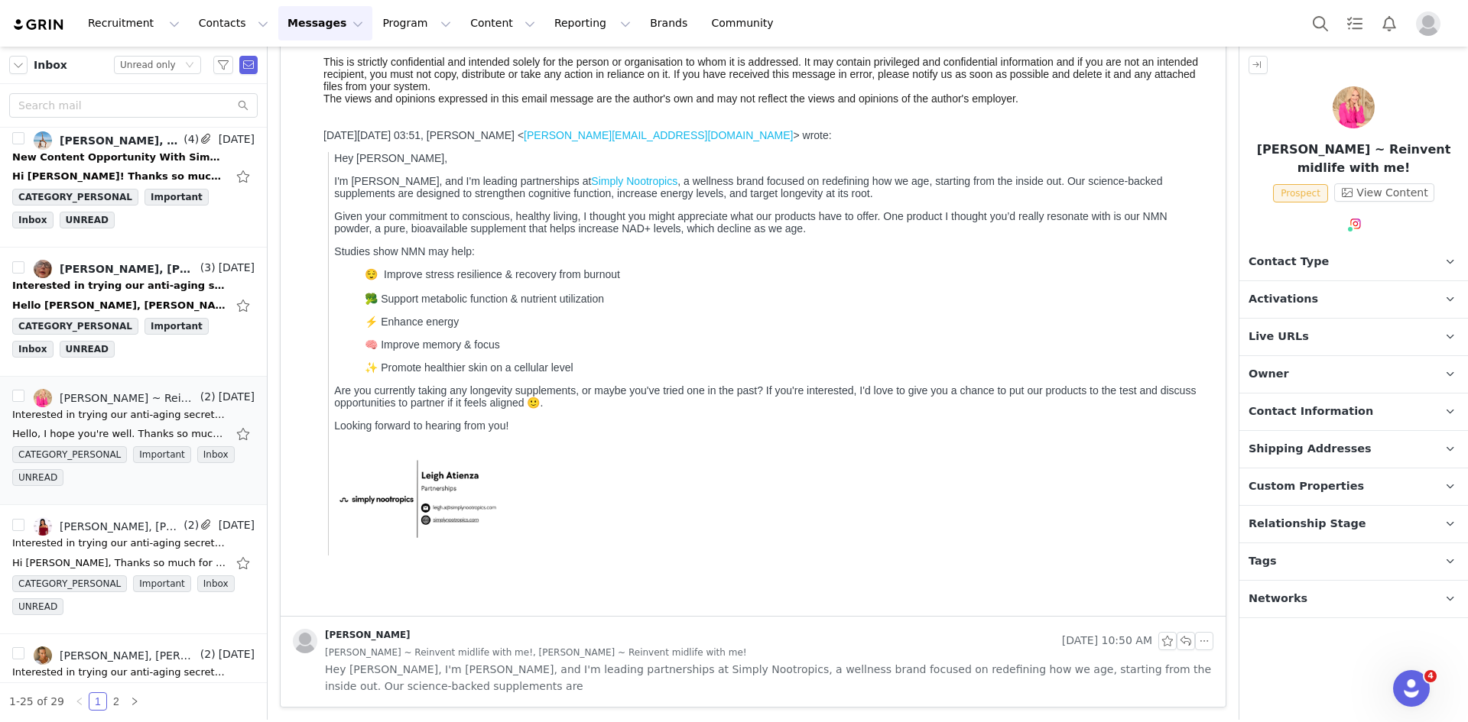
drag, startPoint x: 569, startPoint y: 715, endPoint x: 573, endPoint y: 699, distance: 16.0
click at [569, 714] on div "CATEGORY_PERSONAL Important Inbox UNREAD Rosie Nixon ~ Reinvent midlife with me…" at bounding box center [753, 205] width 971 height 1029
click at [572, 687] on span "Hey Rosie, I'm Leigh, and I'm leading partnerships at Simply Nootropics, a well…" at bounding box center [769, 678] width 888 height 34
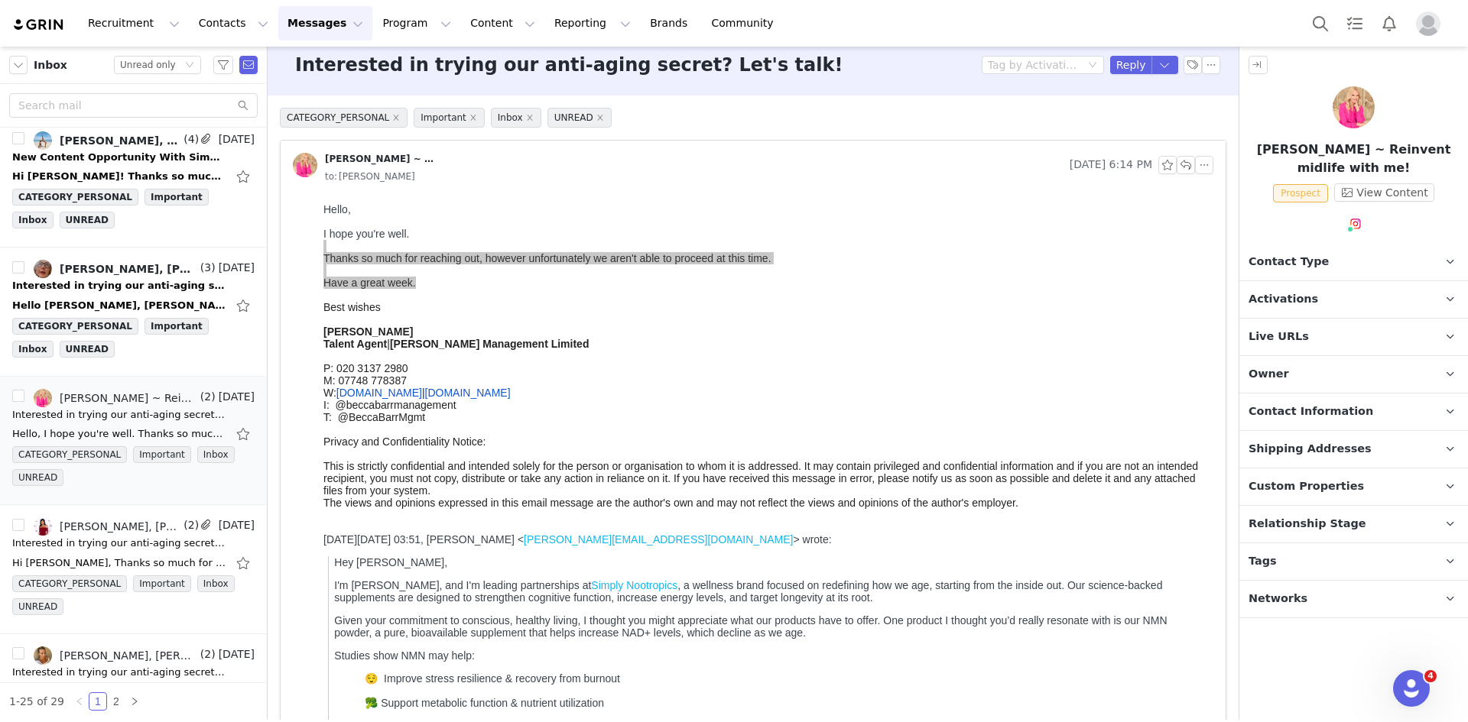
scroll to position [0, 0]
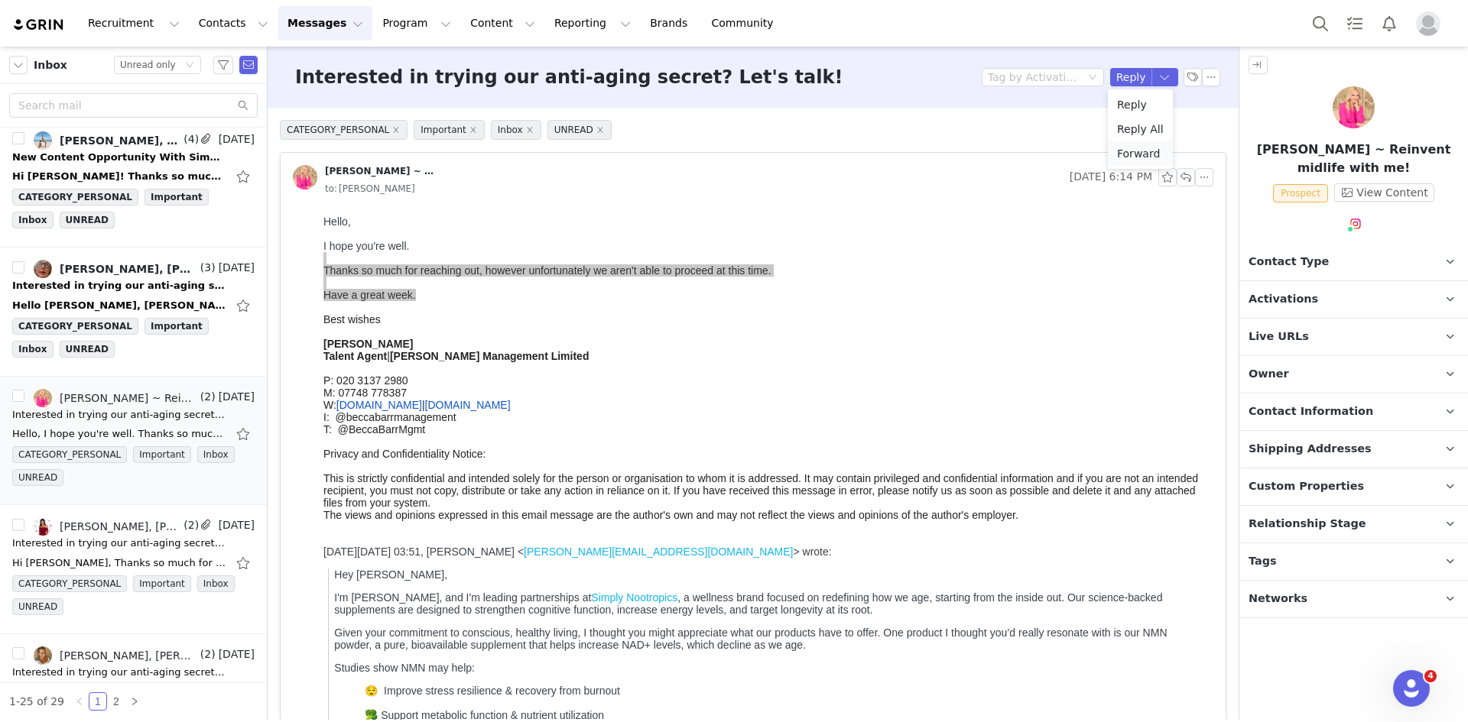
click at [1140, 131] on li "Reply All" at bounding box center [1140, 129] width 65 height 24
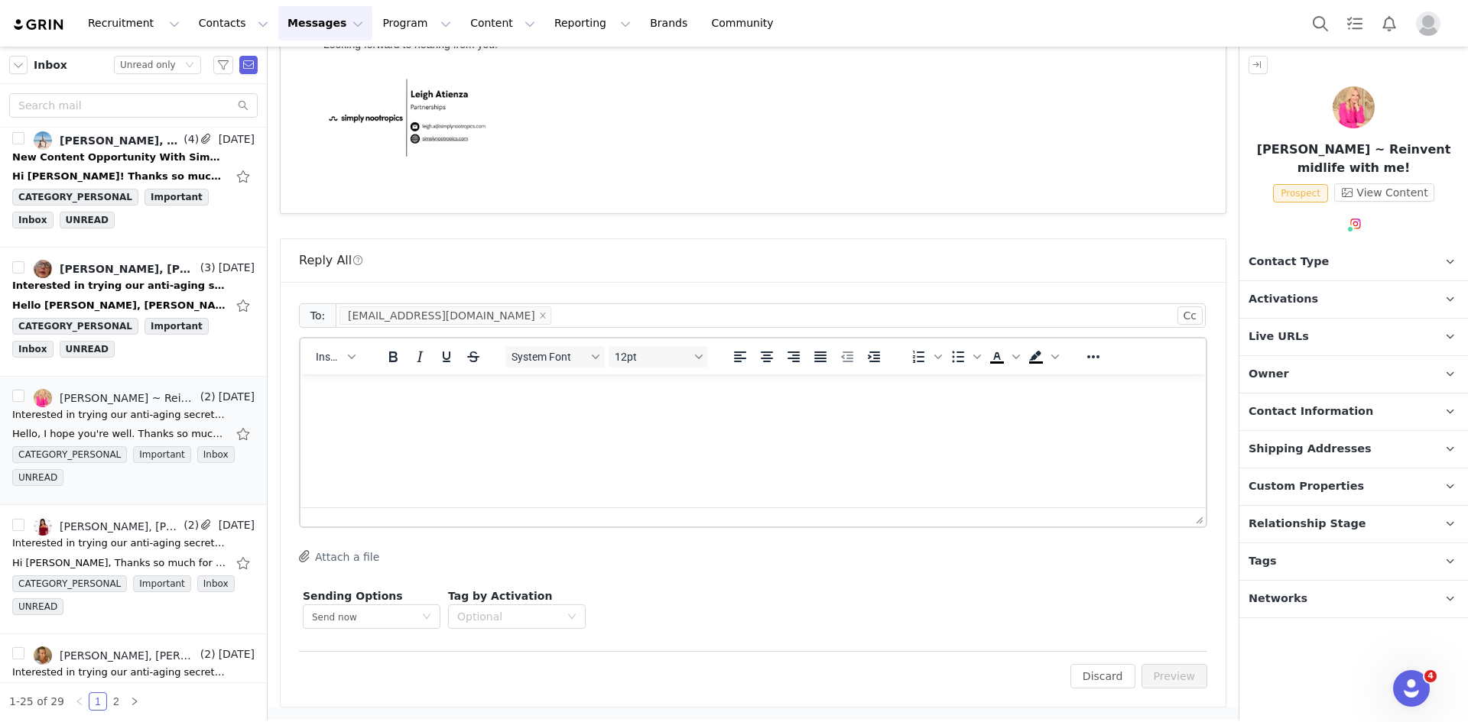
click at [401, 416] on html at bounding box center [752, 395] width 905 height 41
click at [1170, 660] on div "Edit Discard Preview" at bounding box center [753, 669] width 908 height 37
click at [1169, 676] on button "Preview" at bounding box center [1174, 676] width 66 height 24
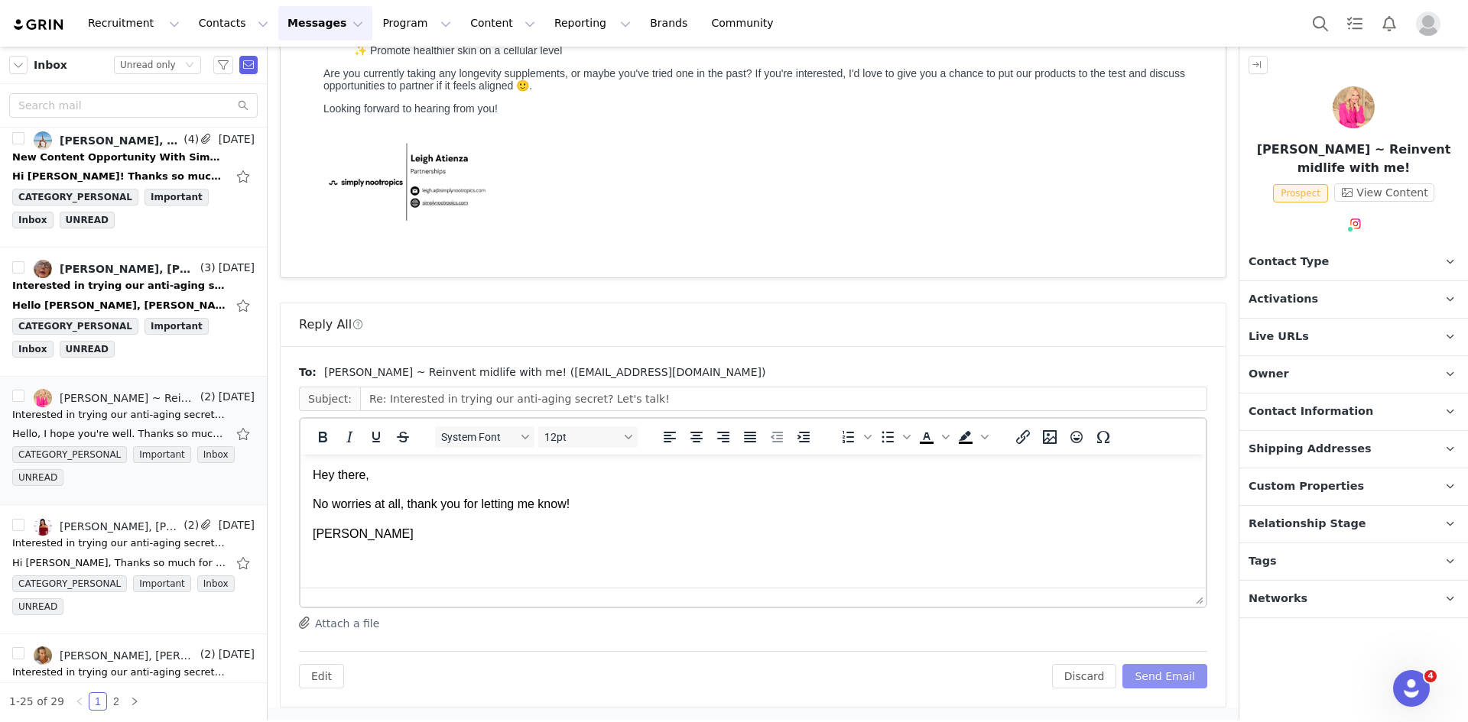
click at [1169, 676] on button "Send Email" at bounding box center [1164, 676] width 85 height 24
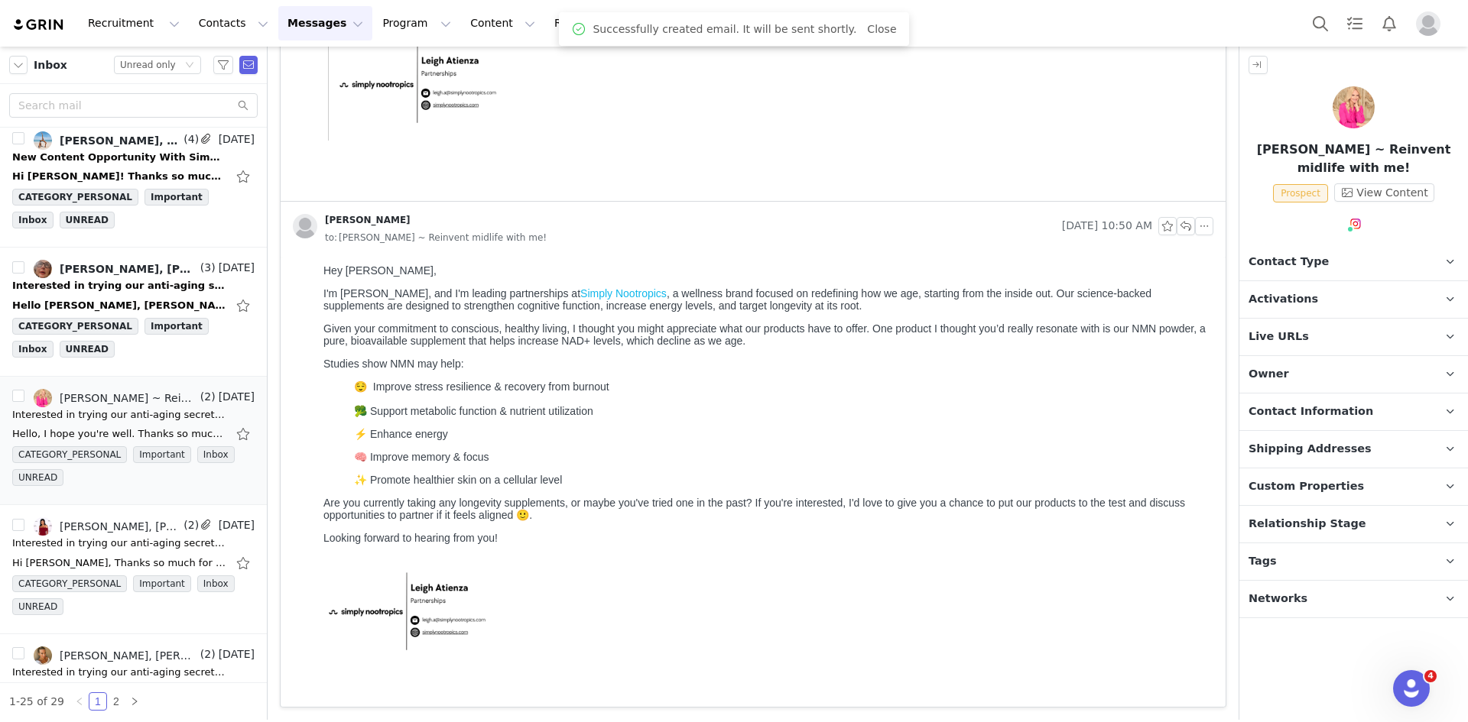
click at [1339, 244] on p "Contact Type Contact type can be Creator, Prospect, Application, or Manager." at bounding box center [1335, 262] width 192 height 37
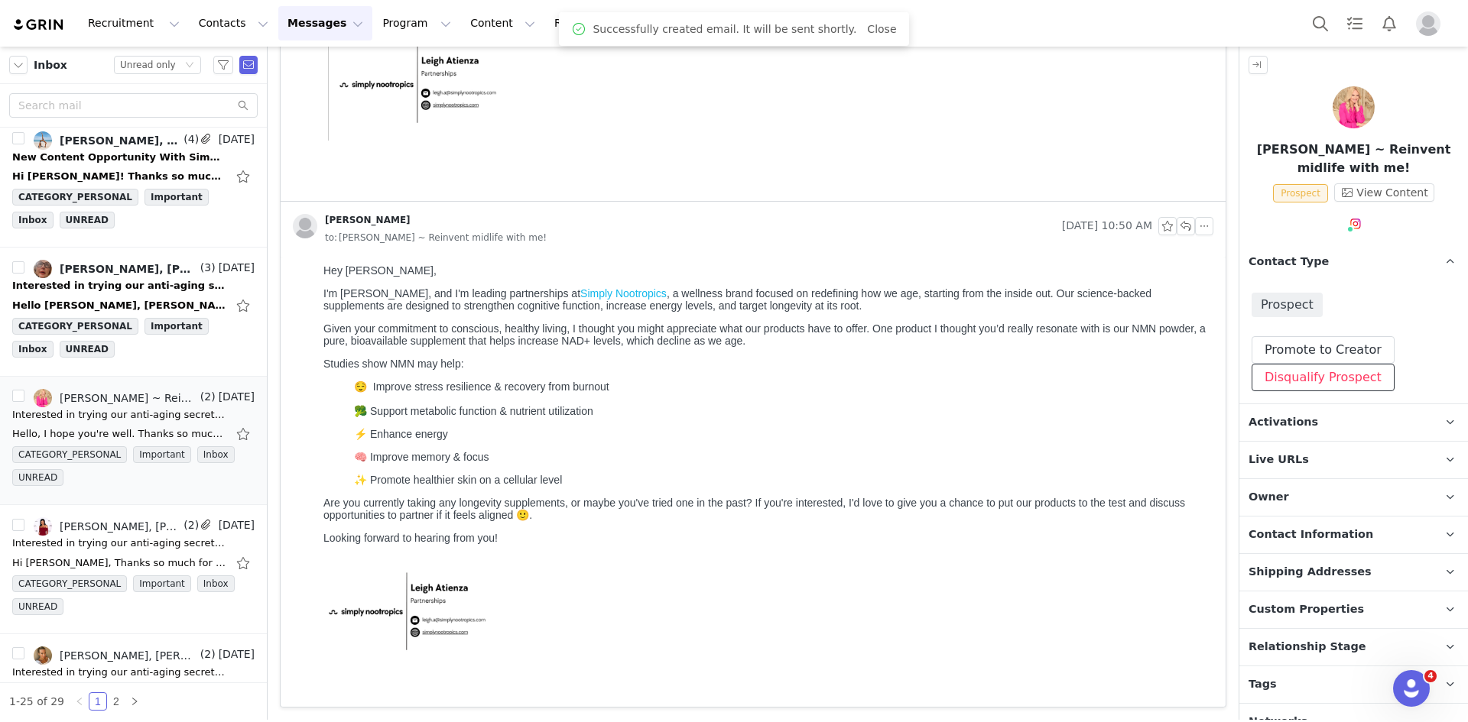
click at [1343, 382] on button "Disqualify Prospect" at bounding box center [1322, 378] width 143 height 28
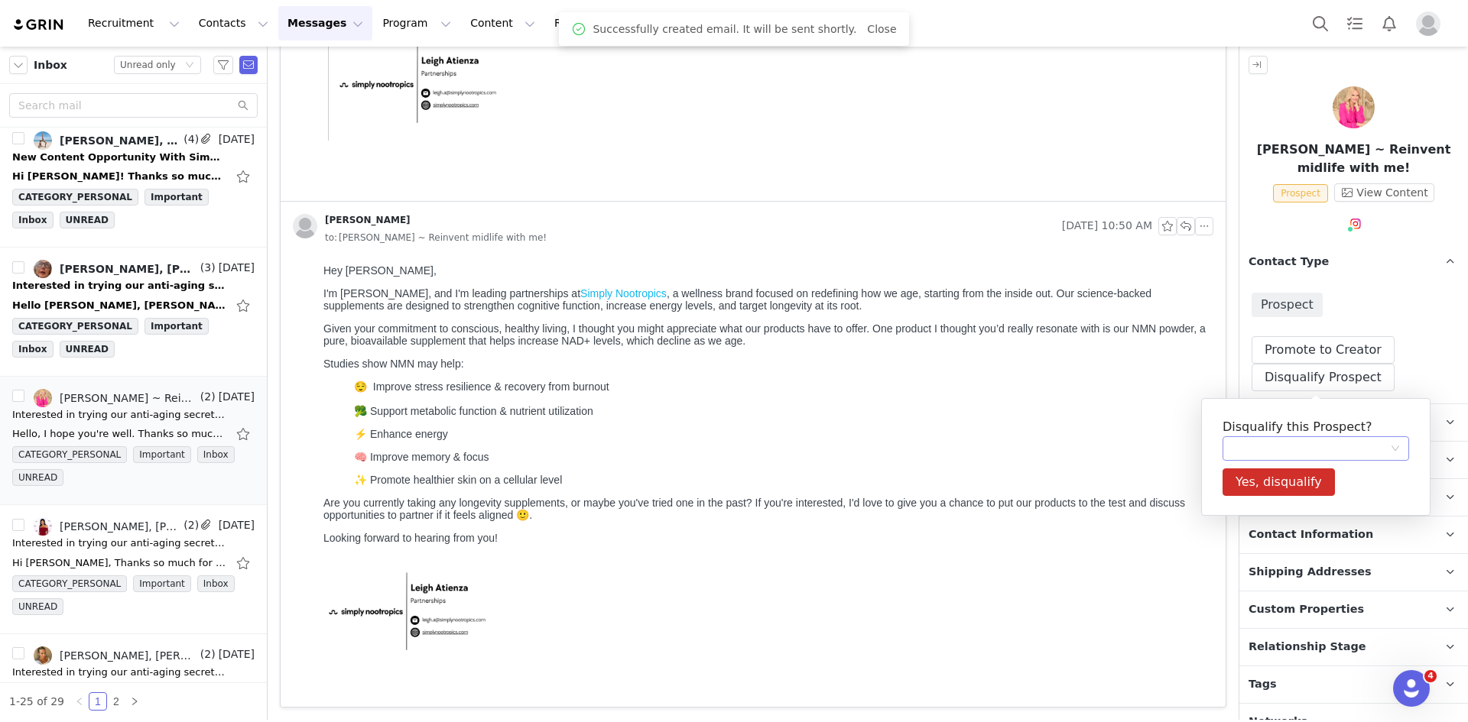
click at [1326, 446] on div at bounding box center [1310, 448] width 158 height 23
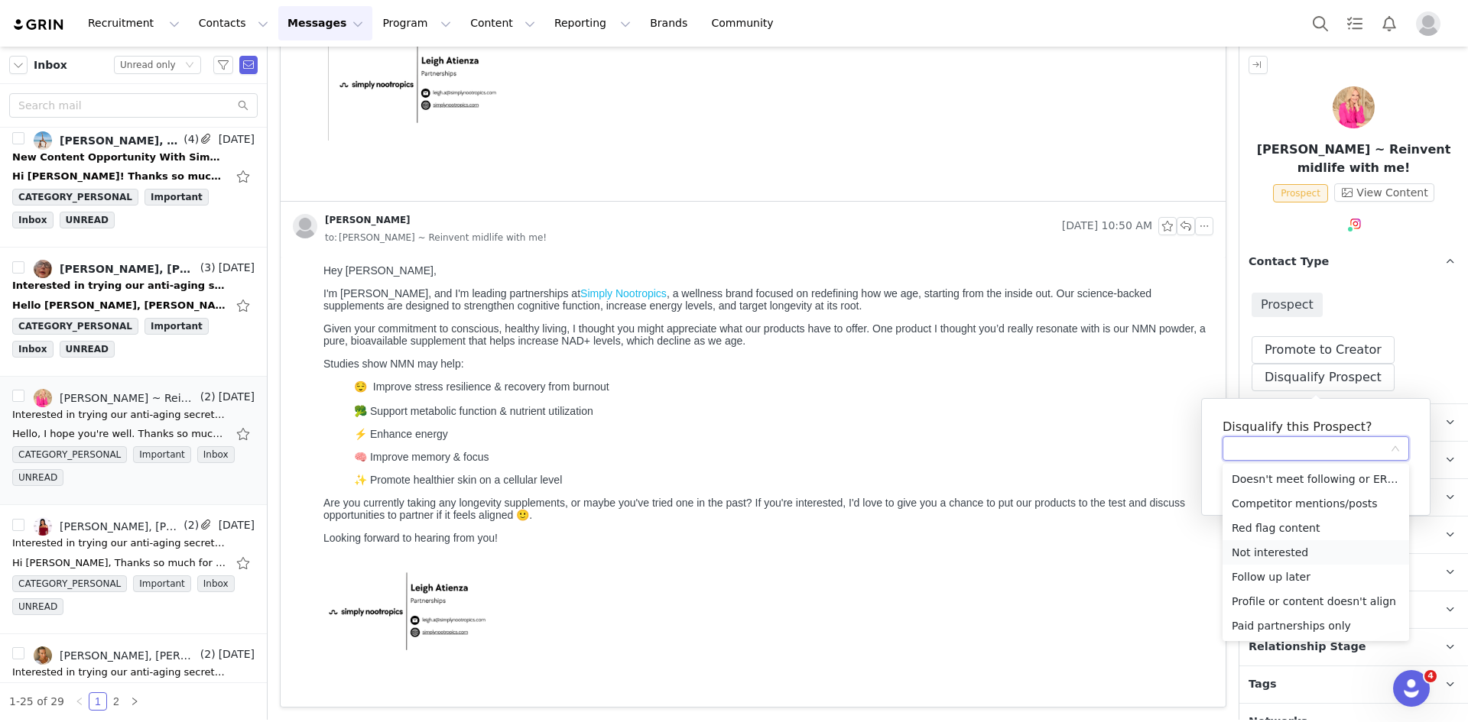
click at [1263, 553] on li "Not interested" at bounding box center [1315, 552] width 186 height 24
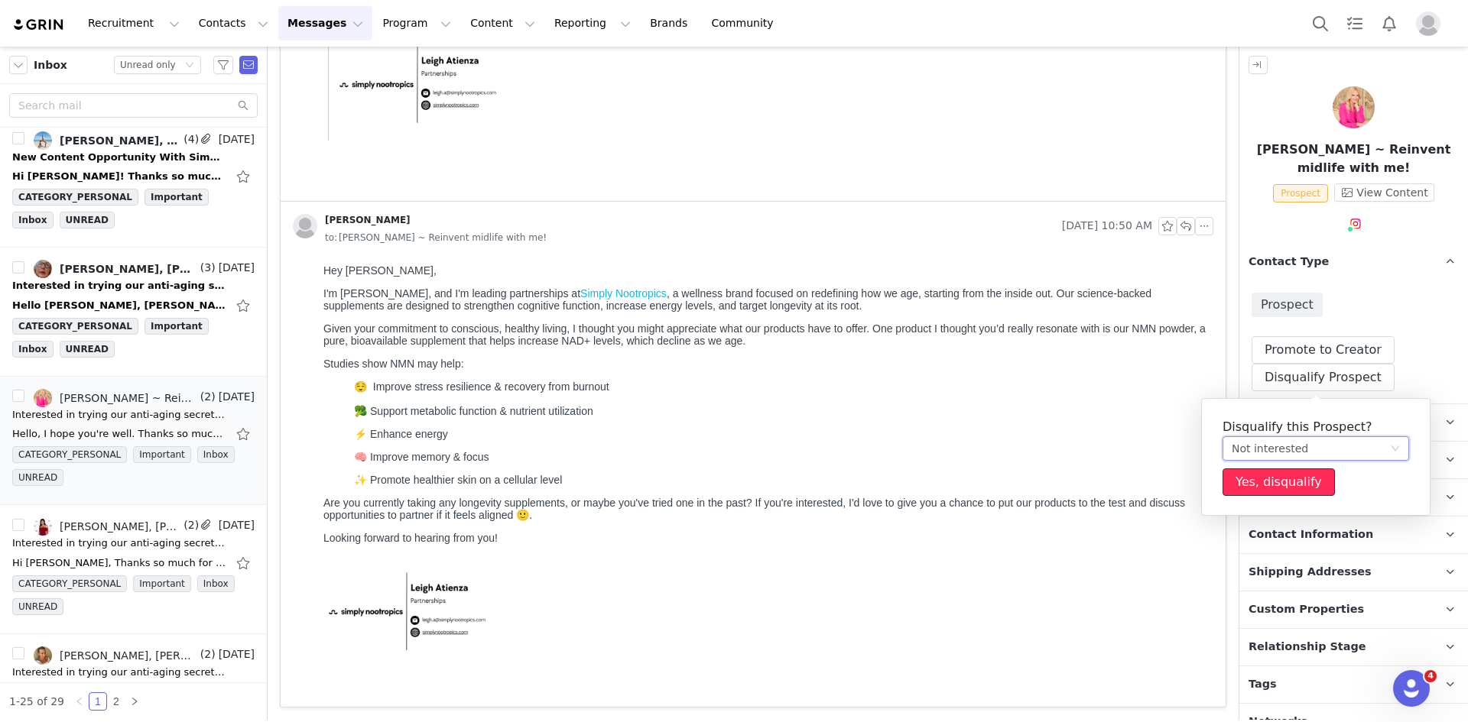
click at [1268, 485] on button "Yes, disqualify" at bounding box center [1278, 483] width 112 height 28
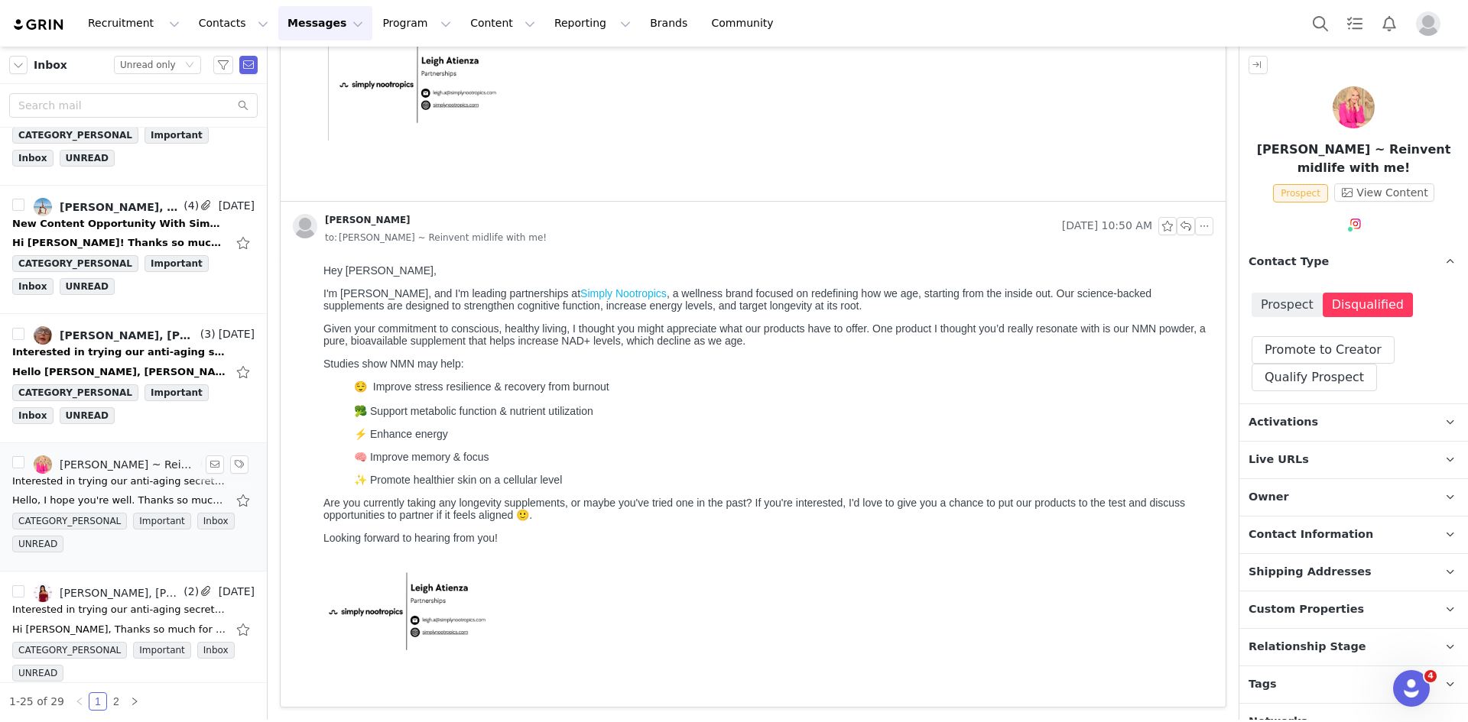
scroll to position [939, 0]
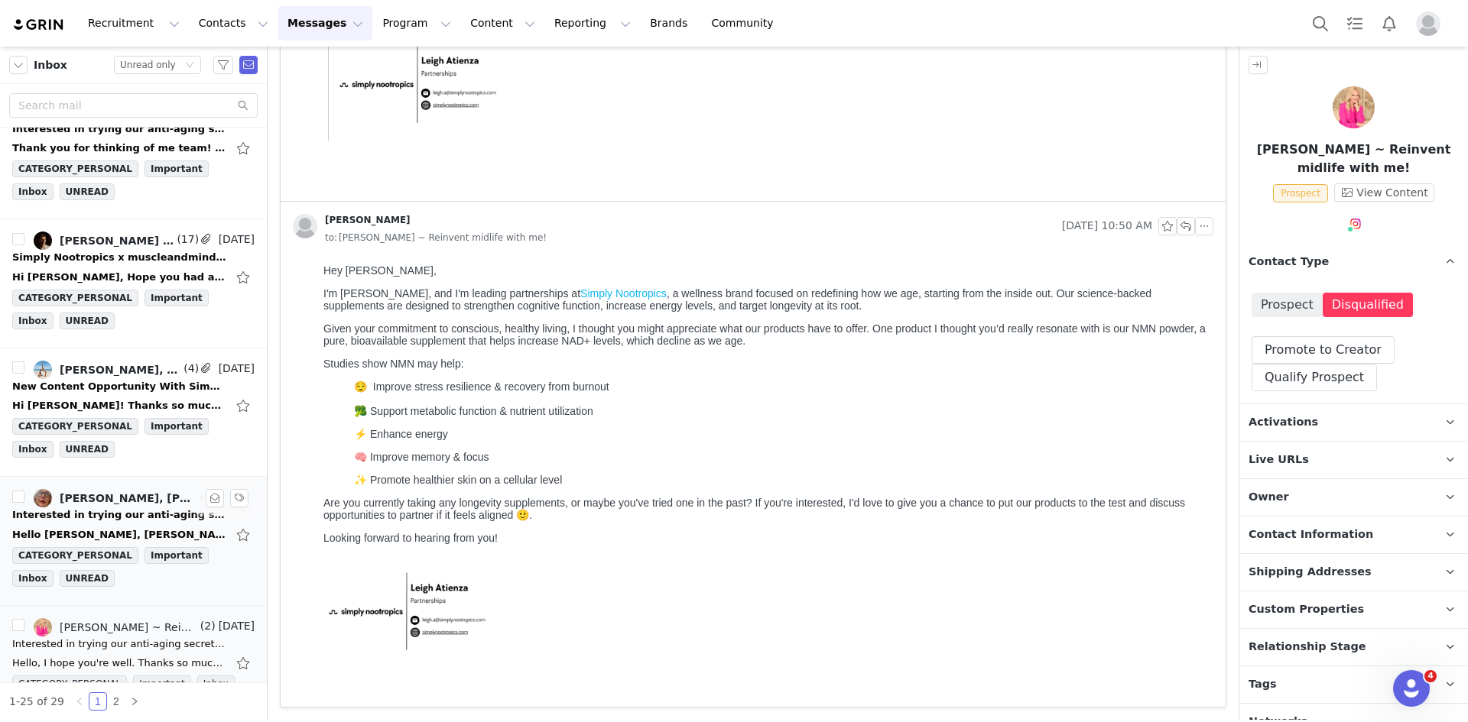
click at [118, 524] on div "Hello Leigh, Hope you're well and lovely to meet you. Your products sound great…" at bounding box center [133, 535] width 242 height 24
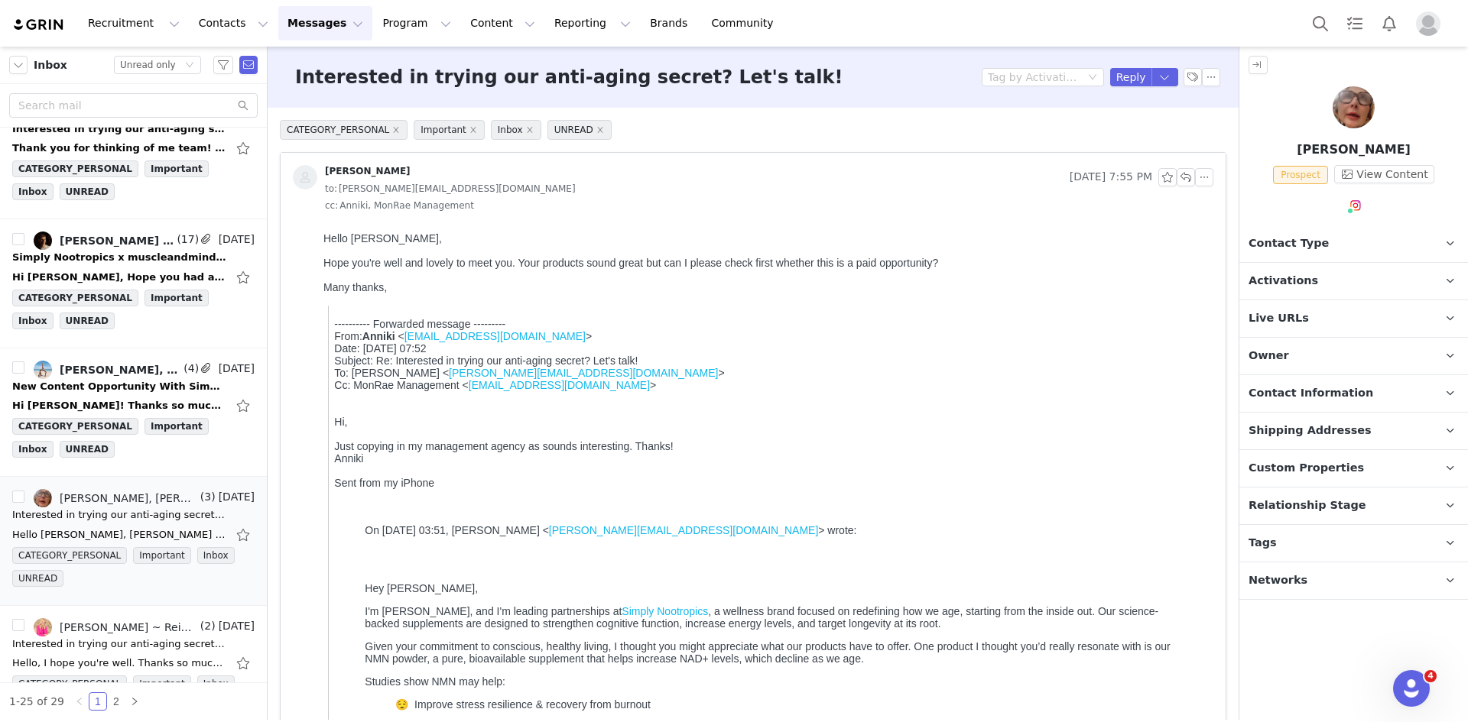
scroll to position [0, 0]
drag, startPoint x: 514, startPoint y: 258, endPoint x: 705, endPoint y: 263, distance: 191.2
click at [705, 263] on div "Hello Leigh, Hope you're well and lovely to meet you. Your products sound great…" at bounding box center [765, 731] width 884 height 999
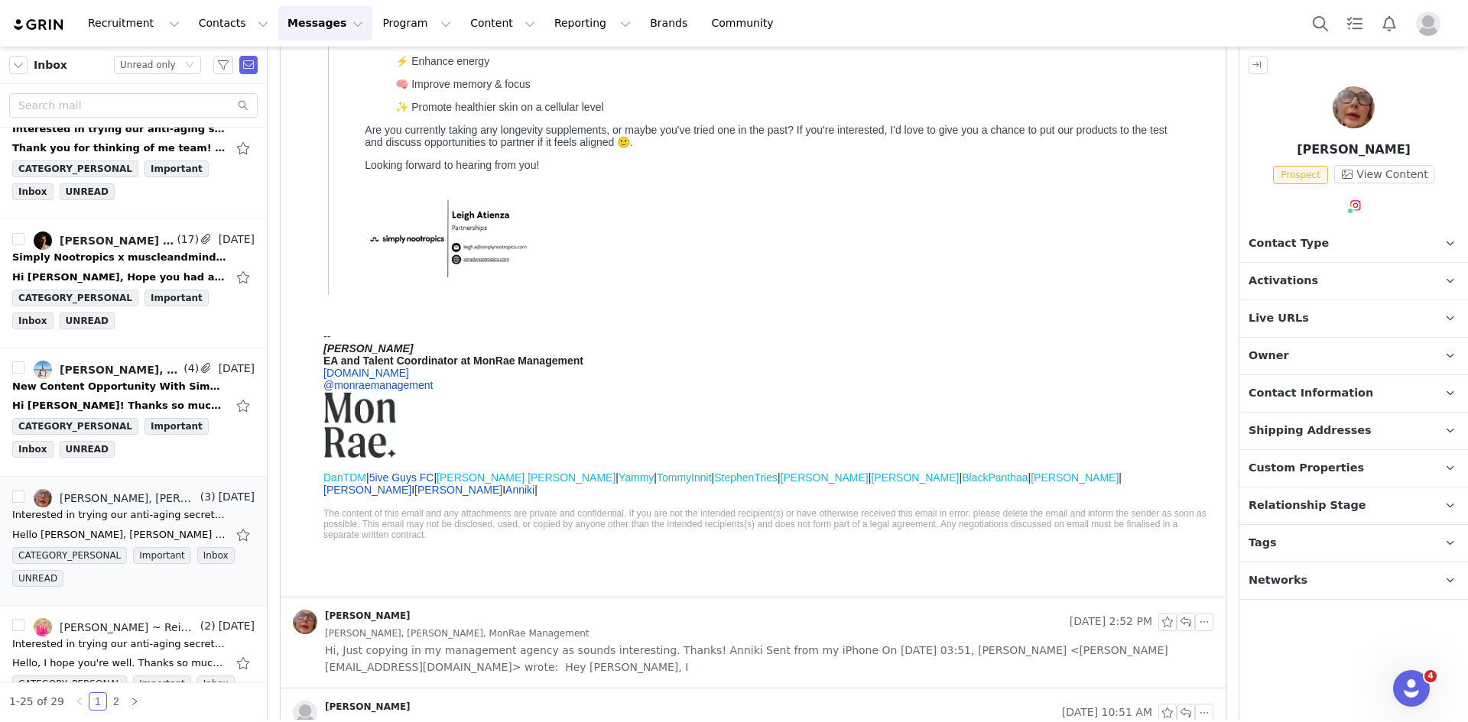
scroll to position [763, 0]
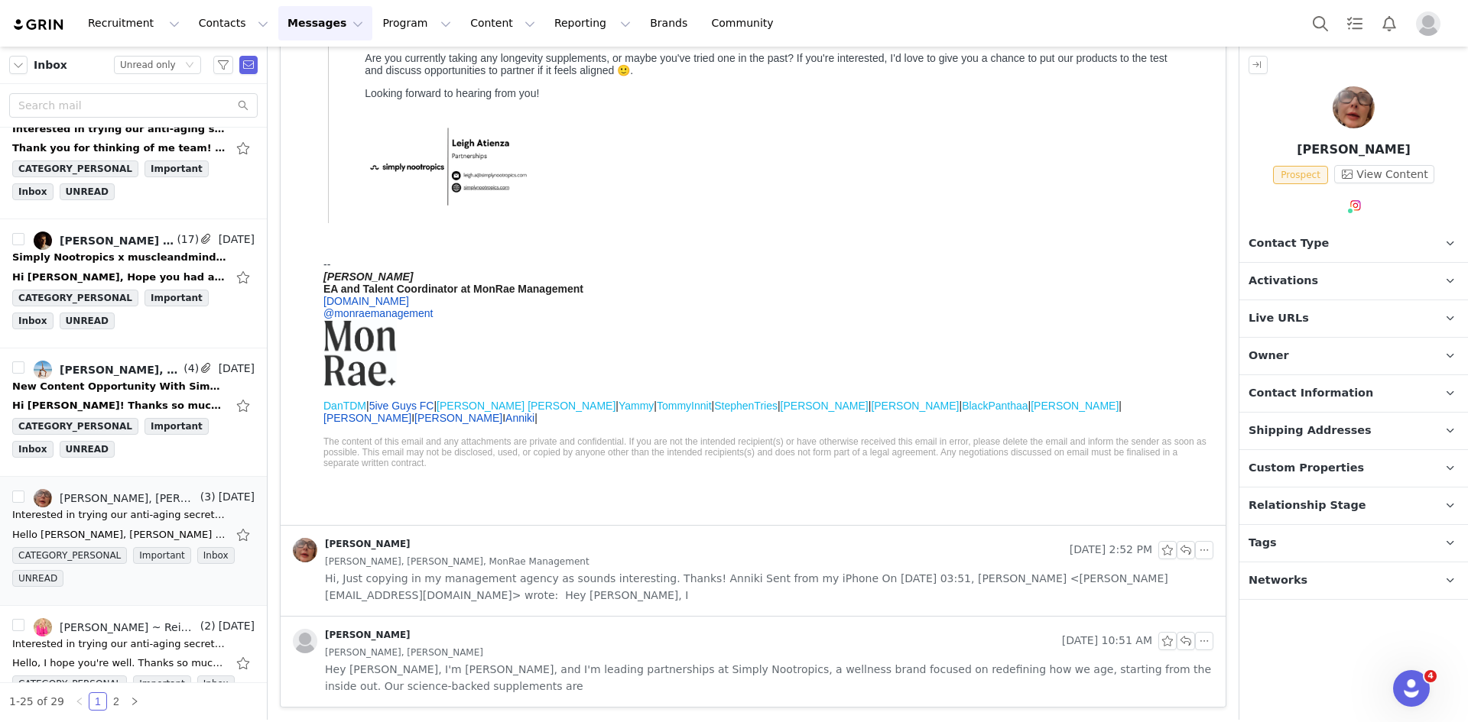
click at [583, 582] on span "Hi, Just copying in my management agency as sounds interesting. Thanks! Anniki …" at bounding box center [769, 587] width 888 height 34
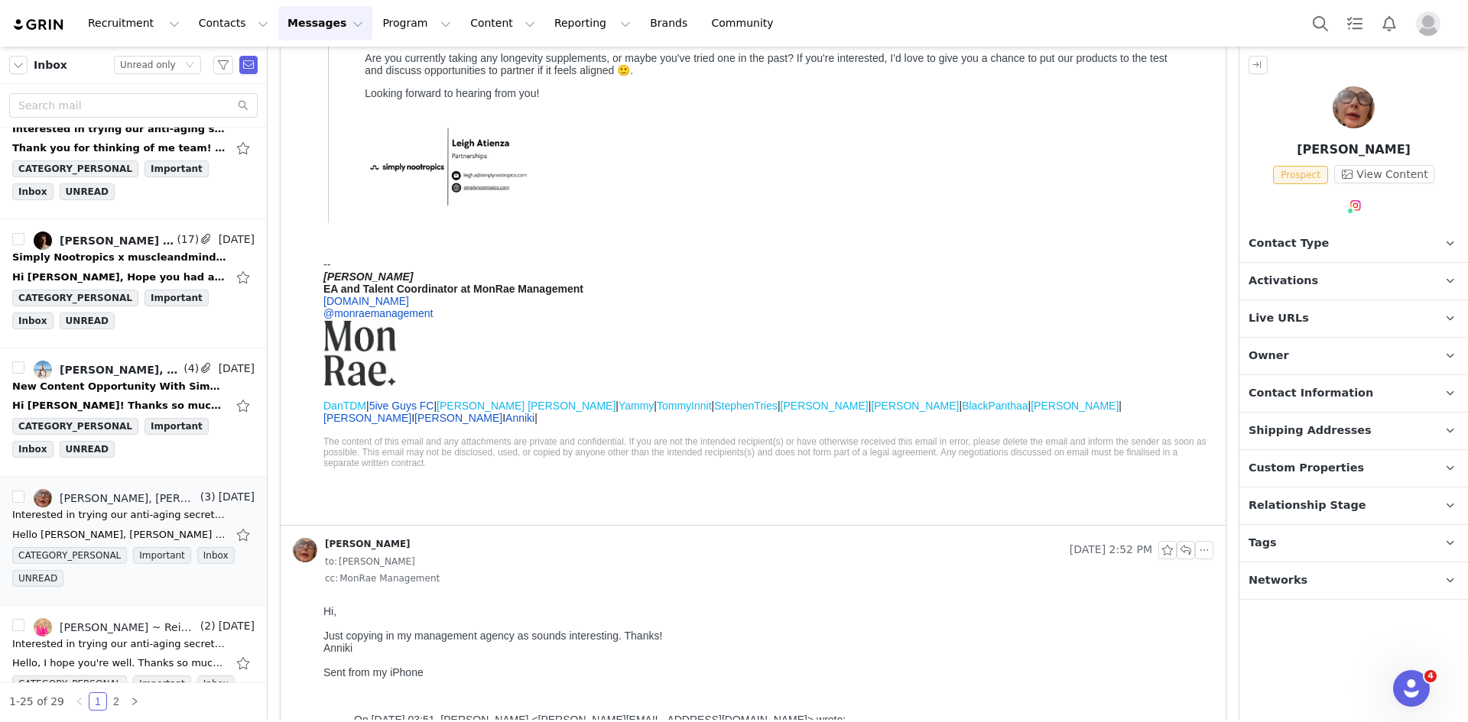
scroll to position [0, 0]
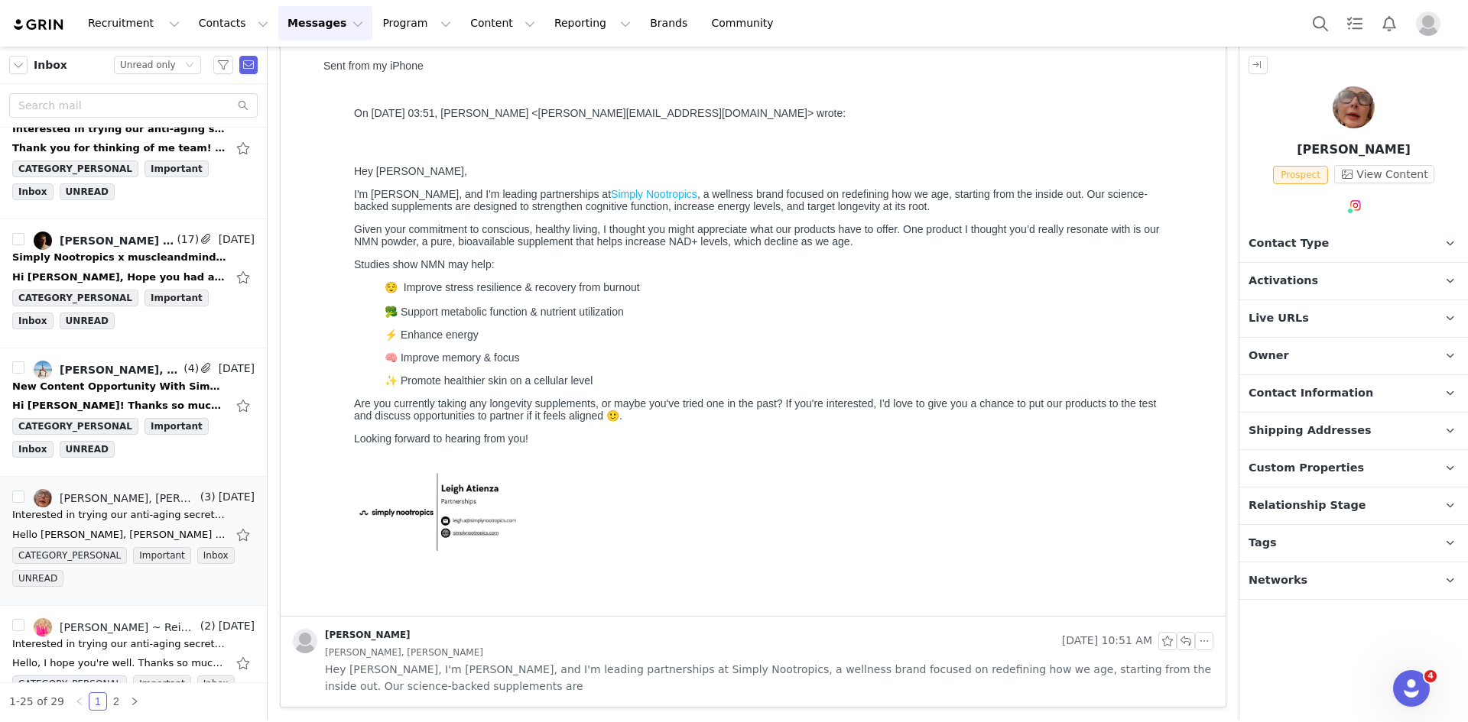
click at [592, 632] on div "[PERSON_NAME]" at bounding box center [674, 641] width 763 height 24
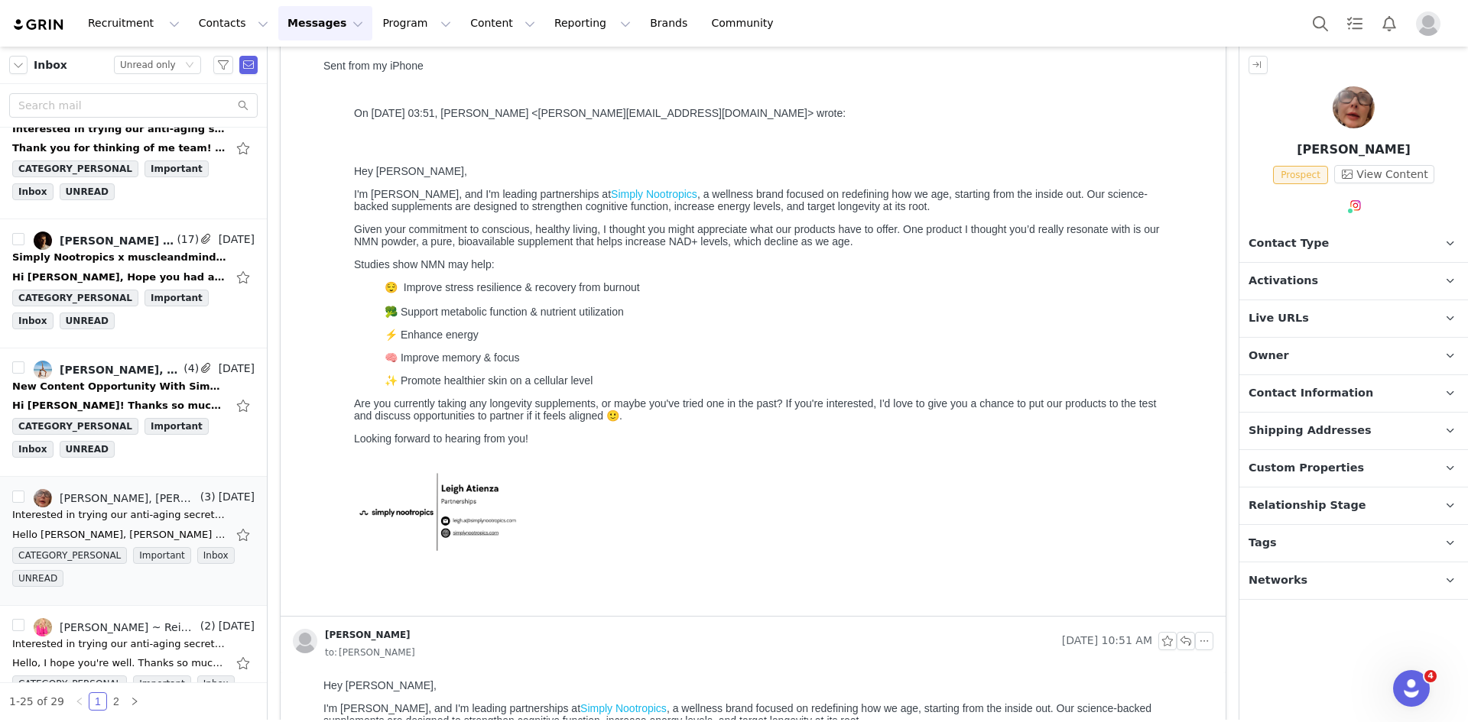
scroll to position [1730, 0]
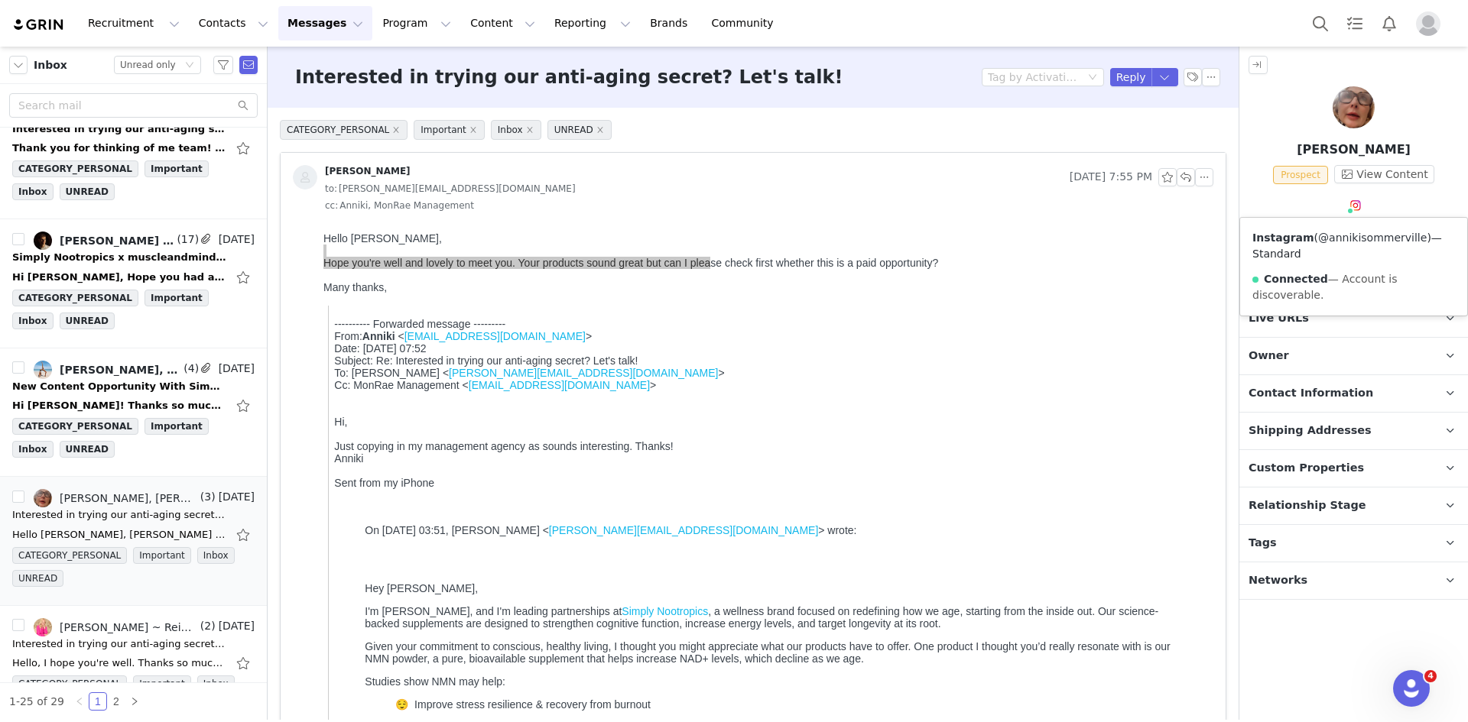
click at [1342, 237] on link "@annikisommerville" at bounding box center [1372, 238] width 109 height 12
click at [1322, 539] on p "Tags Keep track of your contacts by assigning them tags. You can then filter yo…" at bounding box center [1335, 543] width 192 height 37
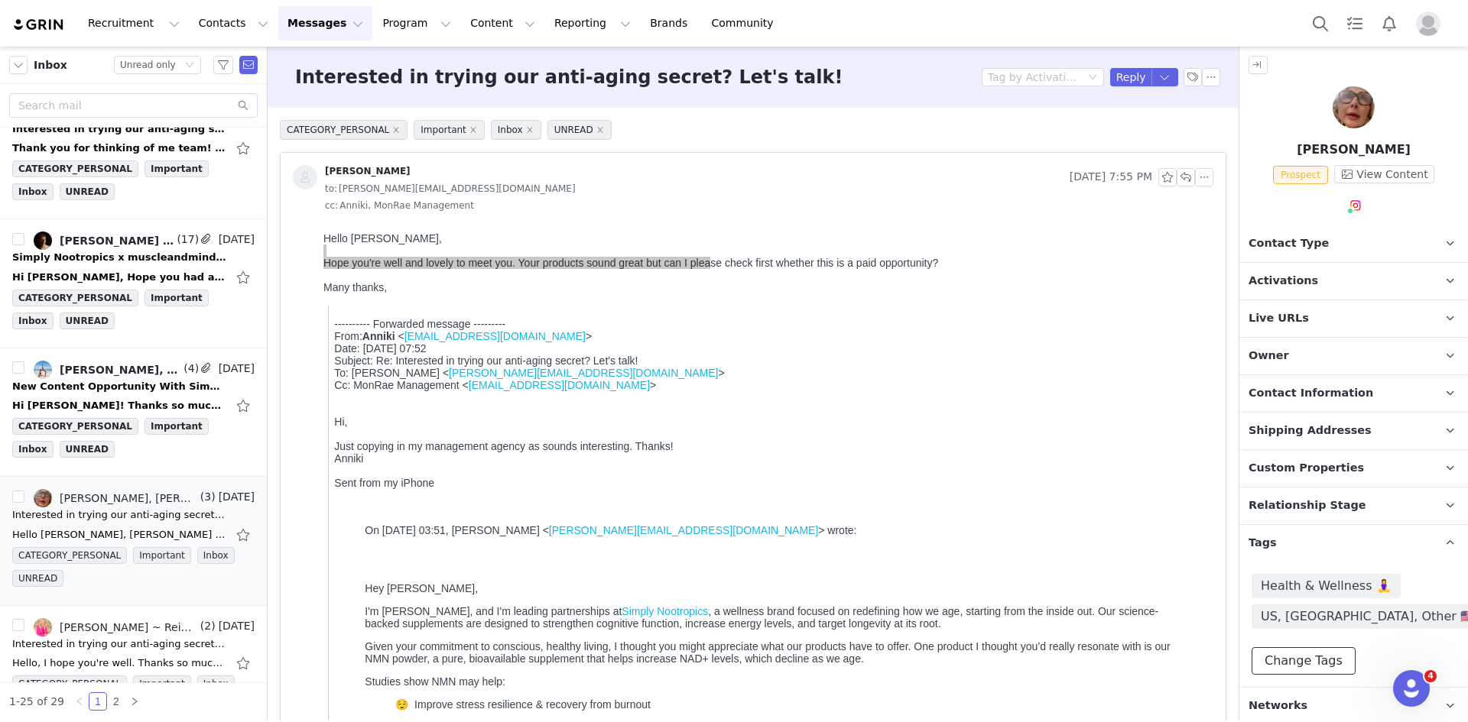
click at [1321, 652] on button "Change Tags" at bounding box center [1303, 661] width 104 height 28
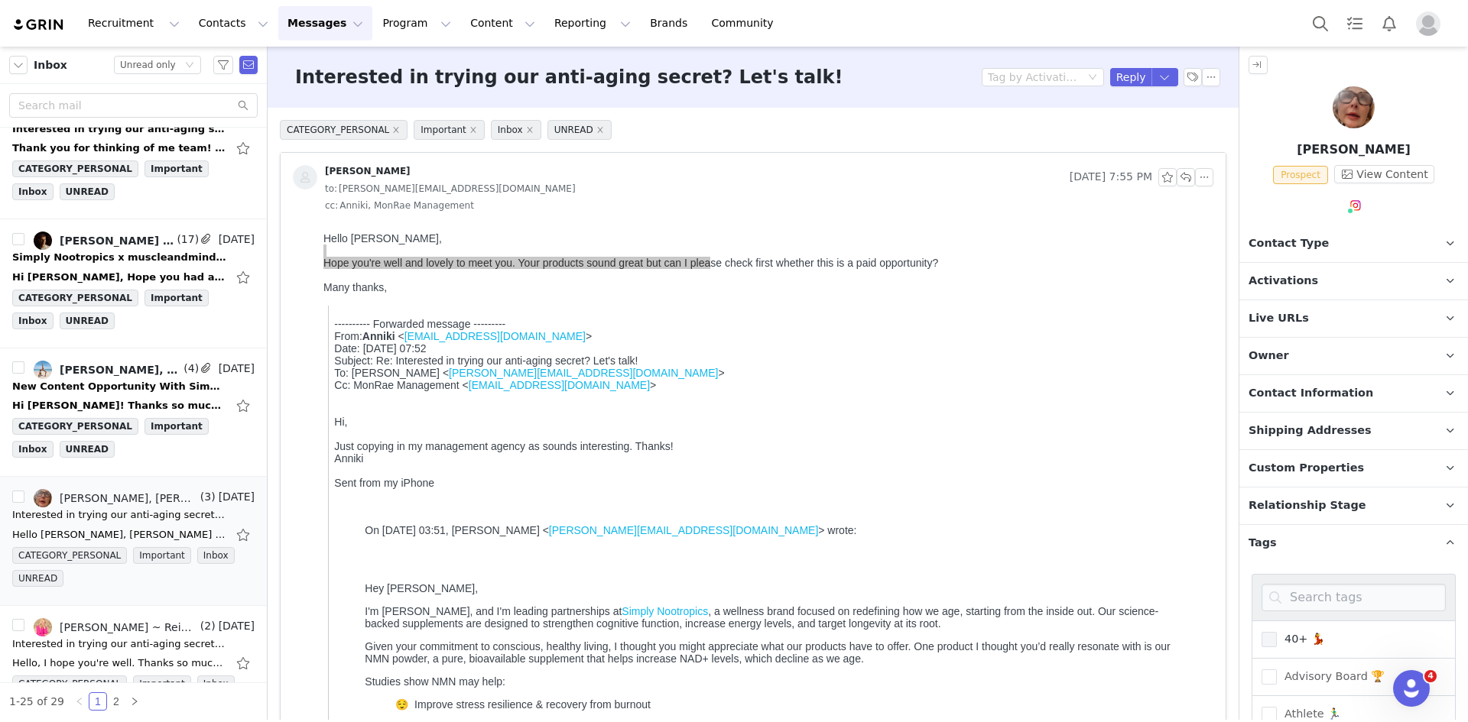
click at [1312, 632] on span "40+ 💃" at bounding box center [1300, 639] width 48 height 15
click at [1276, 632] on input "40+ 💃" at bounding box center [1276, 632] width 0 height 0
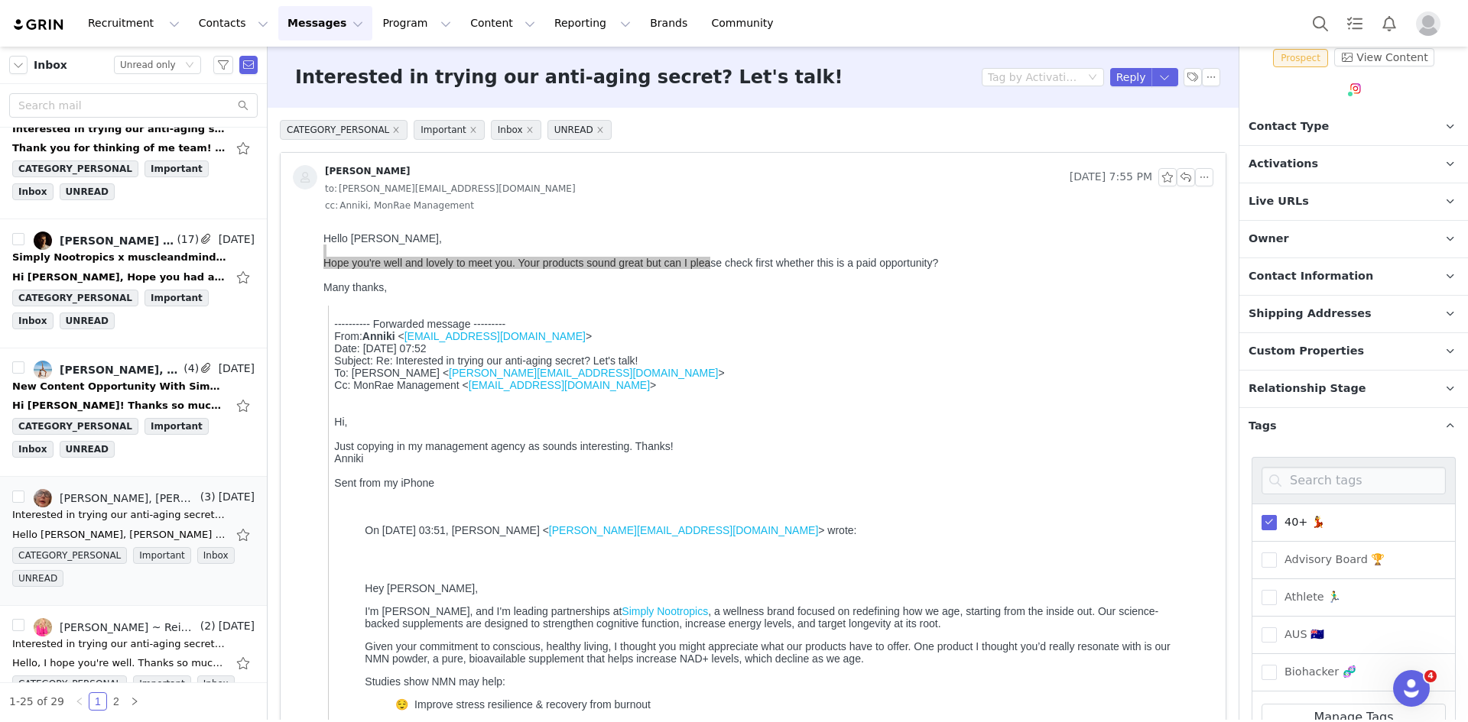
scroll to position [233, 0]
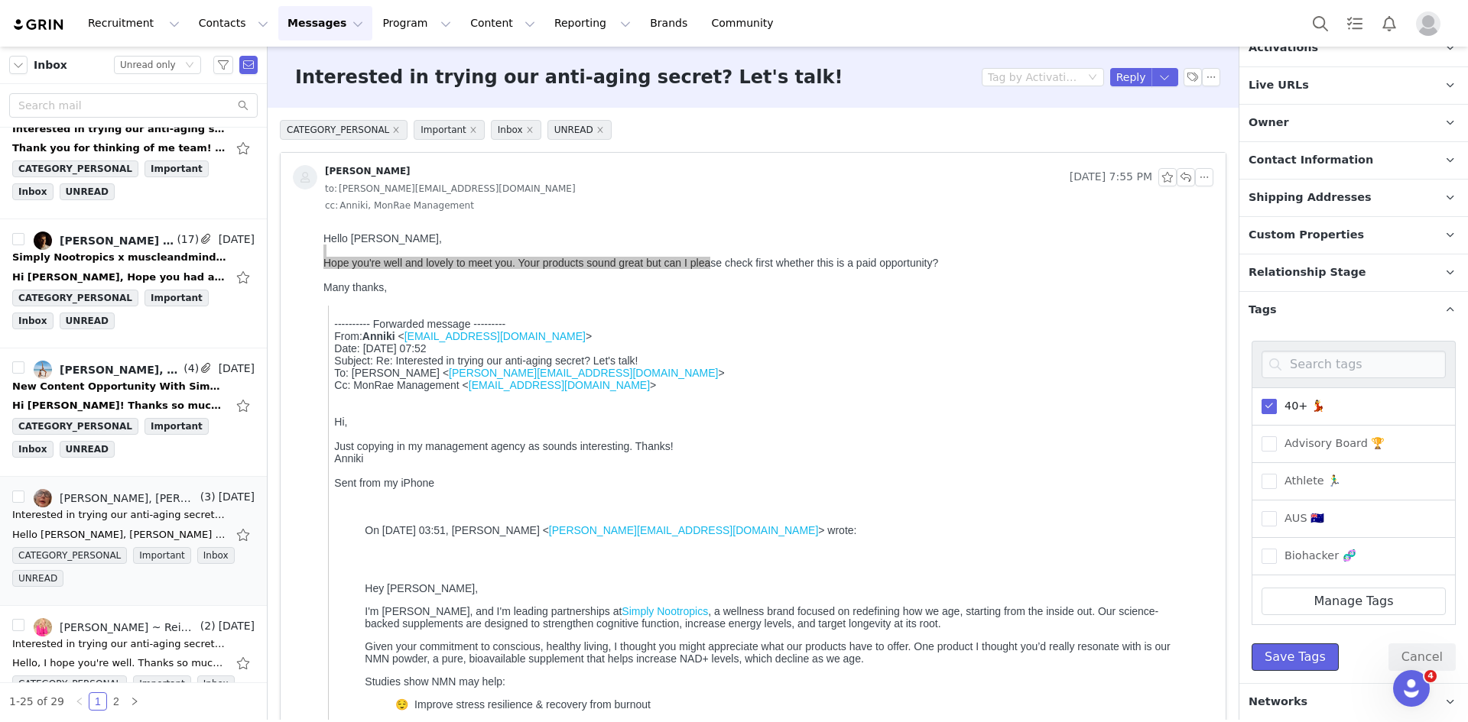
click at [1305, 660] on button "Save Tags" at bounding box center [1294, 658] width 87 height 28
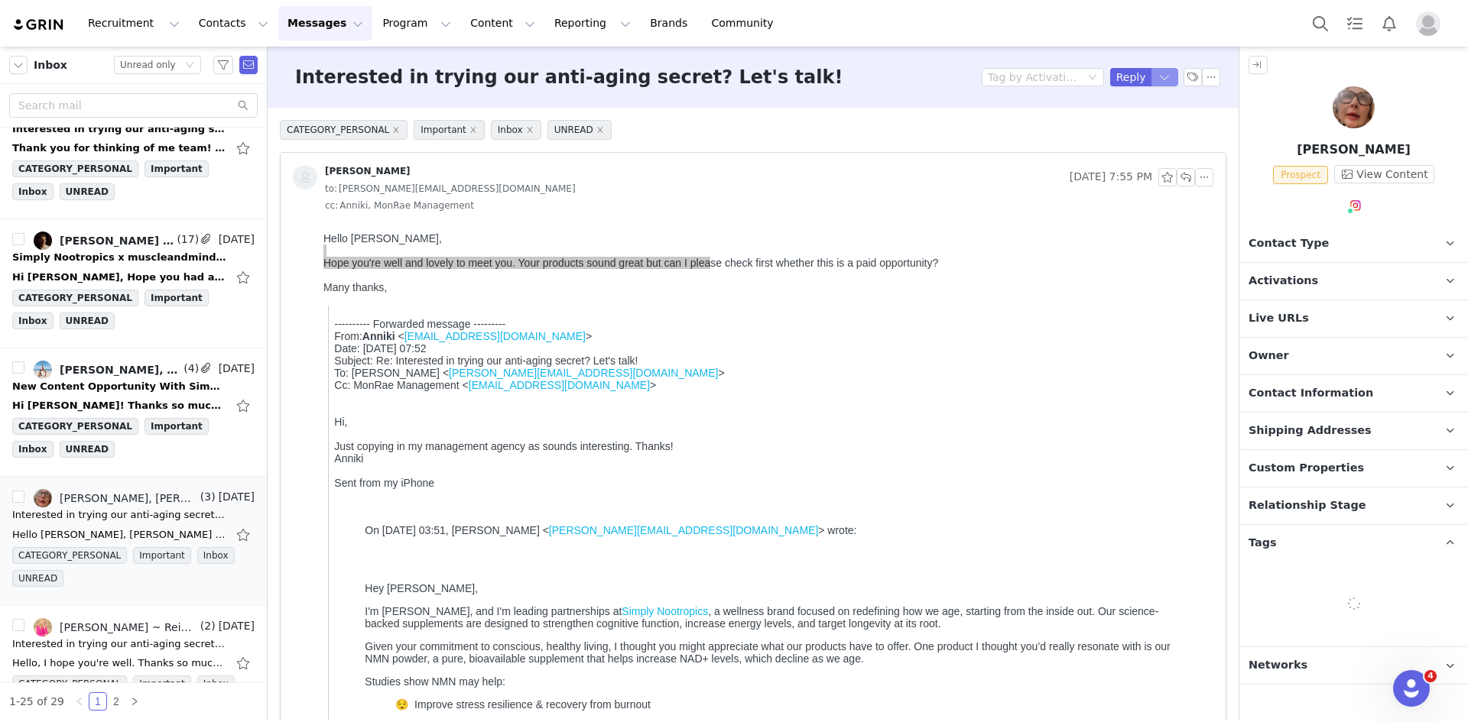
scroll to position [0, 0]
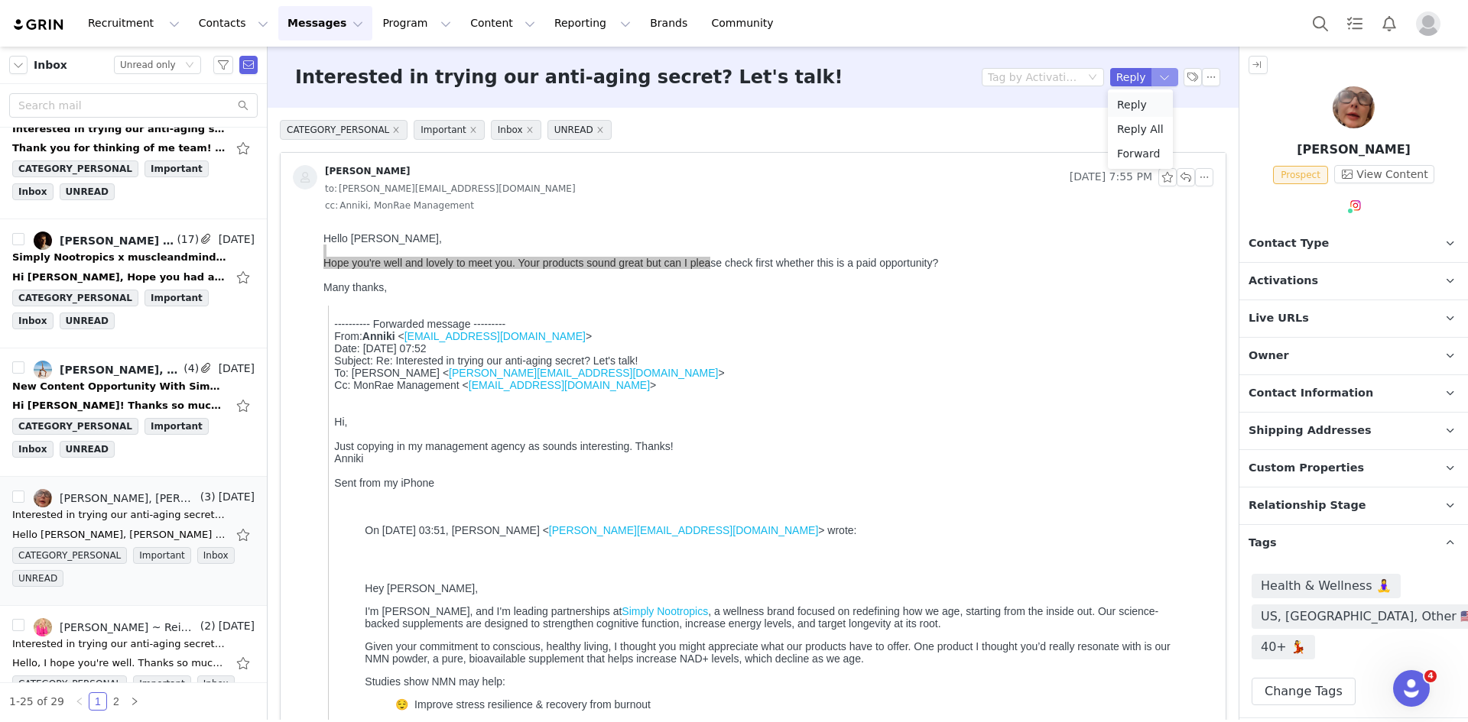
click at [1156, 75] on button "button" at bounding box center [1165, 77] width 28 height 18
click at [1151, 76] on button "button" at bounding box center [1165, 77] width 28 height 18
click at [1127, 122] on li "Reply All" at bounding box center [1140, 129] width 65 height 24
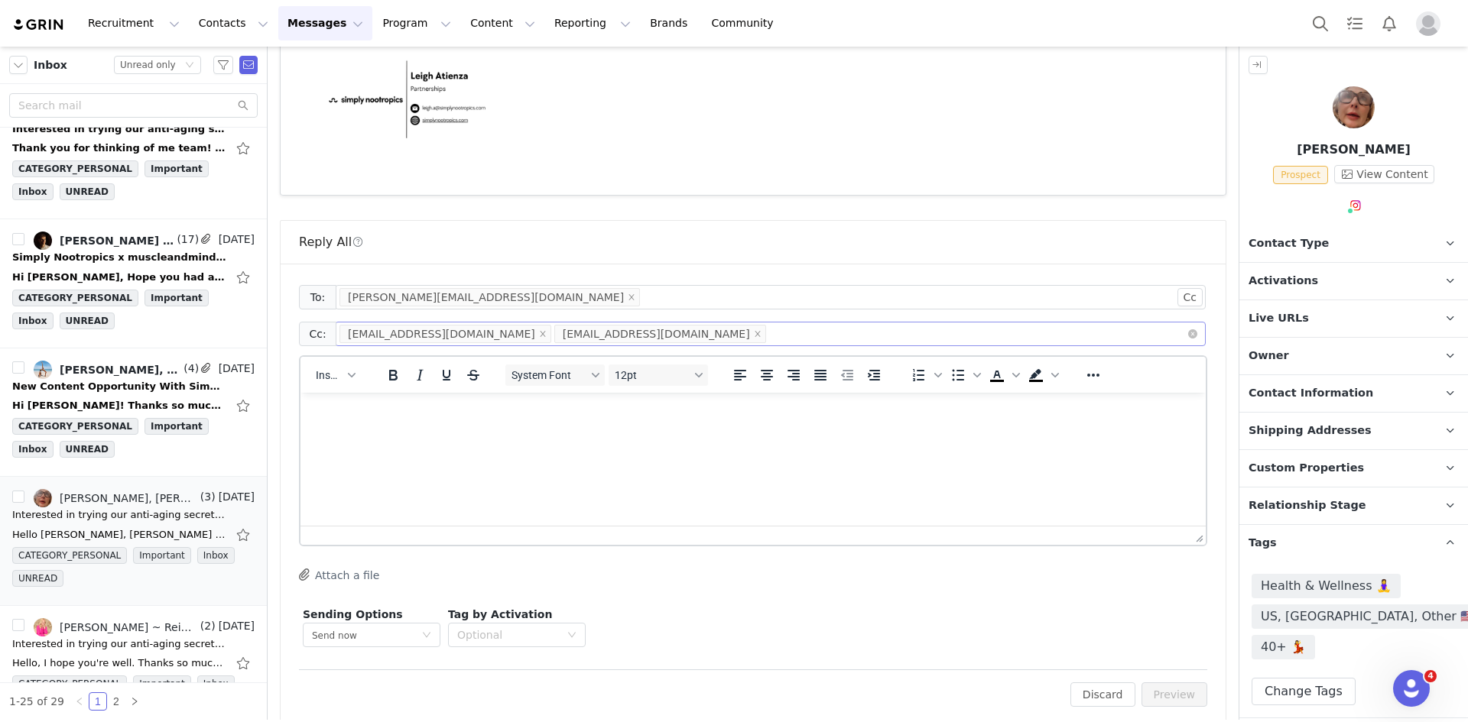
scroll to position [2315, 0]
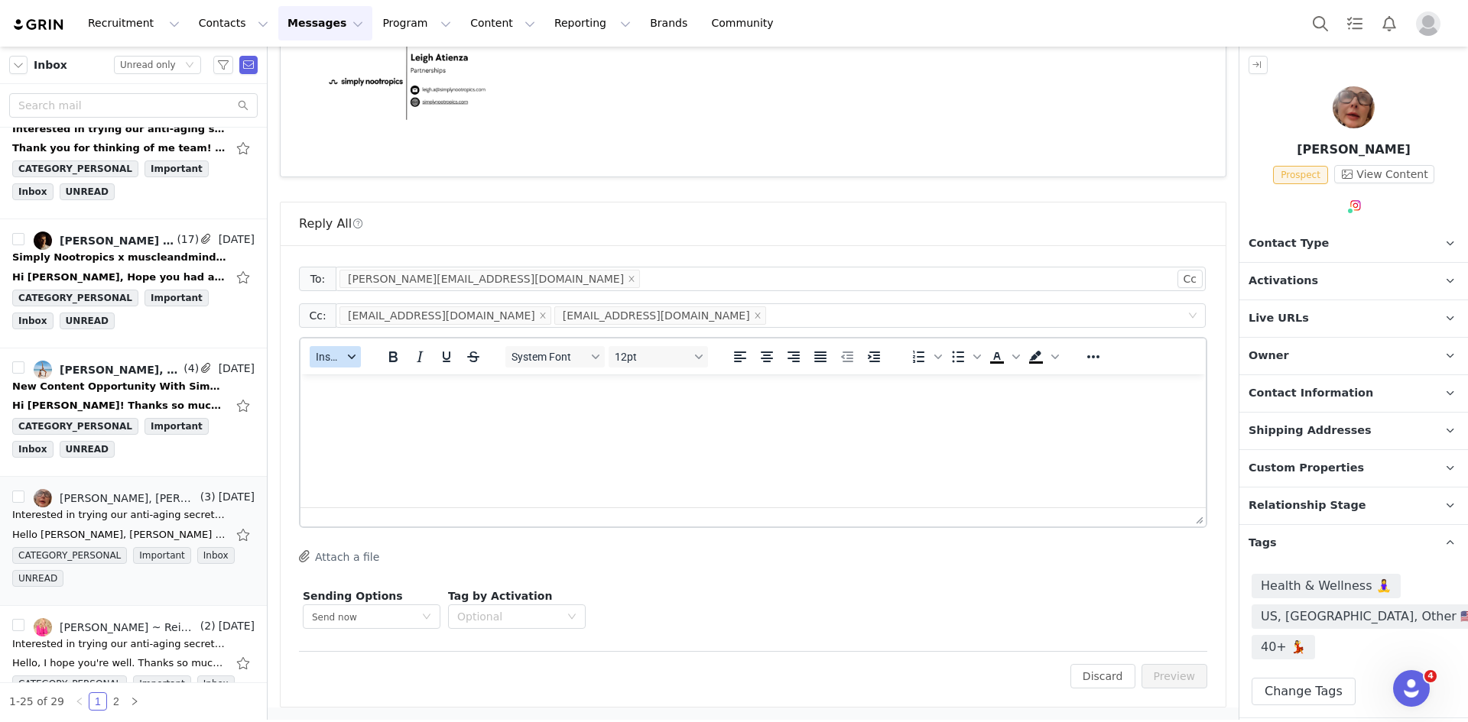
click at [342, 357] on span "Insert" at bounding box center [329, 357] width 27 height 12
click at [361, 383] on div "Insert Template" at bounding box center [392, 384] width 138 height 18
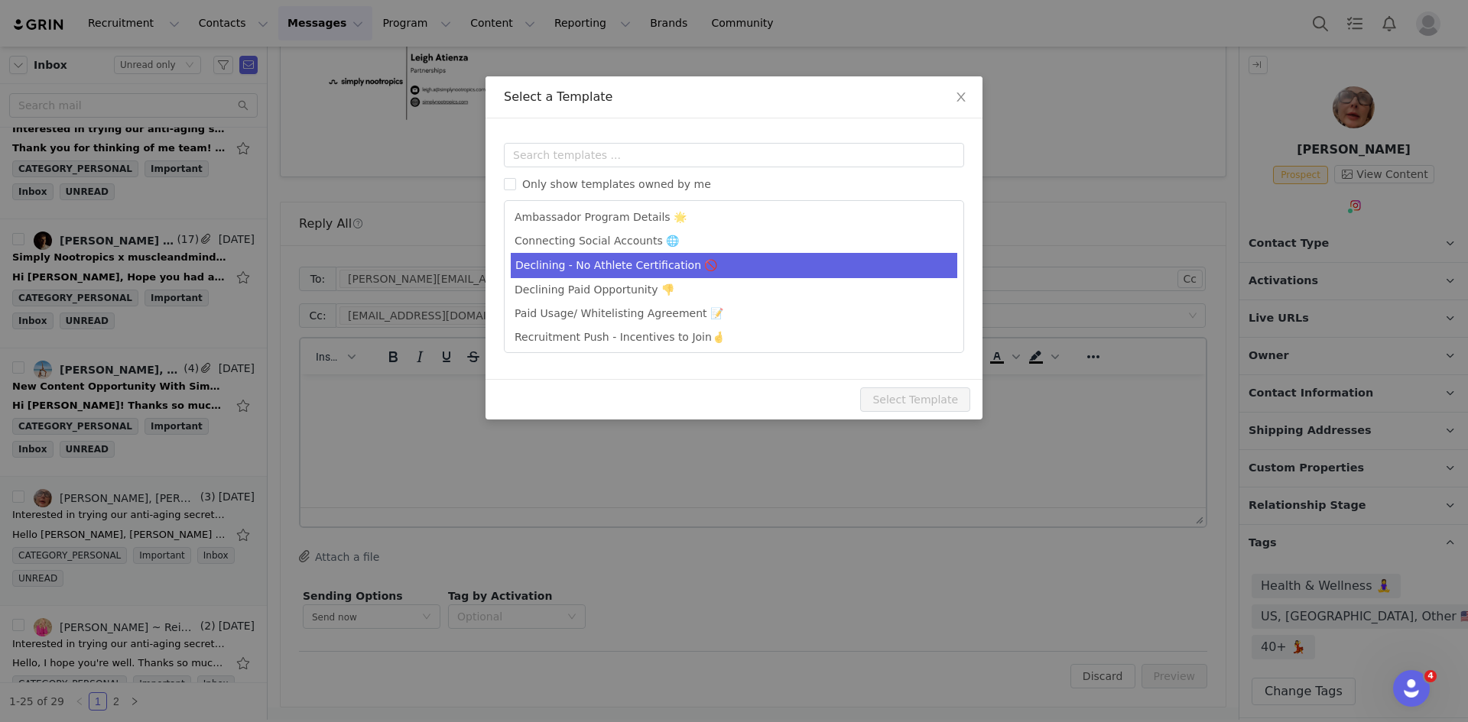
scroll to position [0, 0]
click at [608, 256] on li "Ambassador Program Details 🌟" at bounding box center [734, 267] width 446 height 25
type input "Simply Nootropics x [instagram_username] - Let's Partner!"
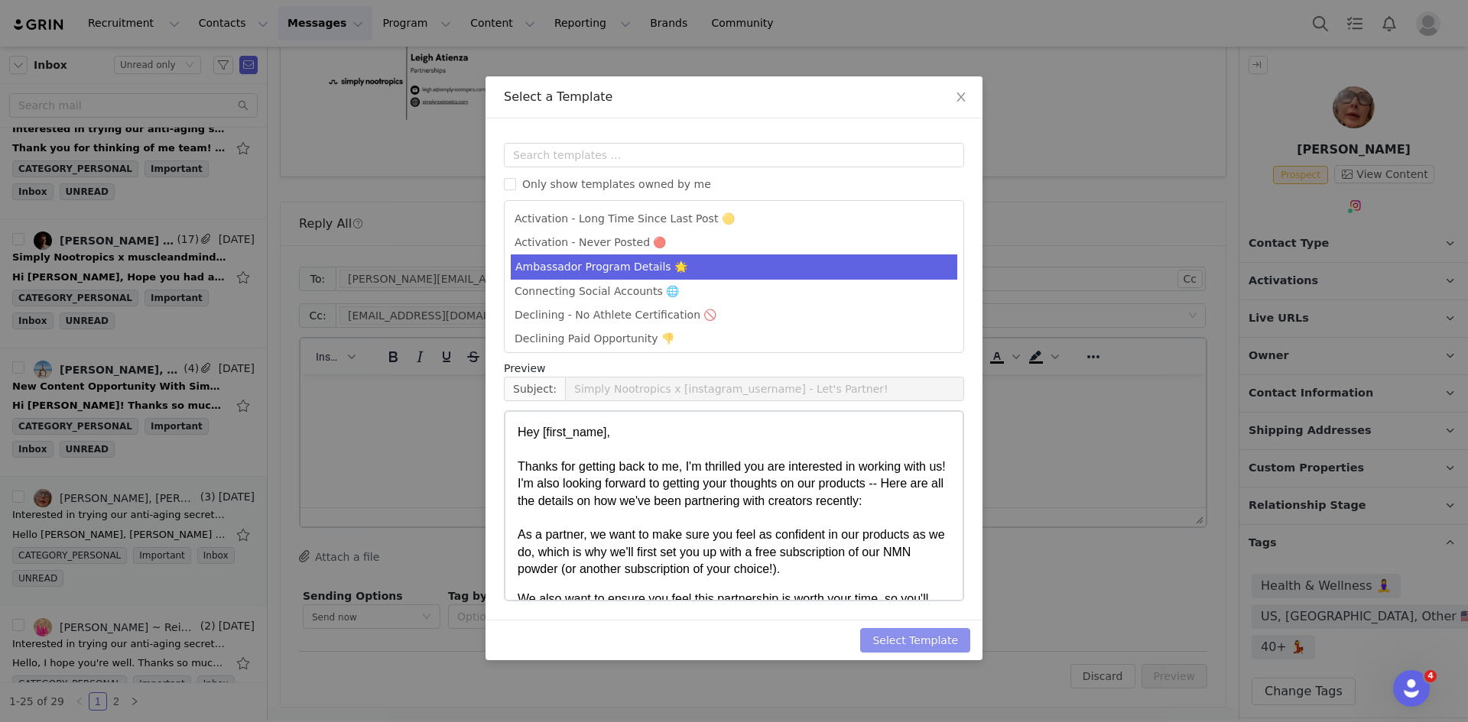
click at [917, 644] on button "Select Template" at bounding box center [915, 640] width 110 height 24
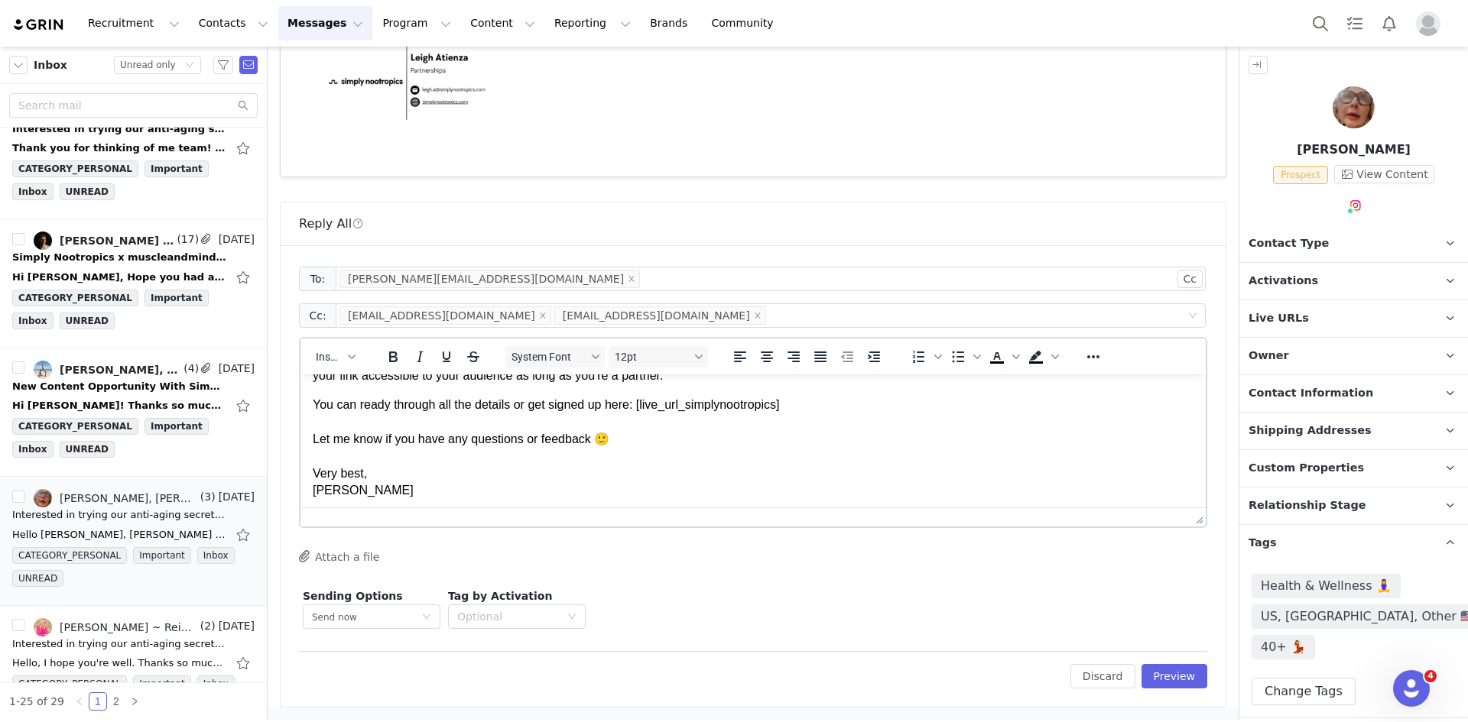
scroll to position [412, 0]
click at [1159, 679] on button "Preview" at bounding box center [1174, 676] width 66 height 24
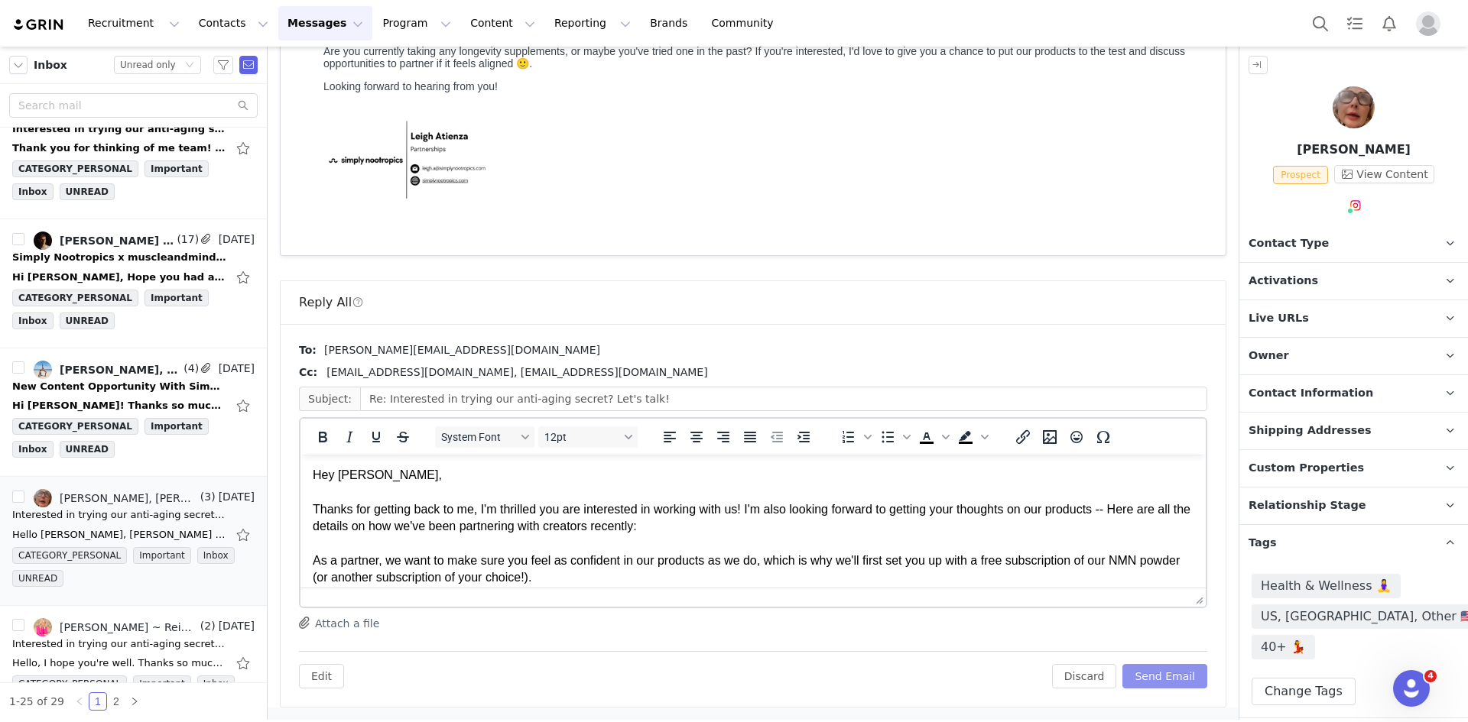
scroll to position [0, 0]
click at [1159, 679] on button "Send Email" at bounding box center [1164, 676] width 85 height 24
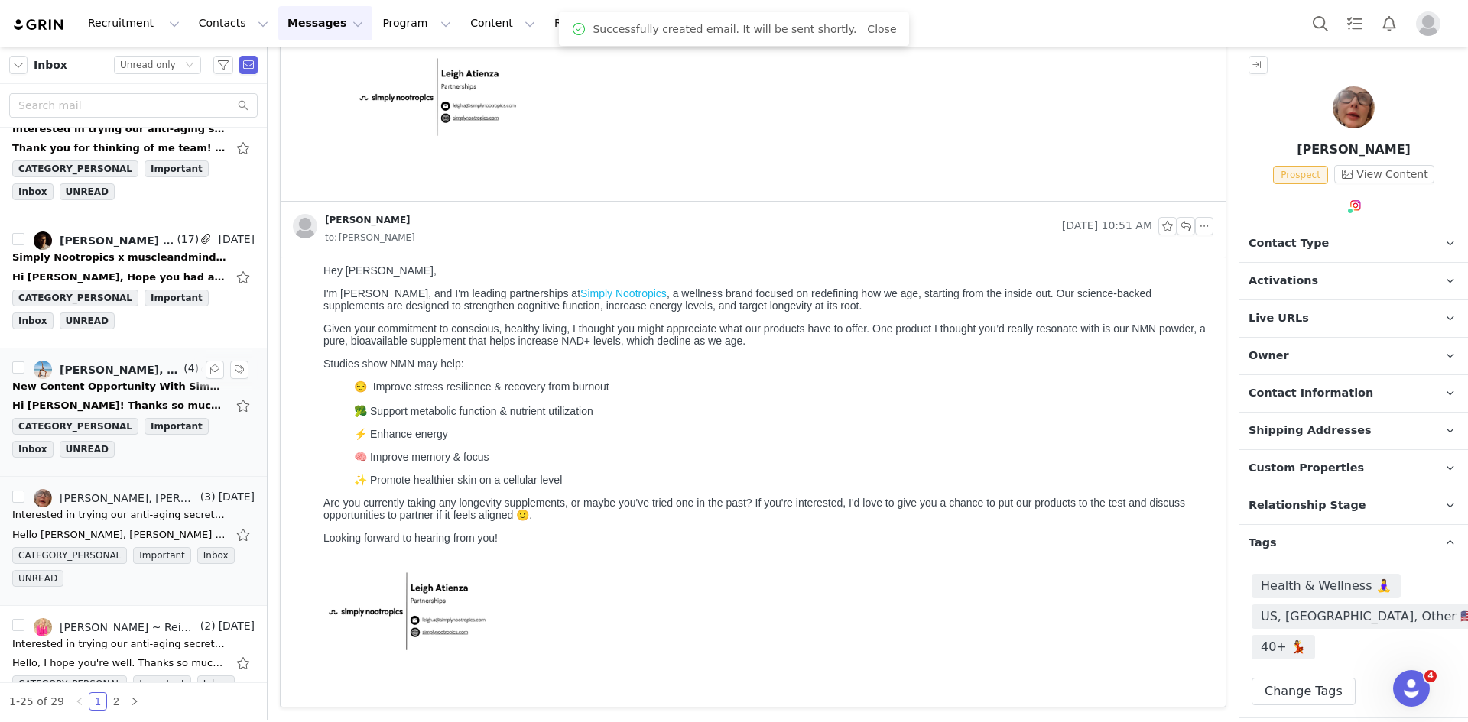
click at [93, 391] on div "New Content Opportunity With Simply Nootropics" at bounding box center [119, 386] width 214 height 15
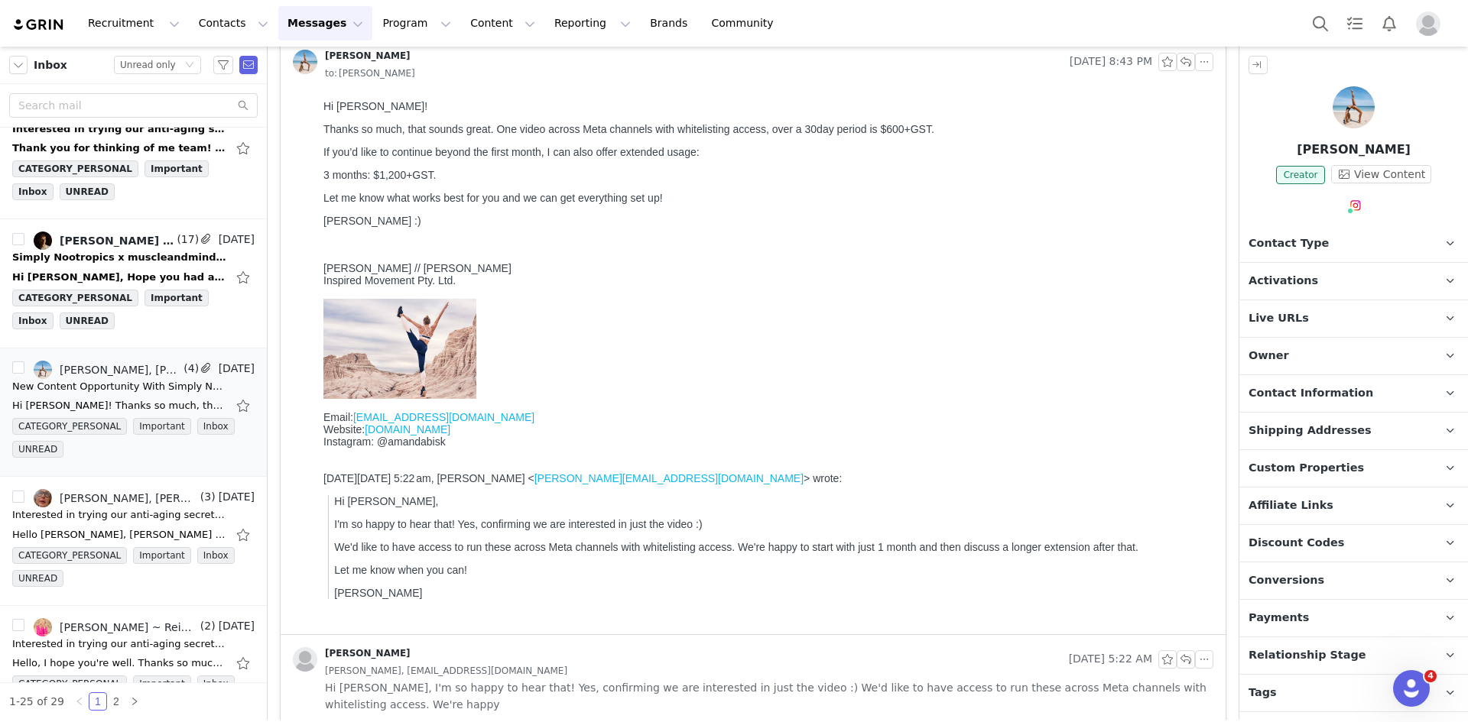
scroll to position [0, 0]
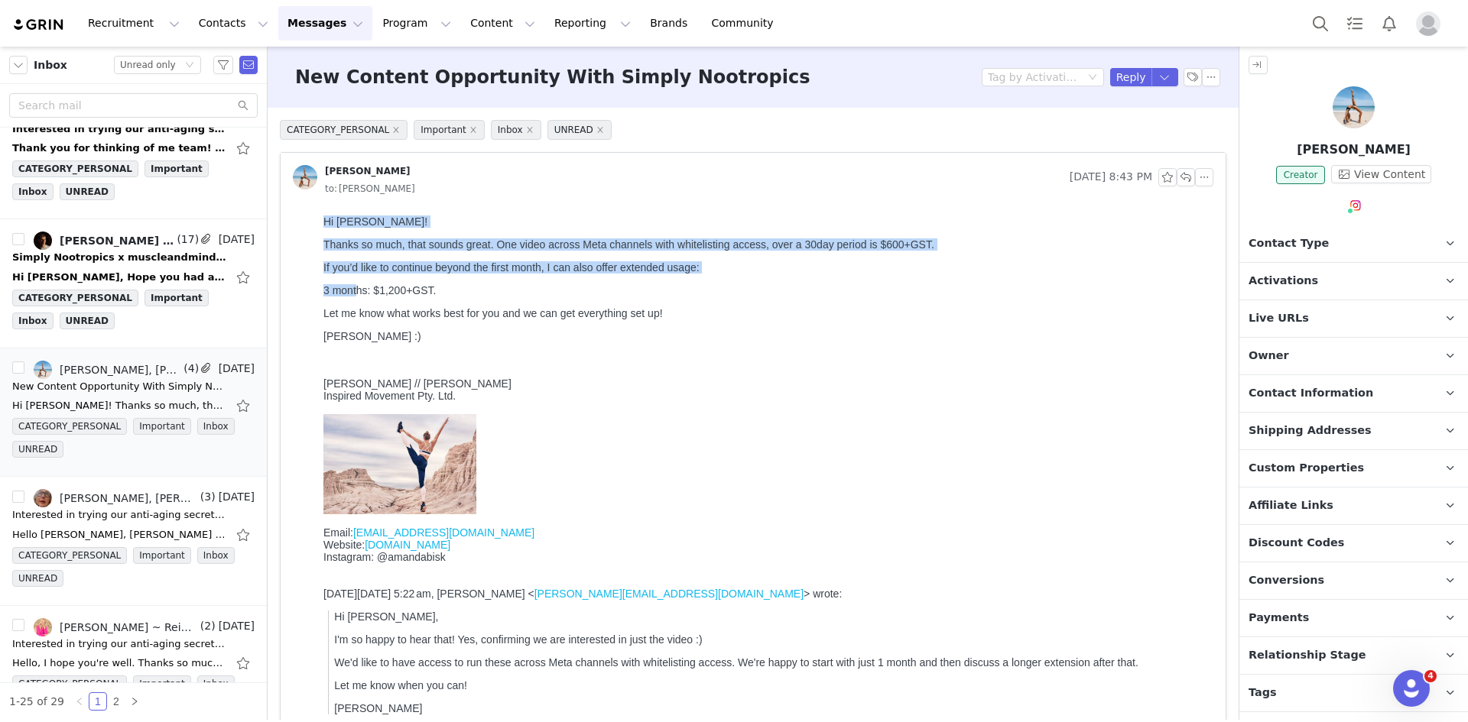
drag, startPoint x: 323, startPoint y: 222, endPoint x: 355, endPoint y: 284, distance: 69.7
click at [355, 284] on div "Hi Leigh! Thanks so much, that sounds great. O ne video across Meta channels wi…" at bounding box center [765, 279] width 884 height 127
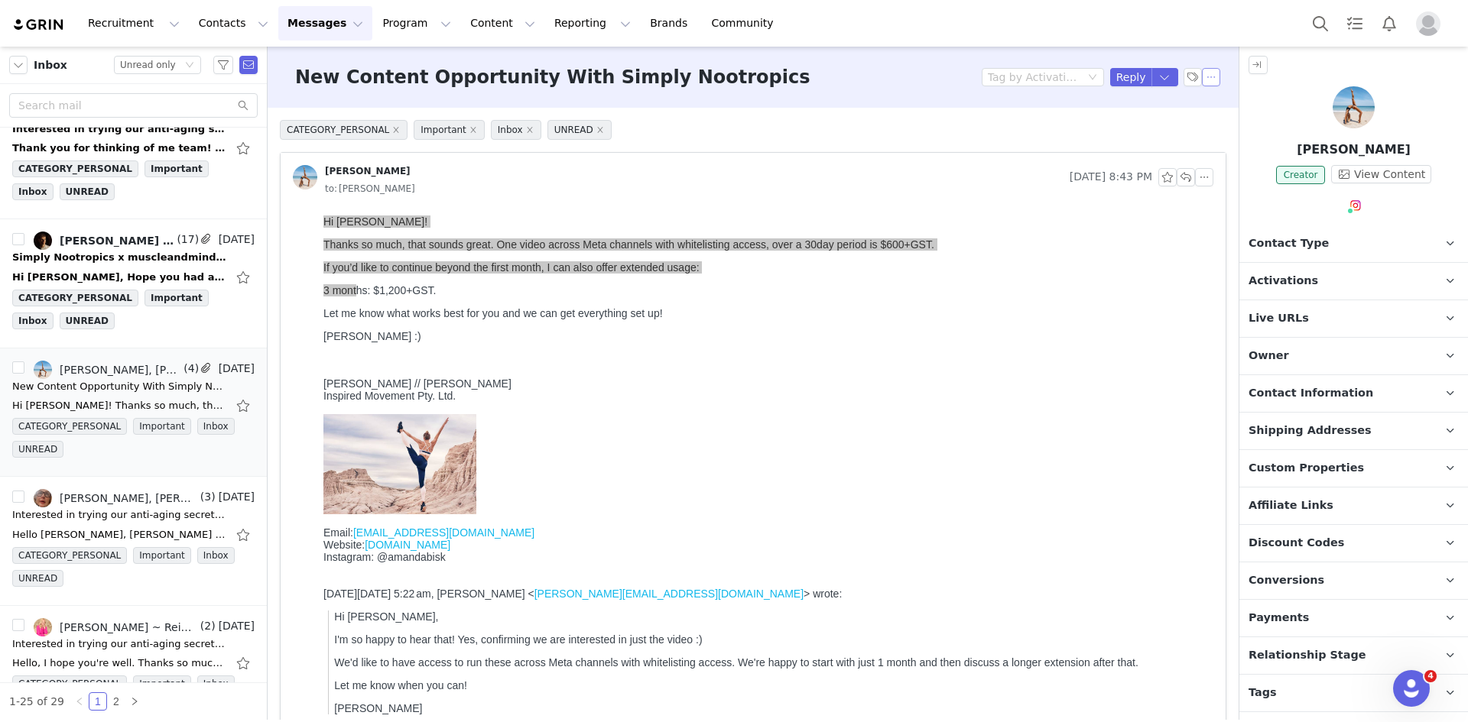
click at [1202, 76] on button "button" at bounding box center [1211, 77] width 18 height 18
click at [1213, 103] on li "Mark as unread" at bounding box center [1241, 104] width 102 height 24
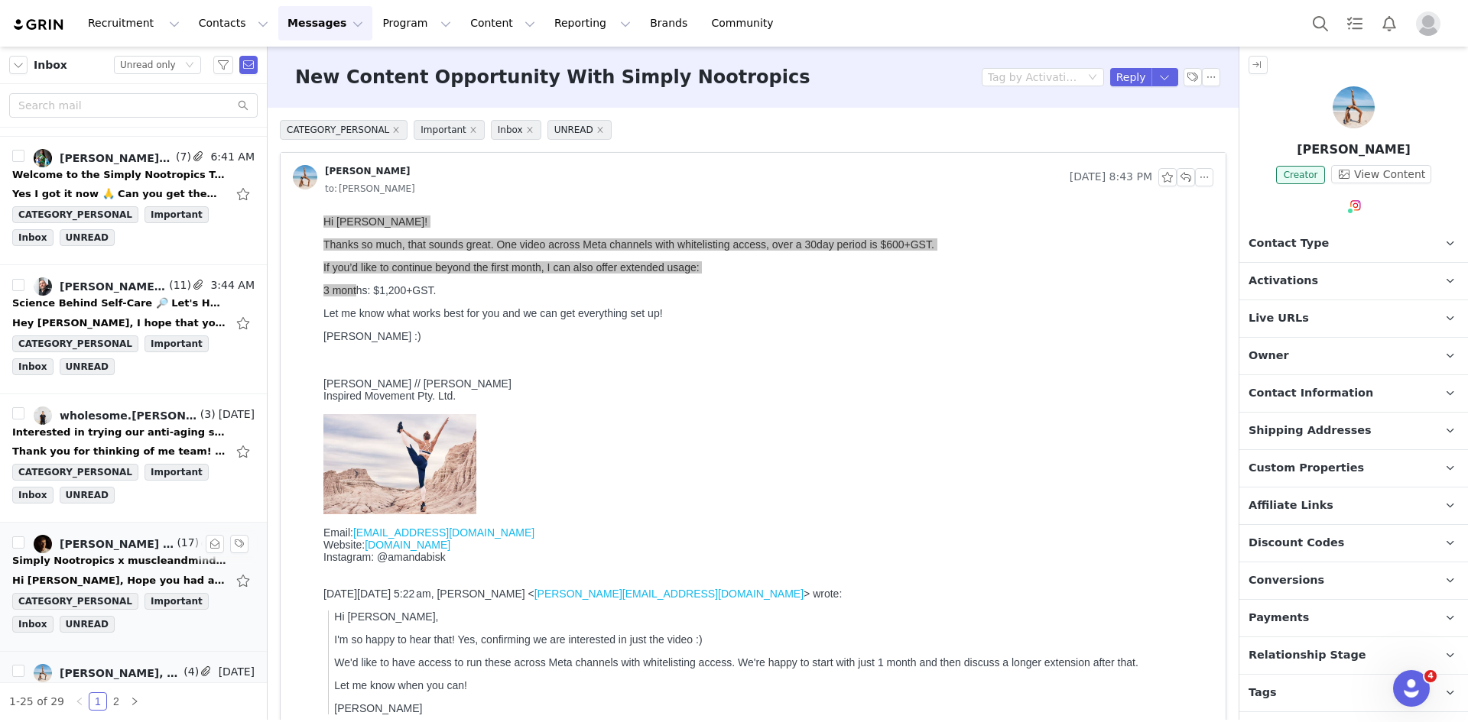
scroll to position [633, 0]
click at [52, 560] on div "Simply Nootropics x muscleandmindcoach - Let's Partner!" at bounding box center [119, 563] width 214 height 15
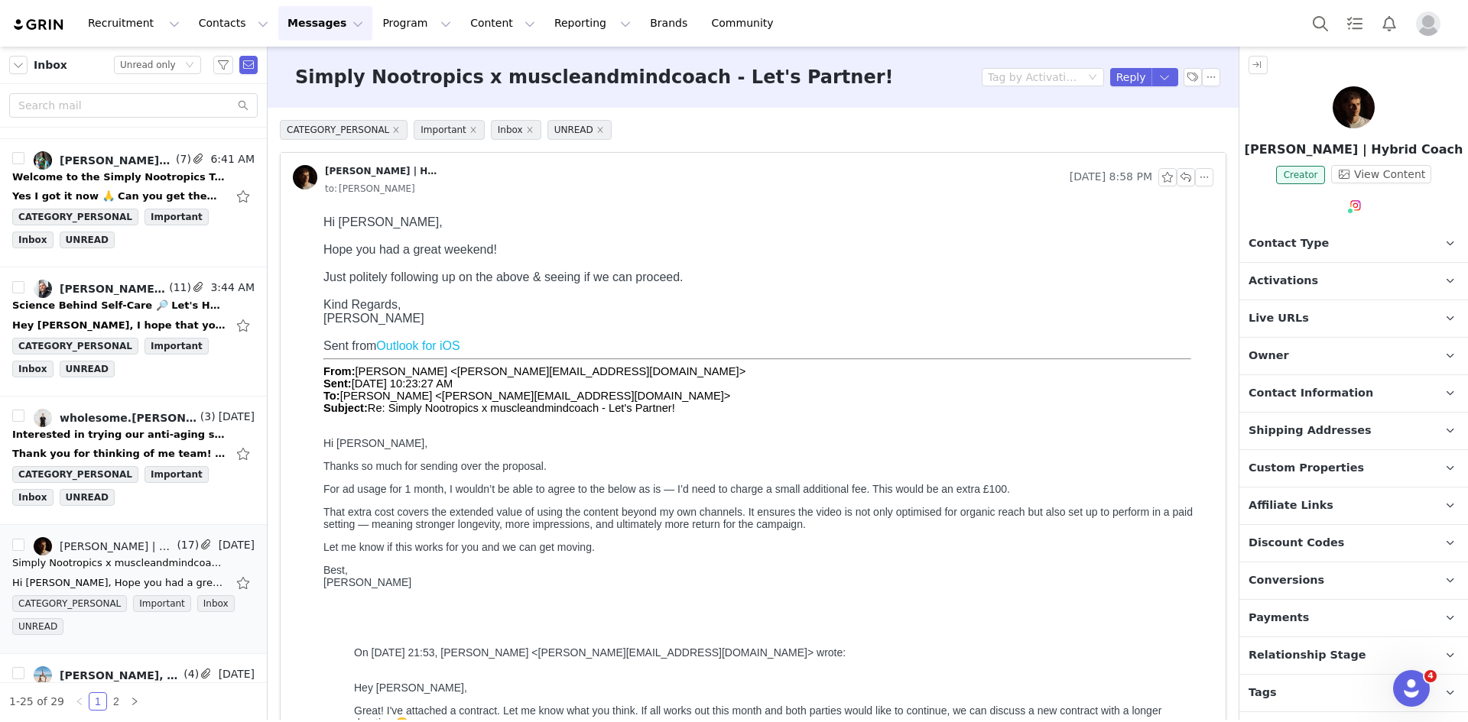
scroll to position [0, 0]
drag, startPoint x: 323, startPoint y: 216, endPoint x: 591, endPoint y: 255, distance: 270.3
click at [591, 255] on div "Hi Leigh, Hope you had a great weekend! Just politely following up on the above…" at bounding box center [765, 271] width 884 height 110
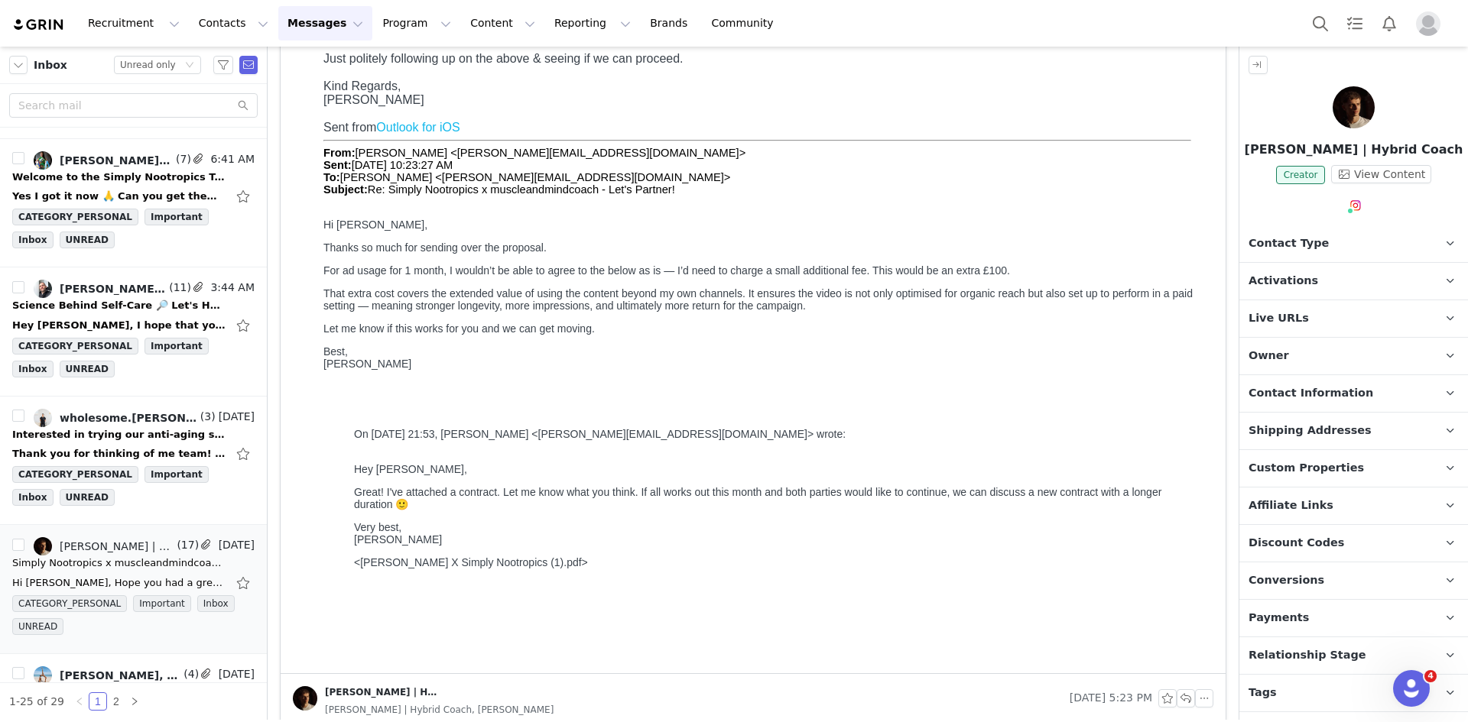
scroll to position [459, 0]
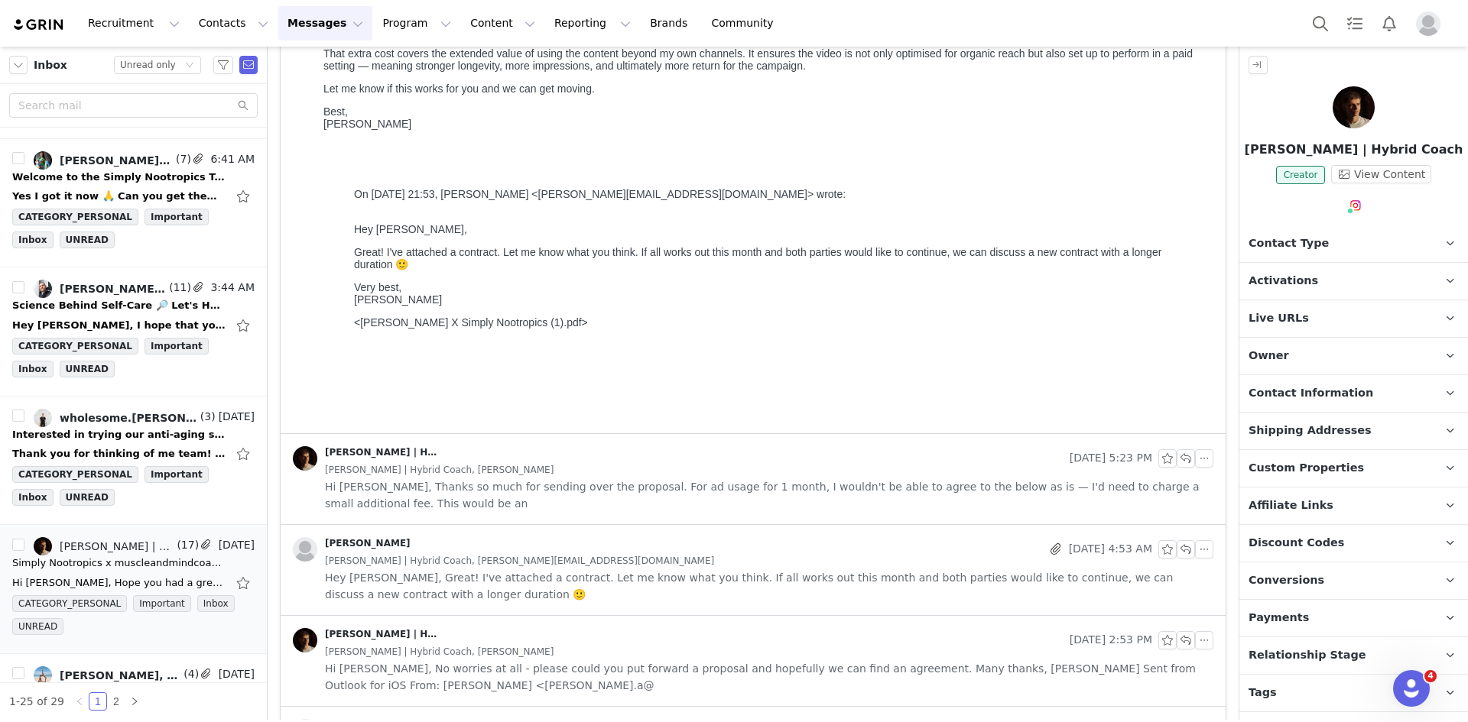
click at [582, 480] on span "Hi Leigh, Thanks so much for sending over the proposal. For ad usage for 1 mont…" at bounding box center [769, 495] width 888 height 34
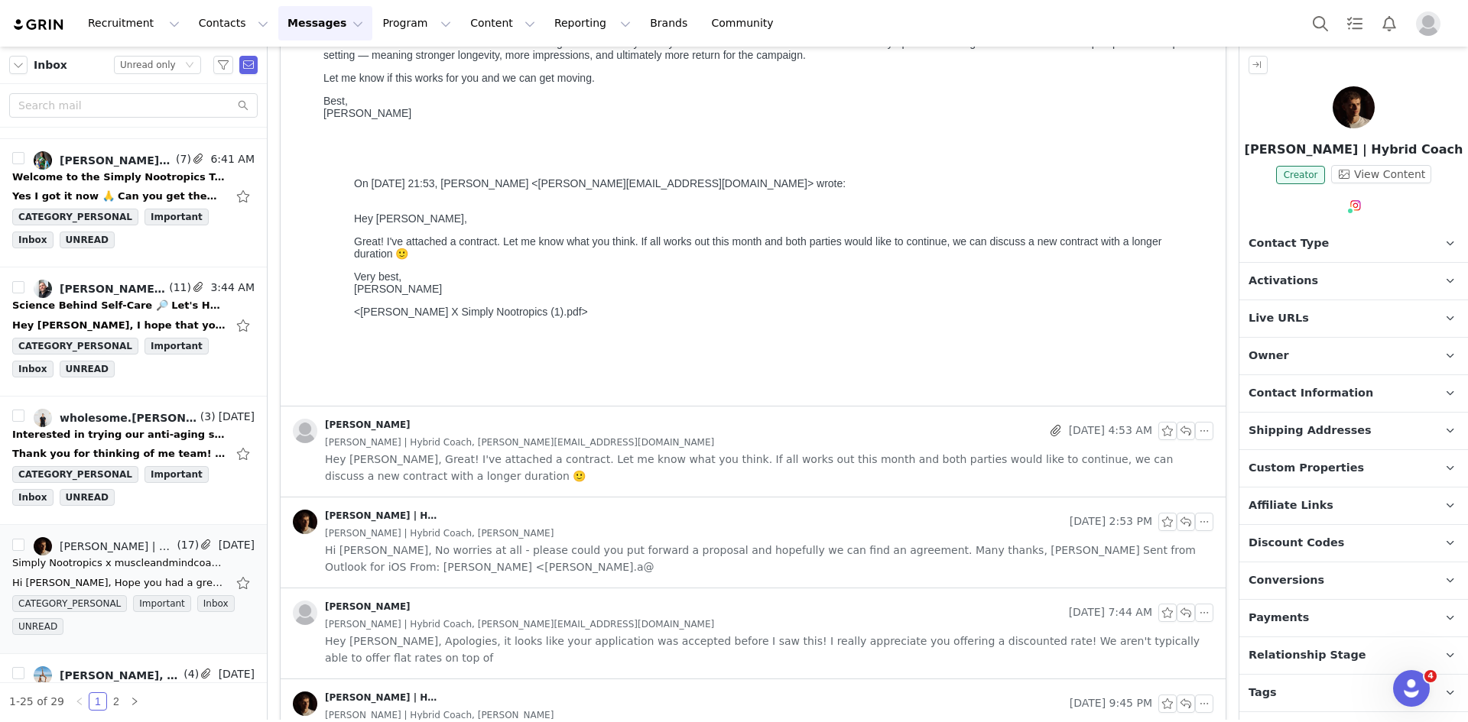
scroll to position [1070, 0]
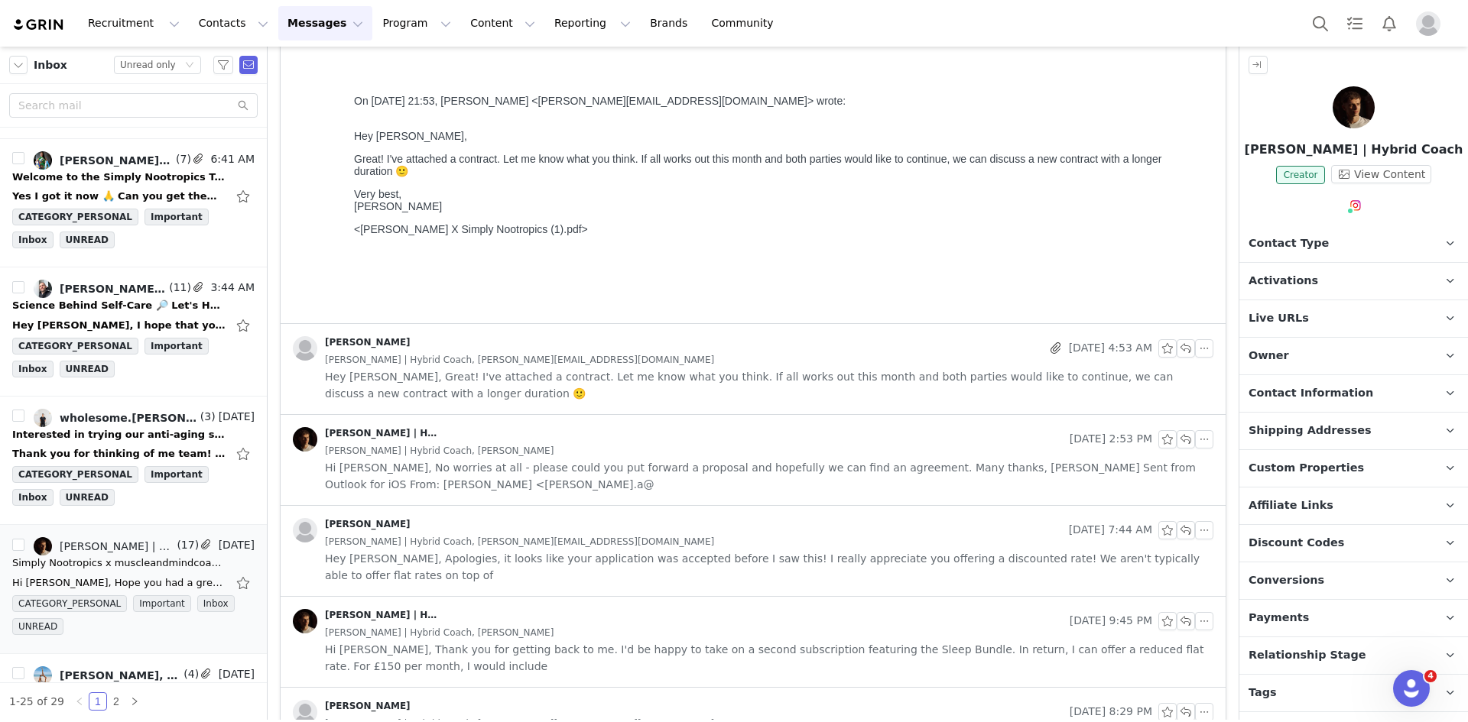
click at [719, 359] on div "Harry | Hybrid Coach, harry@muscleandmindcoach.com" at bounding box center [769, 360] width 888 height 17
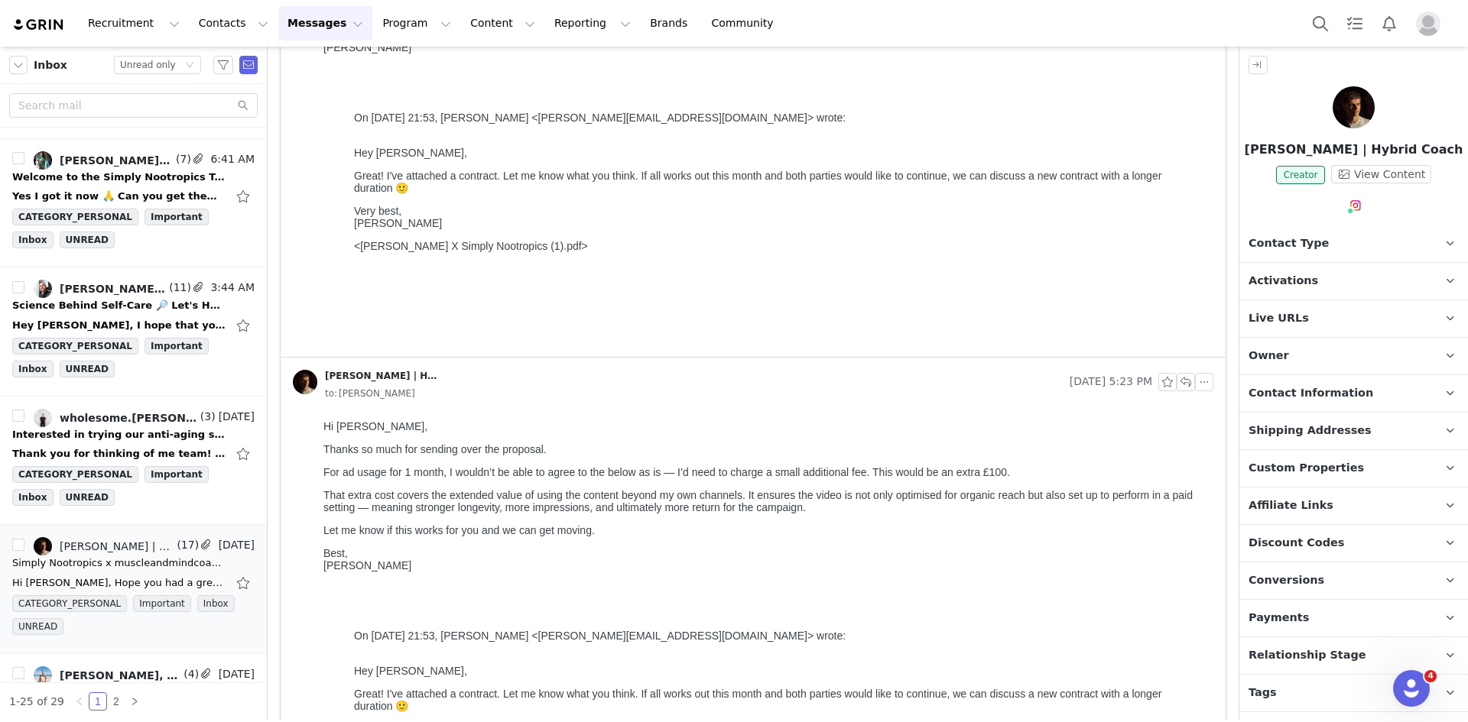
scroll to position [0, 0]
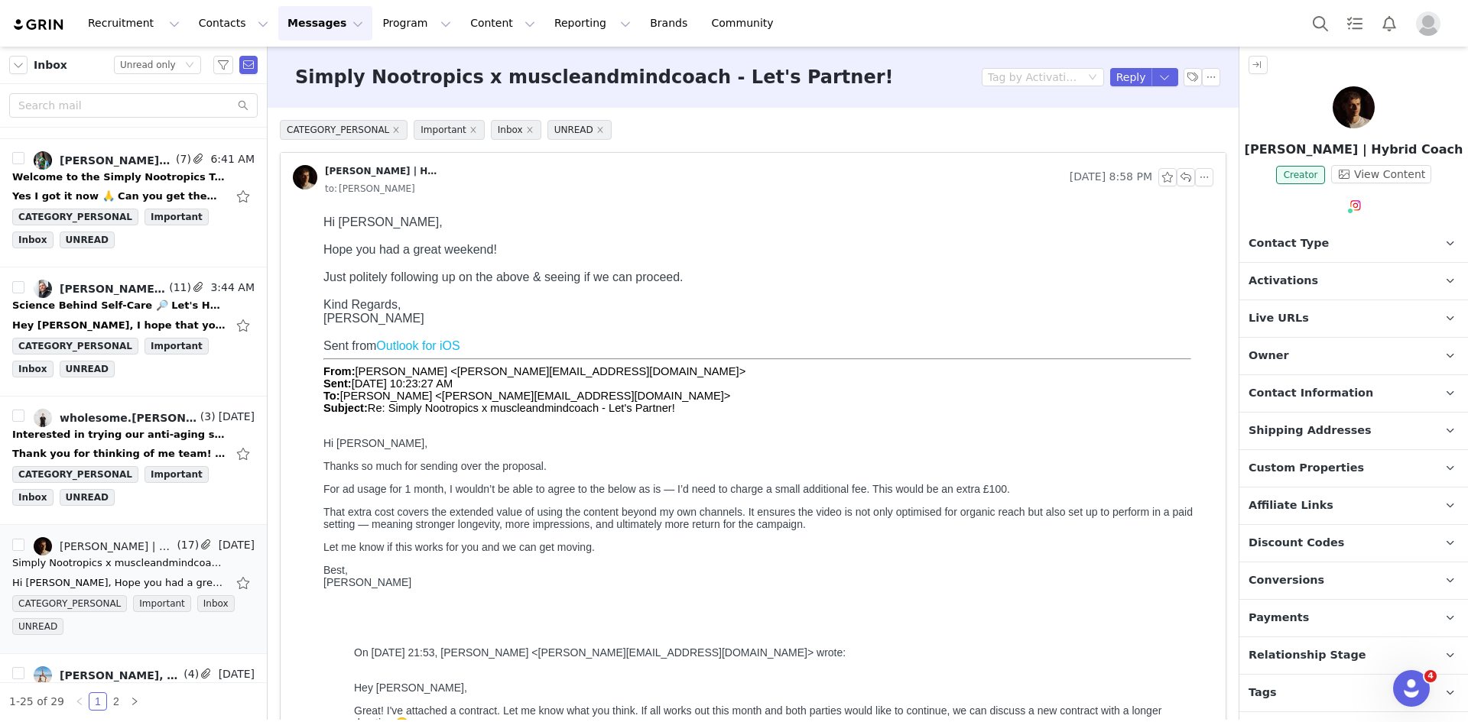
click at [1169, 284] on div "Just politely following up on the above & seeing if we can proceed." at bounding box center [765, 278] width 884 height 14
click at [1202, 73] on button "button" at bounding box center [1211, 77] width 18 height 18
click at [1206, 109] on li "Mark as unread" at bounding box center [1241, 104] width 102 height 24
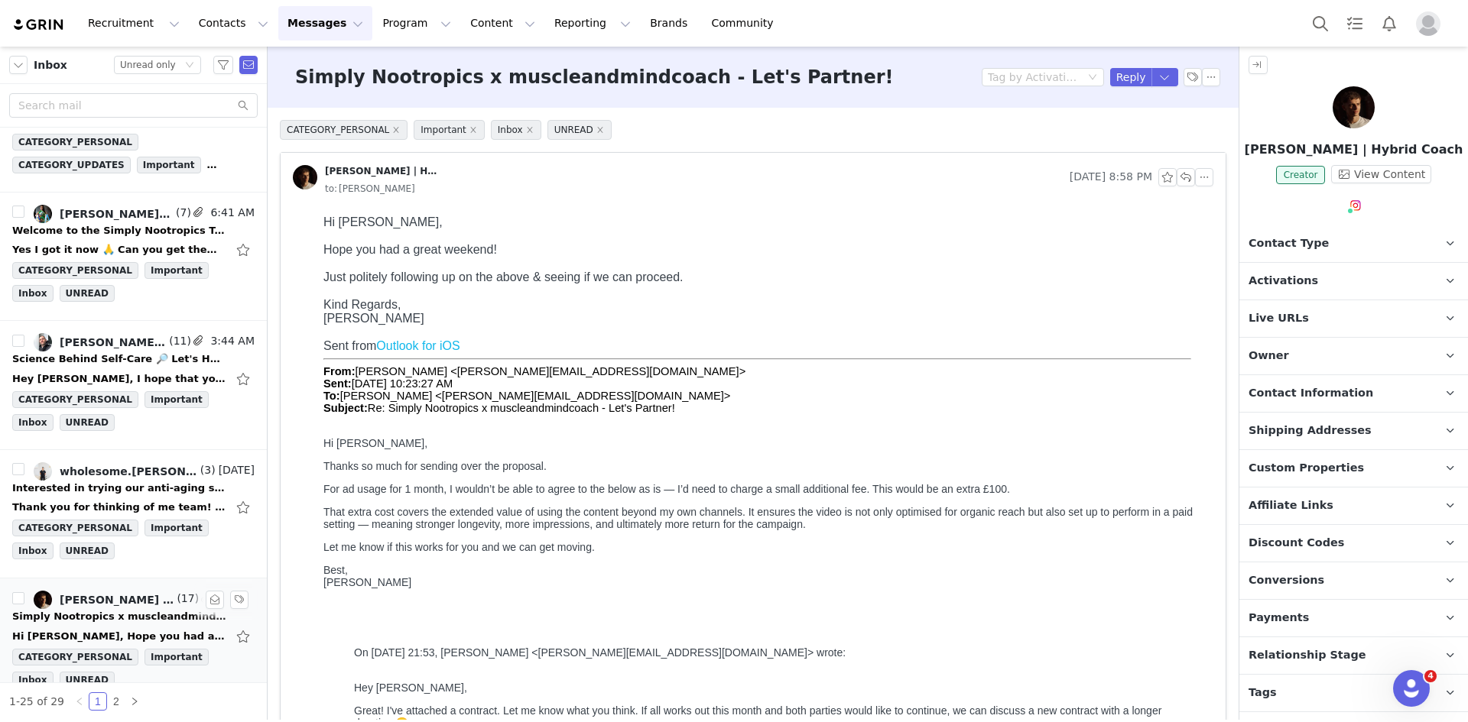
scroll to position [556, 0]
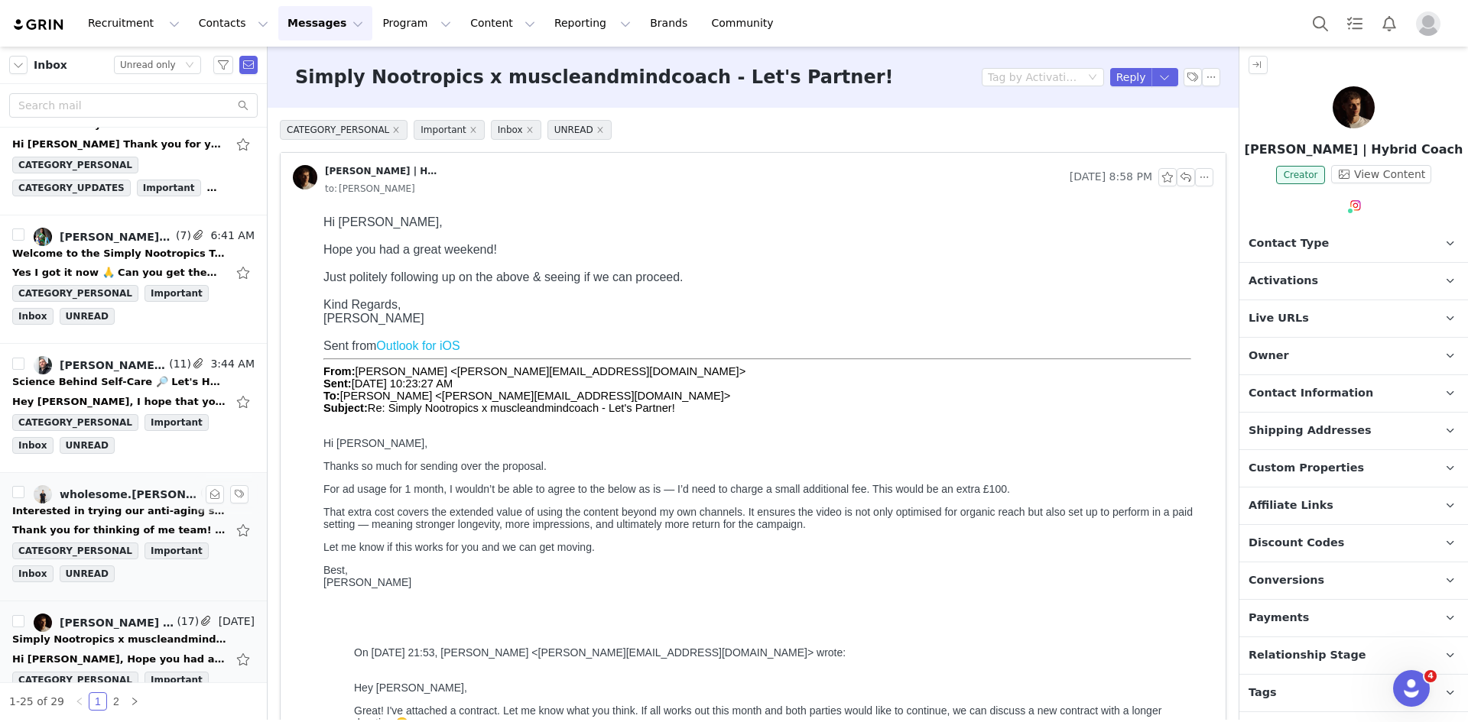
click at [101, 511] on div "Interested in trying our anti-aging secret? Let's talk!" at bounding box center [119, 511] width 214 height 15
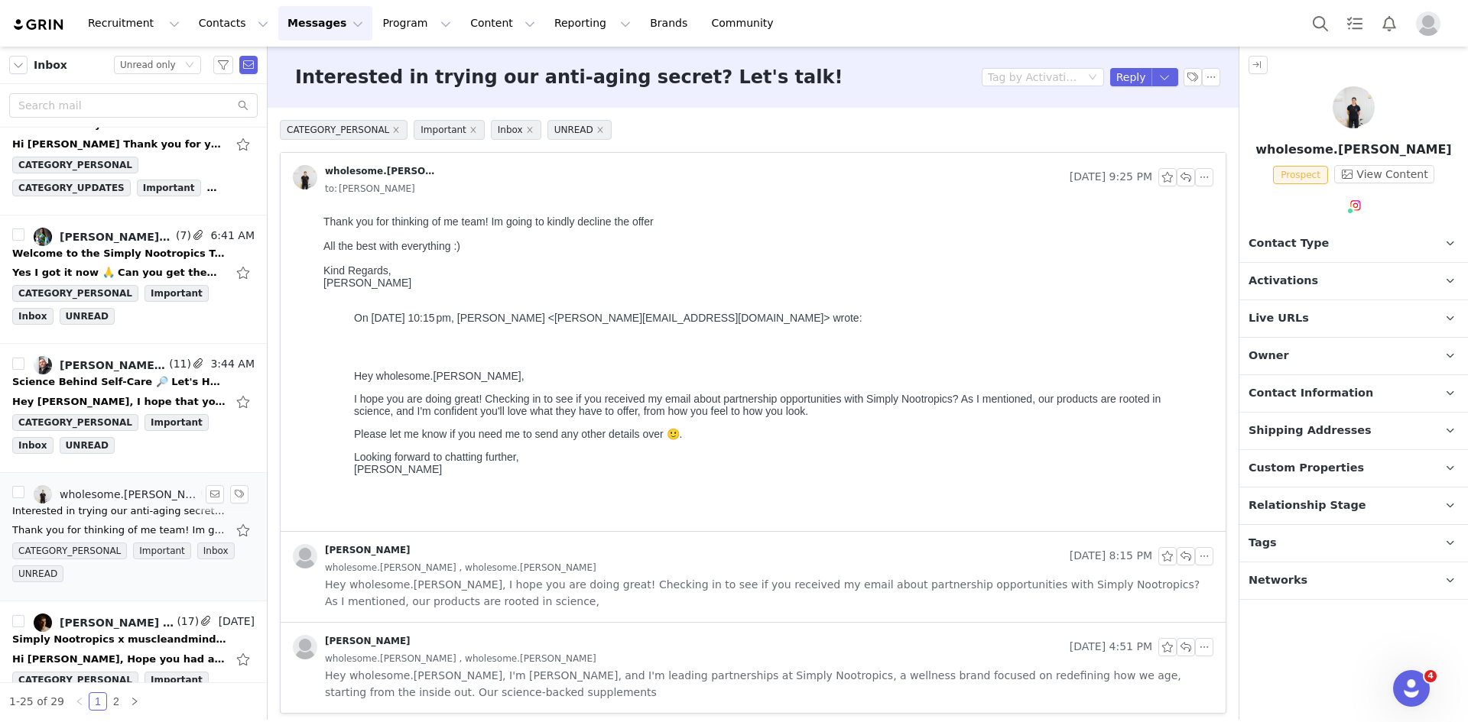
scroll to position [0, 0]
click at [540, 679] on span "Hey wholesome.aida, I'm Leigh, and I'm leading partnerships at Simply Nootropic…" at bounding box center [769, 684] width 888 height 34
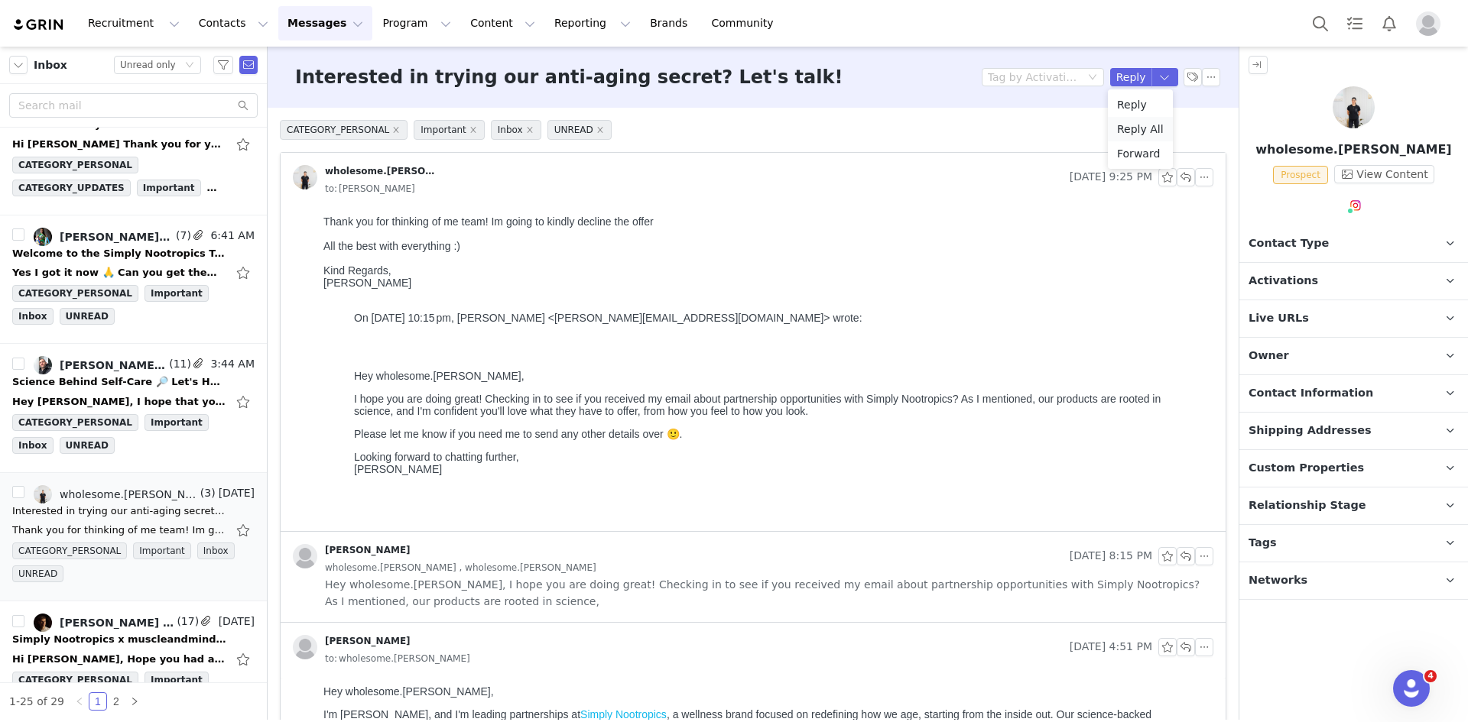
click at [1151, 120] on li "Reply All" at bounding box center [1140, 129] width 65 height 24
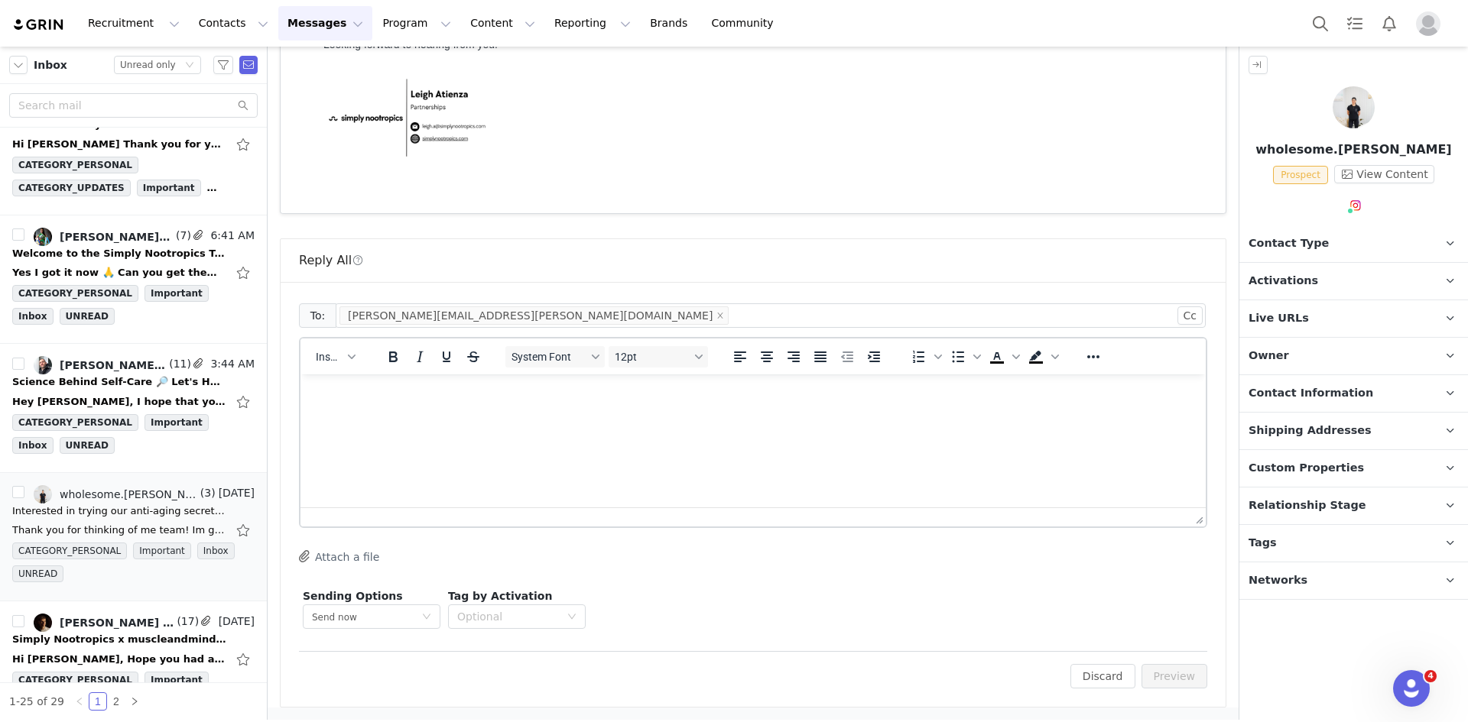
click at [384, 416] on html at bounding box center [752, 395] width 905 height 41
click at [1163, 681] on button "Preview" at bounding box center [1174, 676] width 66 height 24
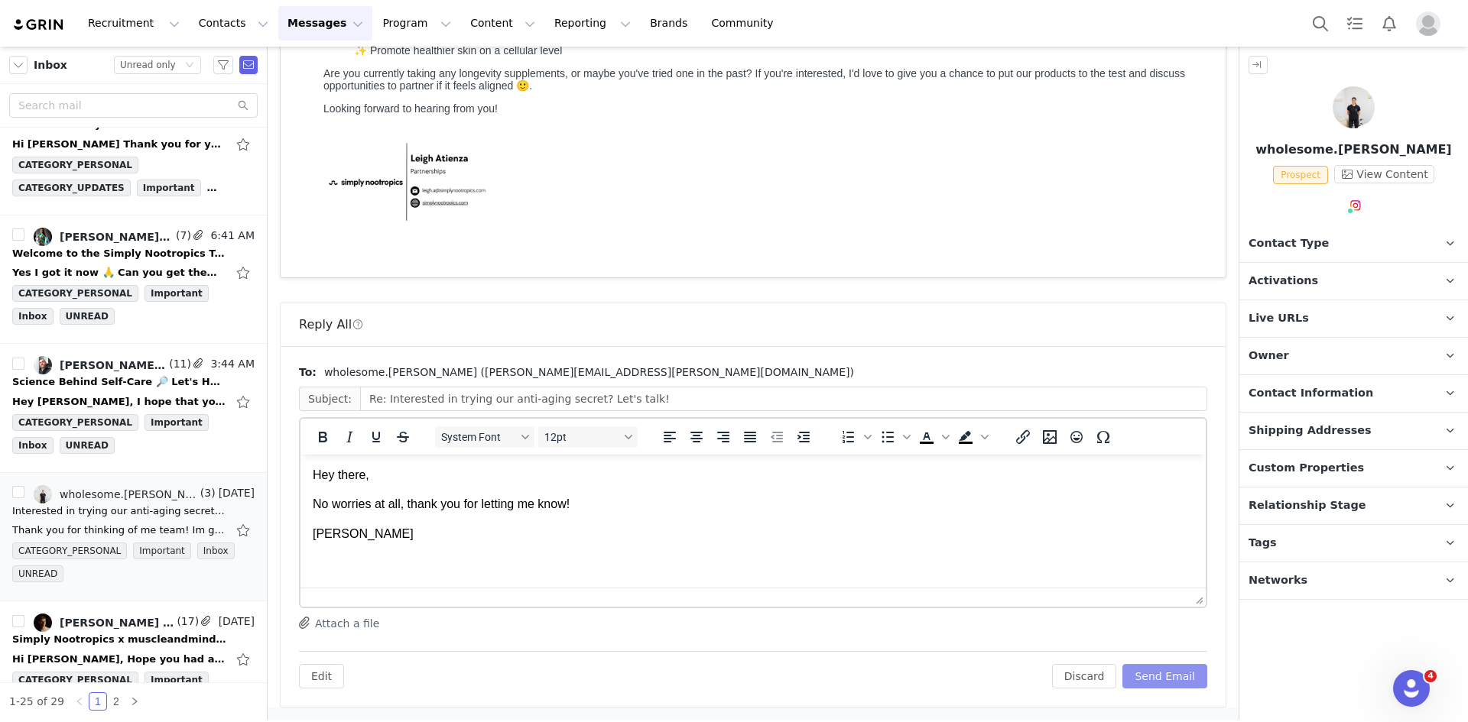
click at [1163, 681] on button "Send Email" at bounding box center [1164, 676] width 85 height 24
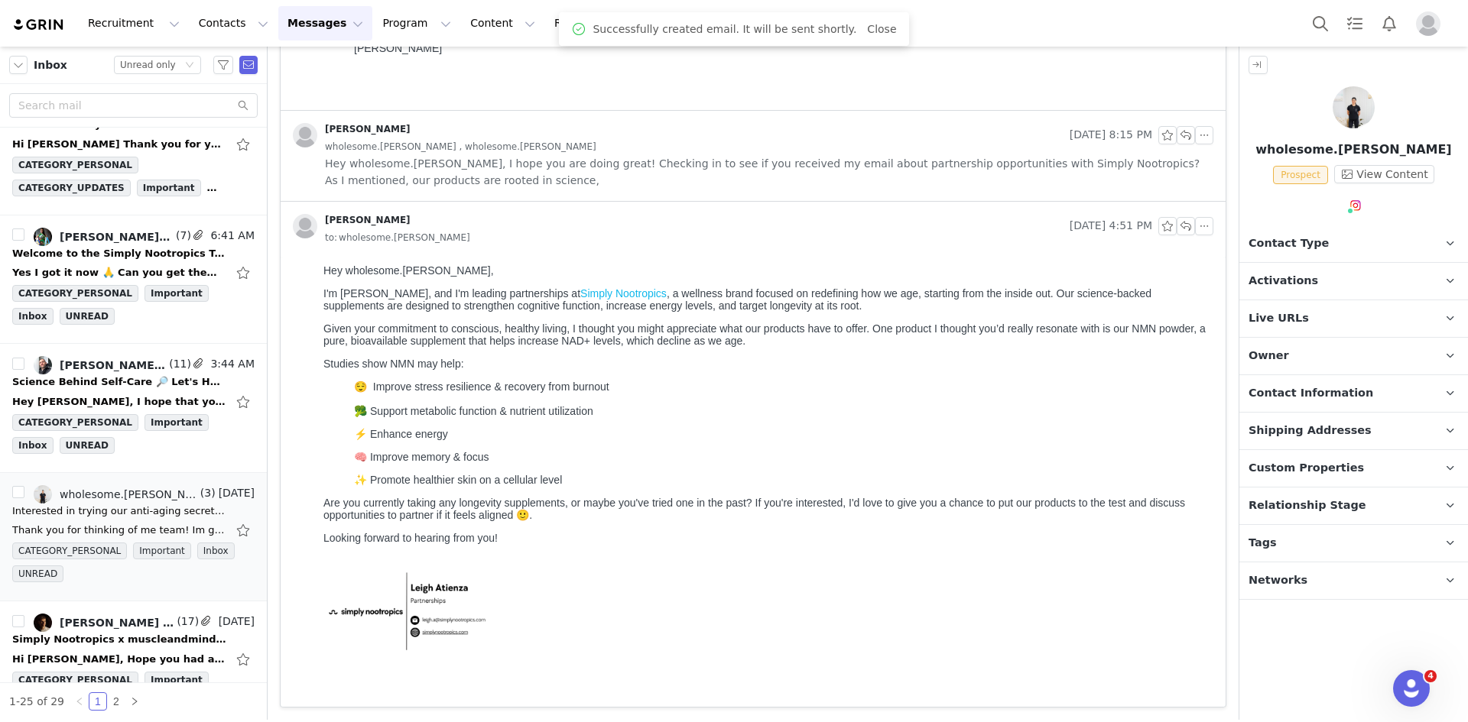
click at [1359, 275] on p "Activations" at bounding box center [1335, 281] width 192 height 37
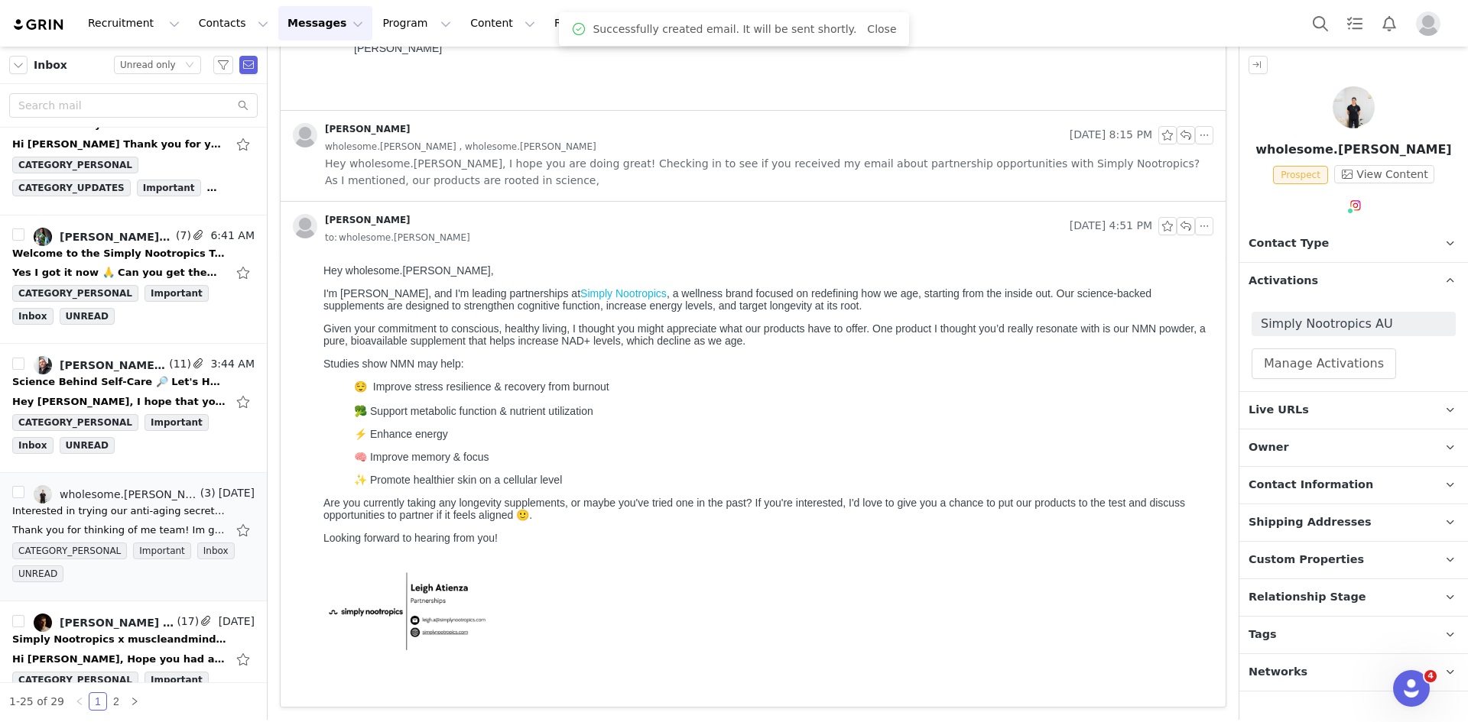
click at [1357, 245] on p "Contact Type Contact type can be Creator, Prospect, Application, or Manager." at bounding box center [1335, 243] width 192 height 37
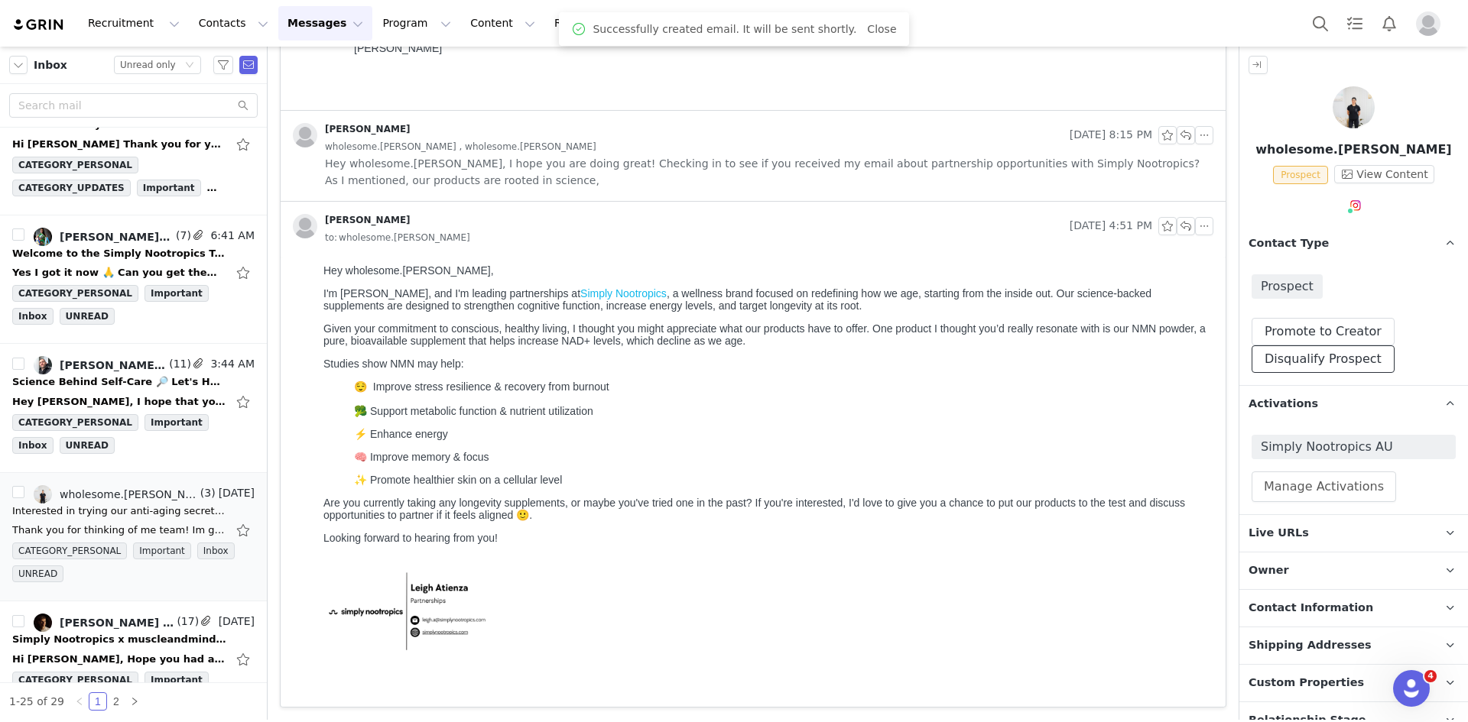
drag, startPoint x: 1315, startPoint y: 366, endPoint x: 1350, endPoint y: 398, distance: 47.0
click at [1315, 365] on button "Disqualify Prospect" at bounding box center [1322, 359] width 143 height 28
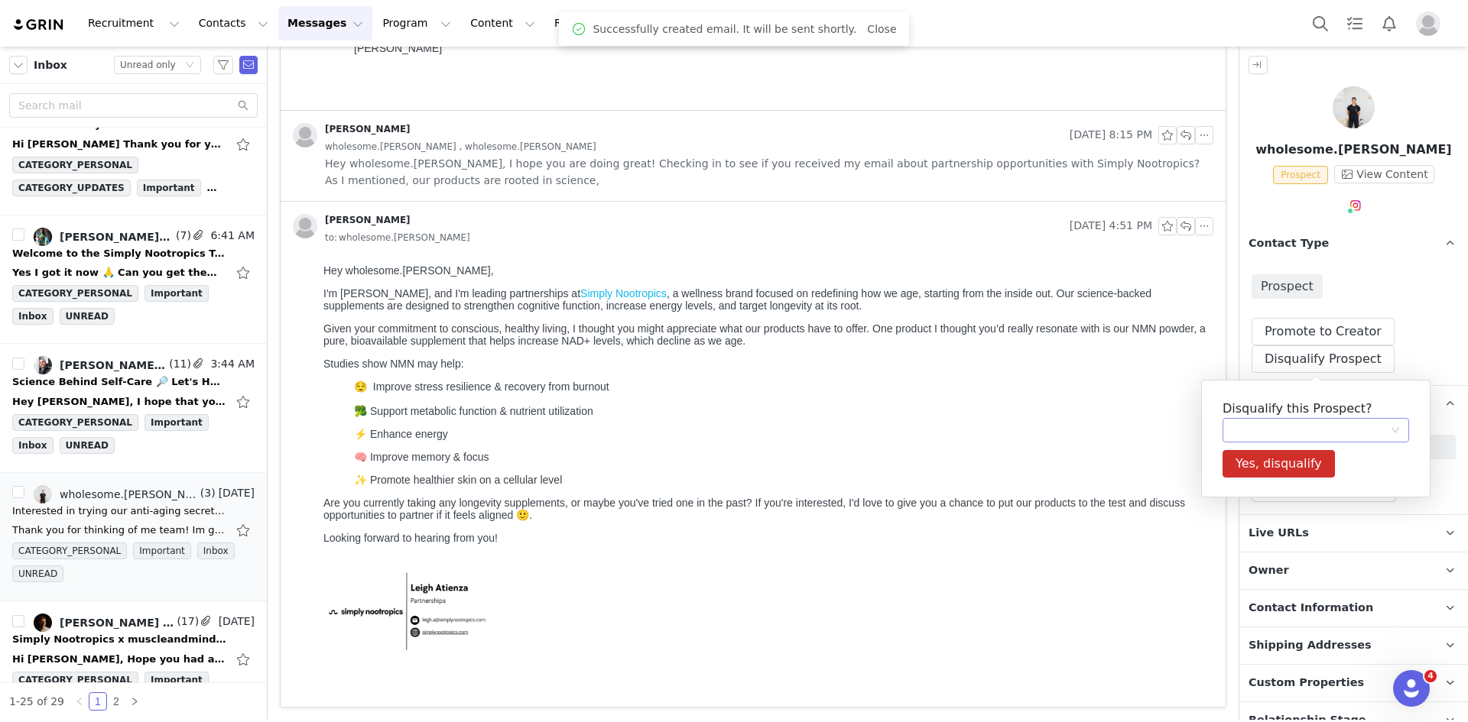
click at [1289, 423] on div at bounding box center [1310, 430] width 158 height 23
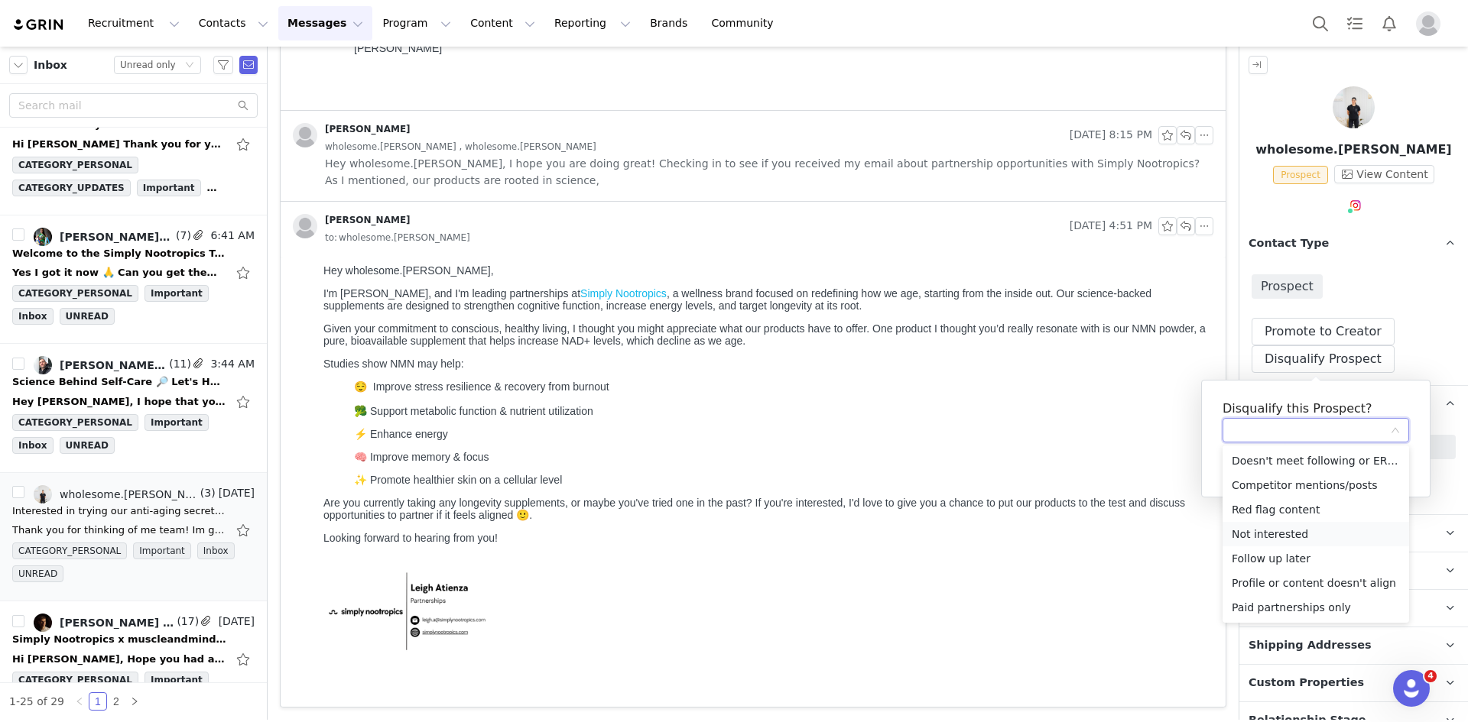
click at [1264, 532] on li "Not interested" at bounding box center [1315, 534] width 186 height 24
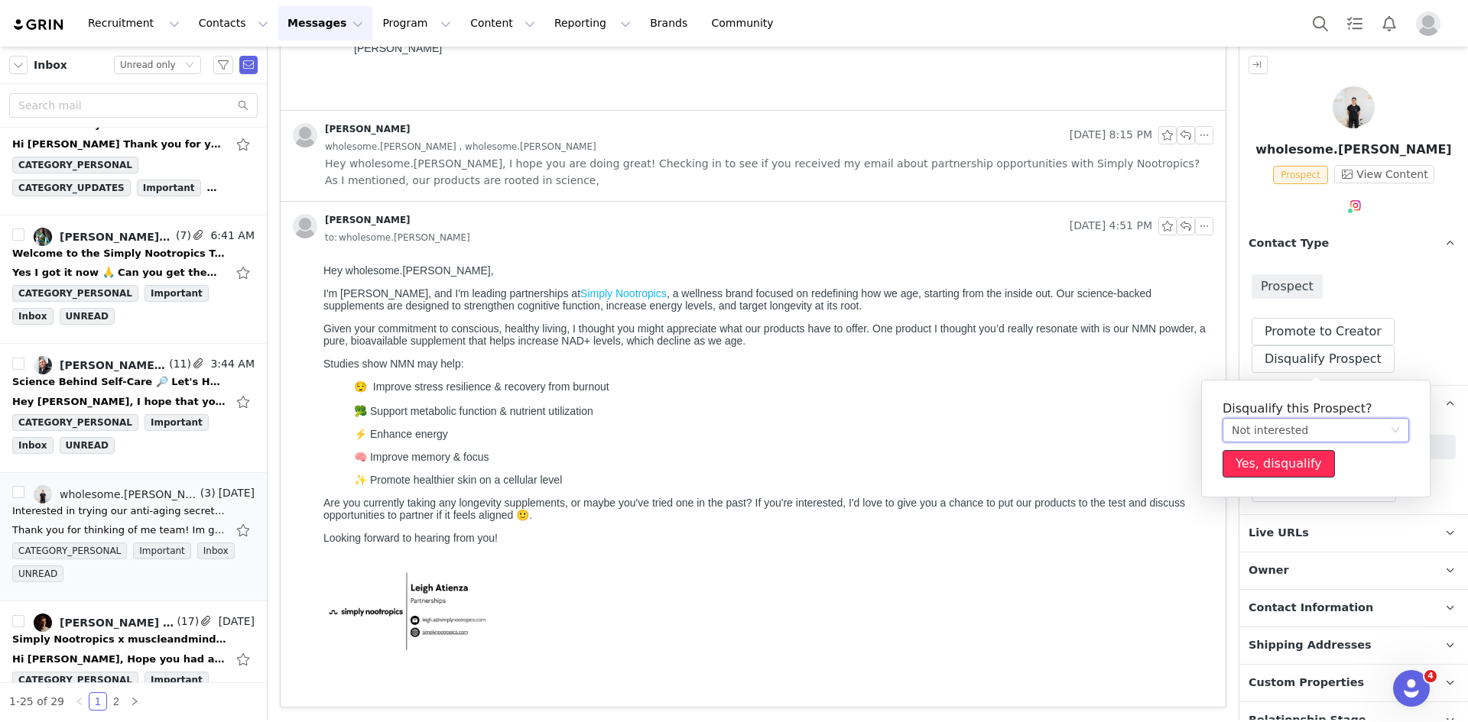
click at [1271, 469] on button "Yes, disqualify" at bounding box center [1278, 464] width 112 height 28
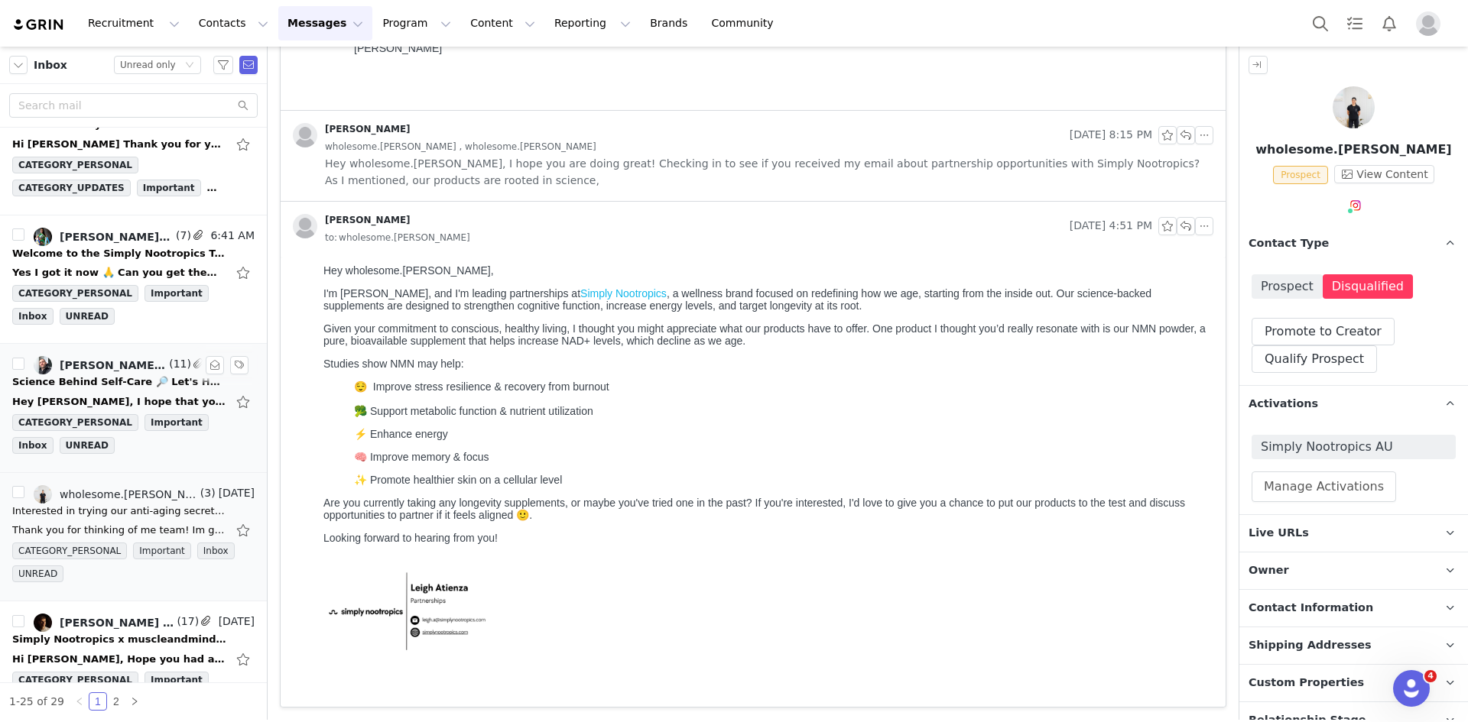
click at [120, 376] on div "Science Behind Self-Care 🔎 Let's Help People Feel Their Best!" at bounding box center [119, 382] width 214 height 15
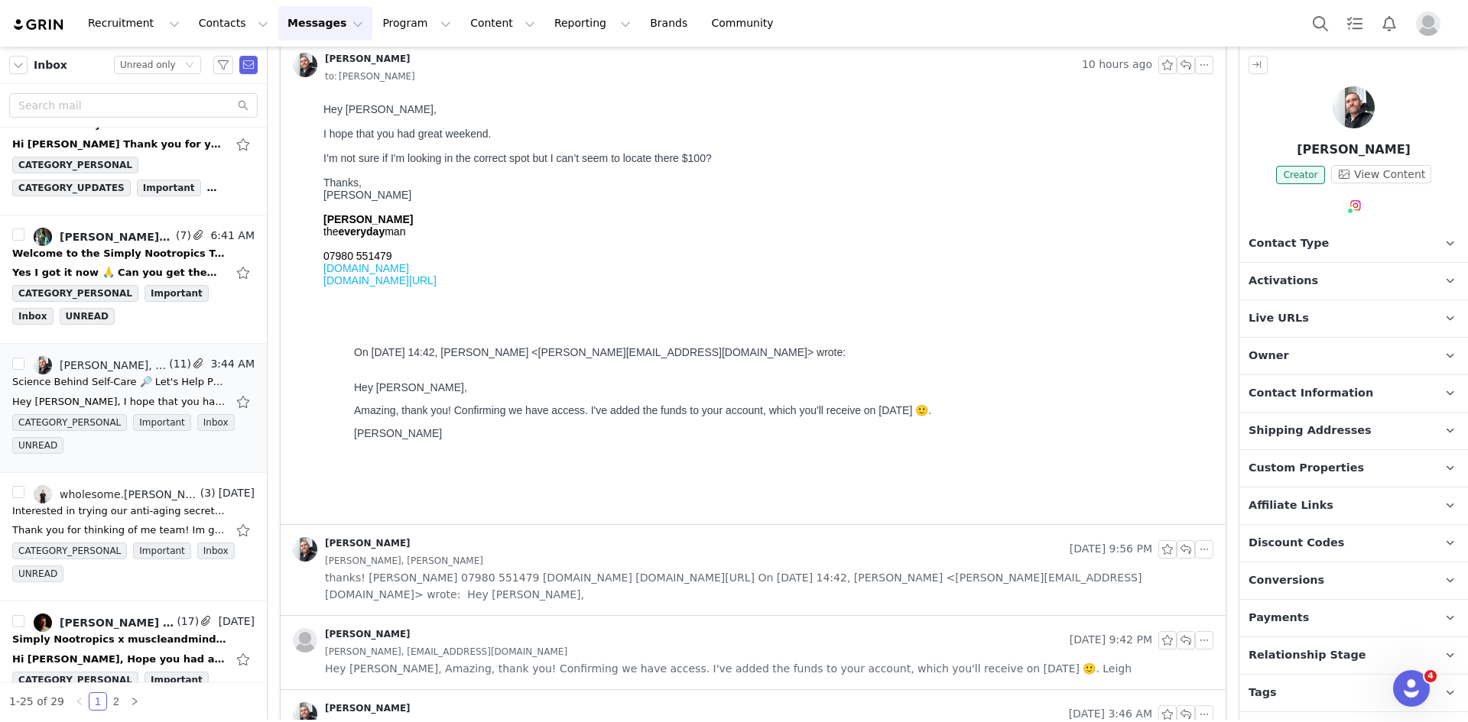
scroll to position [0, 0]
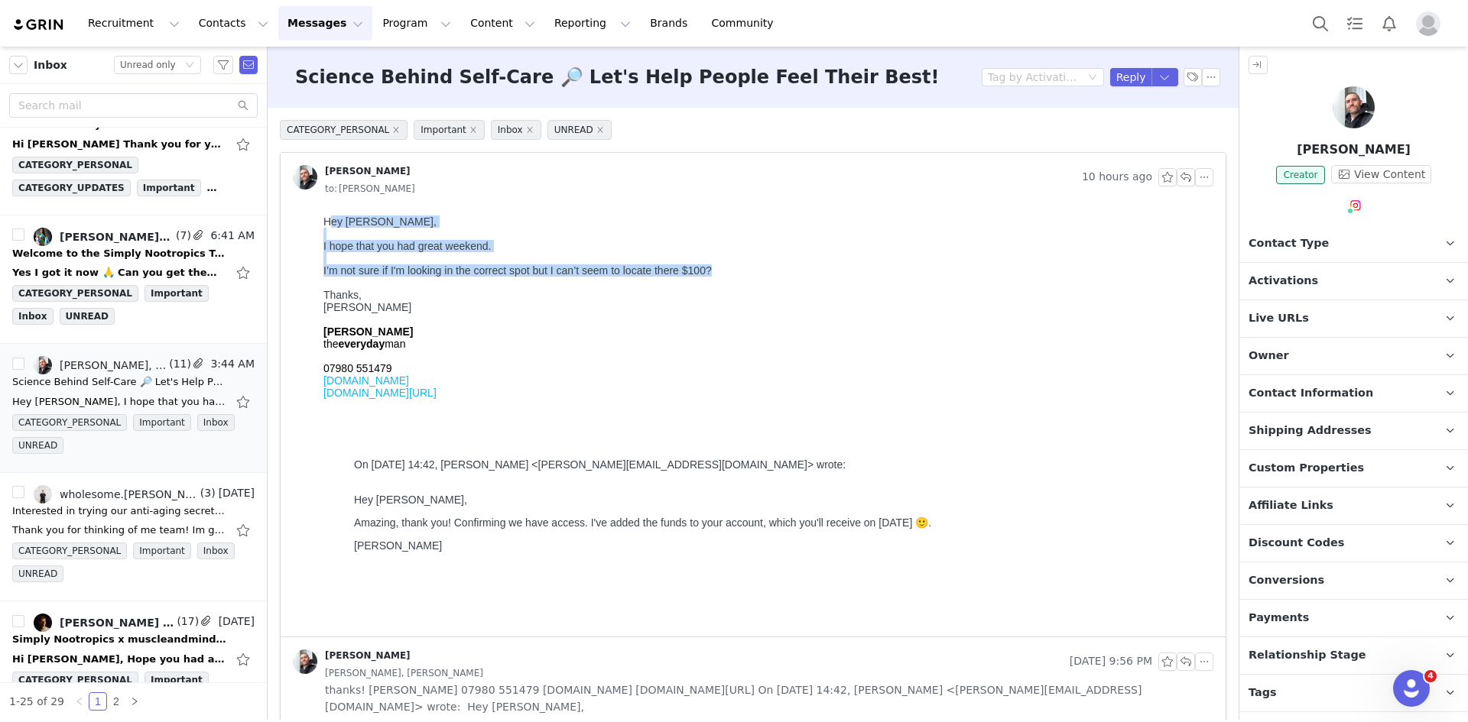
drag, startPoint x: 328, startPoint y: 213, endPoint x: 790, endPoint y: 269, distance: 465.0
click at [789, 271] on html "Hey Leigh, I hope that you had great weekend. I’m not sure if I'm looking in th…" at bounding box center [765, 422] width 896 height 427
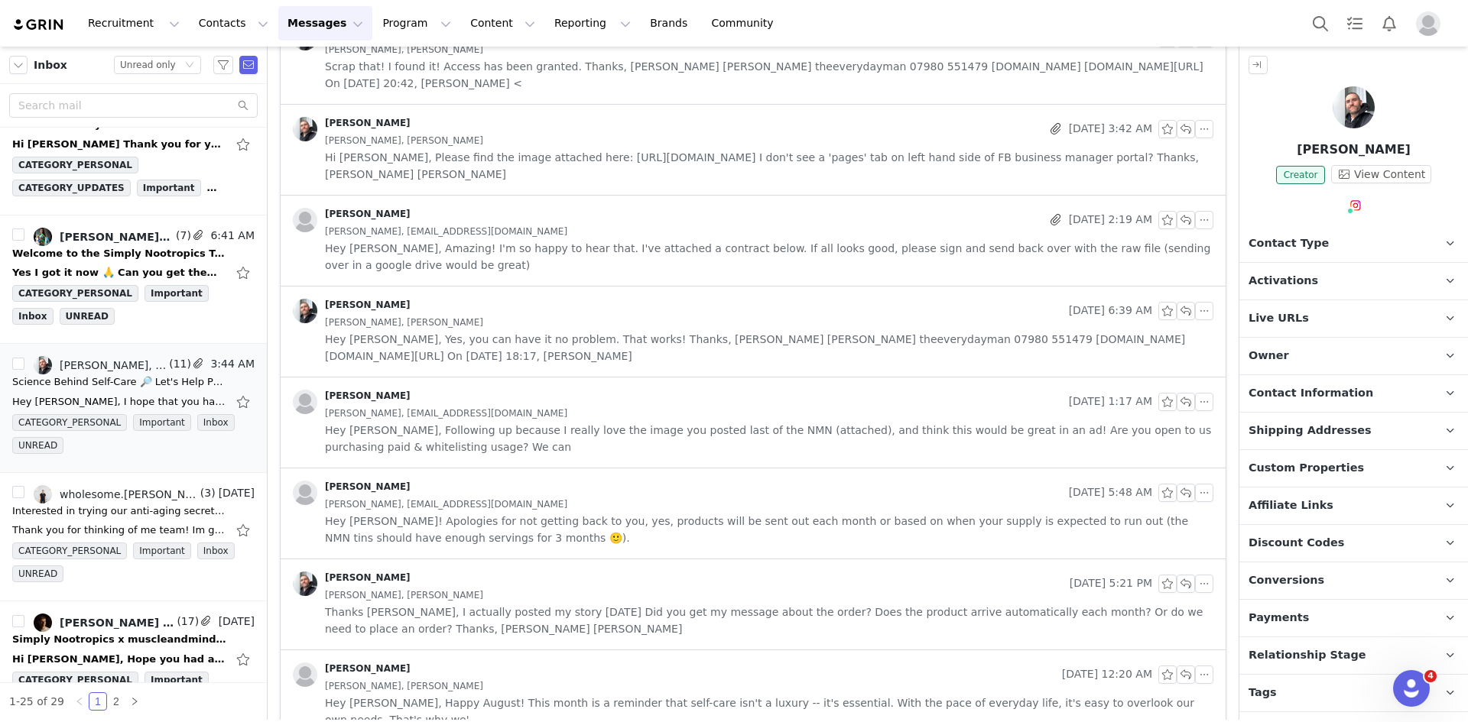
click at [534, 678] on div "John Robertson, John Robertson" at bounding box center [769, 686] width 888 height 17
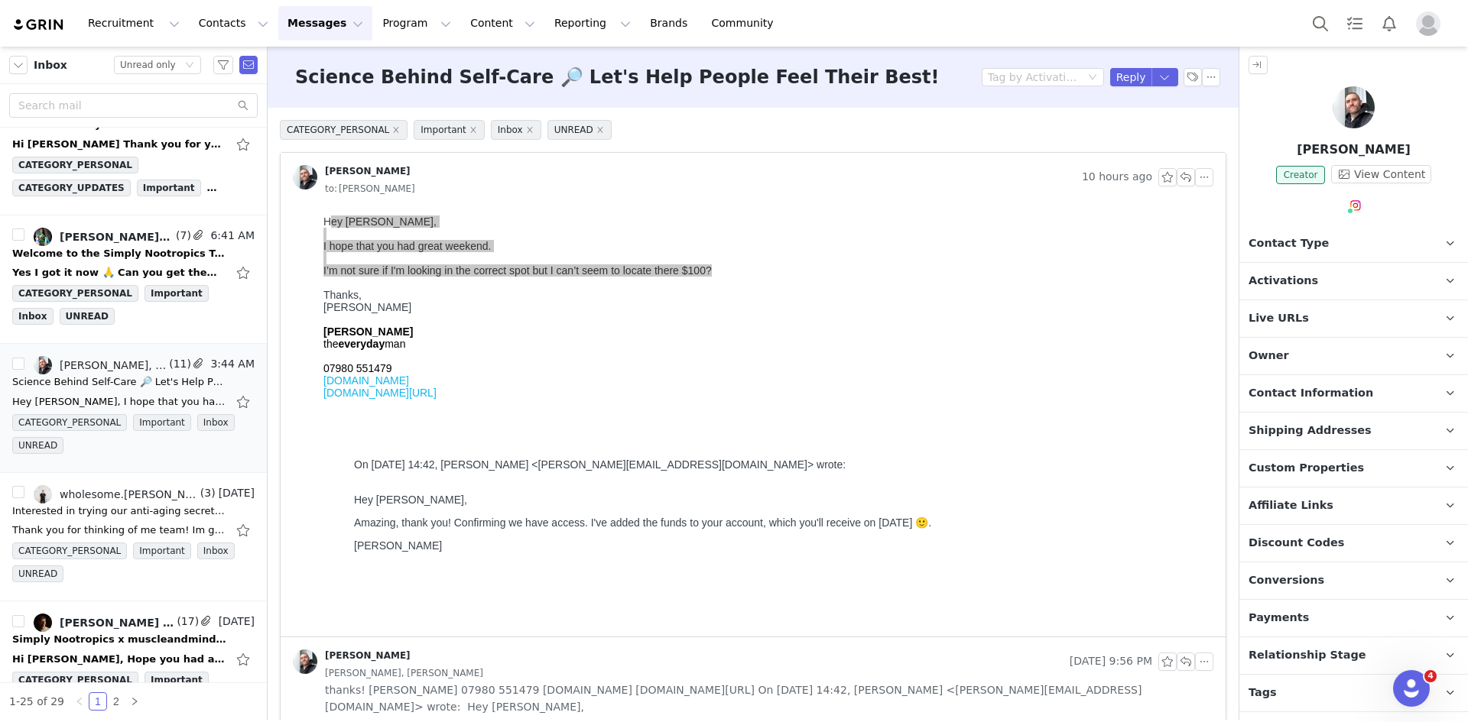
drag, startPoint x: 1355, startPoint y: 151, endPoint x: 1300, endPoint y: 148, distance: 55.1
click at [1300, 148] on p "John Robertson" at bounding box center [1353, 150] width 229 height 18
copy p "John Robertson"
click at [1202, 76] on button "button" at bounding box center [1211, 77] width 18 height 18
click at [1211, 111] on li "Mark as unread" at bounding box center [1241, 104] width 102 height 24
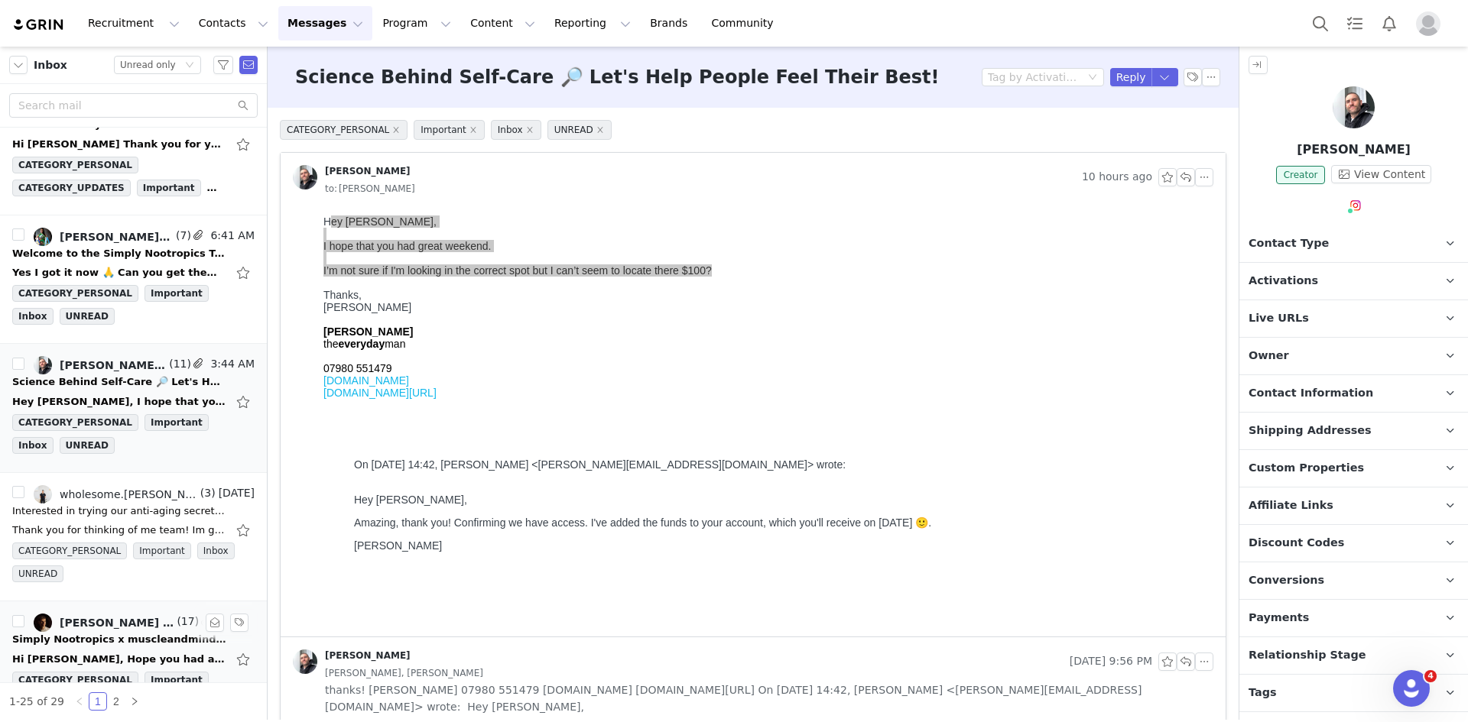
scroll to position [404, 0]
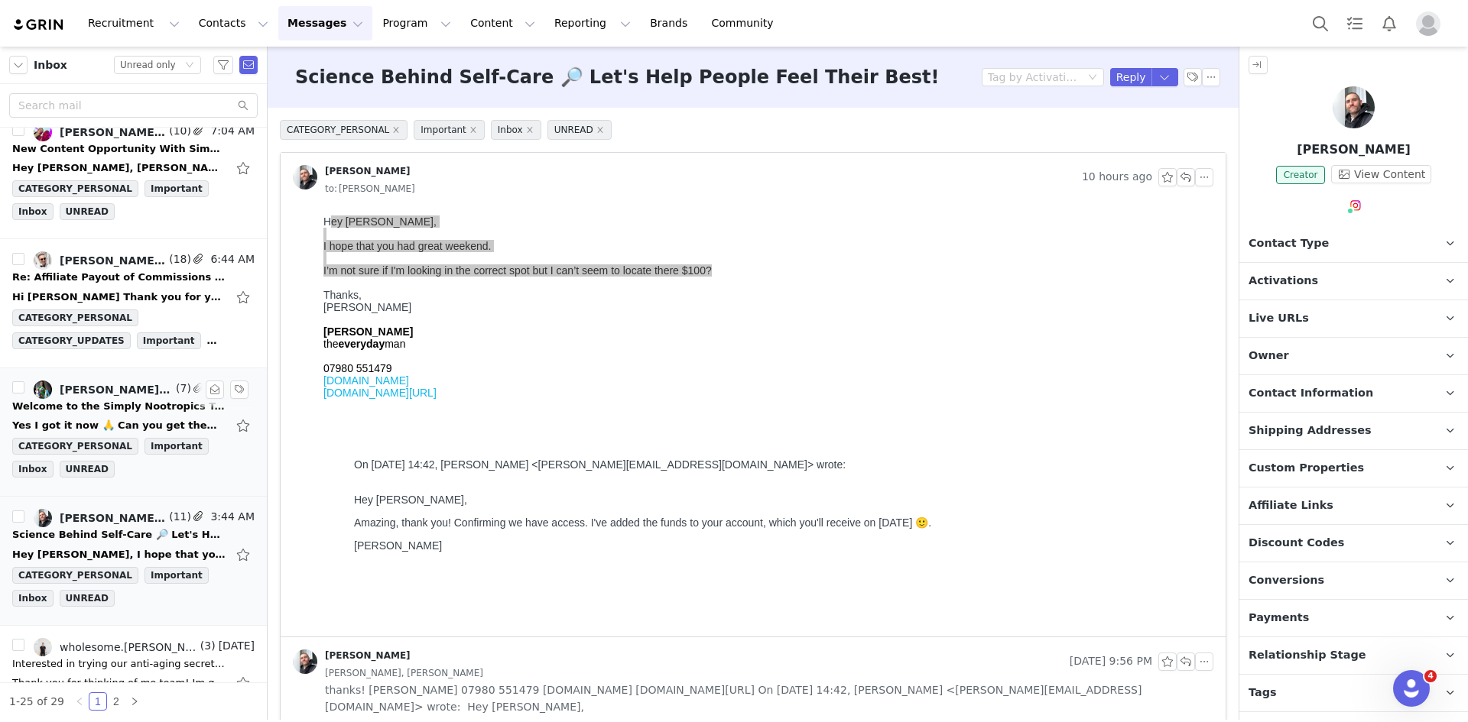
click at [97, 391] on div "Stephy Lee, Leigh Atienza, Stephanie Cutting" at bounding box center [116, 390] width 113 height 12
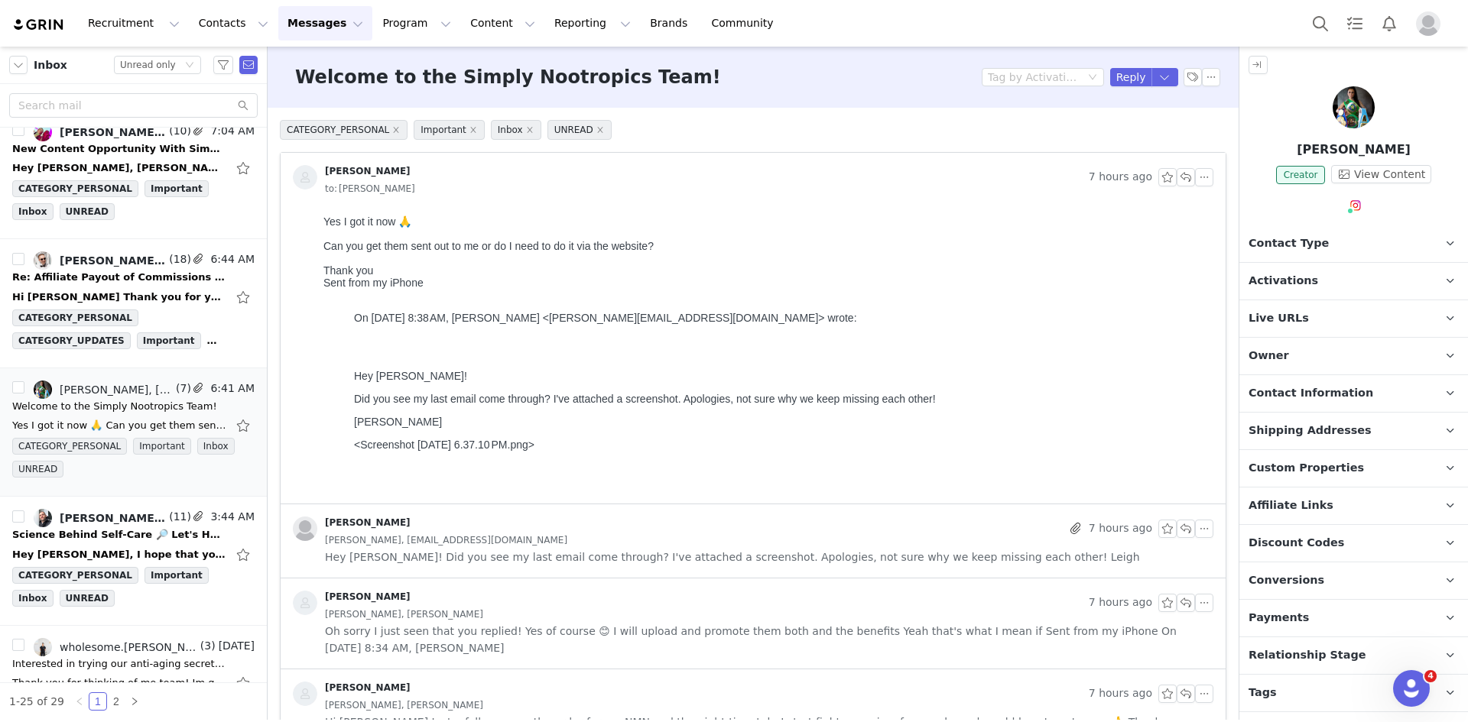
scroll to position [0, 0]
drag, startPoint x: 625, startPoint y: 452, endPoint x: 634, endPoint y: 452, distance: 8.4
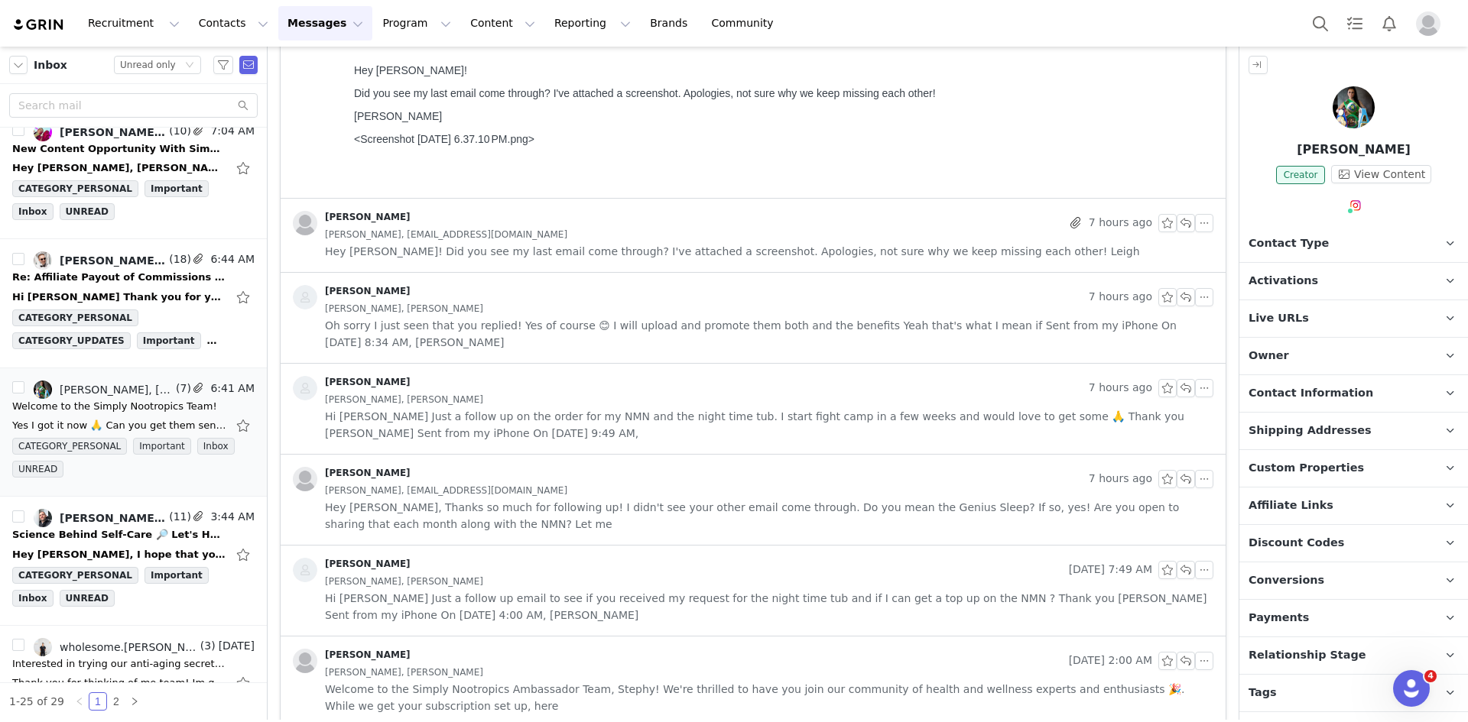
click at [777, 230] on div "Stephy Lee, stephy_lee18@hotmail.com" at bounding box center [769, 234] width 888 height 17
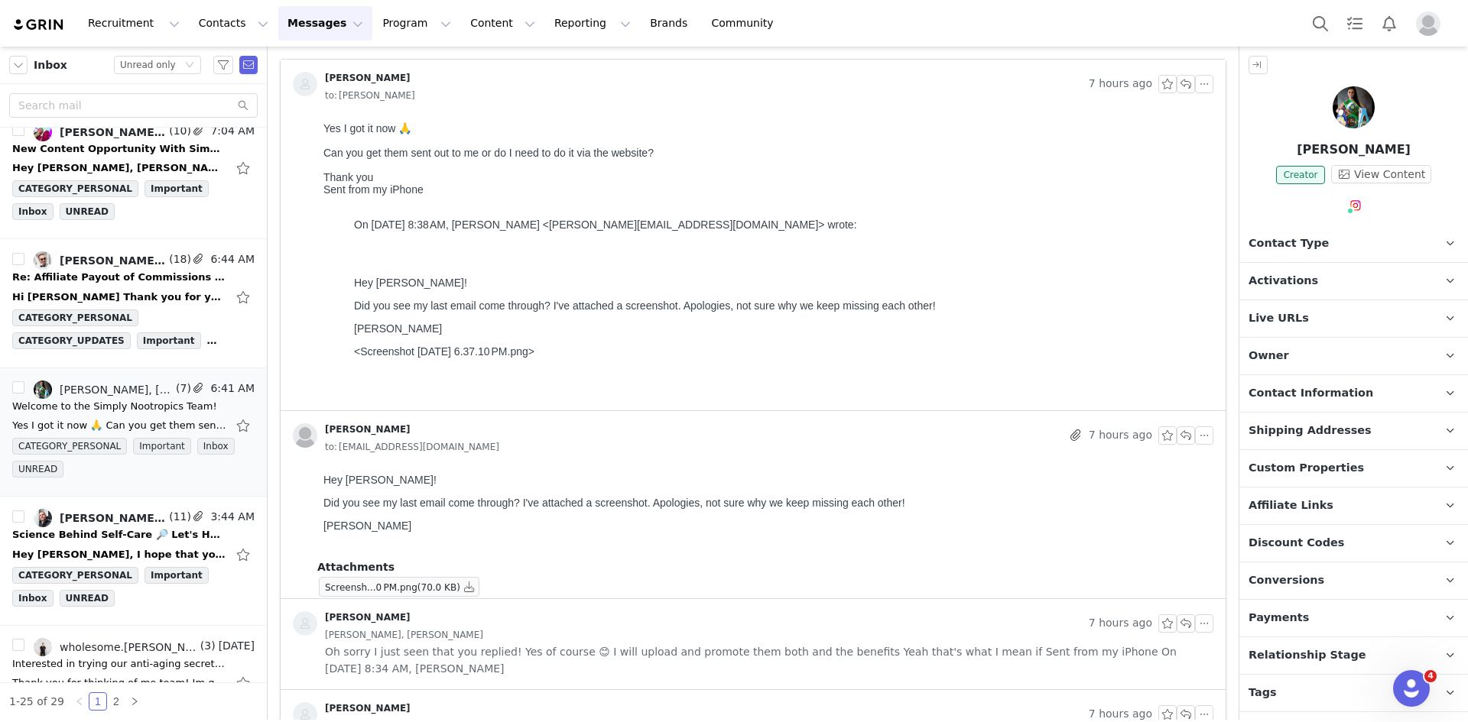
scroll to position [0, 0]
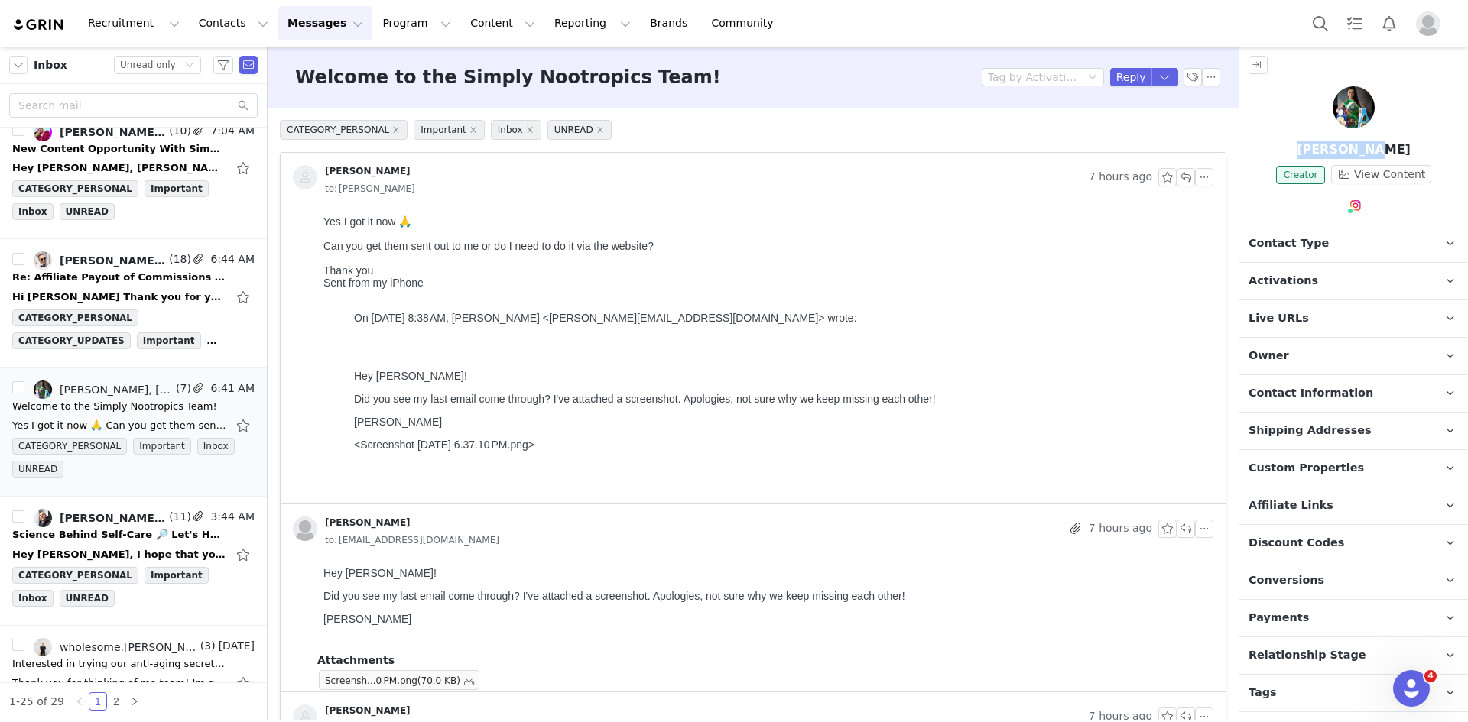
drag, startPoint x: 1318, startPoint y: 142, endPoint x: 1389, endPoint y: 148, distance: 71.3
click at [1389, 148] on p "Stephy Lee" at bounding box center [1353, 150] width 229 height 18
copy p "Stephy Lee"
click at [1202, 78] on button "button" at bounding box center [1211, 77] width 18 height 18
click at [1208, 104] on li "Mark as unread" at bounding box center [1241, 104] width 102 height 24
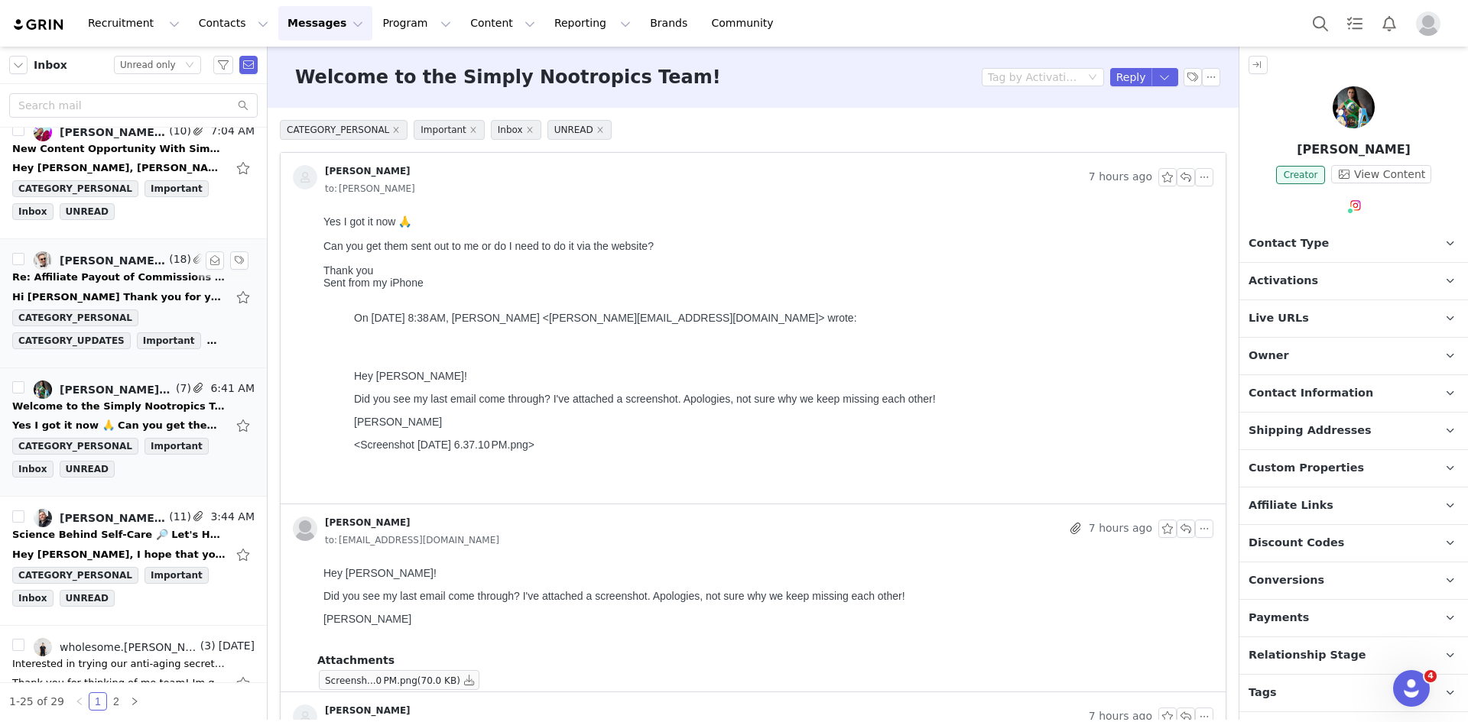
click at [81, 273] on div "Re: Affiliate Payout of Commissions - Outstanding" at bounding box center [119, 277] width 214 height 15
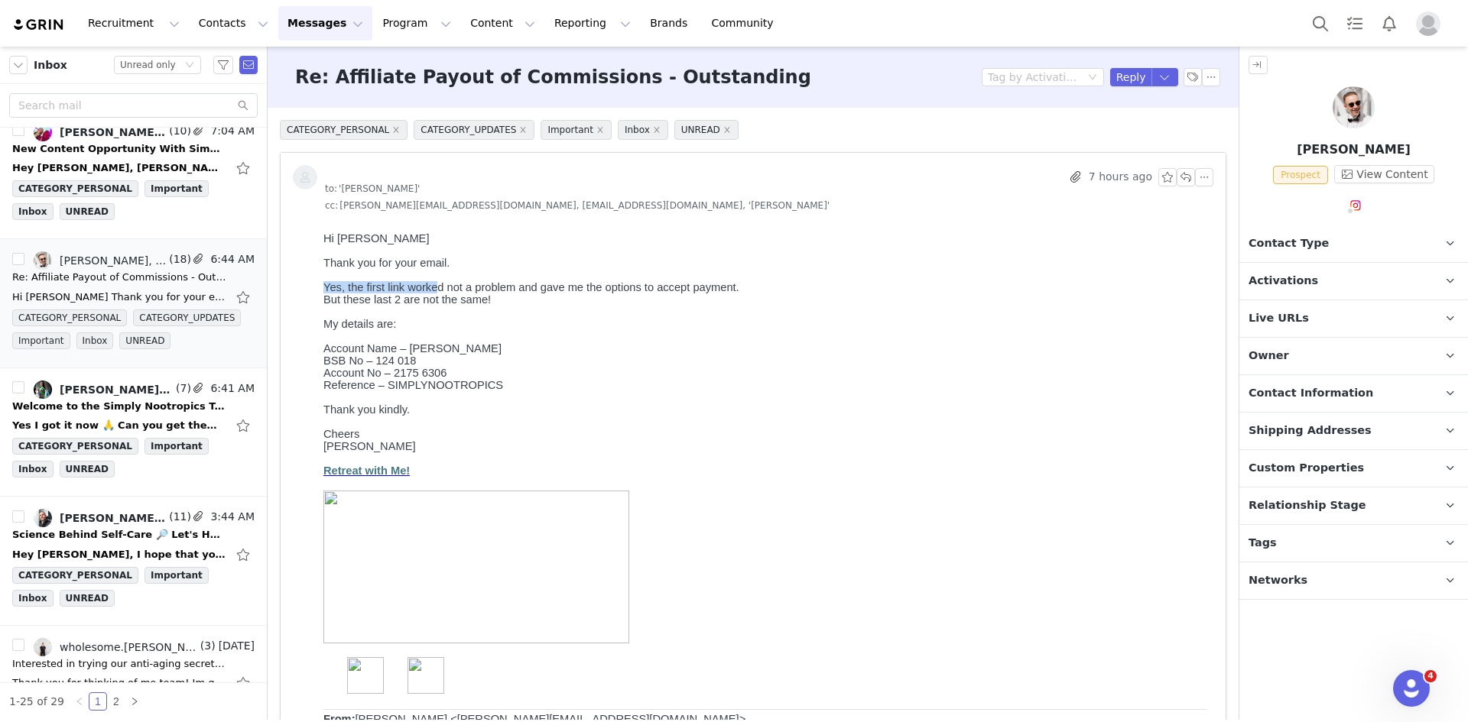
drag, startPoint x: 319, startPoint y: 290, endPoint x: 430, endPoint y: 292, distance: 111.6
click at [1203, 77] on button "button" at bounding box center [1211, 77] width 18 height 18
click at [1218, 107] on li "Mark as unread" at bounding box center [1241, 104] width 102 height 24
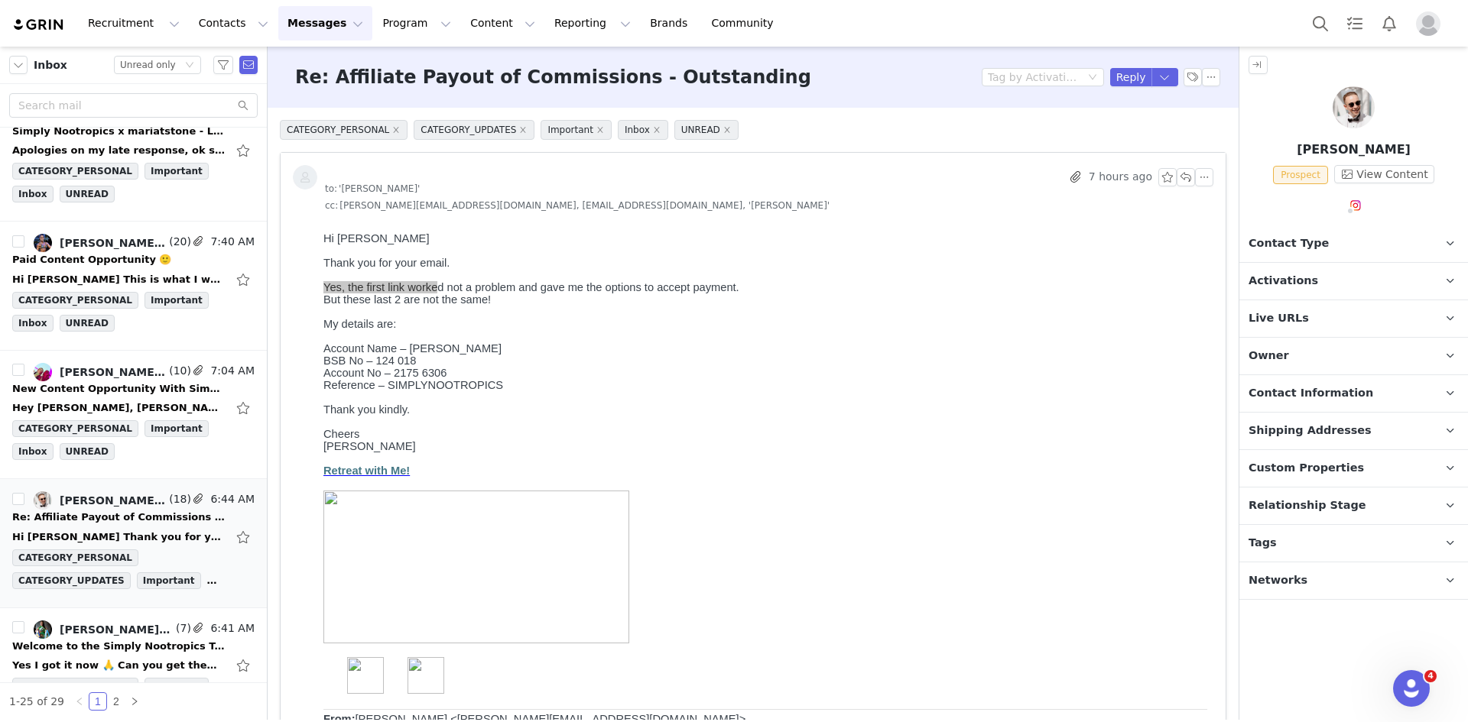
scroll to position [98, 0]
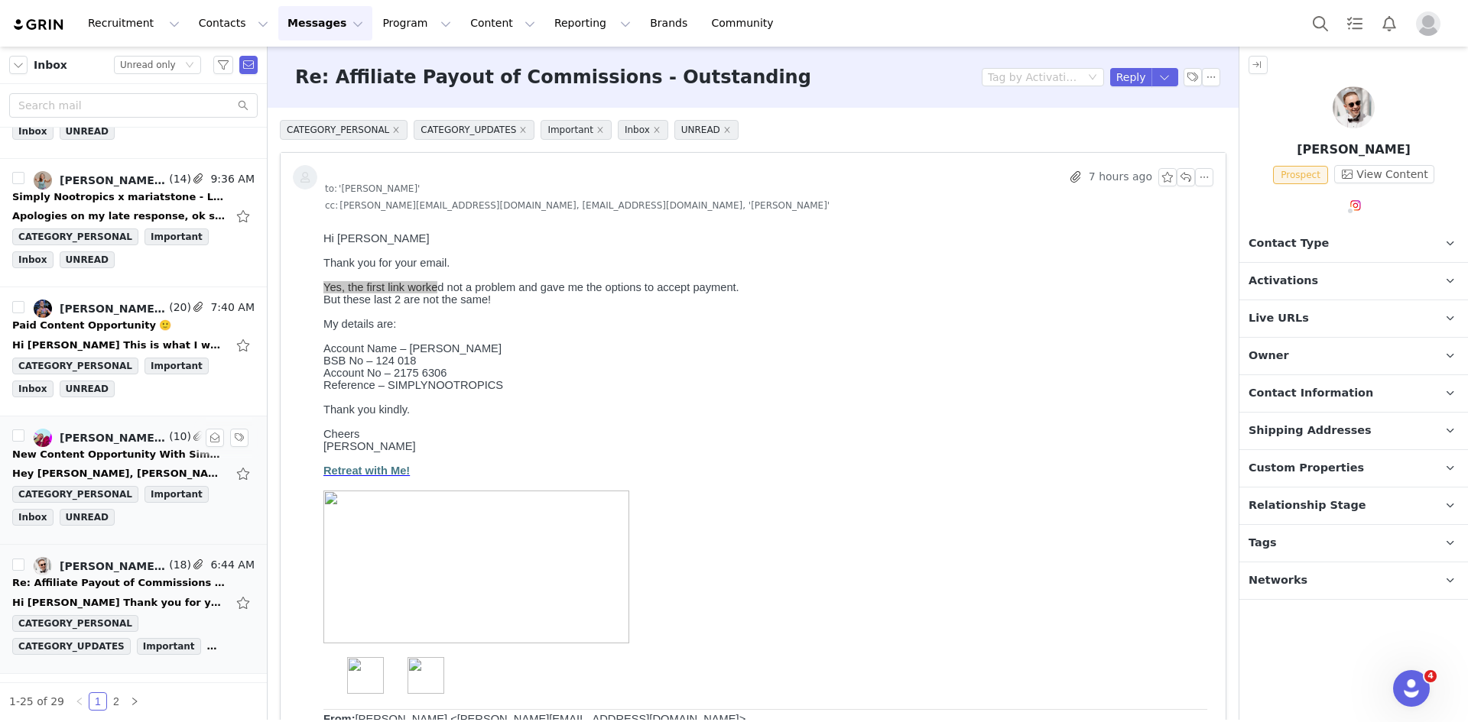
click at [132, 465] on div "Hey Leigh, Zarnia Oldham Wellness On Tue, 2 Sep 2025 at 10:25 AM, Leigh Atienza…" at bounding box center [133, 474] width 242 height 24
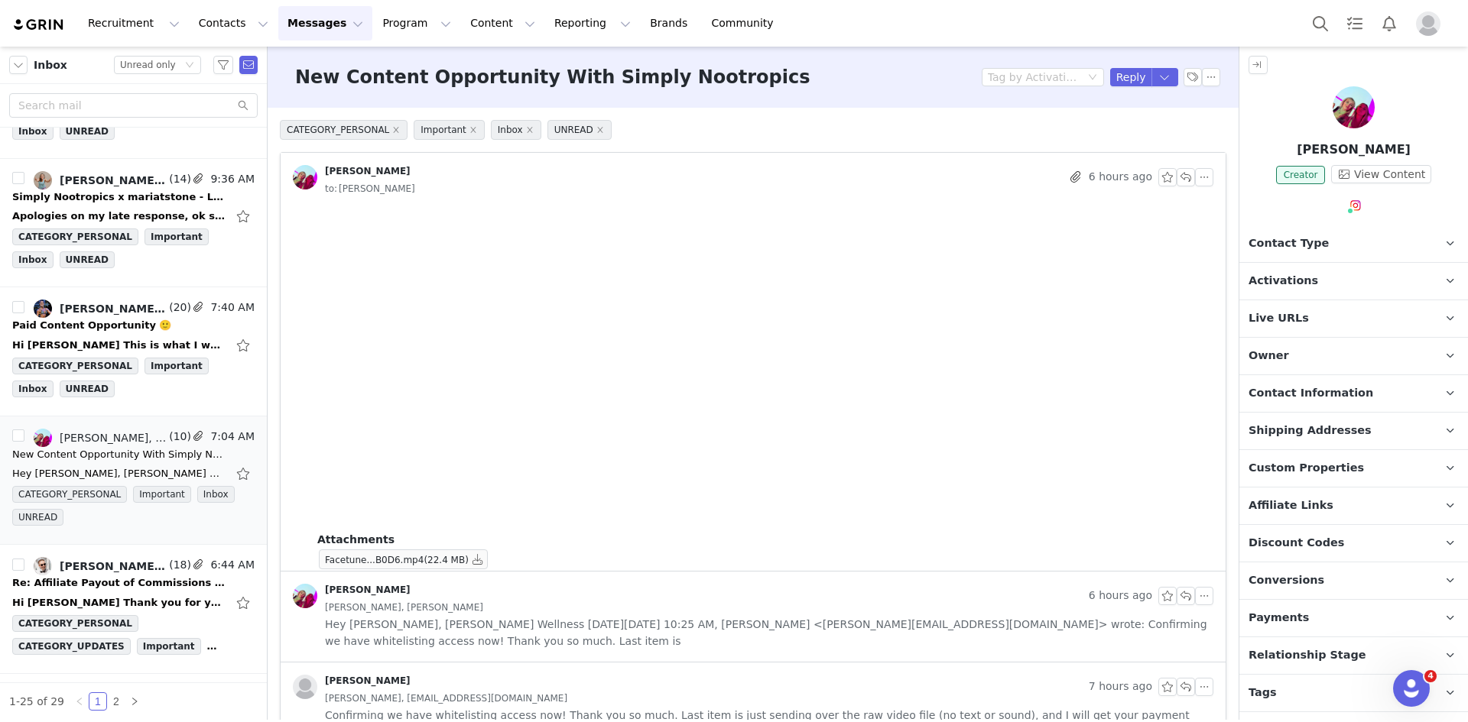
scroll to position [306, 0]
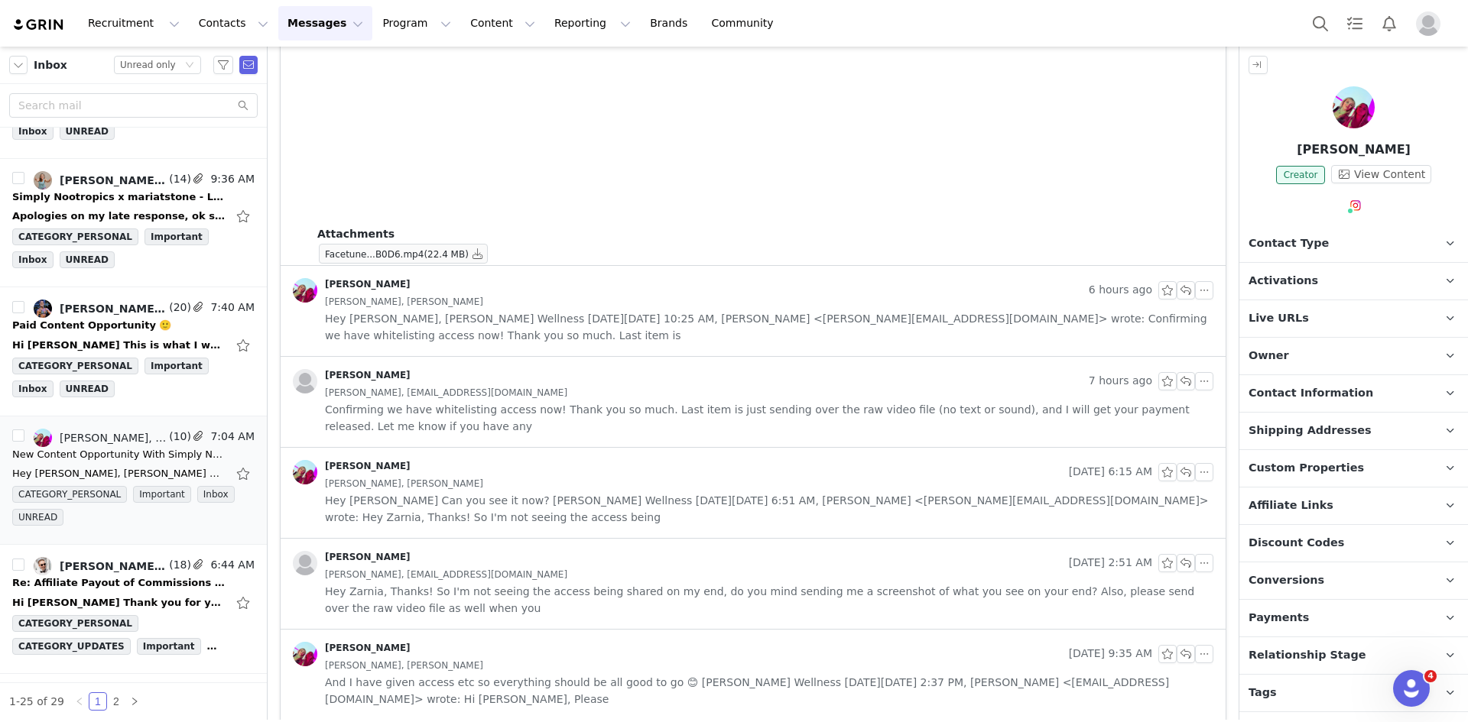
click at [724, 296] on div "Zarnia Oldham, Leigh Atienza" at bounding box center [769, 302] width 888 height 17
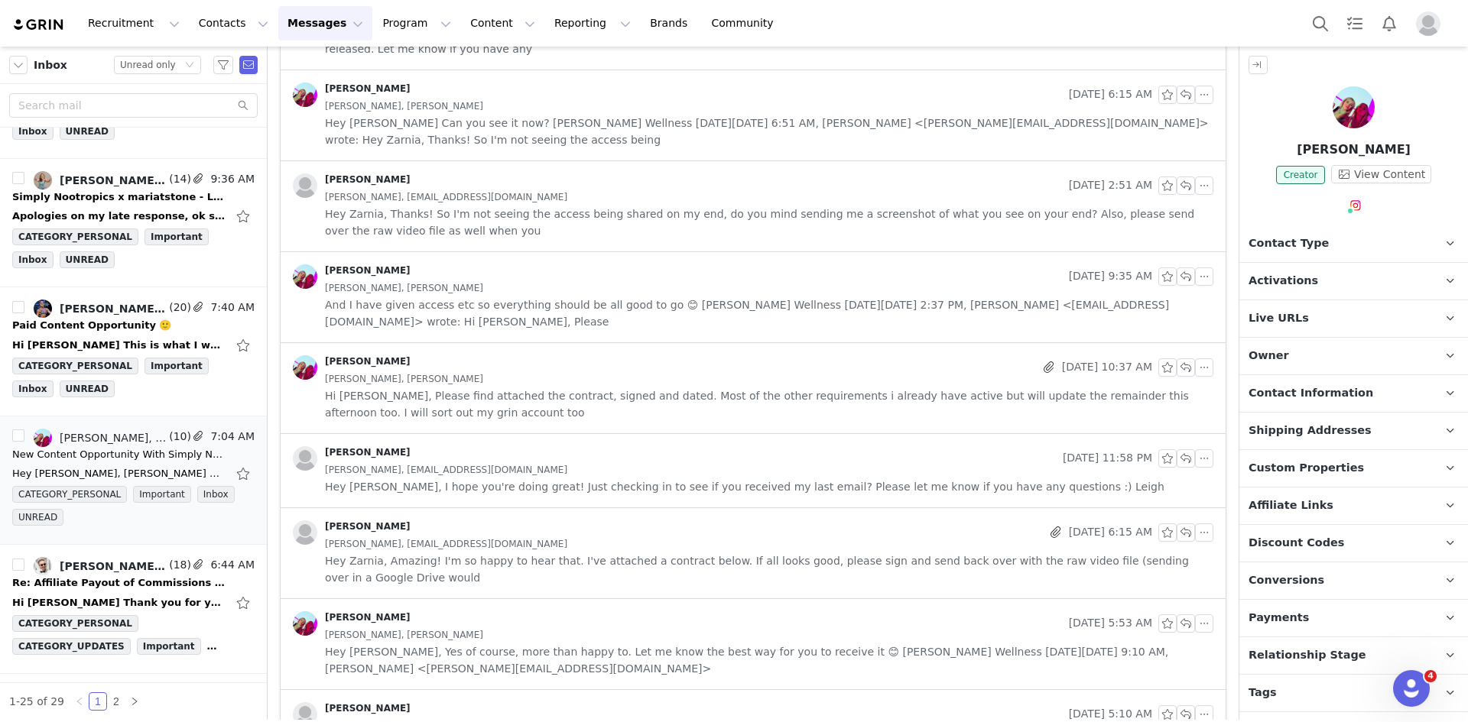
scroll to position [963, 0]
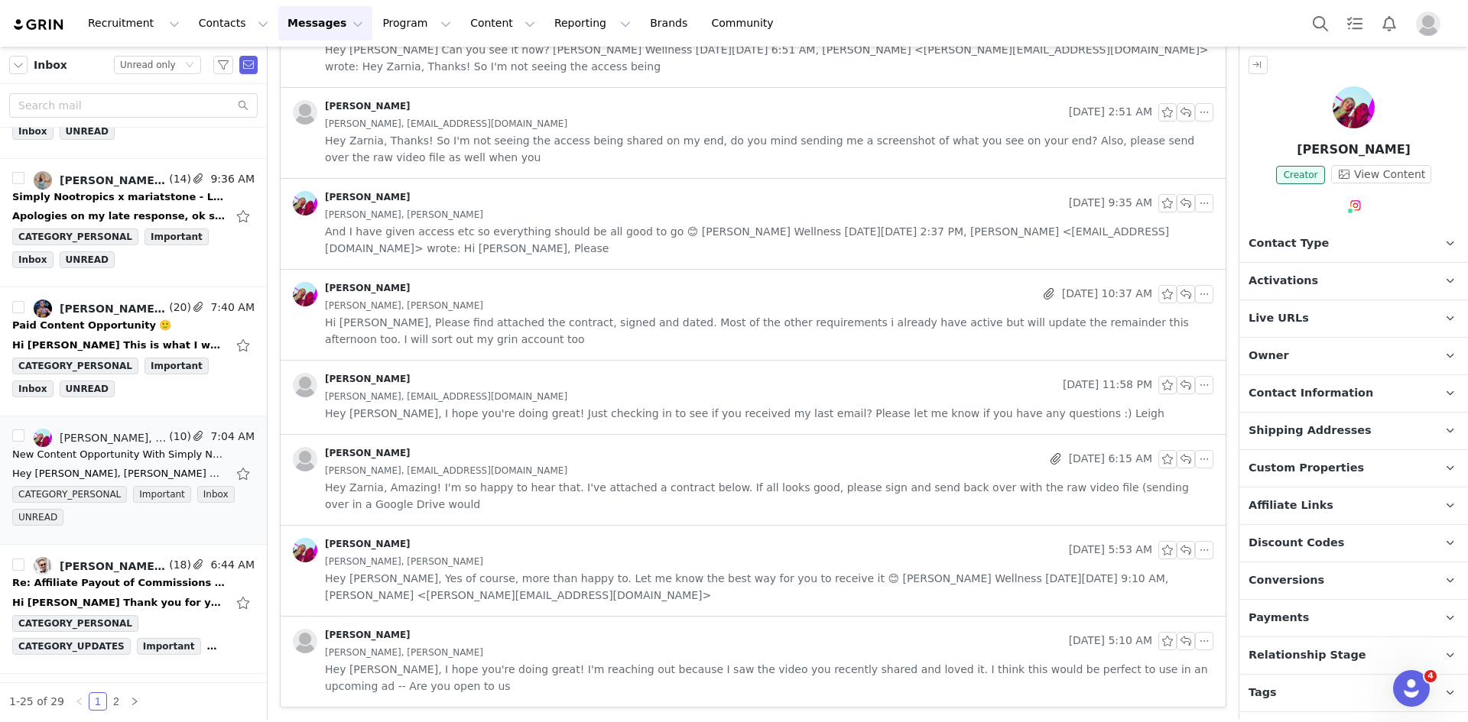
click at [471, 657] on div "Zarnia Oldham, Zarnia Oldham" at bounding box center [769, 652] width 888 height 17
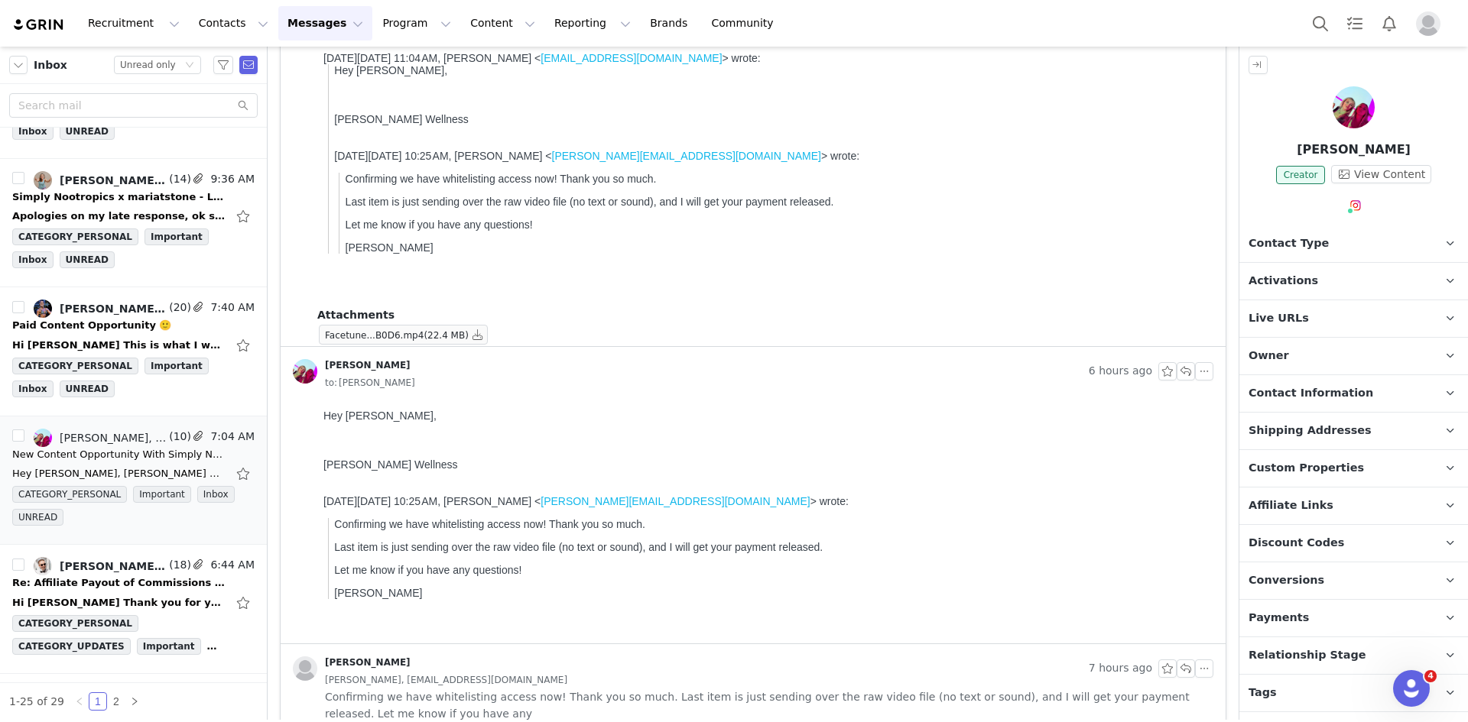
scroll to position [0, 0]
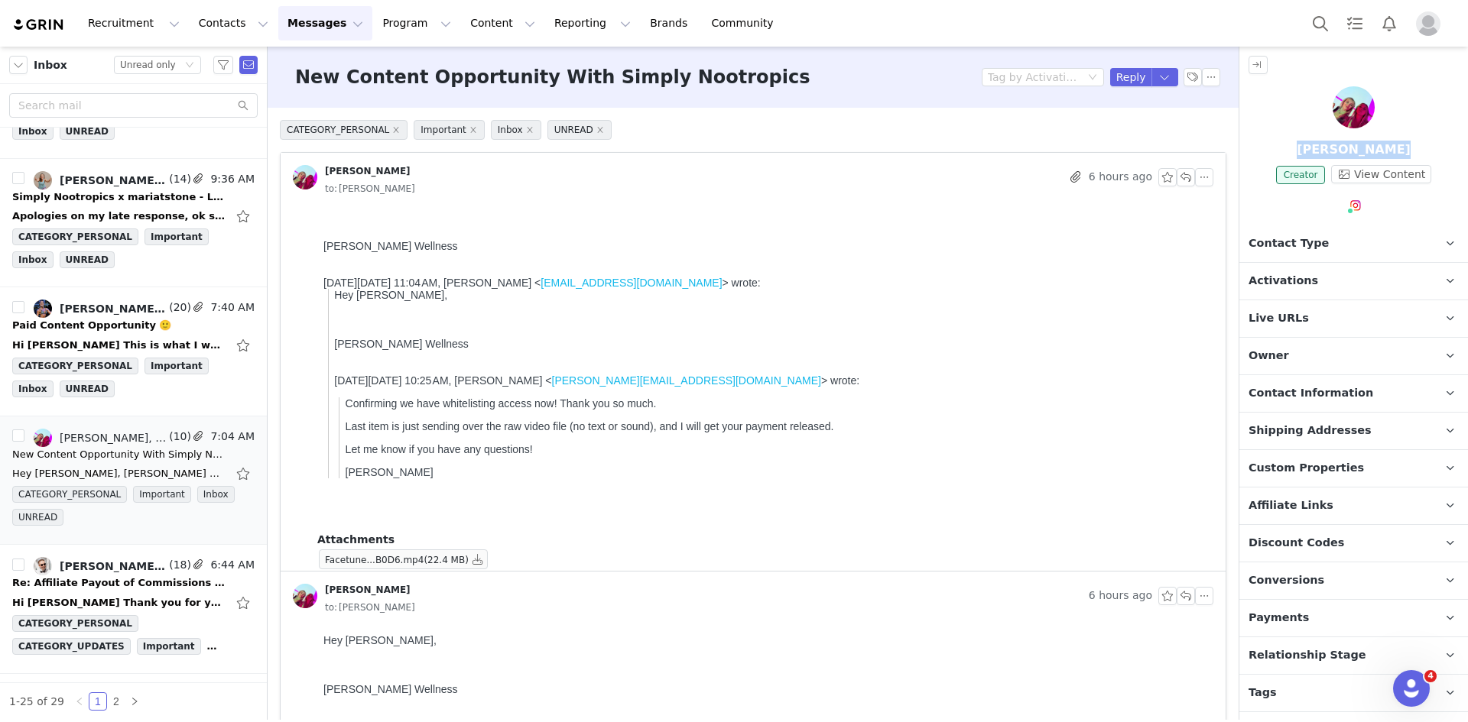
drag, startPoint x: 1349, startPoint y: 151, endPoint x: 1392, endPoint y: 153, distance: 42.8
click at [1392, 153] on p "Zarnia Oldham" at bounding box center [1353, 150] width 229 height 18
click at [1202, 76] on button "button" at bounding box center [1211, 77] width 18 height 18
click at [1213, 102] on li "Mark as unread" at bounding box center [1241, 104] width 102 height 24
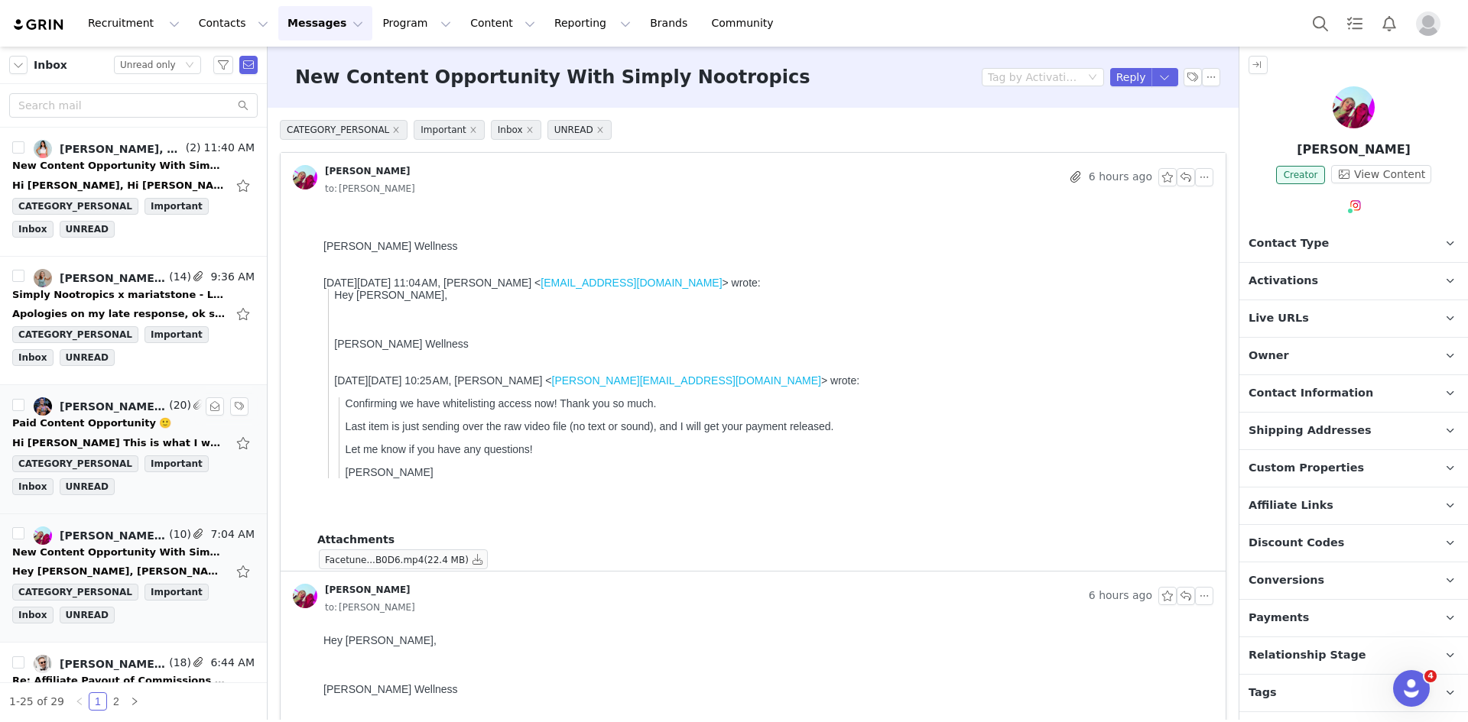
click at [99, 417] on div "Paid Content Opportunity 🙂" at bounding box center [91, 423] width 159 height 15
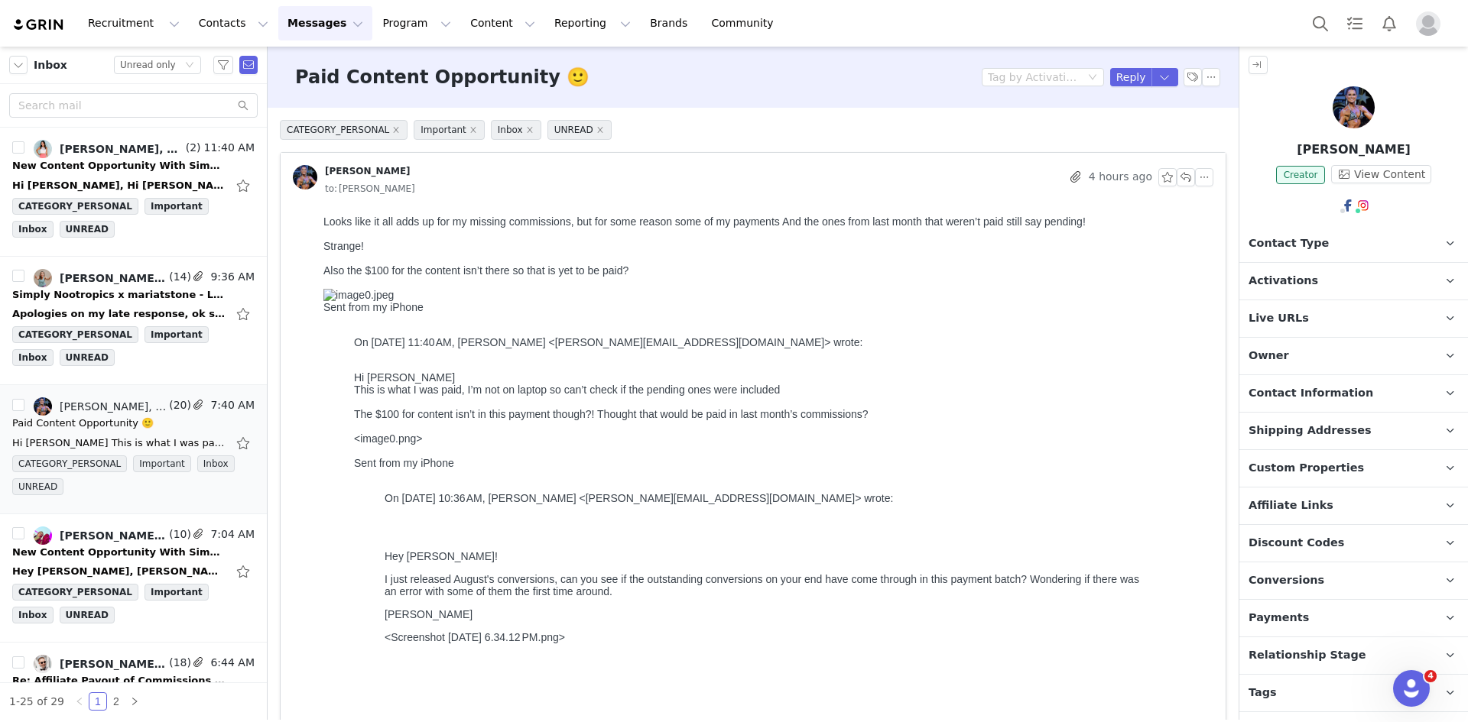
drag, startPoint x: 1407, startPoint y: 142, endPoint x: 1305, endPoint y: 151, distance: 102.8
click at [1305, 151] on p "Justine Switalla" at bounding box center [1353, 150] width 229 height 18
click at [1202, 76] on button "button" at bounding box center [1211, 77] width 18 height 18
click at [1207, 105] on li "Mark as unread" at bounding box center [1241, 104] width 102 height 24
click at [138, 306] on div "Apologies on my late response, ok so it is not $10 off but $15, I had $10 off a…" at bounding box center [133, 314] width 242 height 24
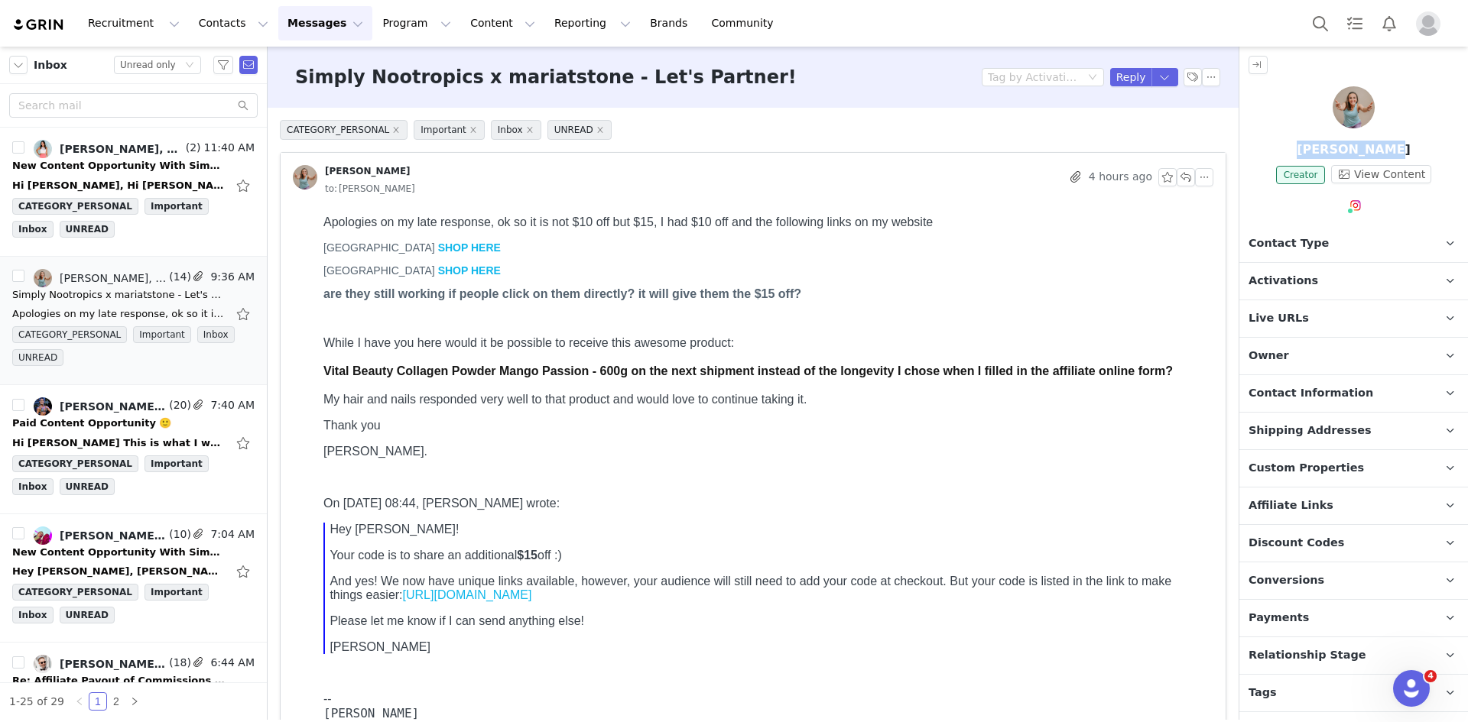
drag, startPoint x: 1315, startPoint y: 146, endPoint x: 1386, endPoint y: 147, distance: 71.1
click at [1386, 147] on p "Maria Teresa" at bounding box center [1353, 150] width 229 height 18
click at [1202, 77] on button "button" at bounding box center [1211, 77] width 18 height 18
click at [1203, 101] on li "Mark as unread" at bounding box center [1241, 104] width 102 height 24
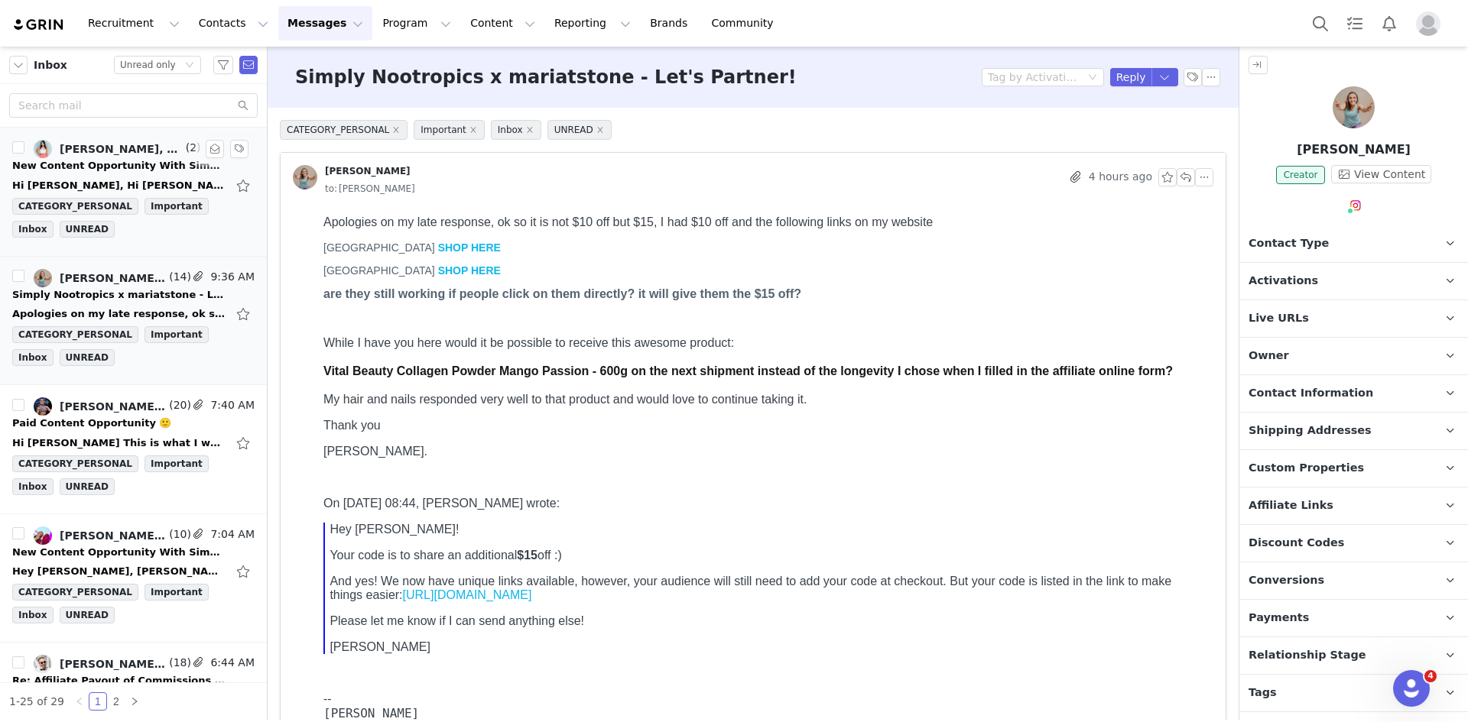
click at [115, 157] on link "Cheryl Walker, Team B&B, Leigh Atienza" at bounding box center [108, 149] width 149 height 18
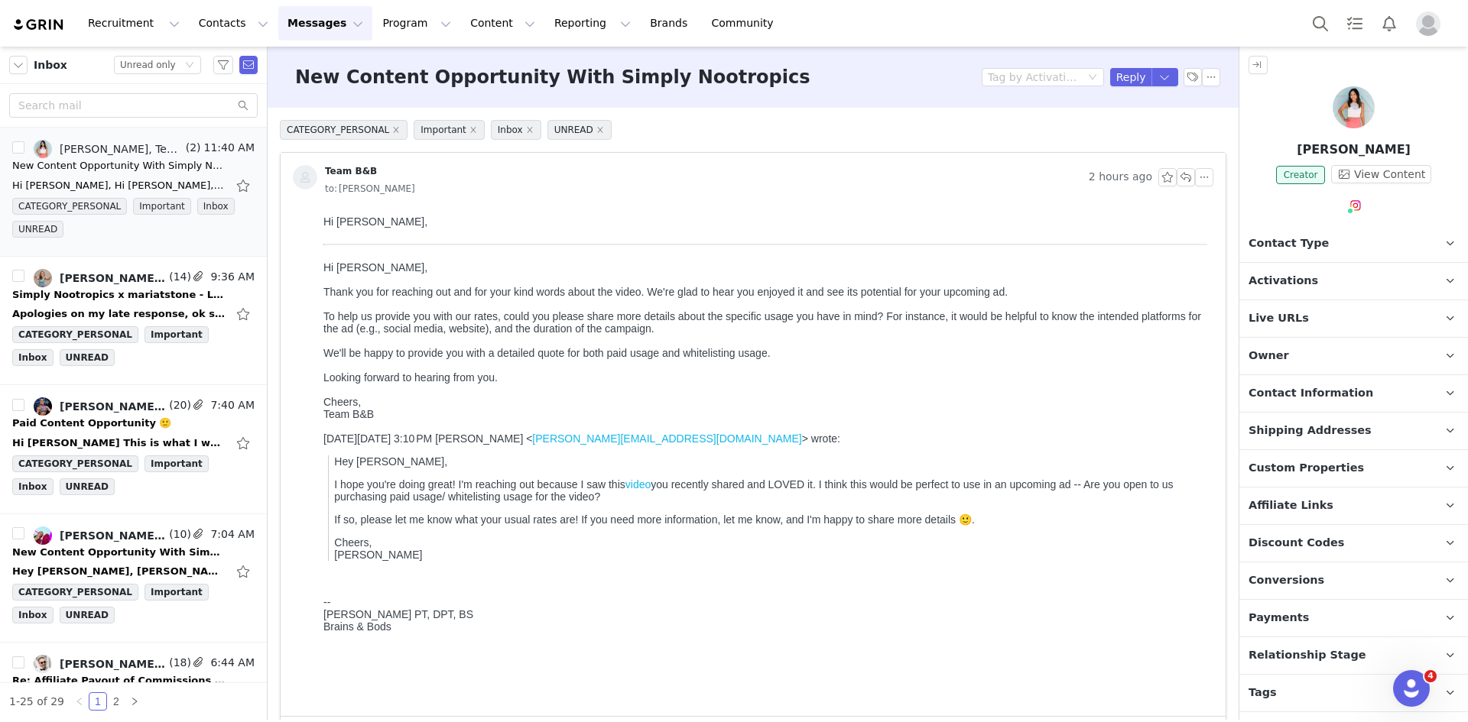
scroll to position [100, 0]
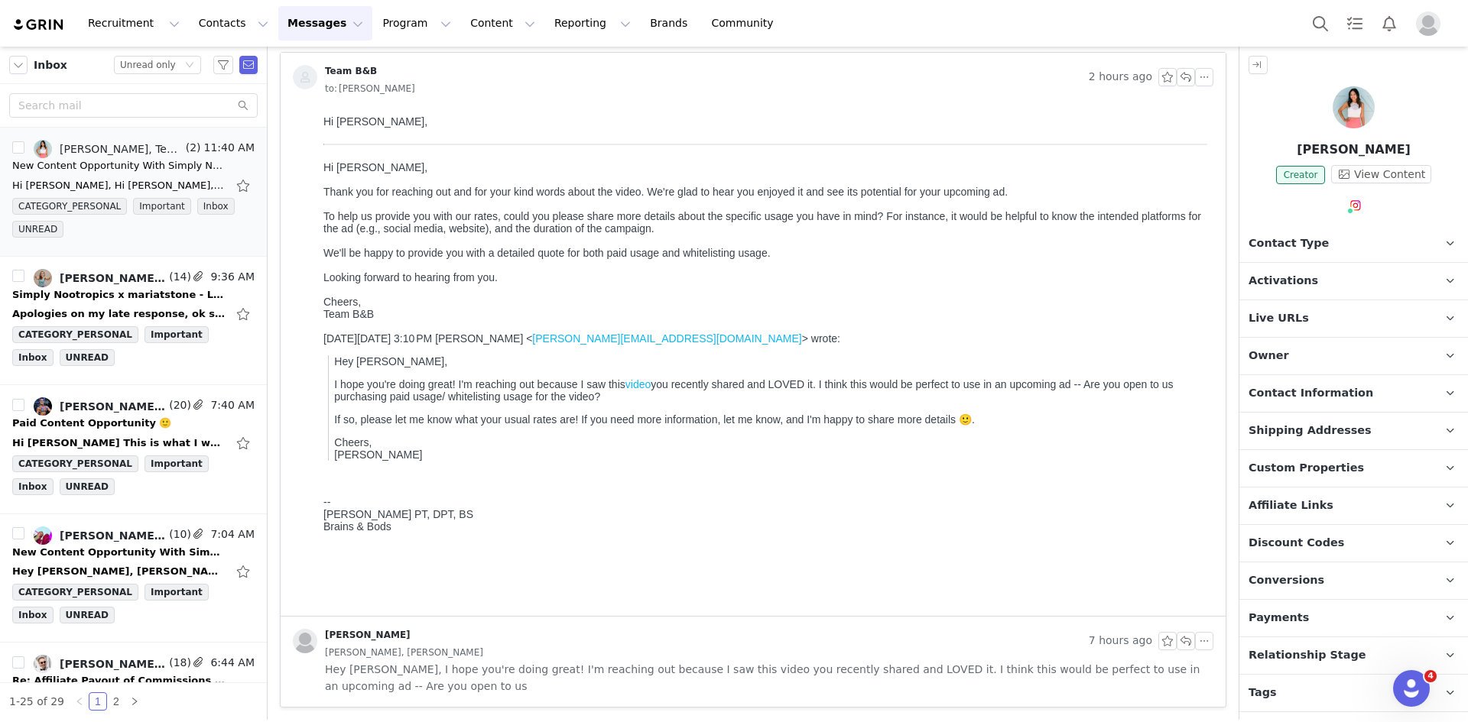
click at [508, 644] on div "Cheryl Walker, Cheryl Walker" at bounding box center [769, 652] width 888 height 17
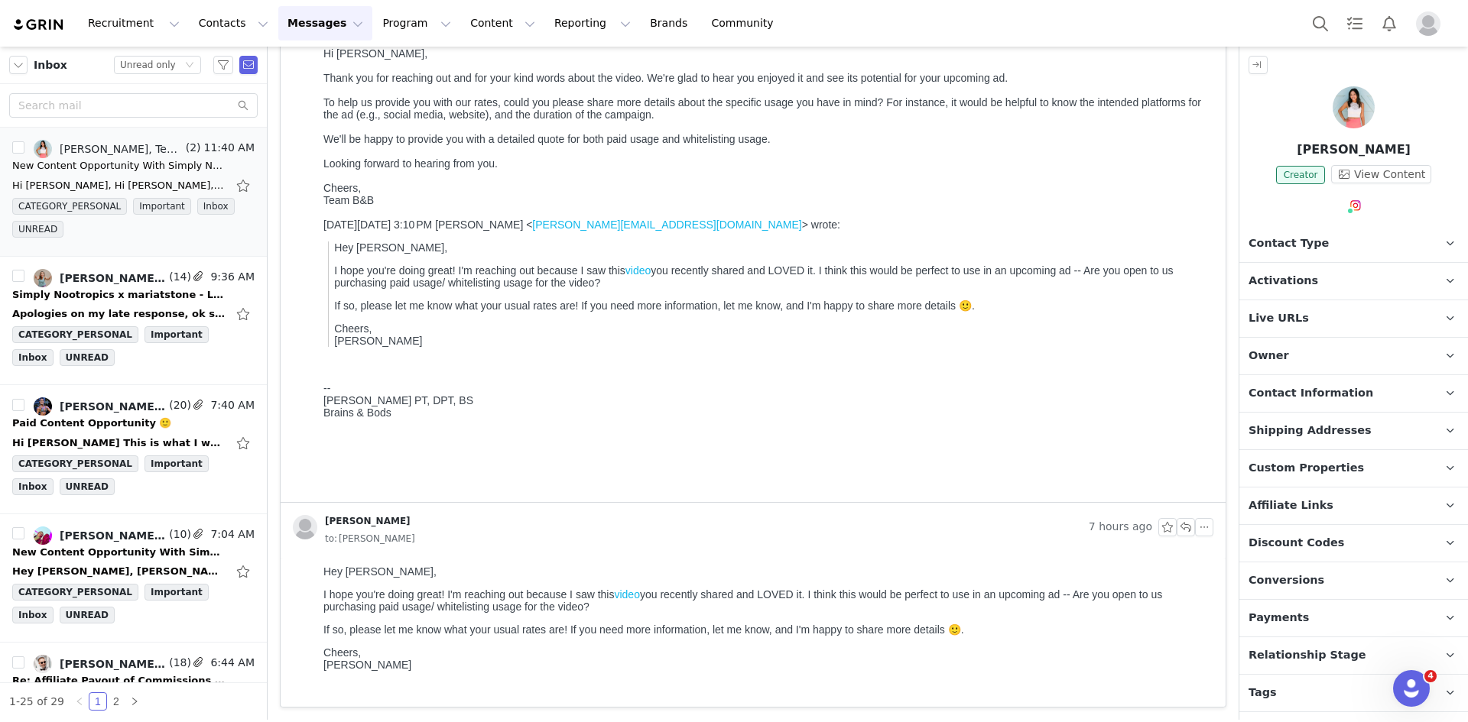
scroll to position [0, 0]
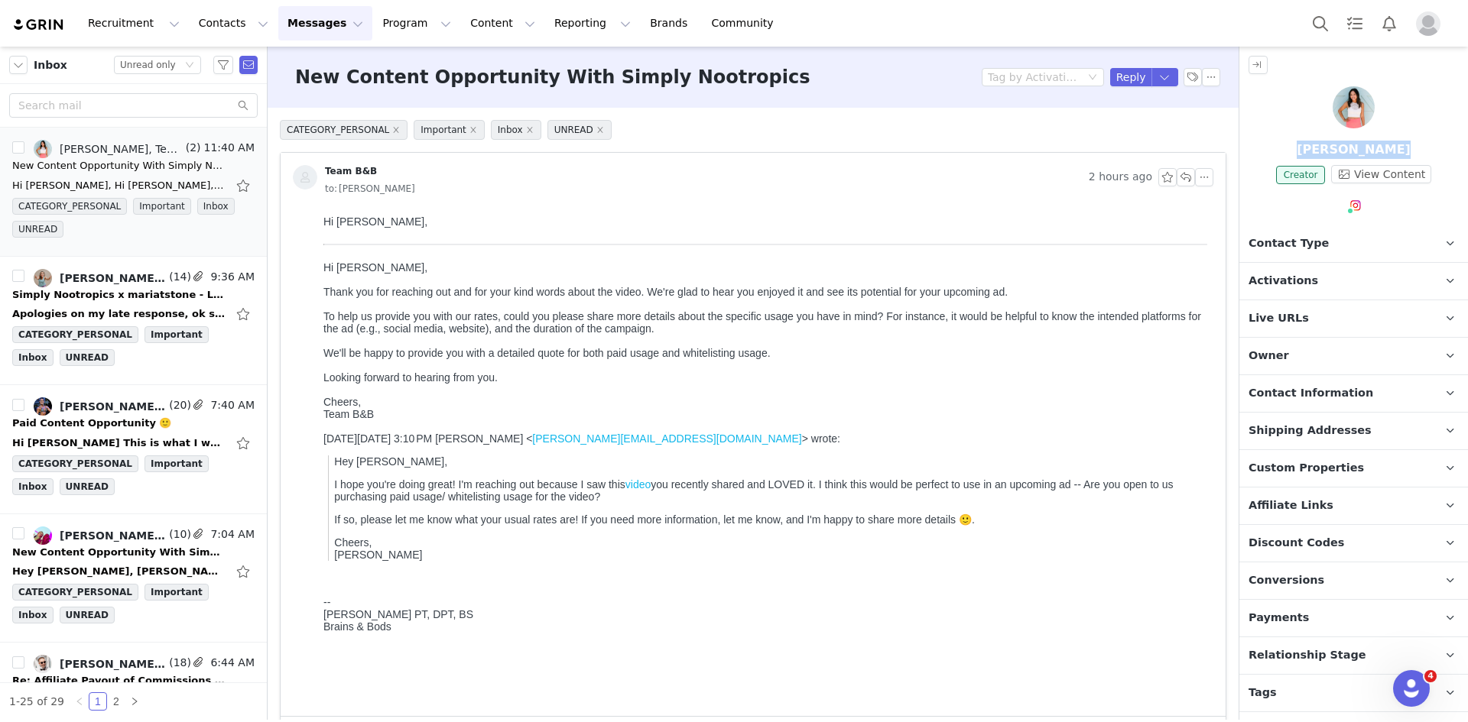
drag, startPoint x: 1310, startPoint y: 148, endPoint x: 1389, endPoint y: 150, distance: 78.7
click at [1389, 150] on p "Cheryl Walker" at bounding box center [1353, 150] width 229 height 18
click at [1202, 78] on button "button" at bounding box center [1211, 77] width 18 height 18
click at [1211, 98] on li "Mark as unread" at bounding box center [1241, 104] width 102 height 24
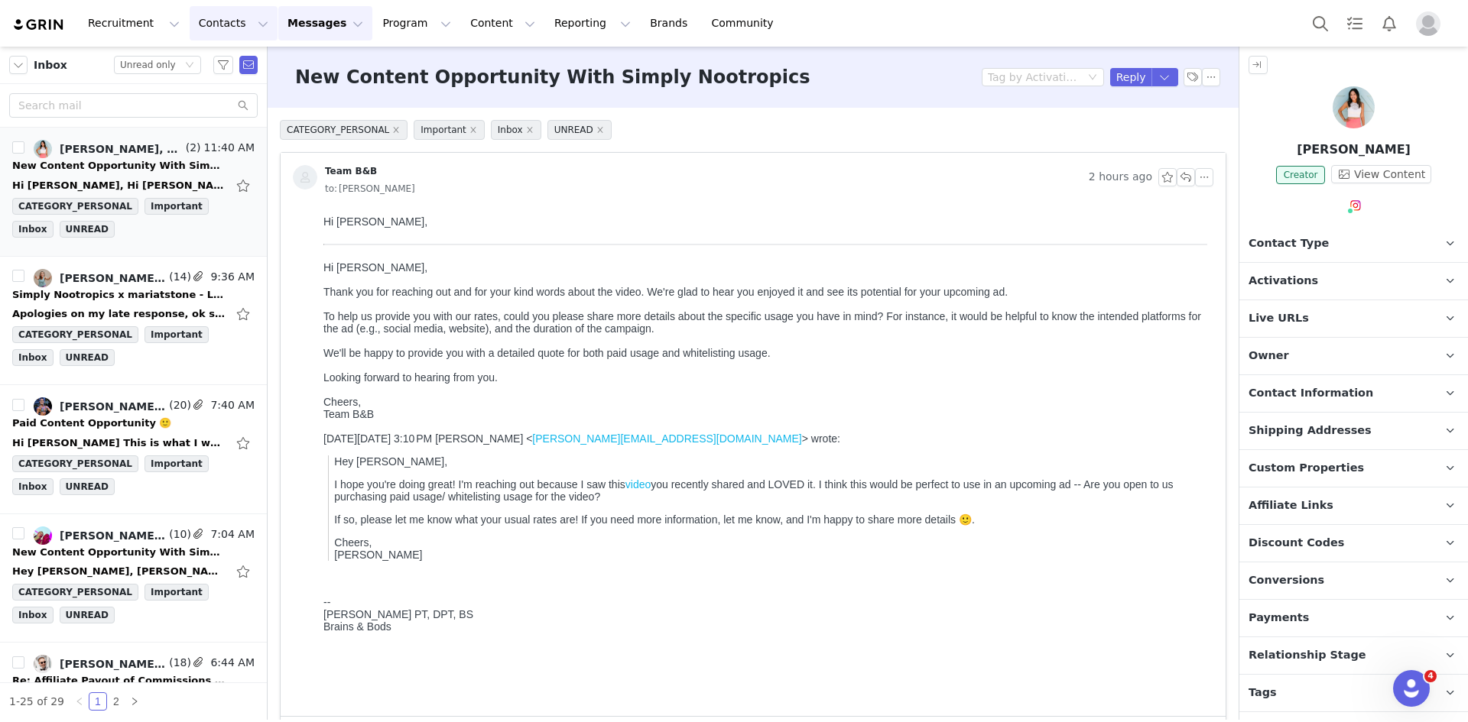
click at [202, 24] on button "Contacts Contacts" at bounding box center [234, 23] width 88 height 34
click at [230, 89] on p "Prospects" at bounding box center [212, 96] width 51 height 16
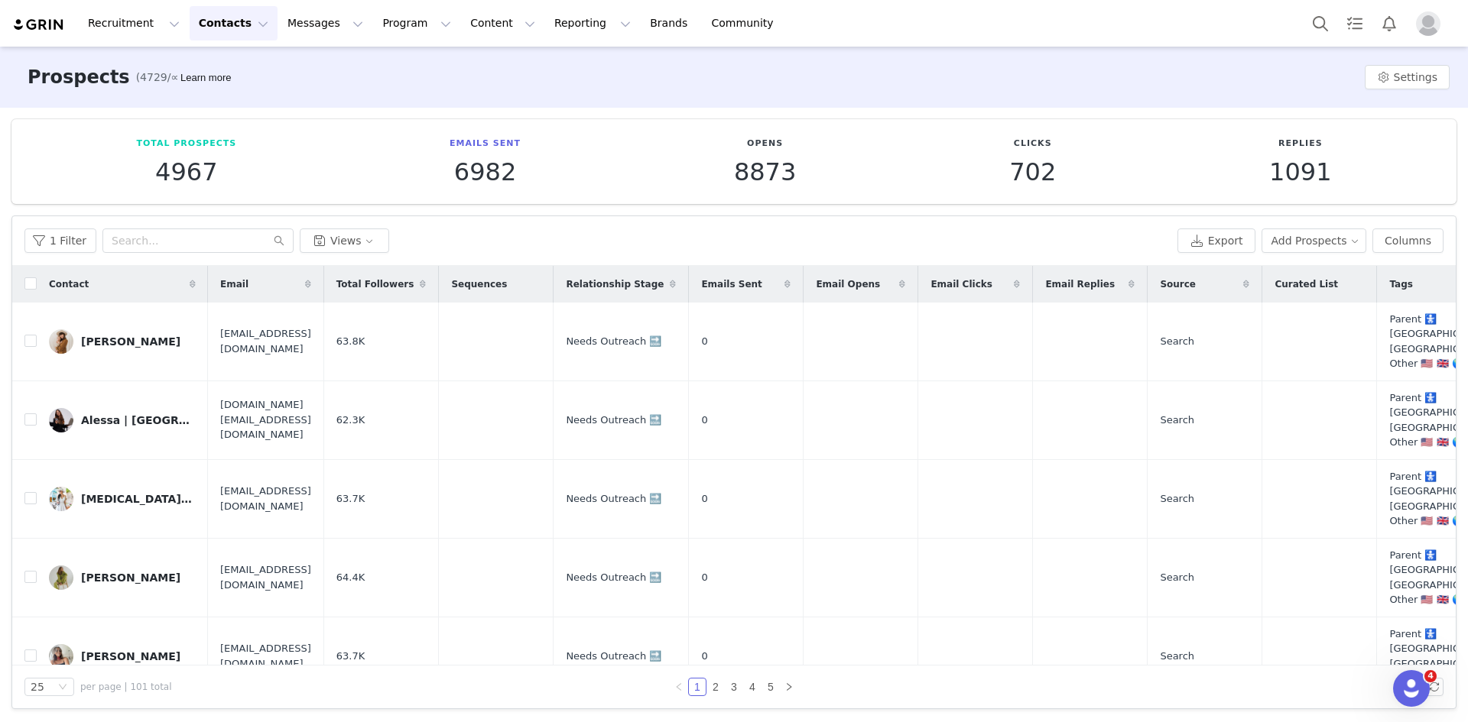
click at [1152, 200] on div "Total Prospects 4967 Emails Sent 6982 Opens 8873 Clicks 702 Replies 1091" at bounding box center [733, 161] width 1445 height 85
click at [70, 230] on button "1 Filter" at bounding box center [60, 241] width 72 height 24
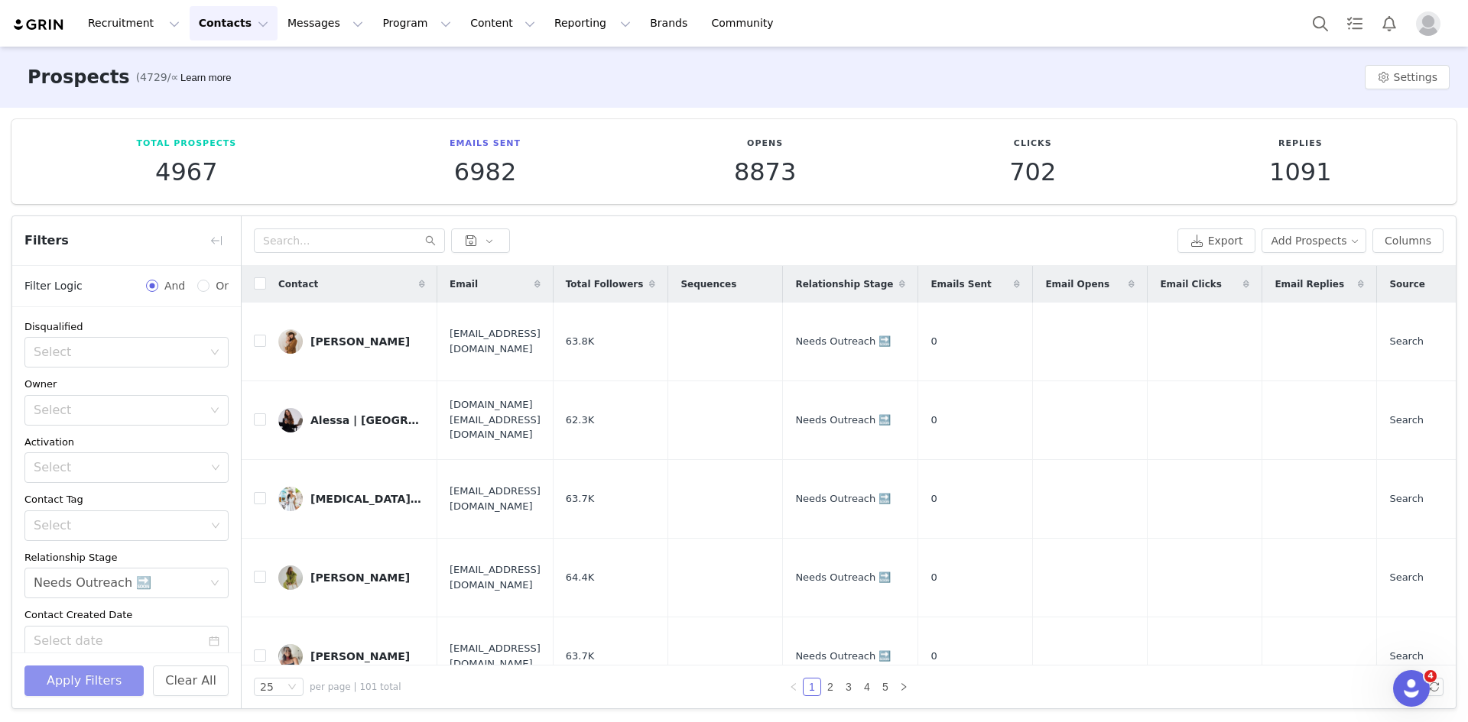
click at [81, 683] on button "Apply Filters" at bounding box center [83, 681] width 119 height 31
click at [105, 683] on button "Apply Filters" at bounding box center [83, 681] width 119 height 31
click at [219, 238] on button "button" at bounding box center [216, 241] width 24 height 24
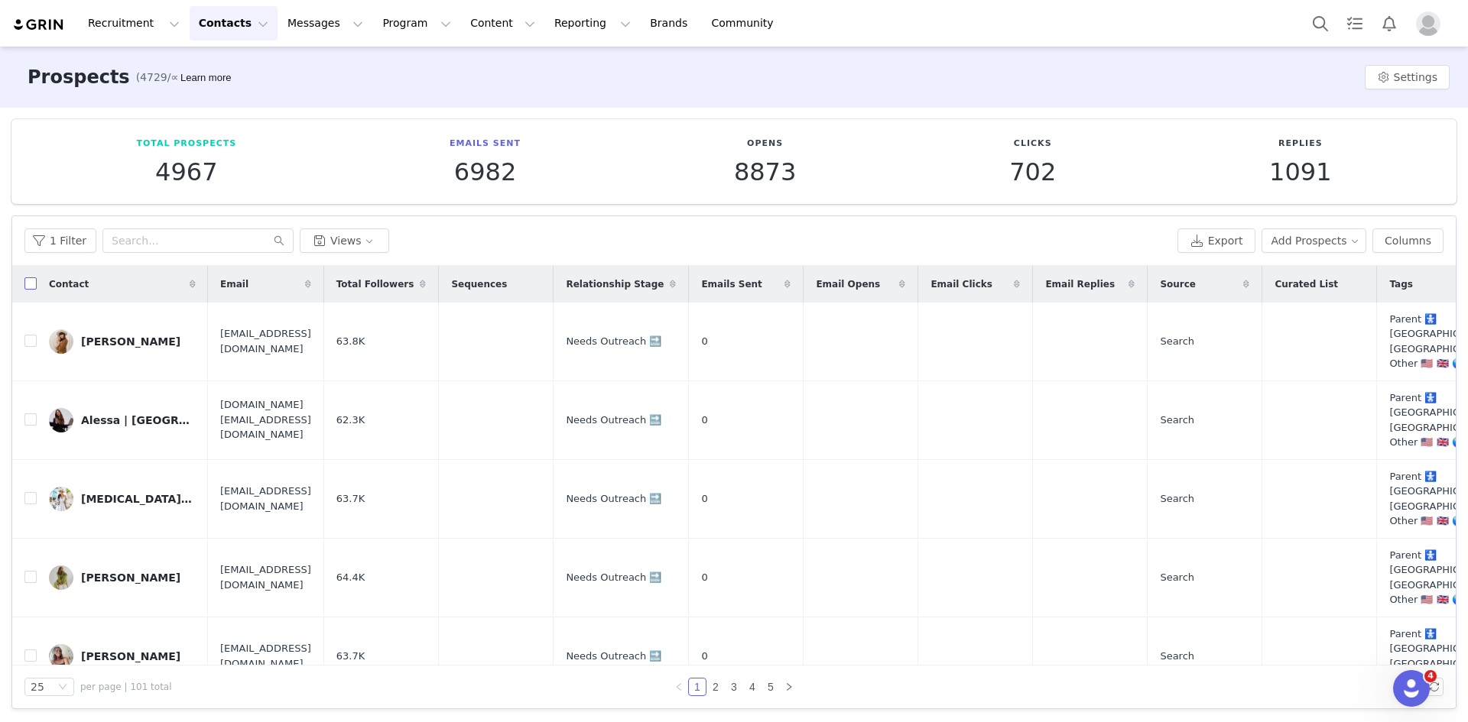
click at [25, 279] on input "checkbox" at bounding box center [30, 283] width 12 height 12
checkbox input "true"
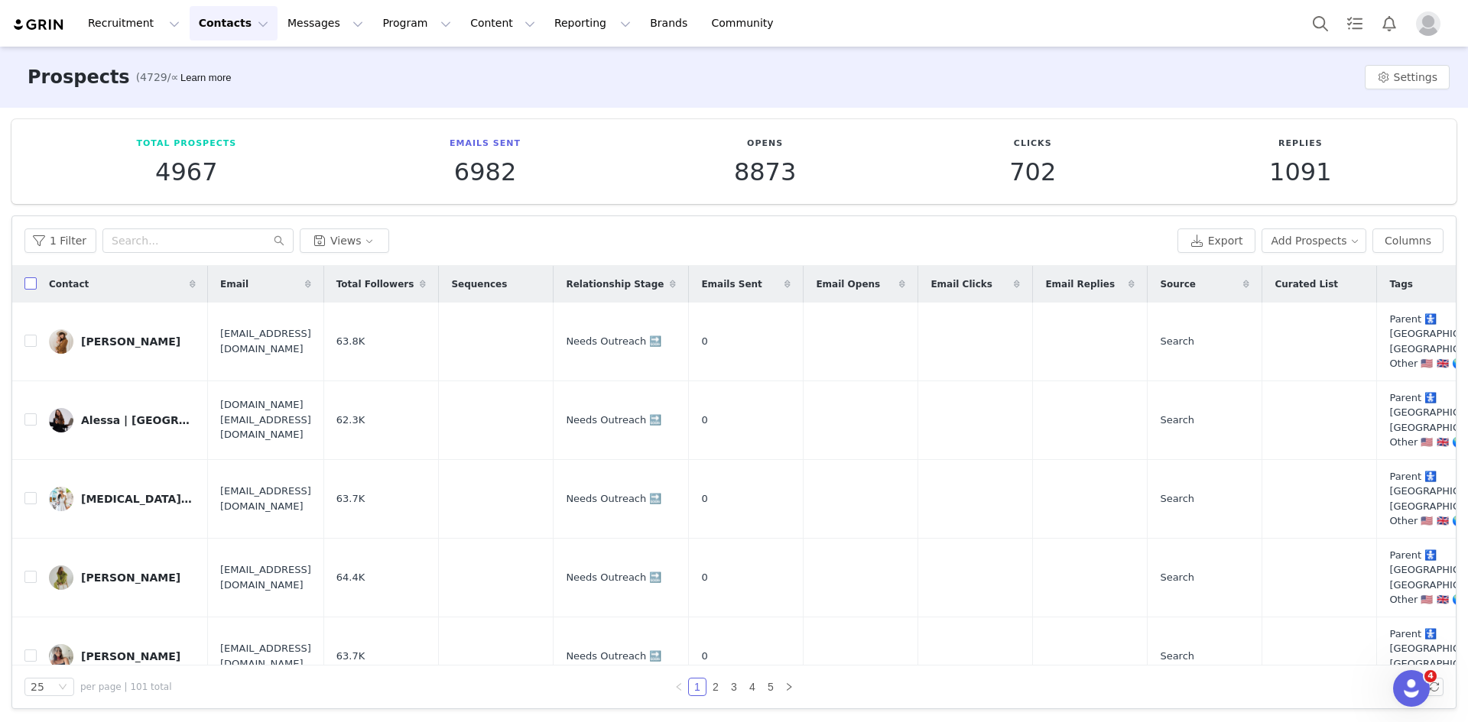
checkbox input "true"
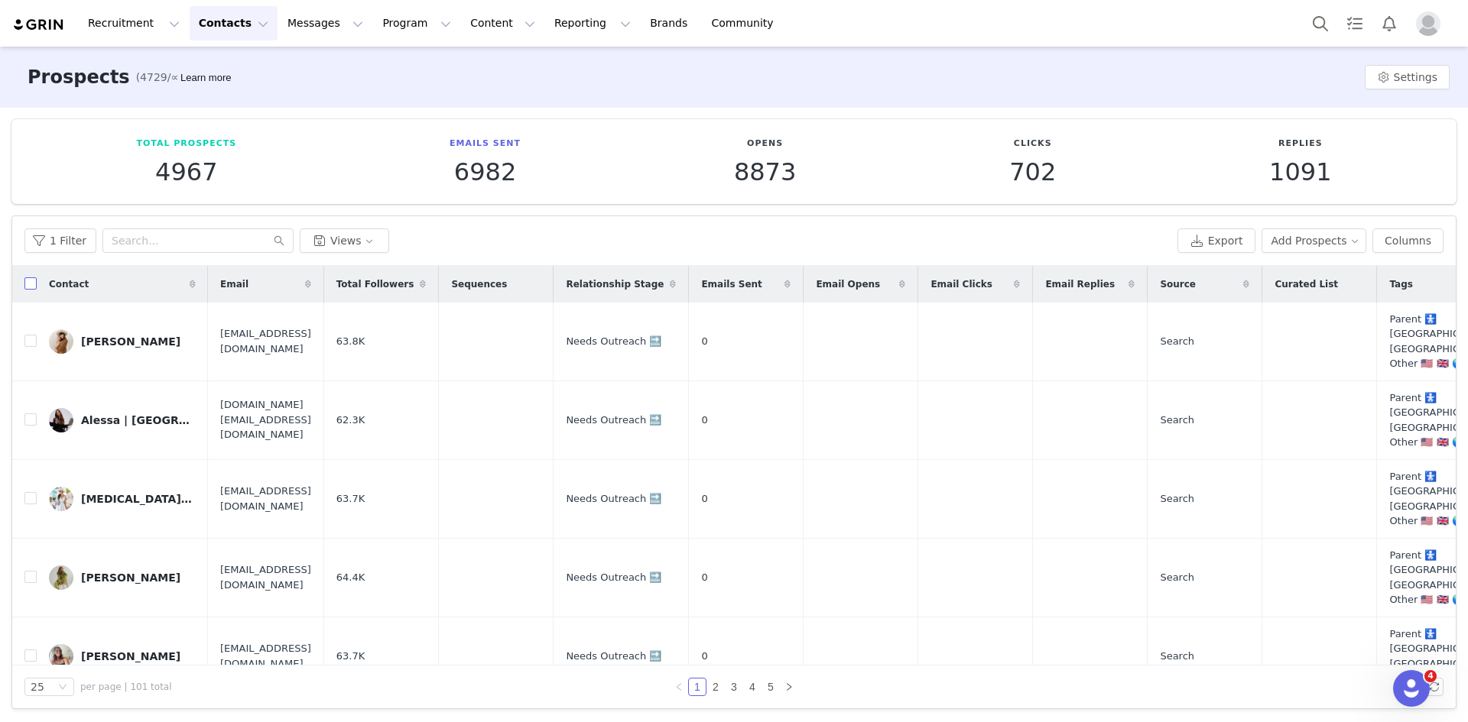
checkbox input "true"
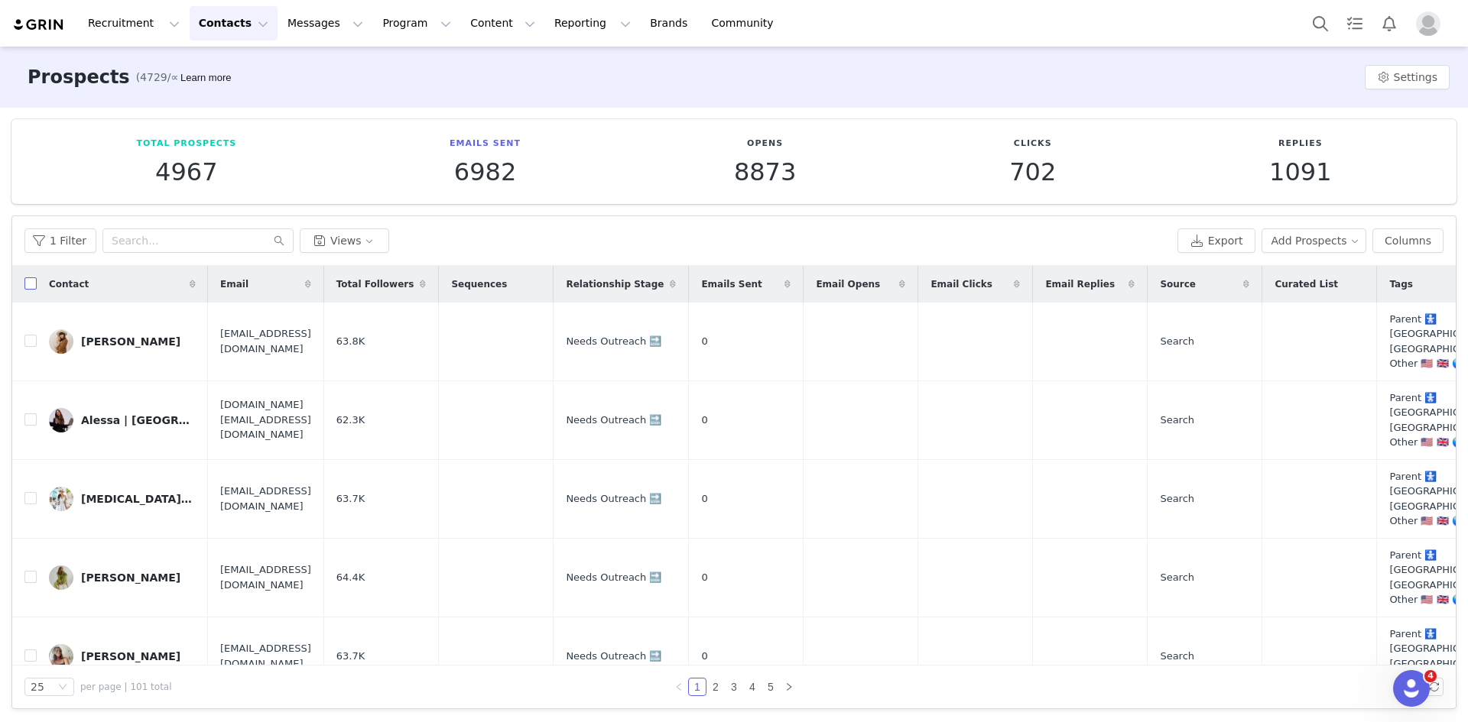
checkbox input "true"
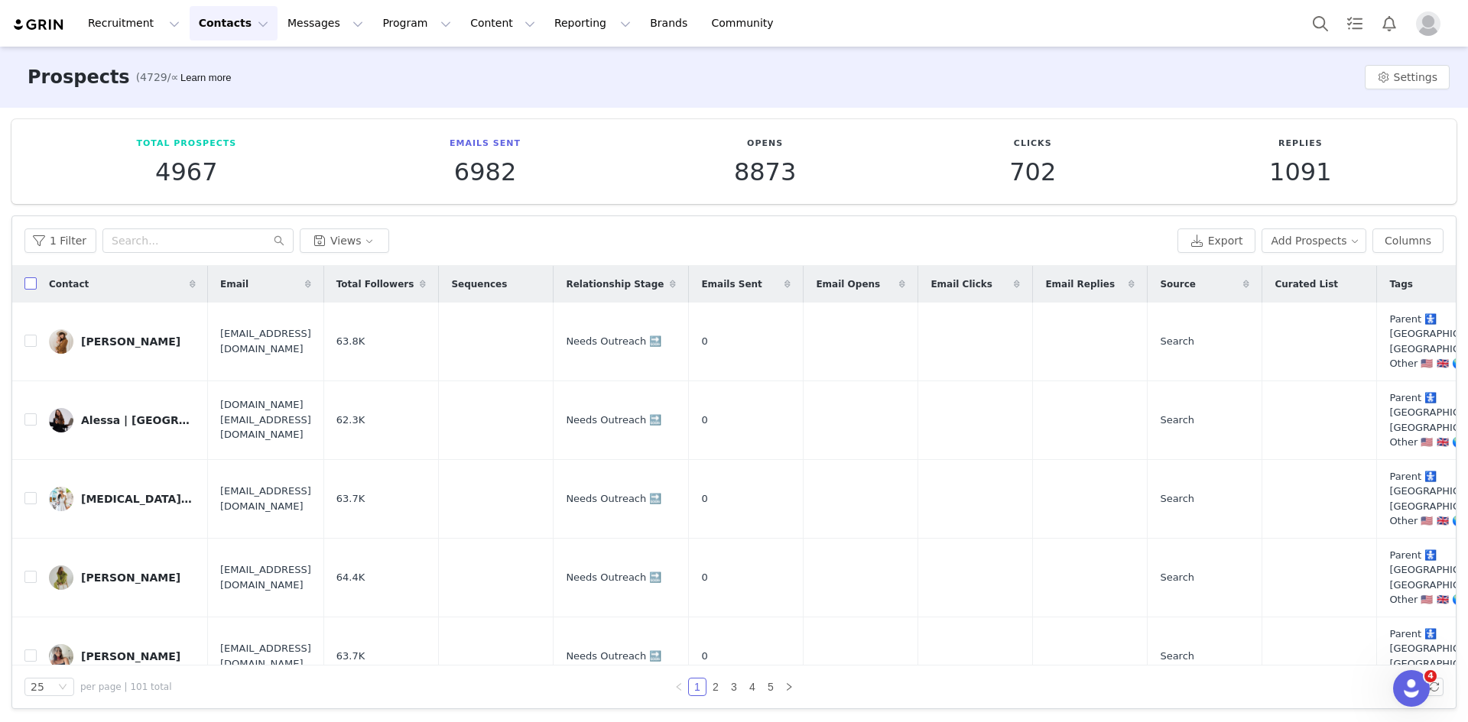
checkbox input "true"
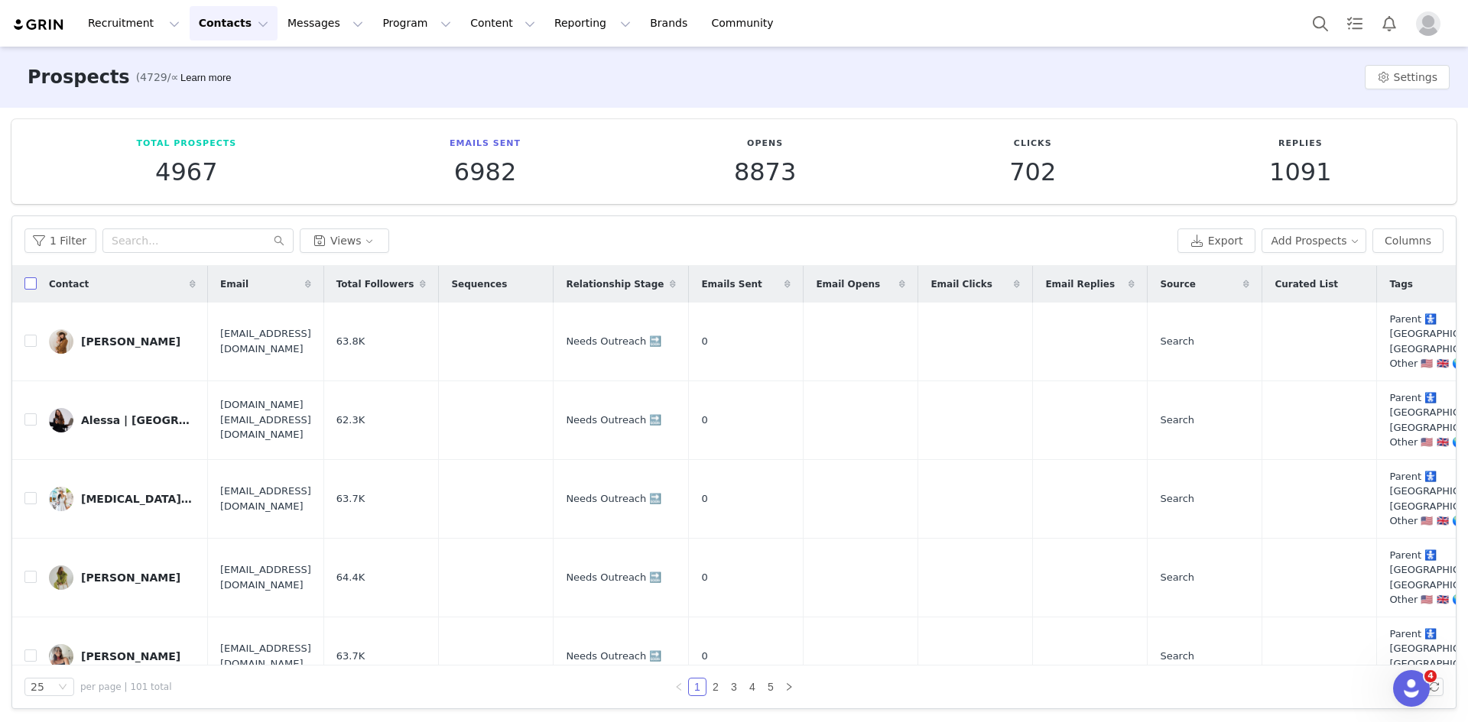
checkbox input "true"
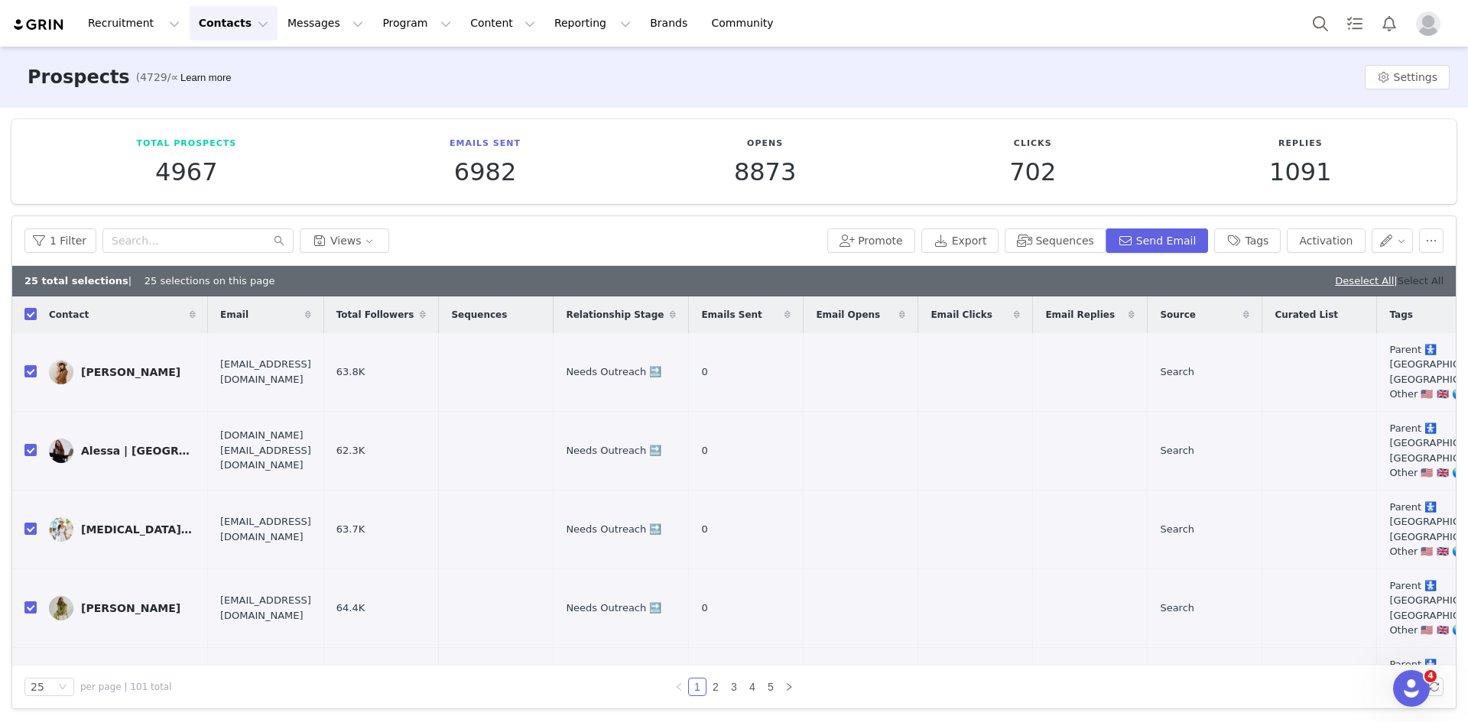
click at [1412, 281] on link "Select All" at bounding box center [1420, 280] width 46 height 11
click at [1085, 235] on button "Sequences" at bounding box center [1054, 241] width 101 height 24
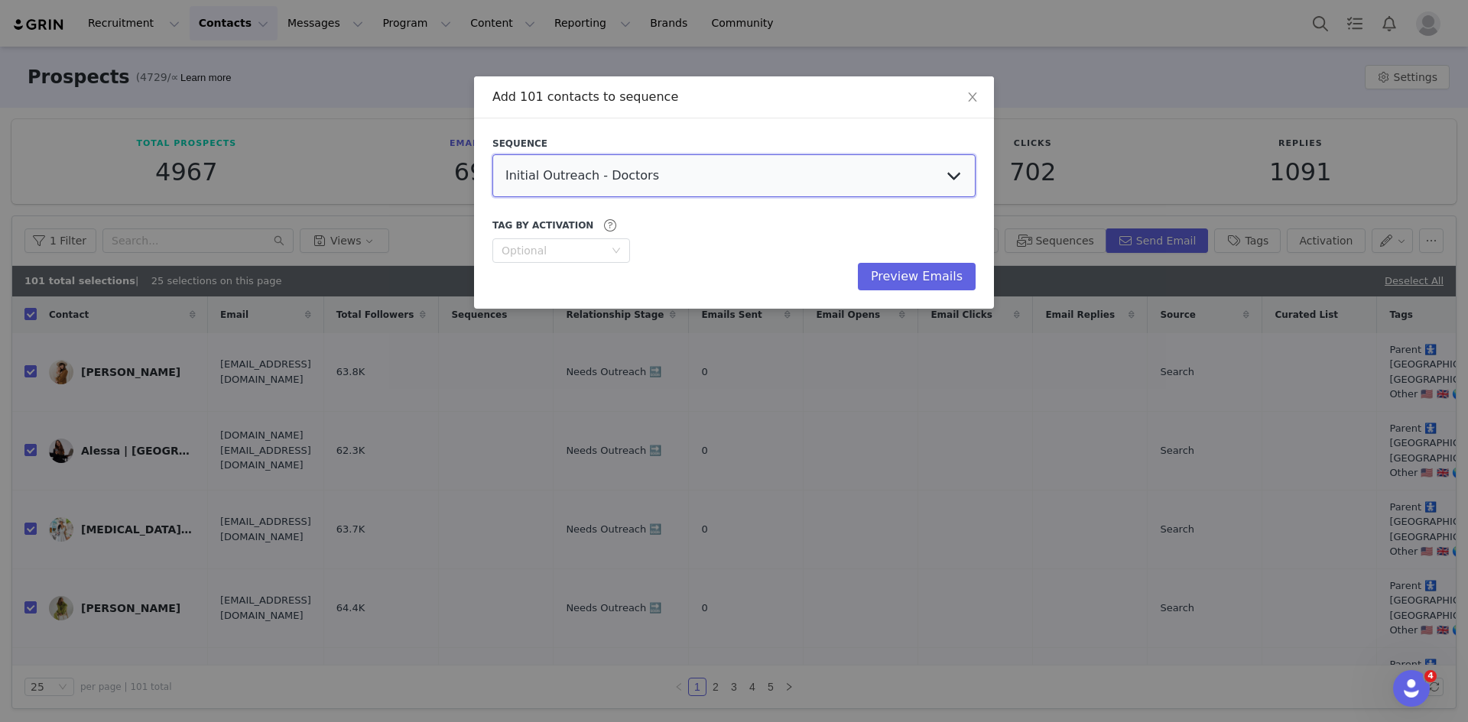
click at [567, 180] on select "Initial Outreach - Doctors Welcome Email US, UK, Global Welcome Email AU Social…" at bounding box center [733, 175] width 483 height 43
select select "521d993c-5140-4566-85b1-fa060c7a3829"
click at [492, 154] on select "Initial Outreach - Doctors Welcome Email US, UK, Global Welcome Email AU Social…" at bounding box center [733, 175] width 483 height 43
click at [910, 277] on button "Preview Emails" at bounding box center [917, 277] width 118 height 28
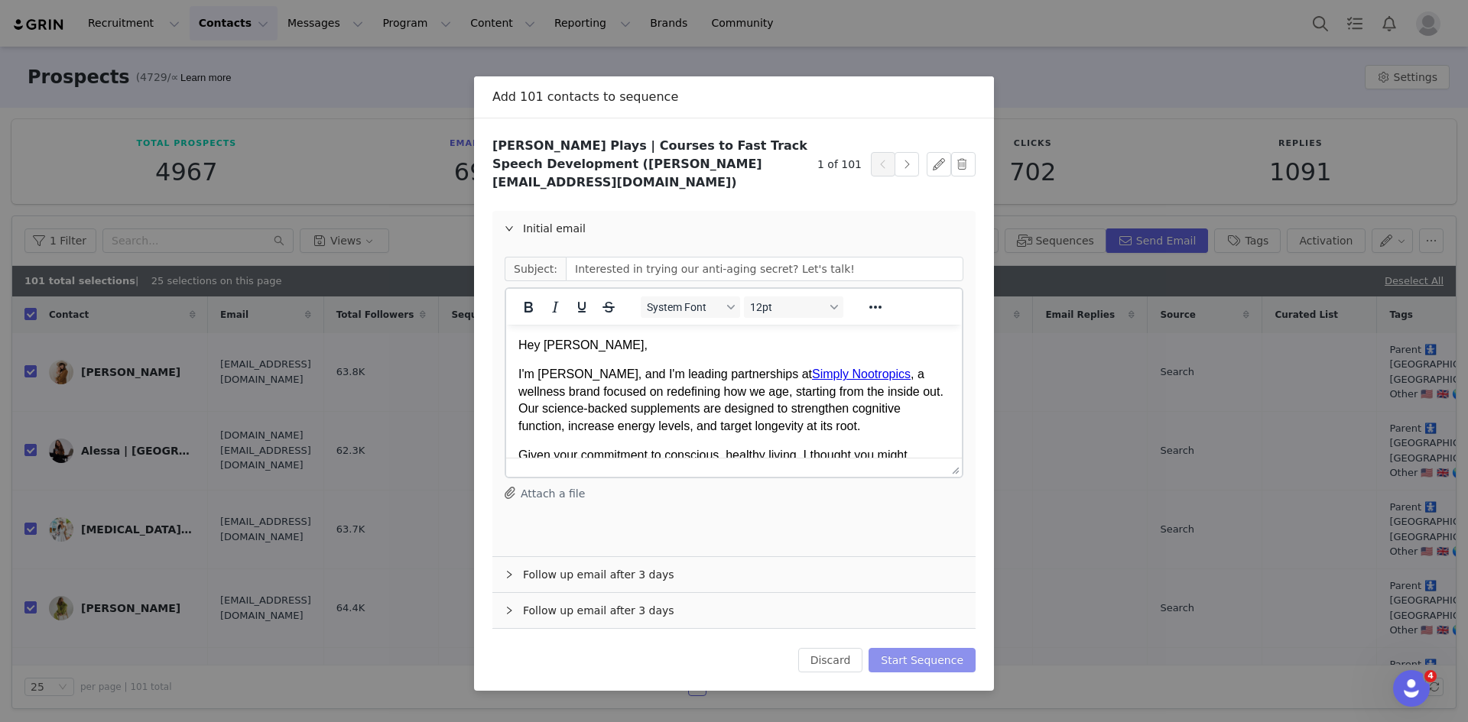
click at [935, 648] on button "Start Sequence" at bounding box center [921, 660] width 107 height 24
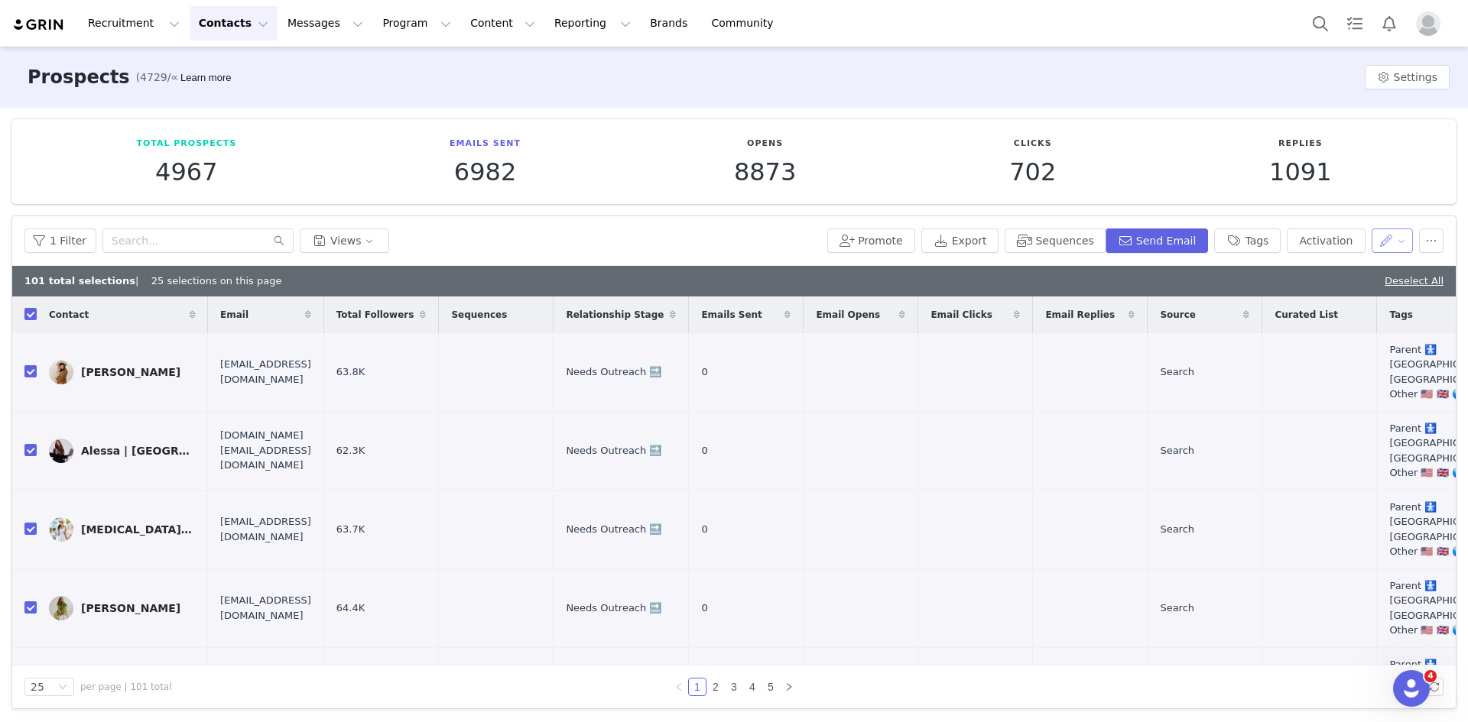
click at [1373, 245] on button "button" at bounding box center [1392, 241] width 42 height 24
click at [1299, 326] on span "Set Relationship Stage" at bounding box center [1347, 320] width 121 height 17
click at [1256, 297] on div "Search relationship stages" at bounding box center [1297, 297] width 142 height 15
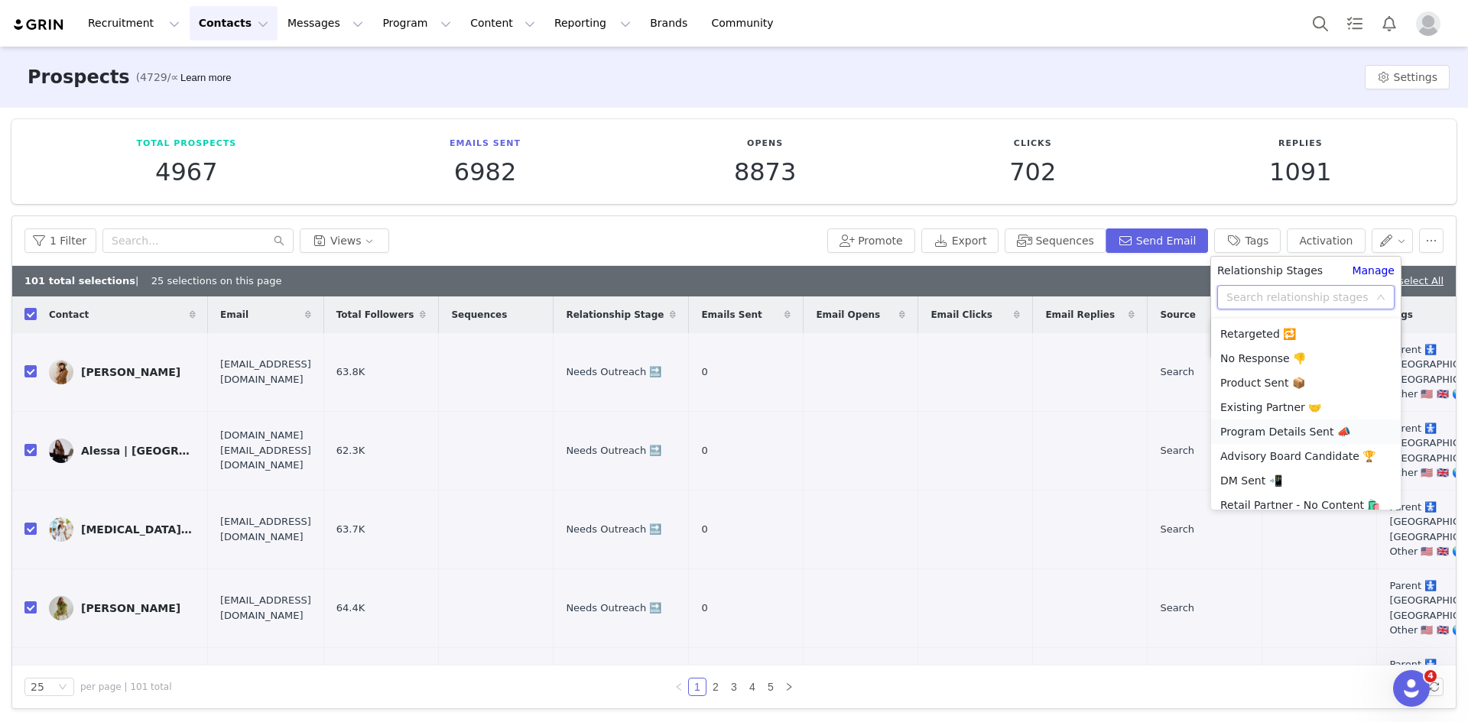
scroll to position [84, 0]
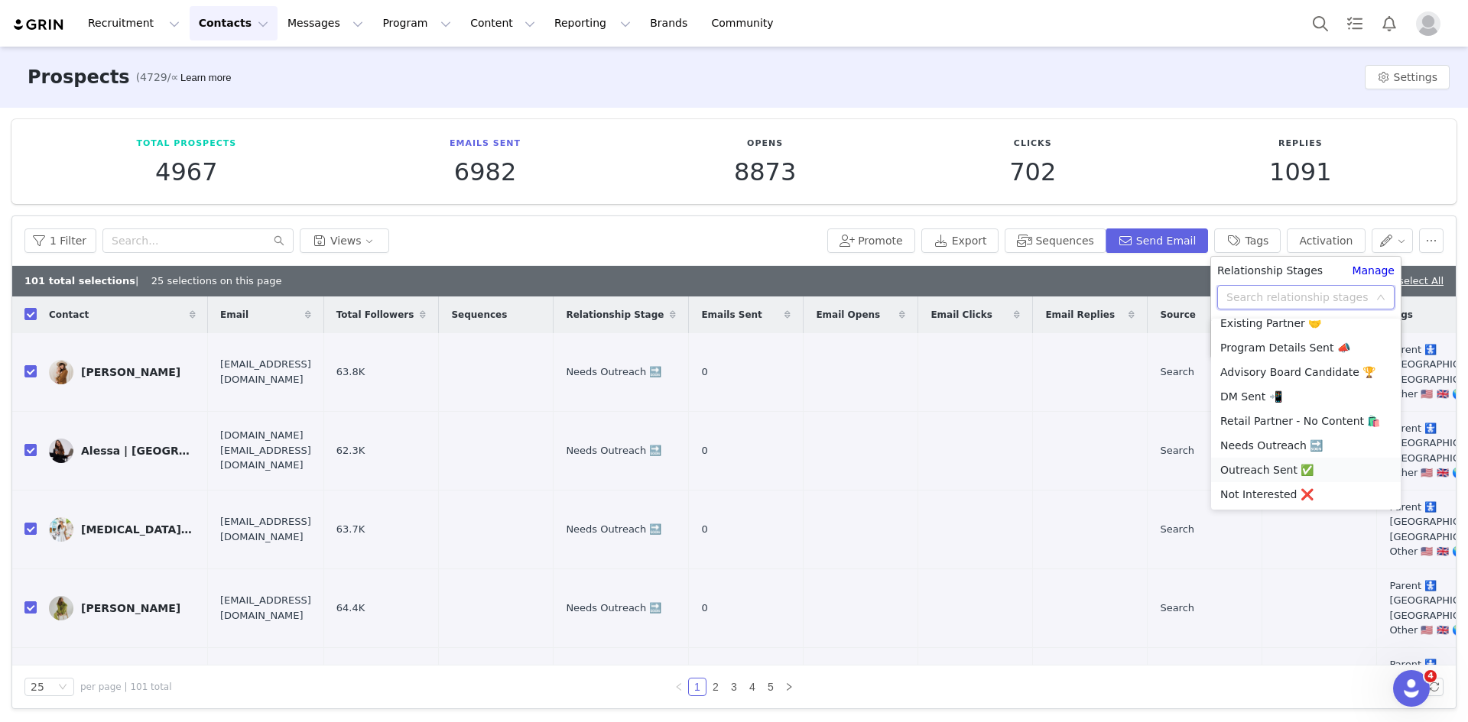
click at [1263, 469] on li "Outreach Sent ✅" at bounding box center [1306, 470] width 190 height 24
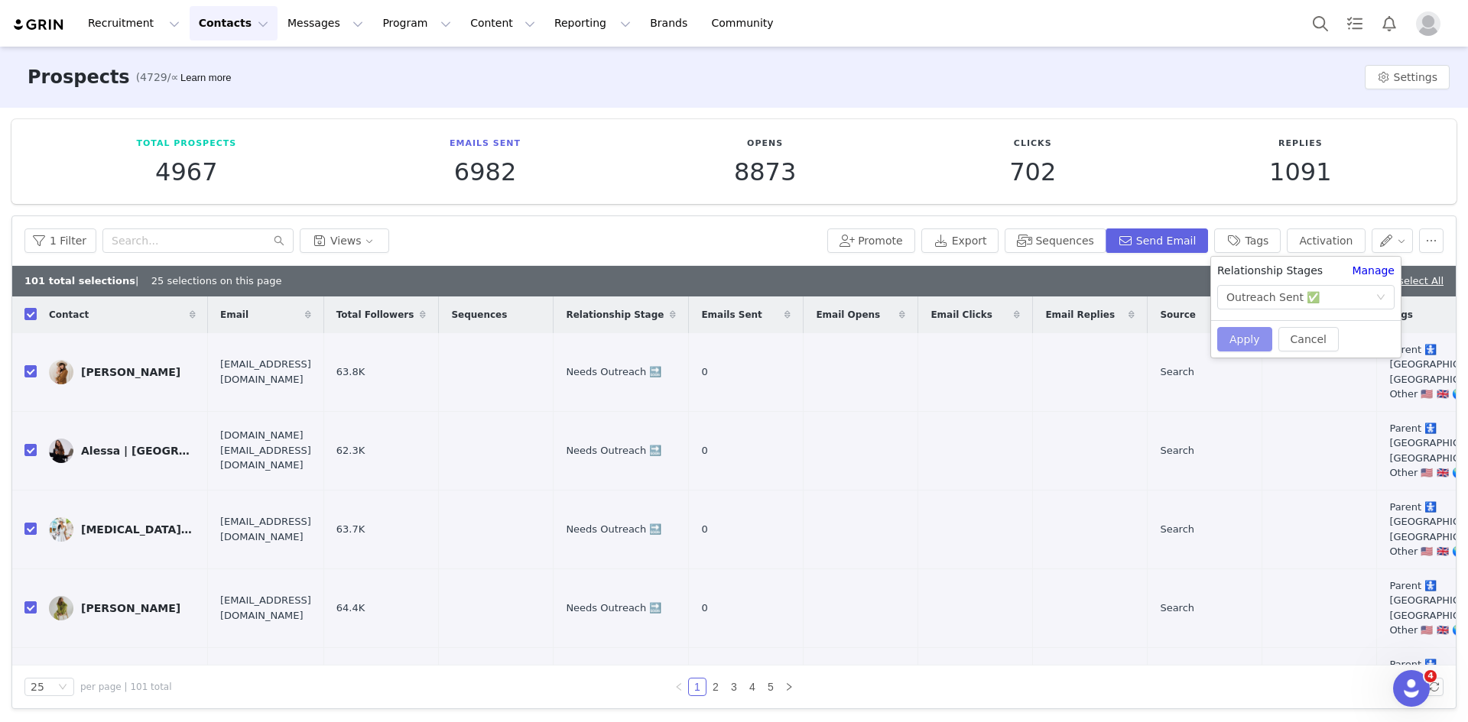
click at [1244, 335] on button "Apply" at bounding box center [1244, 339] width 55 height 24
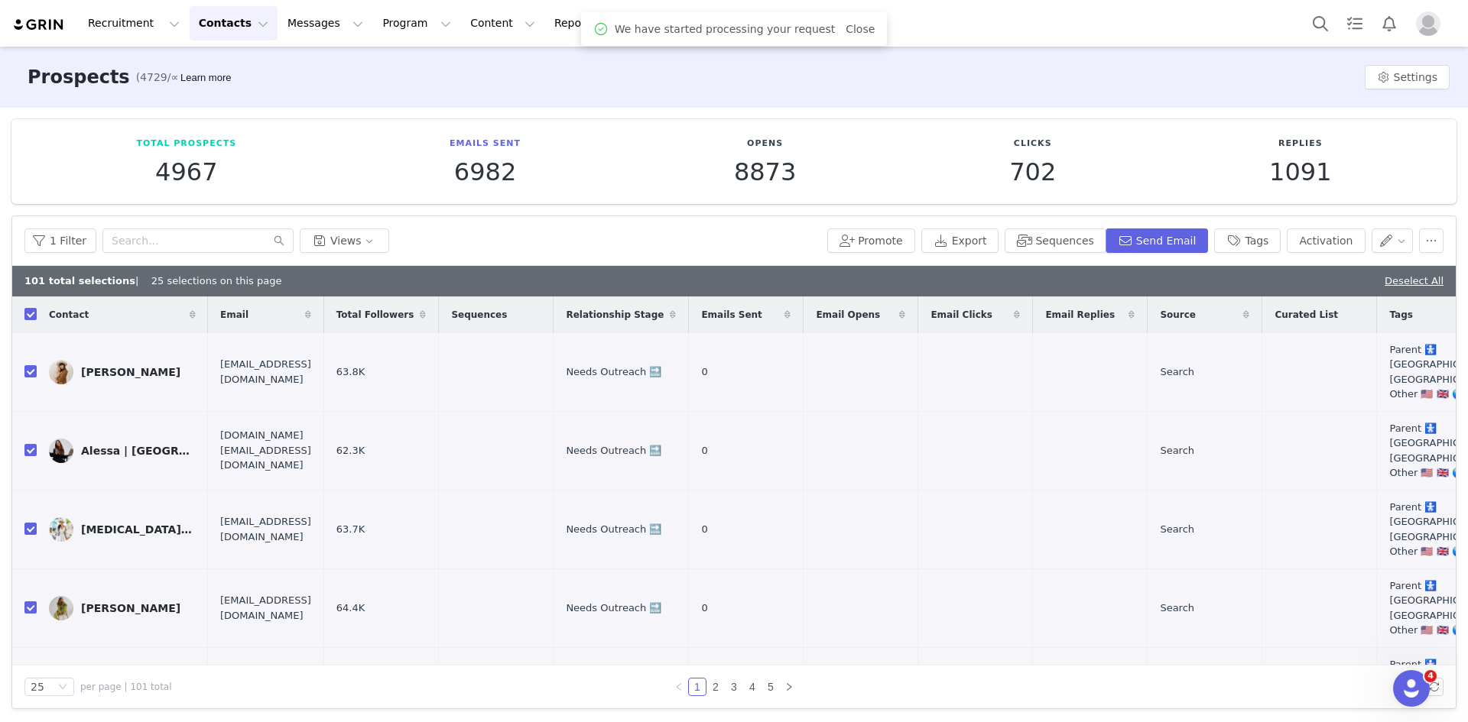
click at [538, 266] on div "101 total selections | 25 selections on this page Deselect All" at bounding box center [733, 281] width 1443 height 31
click at [1424, 282] on link "Deselect All" at bounding box center [1413, 280] width 59 height 11
checkbox input "false"
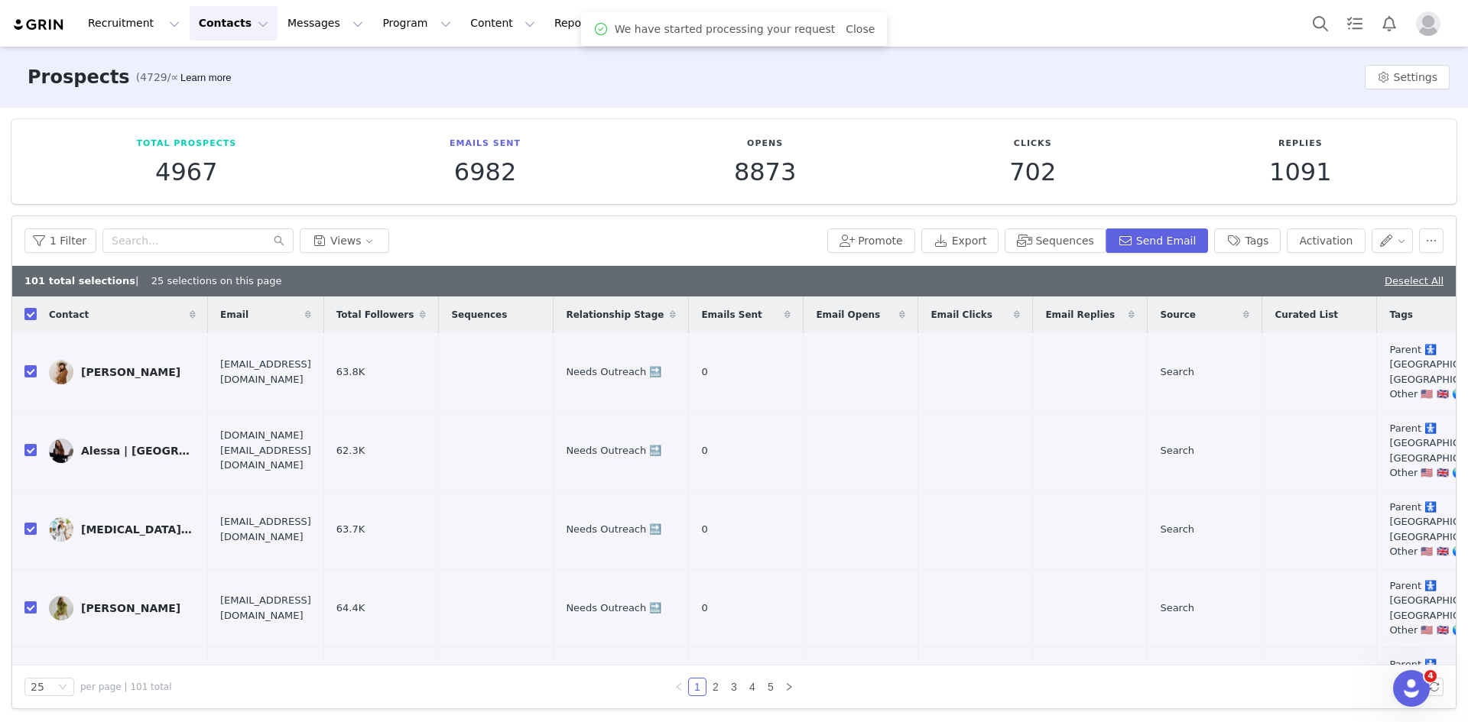
checkbox input "false"
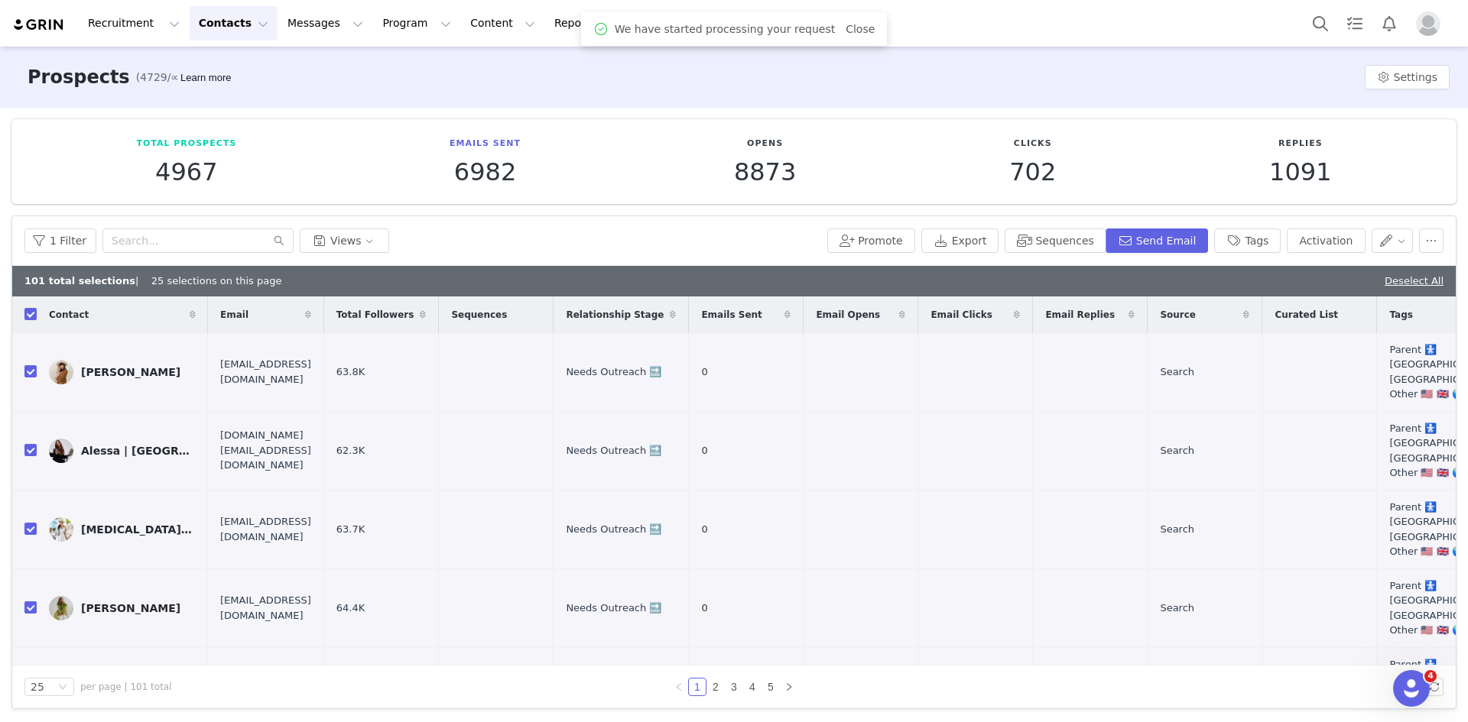
checkbox input "false"
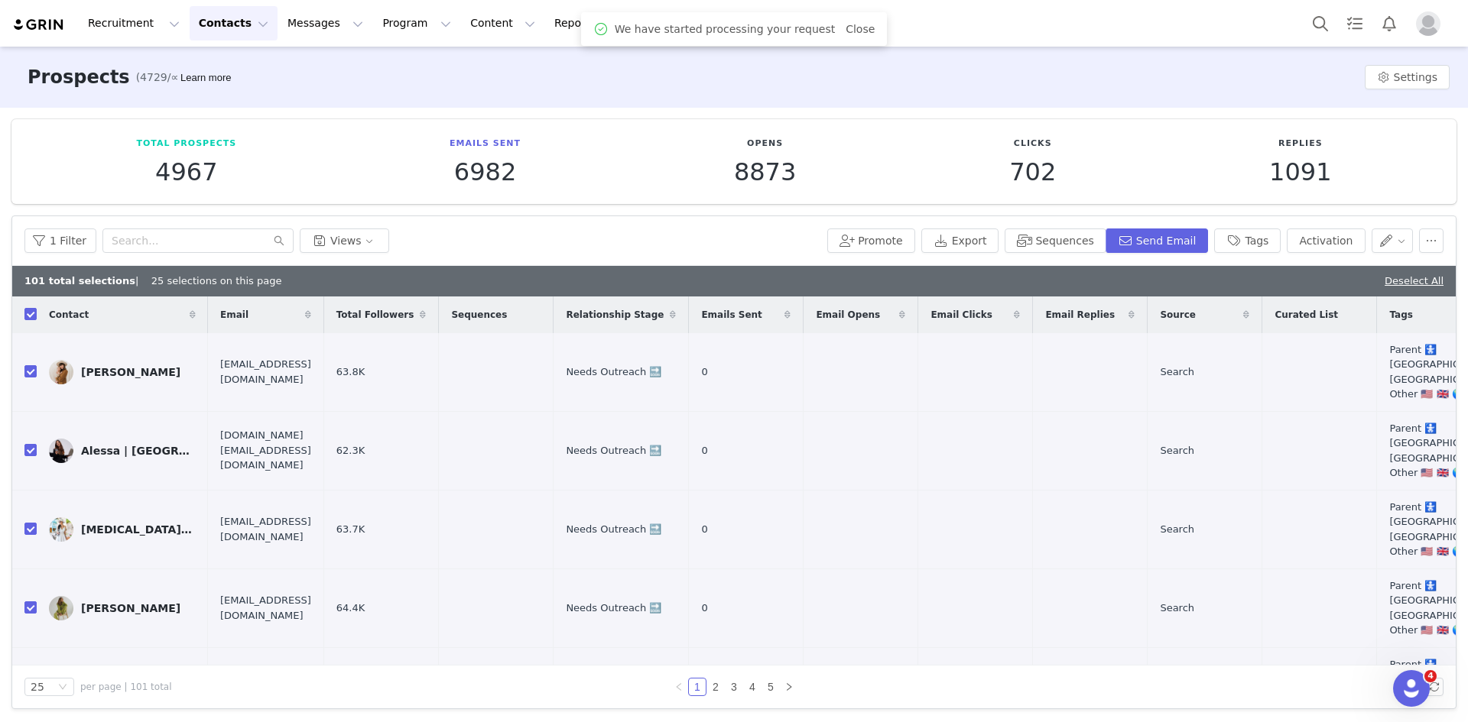
checkbox input "false"
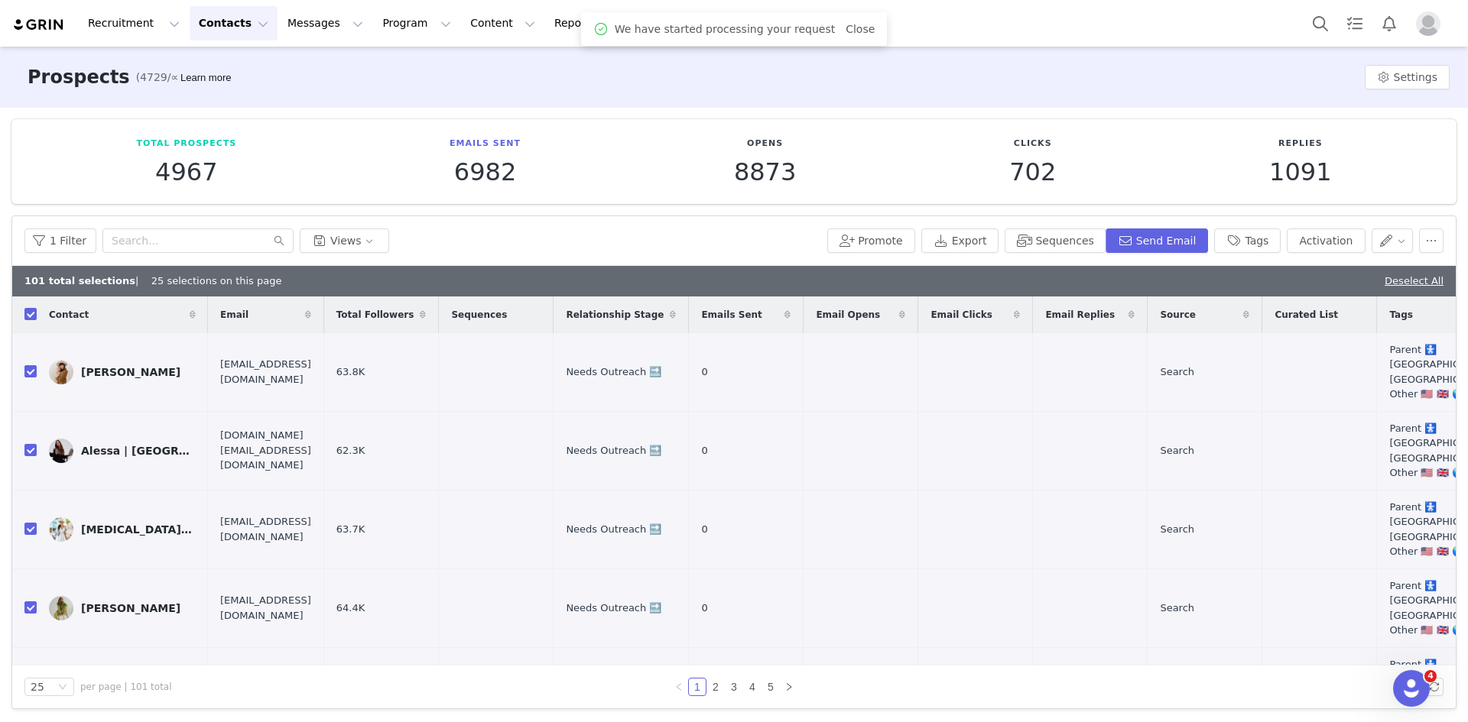
checkbox input "false"
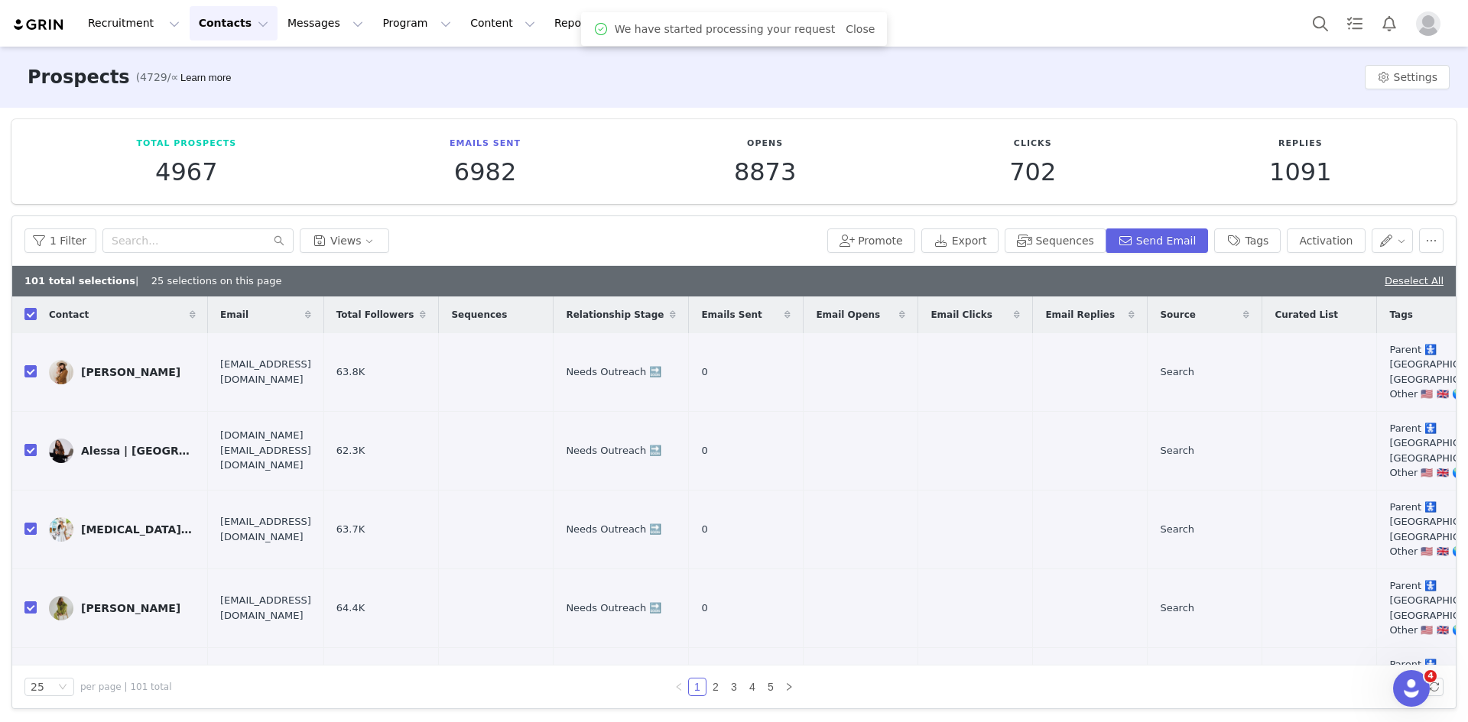
checkbox input "false"
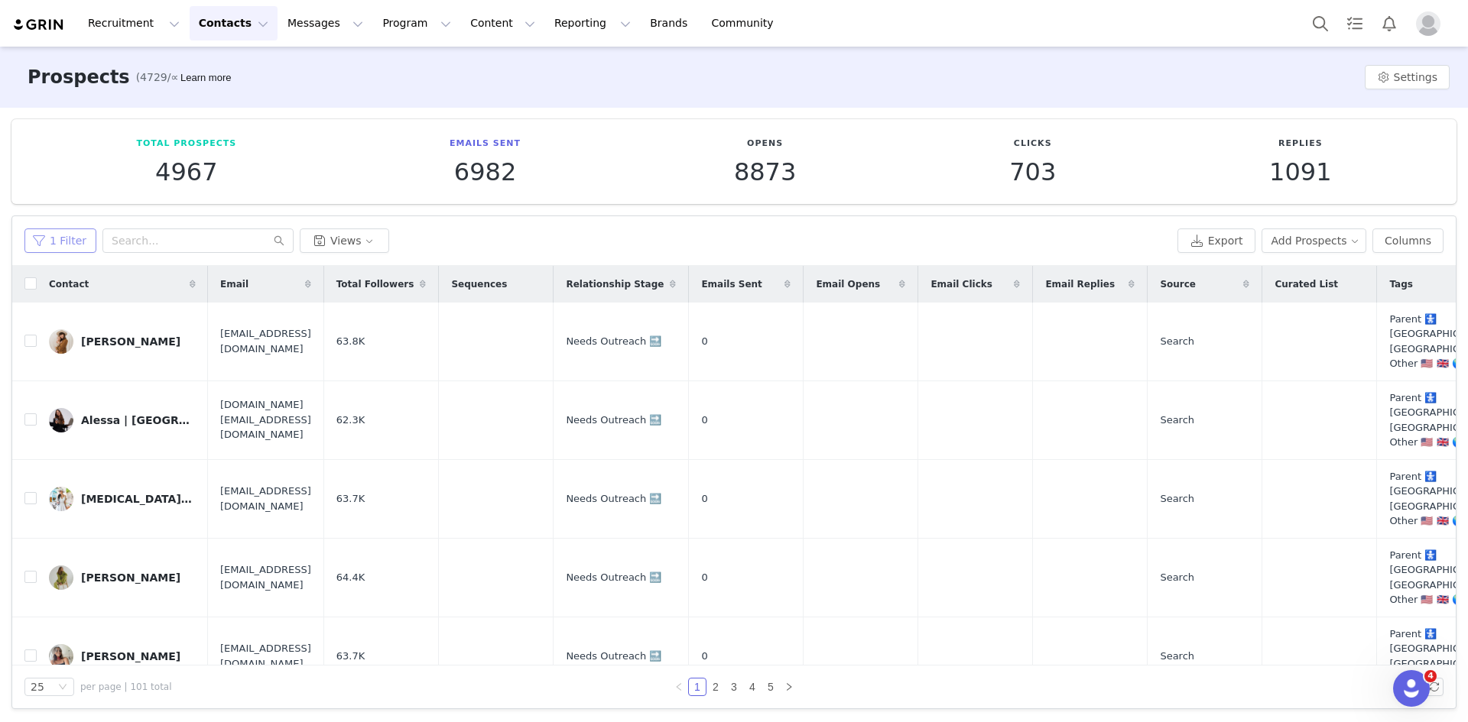
click at [63, 243] on button "1 Filter" at bounding box center [60, 241] width 72 height 24
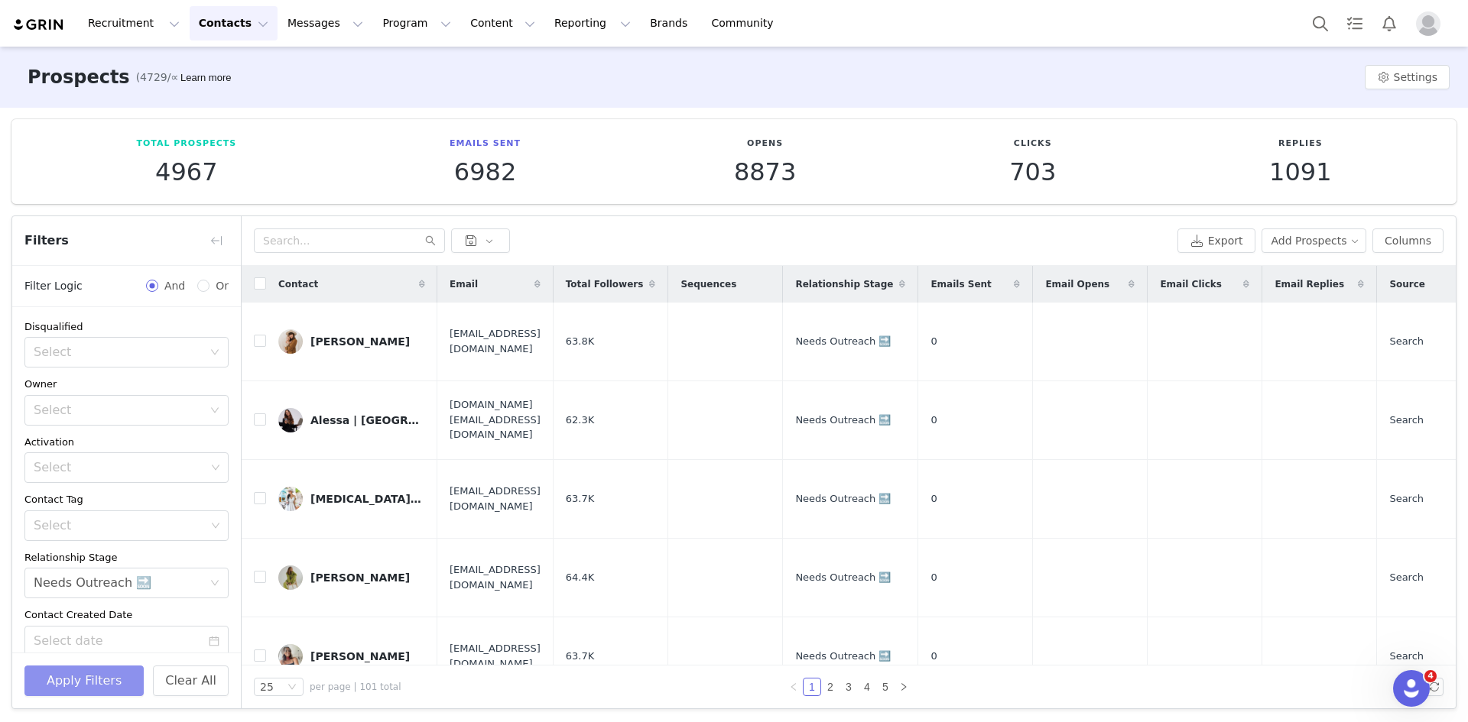
click at [82, 680] on button "Apply Filters" at bounding box center [83, 681] width 119 height 31
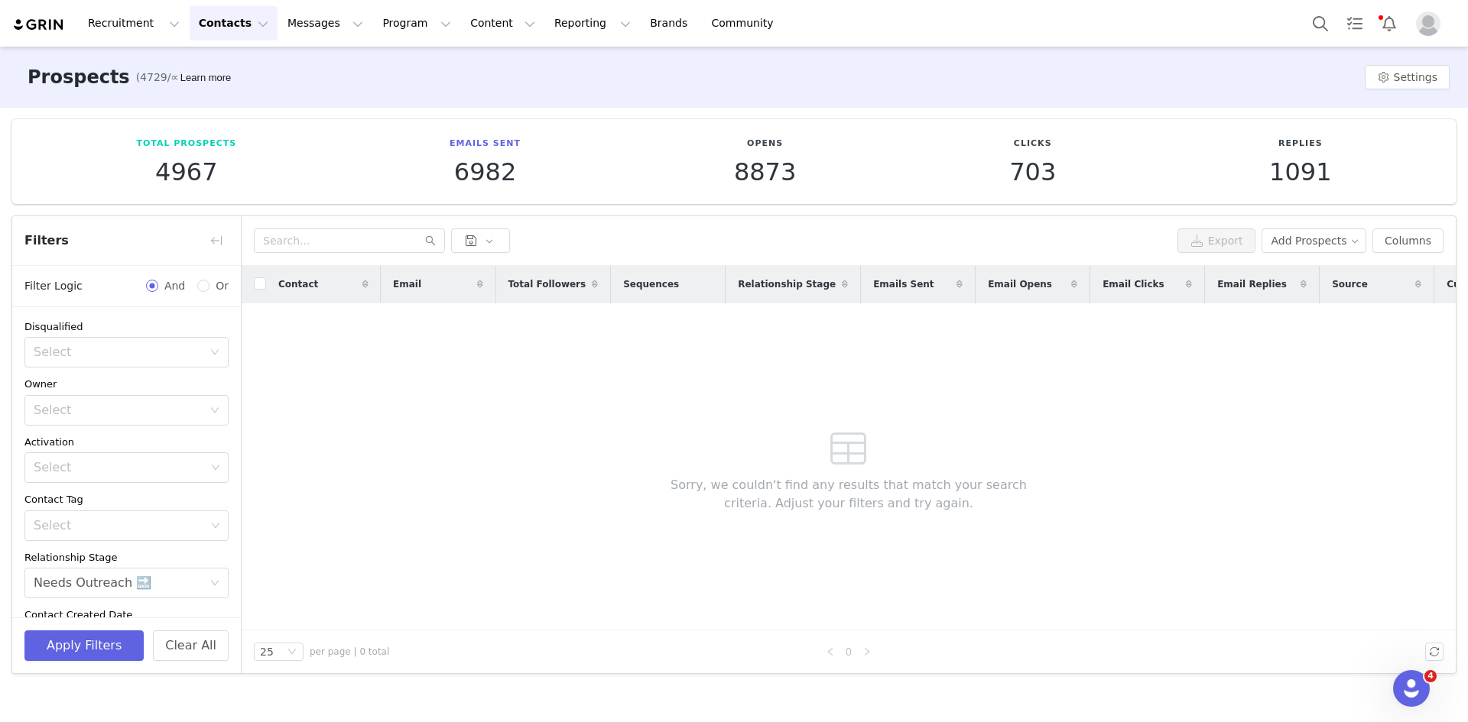
click at [212, 28] on button "Contacts Contacts" at bounding box center [234, 23] width 88 height 34
click at [214, 96] on p "Prospects" at bounding box center [212, 96] width 51 height 16
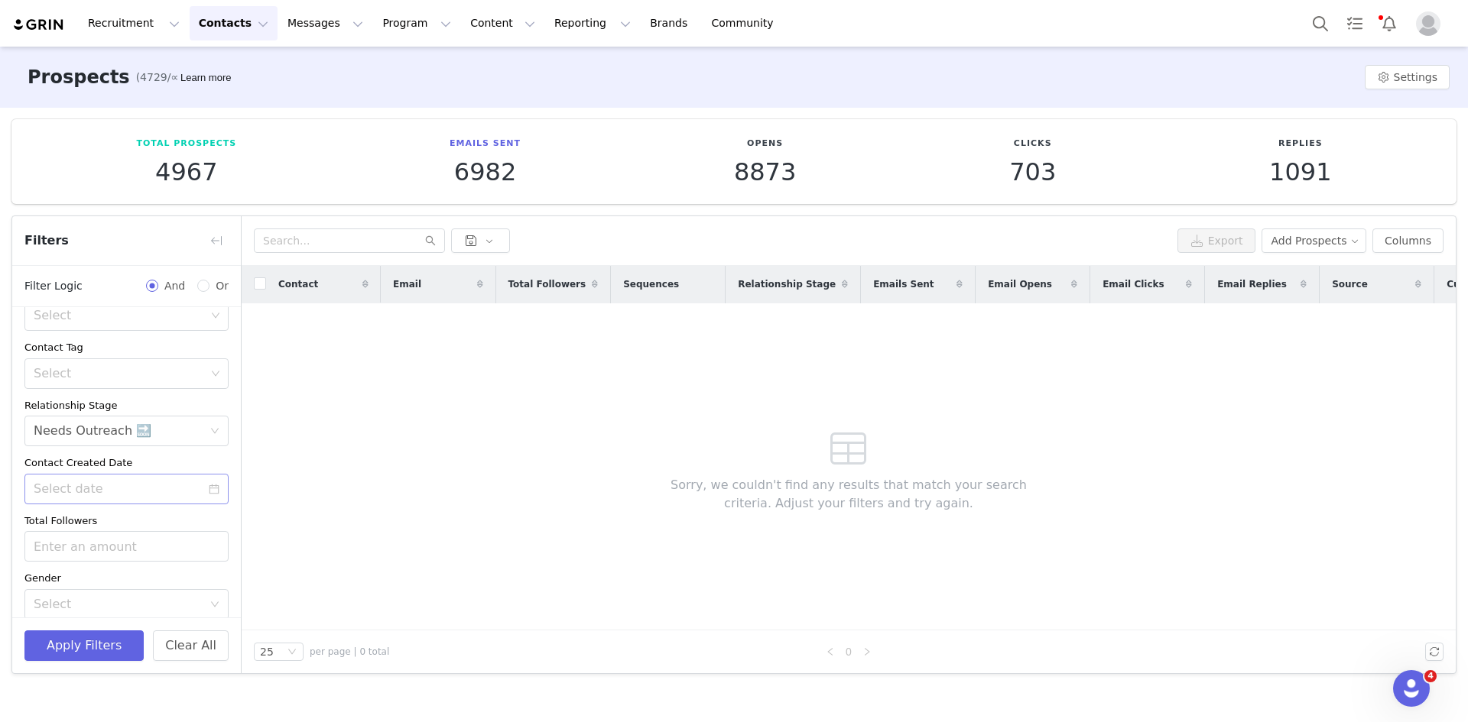
scroll to position [153, 0]
click at [210, 429] on icon "icon: close-circle" at bounding box center [214, 430] width 9 height 9
click at [188, 589] on button "+ Add Field" at bounding box center [192, 593] width 71 height 24
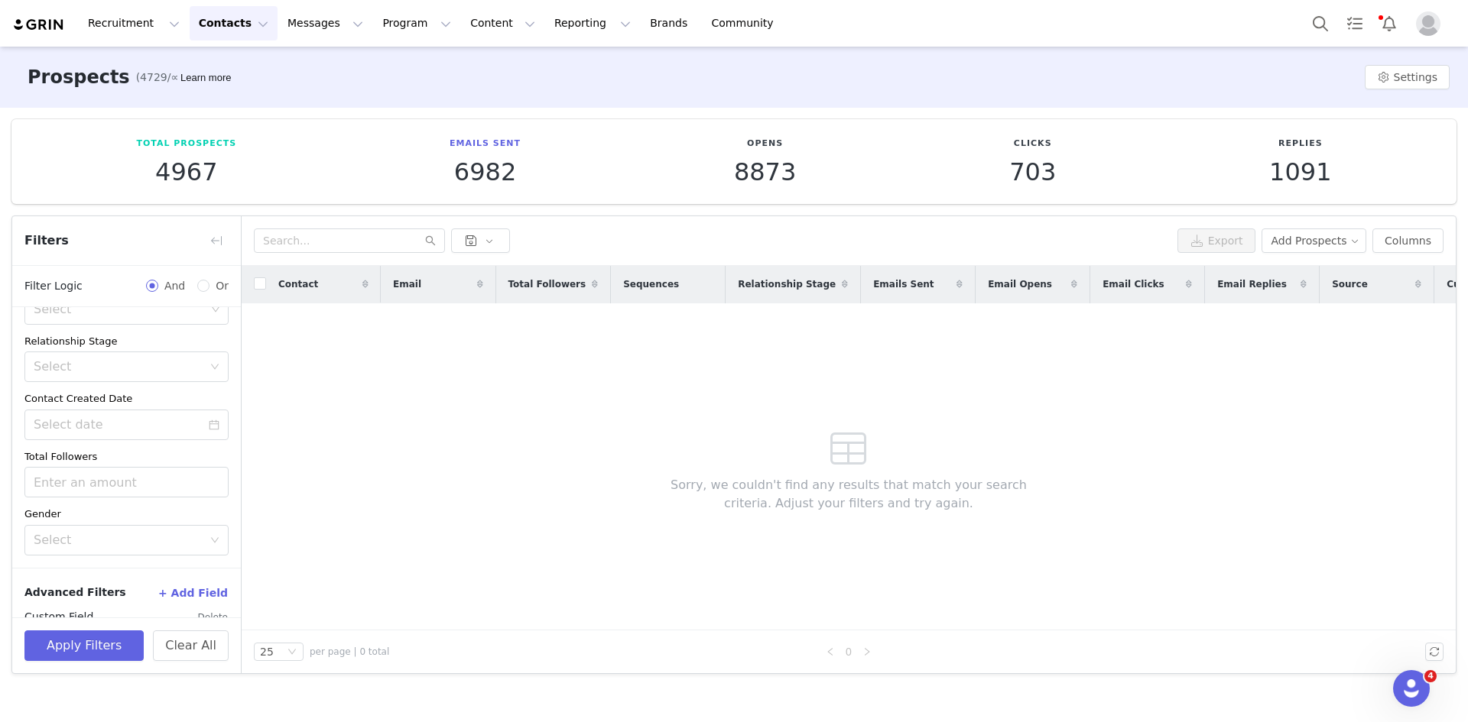
scroll to position [277, 0]
click at [164, 598] on div "Select" at bounding box center [122, 583] width 176 height 29
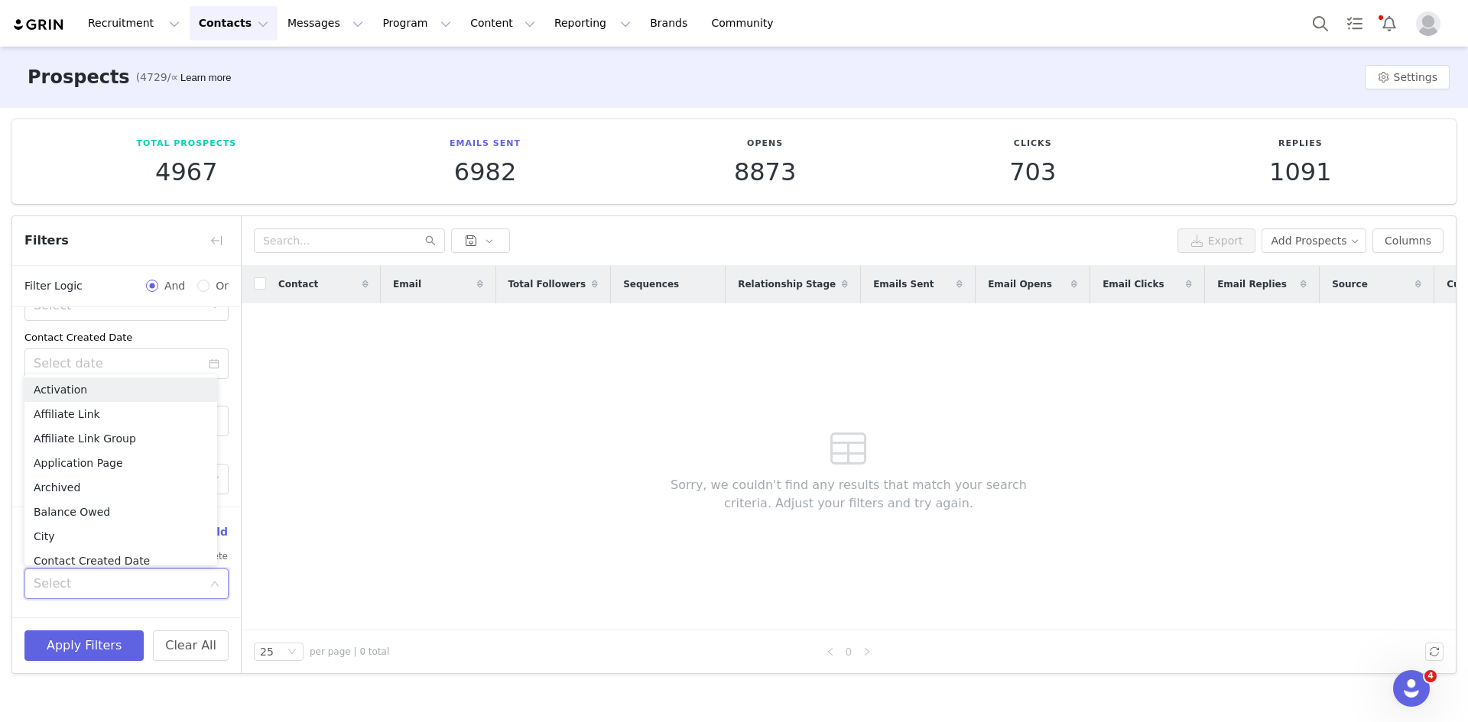
click at [164, 589] on input at bounding box center [122, 583] width 176 height 29
click at [76, 497] on li "Email Opens" at bounding box center [120, 497] width 193 height 24
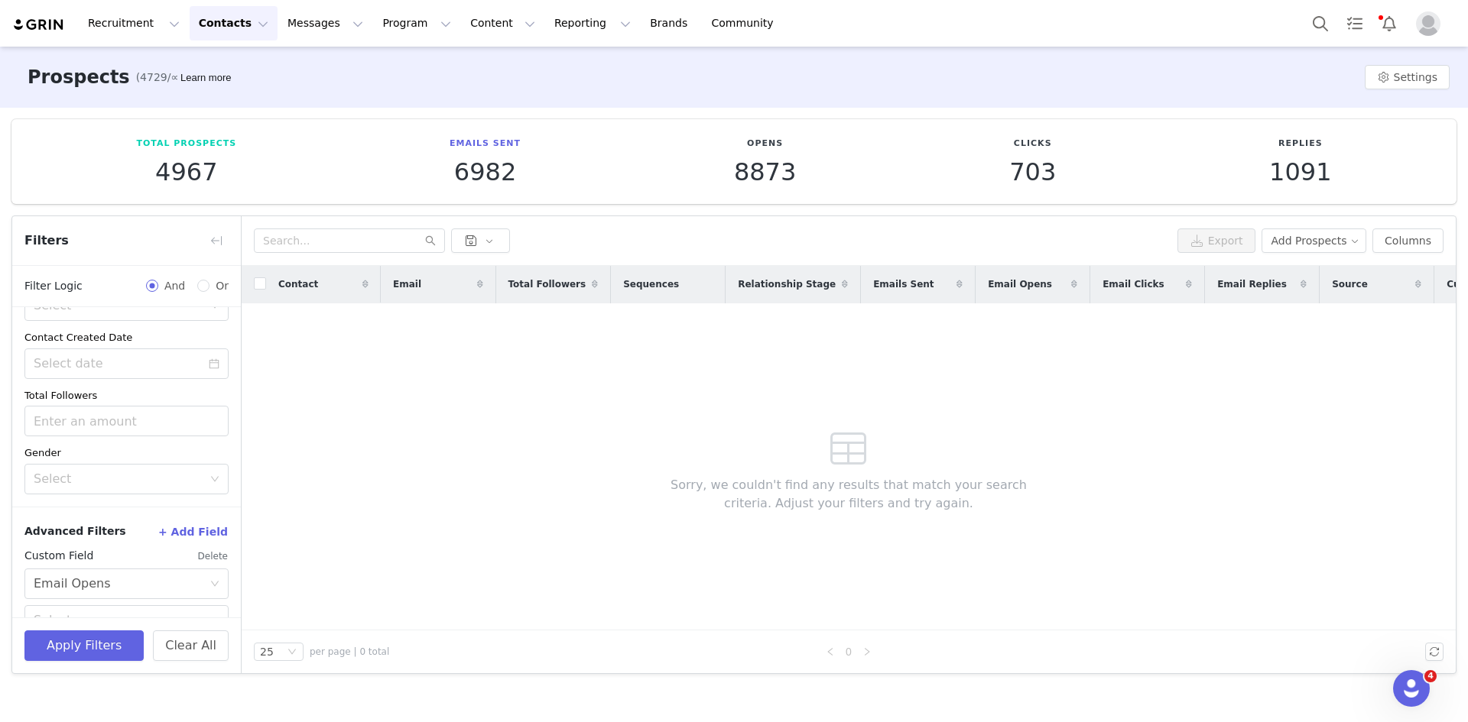
scroll to position [308, 0]
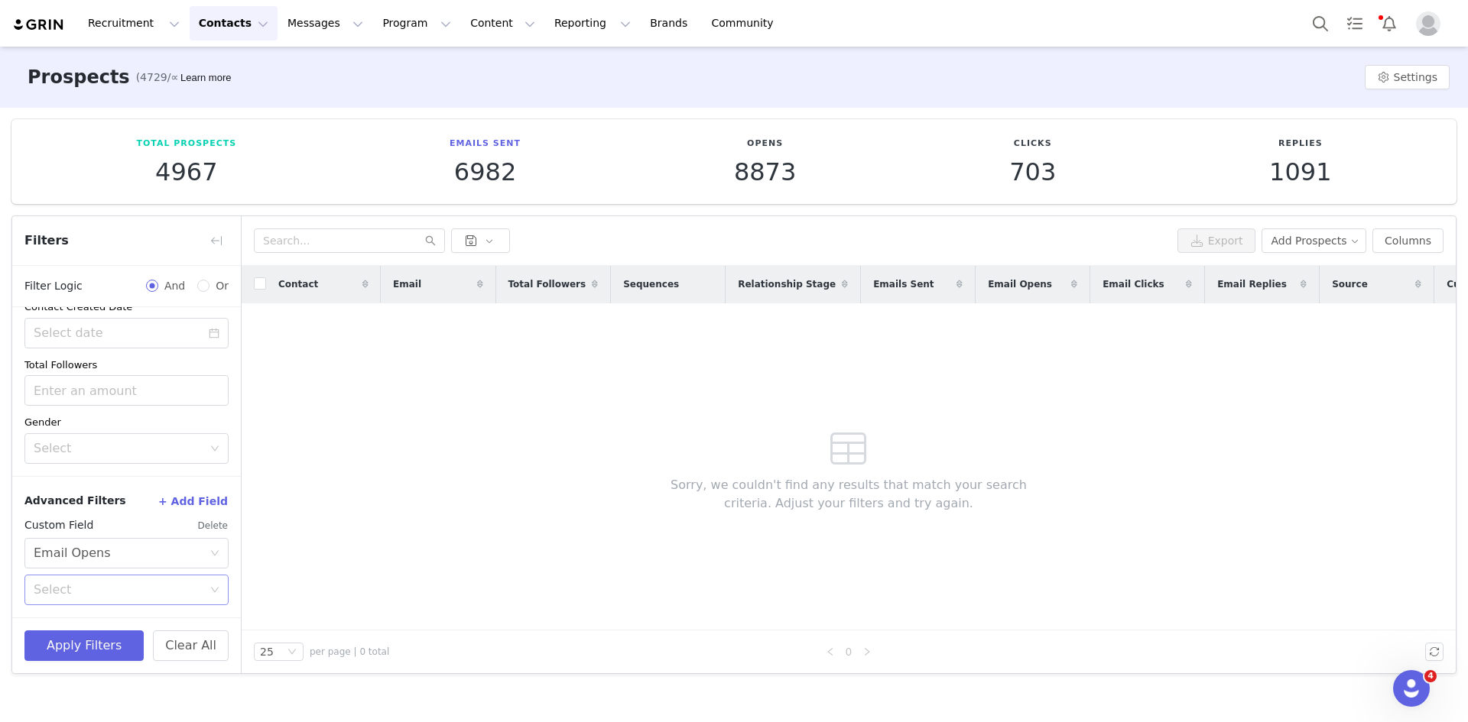
click at [80, 582] on div "Select" at bounding box center [118, 589] width 169 height 15
click at [89, 647] on li "Has not opened an email" at bounding box center [120, 648] width 193 height 24
click at [92, 646] on button "Apply Filters" at bounding box center [83, 646] width 119 height 31
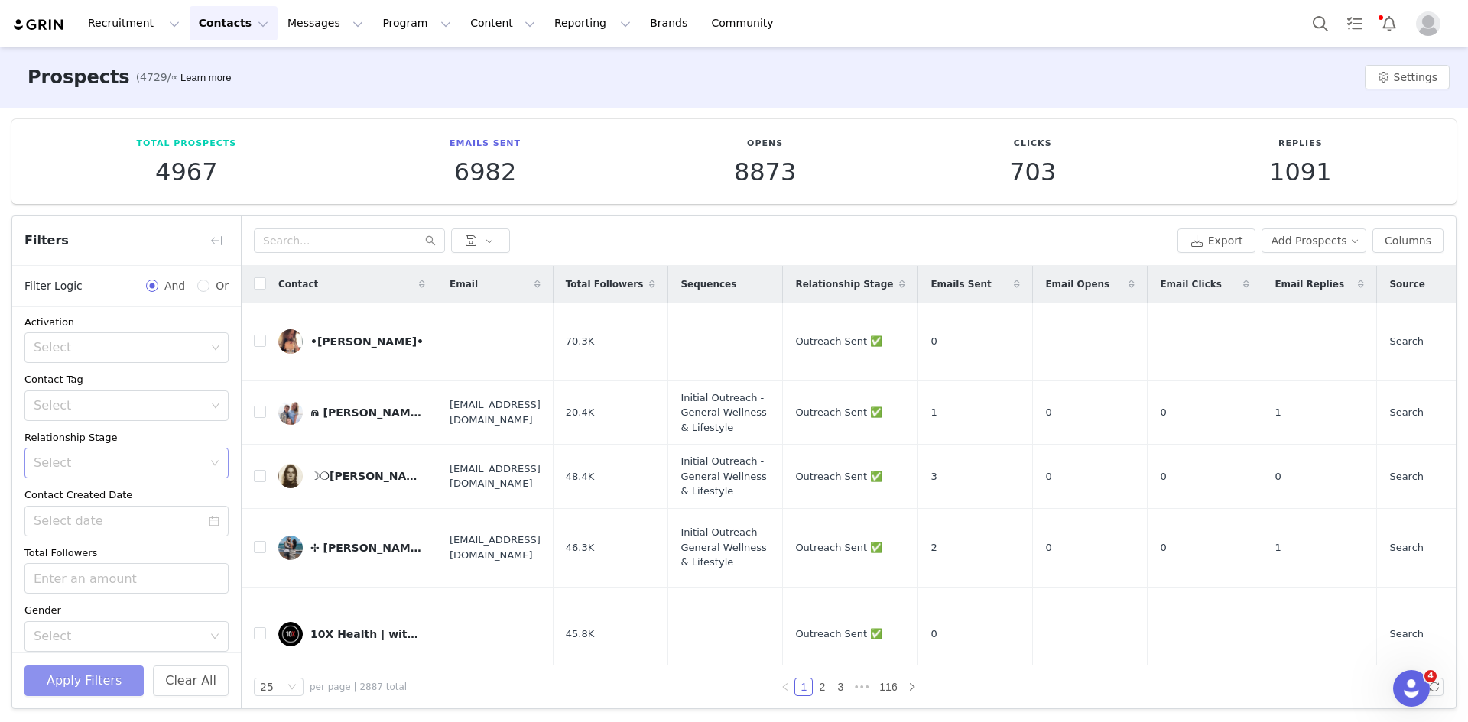
scroll to position [44, 0]
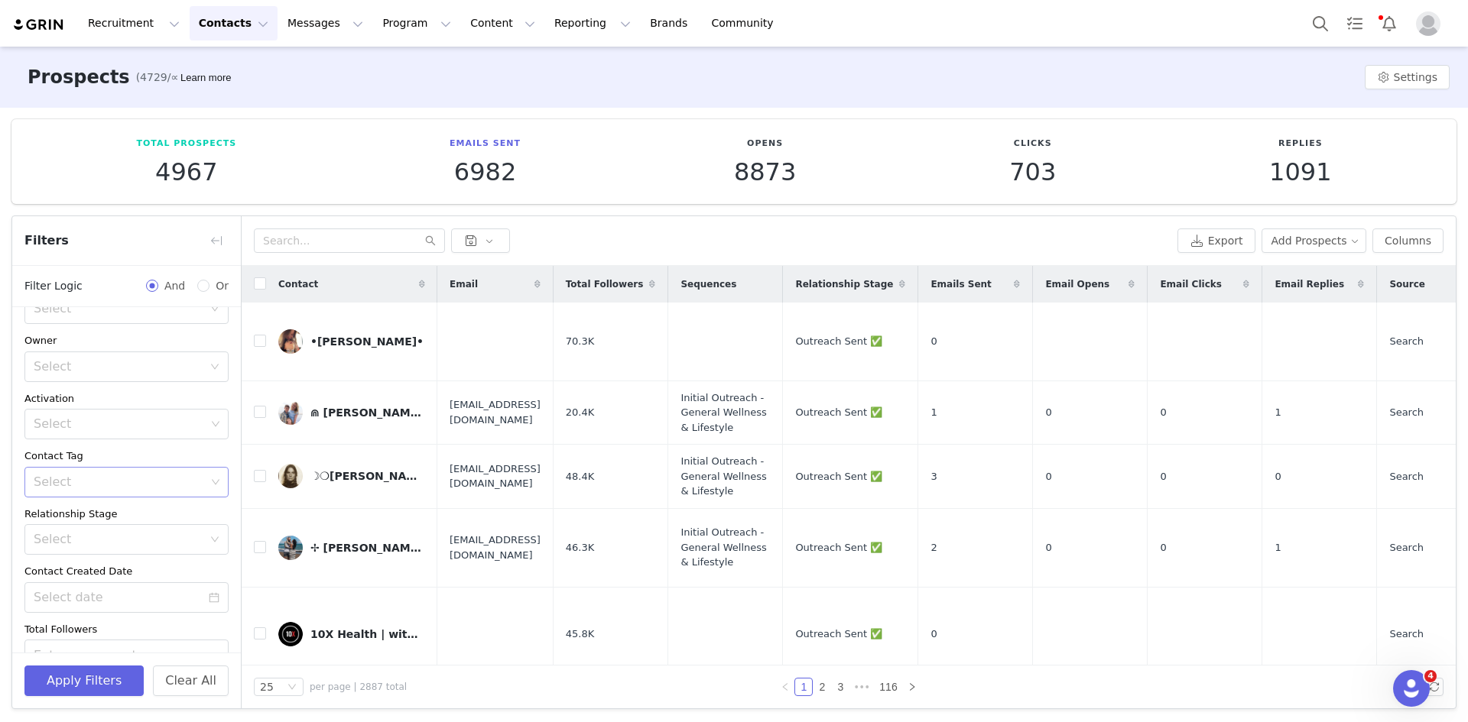
click at [79, 495] on div "Select" at bounding box center [120, 482] width 183 height 29
type input "do"
click at [60, 511] on li "Doctor 🩺" at bounding box center [120, 516] width 193 height 24
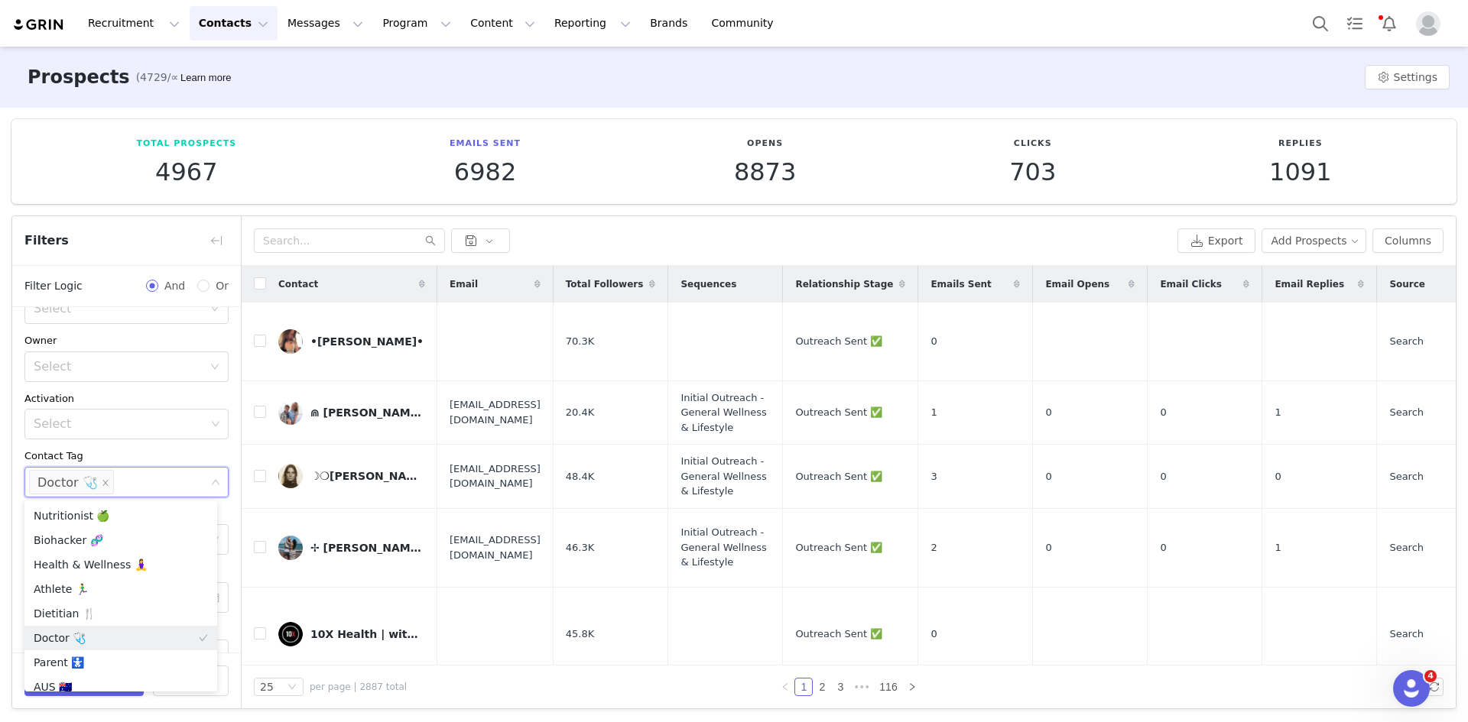
click at [148, 456] on div "Contact Tag" at bounding box center [126, 456] width 204 height 15
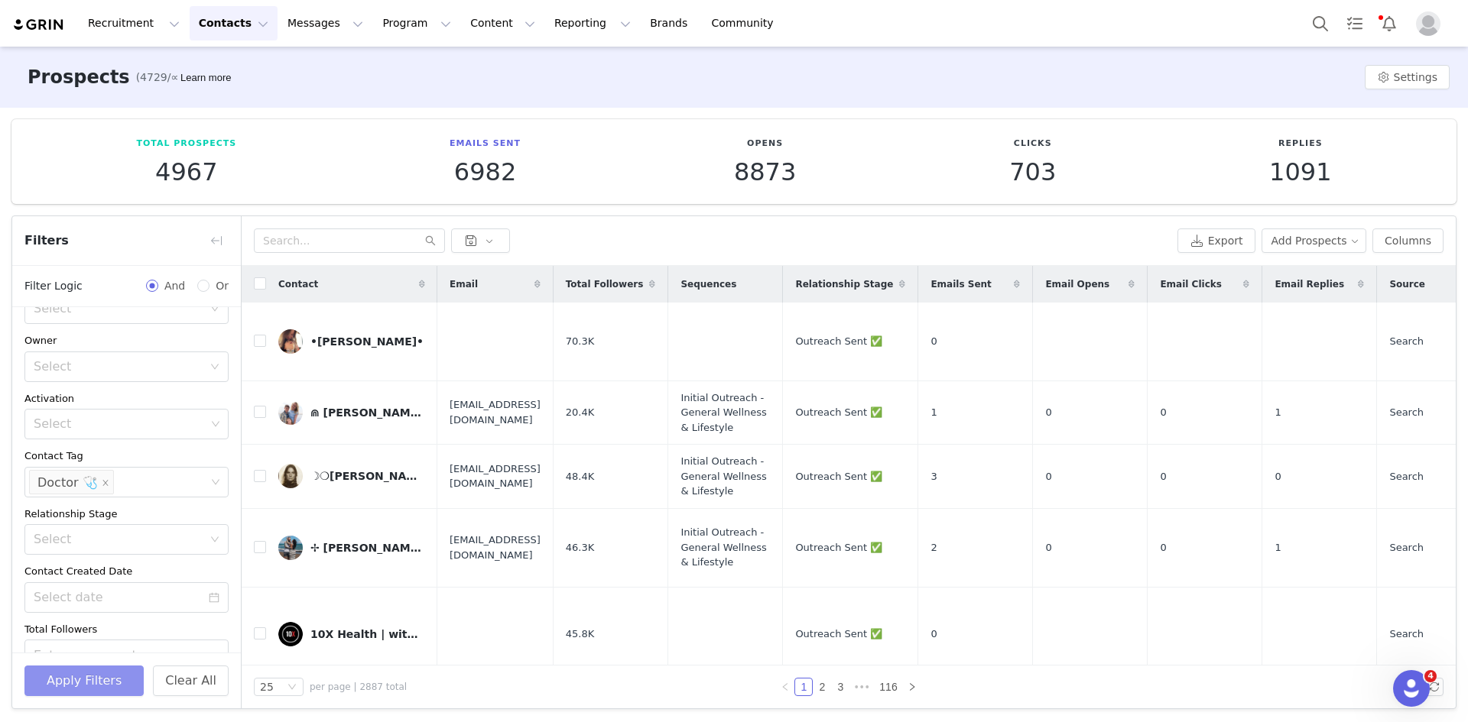
click at [84, 671] on button "Apply Filters" at bounding box center [83, 681] width 119 height 31
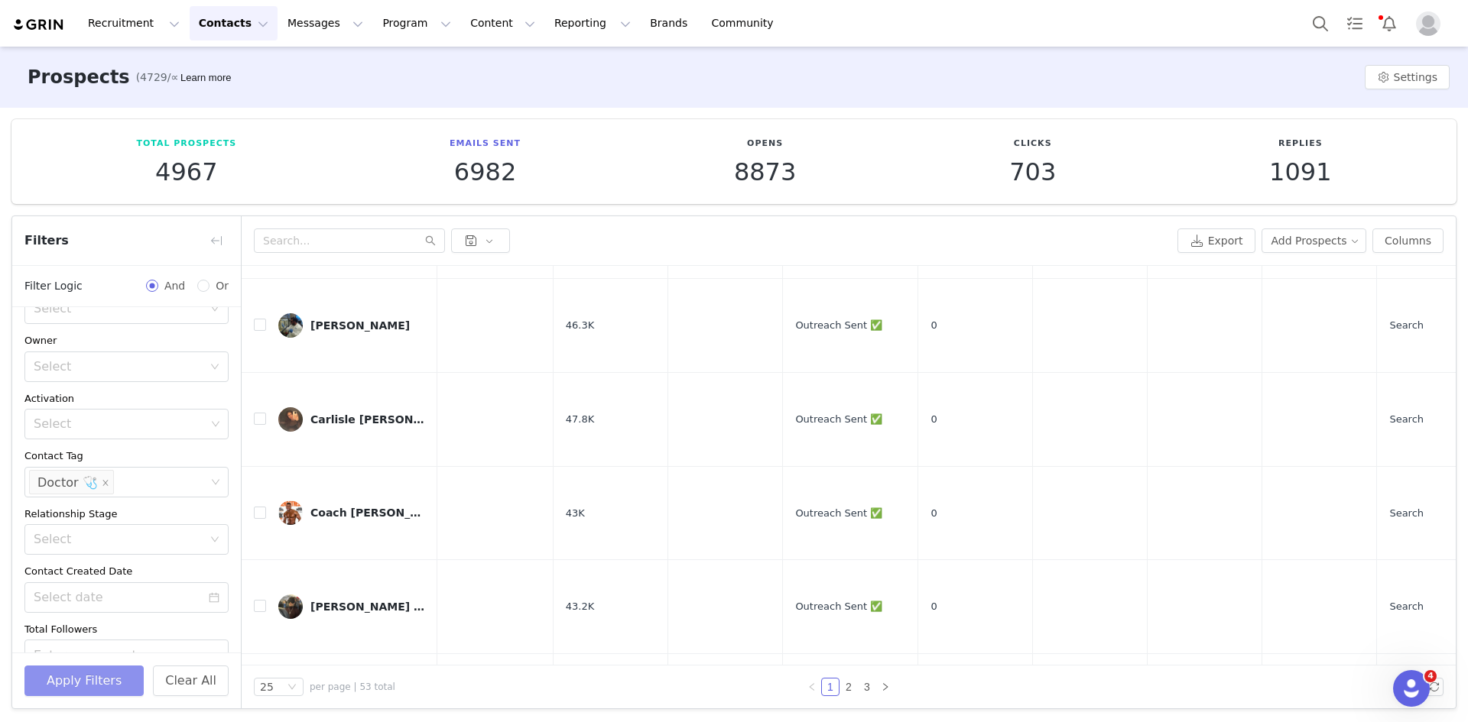
scroll to position [0, 0]
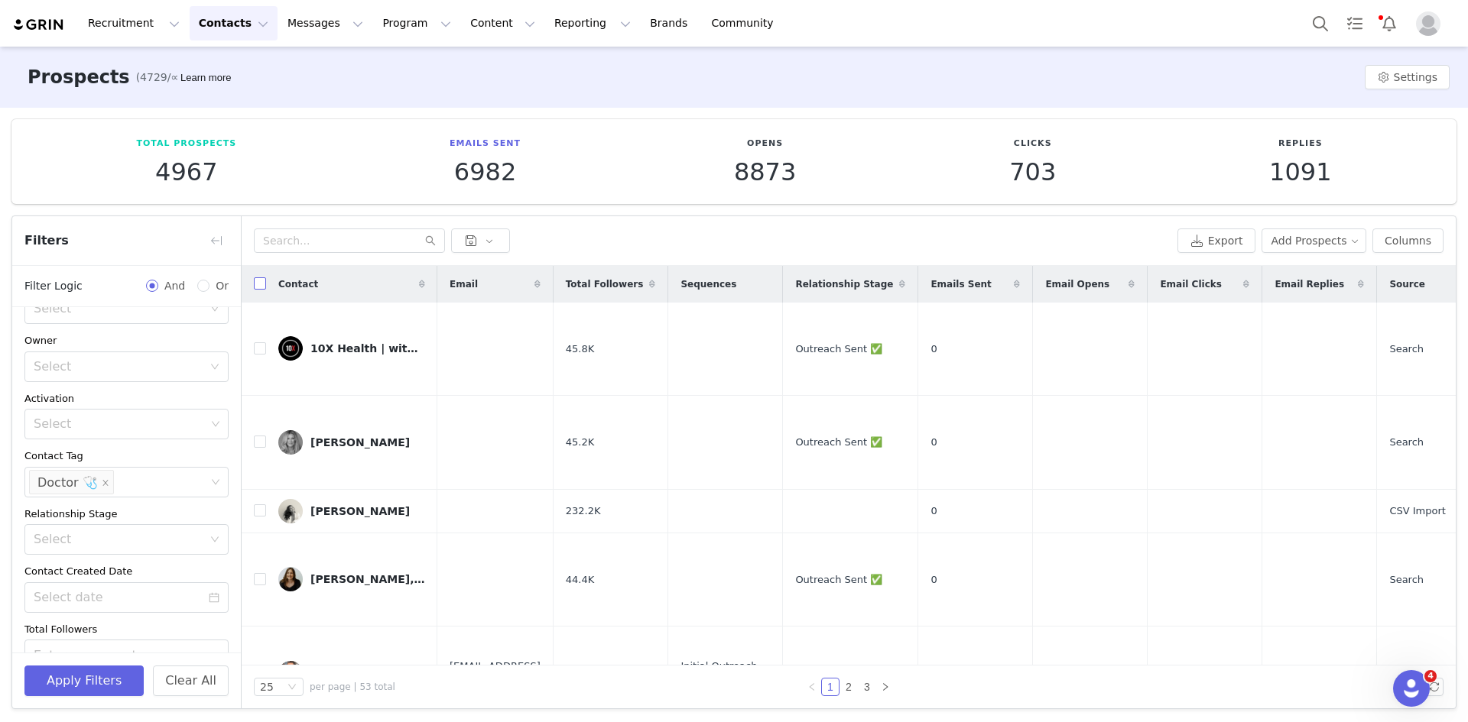
click at [261, 285] on input "checkbox" at bounding box center [260, 283] width 12 height 12
checkbox input "true"
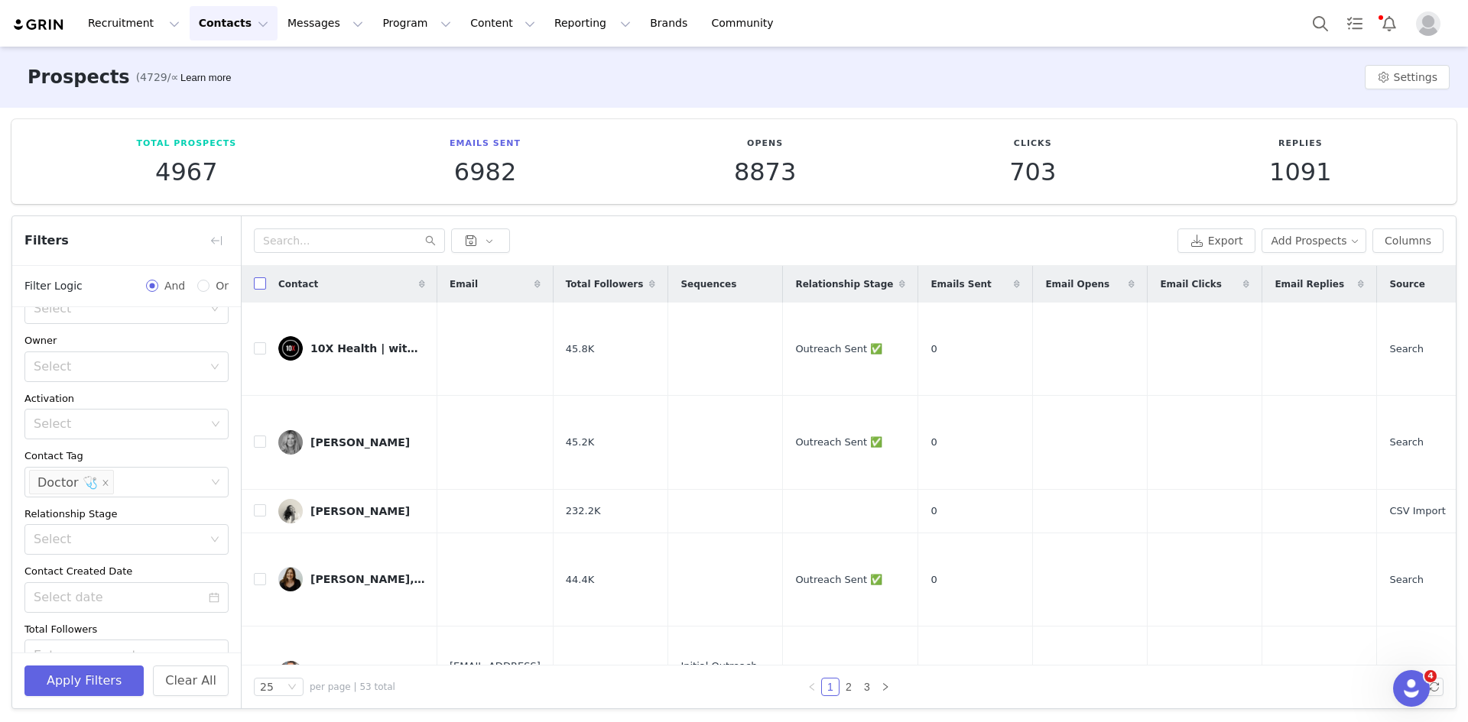
checkbox input "true"
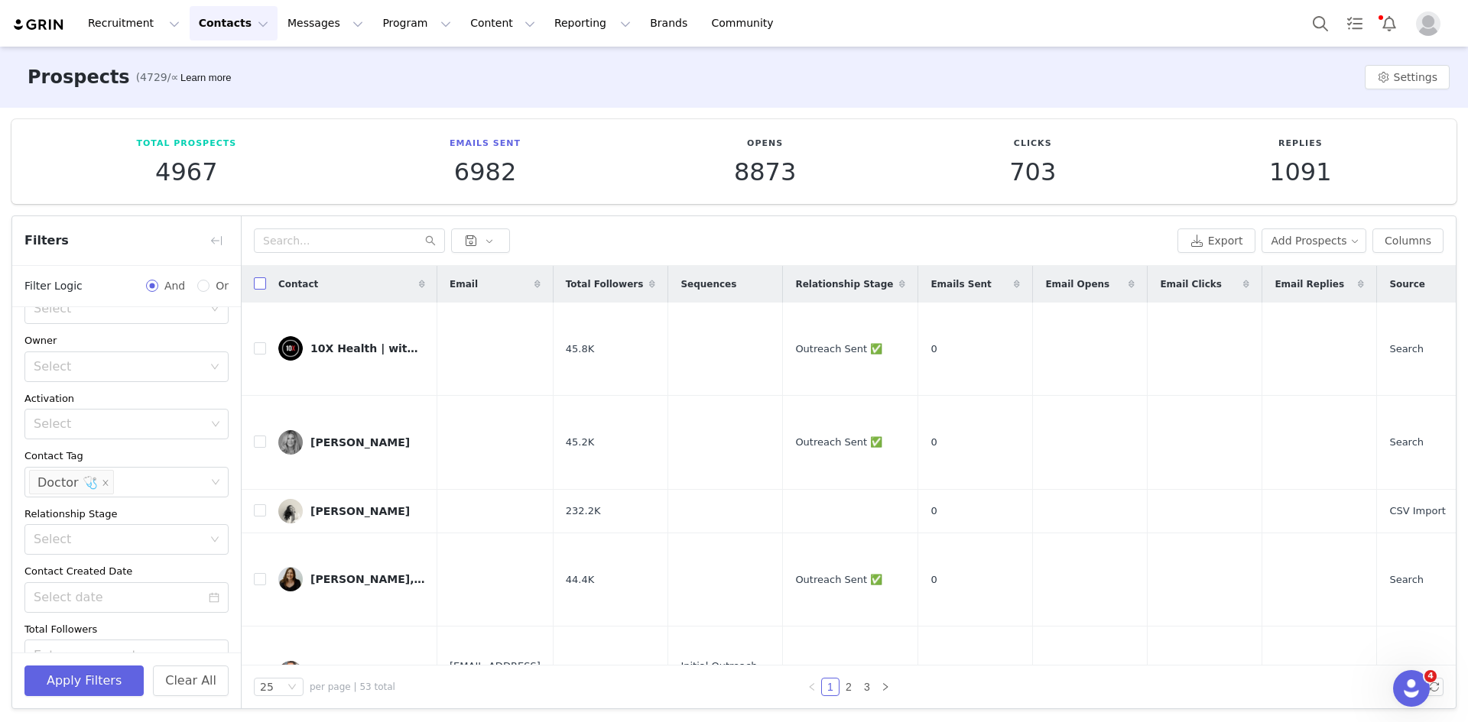
checkbox input "true"
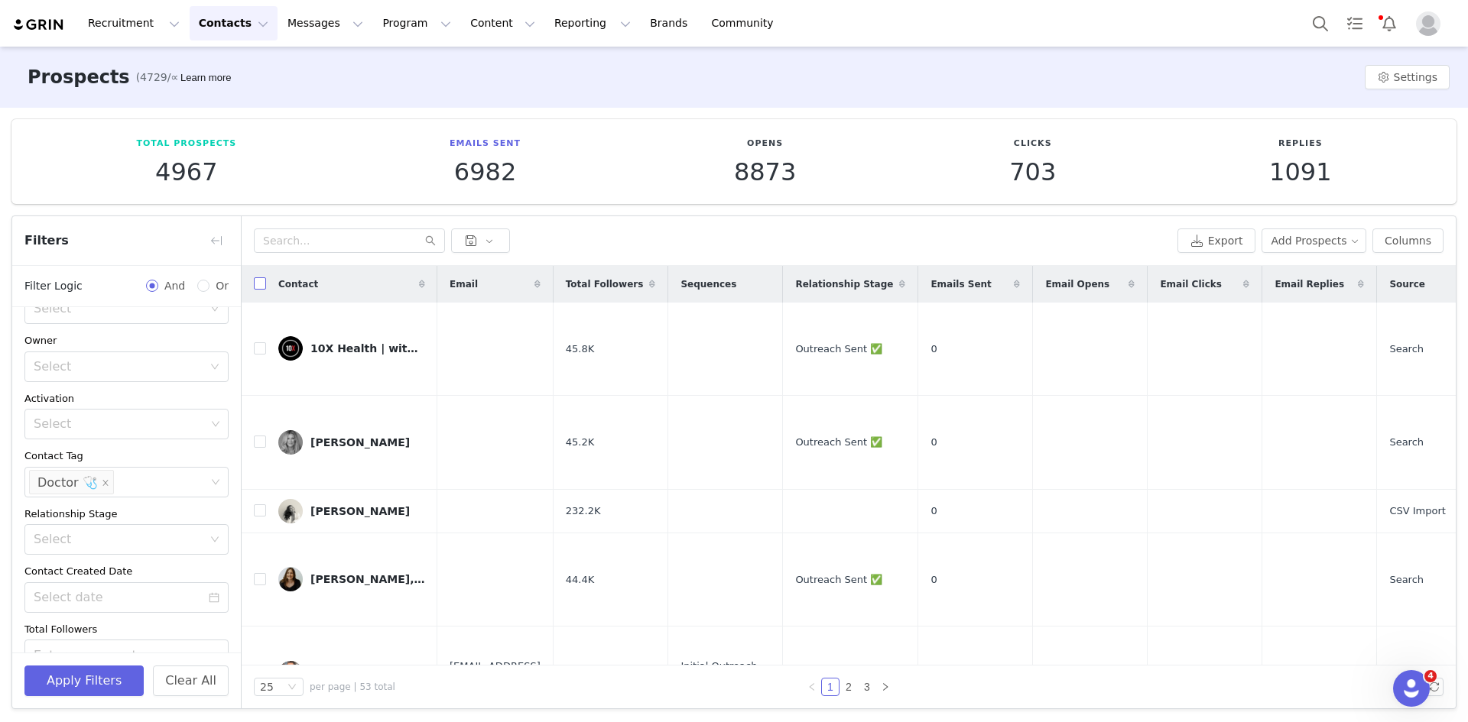
checkbox input "true"
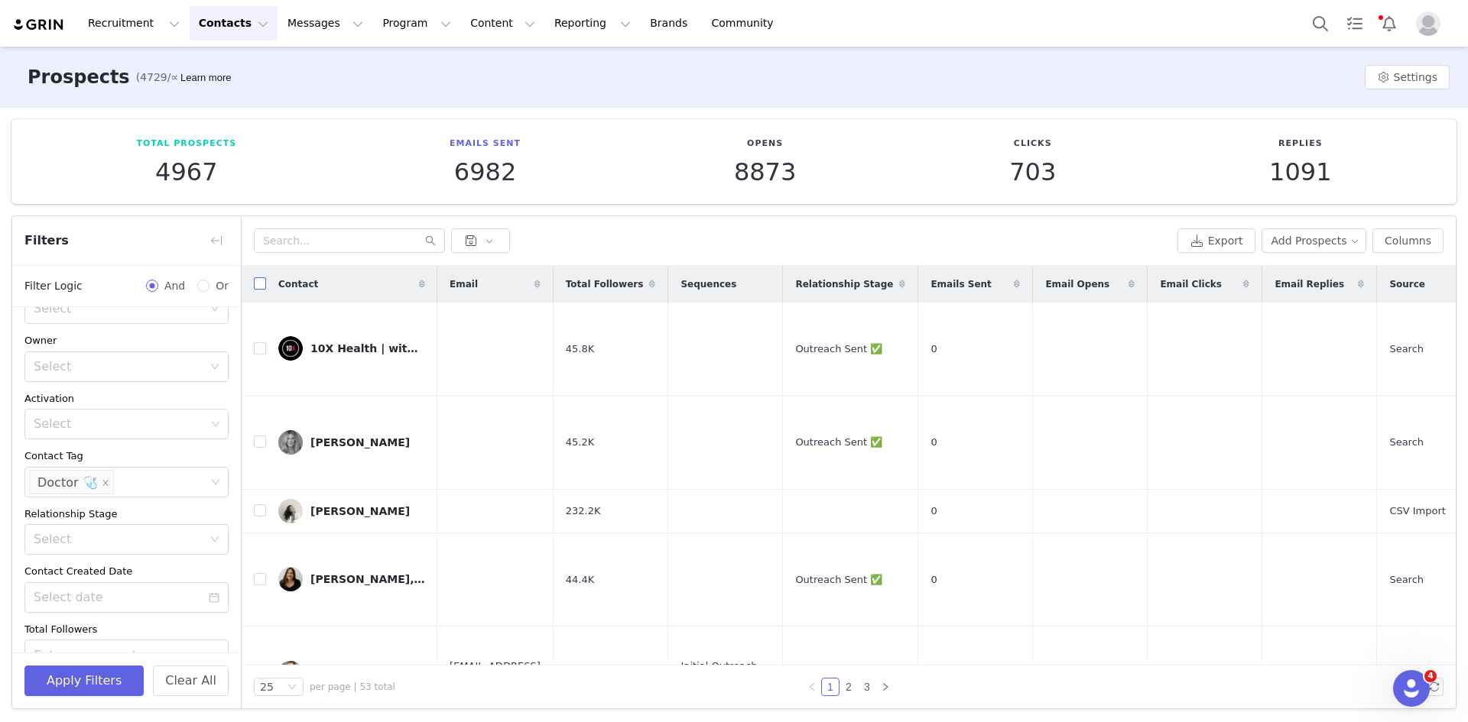
checkbox input "true"
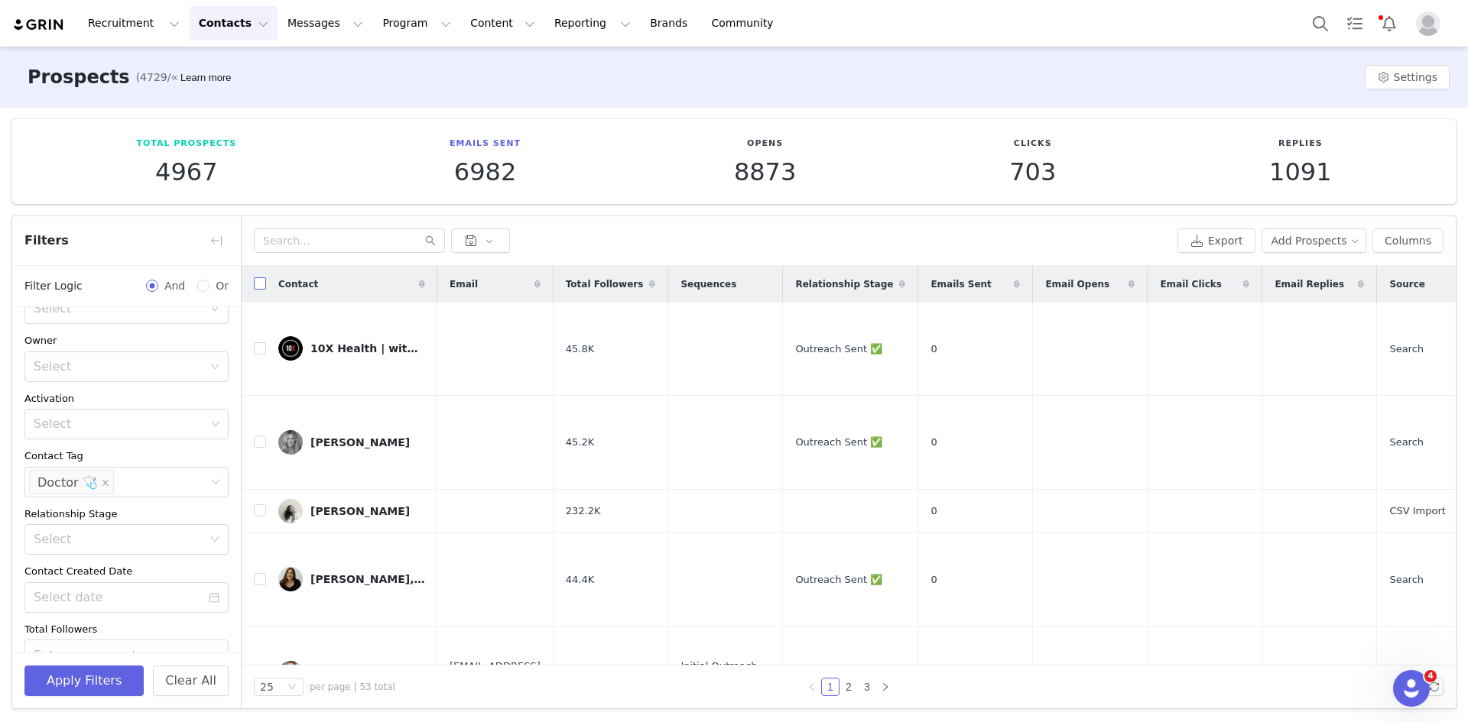
checkbox input "true"
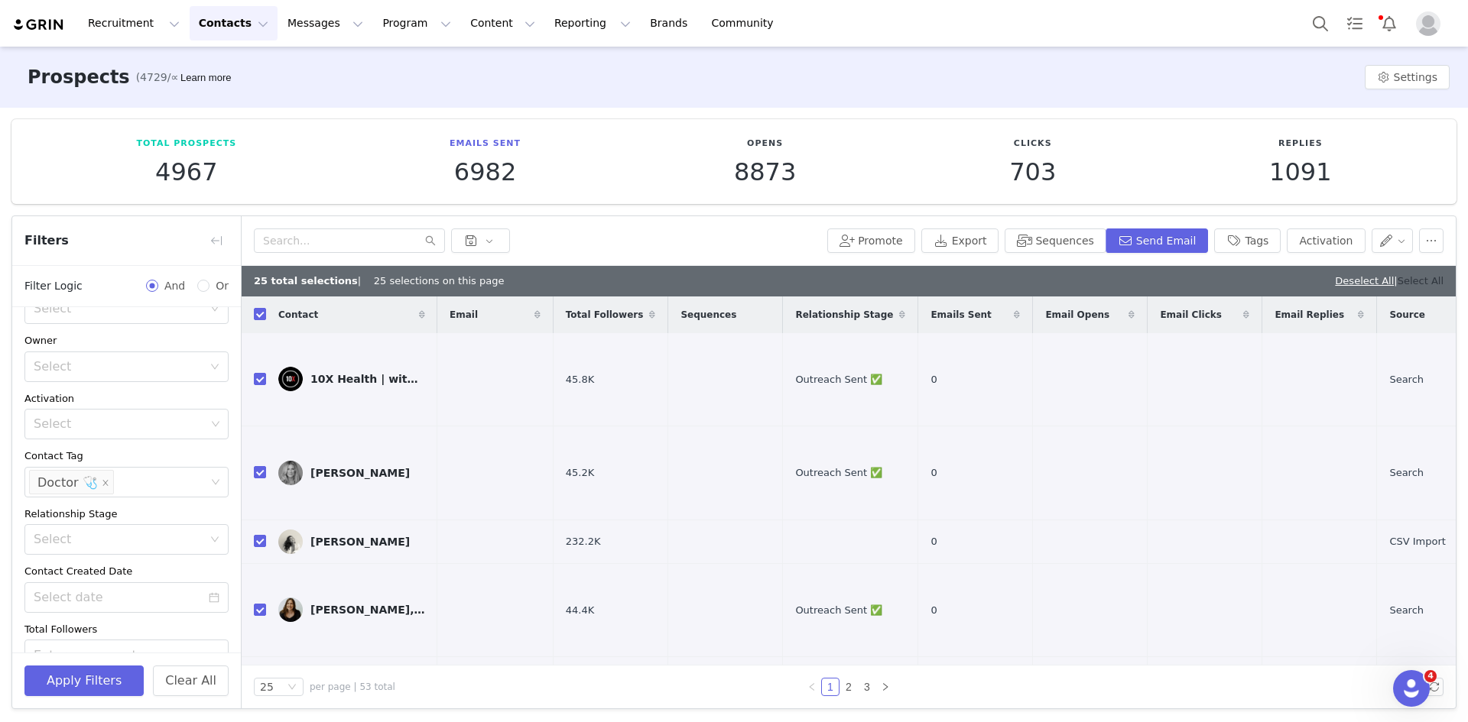
click at [1425, 278] on link "Select All" at bounding box center [1420, 280] width 46 height 11
click at [1075, 241] on button "Sequences" at bounding box center [1054, 241] width 101 height 24
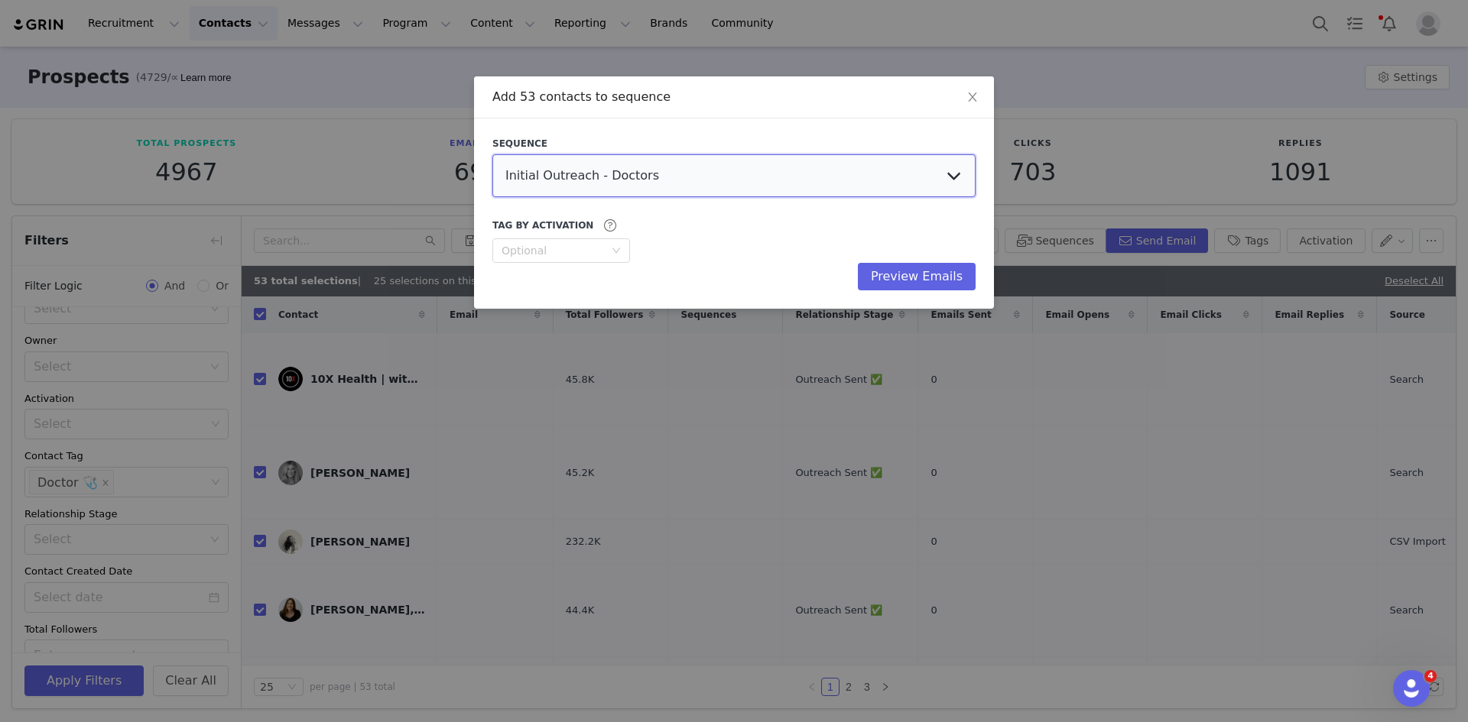
click at [677, 178] on select "Initial Outreach - Doctors Welcome Email US, UK, Global Welcome Email AU Social…" at bounding box center [733, 175] width 483 height 43
click at [492, 154] on select "Initial Outreach - Doctors Welcome Email US, UK, Global Welcome Email AU Social…" at bounding box center [733, 175] width 483 height 43
click at [914, 275] on button "Preview Emails" at bounding box center [917, 277] width 118 height 28
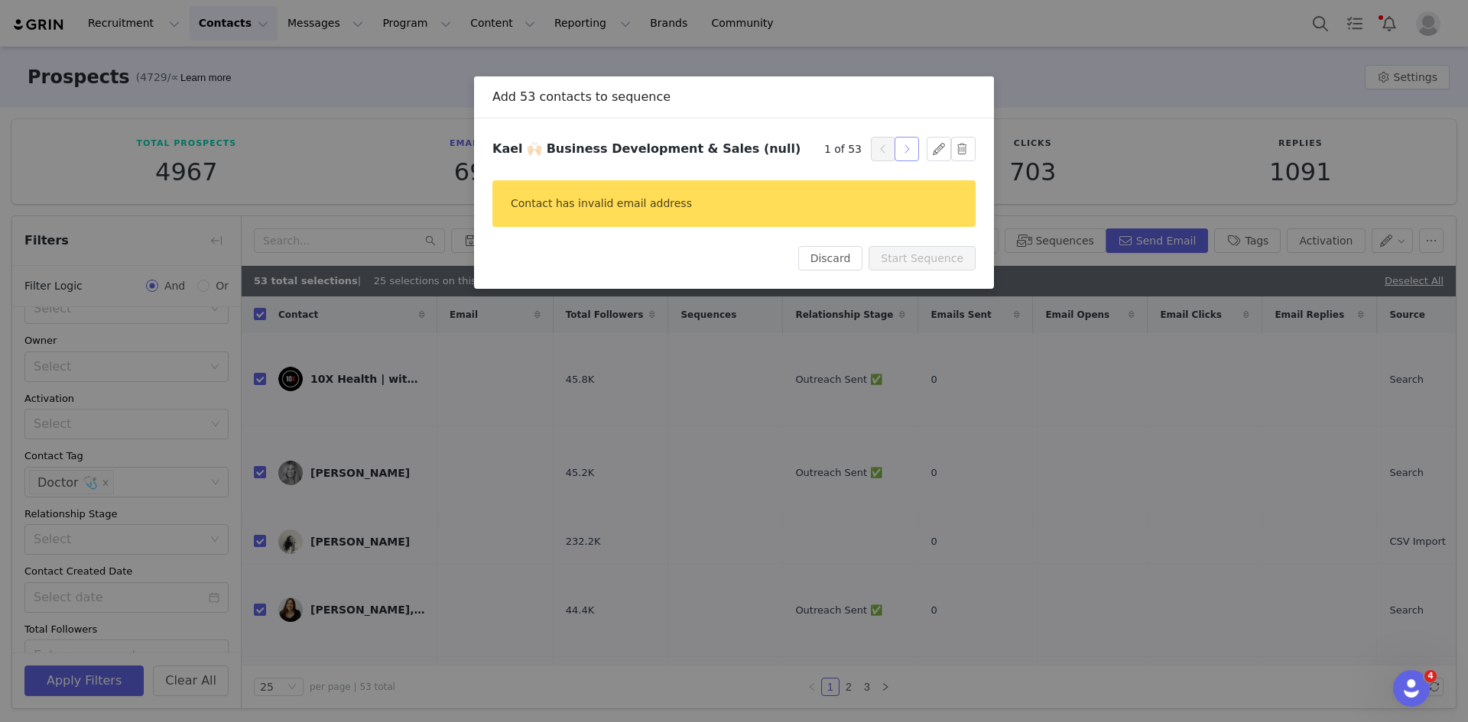
click at [900, 148] on button "button" at bounding box center [906, 149] width 24 height 24
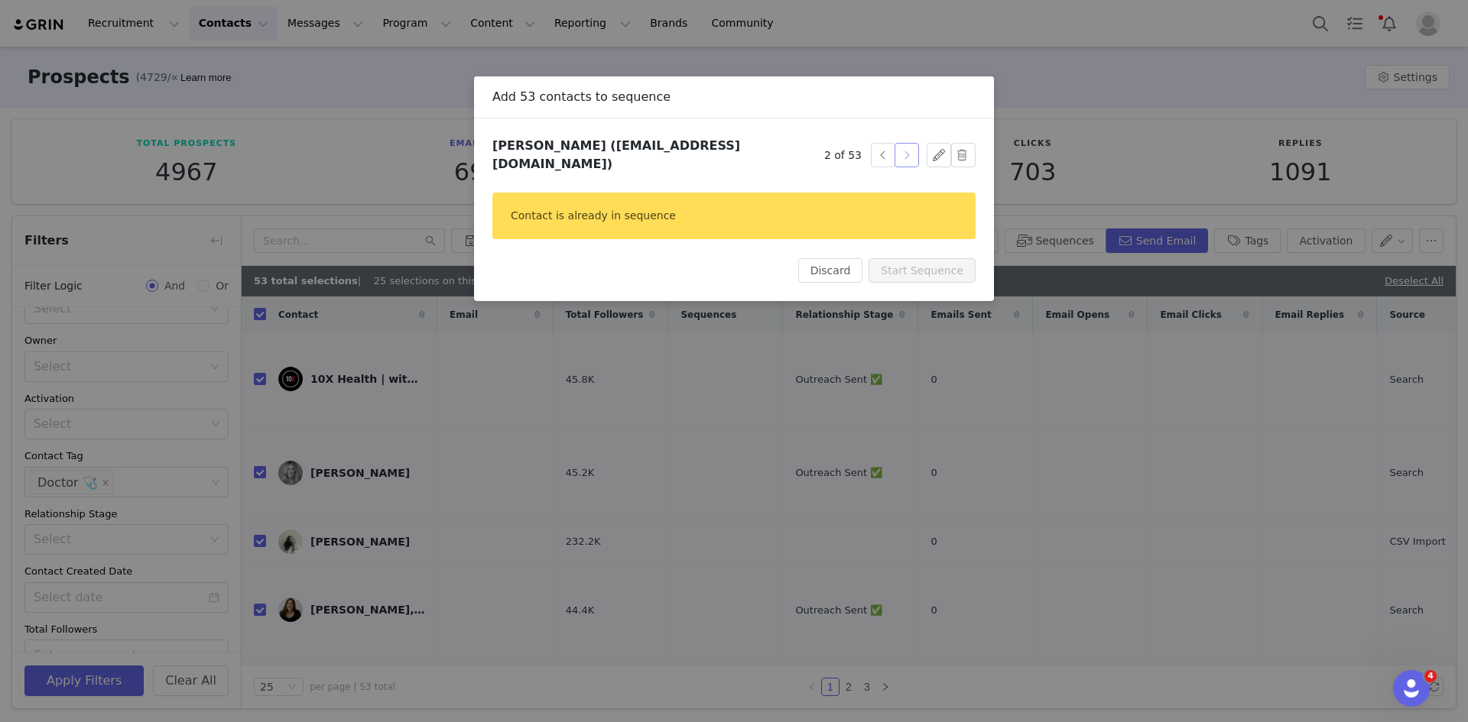
click at [901, 148] on button "button" at bounding box center [906, 155] width 24 height 24
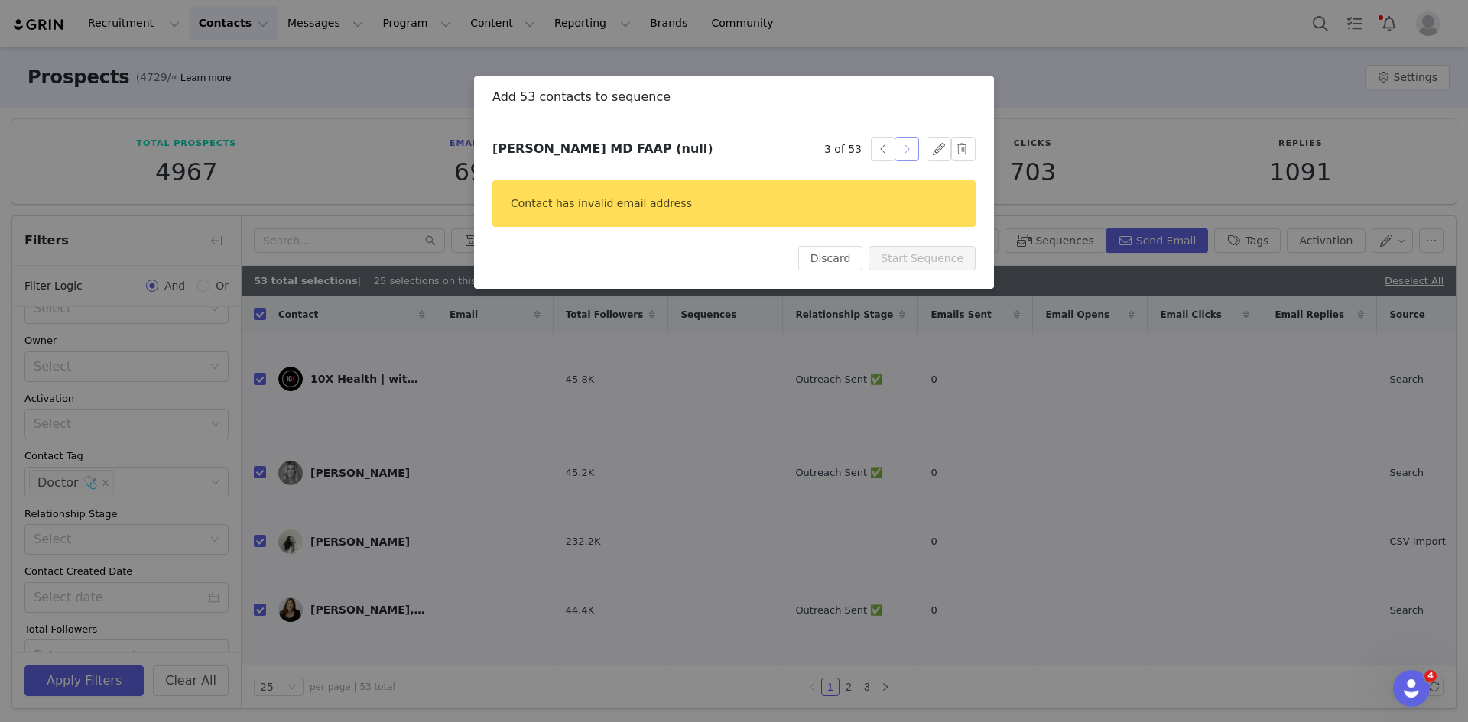
click at [901, 148] on button "button" at bounding box center [906, 149] width 24 height 24
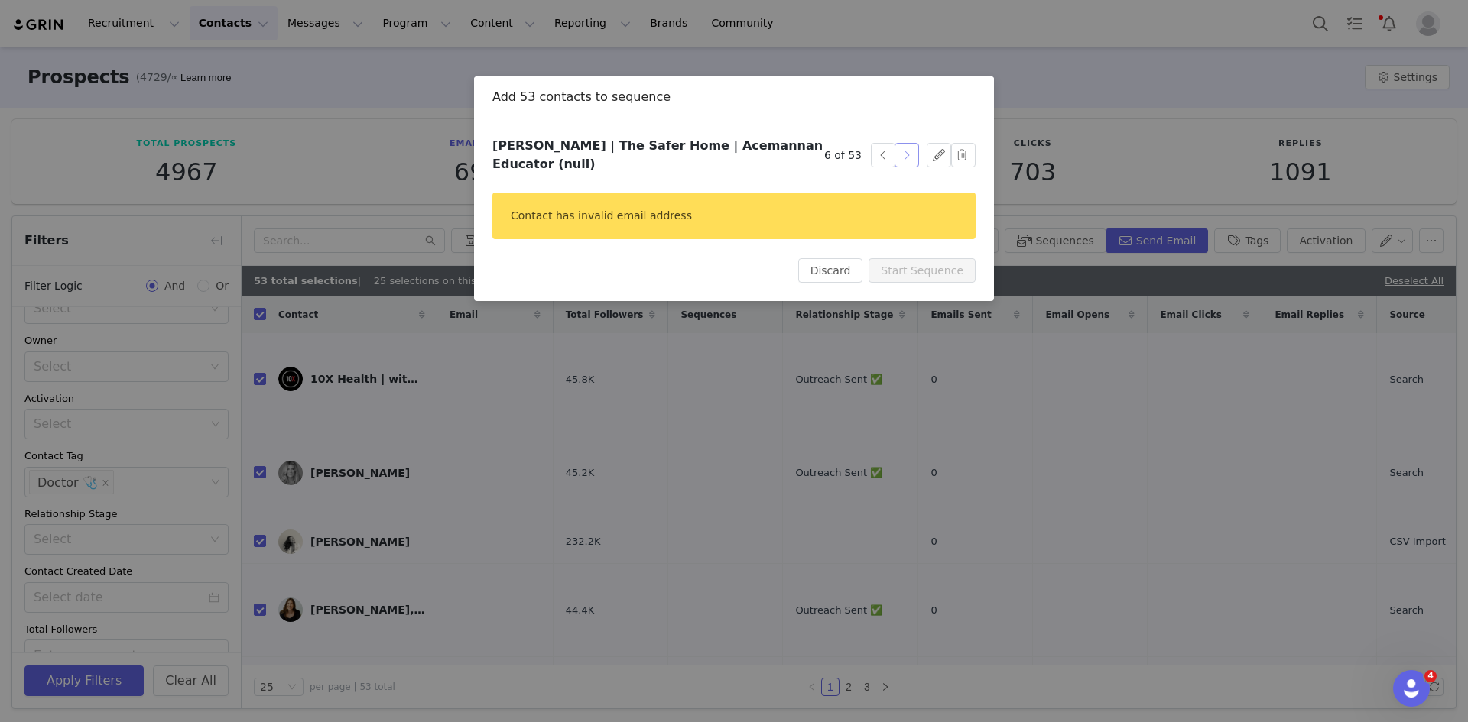
click at [901, 148] on button "button" at bounding box center [906, 155] width 24 height 24
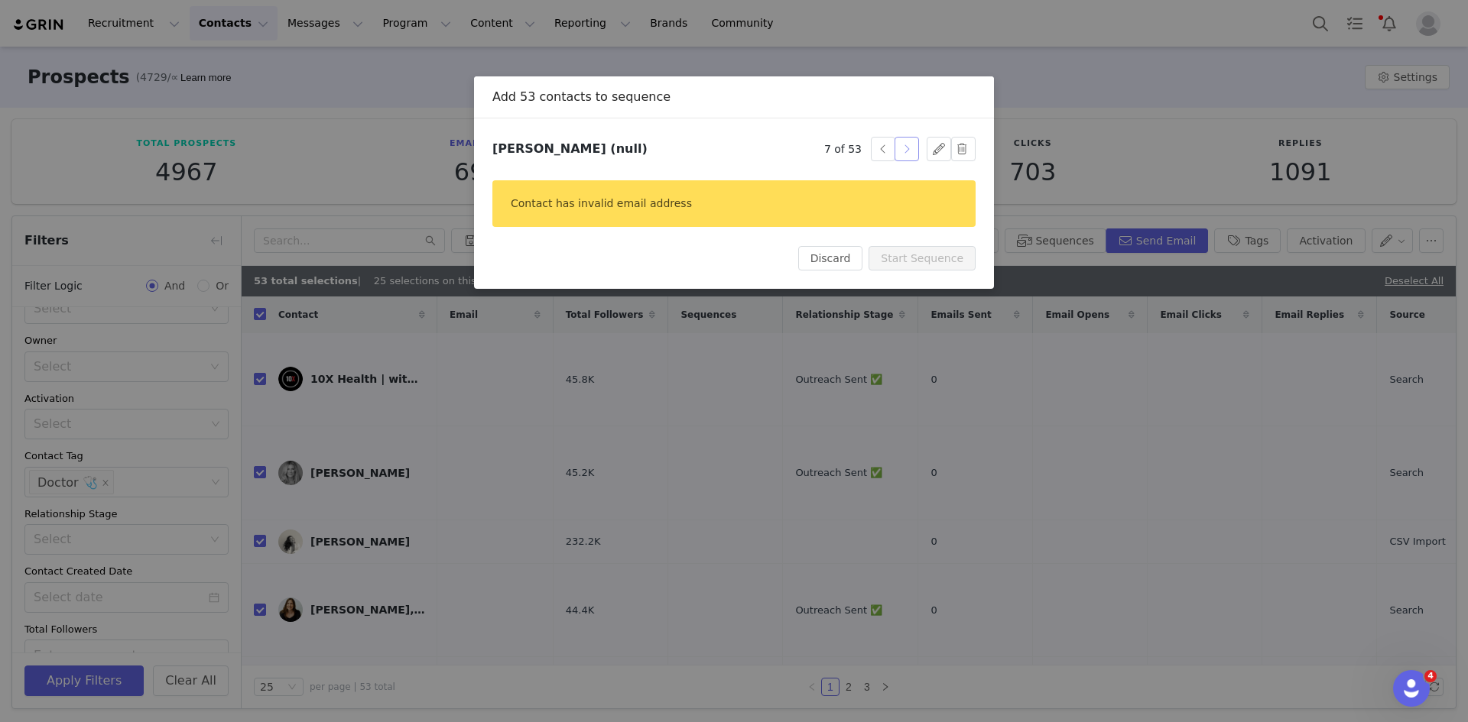
click at [901, 148] on button "button" at bounding box center [906, 149] width 24 height 24
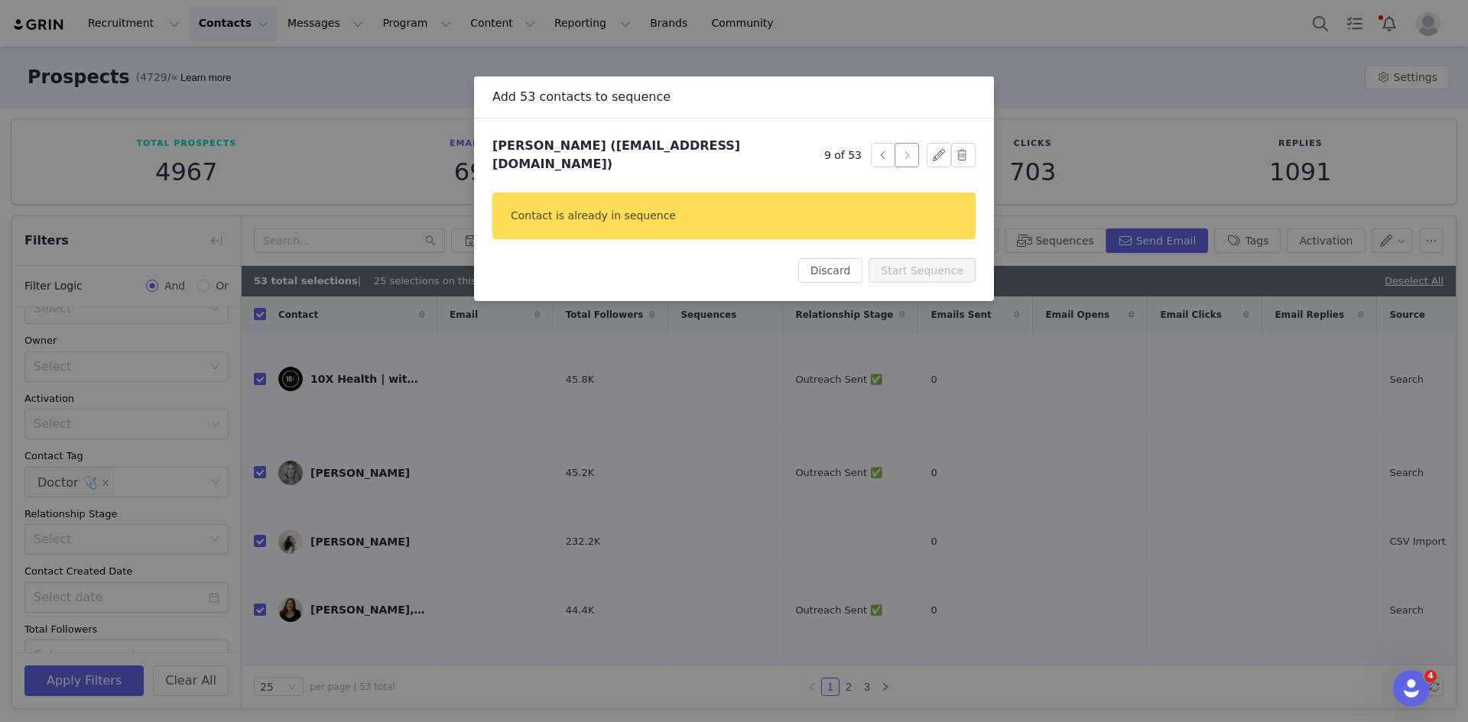
click at [901, 148] on button "button" at bounding box center [906, 155] width 24 height 24
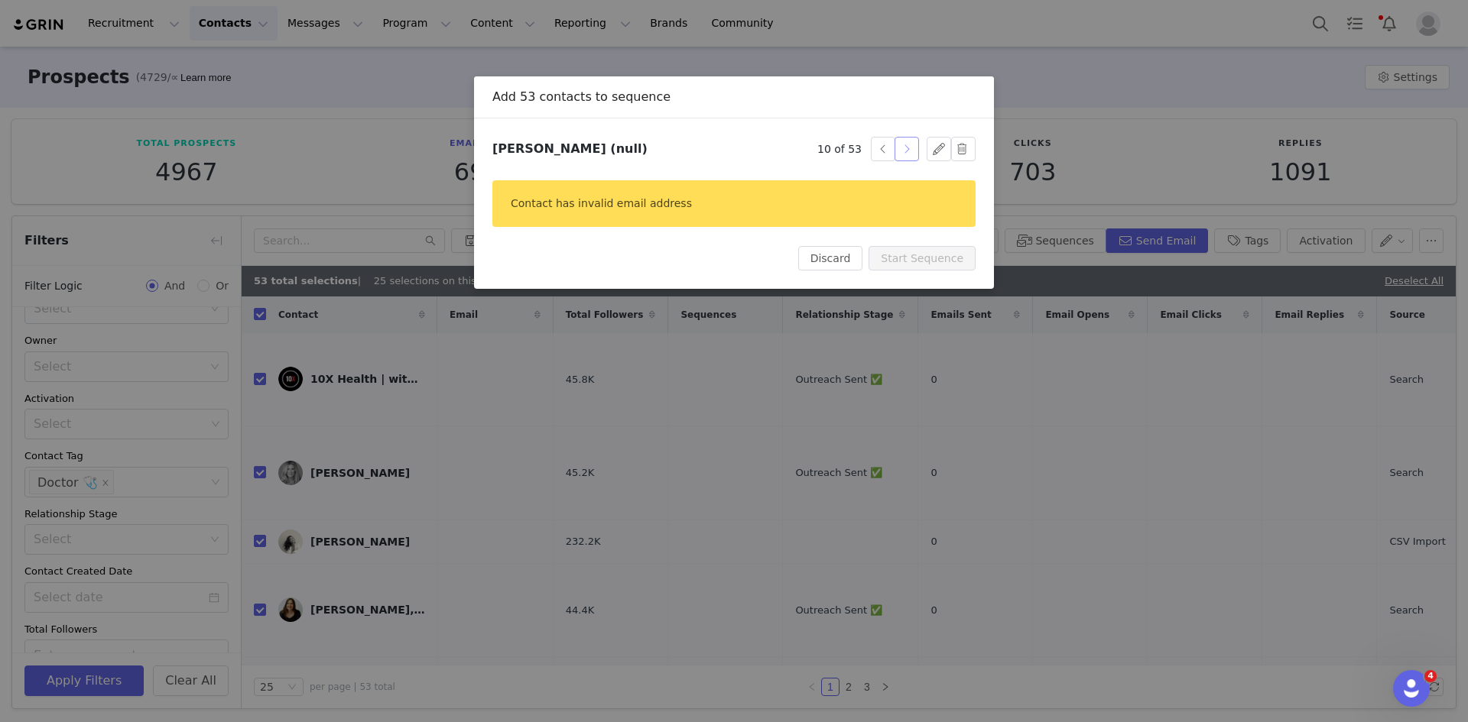
click at [901, 148] on button "button" at bounding box center [906, 149] width 24 height 24
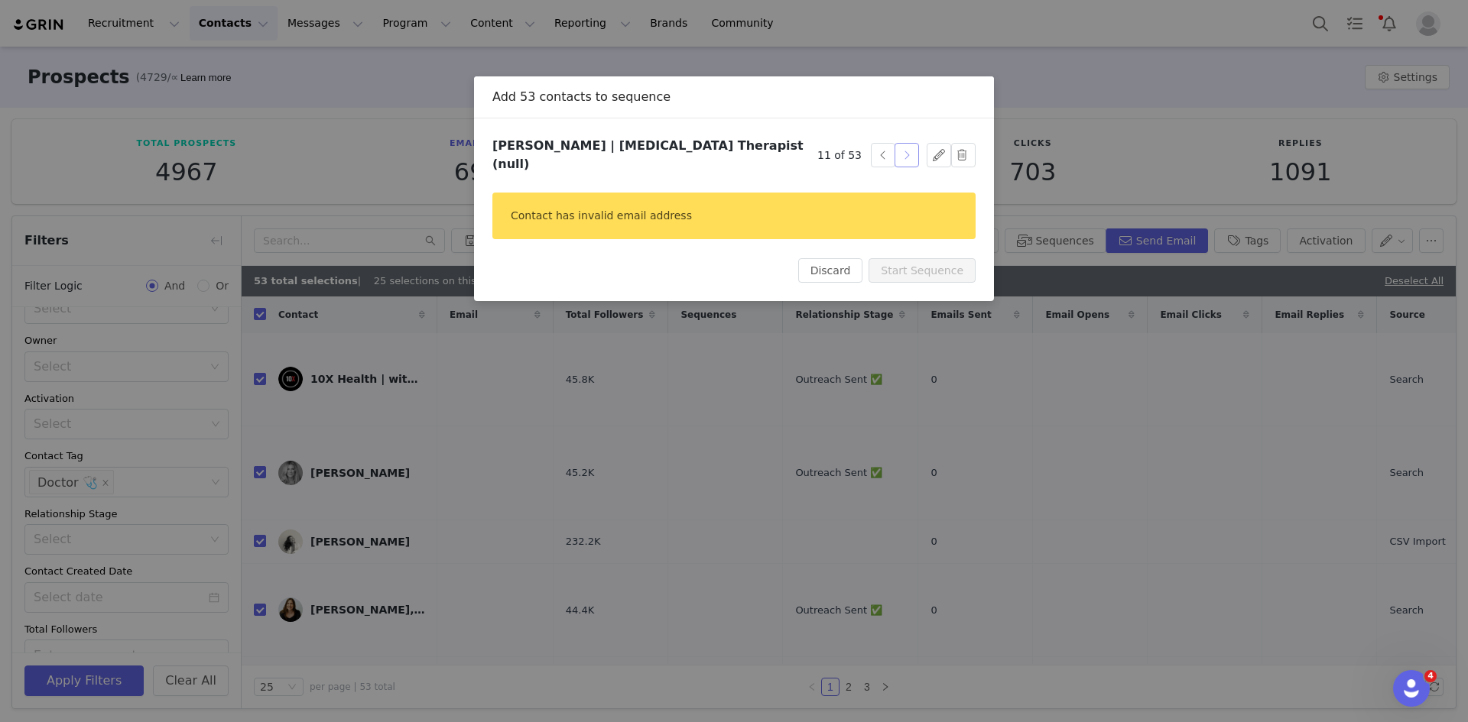
click at [901, 148] on button "button" at bounding box center [906, 155] width 24 height 24
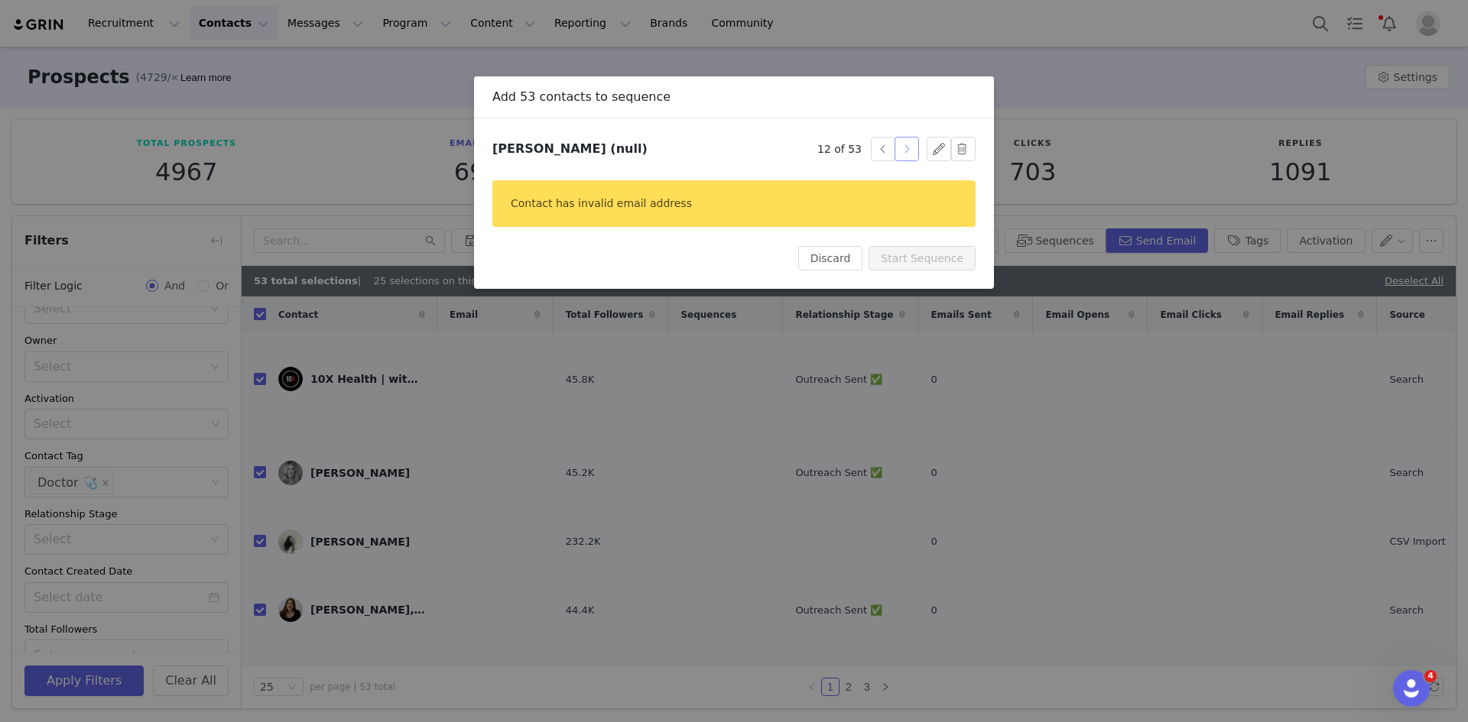
click at [901, 148] on button "button" at bounding box center [906, 149] width 24 height 24
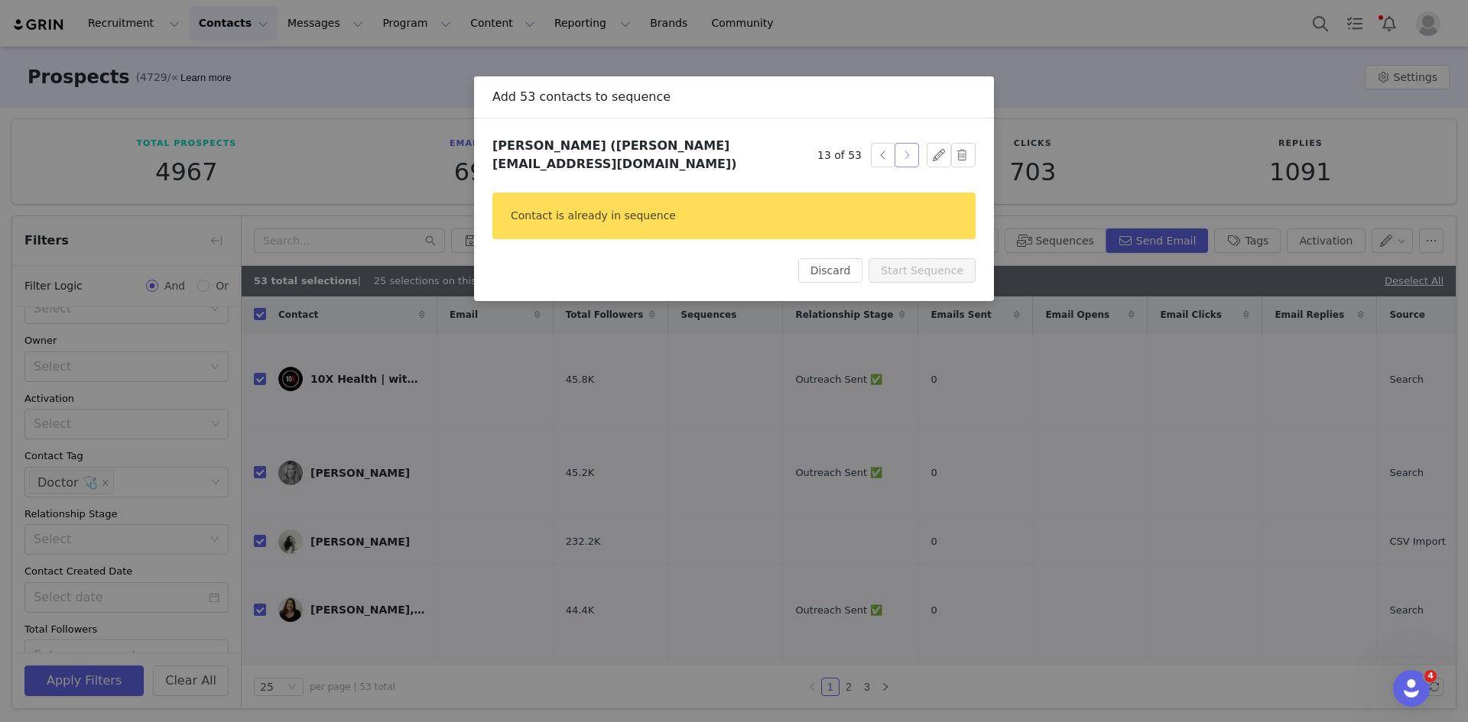
click at [901, 148] on button "button" at bounding box center [906, 155] width 24 height 24
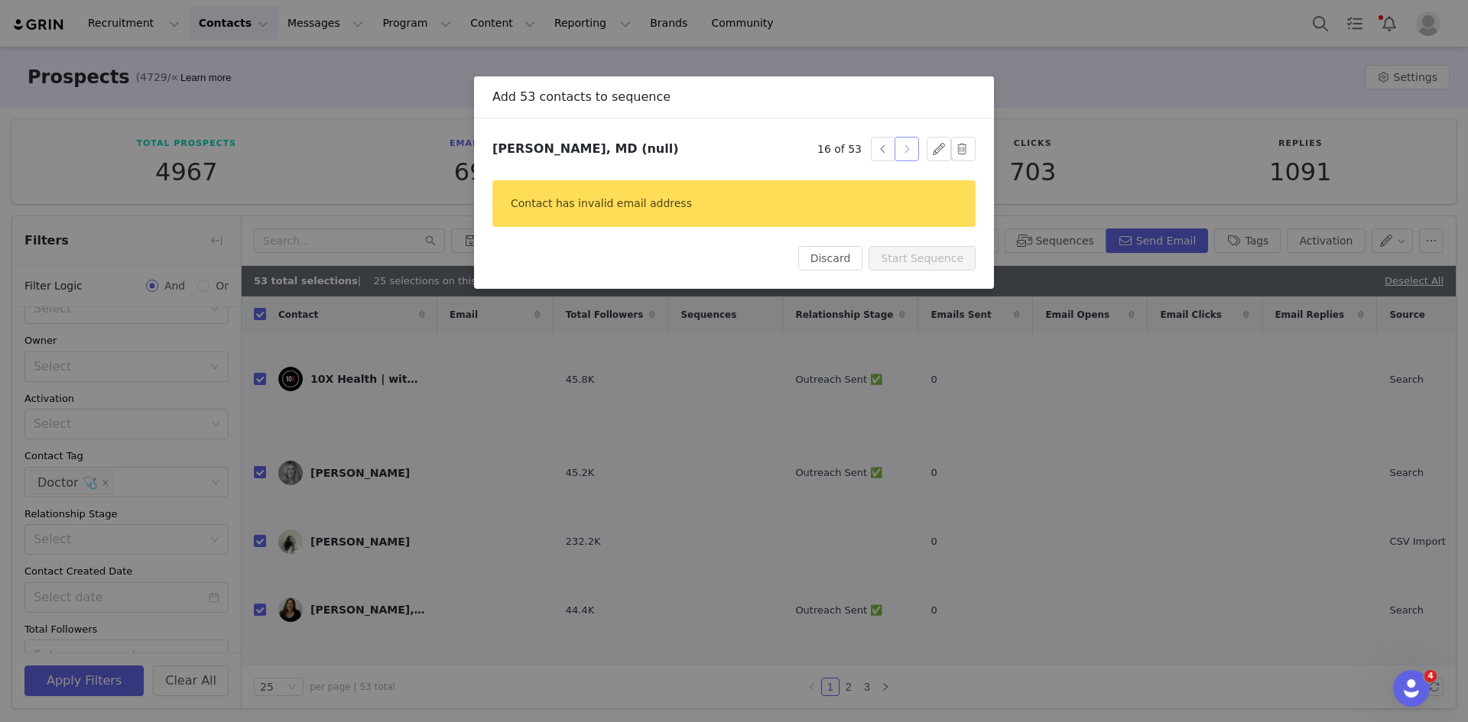
click at [901, 148] on button "button" at bounding box center [906, 149] width 24 height 24
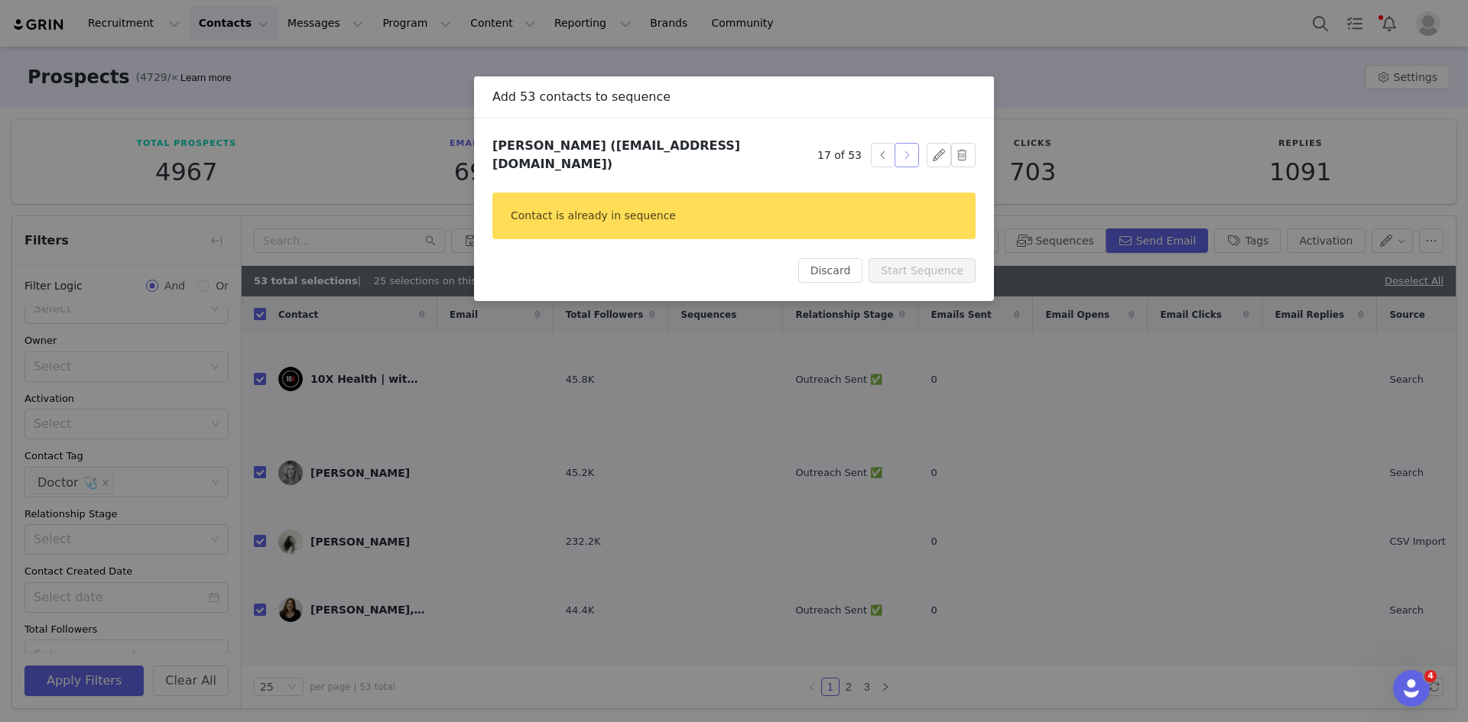
click at [901, 148] on button "button" at bounding box center [906, 155] width 24 height 24
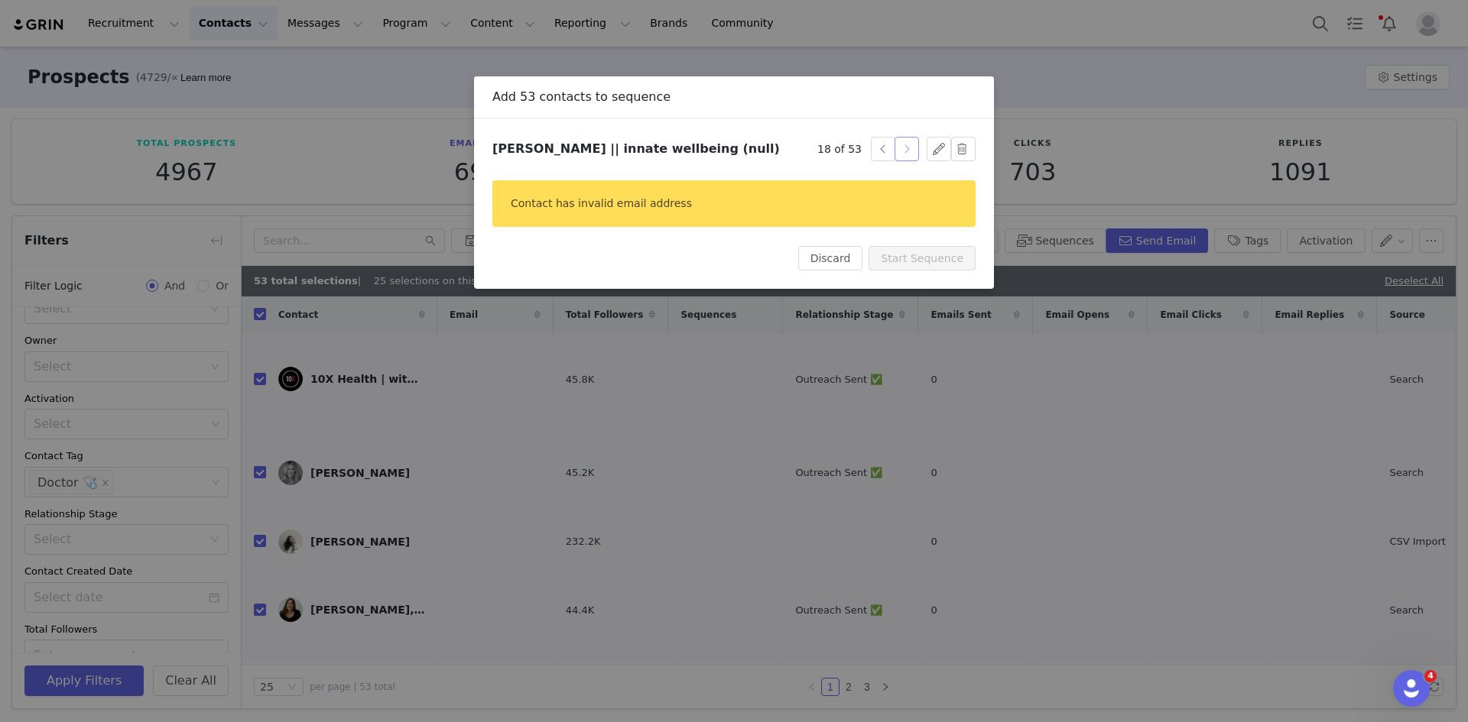
click at [901, 148] on button "button" at bounding box center [906, 149] width 24 height 24
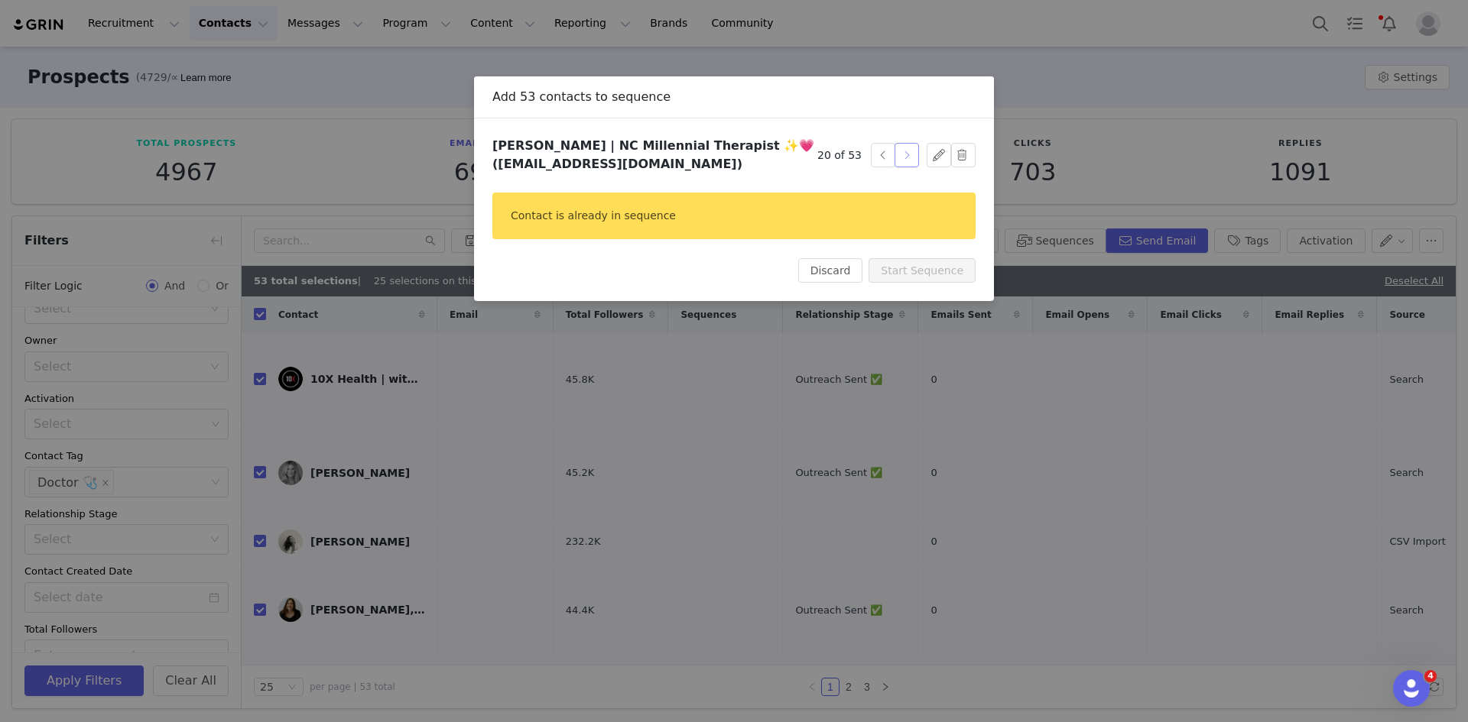
click at [901, 148] on button "button" at bounding box center [906, 155] width 24 height 24
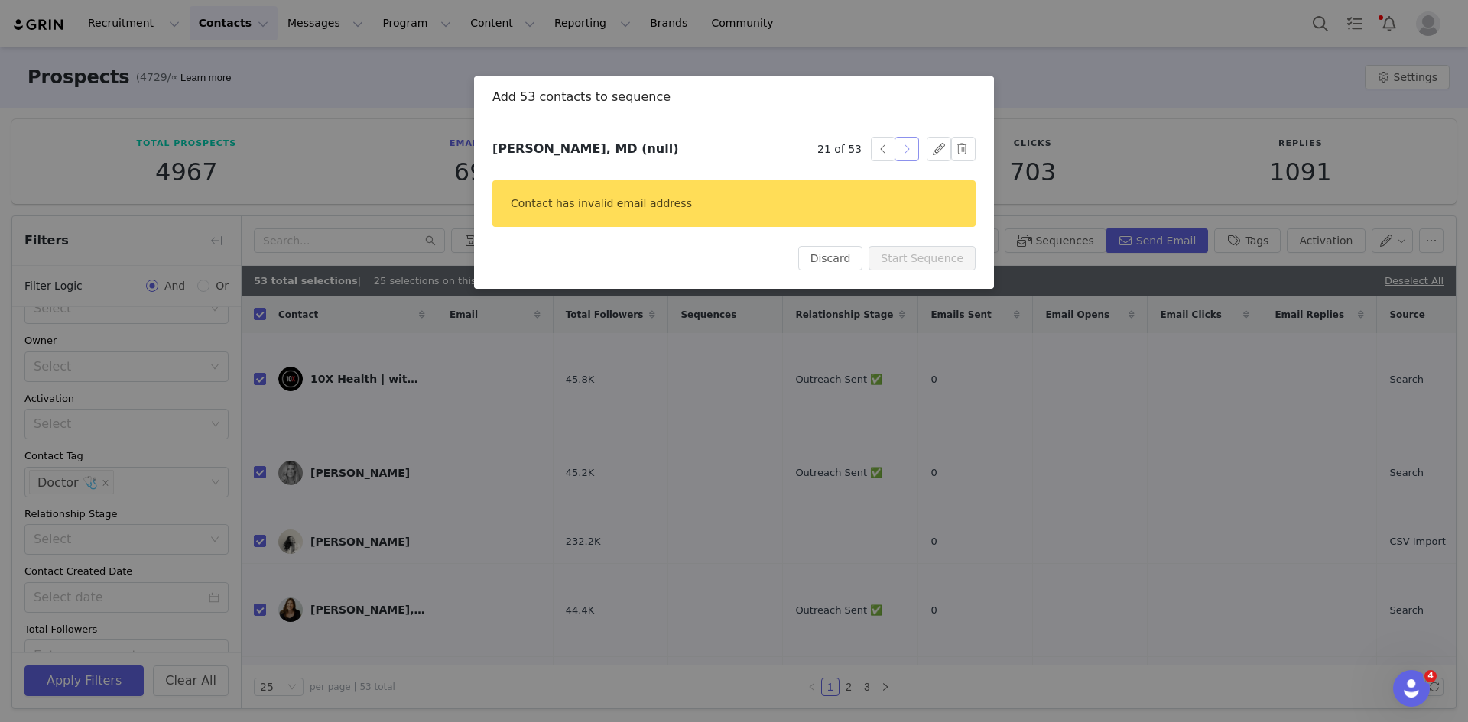
click at [901, 148] on button "button" at bounding box center [906, 149] width 24 height 24
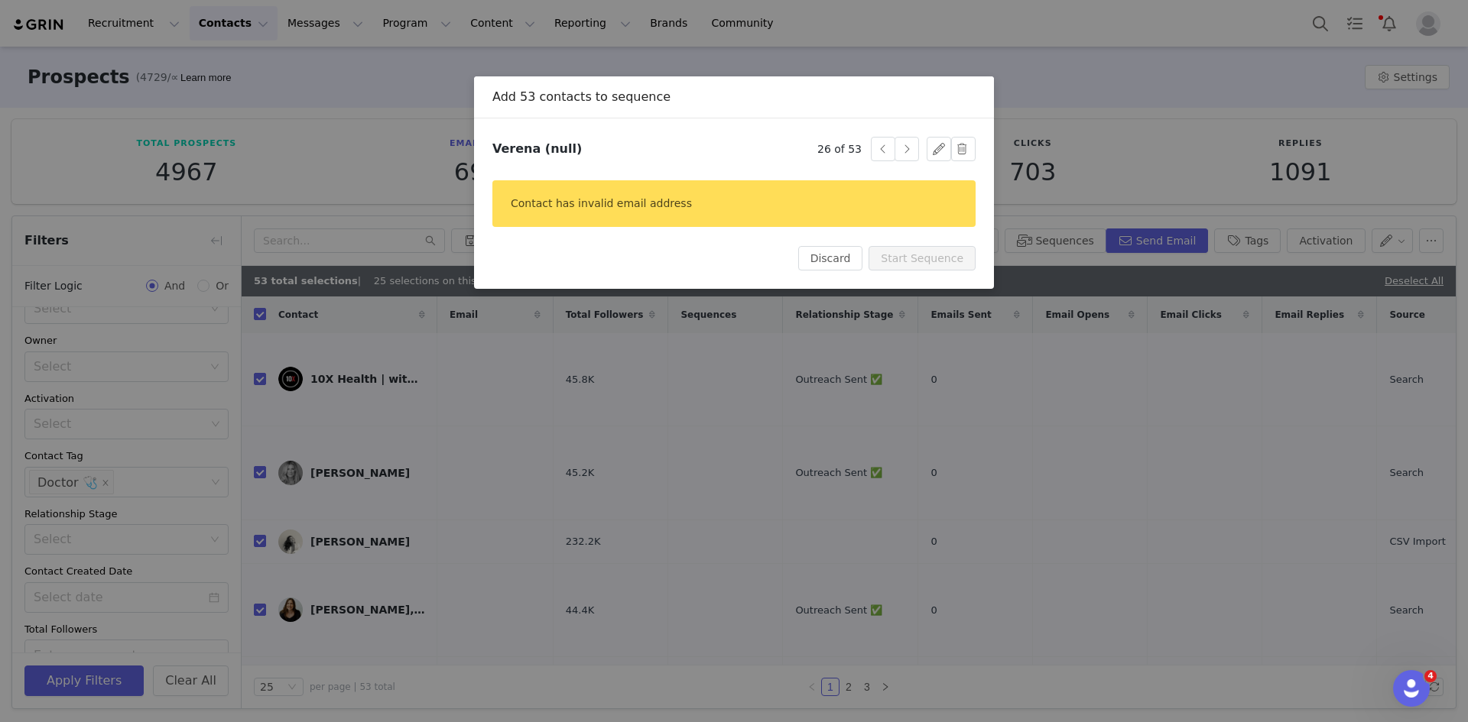
click at [901, 148] on button "button" at bounding box center [906, 149] width 24 height 24
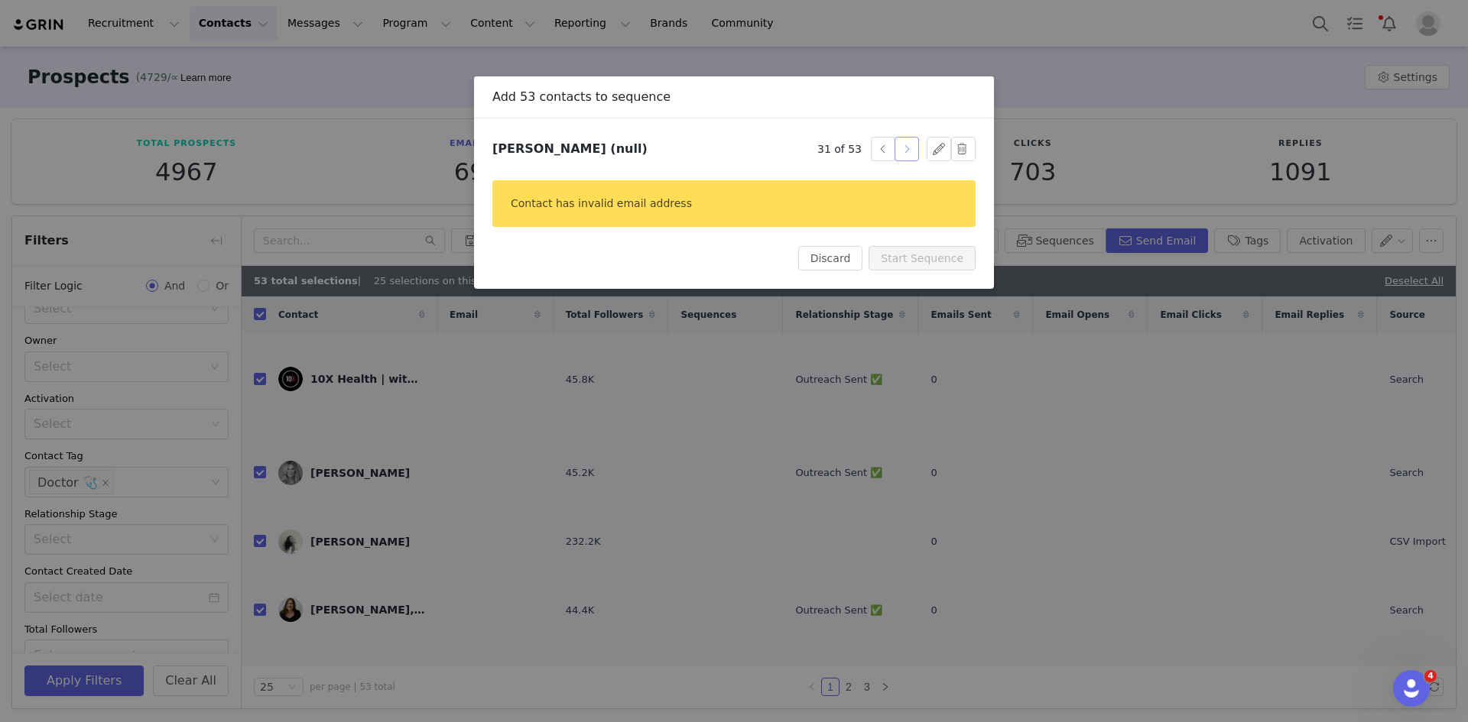
click at [901, 148] on button "button" at bounding box center [906, 149] width 24 height 24
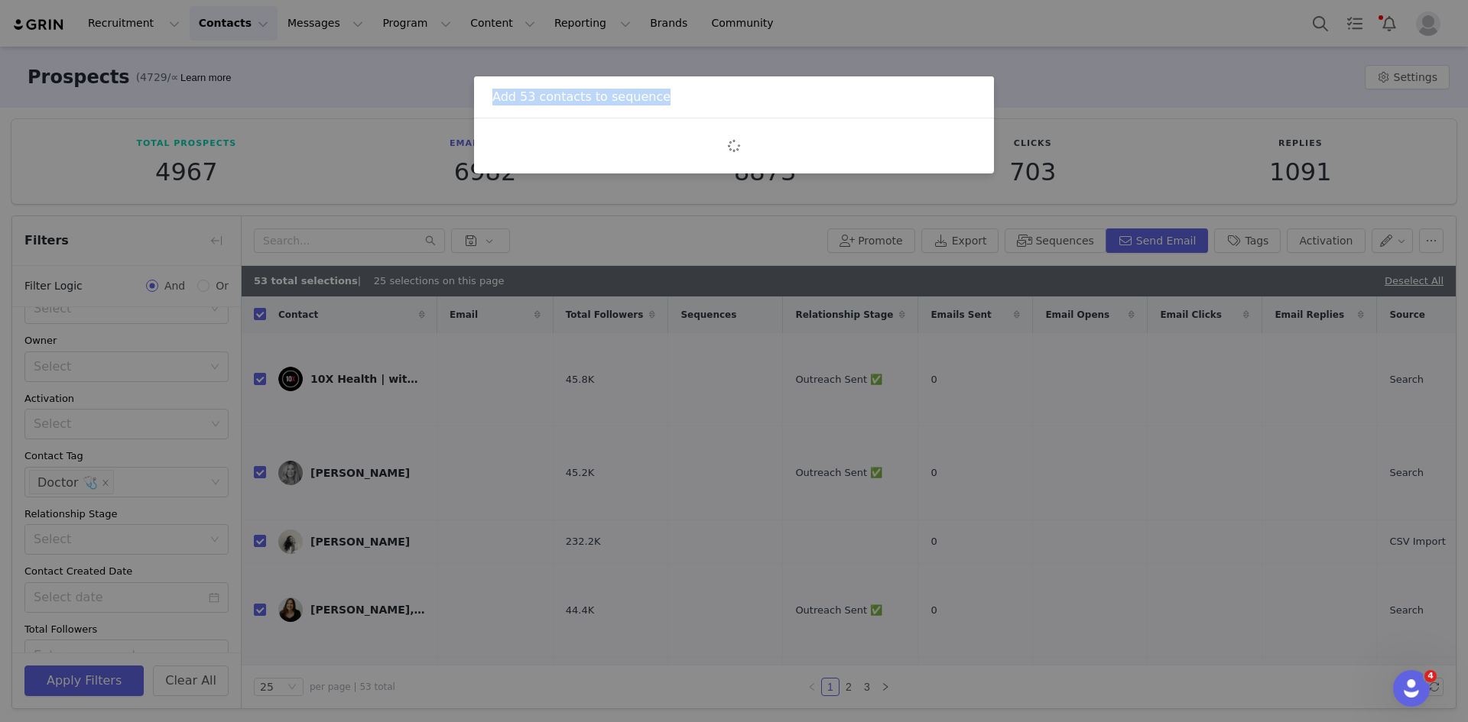
click at [901, 148] on div at bounding box center [733, 146] width 483 height 18
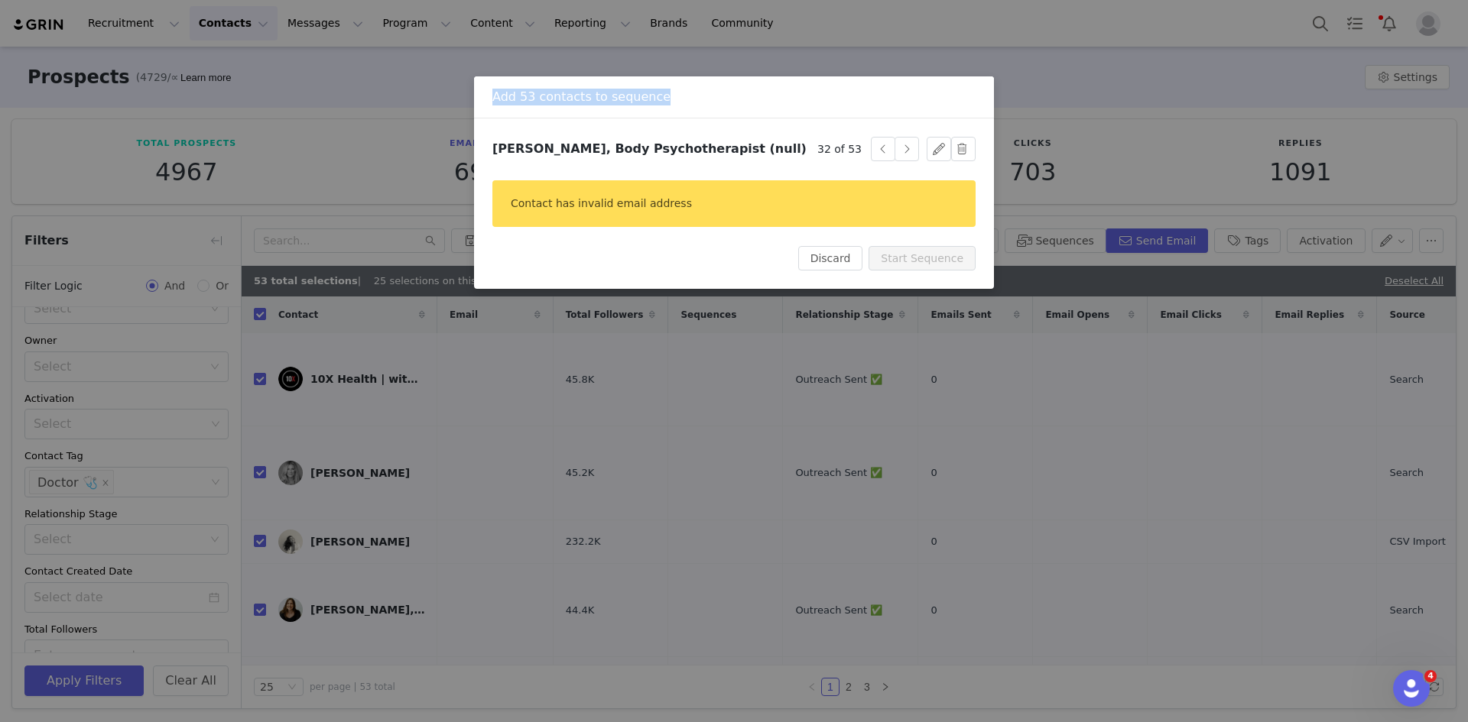
click at [901, 148] on button "button" at bounding box center [906, 149] width 24 height 24
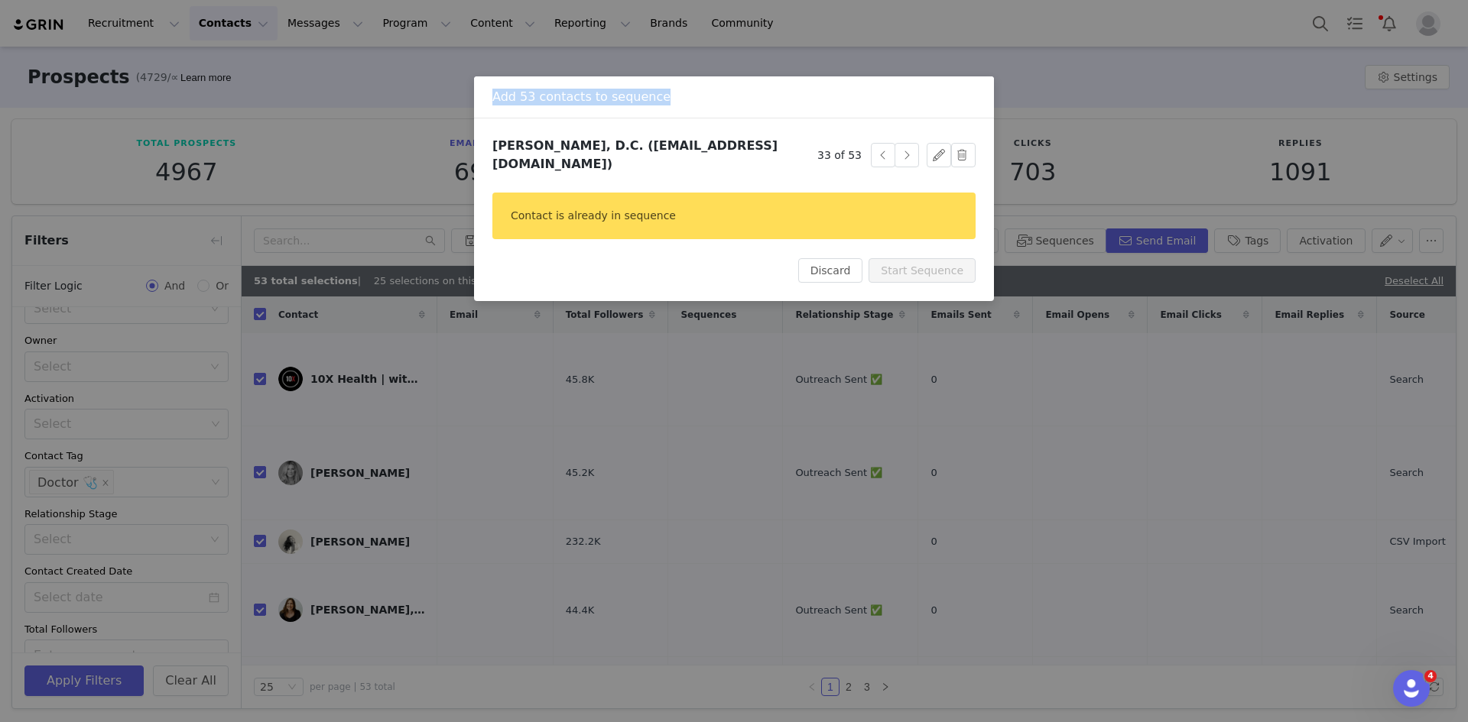
click at [901, 148] on button "button" at bounding box center [906, 155] width 24 height 24
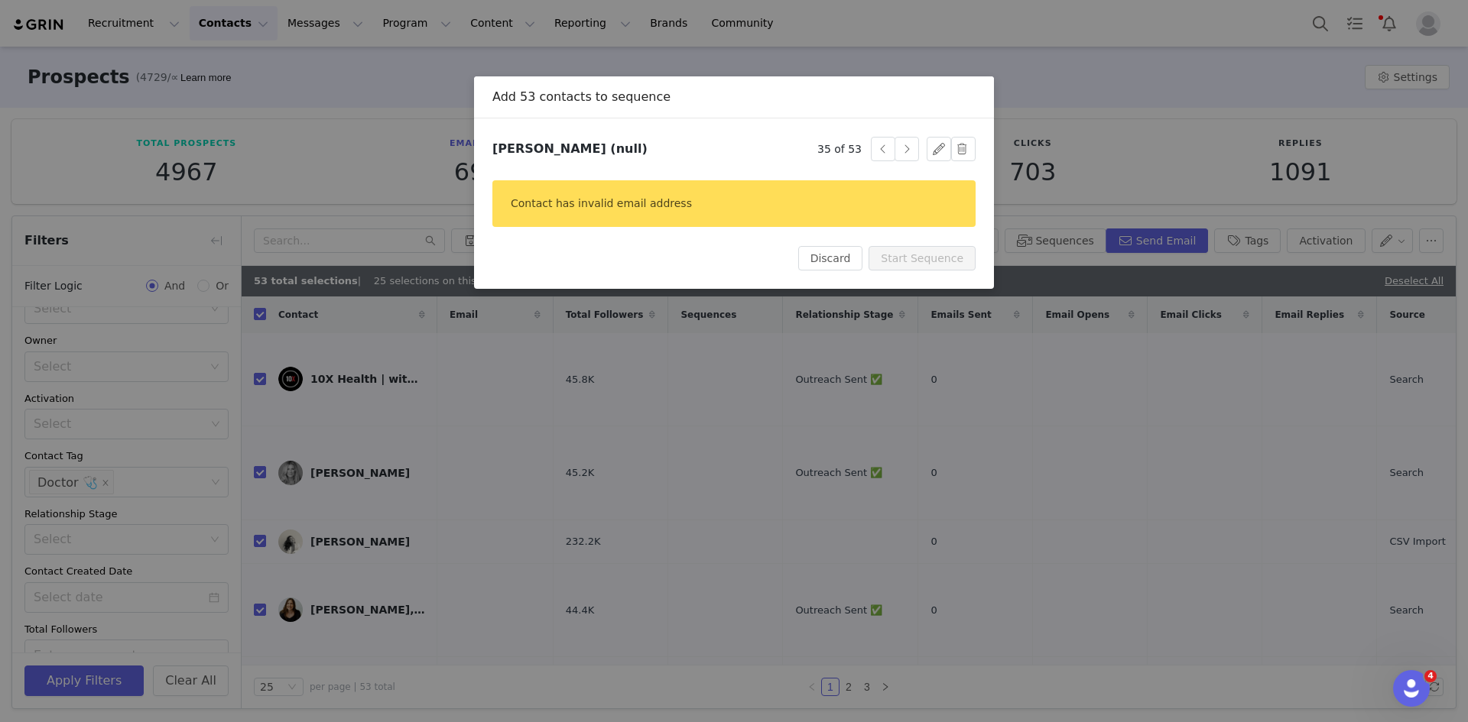
click at [901, 148] on button "button" at bounding box center [906, 149] width 24 height 24
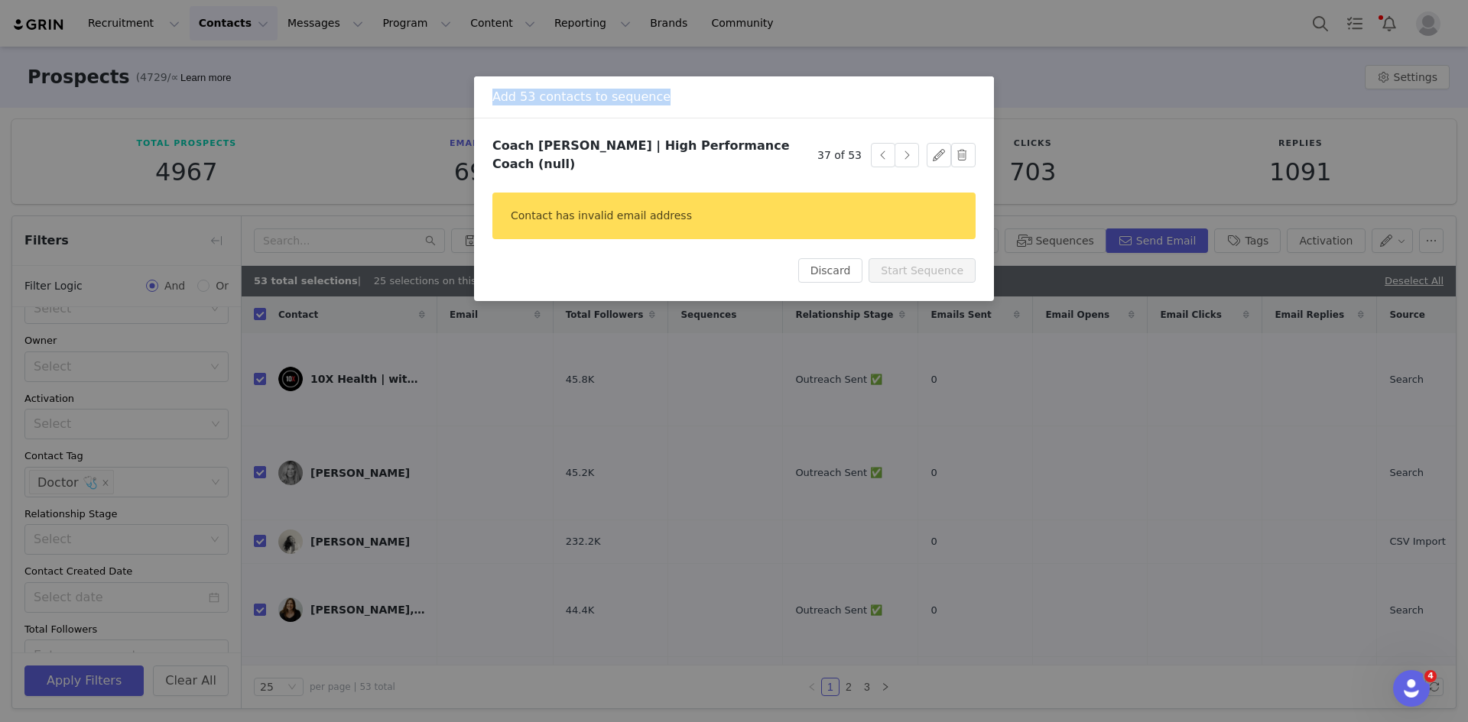
click at [901, 148] on button "button" at bounding box center [906, 155] width 24 height 24
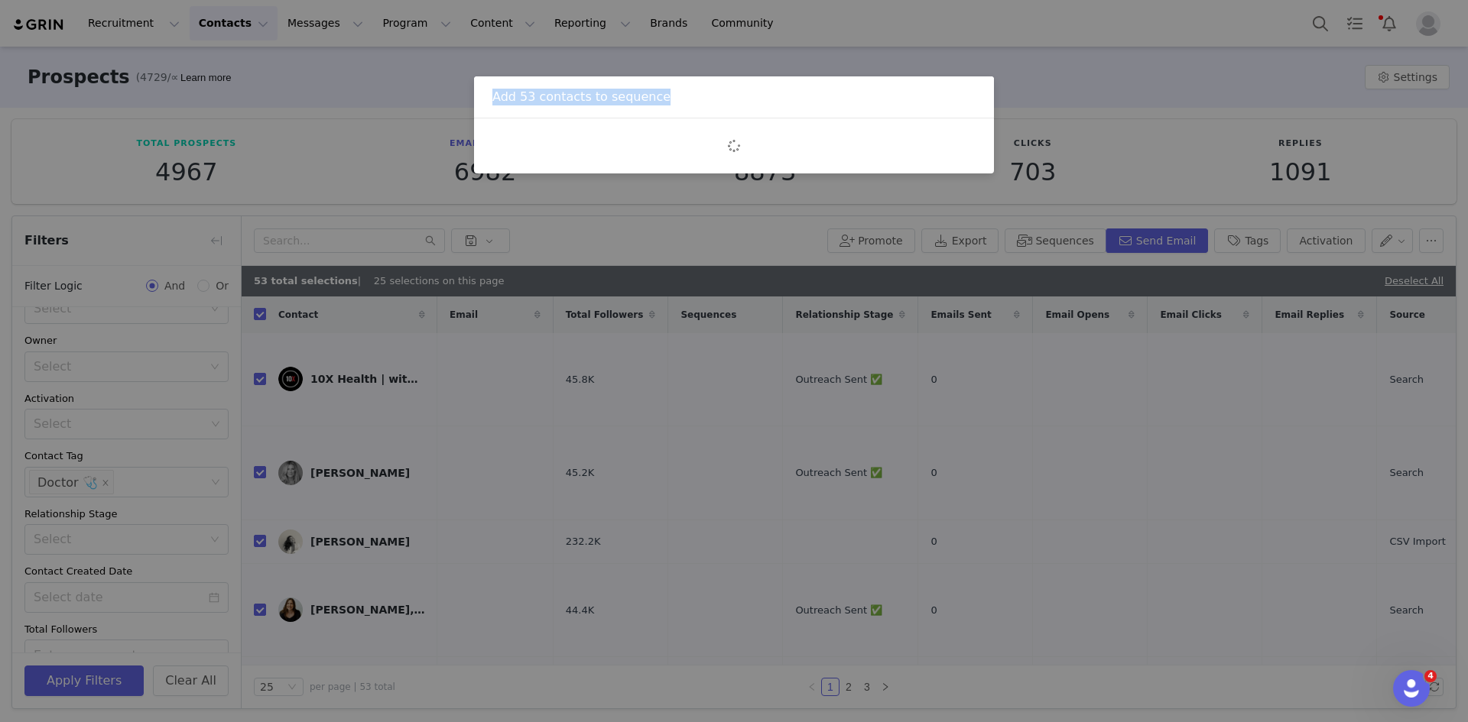
click at [901, 148] on div at bounding box center [733, 146] width 483 height 18
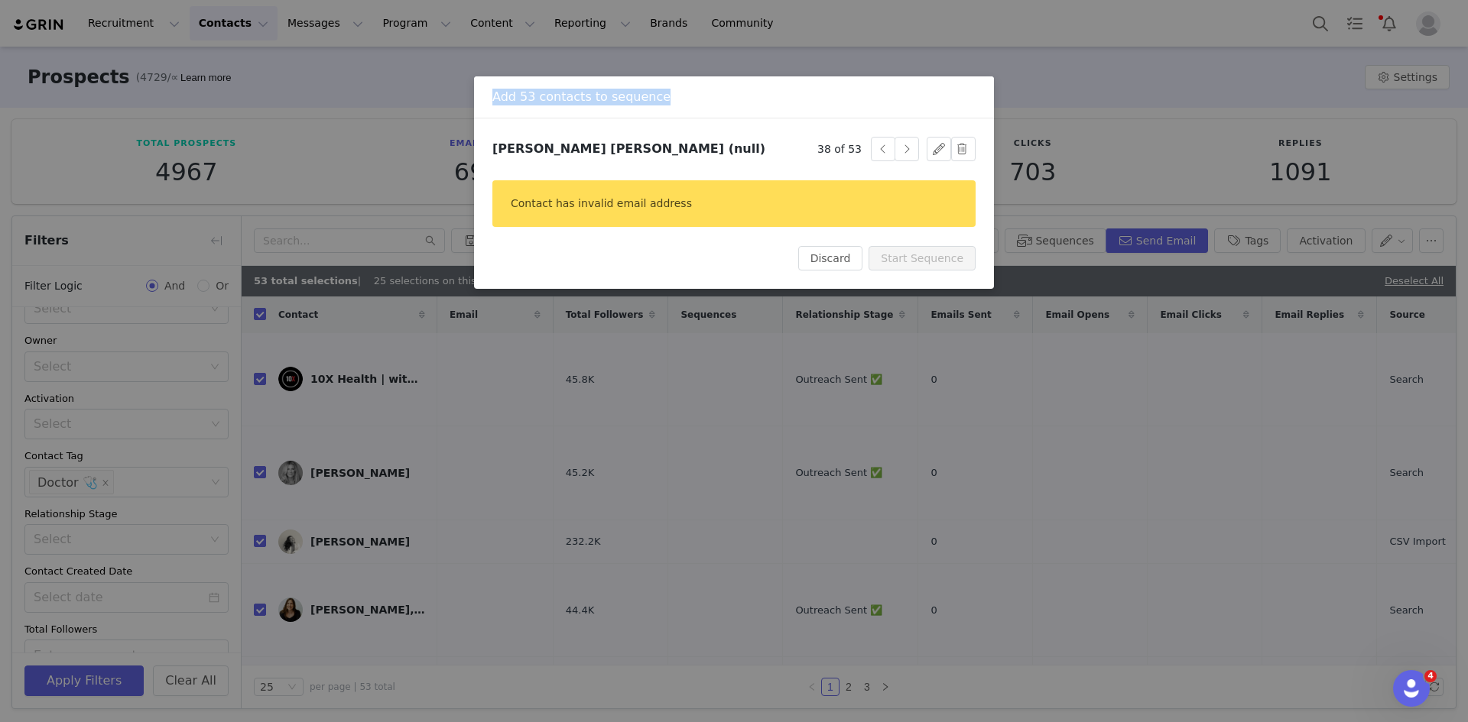
click at [901, 148] on button "button" at bounding box center [906, 149] width 24 height 24
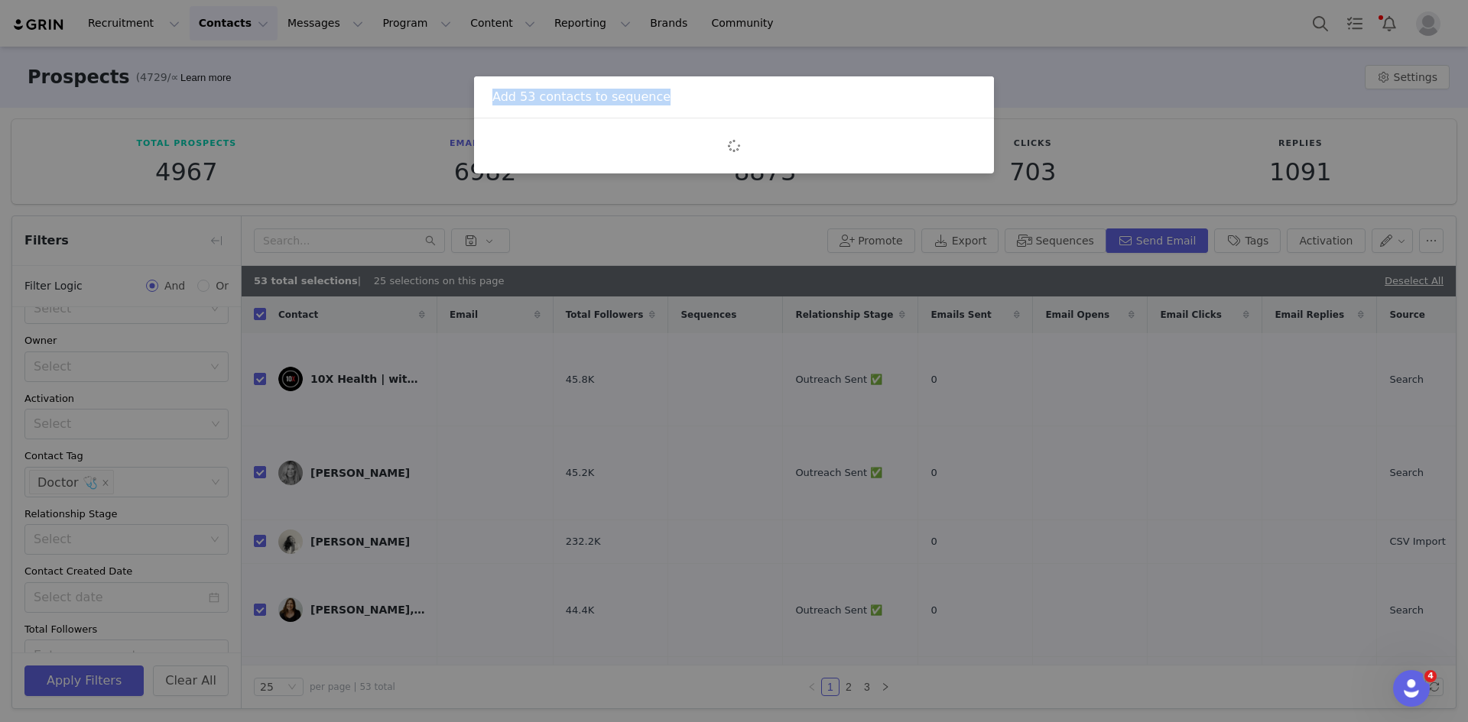
click at [901, 148] on div at bounding box center [733, 146] width 483 height 18
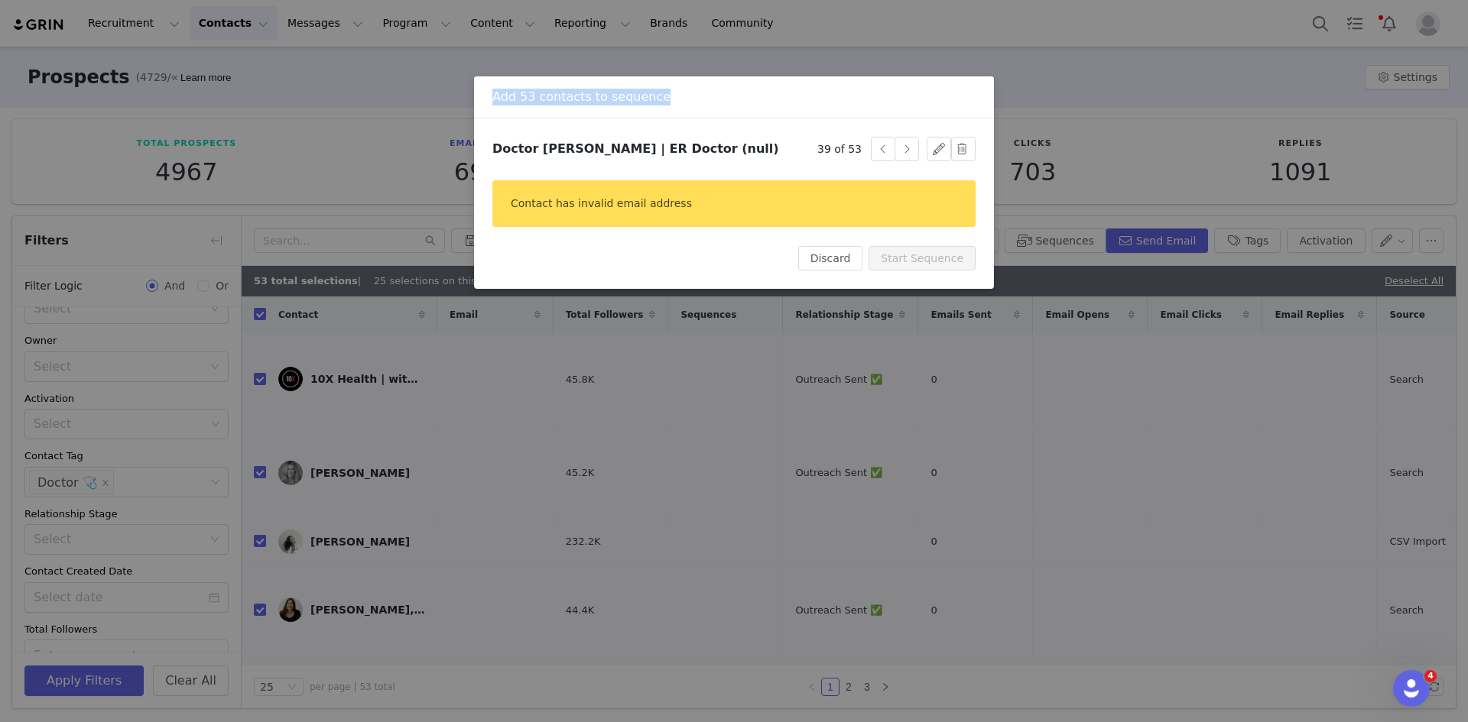
click at [901, 148] on button "button" at bounding box center [906, 149] width 24 height 24
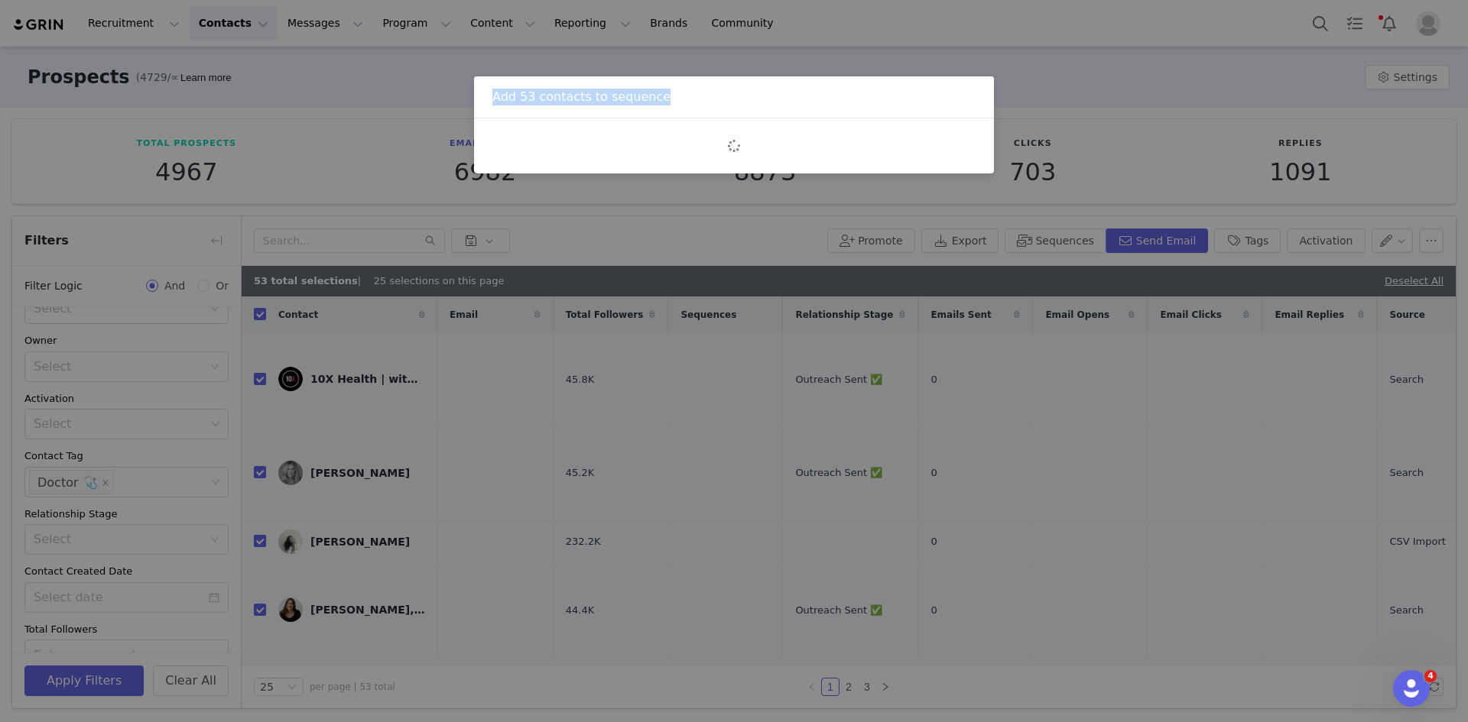
click at [901, 148] on div at bounding box center [733, 146] width 483 height 18
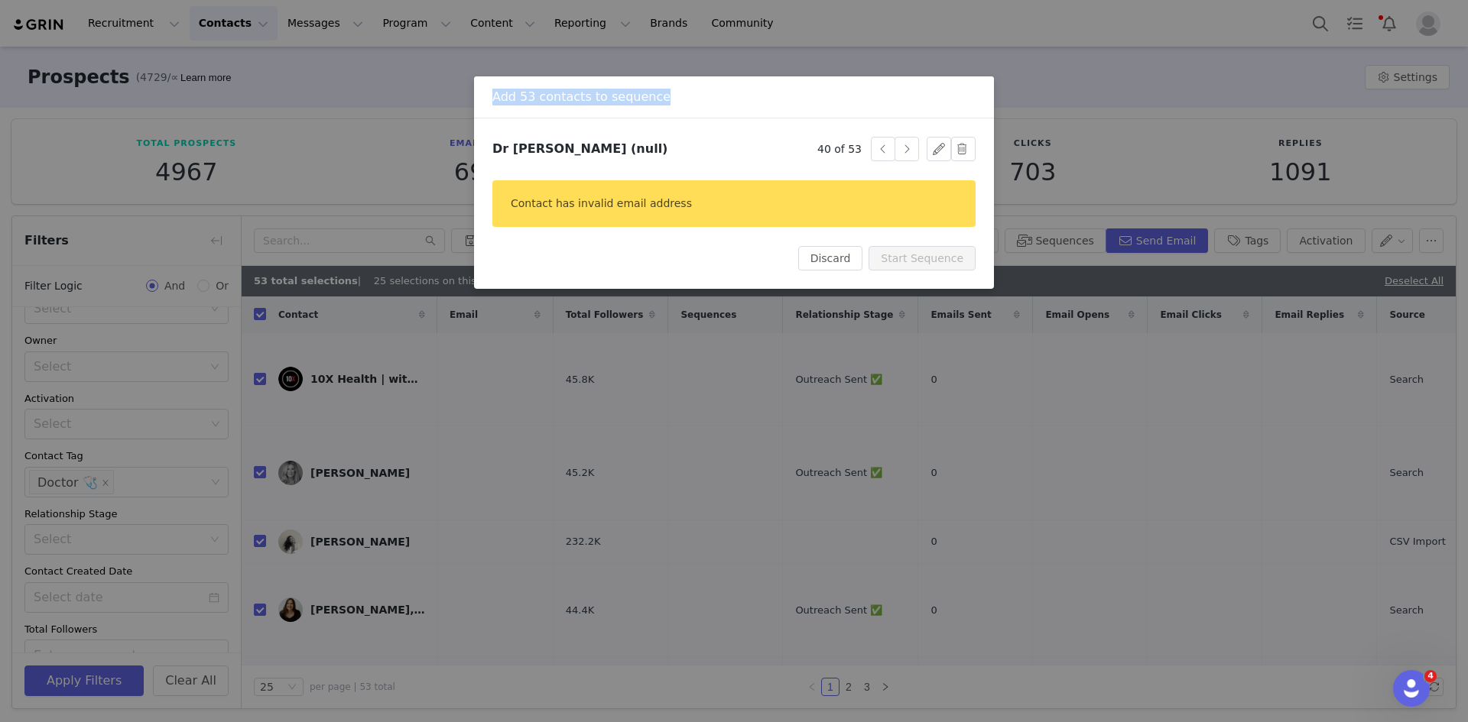
click at [901, 148] on button "button" at bounding box center [906, 149] width 24 height 24
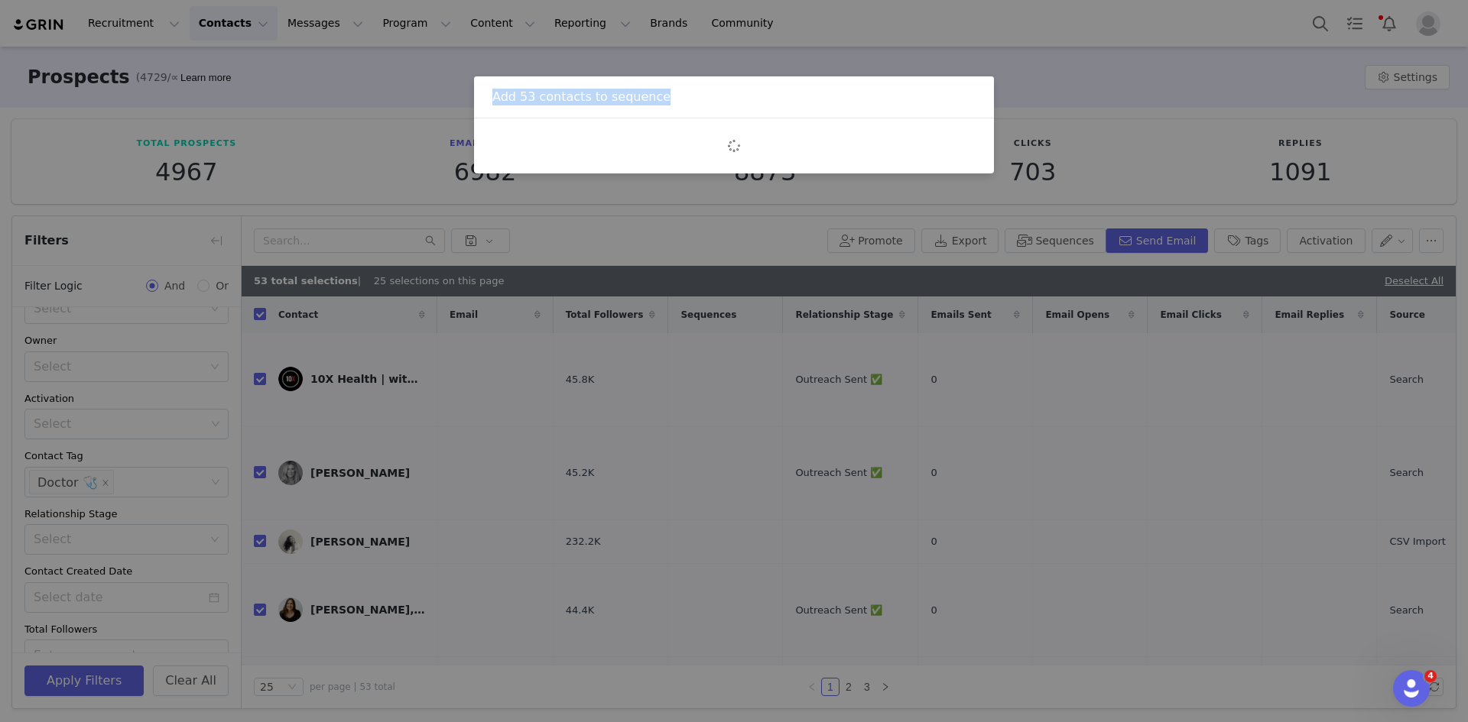
click at [901, 148] on div at bounding box center [733, 146] width 483 height 18
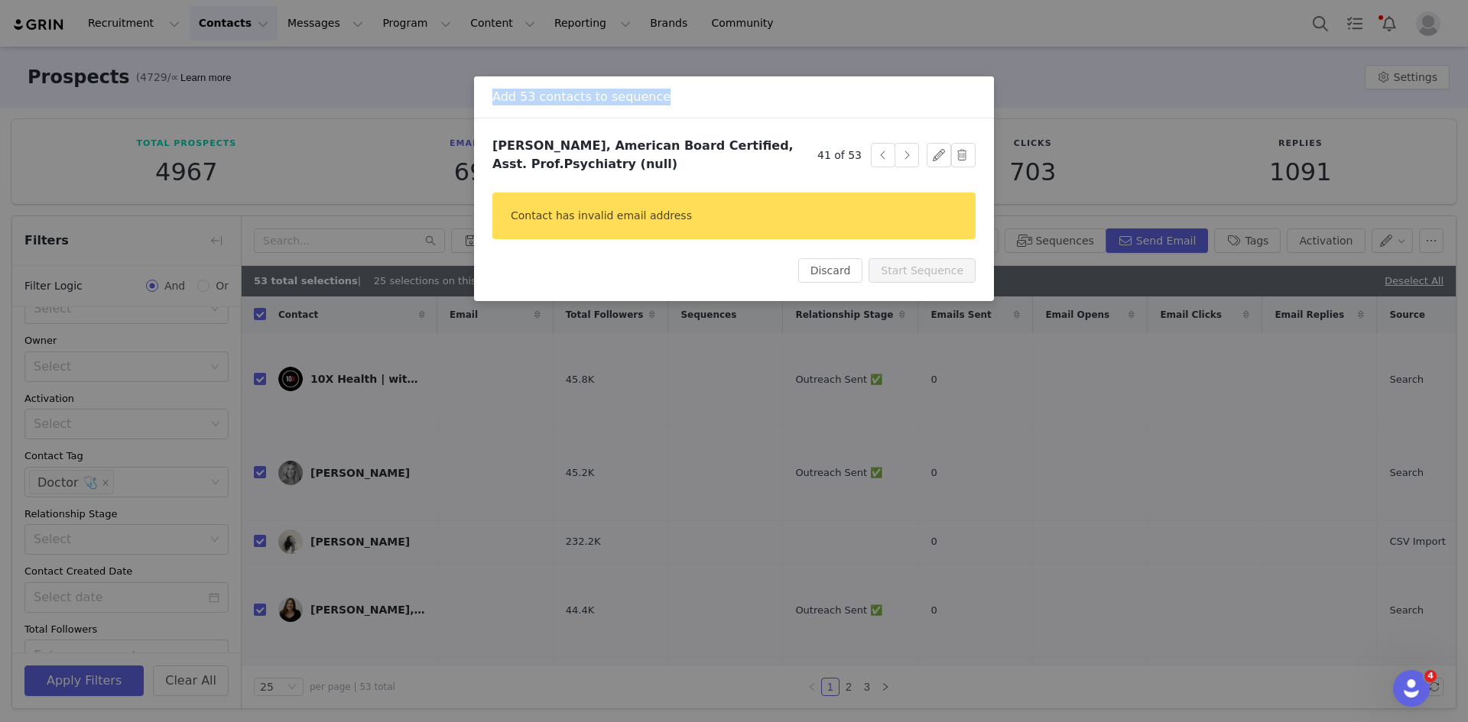
click at [901, 148] on button "button" at bounding box center [906, 155] width 24 height 24
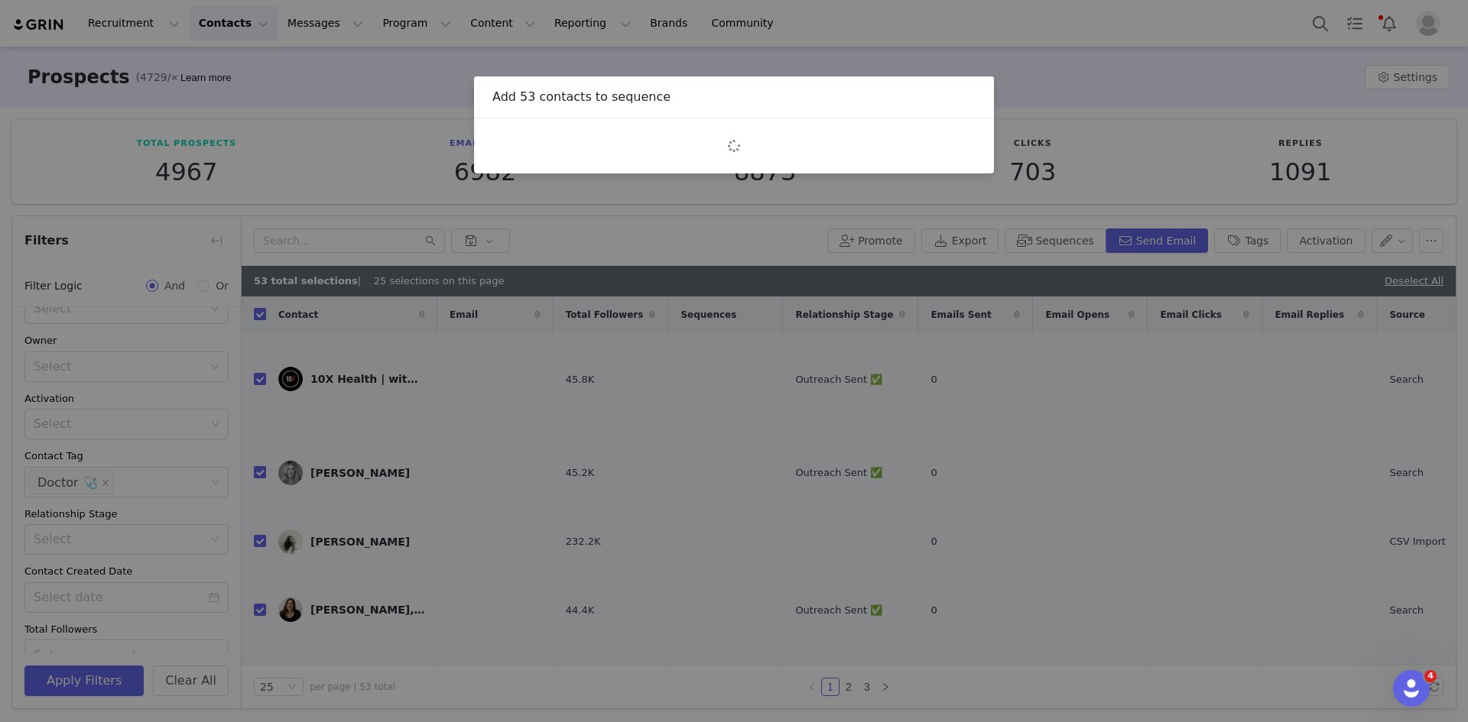
click at [901, 148] on div at bounding box center [733, 146] width 483 height 18
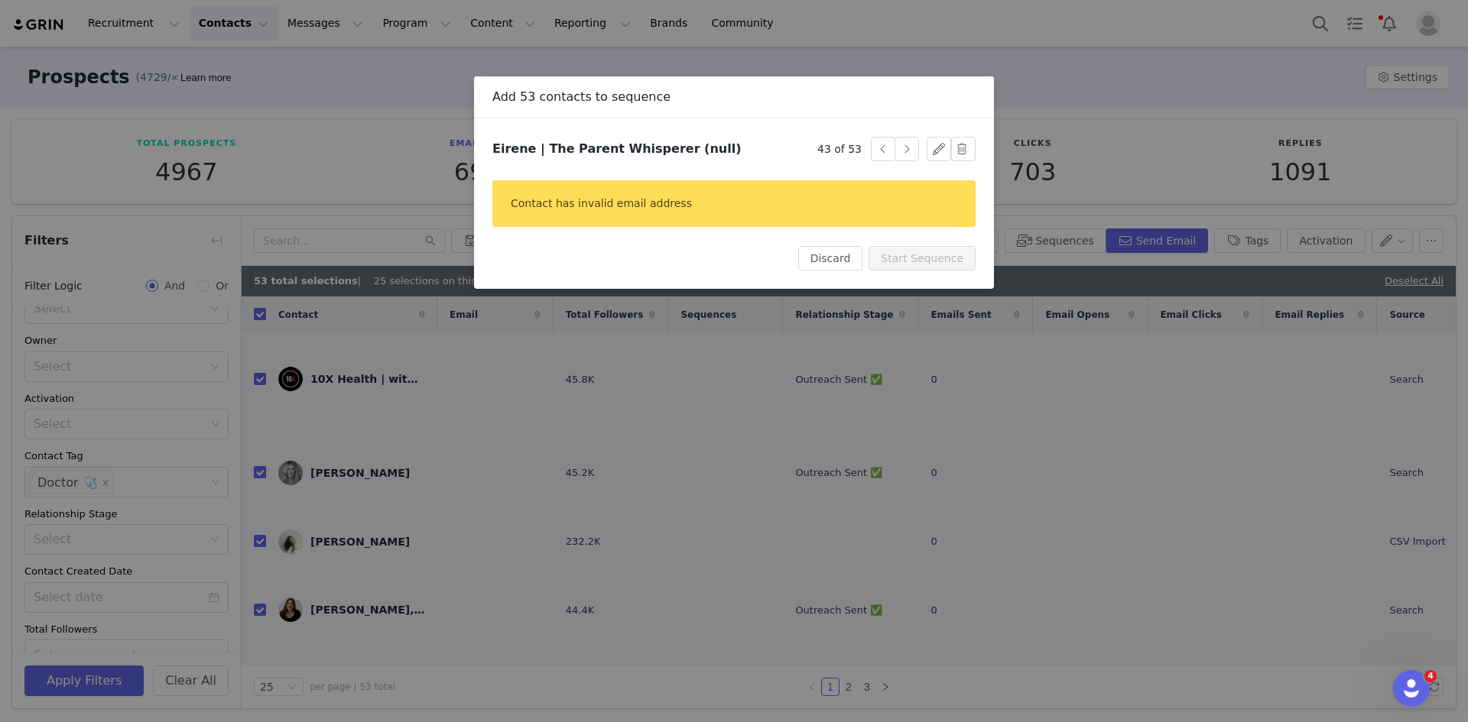
click at [901, 148] on button "button" at bounding box center [906, 149] width 24 height 24
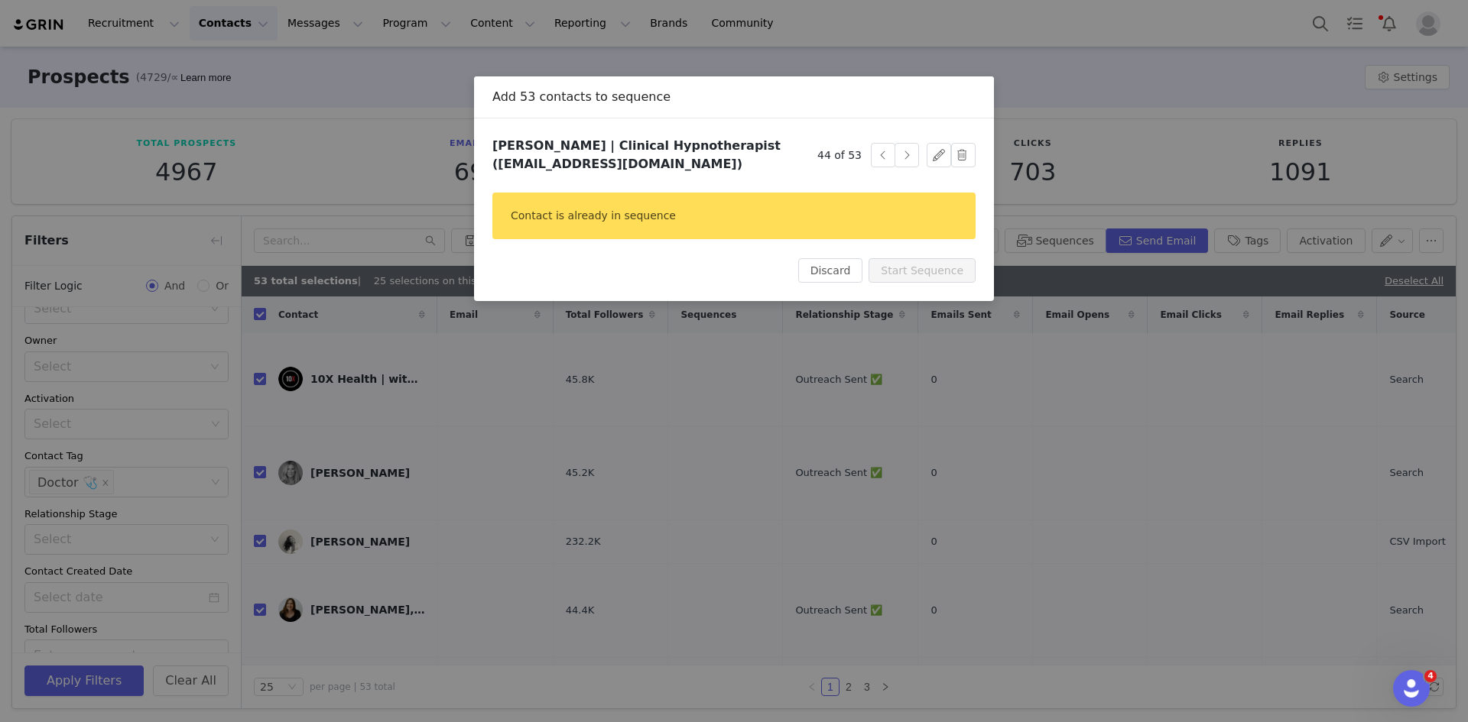
click at [901, 148] on button "button" at bounding box center [906, 155] width 24 height 24
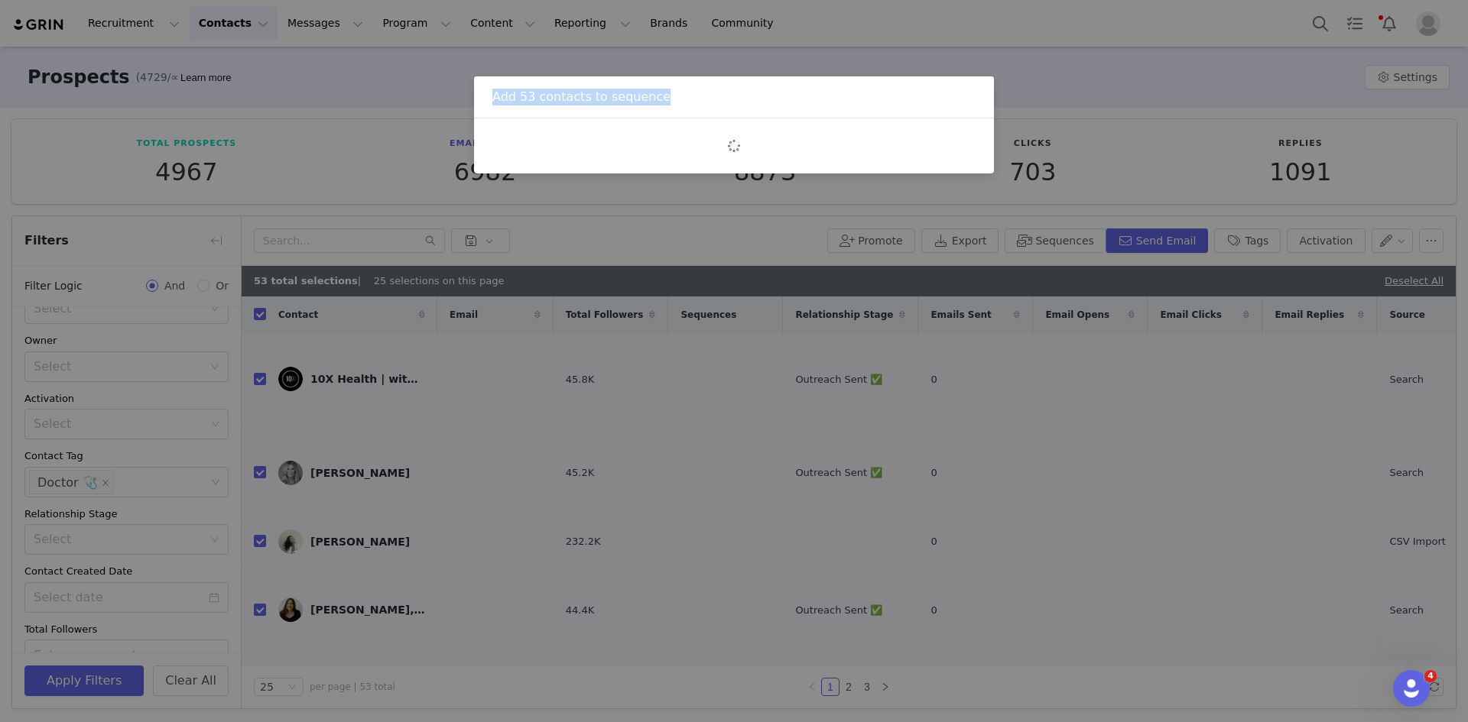
click at [901, 148] on div at bounding box center [733, 146] width 483 height 18
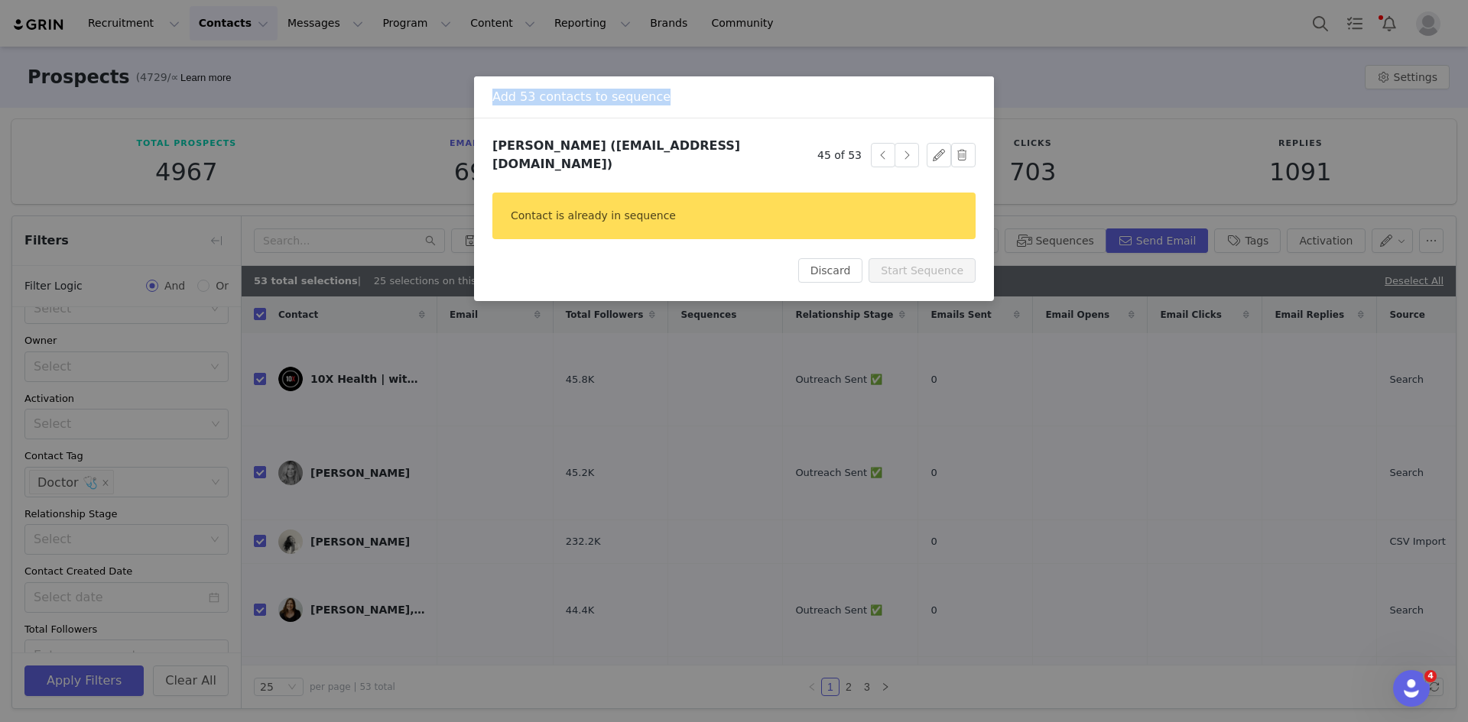
click at [901, 148] on button "button" at bounding box center [906, 155] width 24 height 24
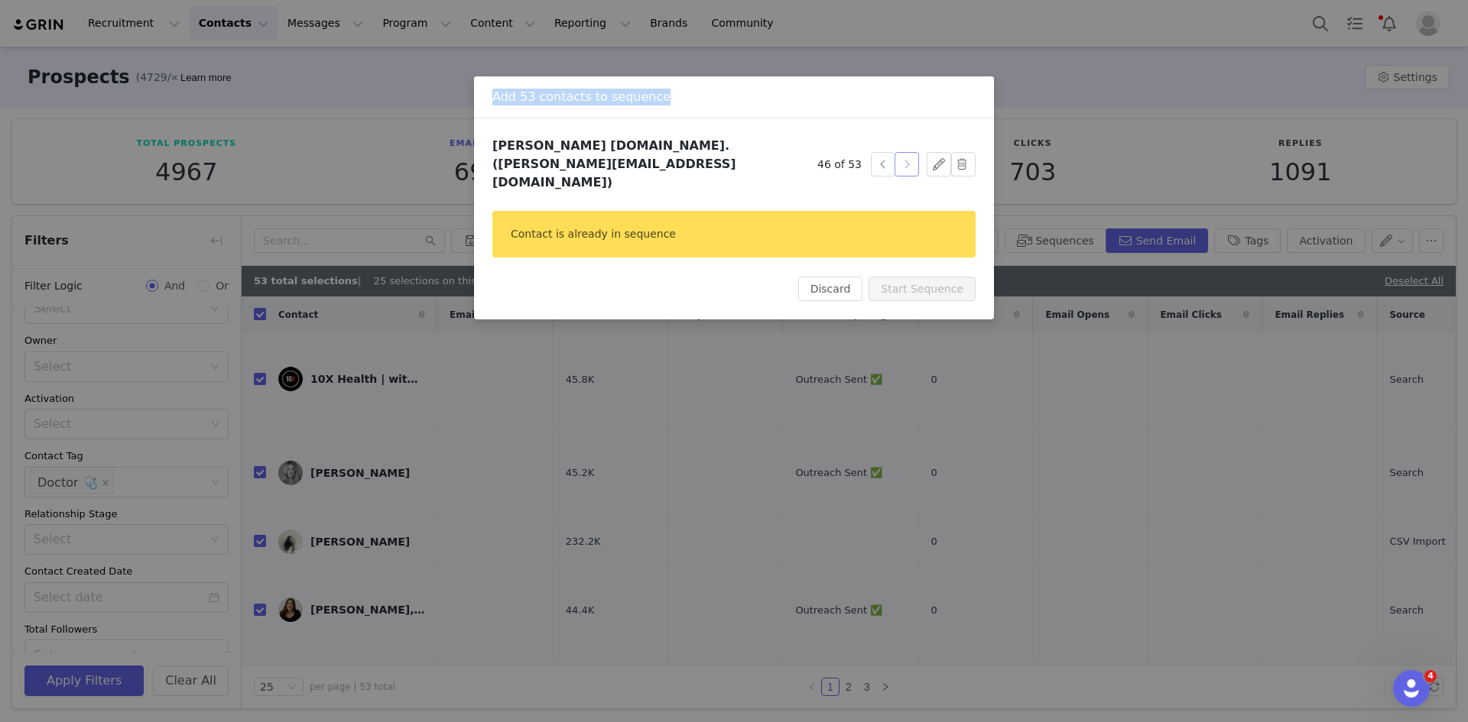
click at [910, 152] on button "button" at bounding box center [906, 164] width 24 height 24
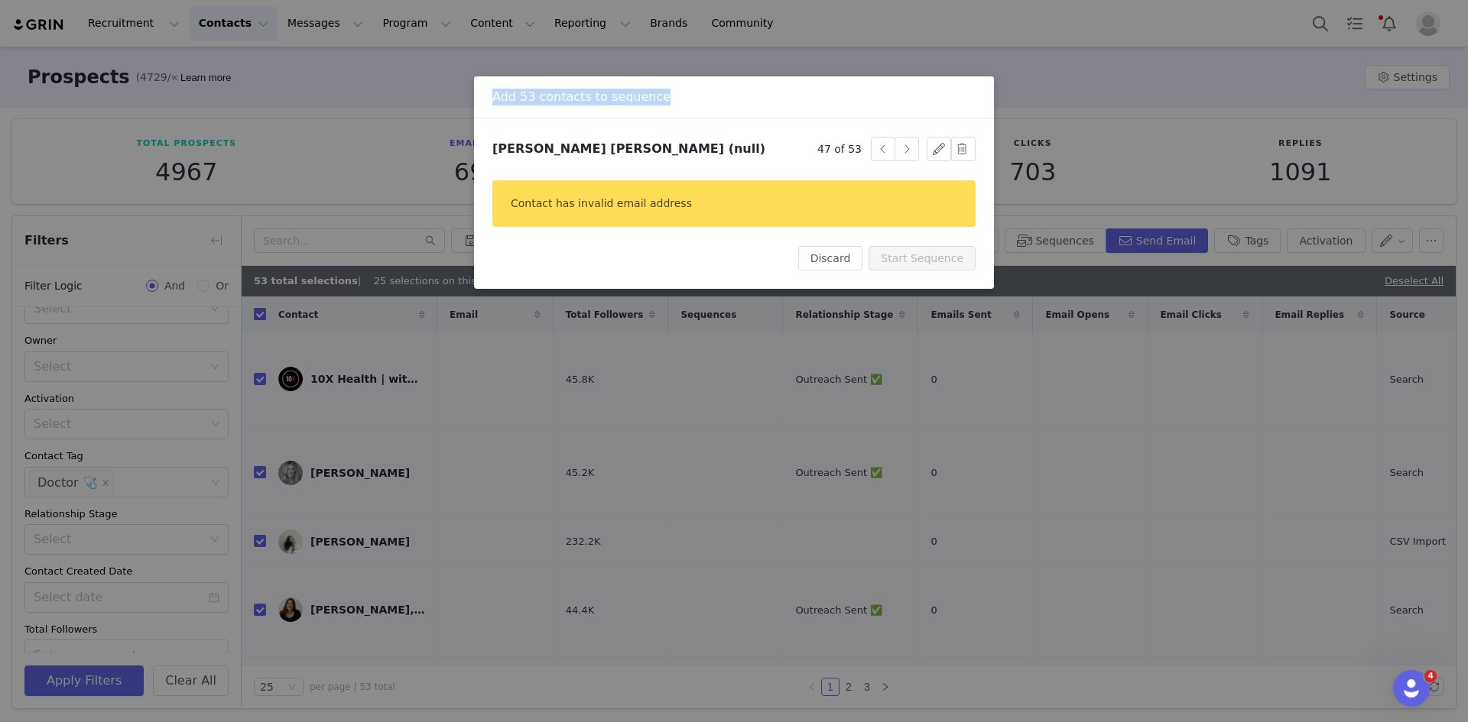
click at [910, 148] on button "button" at bounding box center [906, 149] width 24 height 24
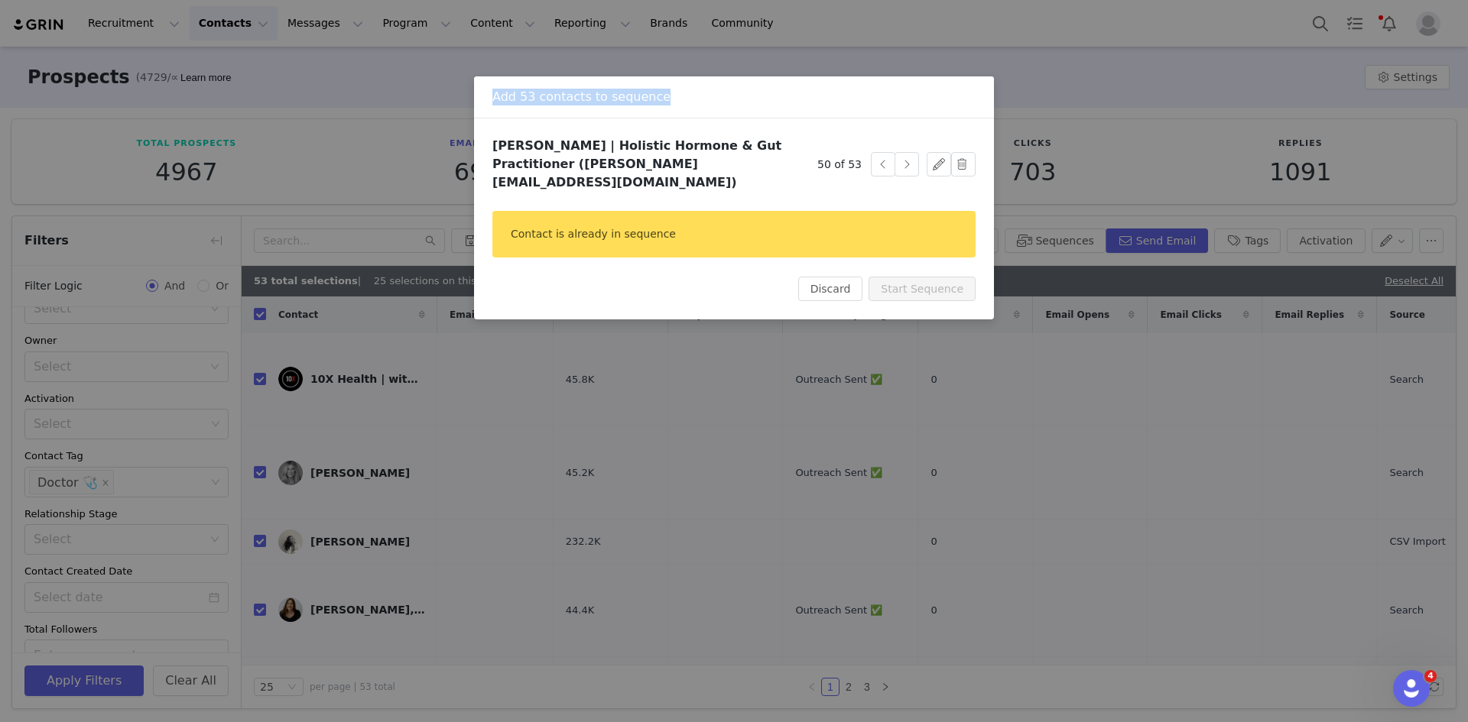
click at [910, 152] on button "button" at bounding box center [906, 164] width 24 height 24
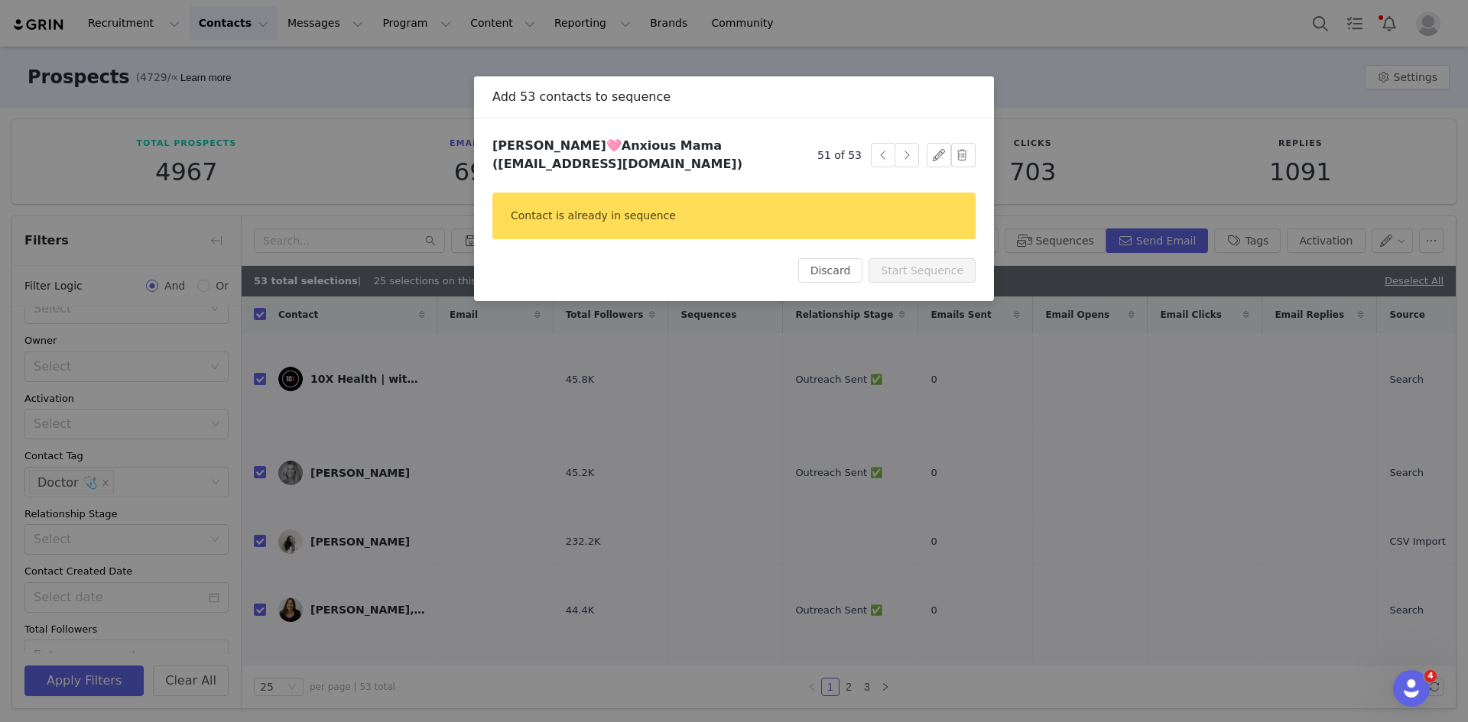
click at [845, 257] on div "Jessa🩷Anxious Mama (lifestyleofananxiousmom@gmail.com) 51 of 53 Contact is alre…" at bounding box center [733, 210] width 483 height 146
click at [830, 271] on button "Discard" at bounding box center [830, 270] width 65 height 24
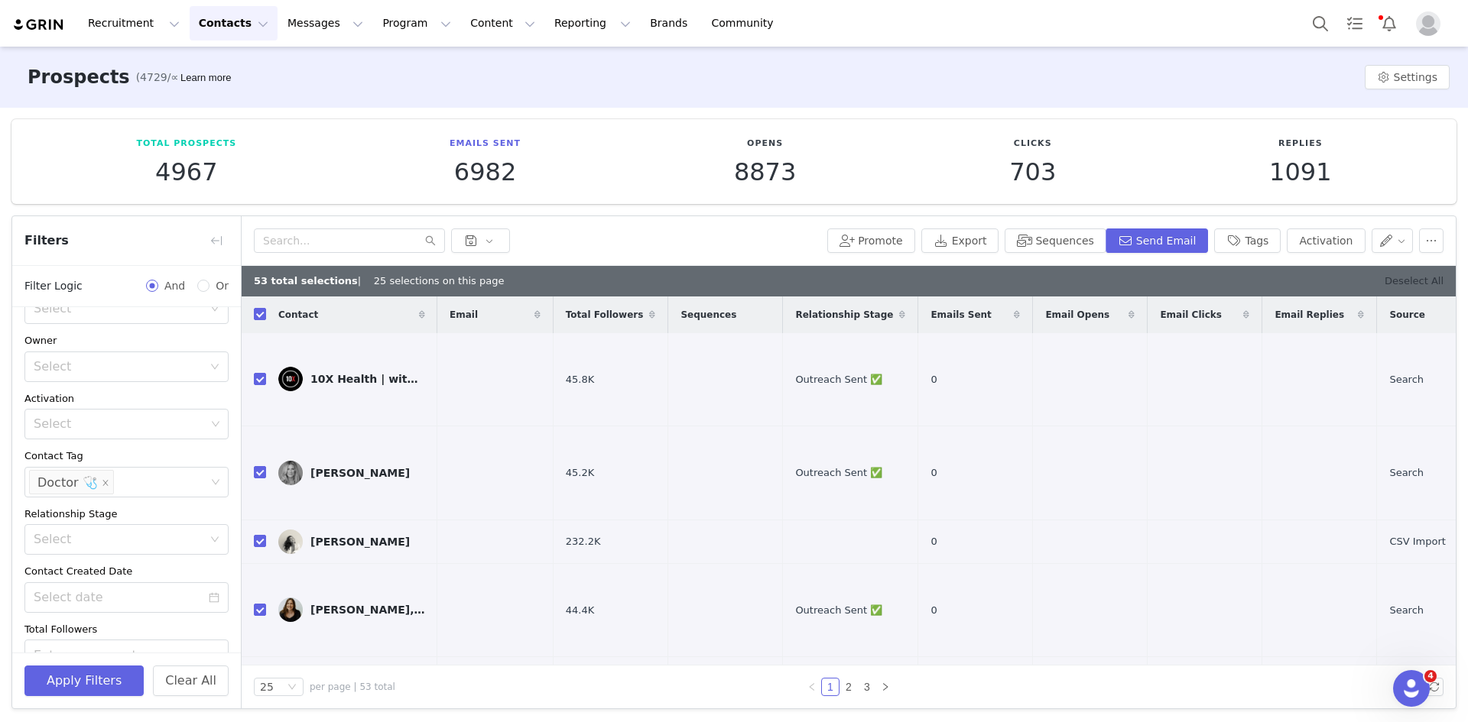
click at [1429, 282] on link "Deselect All" at bounding box center [1413, 280] width 59 height 11
checkbox input "false"
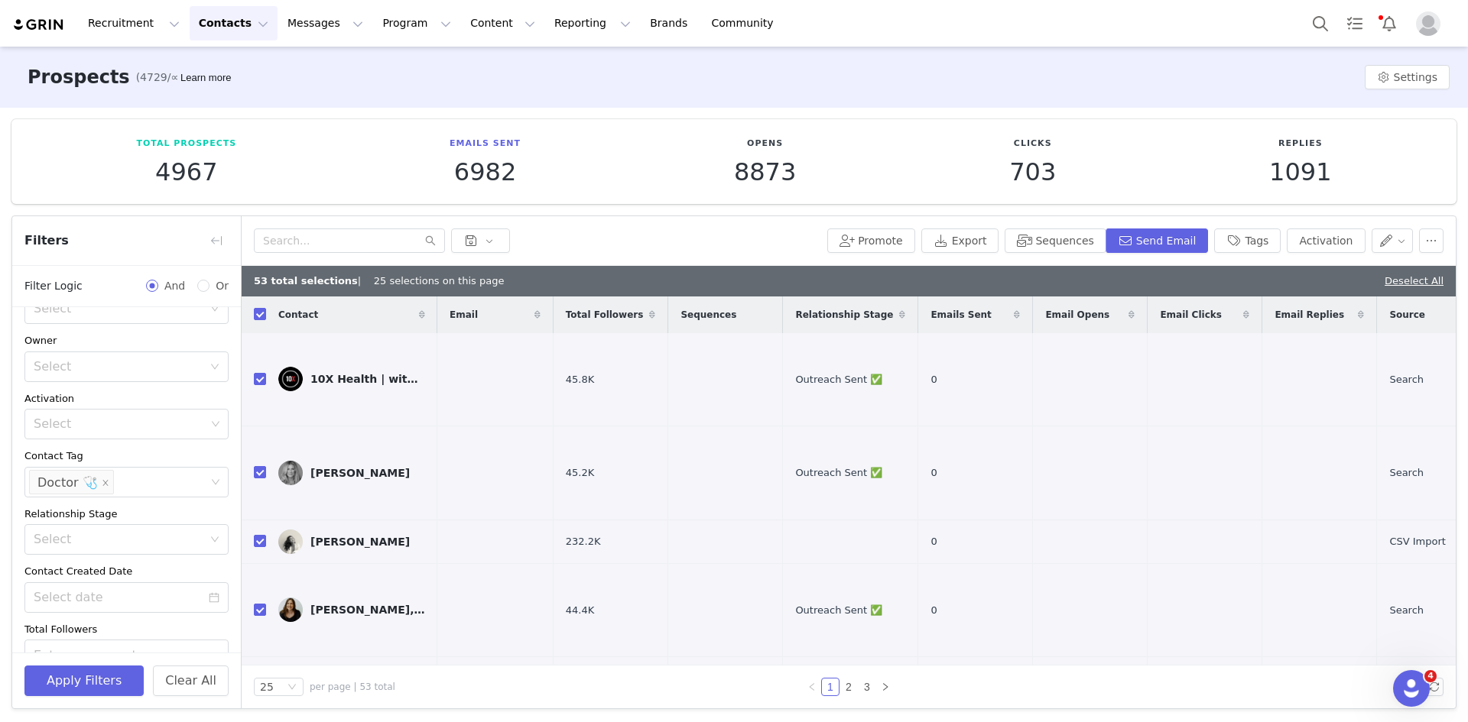
checkbox input "false"
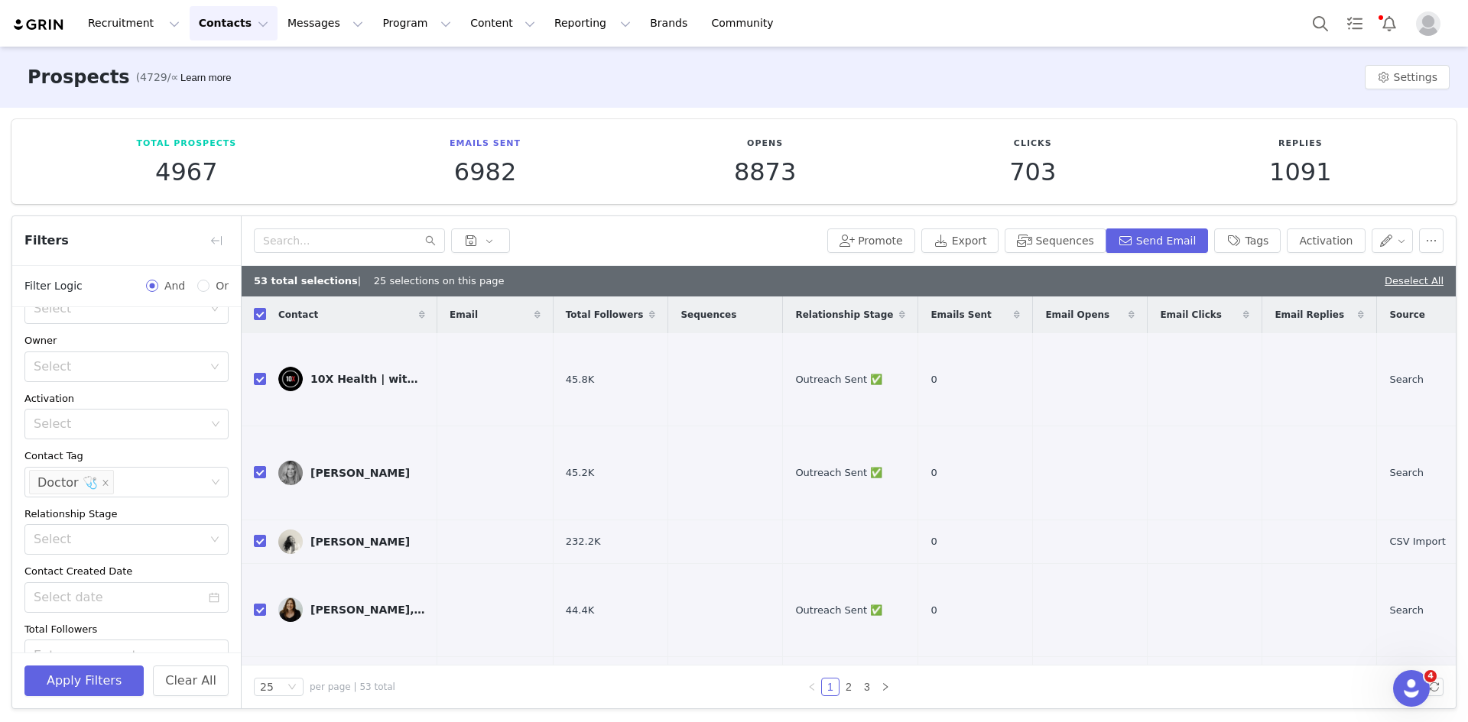
checkbox input "false"
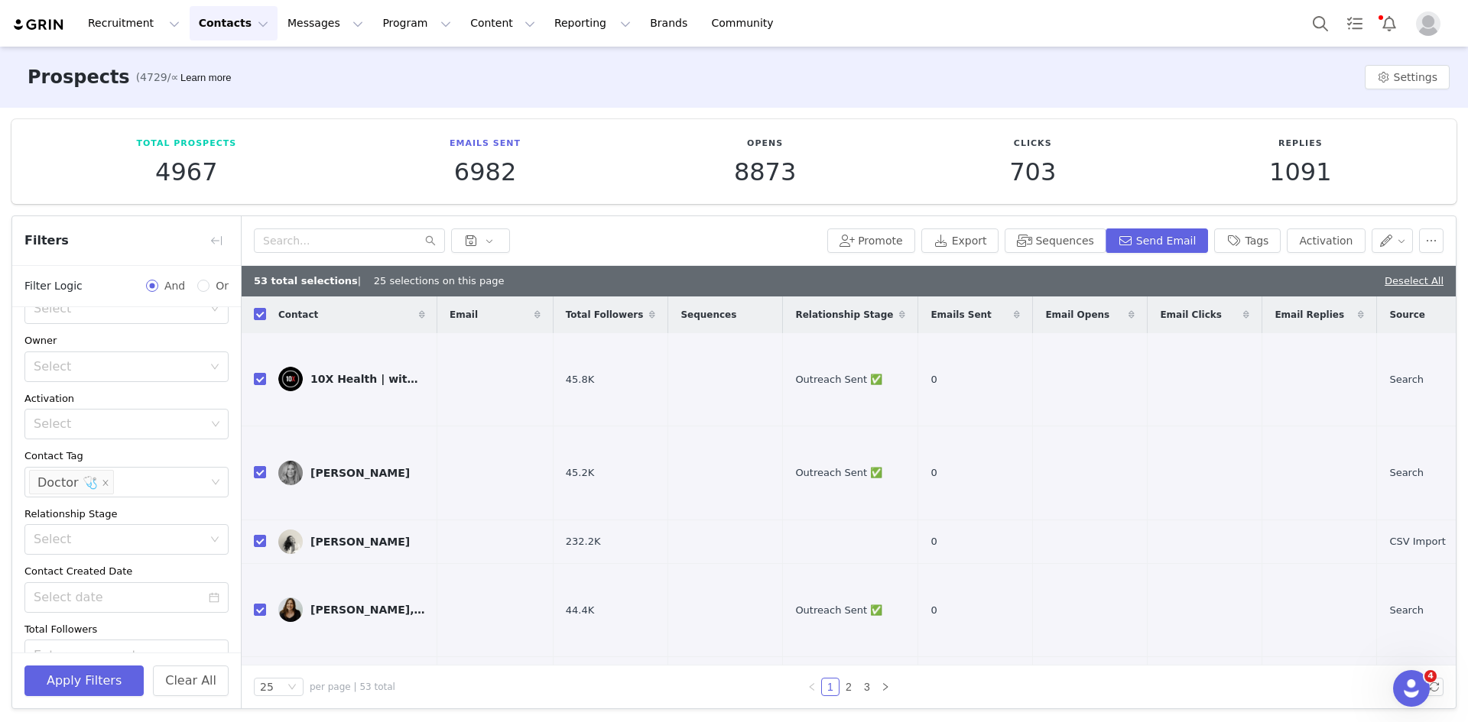
checkbox input "false"
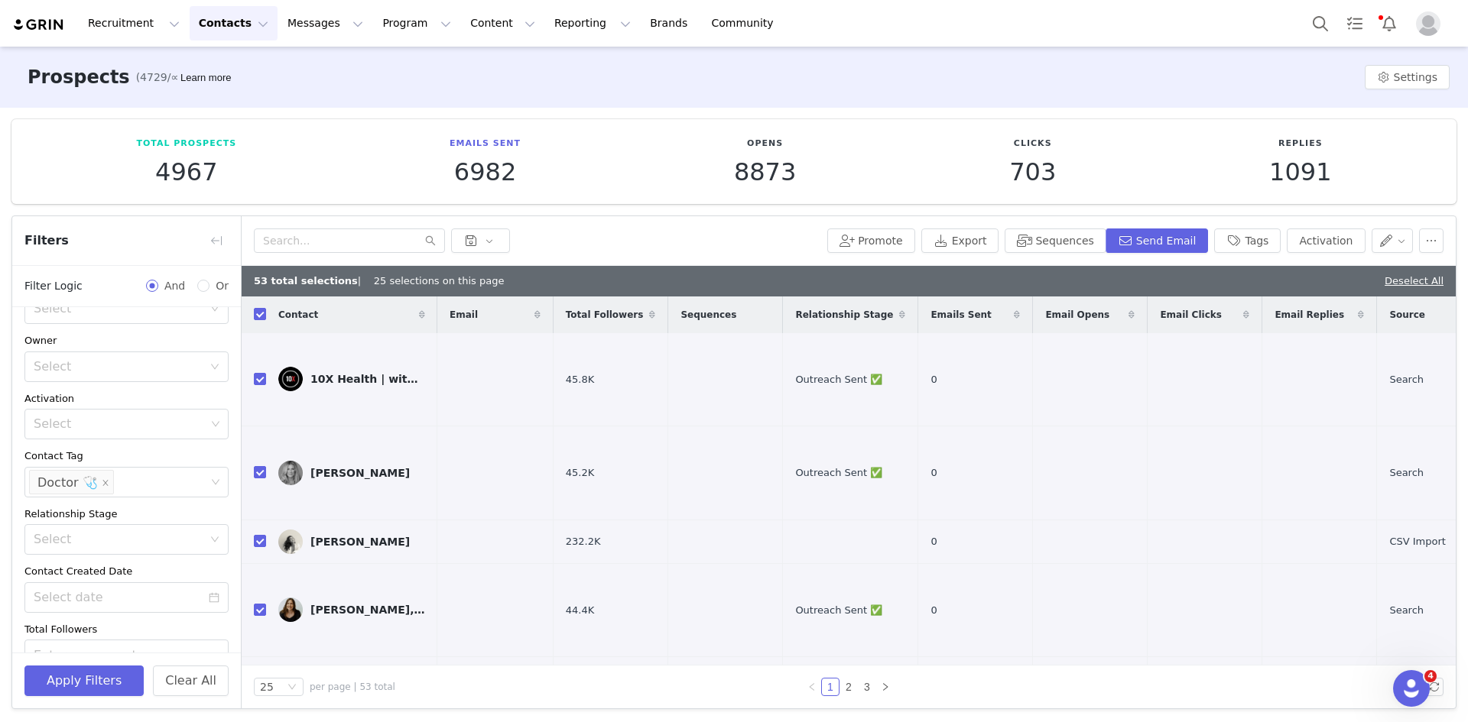
checkbox input "false"
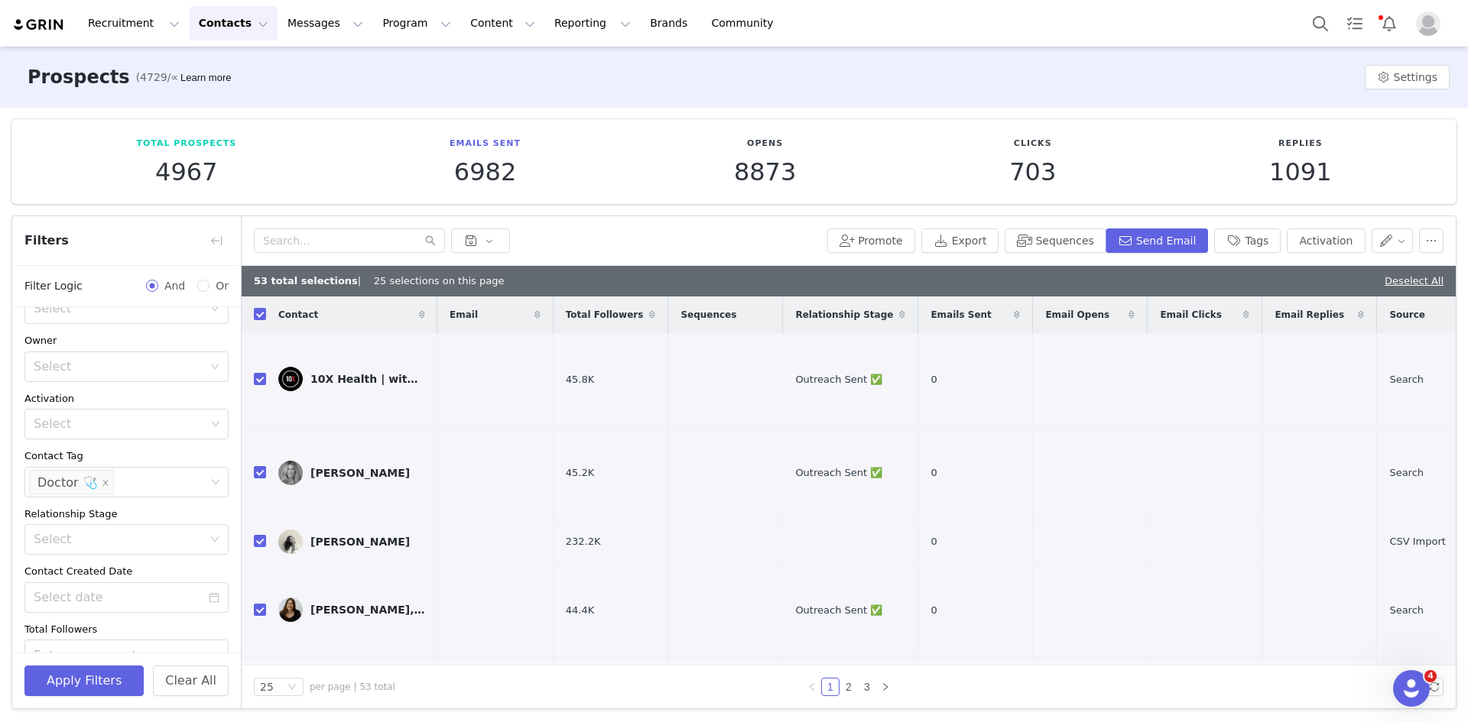
checkbox input "false"
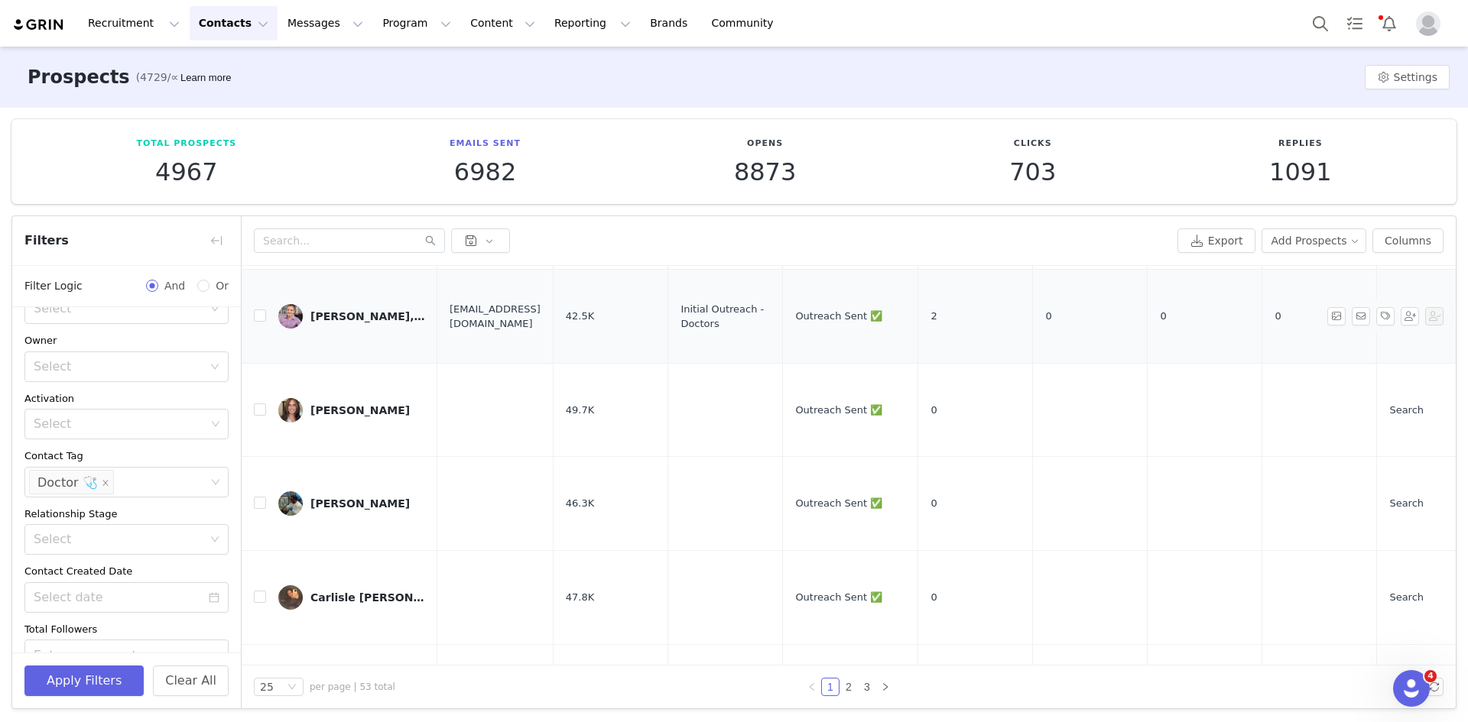
scroll to position [382, 0]
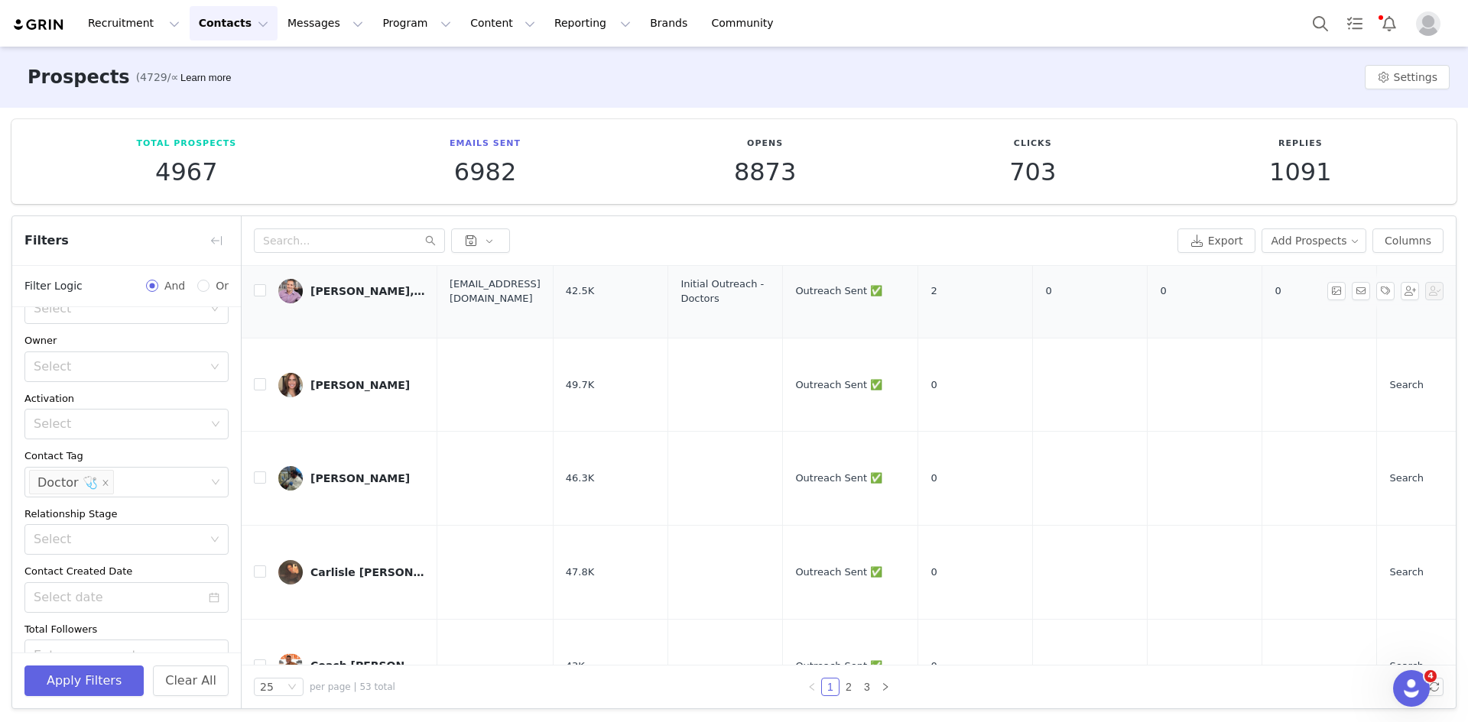
drag, startPoint x: 377, startPoint y: 290, endPoint x: 386, endPoint y: 300, distance: 13.0
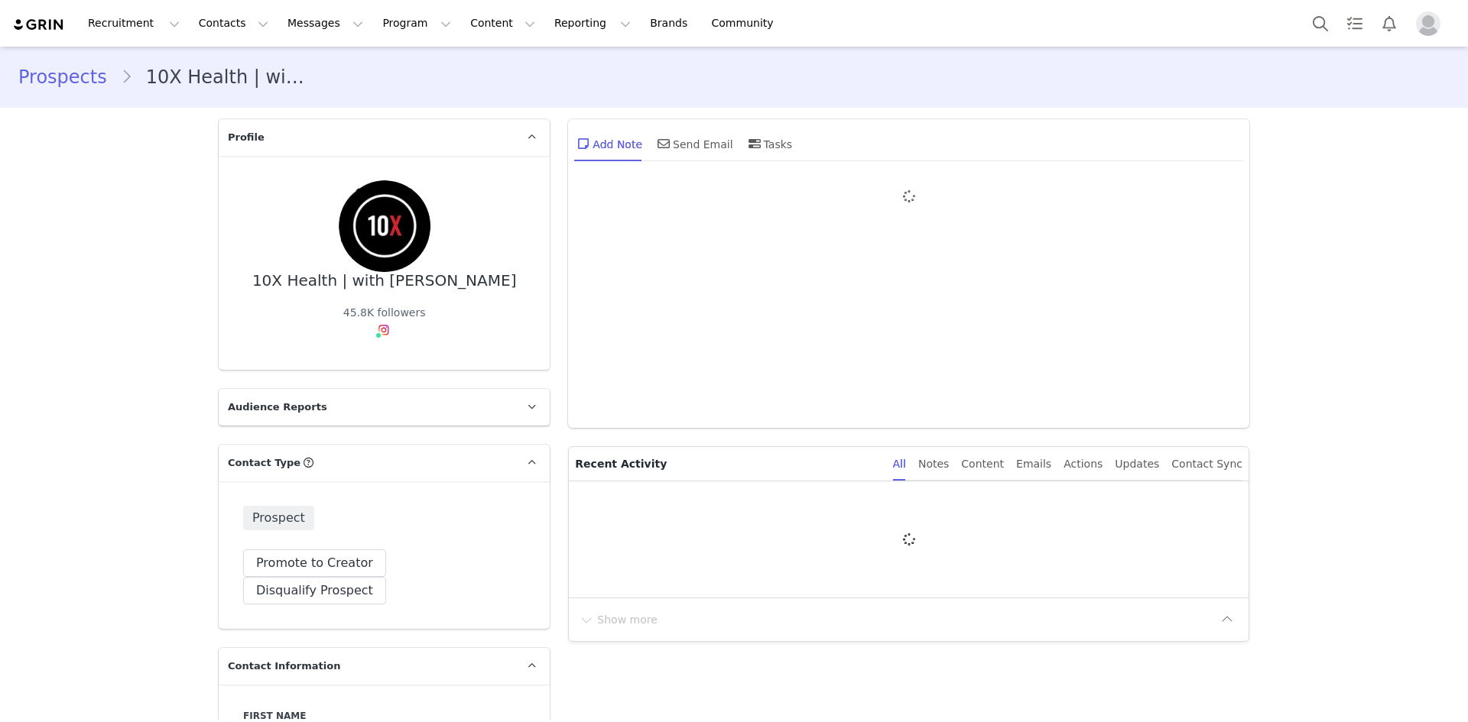
type input "+1 ([GEOGRAPHIC_DATA])"
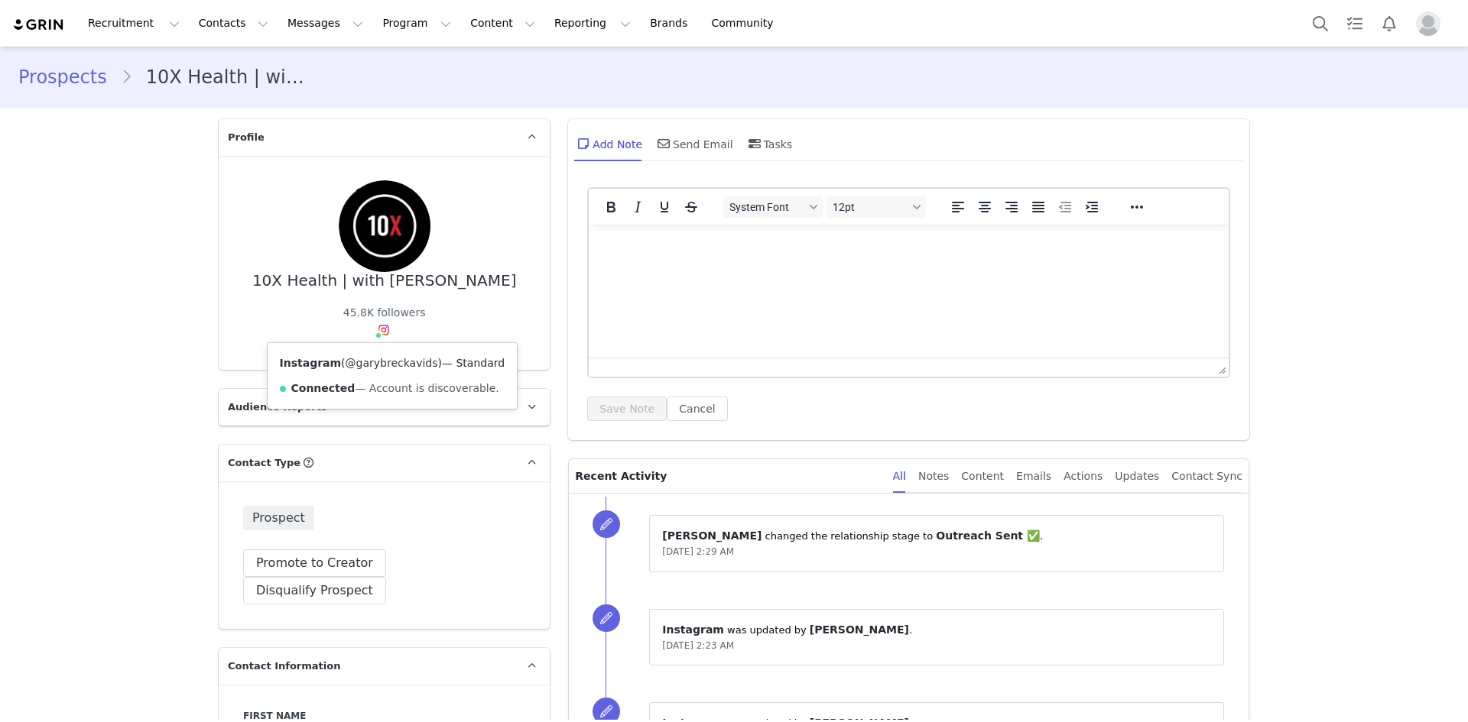
click at [381, 364] on link "@garybreckavids" at bounding box center [391, 363] width 92 height 12
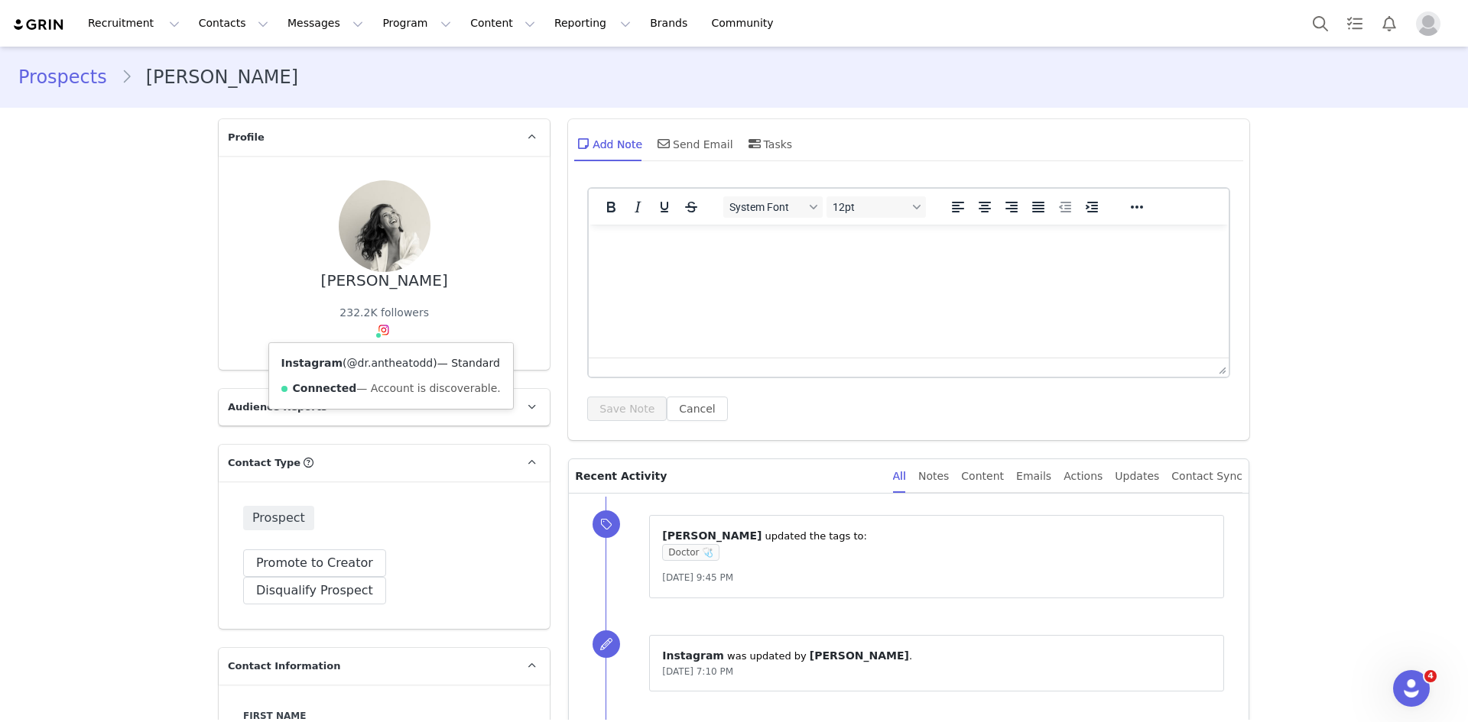
click at [388, 365] on link "@dr.antheatodd" at bounding box center [390, 363] width 86 height 12
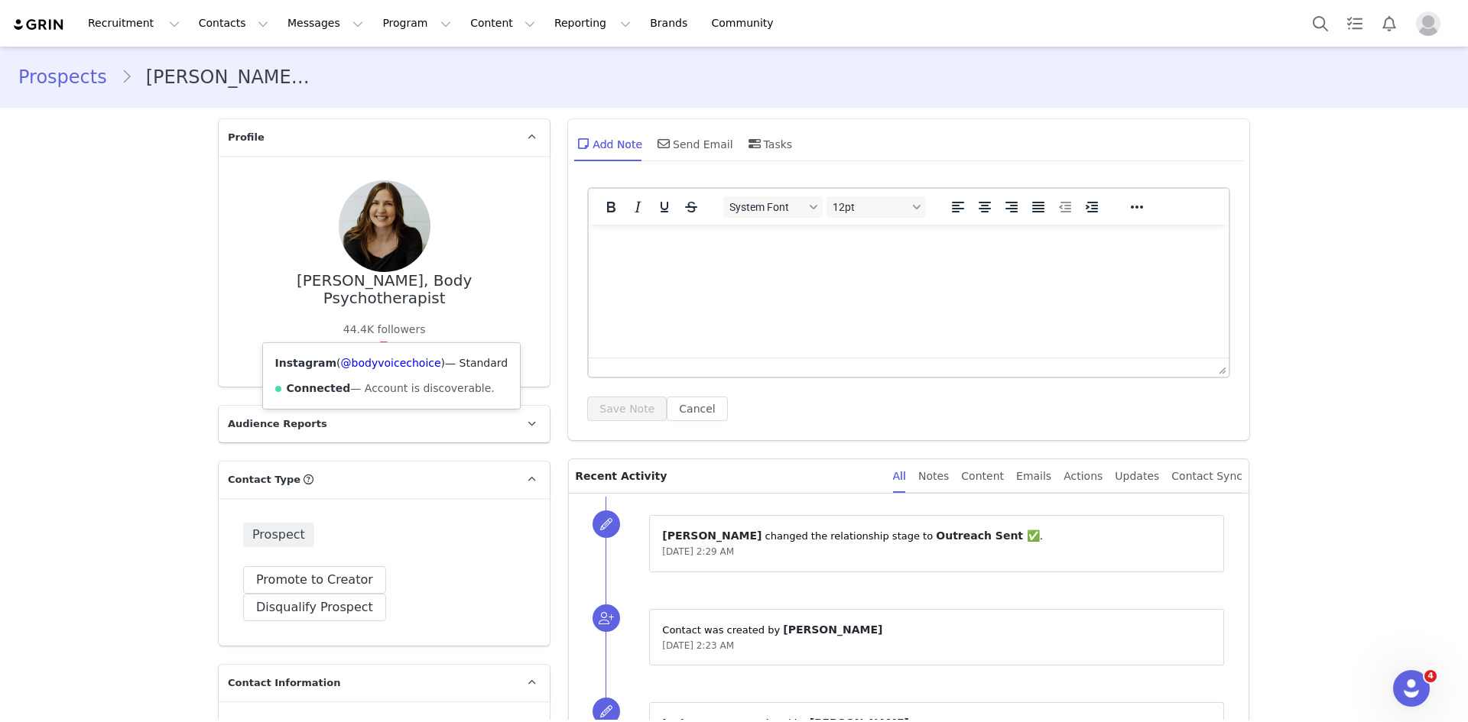
click at [390, 372] on div "Instagram ( @bodyvoicechoice ) — Standard Connected — Account is discoverable." at bounding box center [392, 376] width 258 height 66
click at [392, 362] on link "@bodyvoicechoice" at bounding box center [391, 363] width 100 height 12
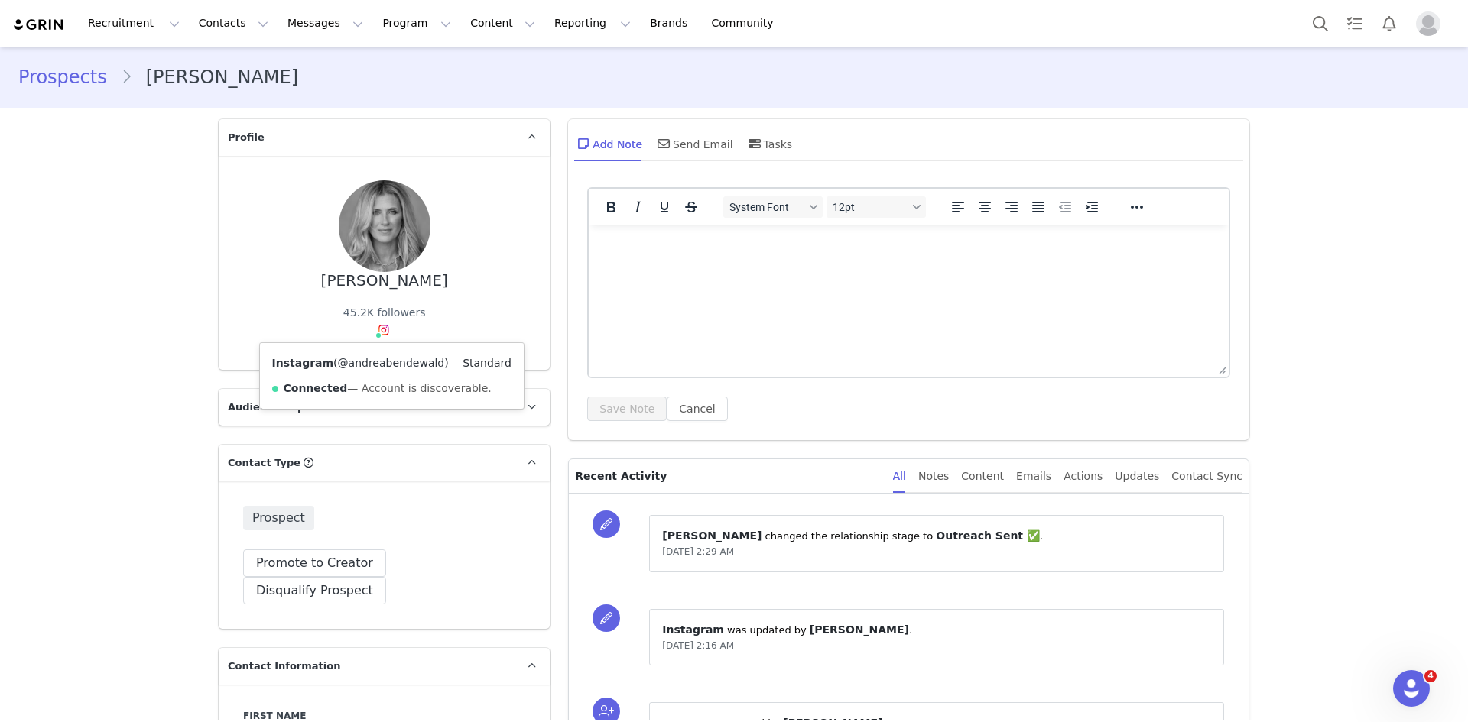
click at [394, 367] on link "@andreabendewald" at bounding box center [391, 363] width 107 height 12
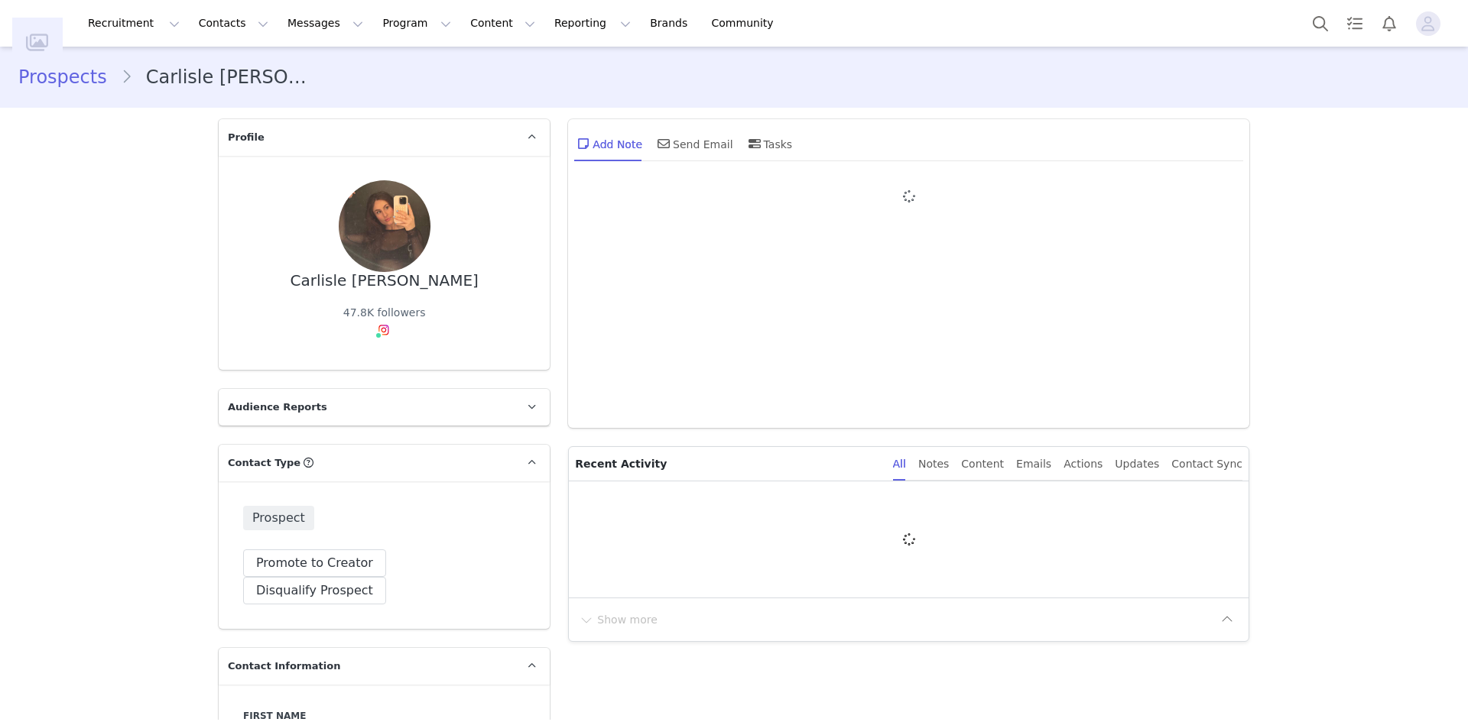
type input "+1 ([GEOGRAPHIC_DATA])"
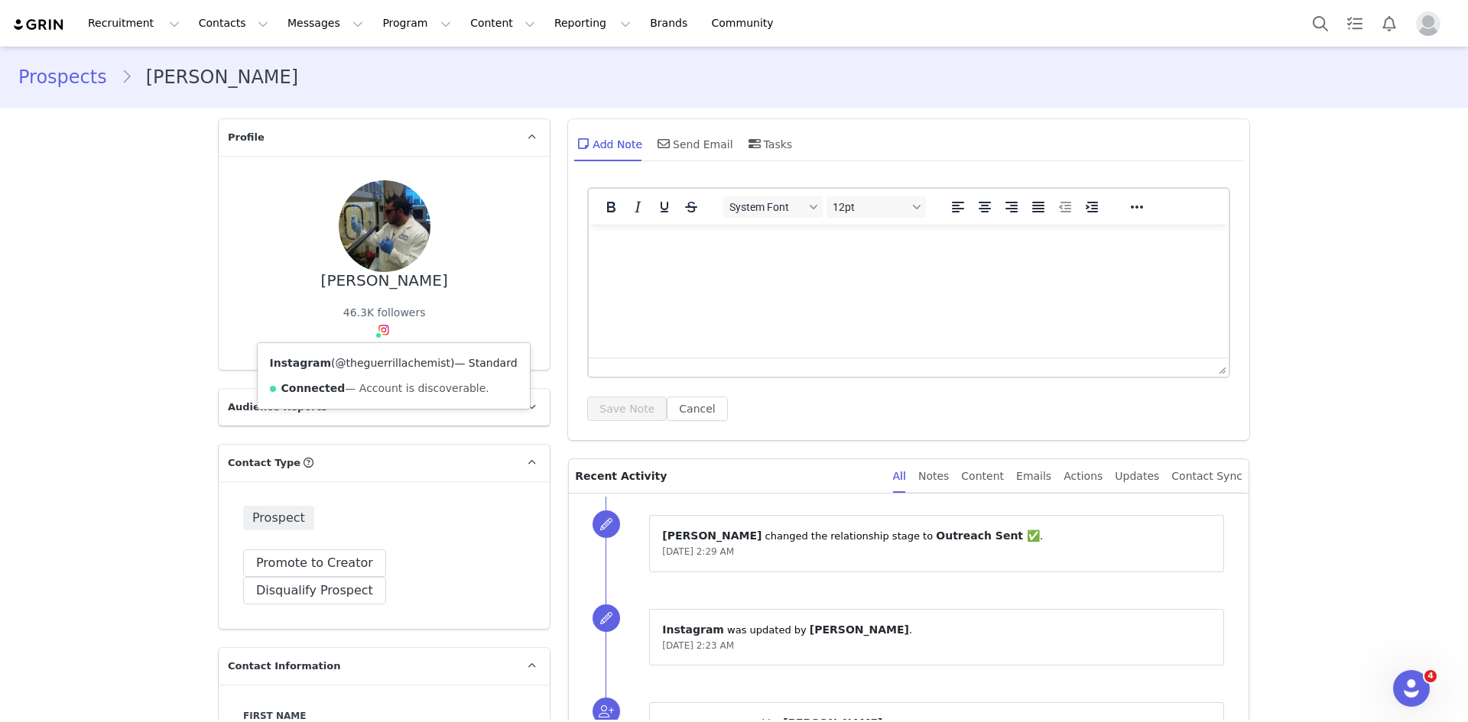
click at [376, 363] on link "@theguerrillachemist" at bounding box center [393, 363] width 115 height 12
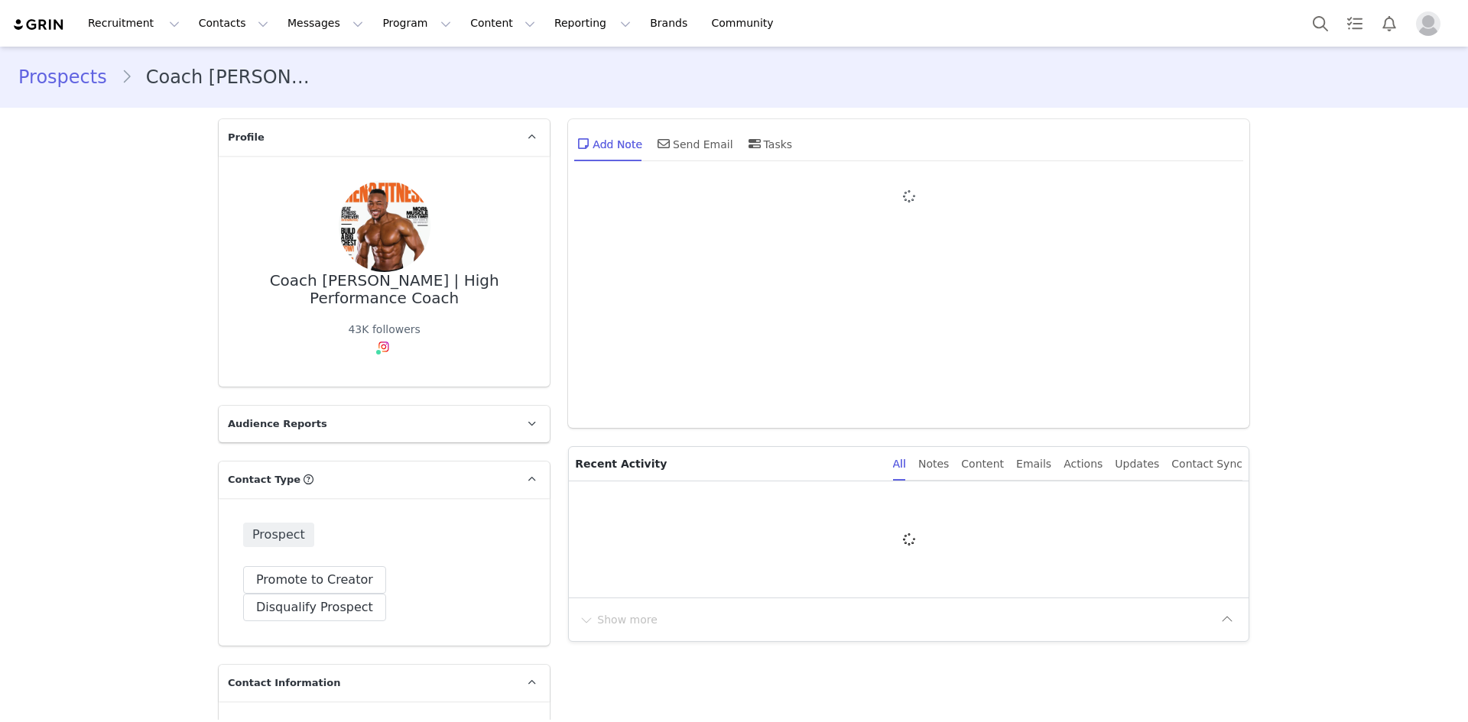
type input "+1 ([GEOGRAPHIC_DATA])"
